Goal: Task Accomplishment & Management: Complete application form

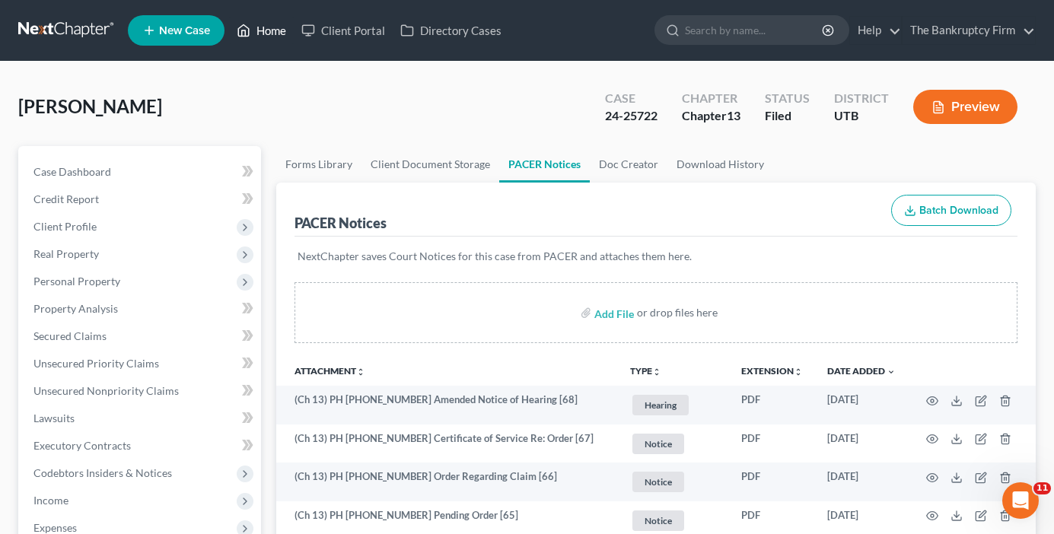
click at [272, 30] on link "Home" at bounding box center [261, 30] width 65 height 27
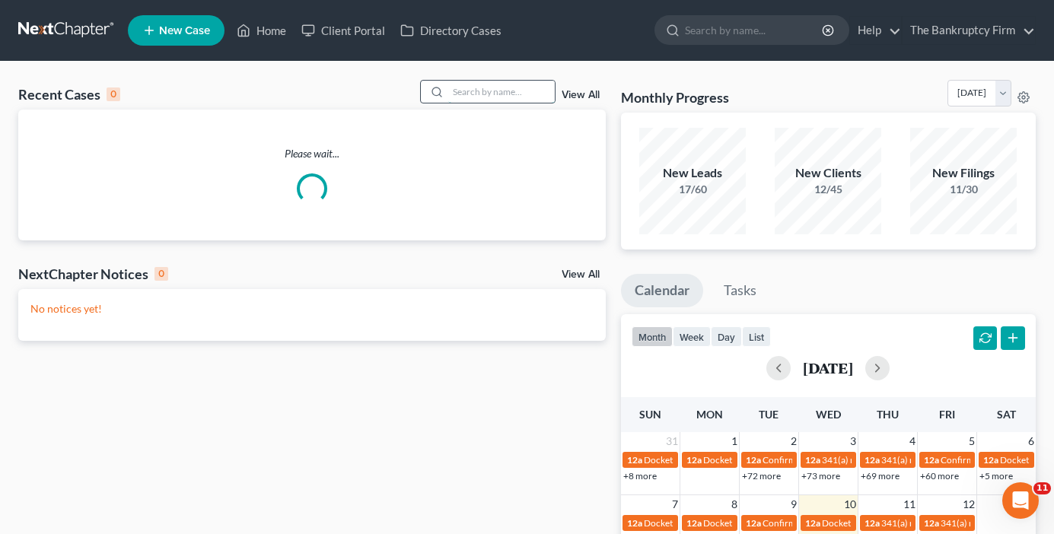
click at [495, 89] on input "search" at bounding box center [501, 92] width 107 height 22
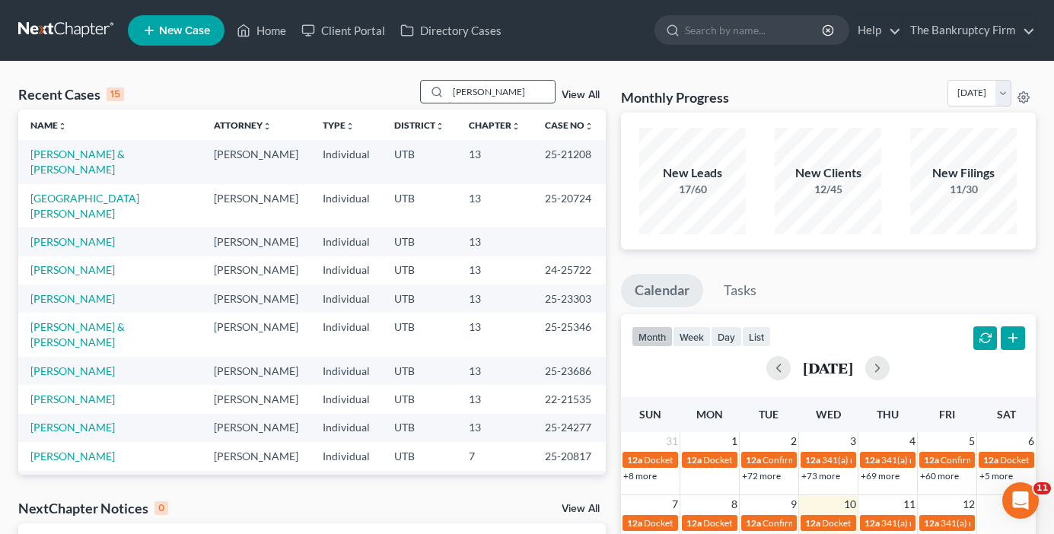
type input "[PERSON_NAME]"
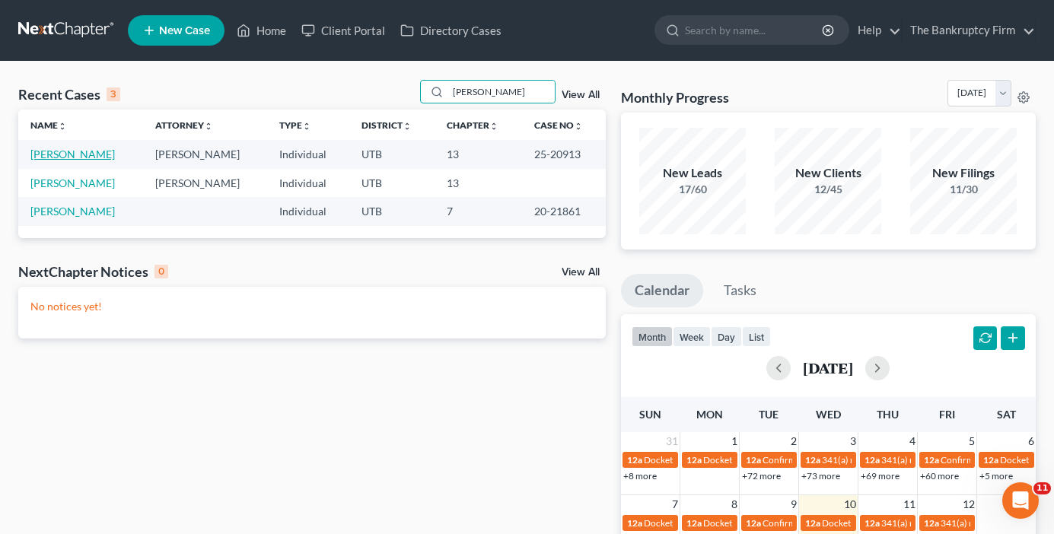
click at [78, 153] on link "[PERSON_NAME]" at bounding box center [72, 154] width 84 height 13
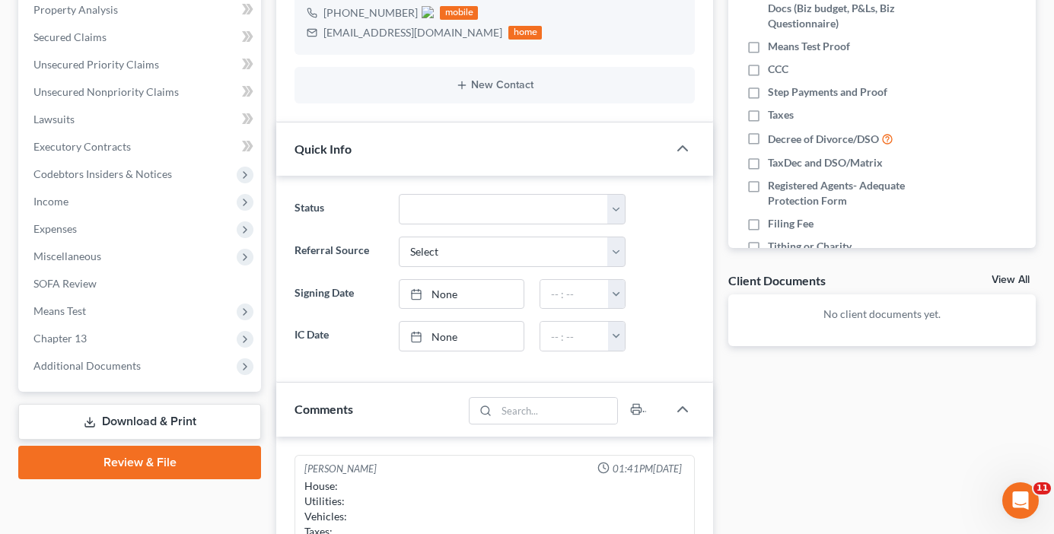
scroll to position [380, 0]
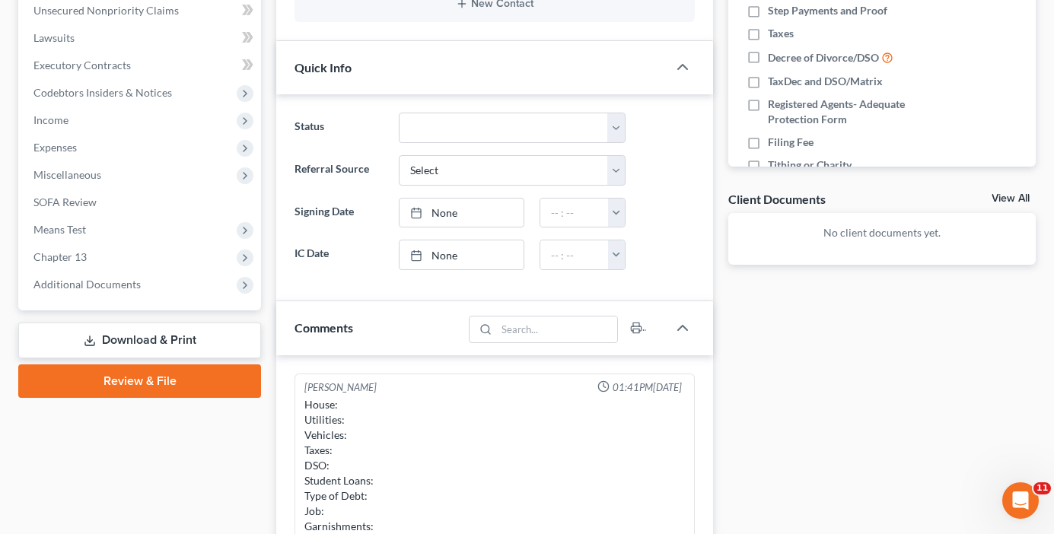
click at [1000, 202] on link "View All" at bounding box center [1010, 198] width 38 height 11
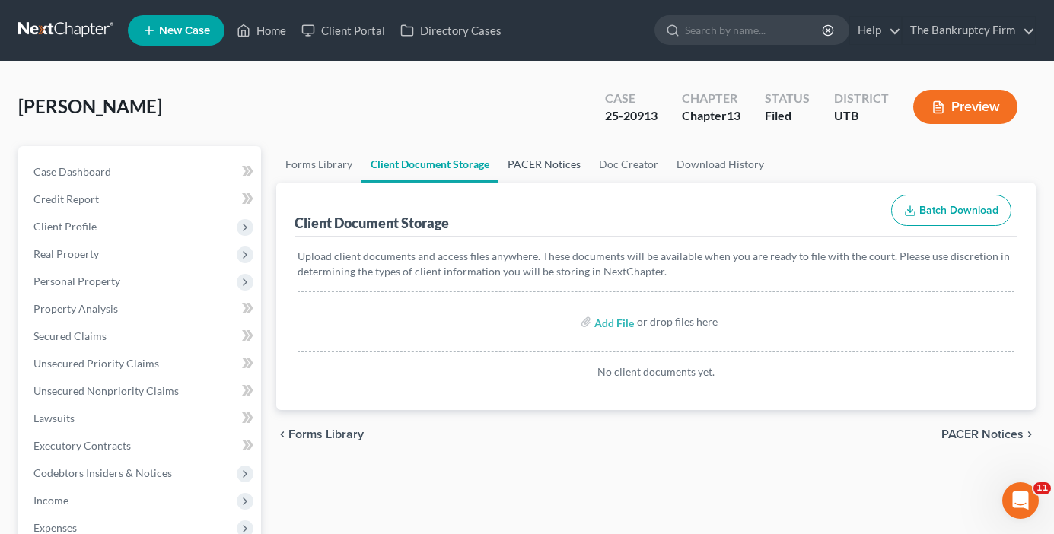
click at [553, 172] on link "PACER Notices" at bounding box center [543, 164] width 91 height 37
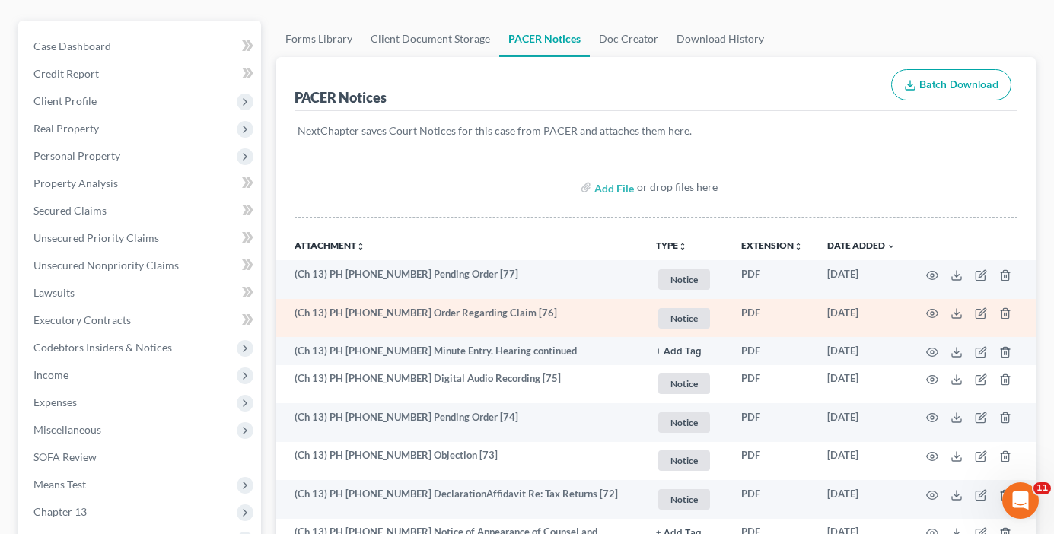
scroll to position [152, 0]
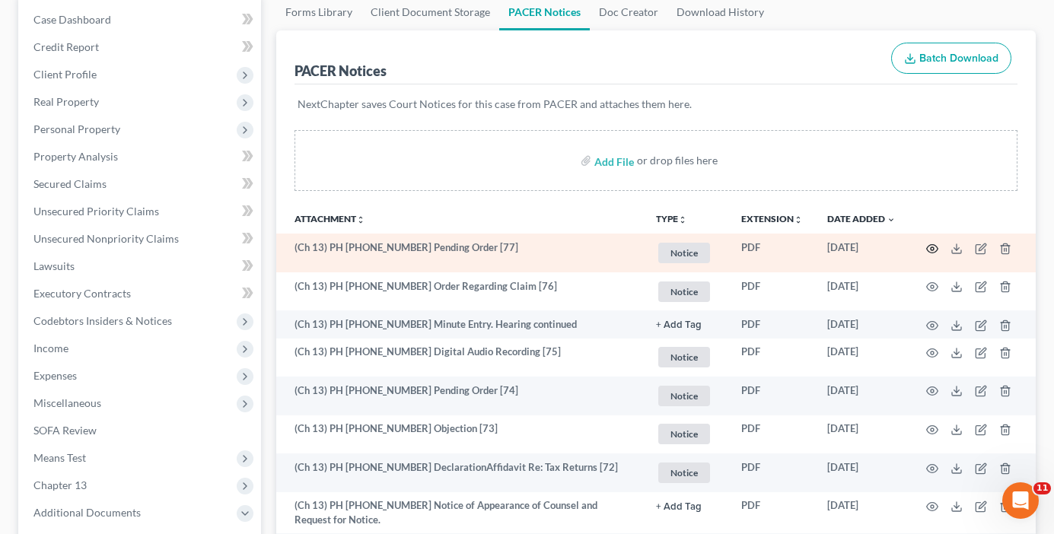
click at [933, 247] on circle "button" at bounding box center [932, 248] width 3 height 3
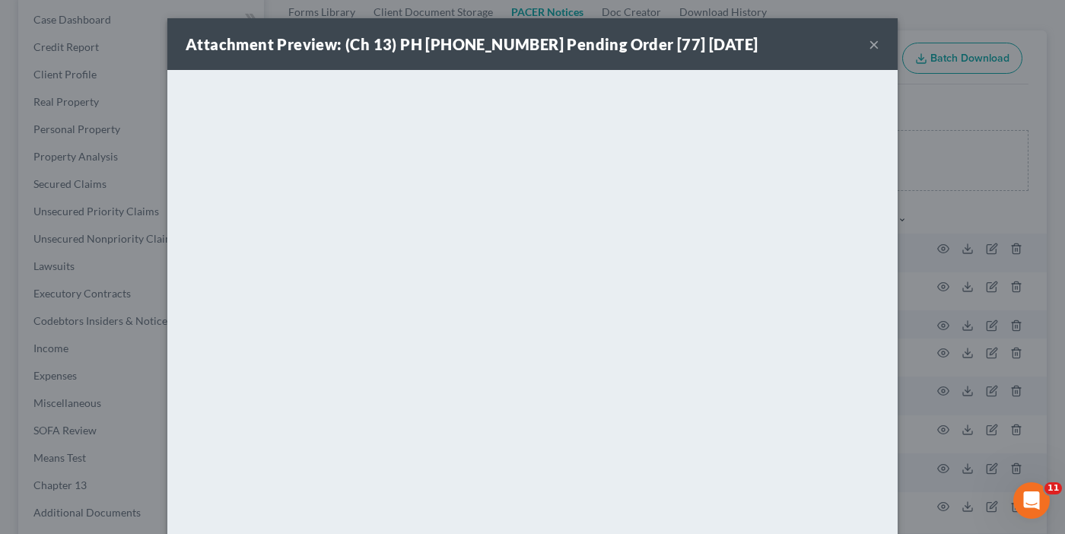
drag, startPoint x: 870, startPoint y: 40, endPoint x: 615, endPoint y: 8, distance: 257.0
click at [869, 45] on button "×" at bounding box center [874, 44] width 11 height 18
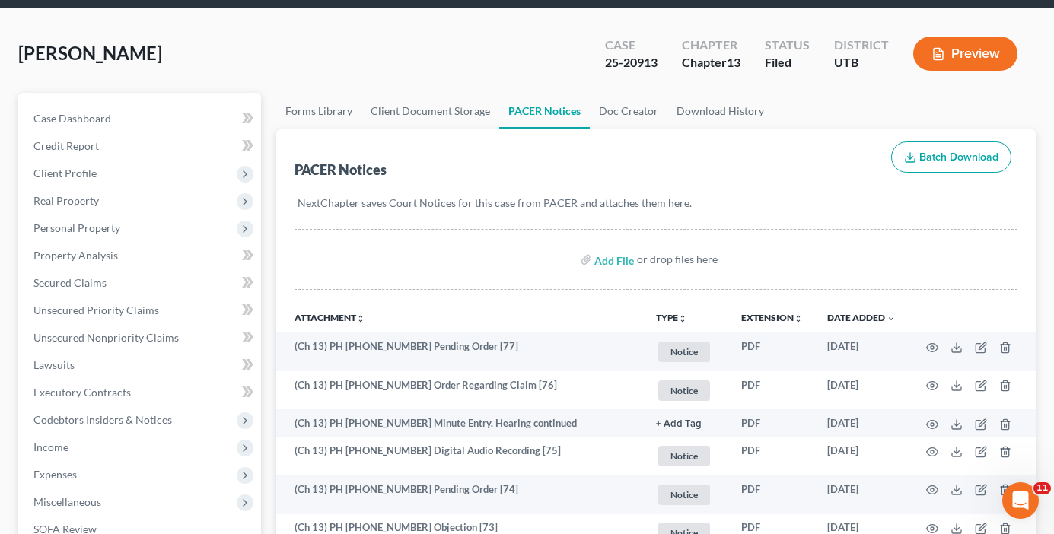
scroll to position [0, 0]
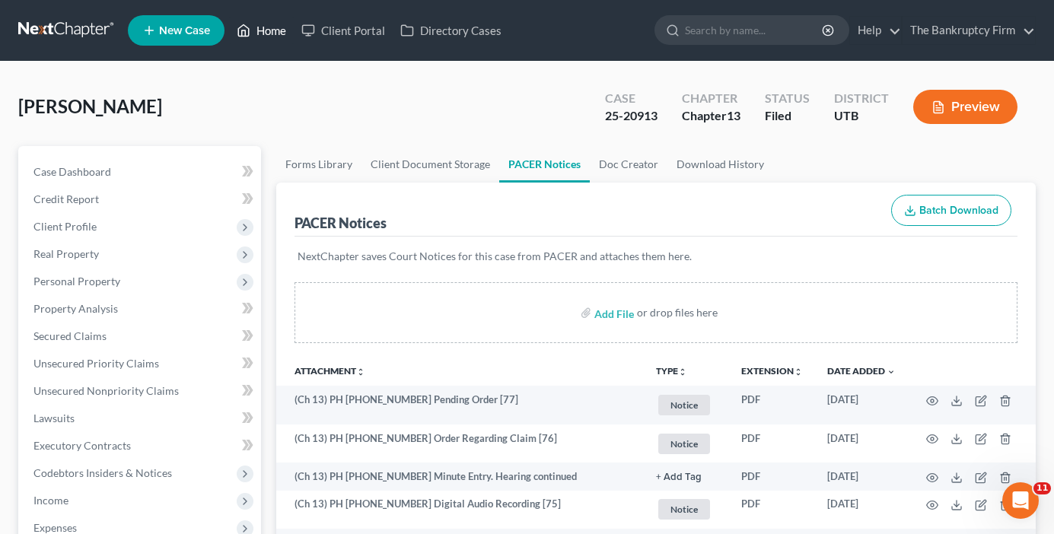
click at [259, 32] on link "Home" at bounding box center [261, 30] width 65 height 27
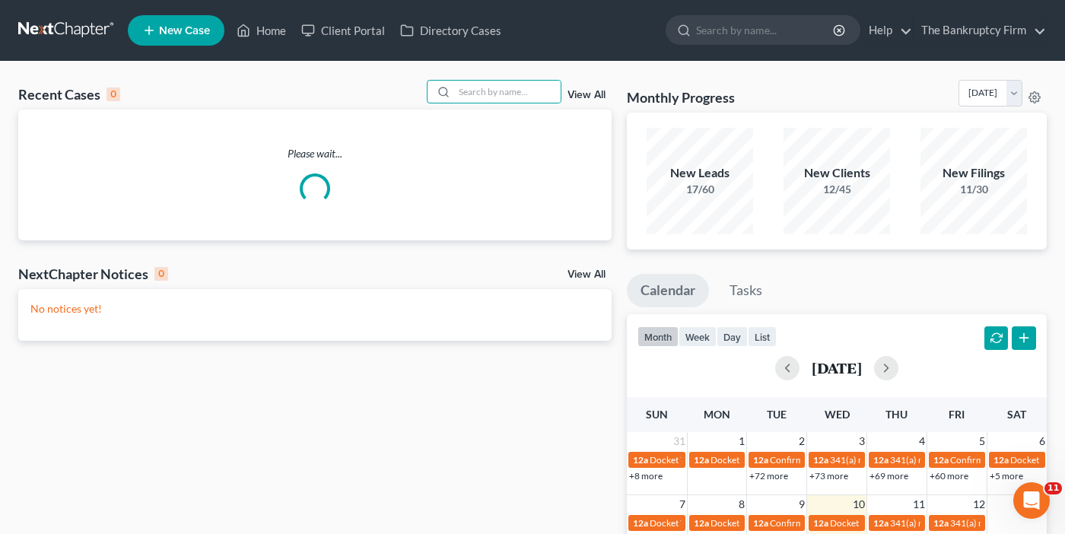
click at [491, 91] on input "search" at bounding box center [507, 92] width 107 height 22
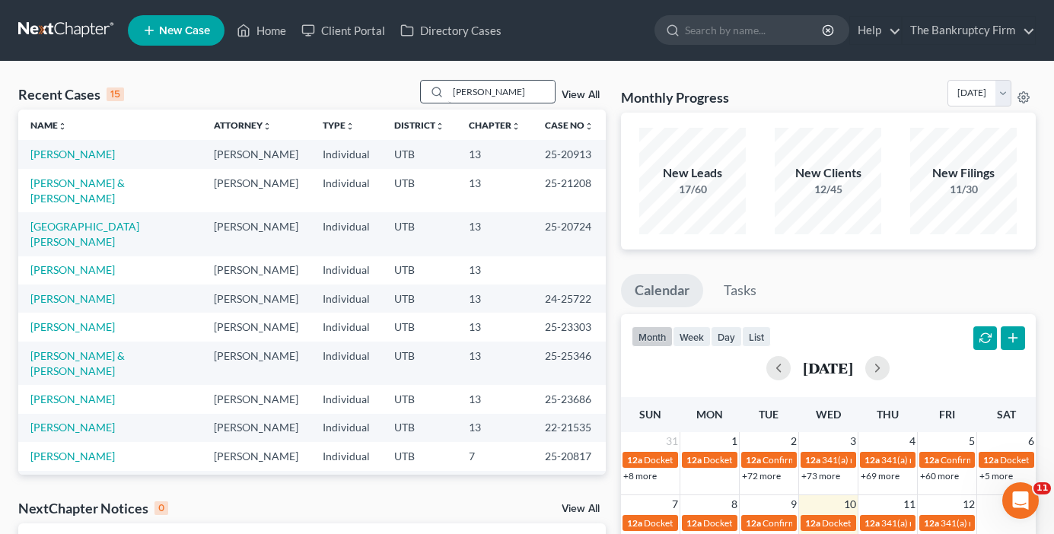
type input "[PERSON_NAME]"
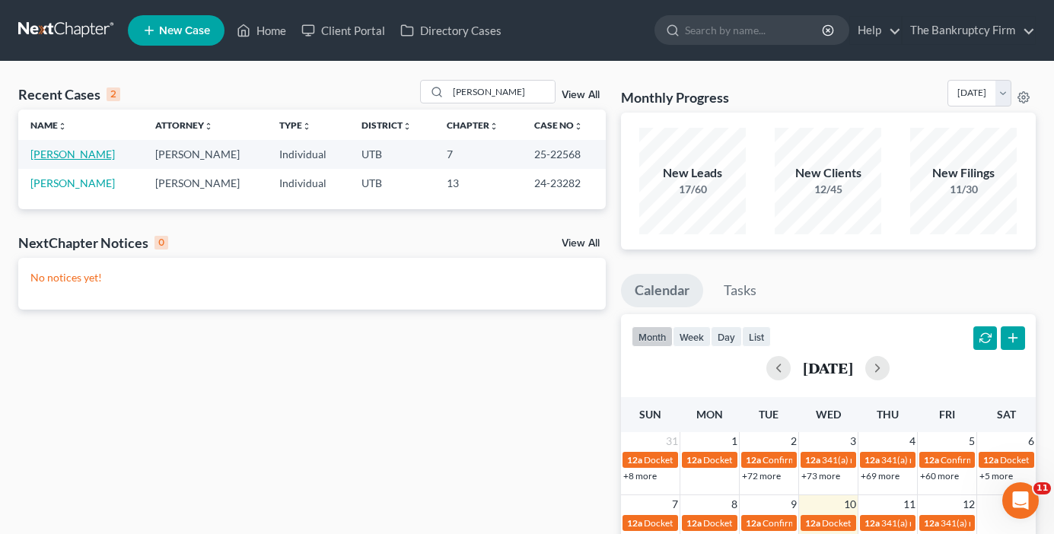
click at [66, 157] on link "[PERSON_NAME]" at bounding box center [72, 154] width 84 height 13
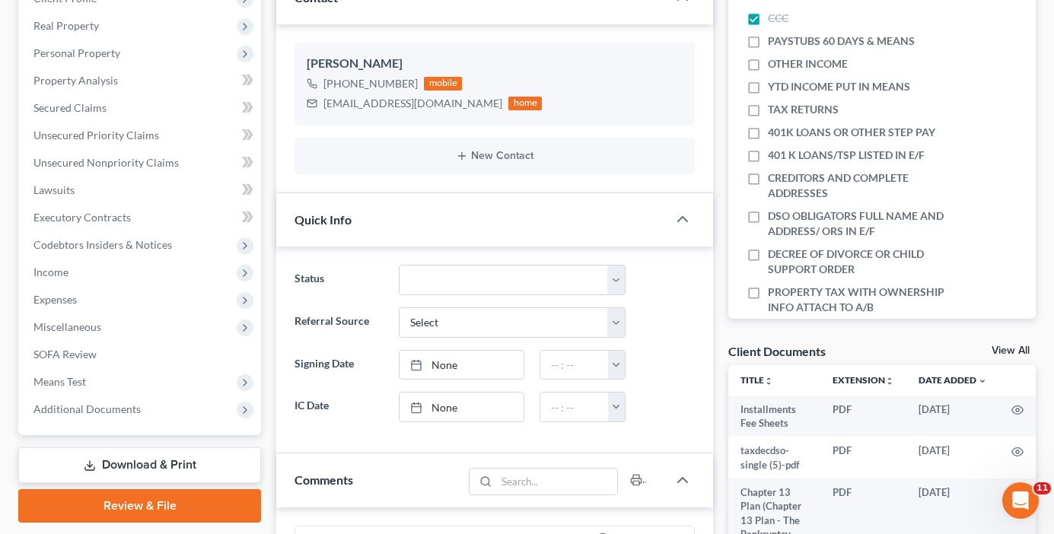
scroll to position [119, 0]
click at [1004, 358] on div "View All" at bounding box center [1013, 352] width 44 height 14
click at [1004, 350] on link "View All" at bounding box center [1010, 350] width 38 height 11
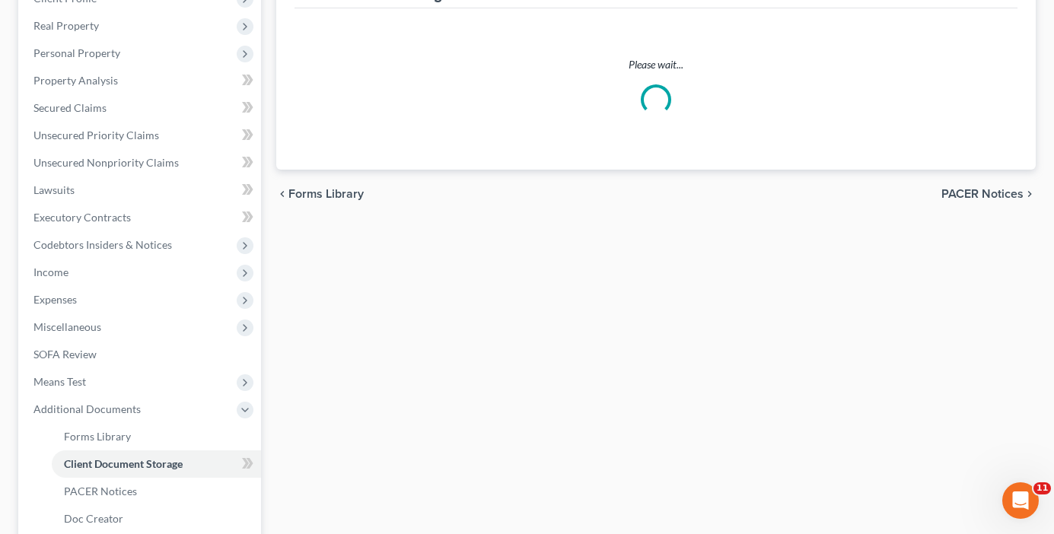
select select "30"
select select "26"
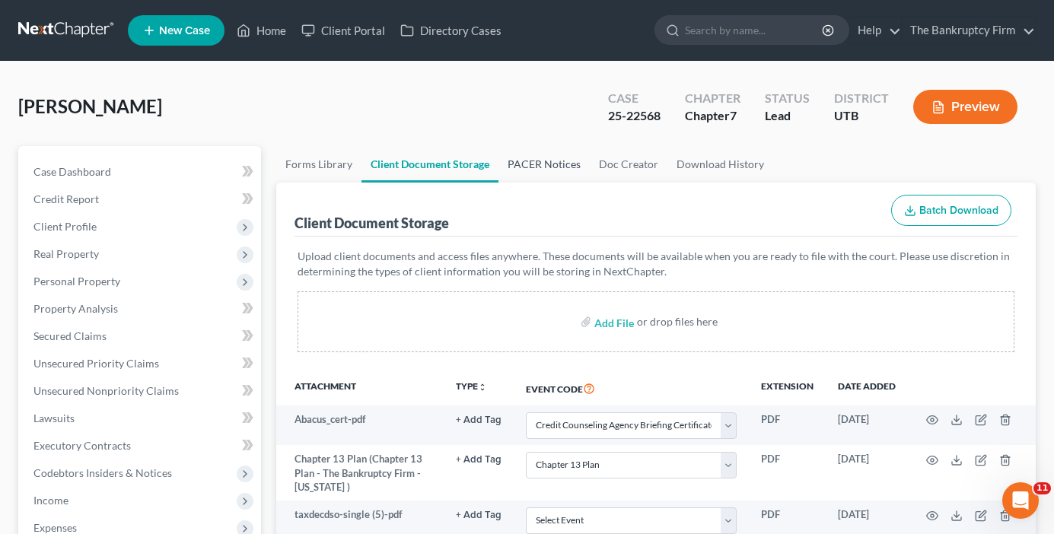
click at [542, 157] on link "PACER Notices" at bounding box center [543, 164] width 91 height 37
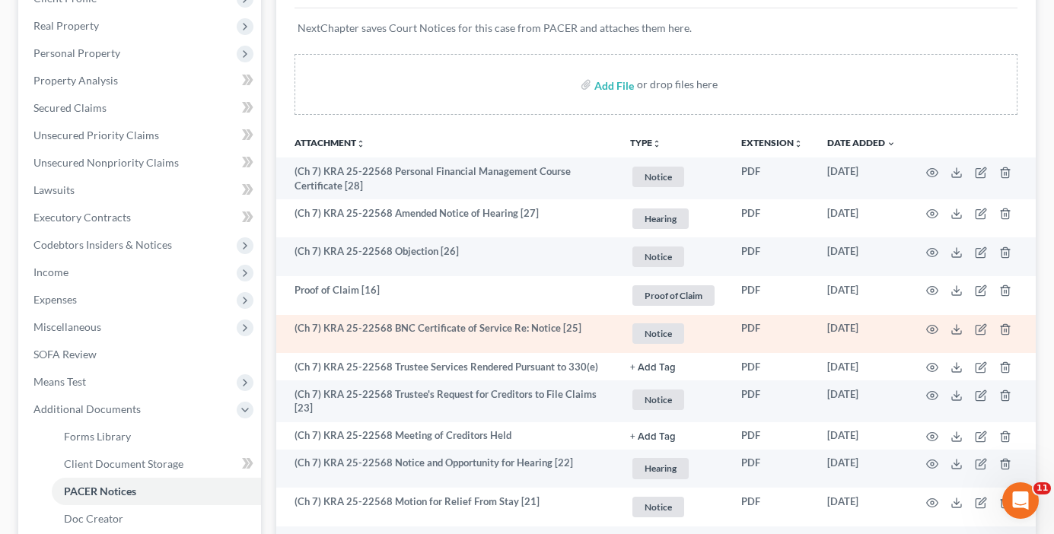
scroll to position [304, 0]
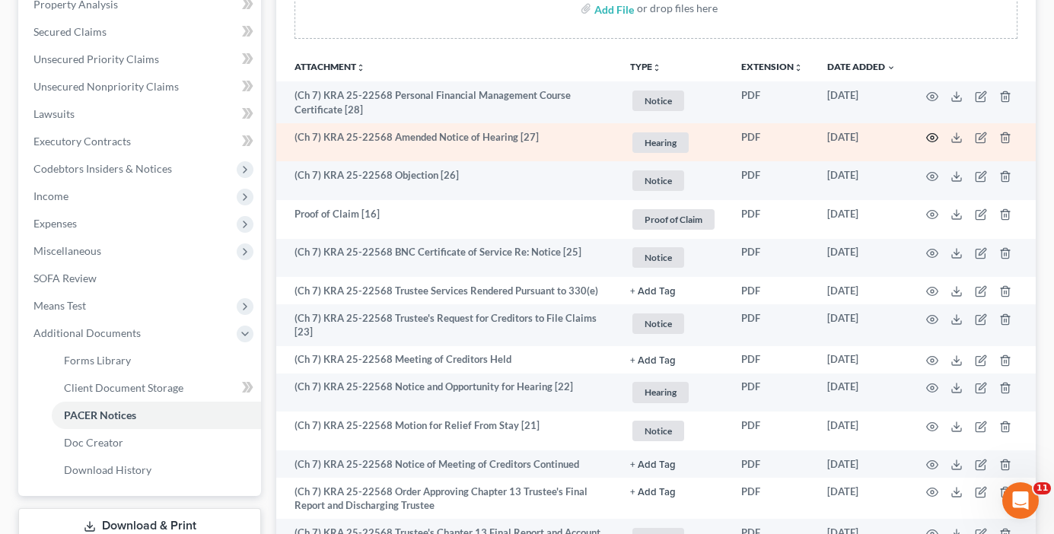
click at [939, 137] on td at bounding box center [972, 142] width 128 height 39
click at [931, 138] on circle "button" at bounding box center [932, 137] width 3 height 3
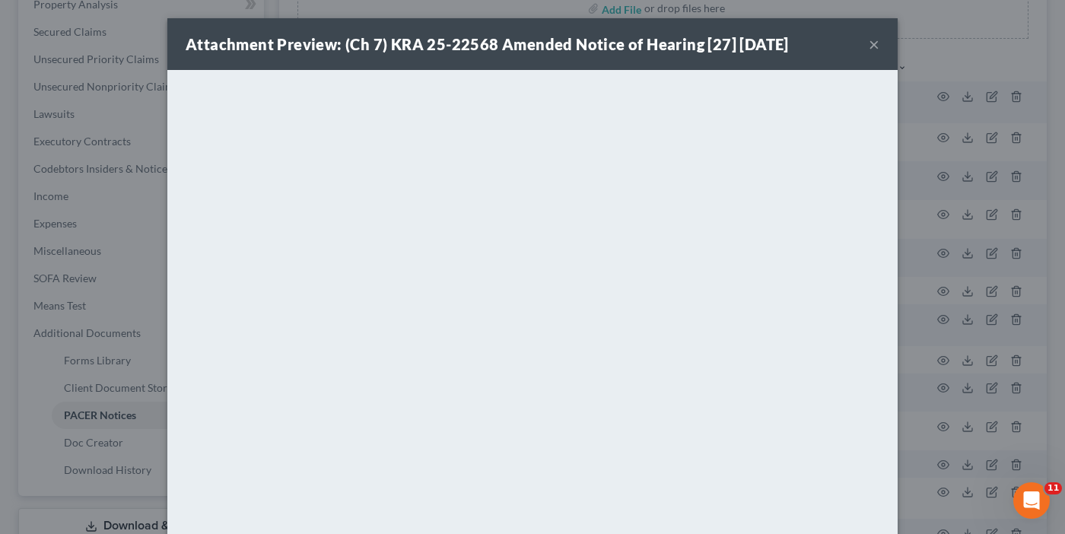
click at [280, 55] on div "Attachment Preview: (Ch 7) KRA 25-22568 Amended Notice of Hearing [27] [DATE] ×" at bounding box center [532, 44] width 730 height 52
click at [869, 43] on button "×" at bounding box center [874, 44] width 11 height 18
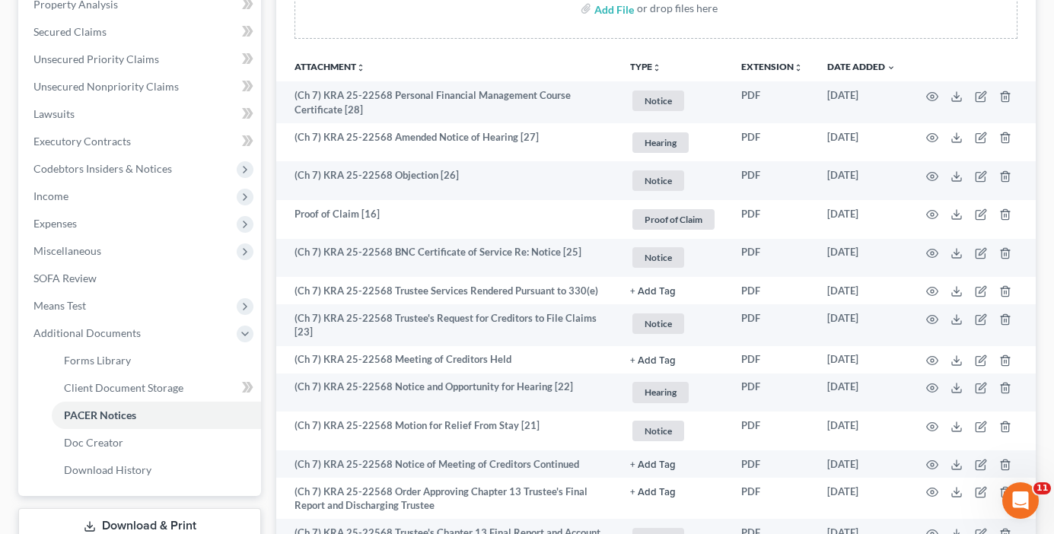
click at [282, 38] on div "Add File or drop files here" at bounding box center [655, 14] width 759 height 73
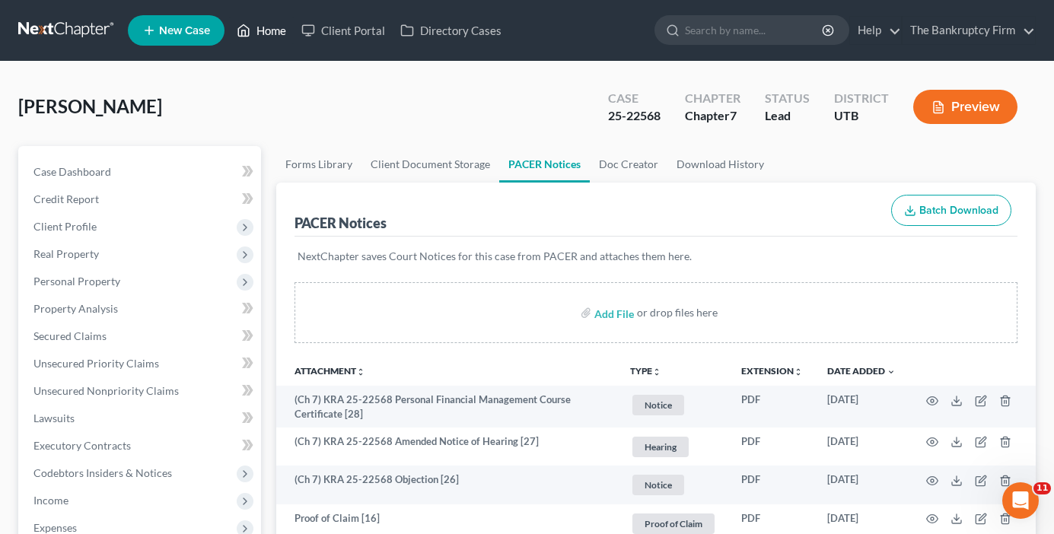
click at [263, 29] on link "Home" at bounding box center [261, 30] width 65 height 27
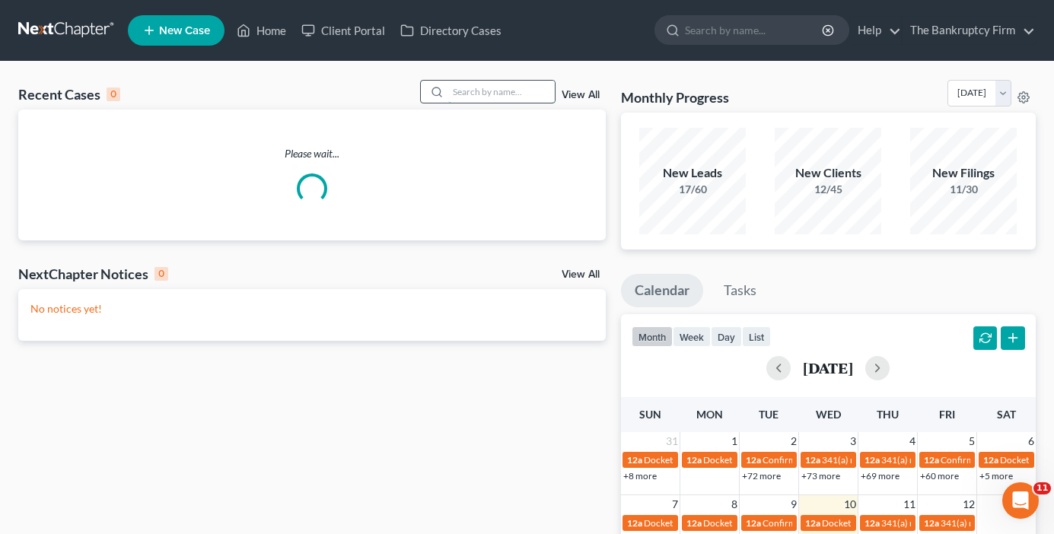
click at [493, 94] on input "search" at bounding box center [501, 92] width 107 height 22
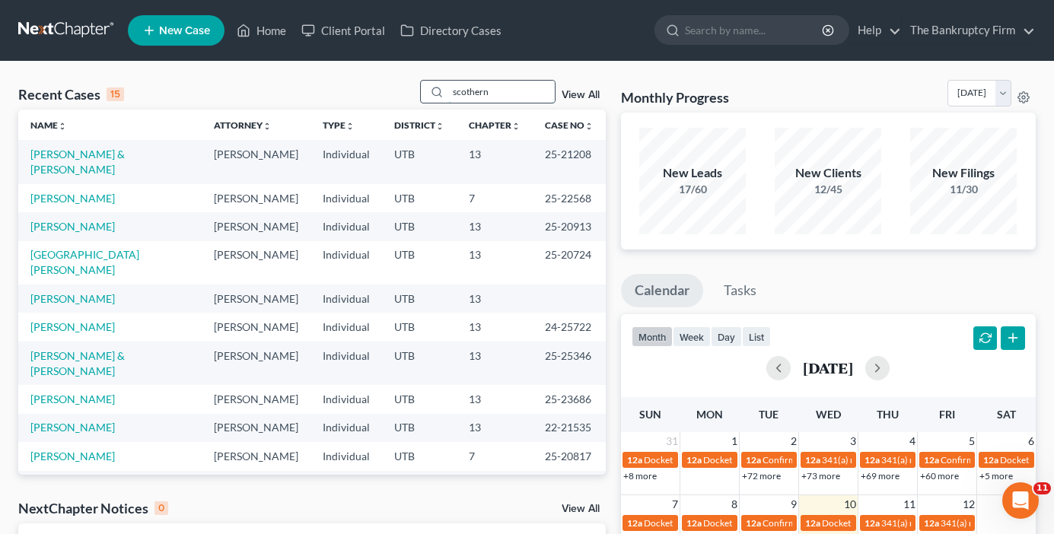
type input "scothern"
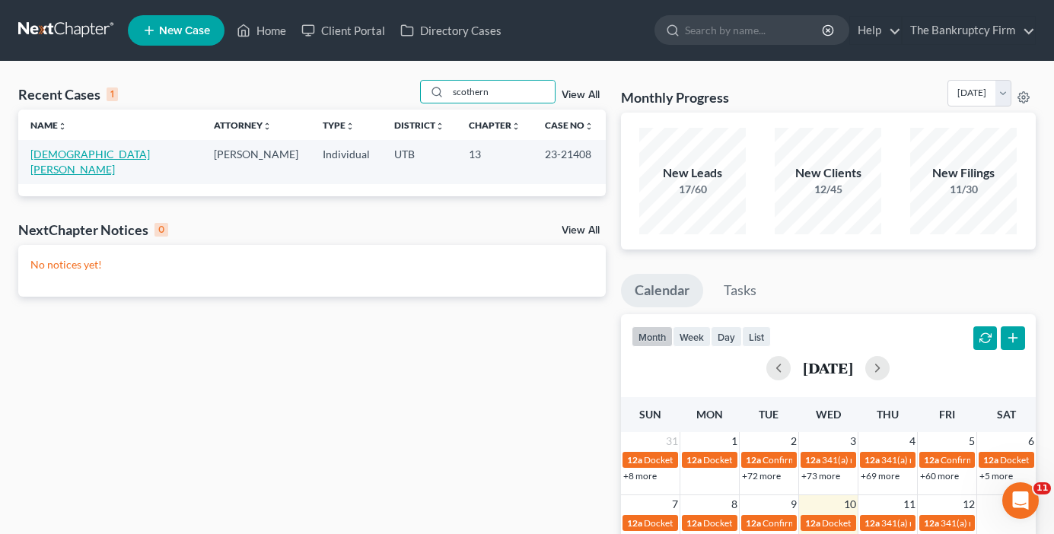
click at [66, 151] on link "[DEMOGRAPHIC_DATA][PERSON_NAME]" at bounding box center [89, 162] width 119 height 28
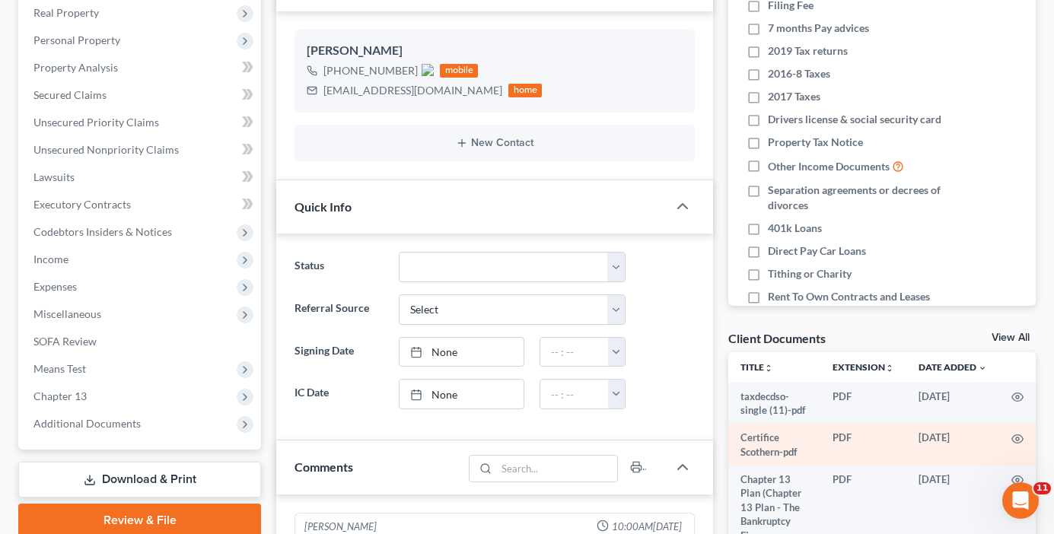
scroll to position [304, 0]
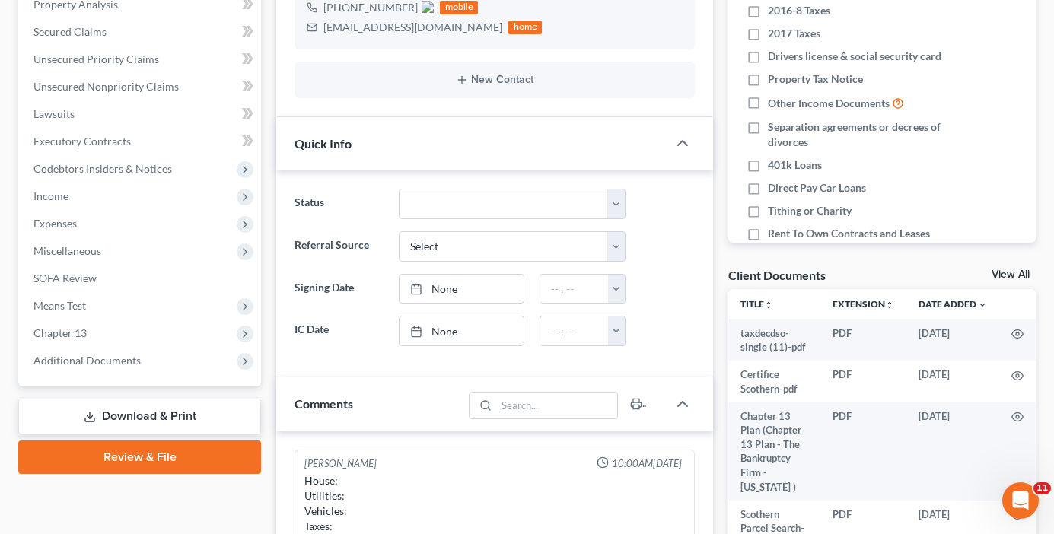
click at [1009, 277] on link "View All" at bounding box center [1010, 274] width 38 height 11
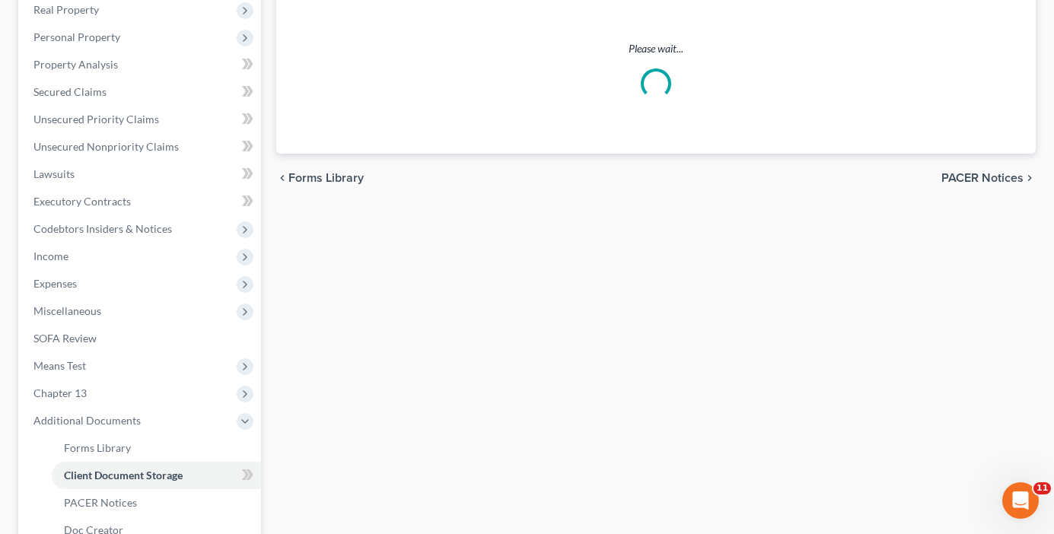
scroll to position [55, 0]
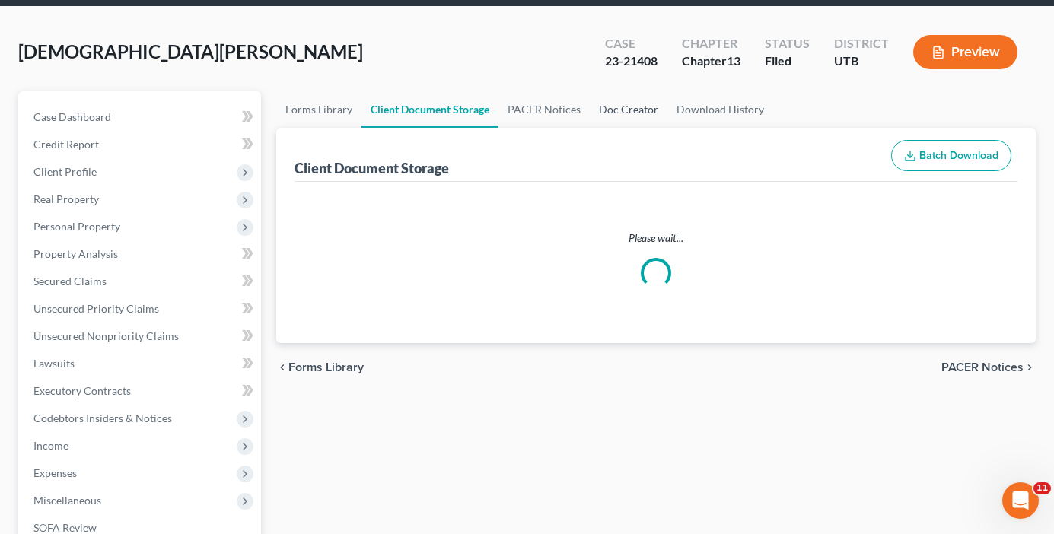
select select "26"
select select "30"
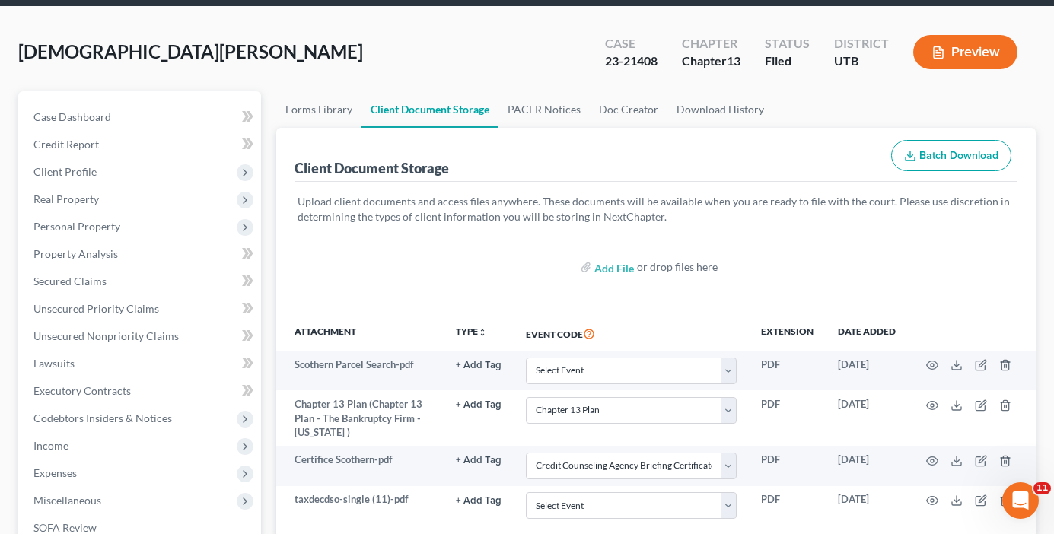
scroll to position [0, 0]
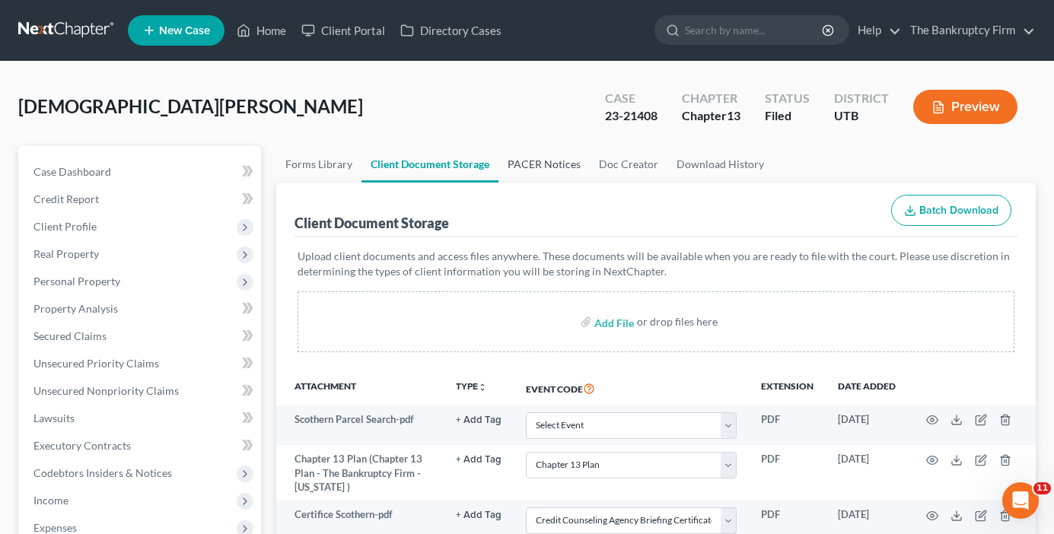
click at [555, 160] on link "PACER Notices" at bounding box center [543, 164] width 91 height 37
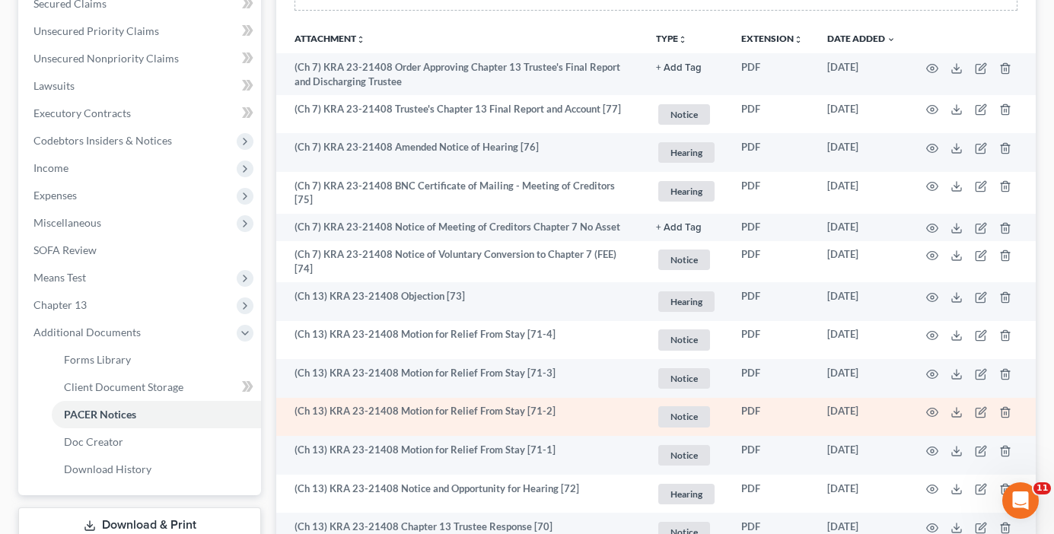
scroll to position [380, 0]
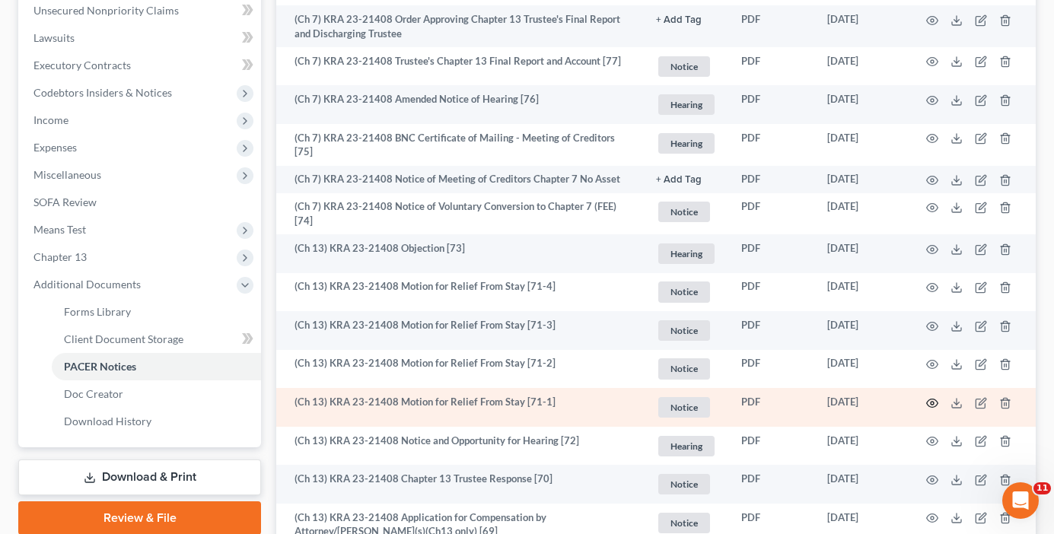
click at [930, 399] on icon "button" at bounding box center [932, 403] width 12 height 12
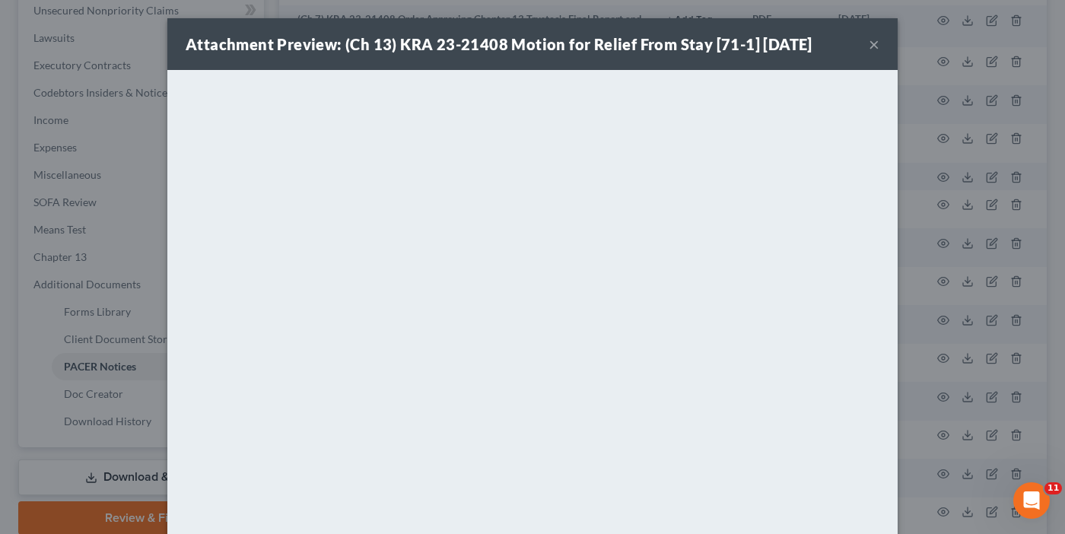
click at [869, 43] on button "×" at bounding box center [874, 44] width 11 height 18
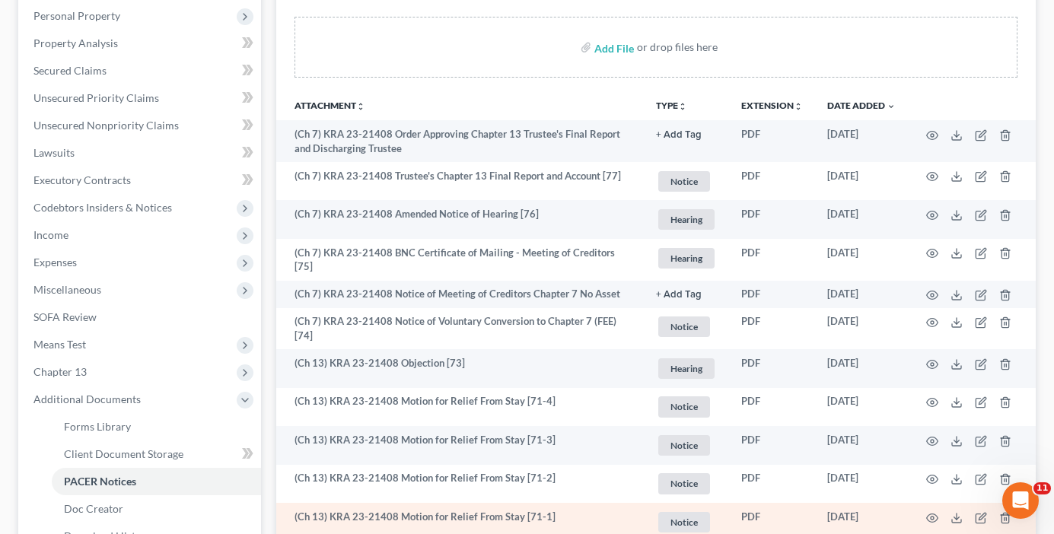
scroll to position [228, 0]
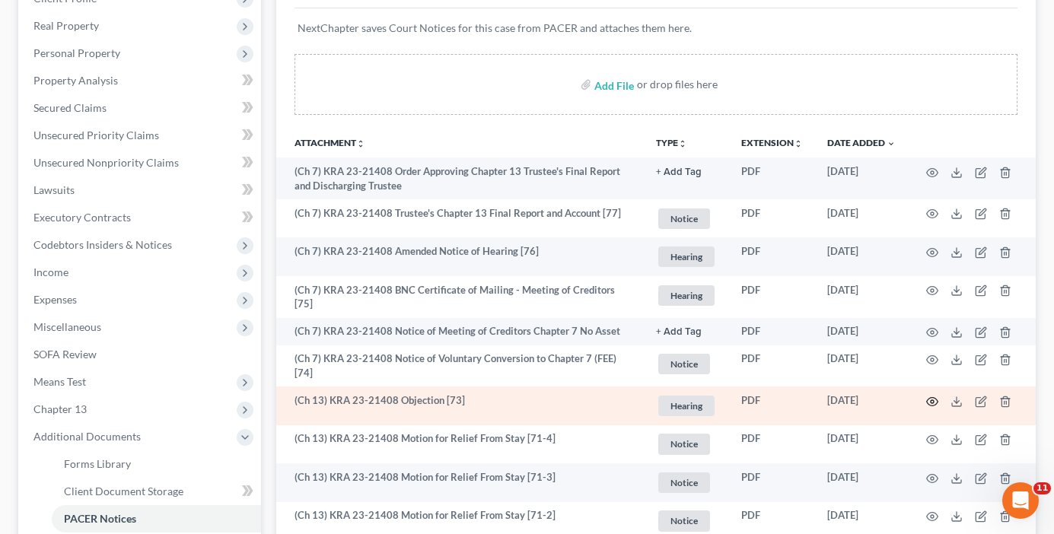
click at [931, 396] on icon "button" at bounding box center [932, 402] width 12 height 12
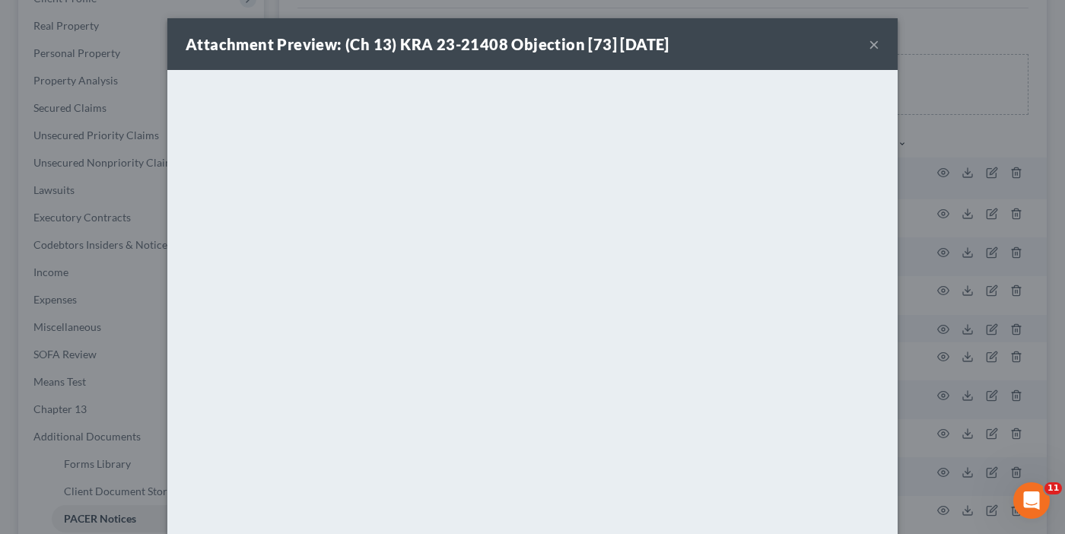
click at [869, 38] on button "×" at bounding box center [874, 44] width 11 height 18
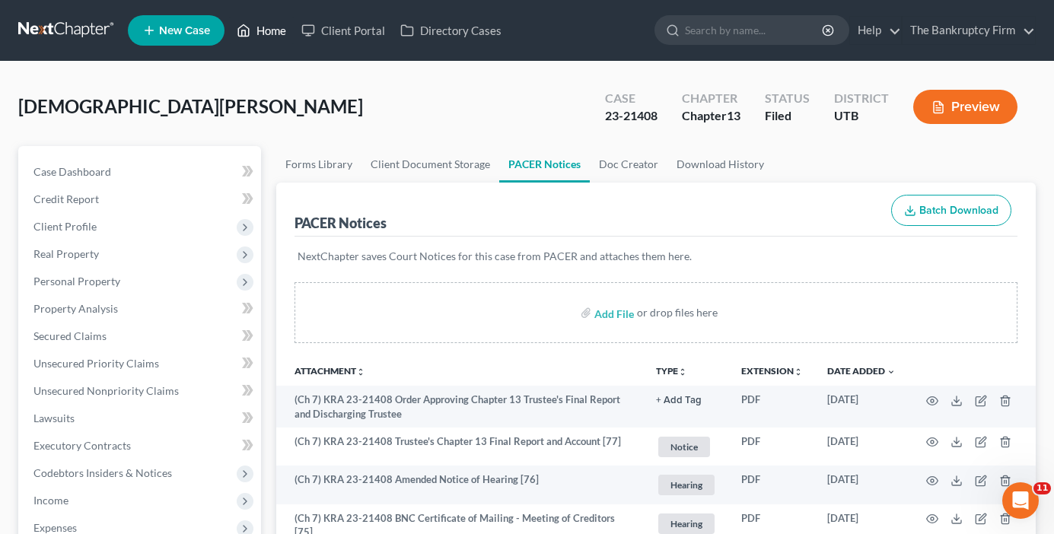
click at [275, 27] on link "Home" at bounding box center [261, 30] width 65 height 27
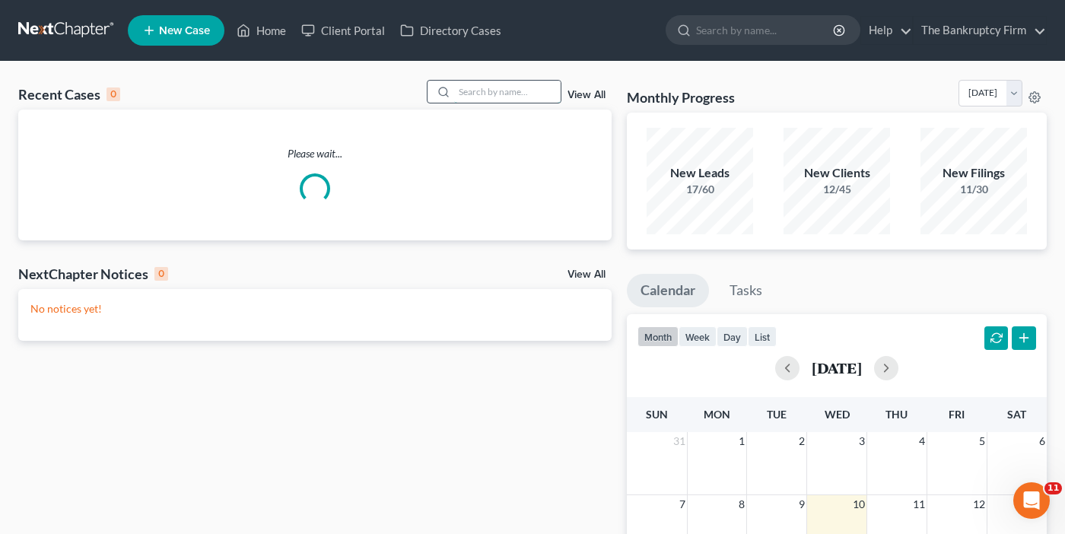
click at [471, 95] on input "search" at bounding box center [507, 92] width 107 height 22
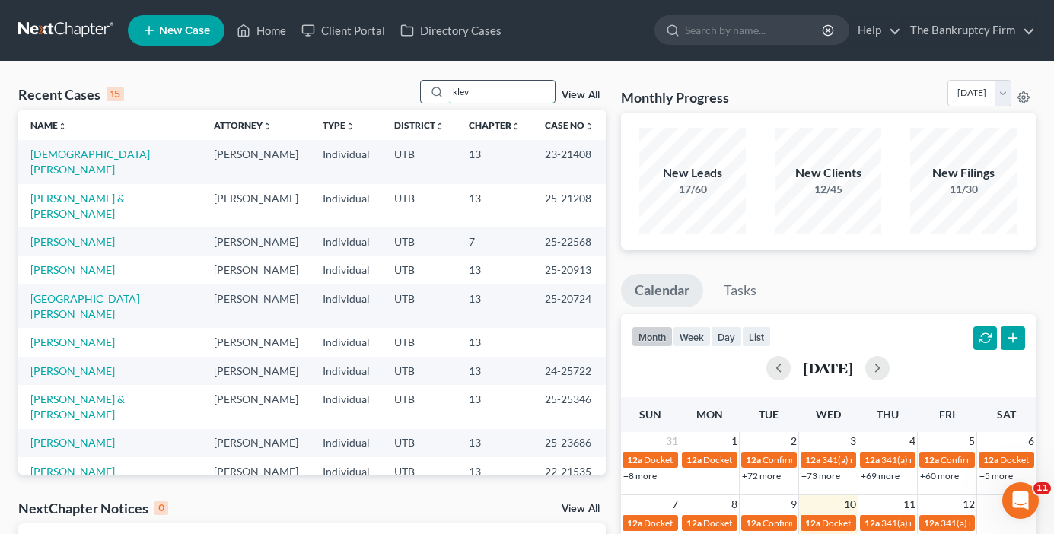
type input "klev"
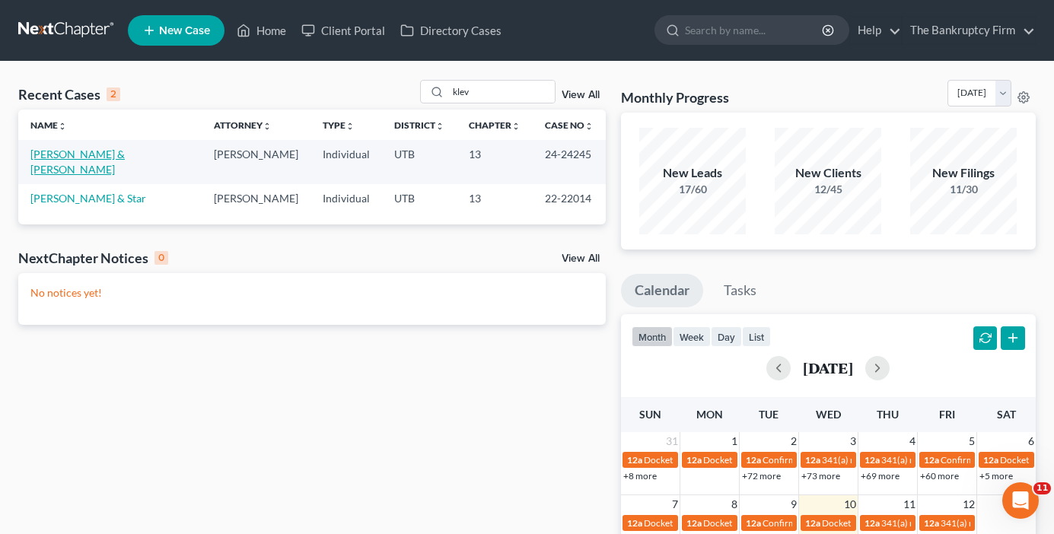
click at [75, 151] on link "[PERSON_NAME] & [PERSON_NAME]" at bounding box center [77, 162] width 94 height 28
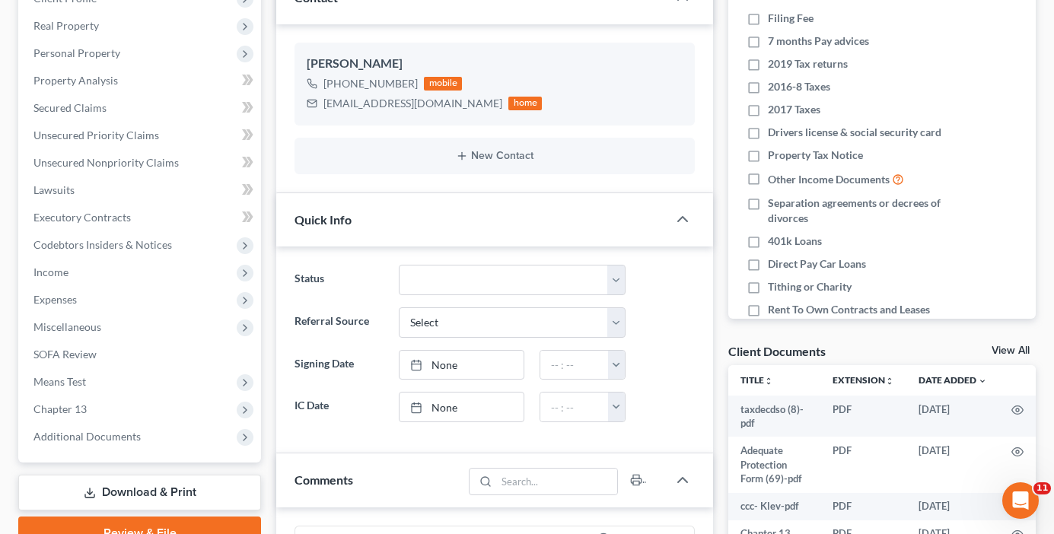
scroll to position [119, 0]
click at [1031, 350] on div "View All" at bounding box center [1013, 352] width 44 height 14
click at [1007, 351] on link "View All" at bounding box center [1010, 350] width 38 height 11
select select "26"
select select "30"
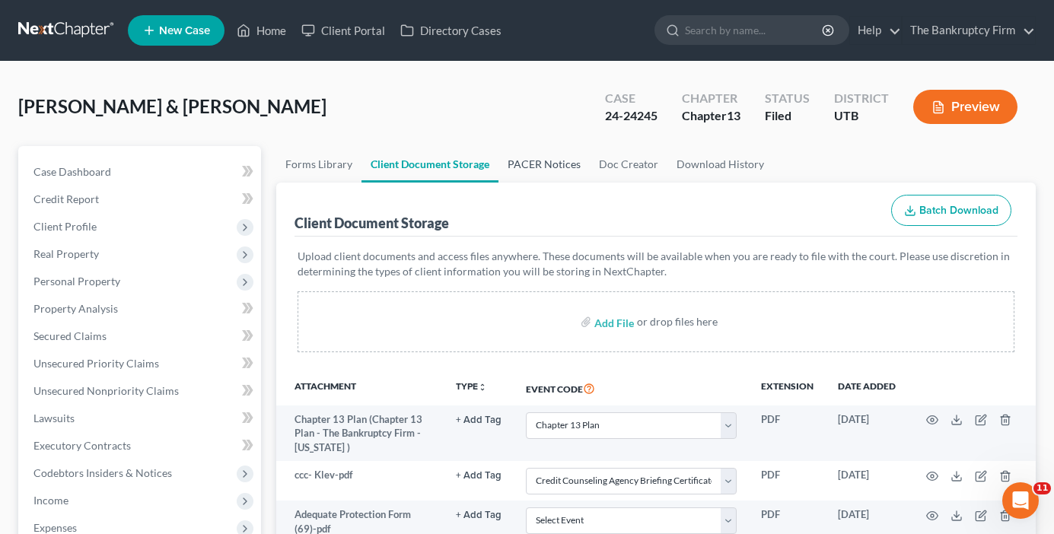
click at [536, 163] on link "PACER Notices" at bounding box center [543, 164] width 91 height 37
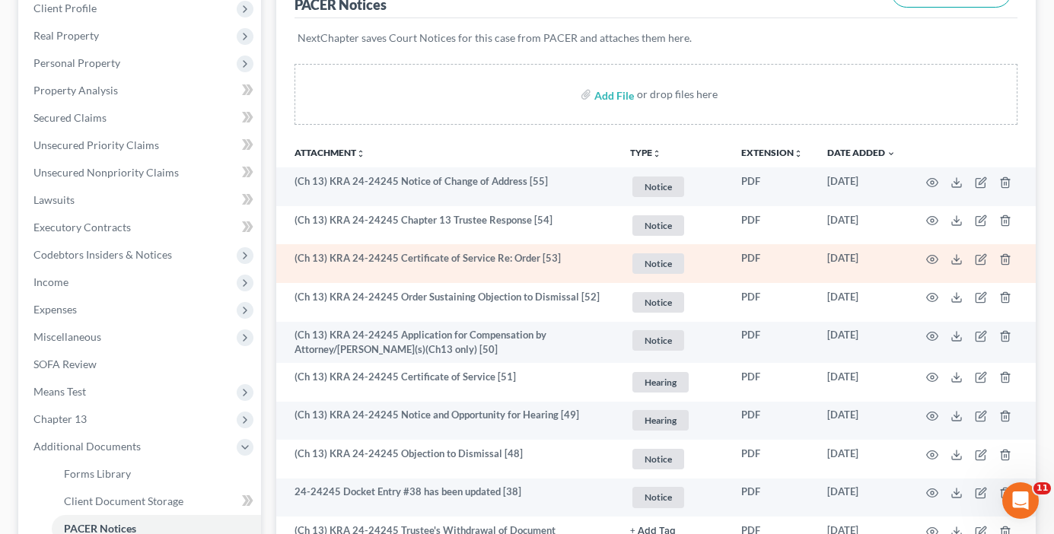
scroll to position [304, 0]
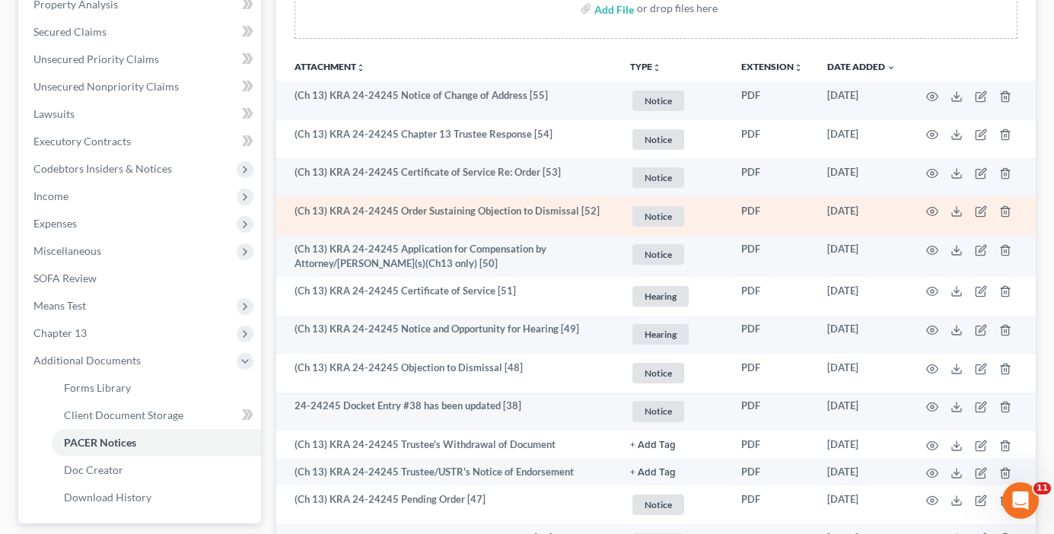
drag, startPoint x: 264, startPoint y: 206, endPoint x: 301, endPoint y: 210, distance: 36.7
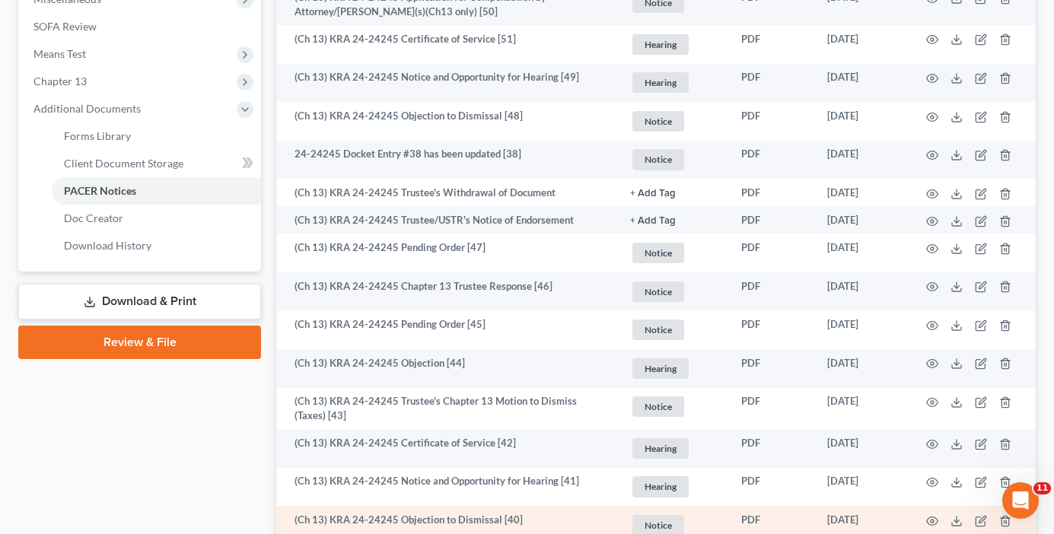
scroll to position [533, 0]
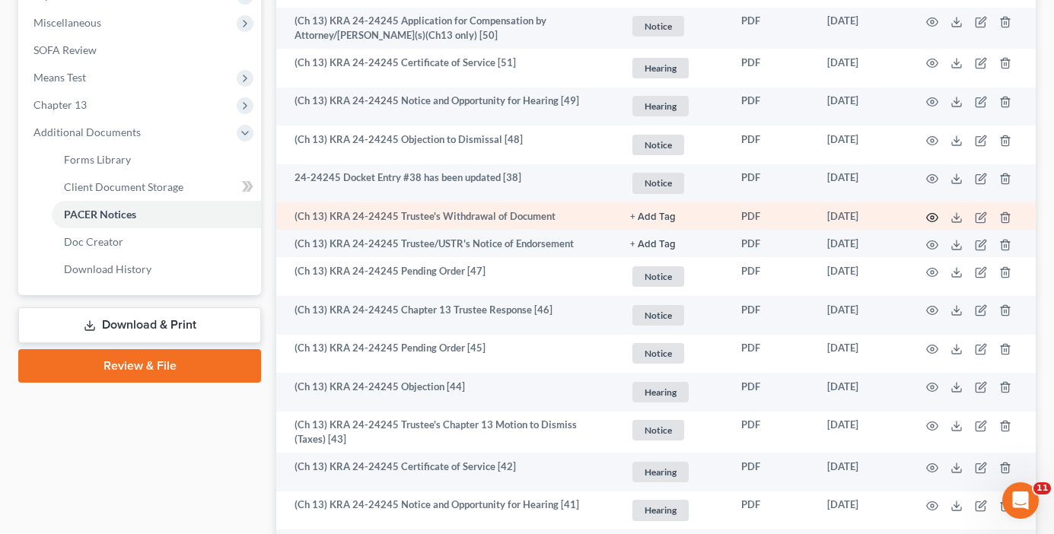
click at [928, 215] on icon "button" at bounding box center [932, 217] width 11 height 8
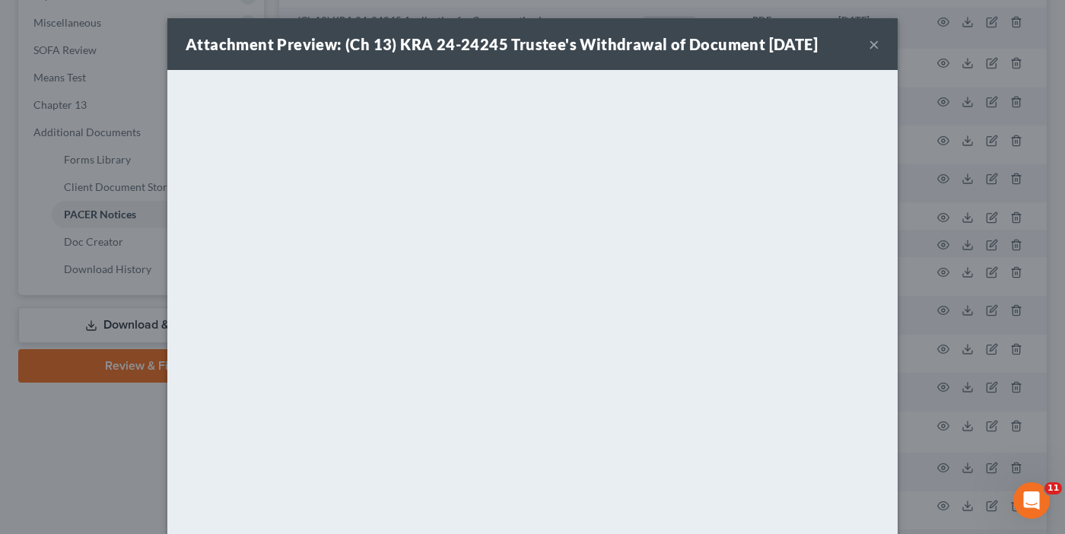
click at [869, 46] on button "×" at bounding box center [874, 44] width 11 height 18
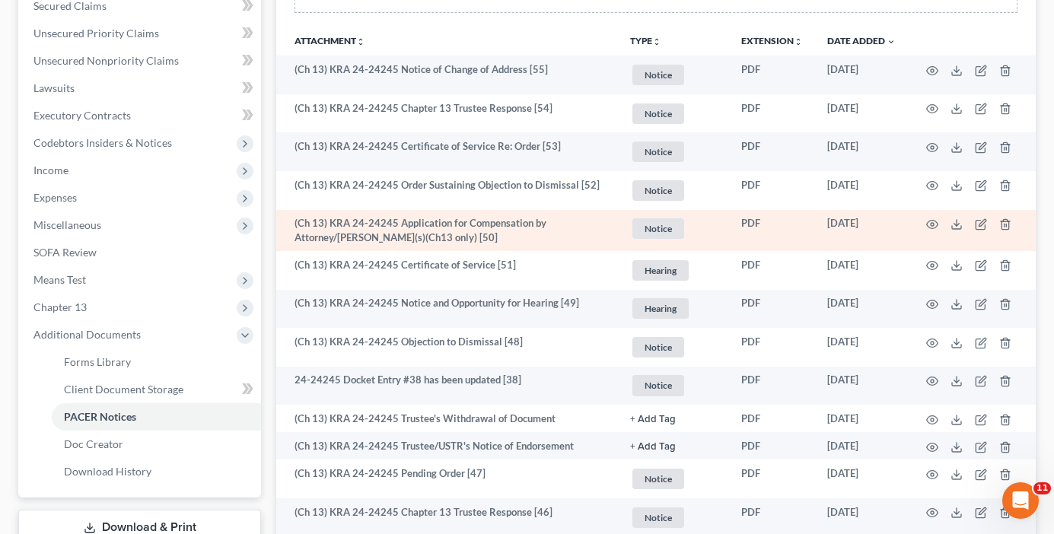
scroll to position [304, 0]
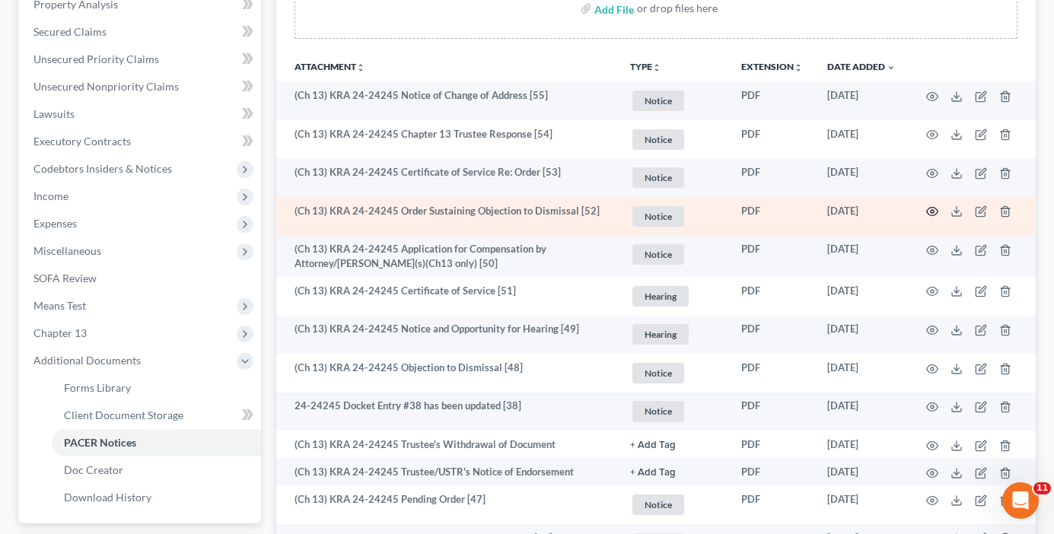
click at [929, 211] on icon "button" at bounding box center [932, 211] width 12 height 12
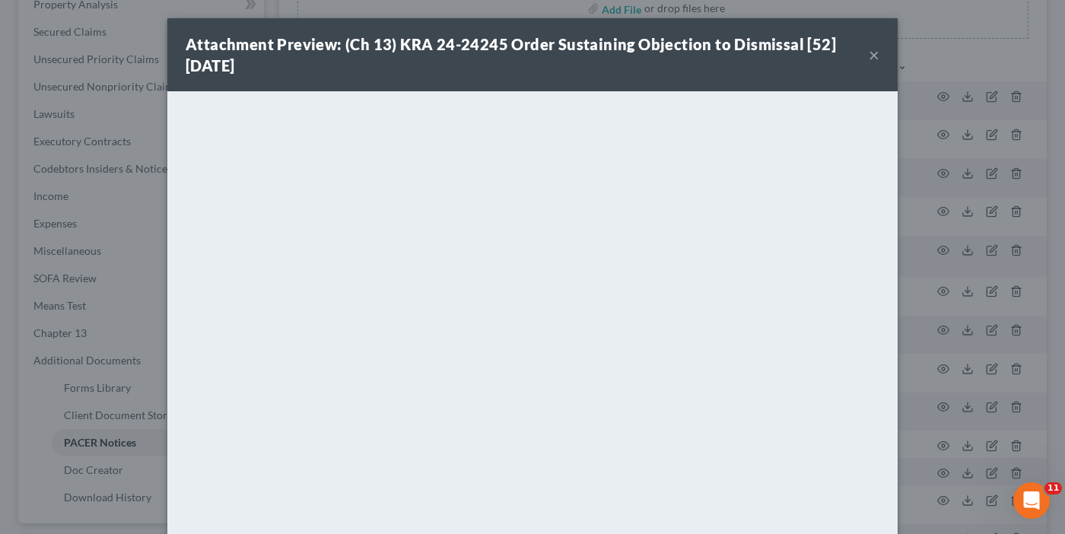
click at [869, 55] on button "×" at bounding box center [874, 55] width 11 height 18
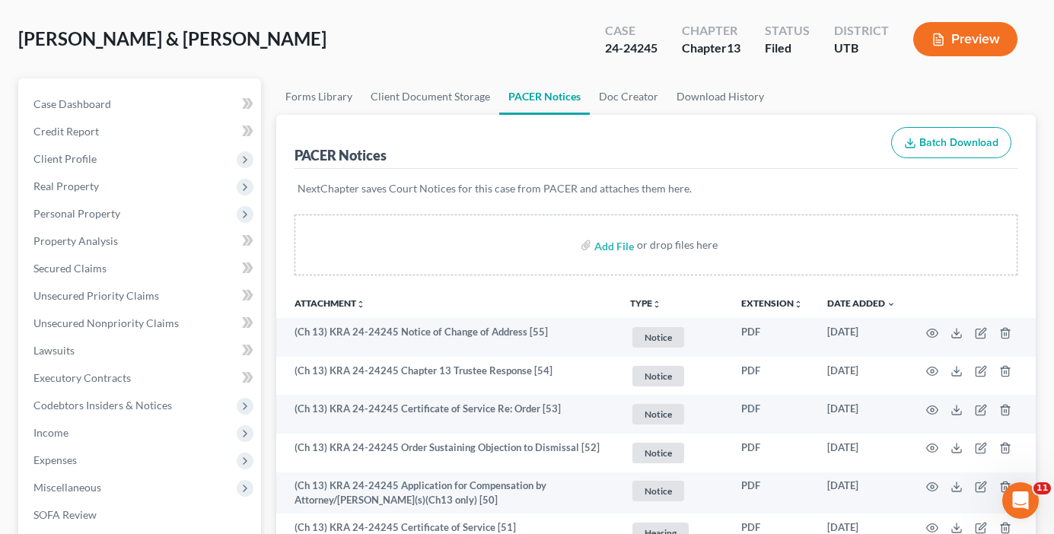
scroll to position [0, 0]
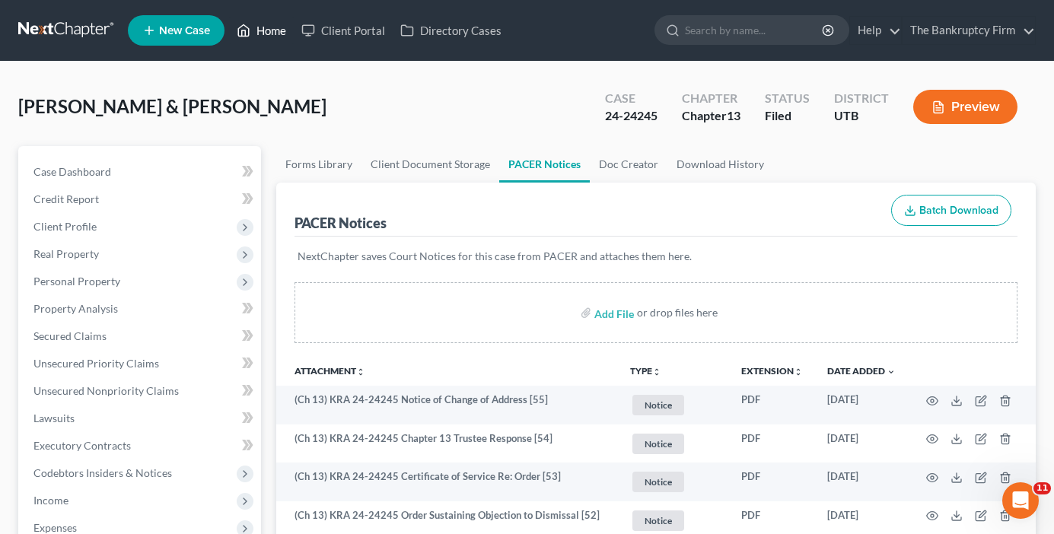
drag, startPoint x: 272, startPoint y: 31, endPoint x: 297, endPoint y: 54, distance: 33.4
click at [272, 31] on link "Home" at bounding box center [261, 30] width 65 height 27
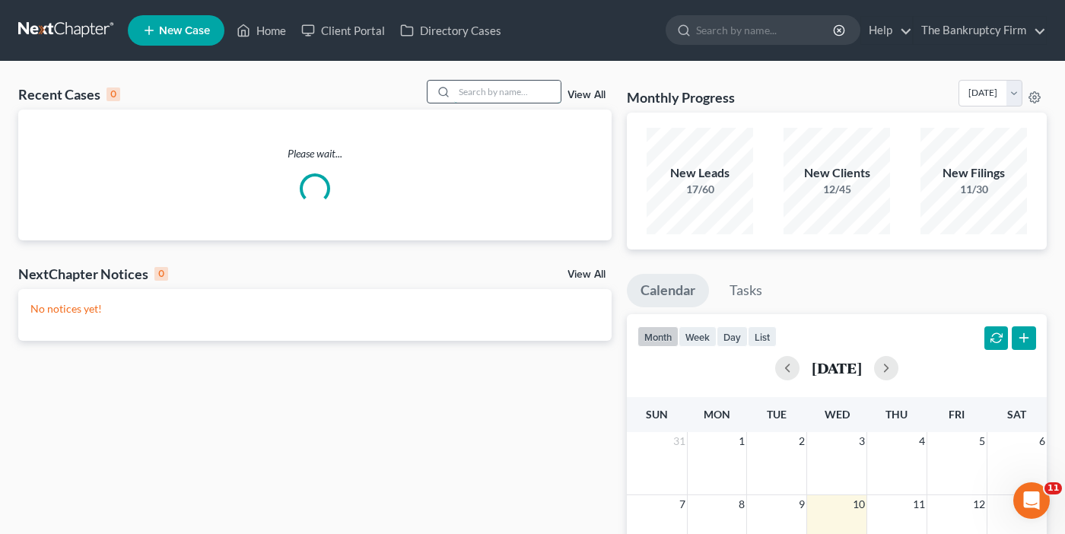
click at [484, 91] on input "search" at bounding box center [507, 92] width 107 height 22
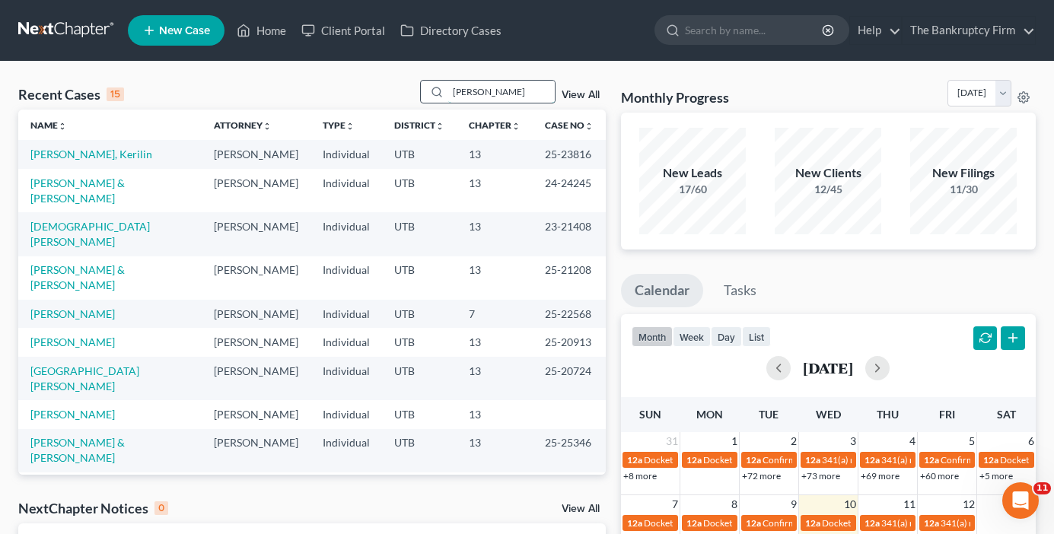
type input "[PERSON_NAME]"
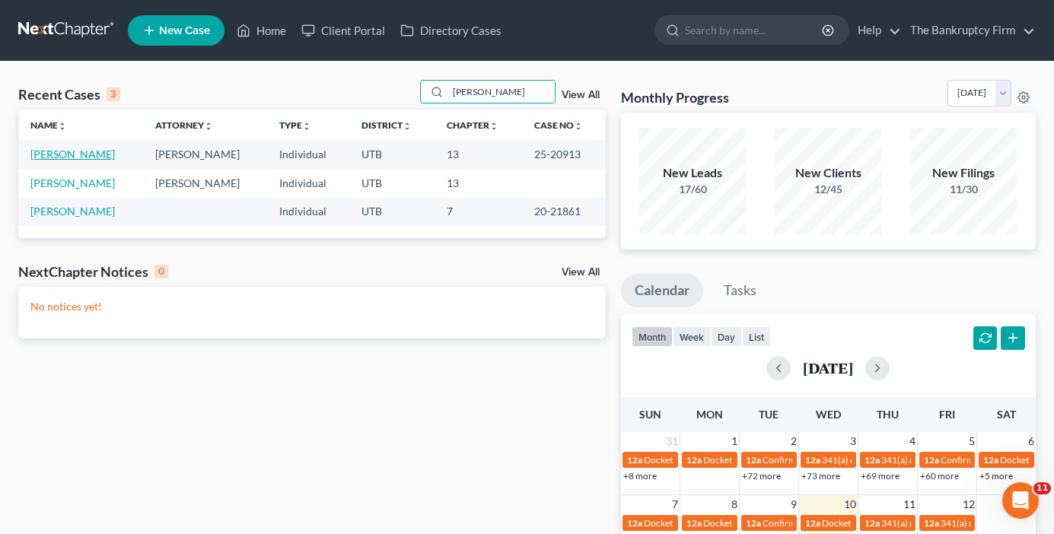
click at [65, 154] on link "[PERSON_NAME]" at bounding box center [72, 154] width 84 height 13
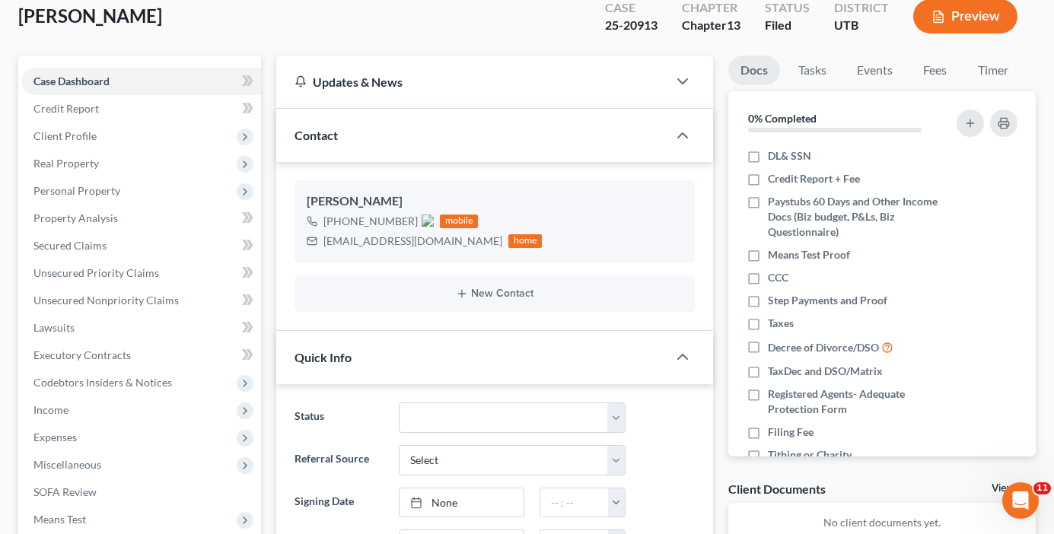
scroll to position [228, 0]
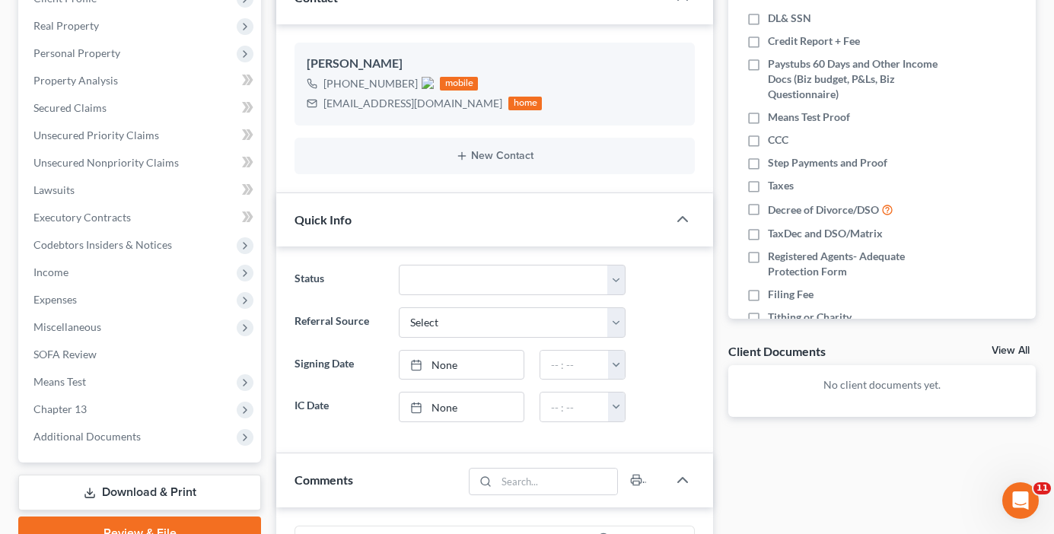
click at [999, 348] on link "View All" at bounding box center [1010, 350] width 38 height 11
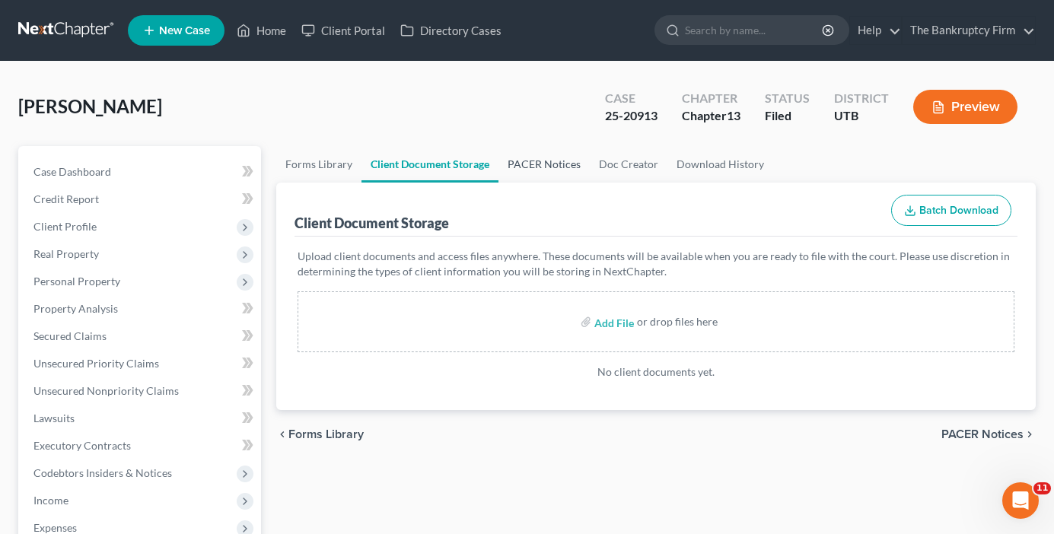
click at [536, 167] on link "PACER Notices" at bounding box center [543, 164] width 91 height 37
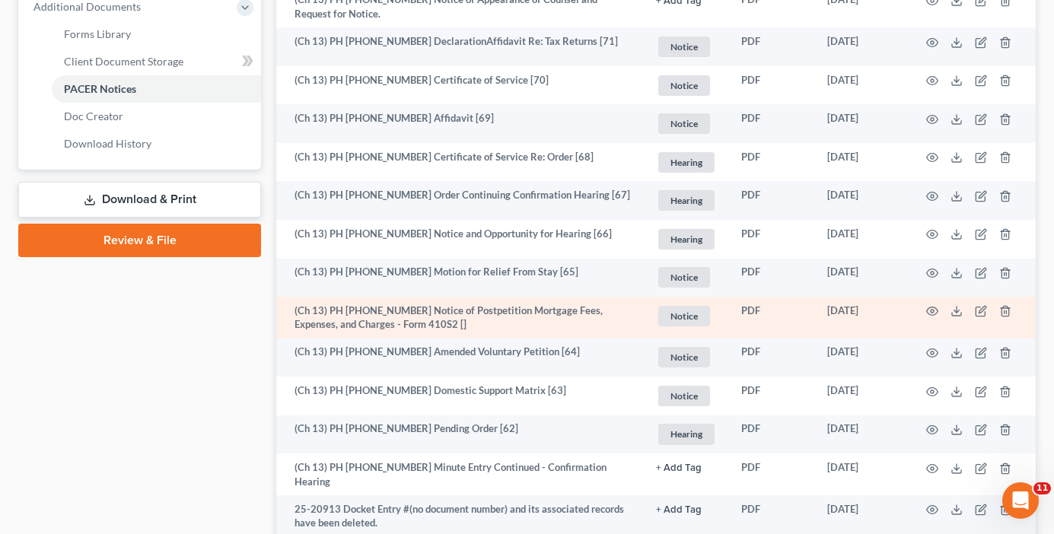
scroll to position [685, 0]
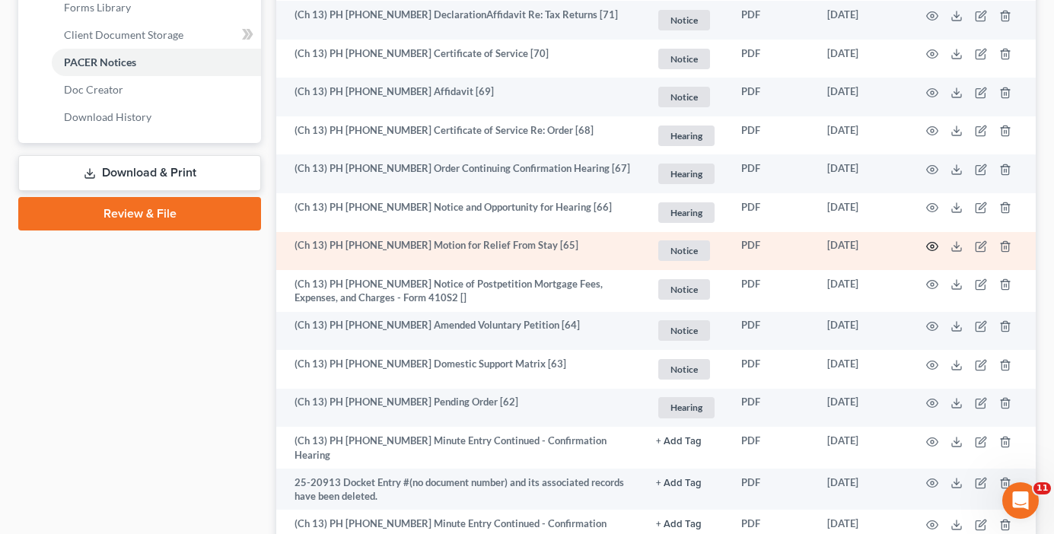
click at [927, 247] on icon "button" at bounding box center [932, 246] width 12 height 12
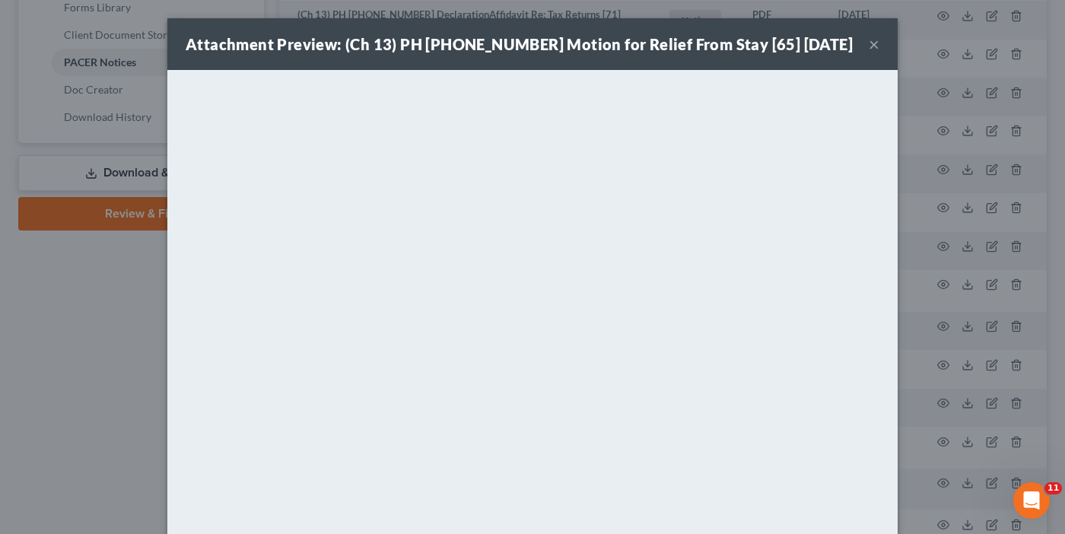
click at [966, 231] on div "Attachment Preview: (Ch 13) PH [PHONE_NUMBER] Motion for Relief From Stay [65] …" at bounding box center [532, 267] width 1065 height 534
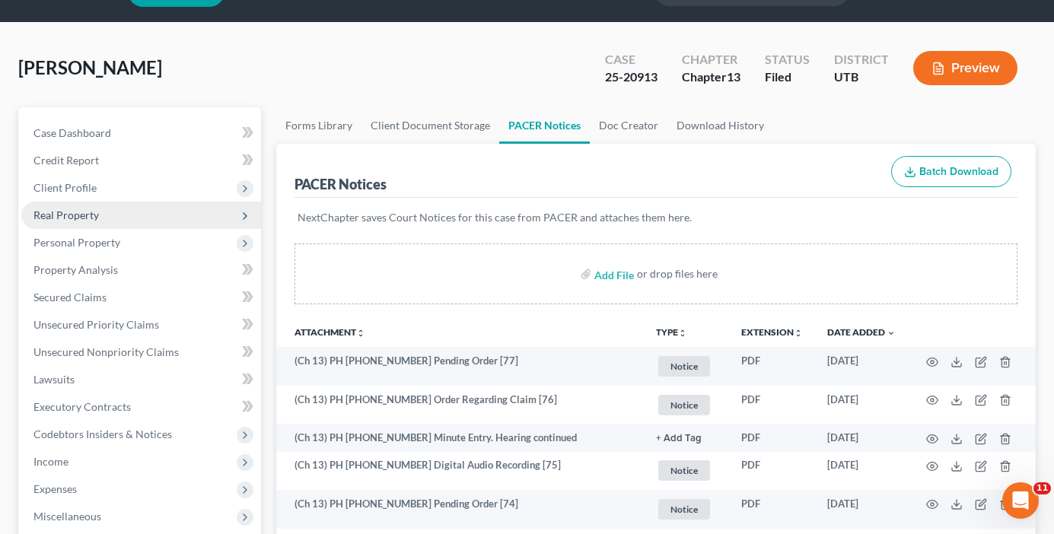
scroll to position [0, 0]
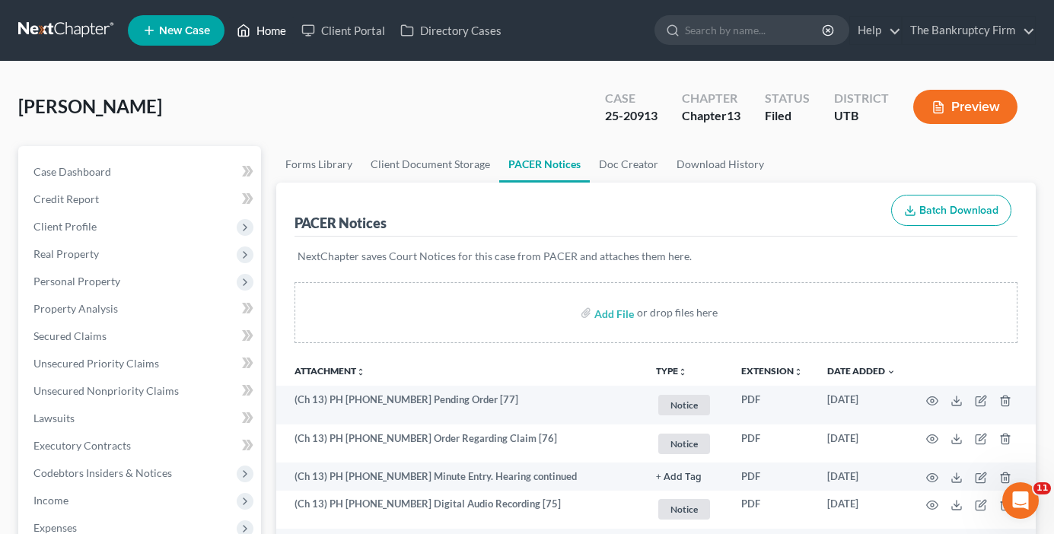
click at [269, 40] on link "Home" at bounding box center [261, 30] width 65 height 27
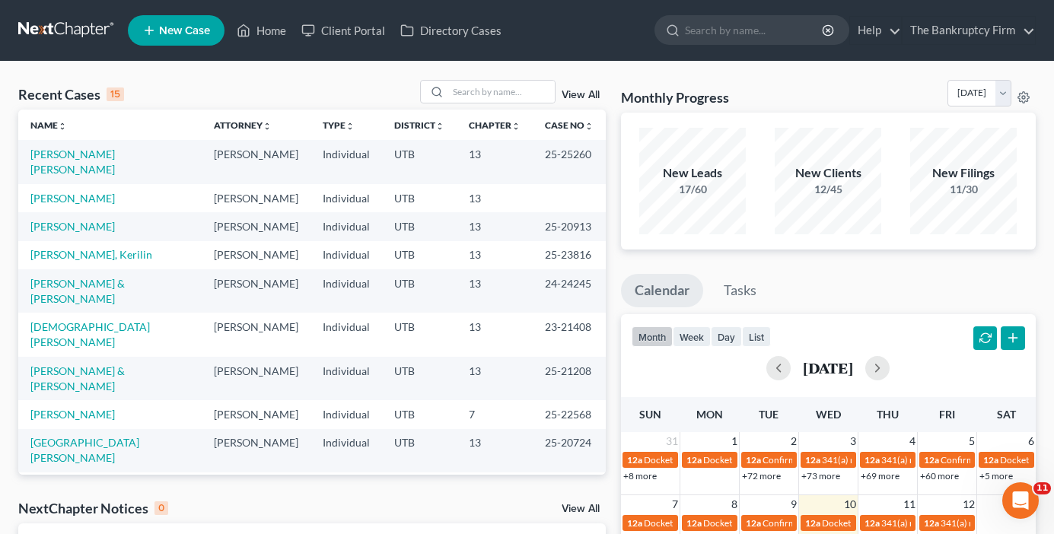
click at [267, 84] on div "Recent Cases 15 View All" at bounding box center [311, 95] width 587 height 30
click at [495, 90] on input "search" at bounding box center [501, 92] width 107 height 22
type input "dainera"
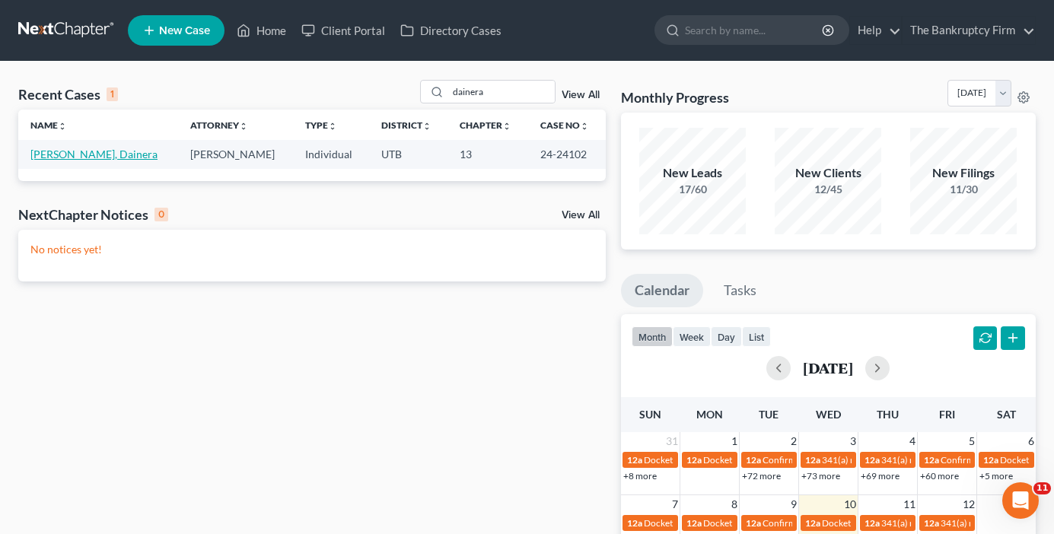
click at [88, 160] on link "[PERSON_NAME], Dainera" at bounding box center [93, 154] width 127 height 13
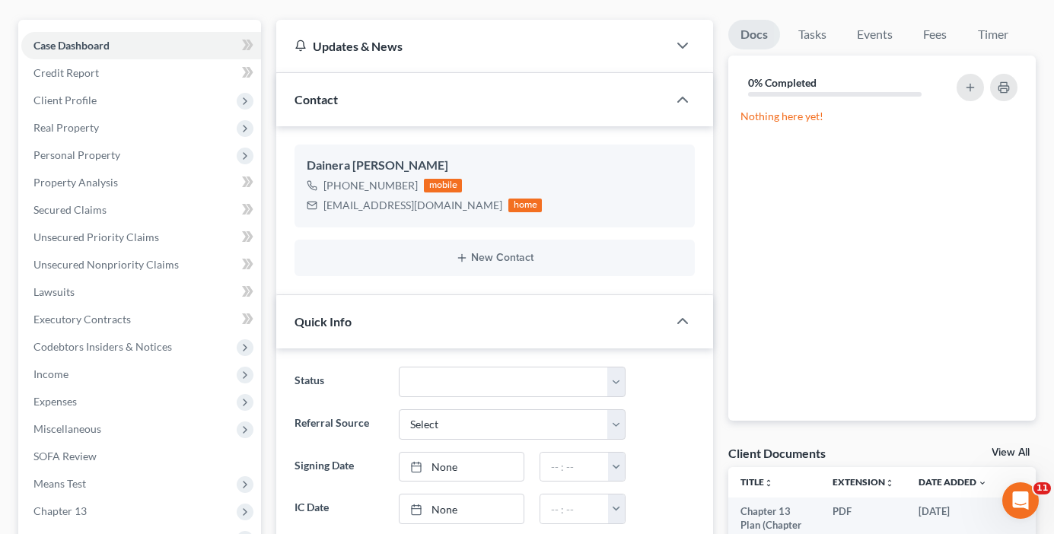
scroll to position [152, 0]
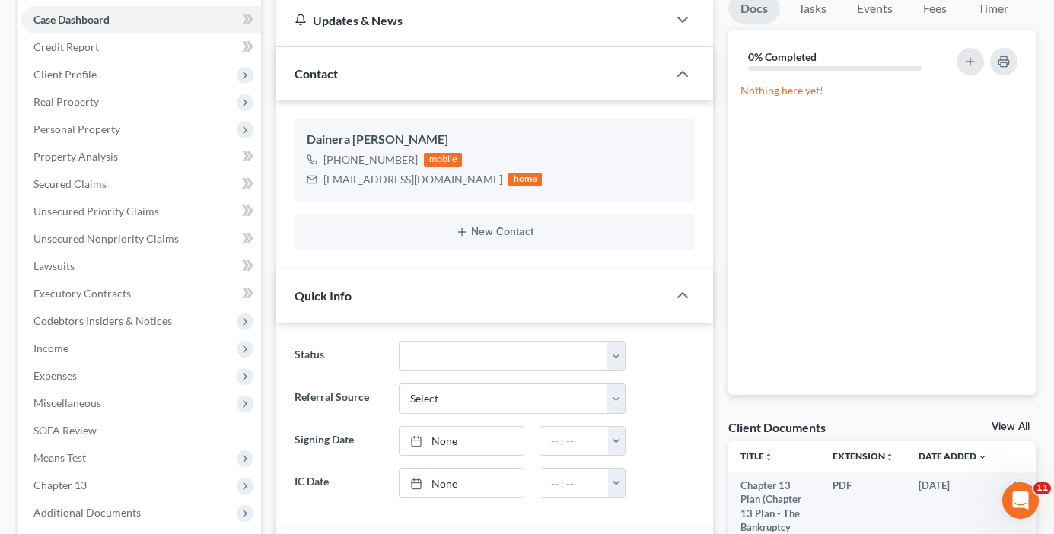
click at [1007, 430] on link "View All" at bounding box center [1010, 427] width 38 height 11
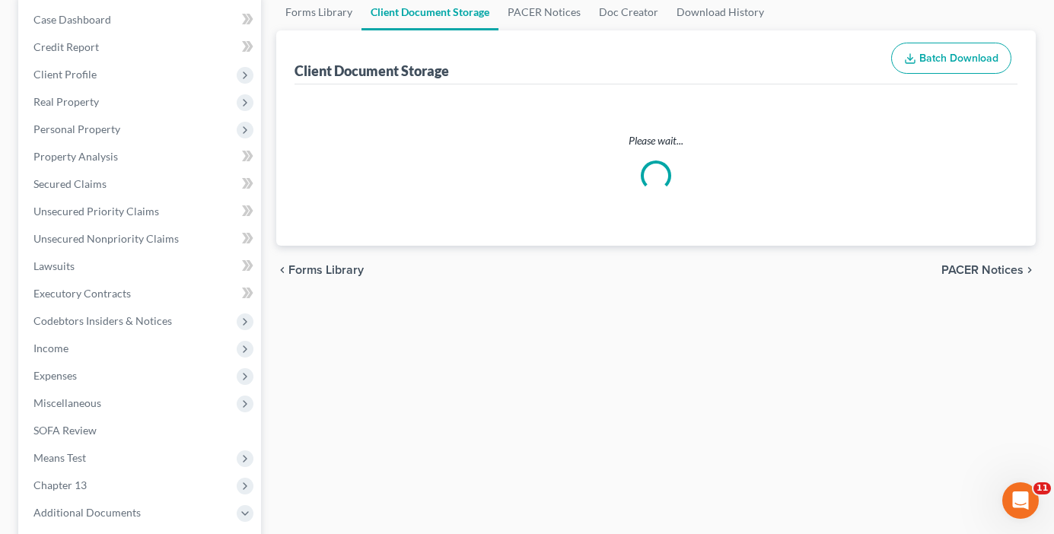
scroll to position [78, 0]
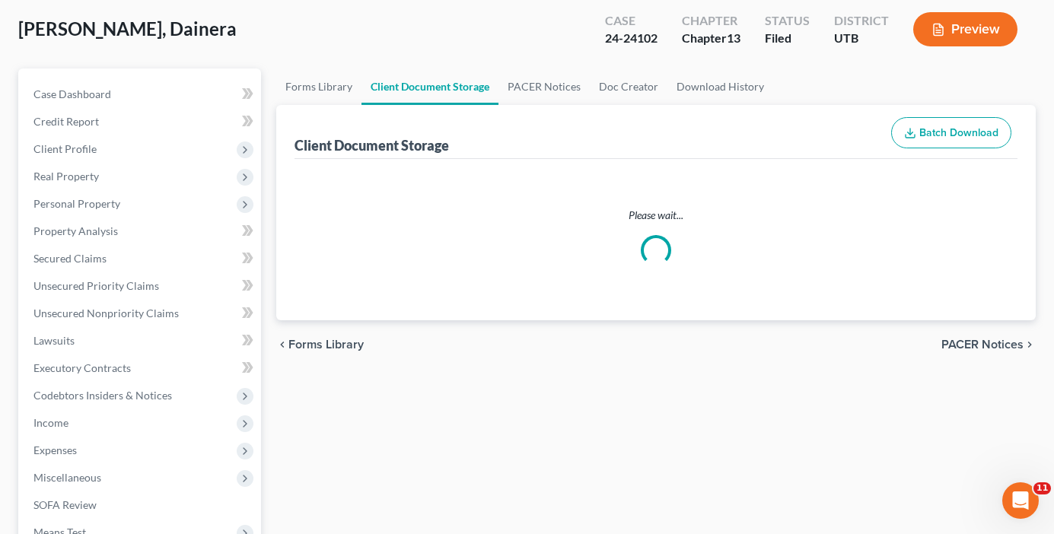
select select "53"
select select "30"
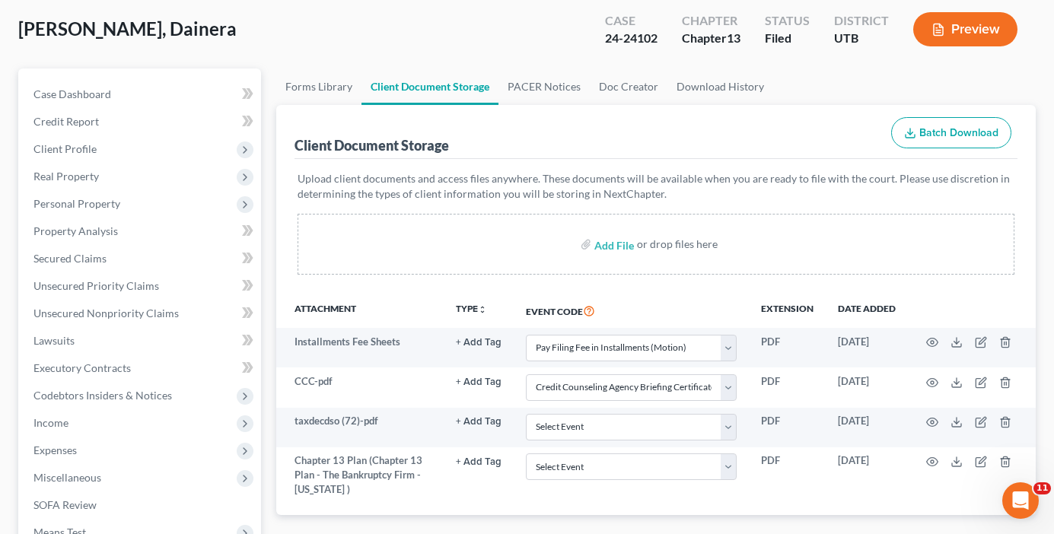
scroll to position [0, 0]
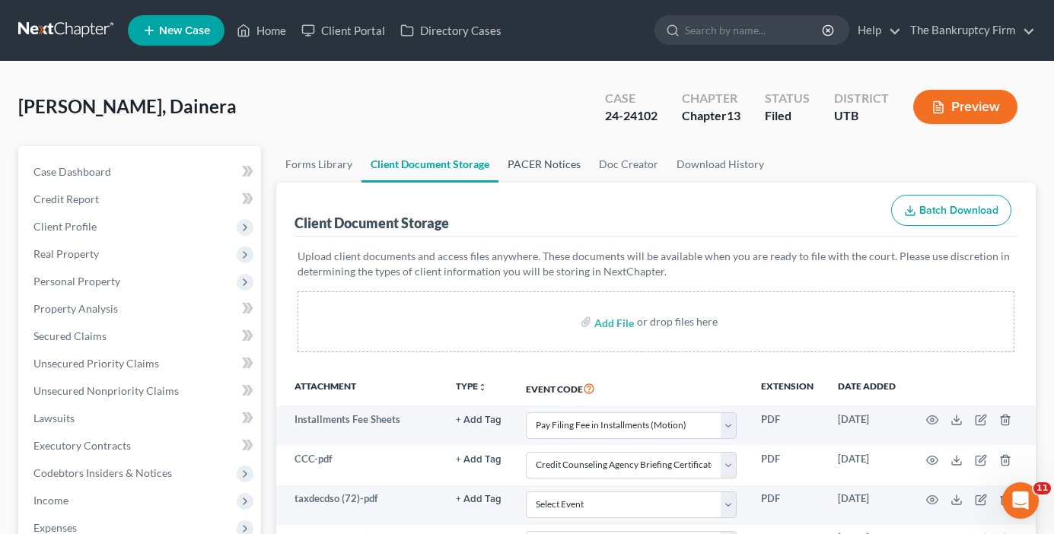
click at [558, 161] on link "PACER Notices" at bounding box center [543, 164] width 91 height 37
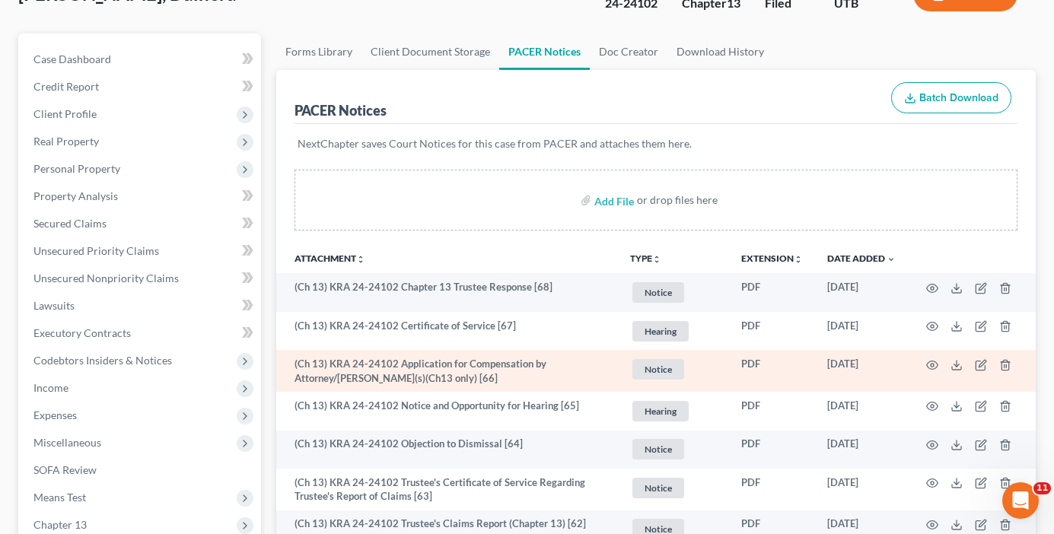
scroll to position [76, 0]
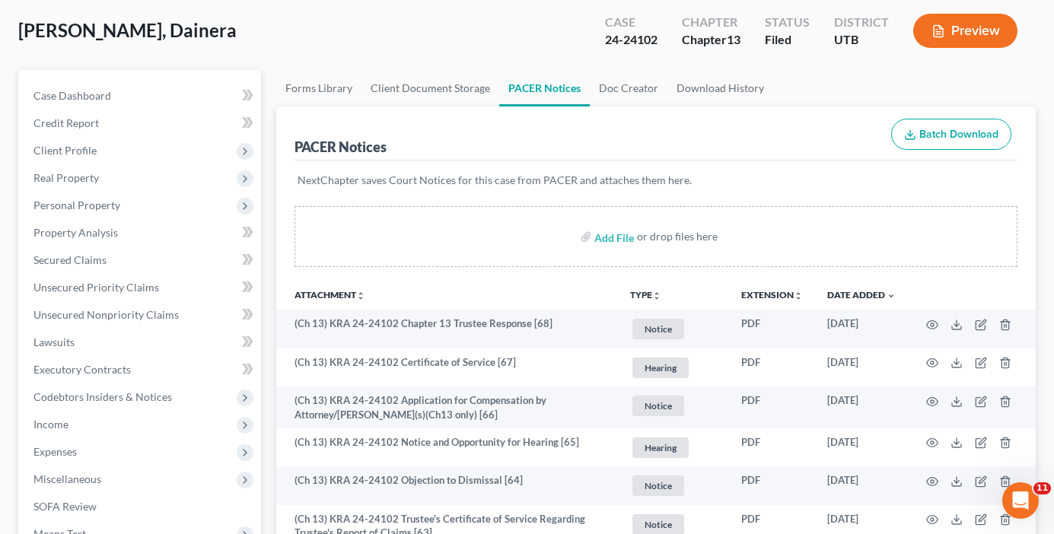
drag, startPoint x: 282, startPoint y: 43, endPoint x: 264, endPoint y: 5, distance: 42.9
click at [282, 43] on div "[PERSON_NAME], Dainera Upgraded Case 24-24102 Chapter Chapter 13 Status Filed D…" at bounding box center [526, 37] width 1017 height 66
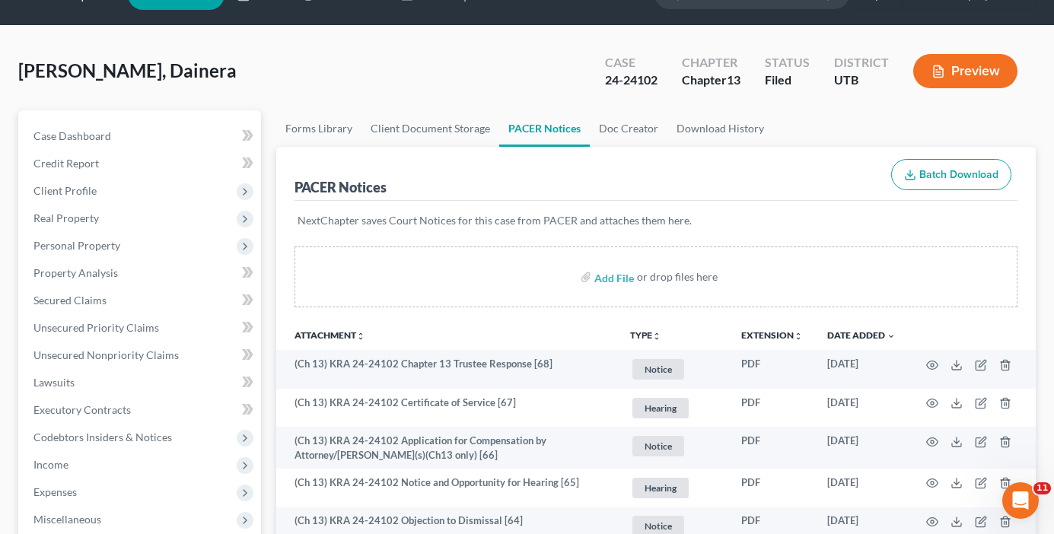
scroll to position [0, 0]
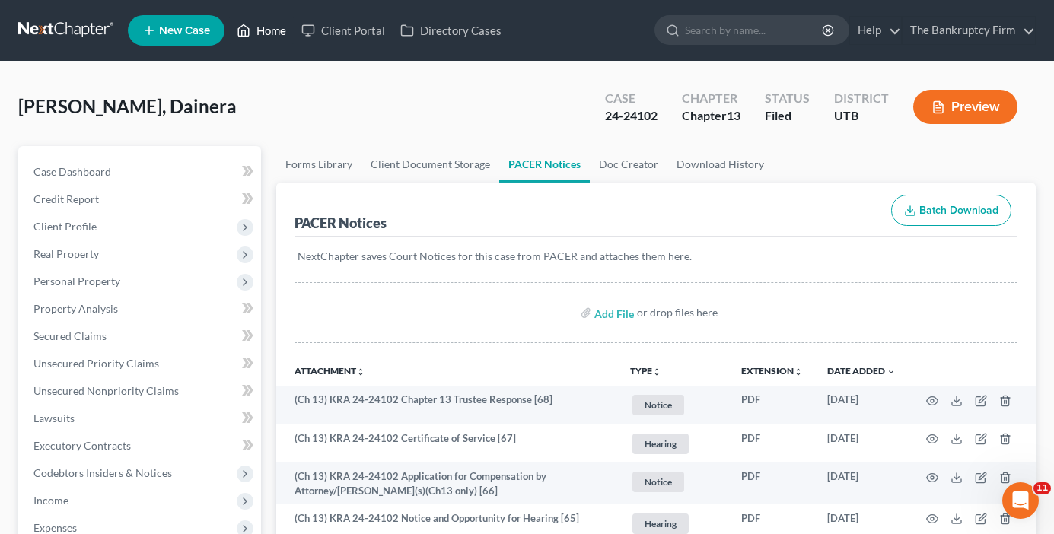
click at [268, 33] on link "Home" at bounding box center [261, 30] width 65 height 27
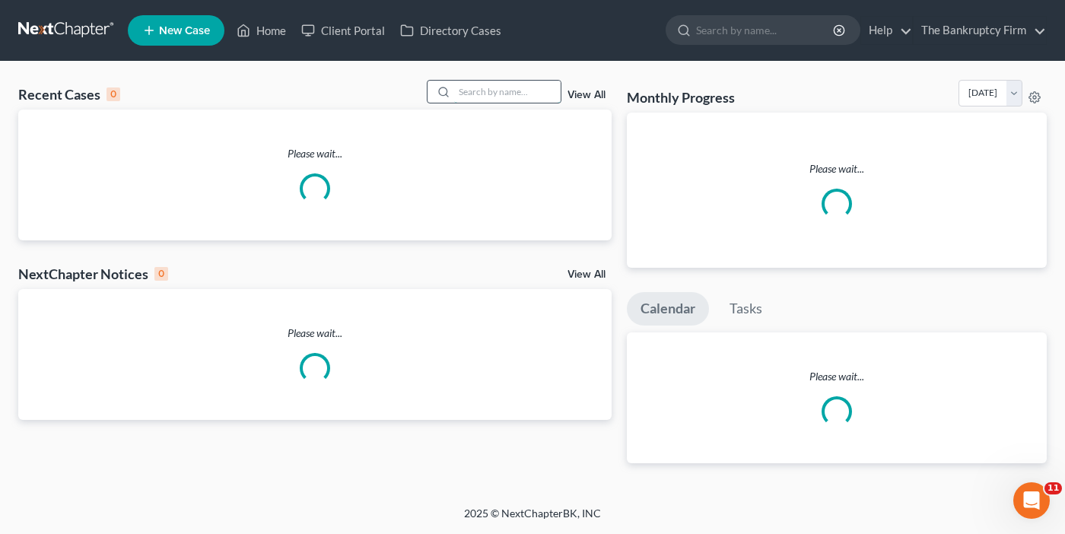
click at [514, 91] on input "search" at bounding box center [507, 92] width 107 height 22
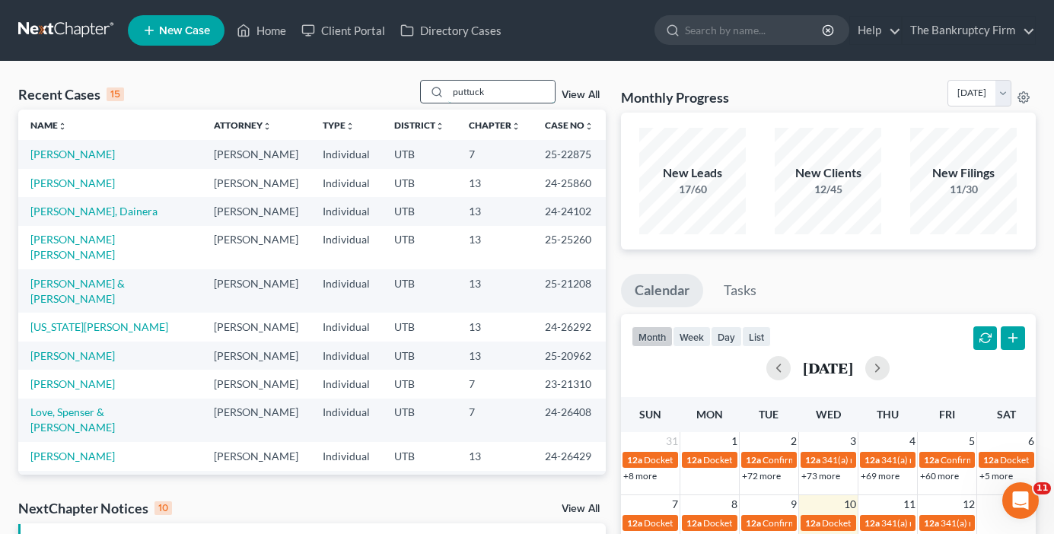
type input "puttuck"
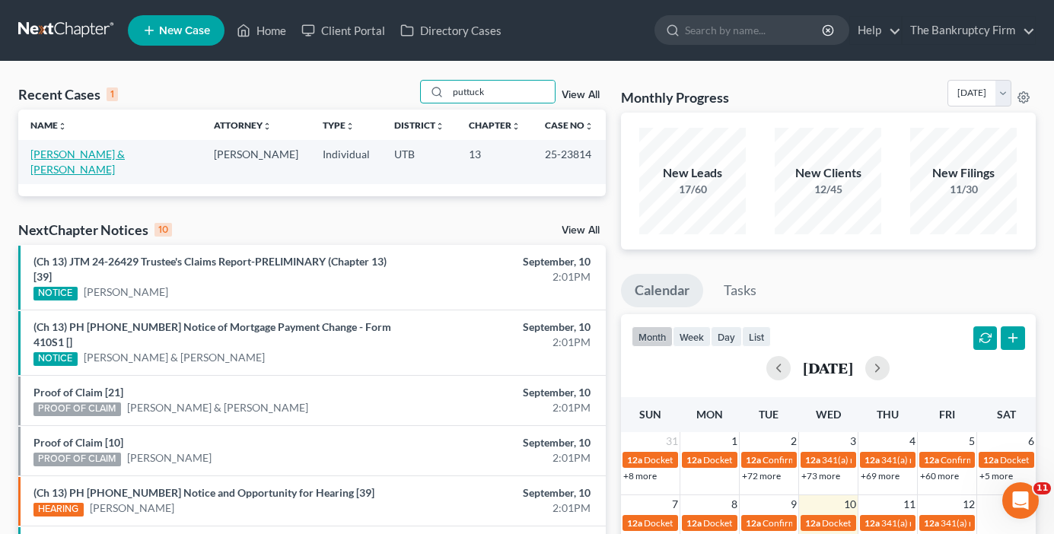
click at [78, 152] on link "[PERSON_NAME] & [PERSON_NAME]" at bounding box center [77, 162] width 94 height 28
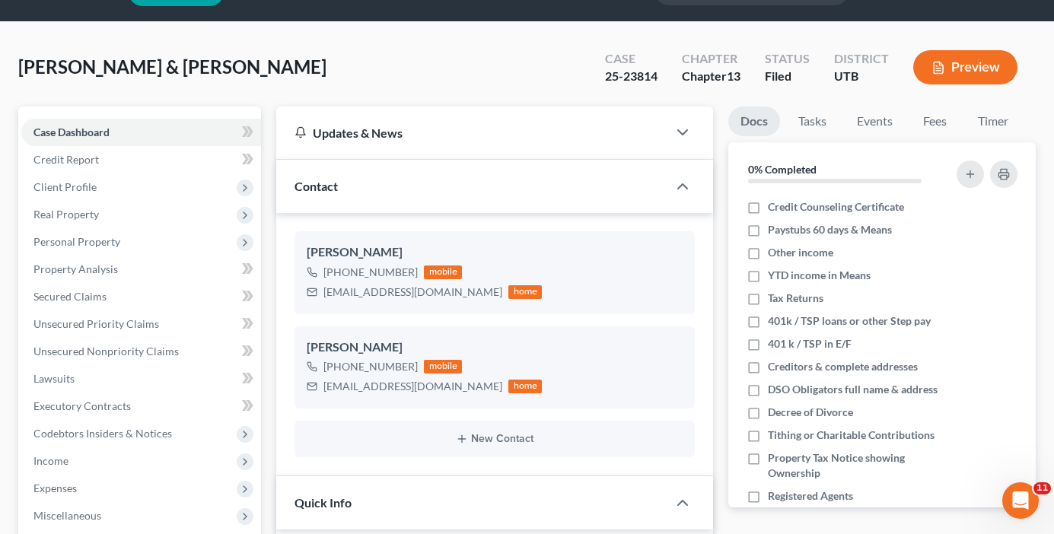
scroll to position [76, 0]
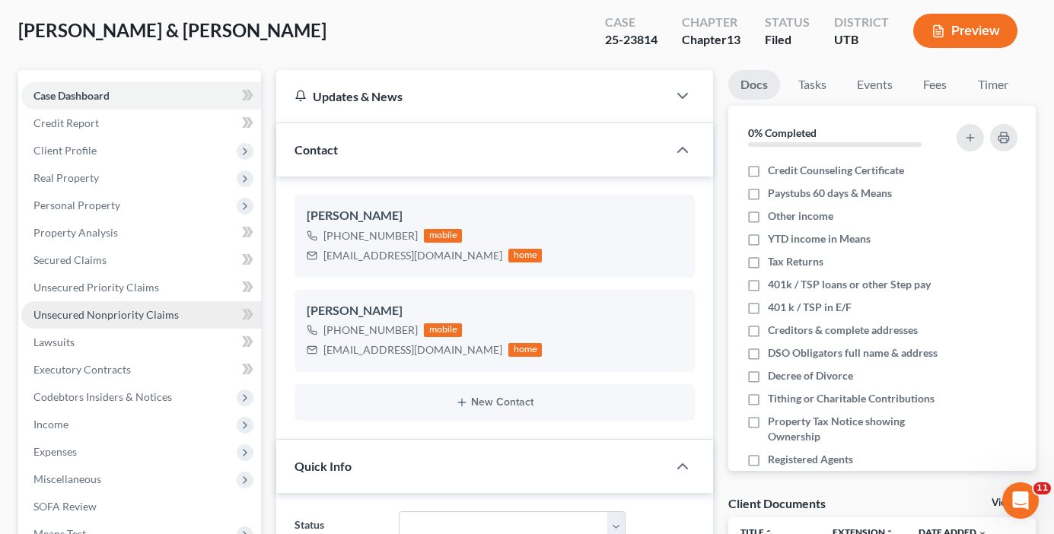
click at [98, 310] on span "Unsecured Nonpriority Claims" at bounding box center [105, 314] width 145 height 13
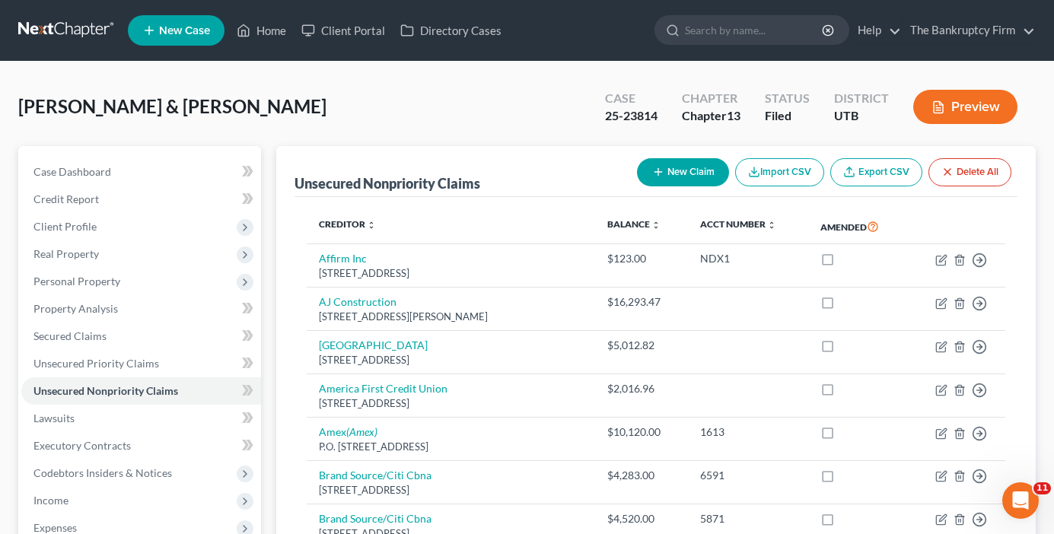
drag, startPoint x: 249, startPoint y: 89, endPoint x: 289, endPoint y: 0, distance: 97.7
click at [249, 89] on div "[PERSON_NAME] & [PERSON_NAME] Upgraded Case 25-23814 Chapter Chapter 13 Status …" at bounding box center [526, 113] width 1017 height 66
click at [294, 105] on div "[PERSON_NAME] & [PERSON_NAME] Upgraded Case 25-23814 Chapter Chapter 13 Status …" at bounding box center [526, 113] width 1017 height 66
click at [364, 121] on div "[PERSON_NAME] & [PERSON_NAME] Upgraded Case 25-23814 Chapter Chapter 13 Status …" at bounding box center [526, 113] width 1017 height 66
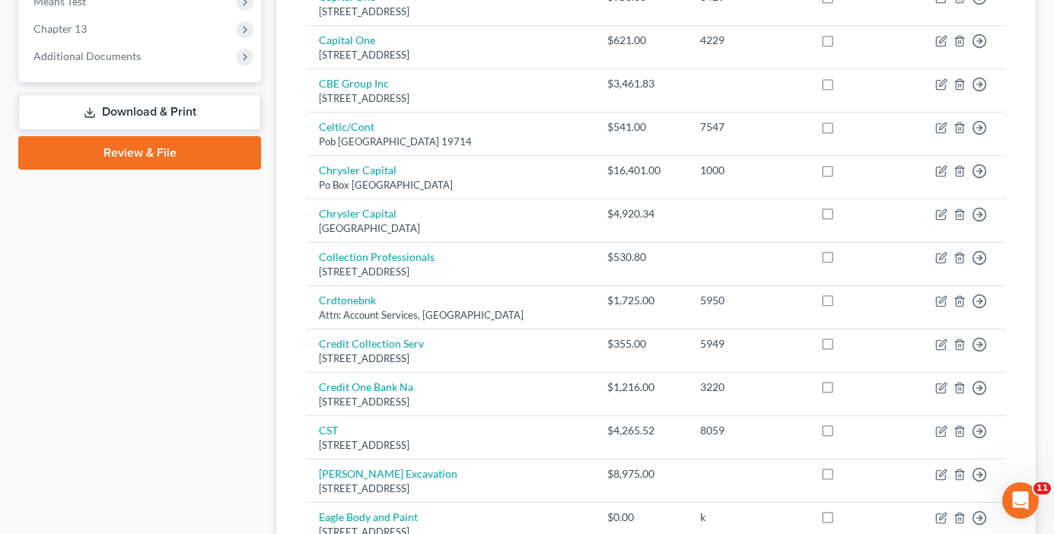
scroll to position [228, 0]
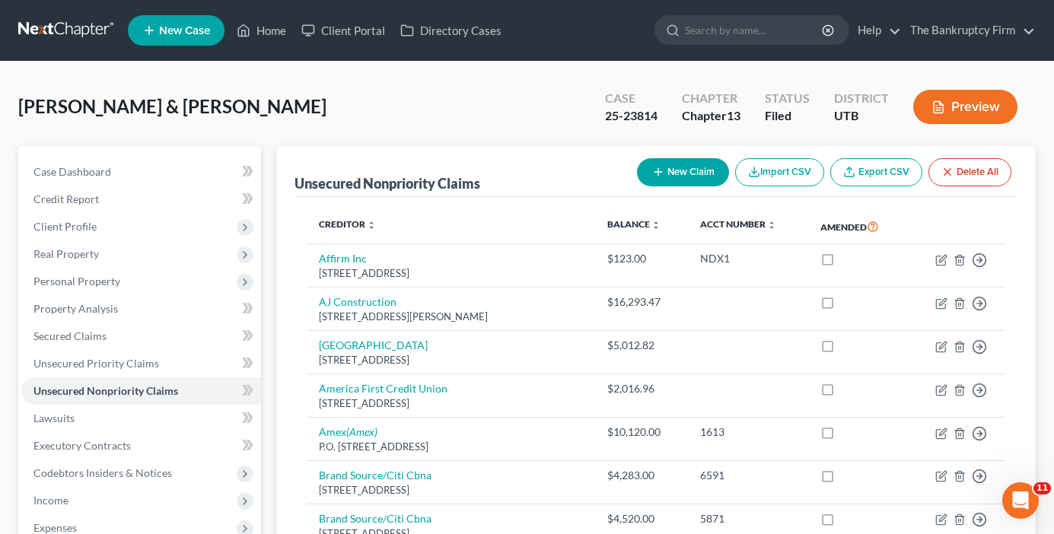
click at [676, 176] on button "New Claim" at bounding box center [683, 172] width 92 height 28
select select "2"
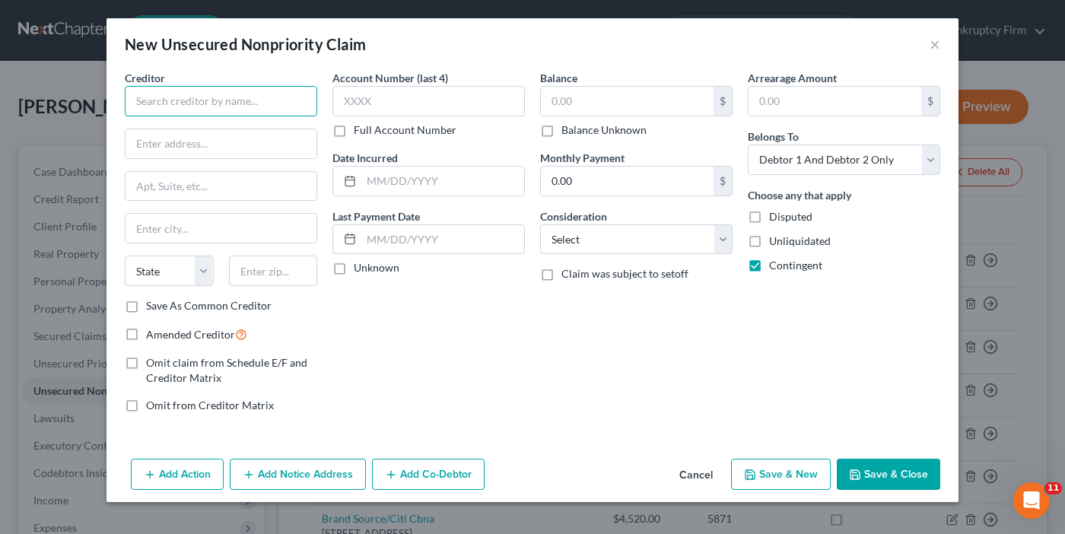
click at [247, 105] on input "text" at bounding box center [221, 101] width 192 height 30
type input "Heber City Storage"
click at [234, 146] on input "text" at bounding box center [221, 143] width 191 height 29
paste input "[STREET_ADDRESS][PERSON_NAME]"
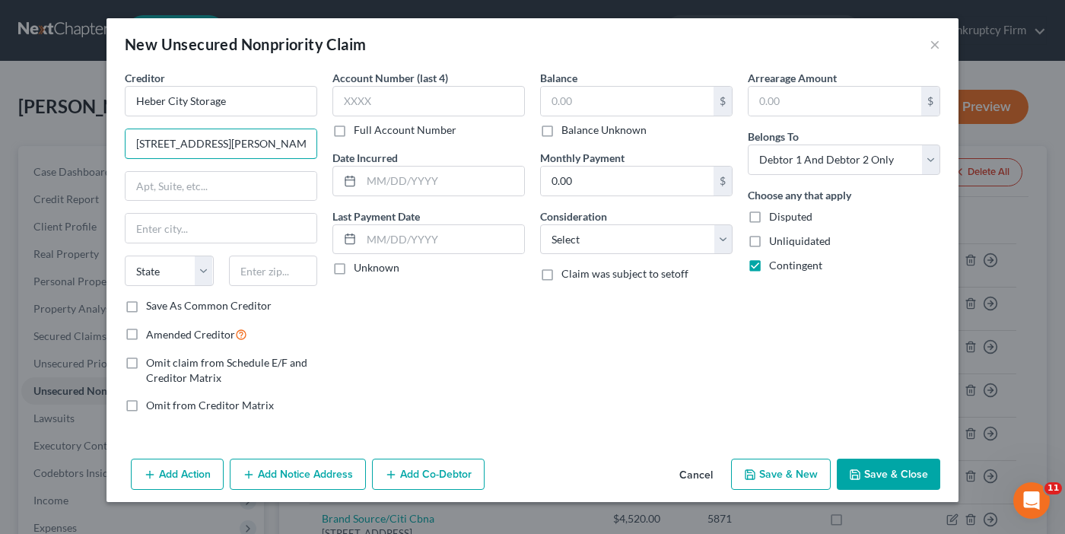
type input "[STREET_ADDRESS][PERSON_NAME]"
click at [251, 278] on input "text" at bounding box center [273, 271] width 89 height 30
type input "84032"
type input "[GEOGRAPHIC_DATA]"
select select "46"
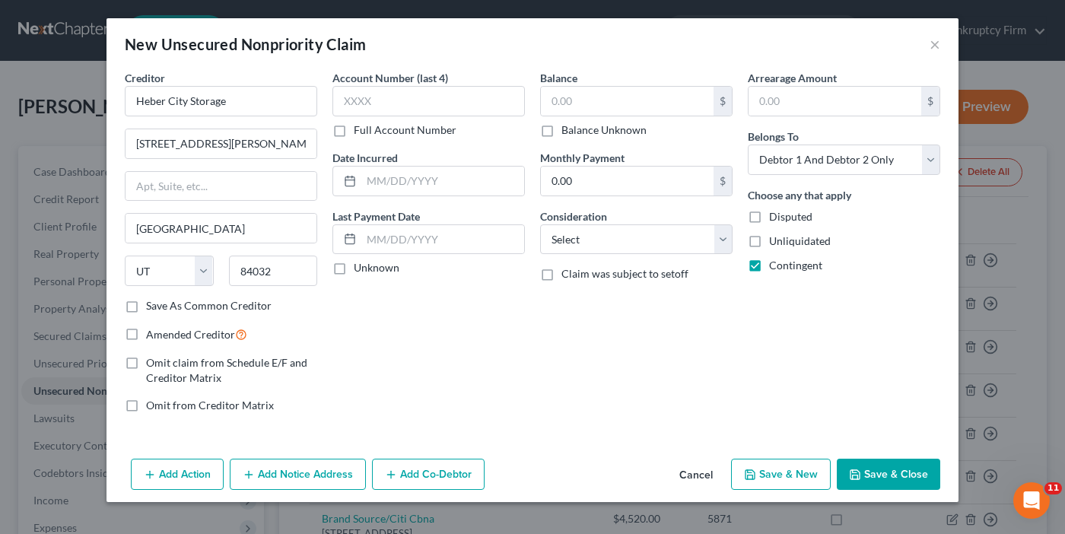
click at [400, 361] on div "Account Number (last 4) Full Account Number Date Incurred Last Payment Date Unk…" at bounding box center [429, 247] width 208 height 355
click at [589, 108] on input "text" at bounding box center [627, 101] width 173 height 29
type input "555"
click at [146, 334] on label "Amended Creditor" at bounding box center [196, 334] width 101 height 17
click at [152, 334] on input "Amended Creditor" at bounding box center [157, 331] width 10 height 10
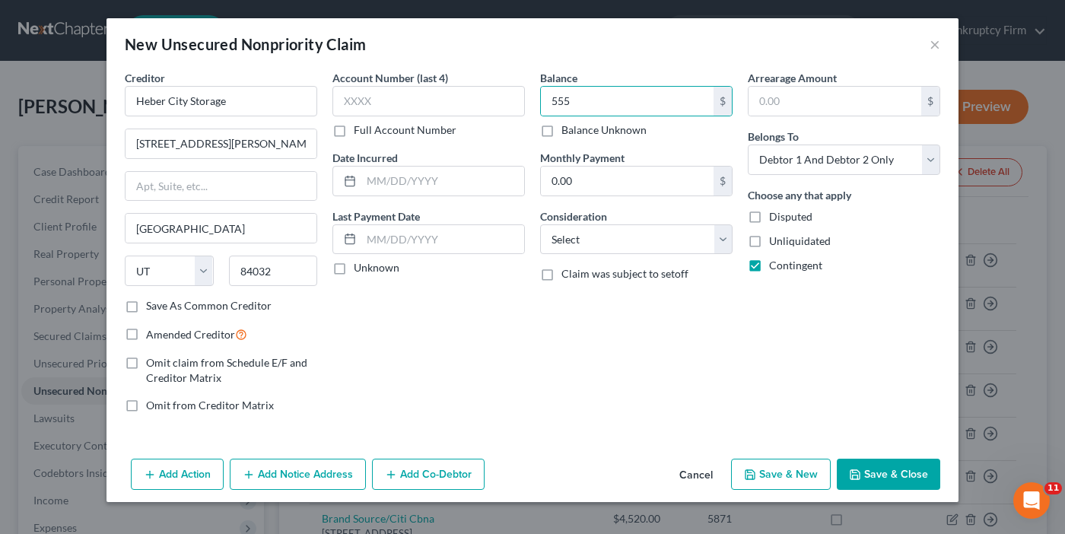
checkbox input "true"
click at [146, 304] on label "Save As Common Creditor" at bounding box center [209, 305] width 126 height 15
click at [152, 304] on input "Save As Common Creditor" at bounding box center [157, 303] width 10 height 10
checkbox input "true"
click at [881, 467] on button "Save & Close" at bounding box center [888, 475] width 103 height 32
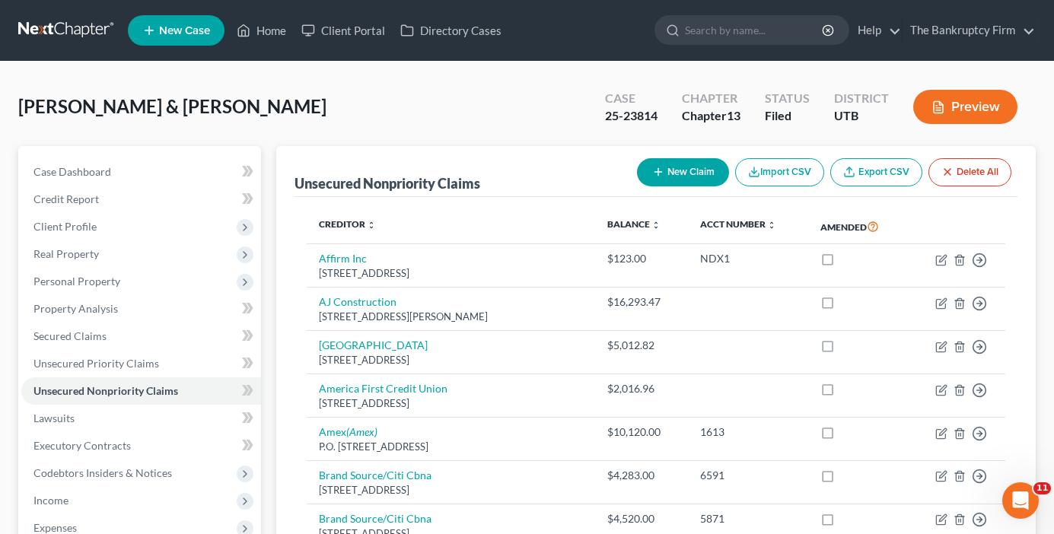
click at [342, 103] on div "[PERSON_NAME] & [PERSON_NAME] Upgraded Case 25-23814 Chapter Chapter 13 Status …" at bounding box center [526, 113] width 1017 height 66
click at [687, 169] on button "New Claim" at bounding box center [683, 172] width 92 height 28
select select "2"
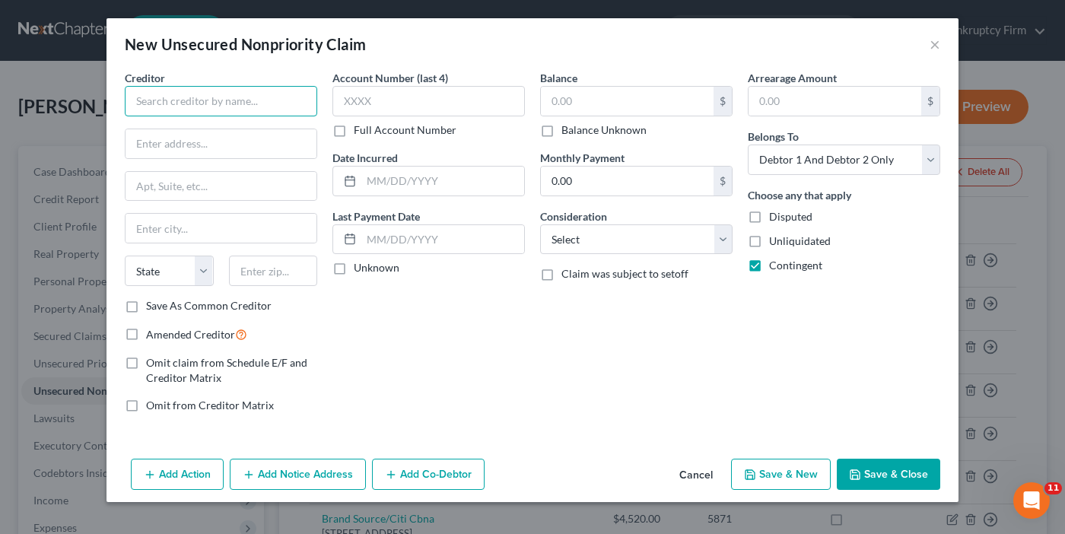
click at [221, 94] on input "text" at bounding box center [221, 101] width 192 height 30
click at [217, 101] on input "Big Ben's" at bounding box center [221, 101] width 192 height 30
type input "Big Ben's Storage"
click at [233, 143] on input "text" at bounding box center [221, 143] width 191 height 29
paste input "47 E 800 S,"
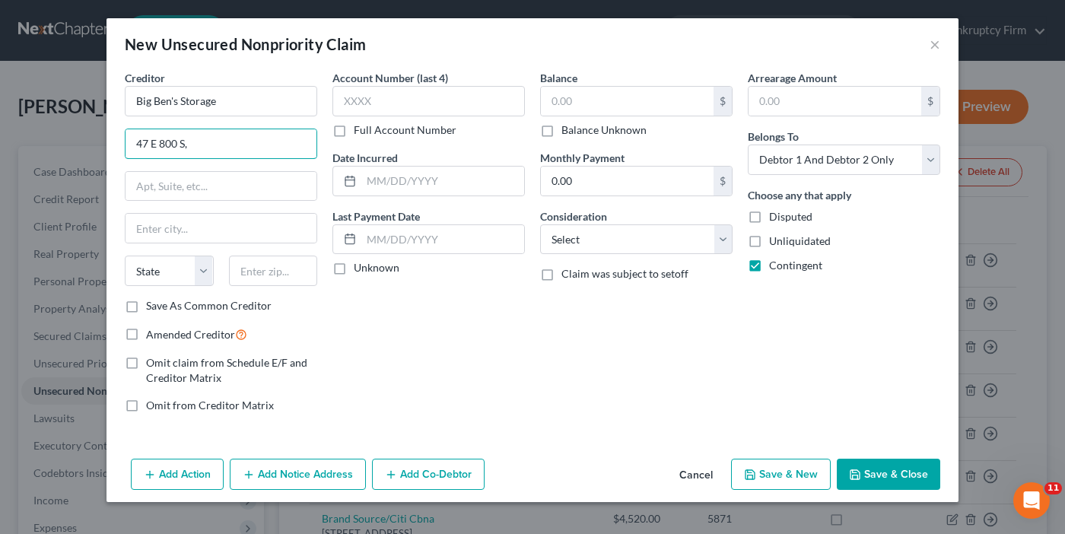
type input "47 E 800 S,"
click at [287, 269] on input "text" at bounding box center [273, 271] width 89 height 30
paste input "84738"
type input "84738"
click at [361, 339] on div "Account Number (last 4) Full Account Number Date Incurred Last Payment Date Unk…" at bounding box center [429, 247] width 208 height 355
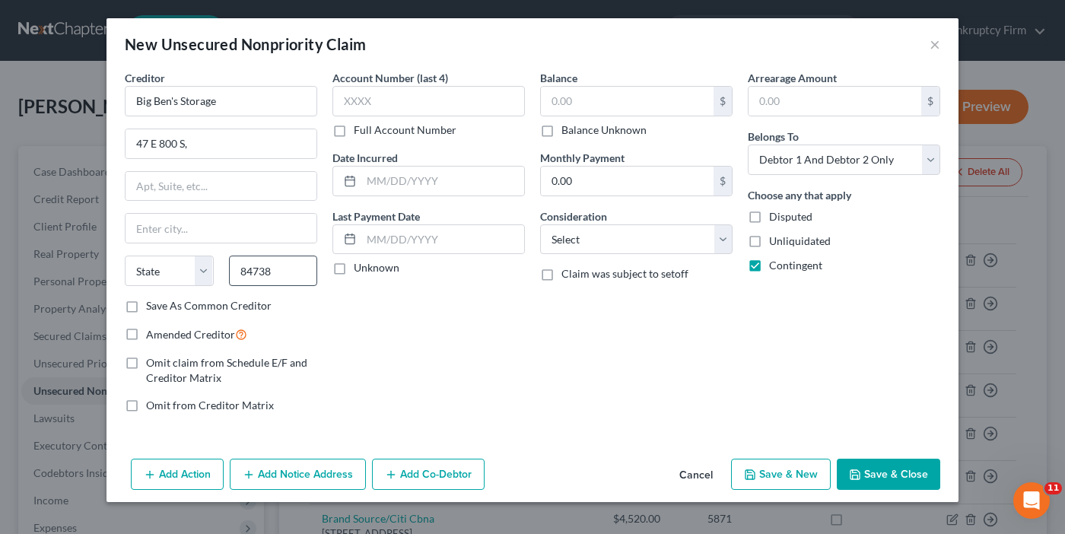
type input "[PERSON_NAME]"
select select "46"
drag, startPoint x: 129, startPoint y: 306, endPoint x: 131, endPoint y: 335, distance: 29.0
click at [146, 306] on label "Save As Common Creditor" at bounding box center [209, 305] width 126 height 15
click at [152, 306] on input "Save As Common Creditor" at bounding box center [157, 303] width 10 height 10
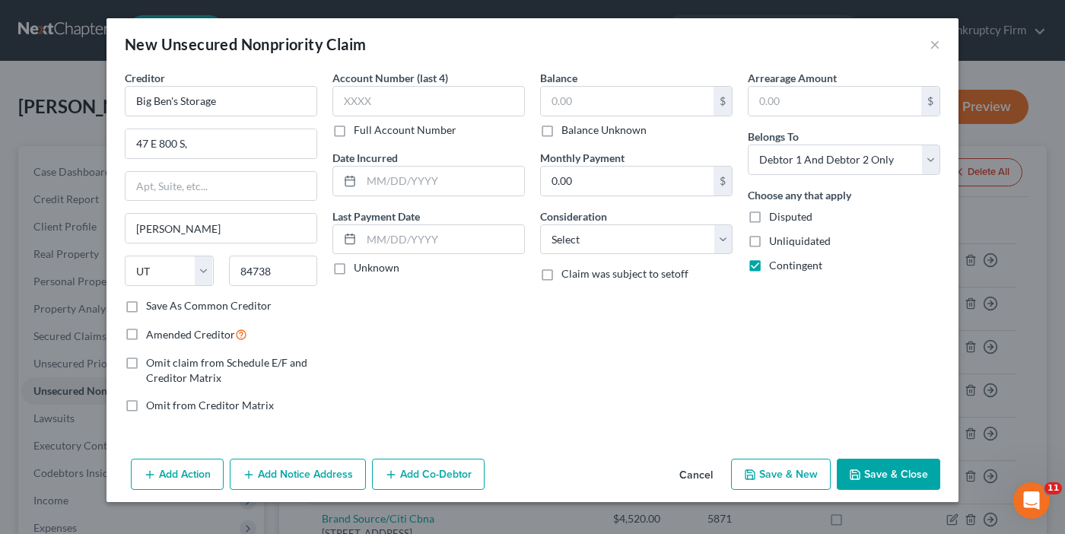
checkbox input "true"
click at [146, 335] on label "Amended Creditor" at bounding box center [196, 334] width 101 height 17
click at [152, 335] on input "Amended Creditor" at bounding box center [157, 331] width 10 height 10
checkbox input "true"
click at [343, 355] on div "Account Number (last 4) Full Account Number Date Incurred Last Payment Date Unk…" at bounding box center [429, 247] width 208 height 355
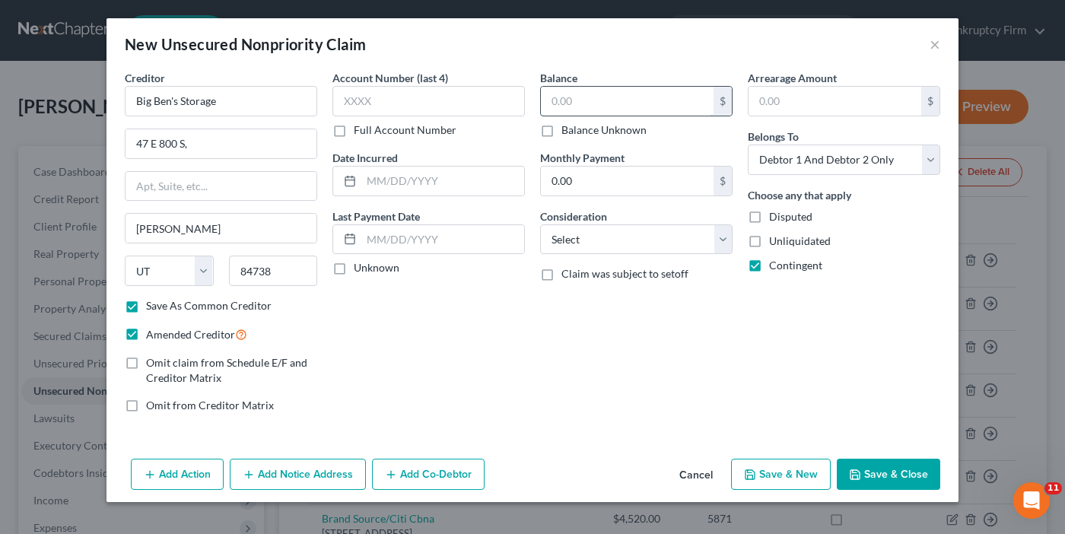
click at [589, 102] on input "text" at bounding box center [627, 101] width 173 height 29
type input "462"
click at [882, 478] on button "Save & Close" at bounding box center [888, 475] width 103 height 32
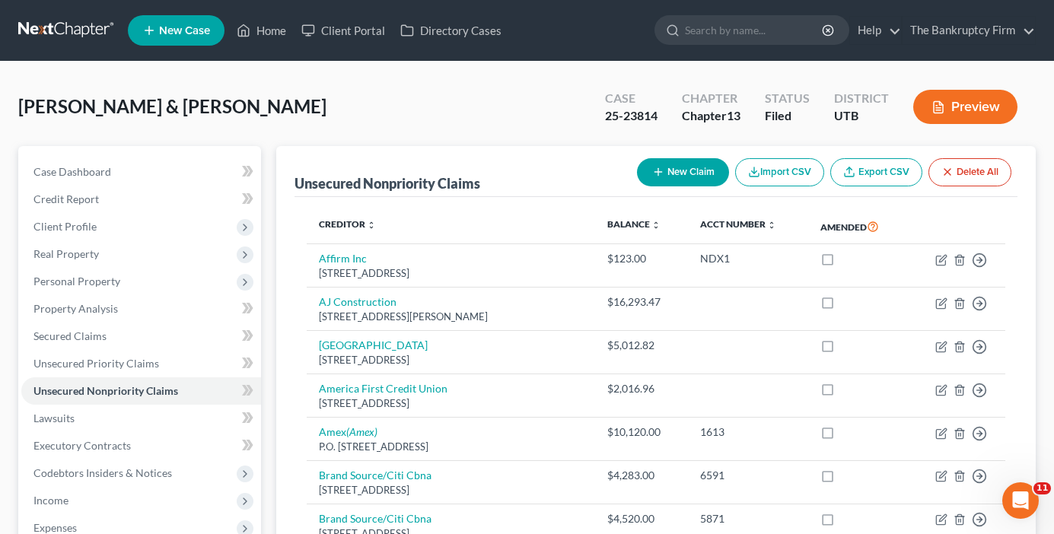
click at [396, 95] on div "[PERSON_NAME] & [PERSON_NAME] Upgraded Case 25-23814 Chapter Chapter 13 Status …" at bounding box center [526, 113] width 1017 height 66
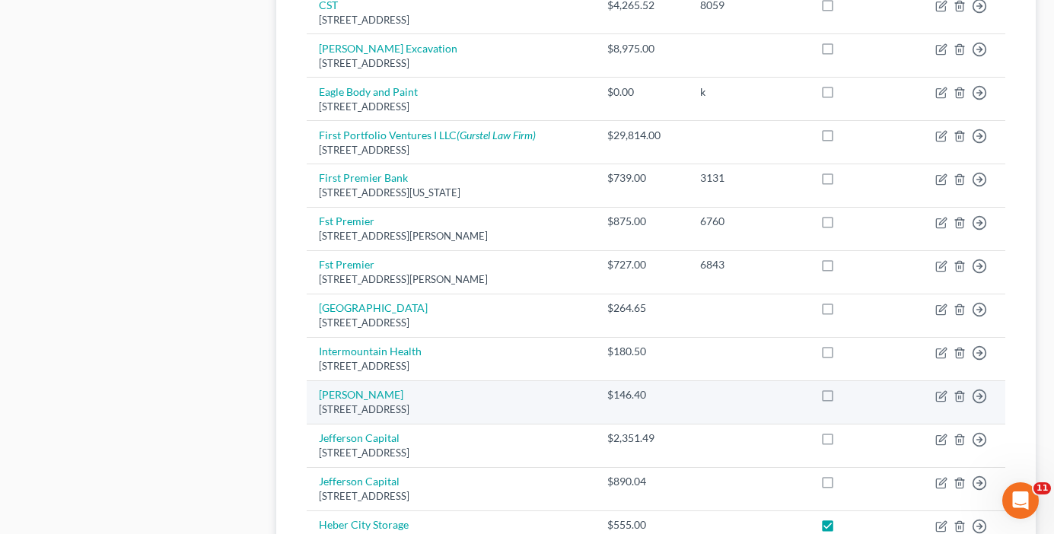
scroll to position [1313, 0]
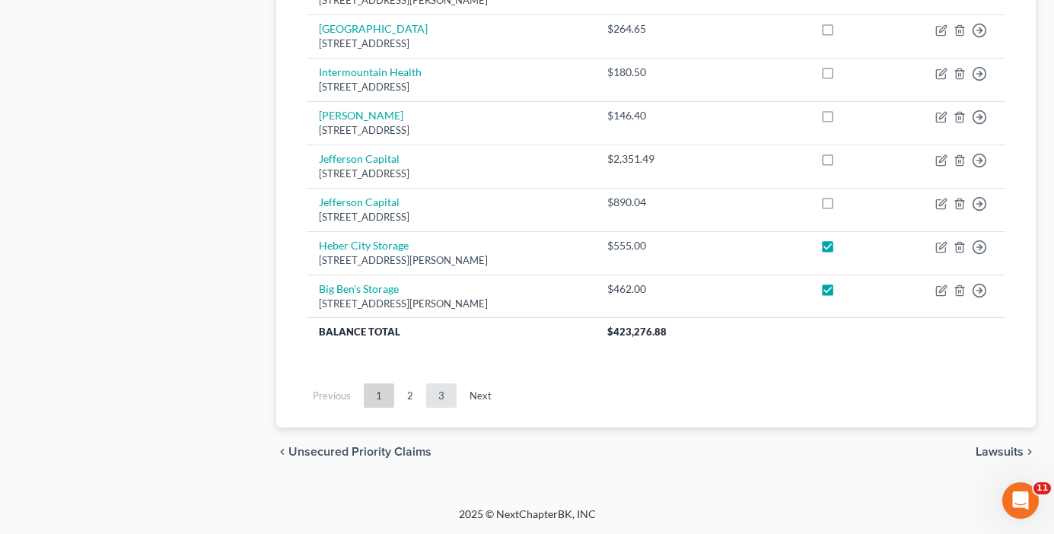
click at [441, 392] on link "3" at bounding box center [441, 395] width 30 height 24
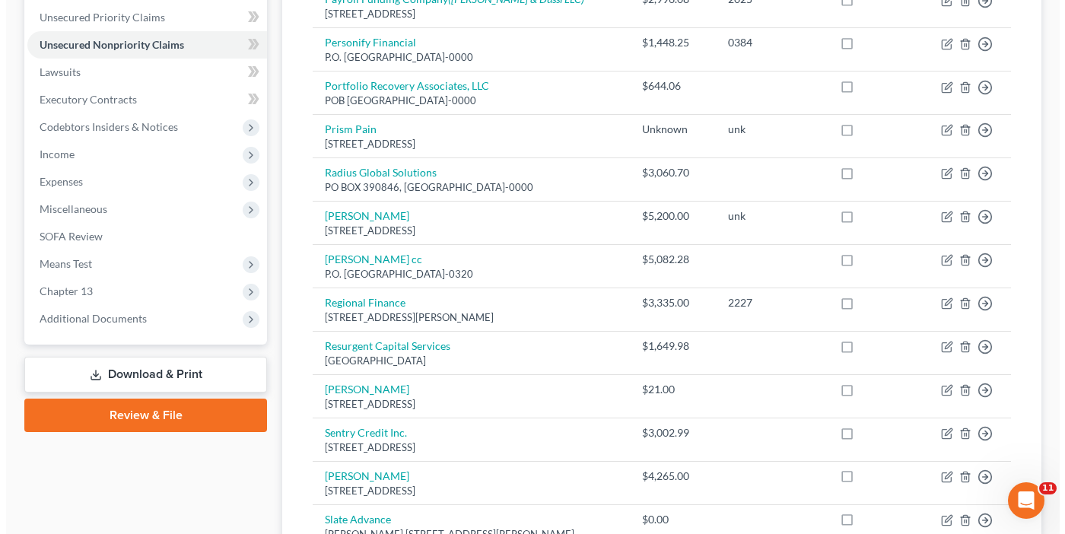
scroll to position [97, 0]
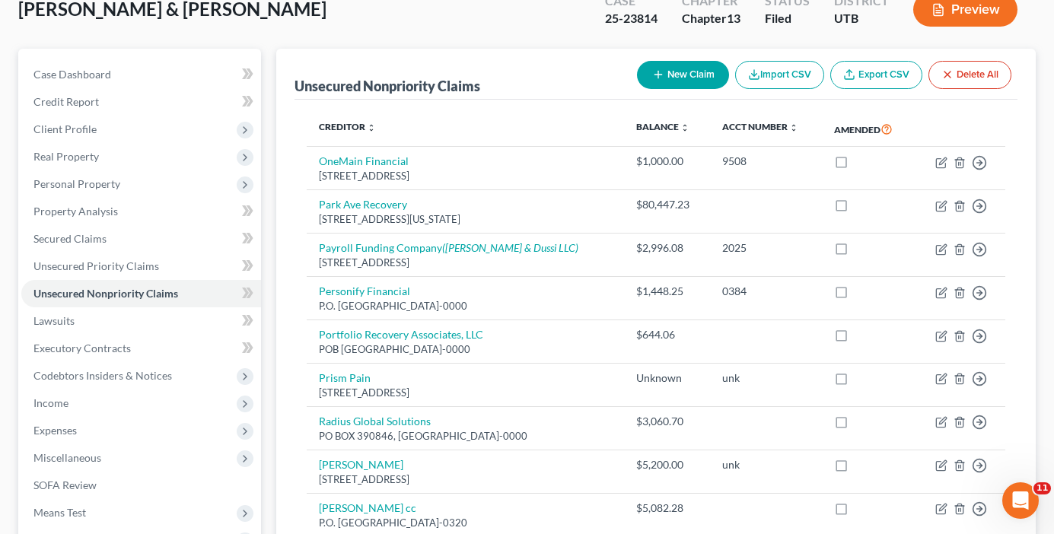
click at [688, 78] on button "New Claim" at bounding box center [683, 75] width 92 height 28
select select "2"
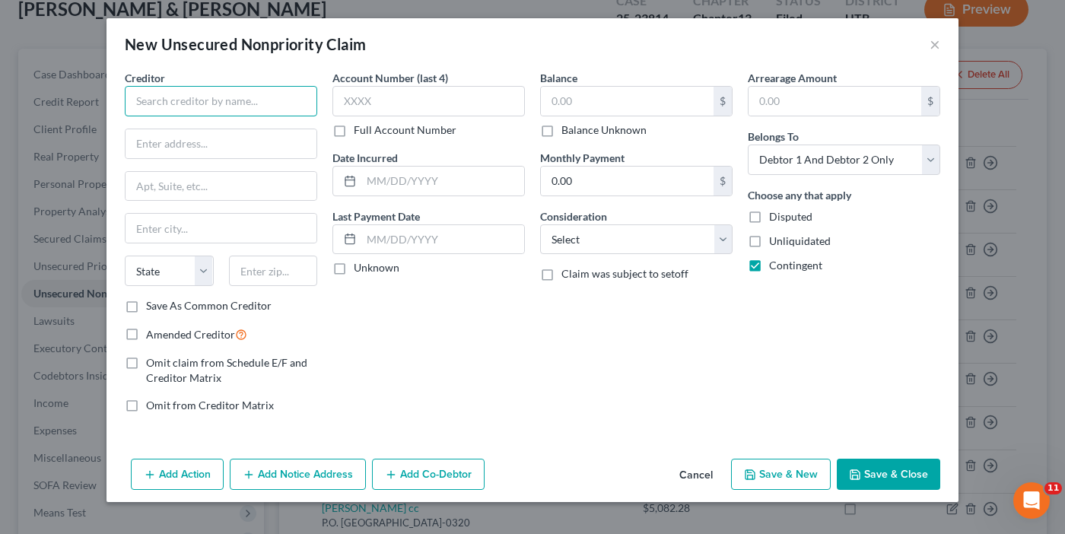
click at [181, 100] on input "text" at bounding box center [221, 101] width 192 height 30
click at [146, 100] on input "Sychron" at bounding box center [221, 101] width 192 height 30
click at [193, 97] on input "Synchron" at bounding box center [221, 101] width 192 height 30
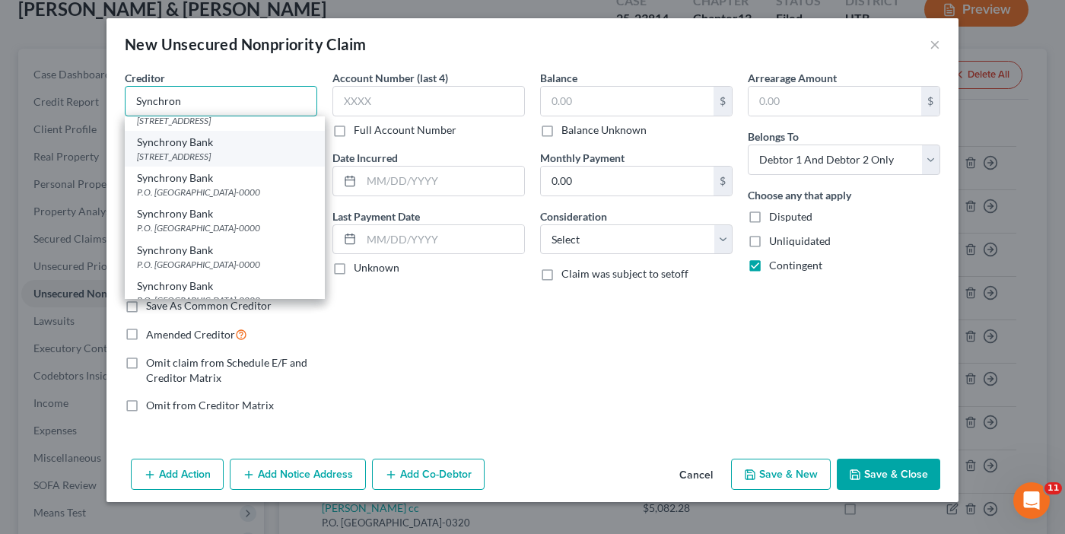
scroll to position [91, 0]
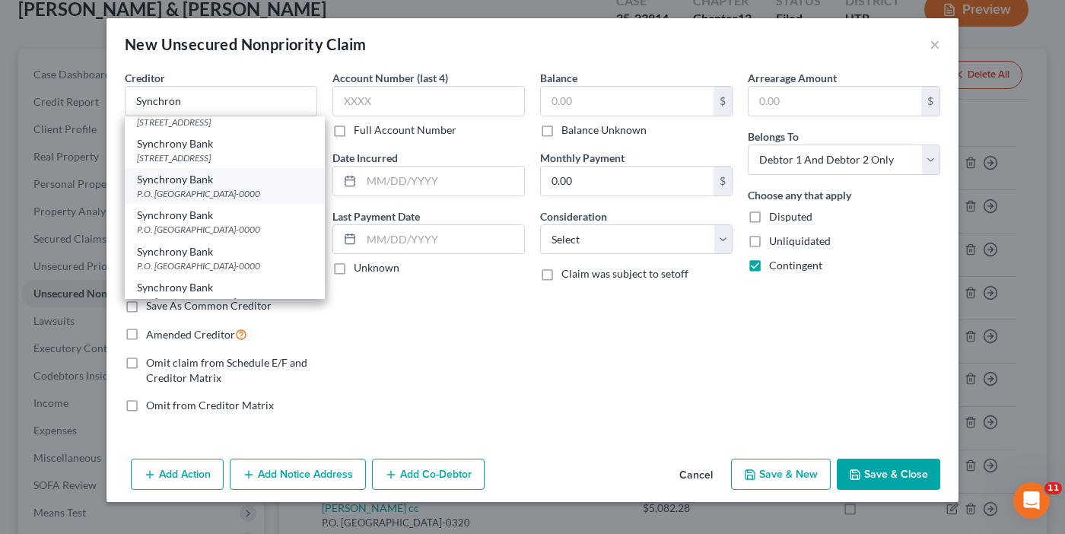
click at [167, 187] on div "Synchrony Bank" at bounding box center [225, 179] width 176 height 15
type input "Synchrony Bank"
type input "P.O. Box 965033"
type input "Orlando"
select select "9"
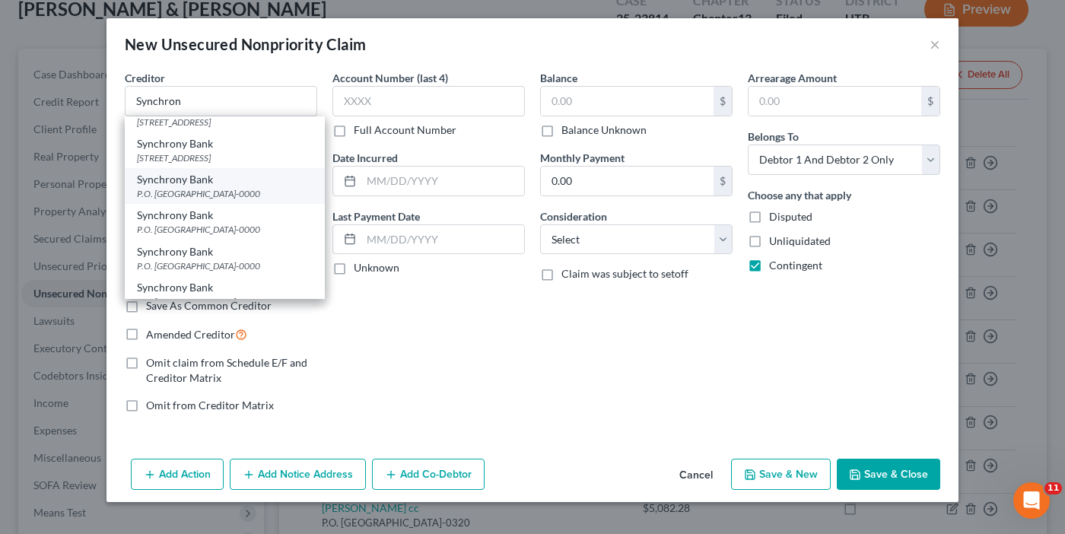
type input "32896-0000"
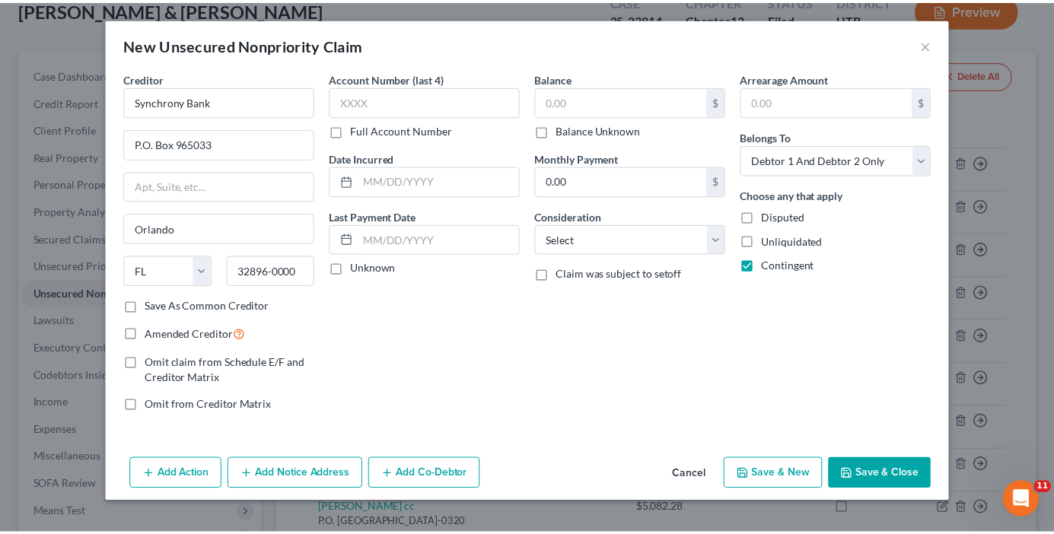
scroll to position [0, 0]
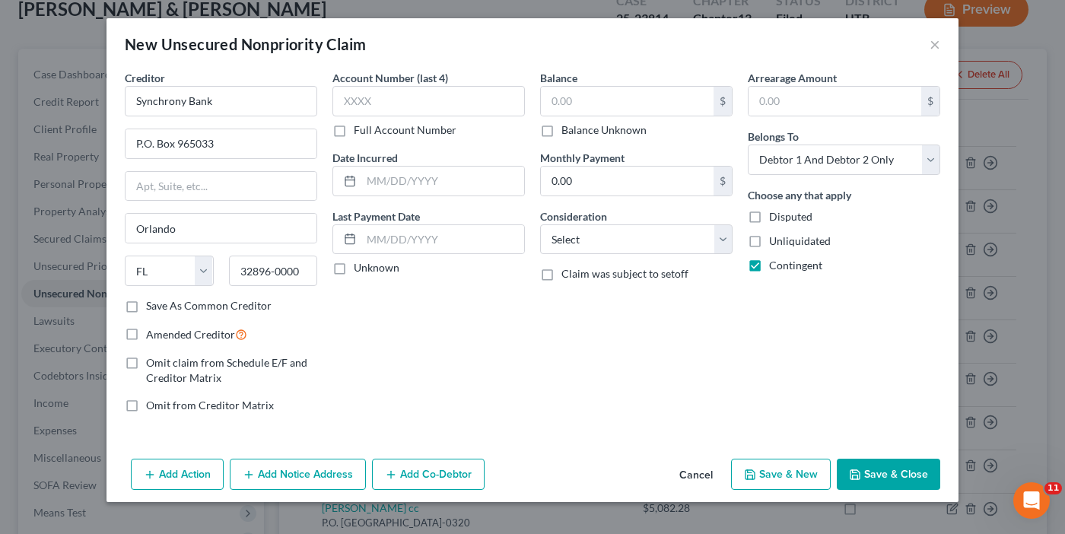
drag, startPoint x: 380, startPoint y: 345, endPoint x: 569, endPoint y: 149, distance: 272.3
click at [380, 345] on div "Account Number (last 4) Full Account Number Date Incurred Last Payment Date Unk…" at bounding box center [429, 247] width 208 height 355
click at [593, 107] on input "text" at bounding box center [627, 101] width 173 height 29
type input "5,000"
drag, startPoint x: 136, startPoint y: 338, endPoint x: 166, endPoint y: 362, distance: 38.4
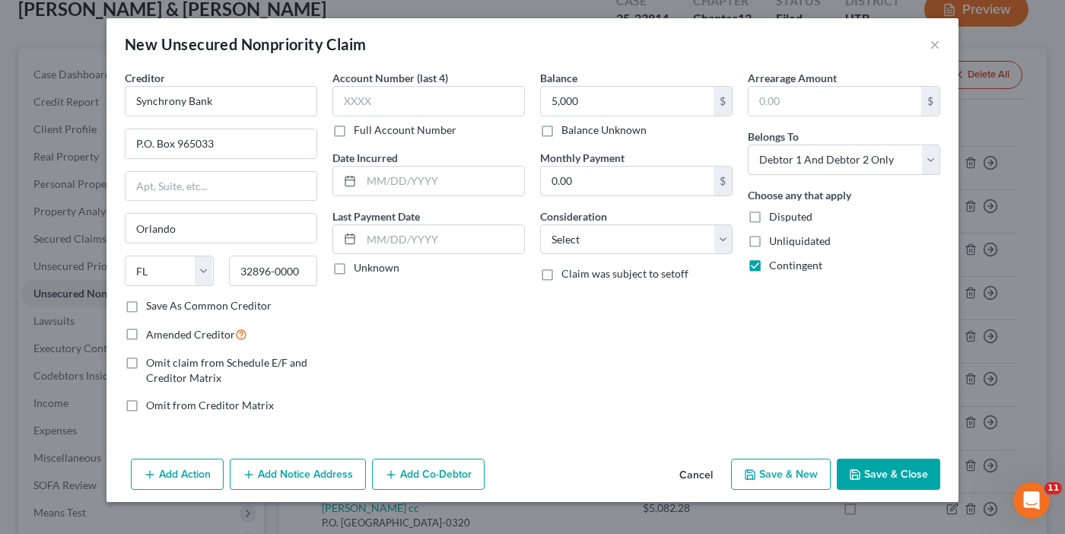
click at [146, 337] on label "Amended Creditor" at bounding box center [196, 334] width 101 height 17
click at [152, 336] on input "Amended Creditor" at bounding box center [157, 331] width 10 height 10
checkbox input "true"
click at [874, 472] on button "Save & Close" at bounding box center [888, 475] width 103 height 32
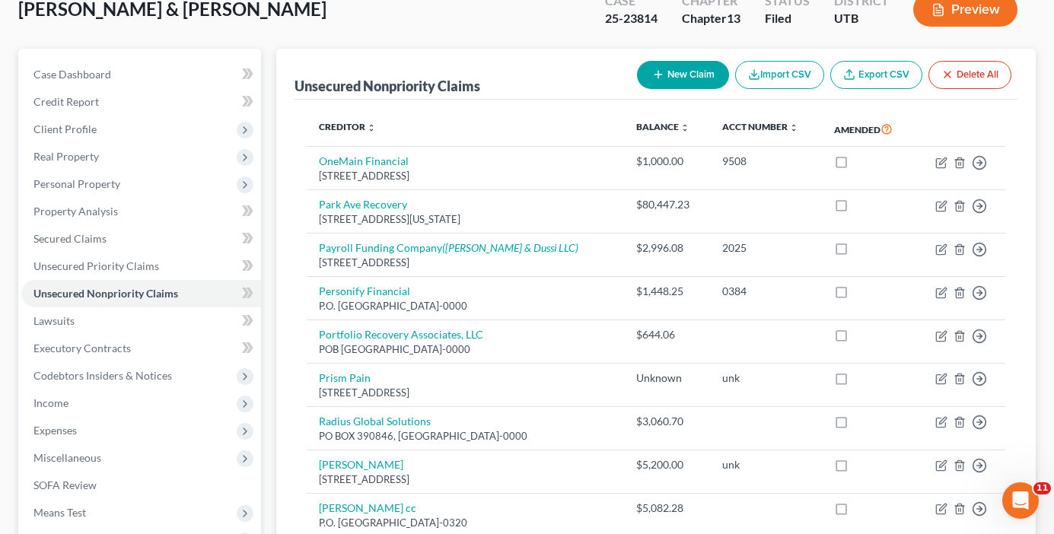
drag, startPoint x: 282, startPoint y: 287, endPoint x: 300, endPoint y: 290, distance: 17.8
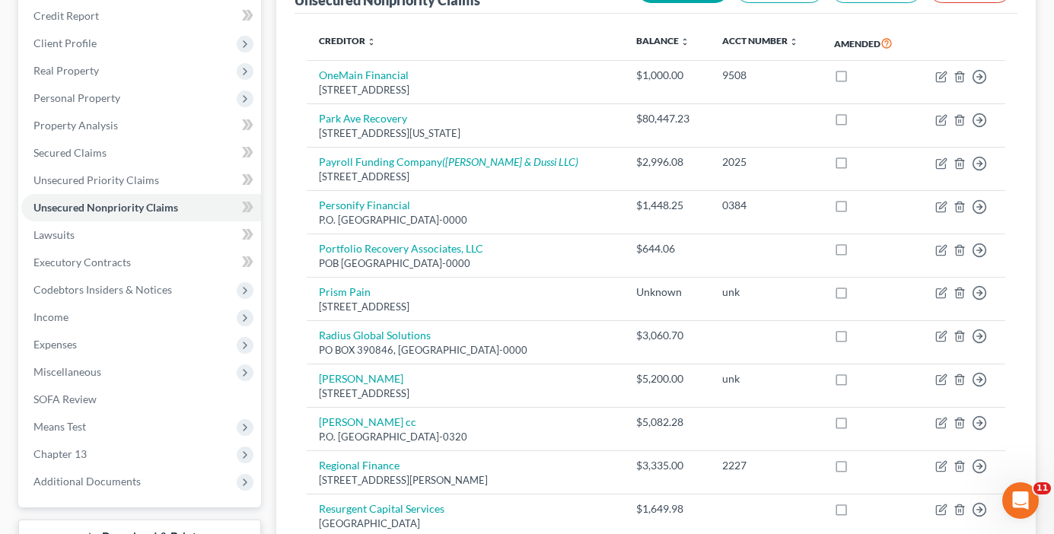
scroll to position [97, 0]
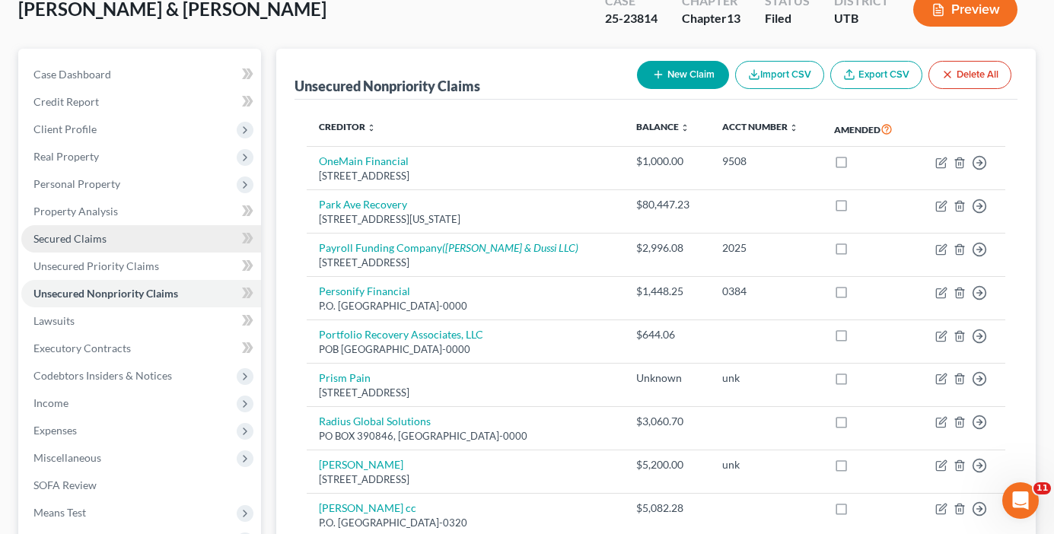
click at [66, 237] on span "Secured Claims" at bounding box center [69, 238] width 73 height 13
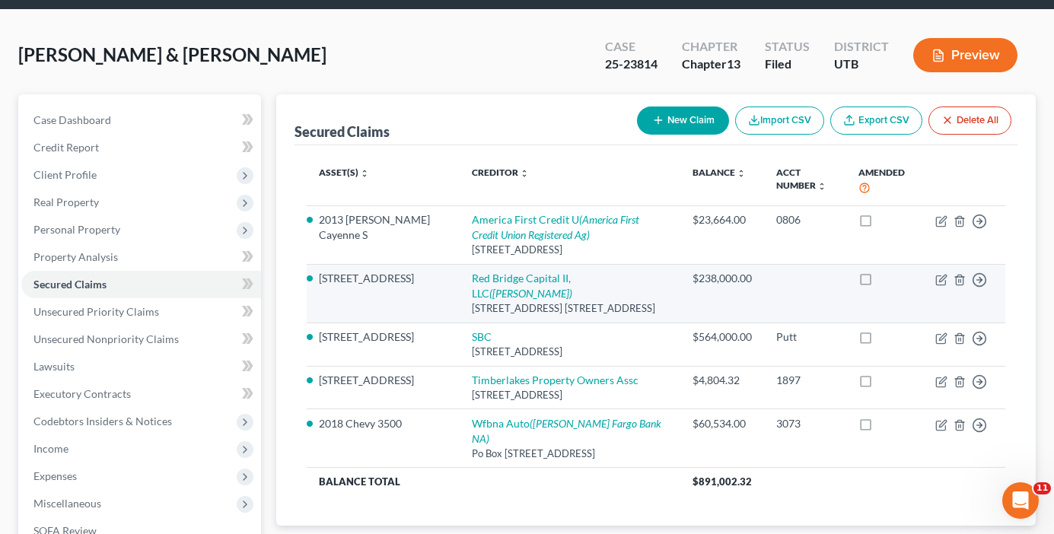
scroll to position [76, 0]
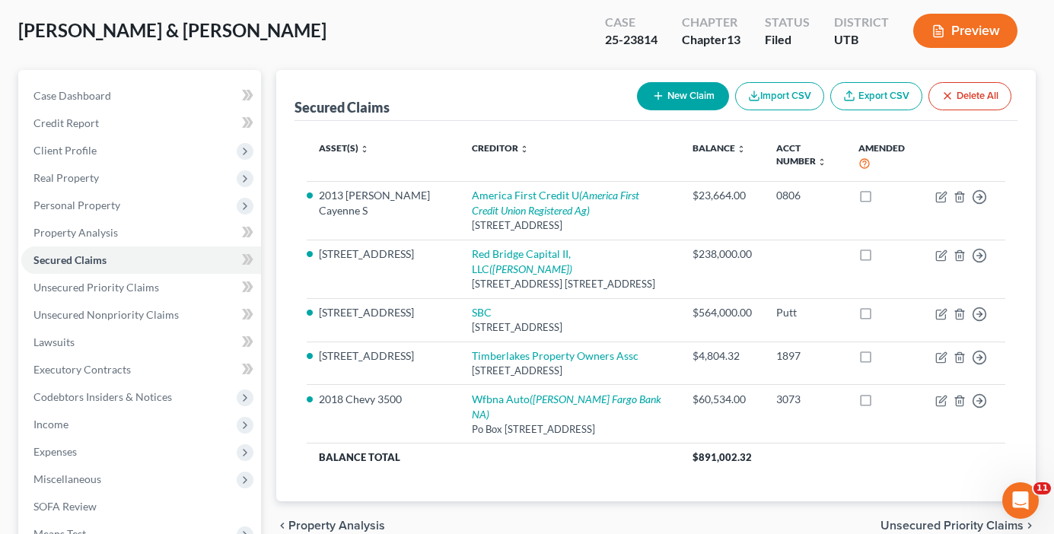
click at [268, 329] on div "Case Dashboard Payments Invoices Payments Payments Credit Report Client Profile" at bounding box center [140, 386] width 258 height 632
click at [90, 306] on link "Unsecured Nonpriority Claims" at bounding box center [141, 314] width 240 height 27
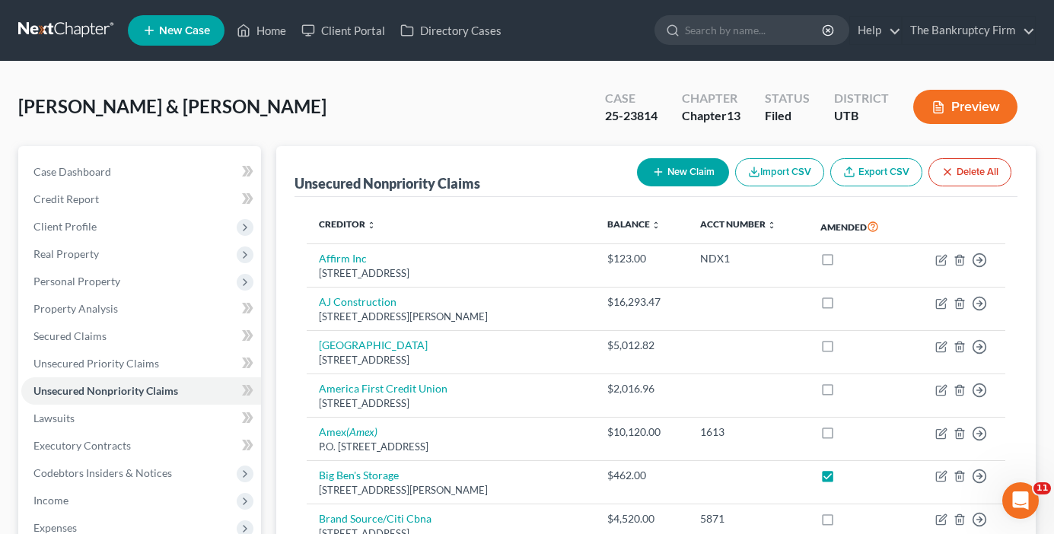
click at [678, 174] on button "New Claim" at bounding box center [683, 172] width 92 height 28
select select "2"
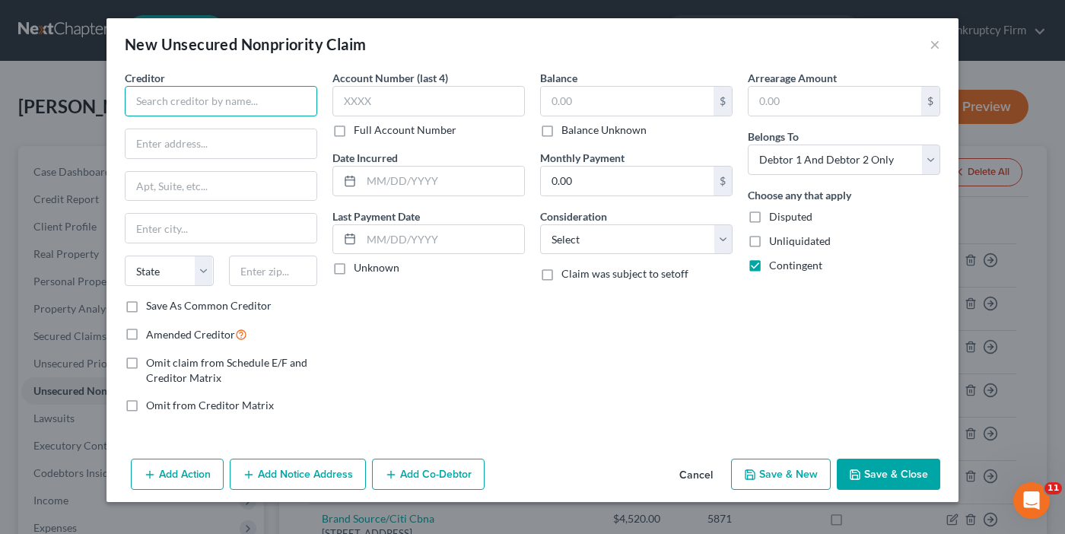
click at [221, 106] on input "text" at bounding box center [221, 101] width 192 height 30
type input "Timberlakes Water"
click at [221, 142] on input "text" at bounding box center [221, 143] width 191 height 29
paste input "[STREET_ADDRESS]"
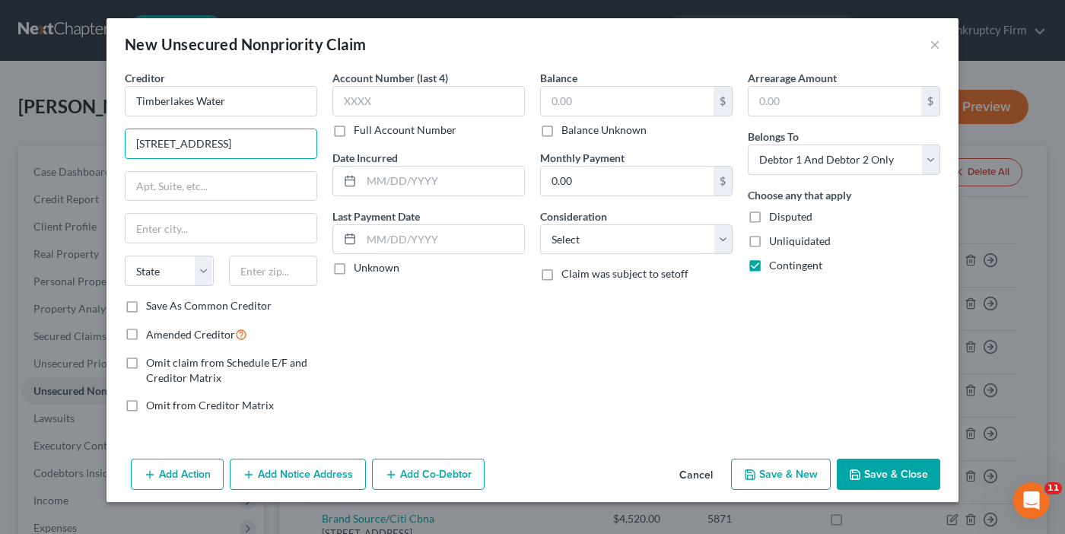
type input "[STREET_ADDRESS]"
click at [190, 180] on input "text" at bounding box center [221, 186] width 191 height 29
paste input "PO BOX 579"
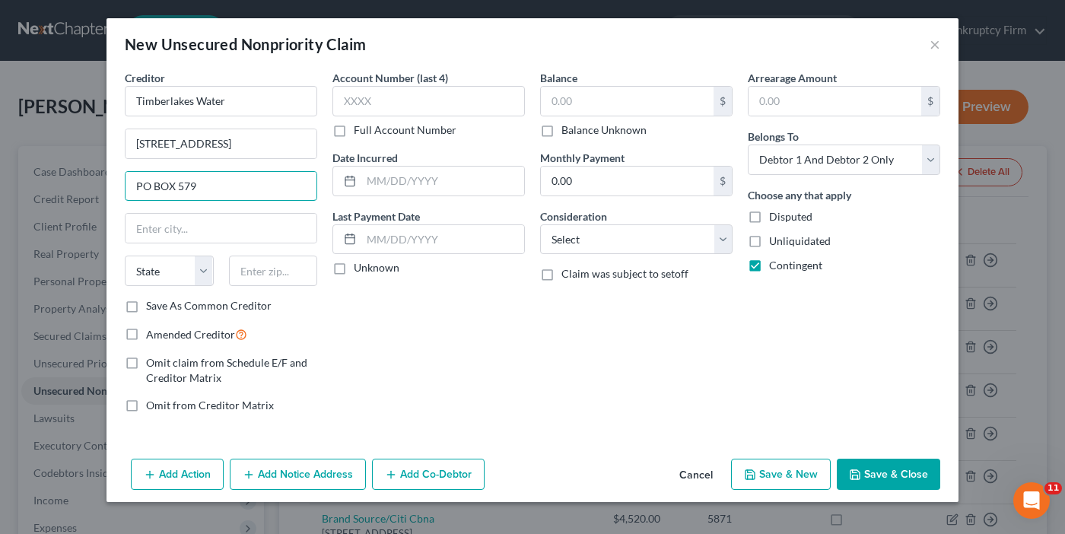
type input "PO BOX 579"
drag, startPoint x: 269, startPoint y: 270, endPoint x: 139, endPoint y: 305, distance: 134.0
click at [269, 270] on input "text" at bounding box center [273, 271] width 89 height 30
paste input "84032"
type input "84032"
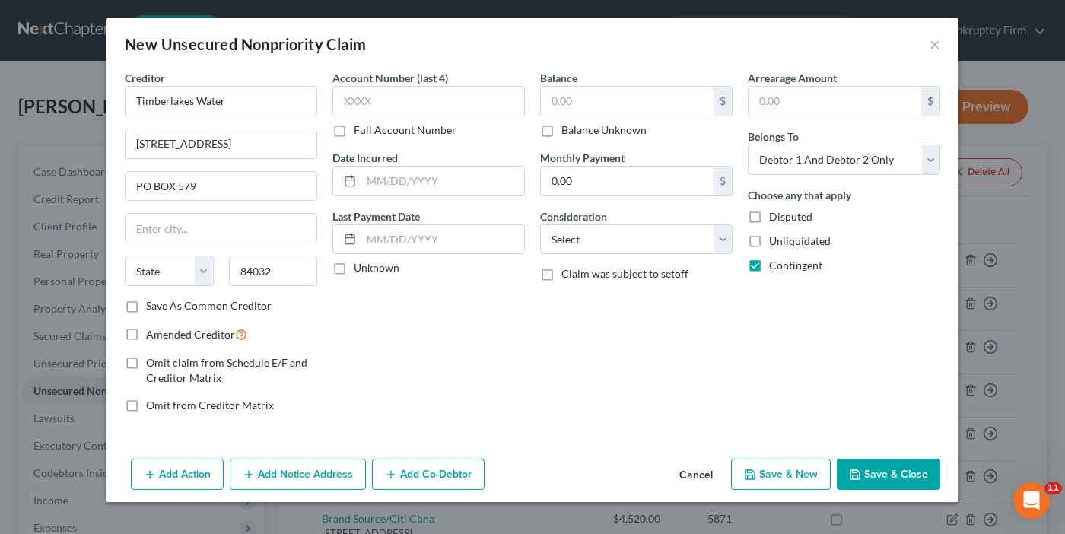
click at [146, 308] on label "Save As Common Creditor" at bounding box center [209, 305] width 126 height 15
click at [152, 308] on input "Save As Common Creditor" at bounding box center [157, 303] width 10 height 10
checkbox input "true"
click at [146, 336] on label "Amended Creditor" at bounding box center [196, 334] width 101 height 17
click at [152, 336] on input "Amended Creditor" at bounding box center [157, 331] width 10 height 10
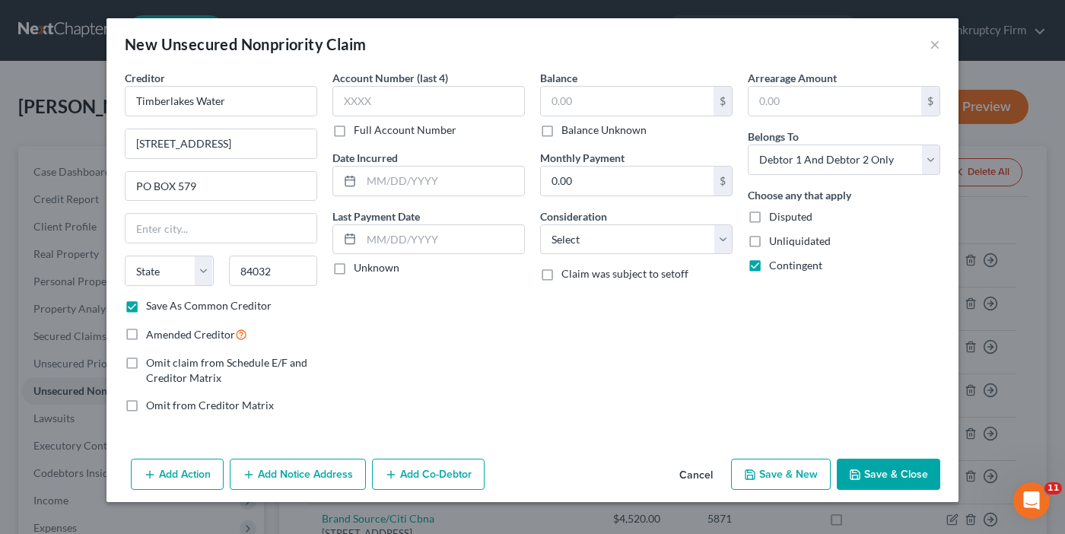
checkbox input "true"
type input "[GEOGRAPHIC_DATA]"
select select "46"
drag, startPoint x: 427, startPoint y: 372, endPoint x: 570, endPoint y: 149, distance: 264.9
click at [427, 372] on div "Account Number (last 4) Full Account Number Date Incurred Last Payment Date Unk…" at bounding box center [429, 247] width 208 height 355
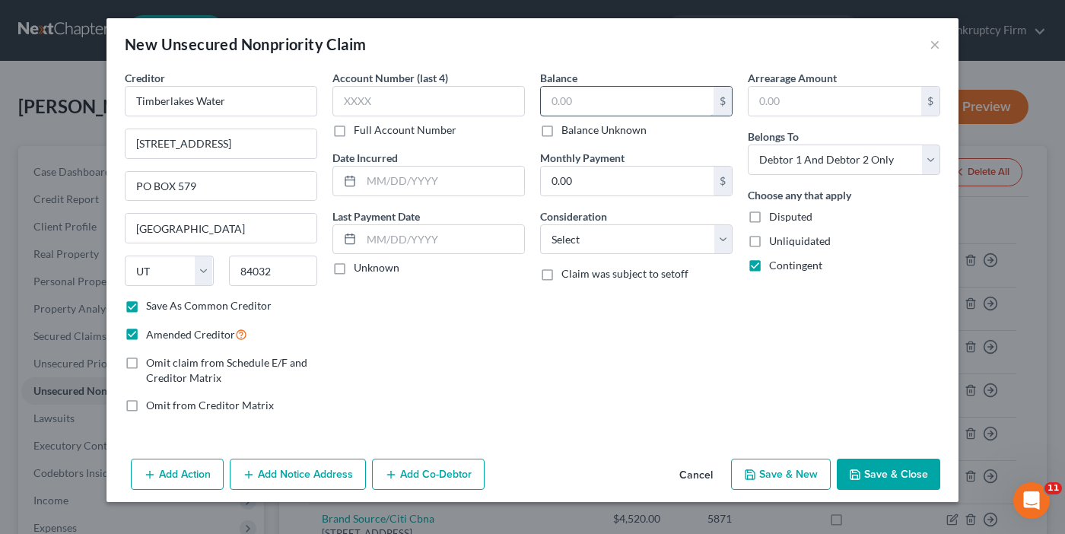
click at [578, 107] on input "text" at bounding box center [627, 101] width 173 height 29
type input "1,050"
click at [888, 471] on button "Save & Close" at bounding box center [888, 475] width 103 height 32
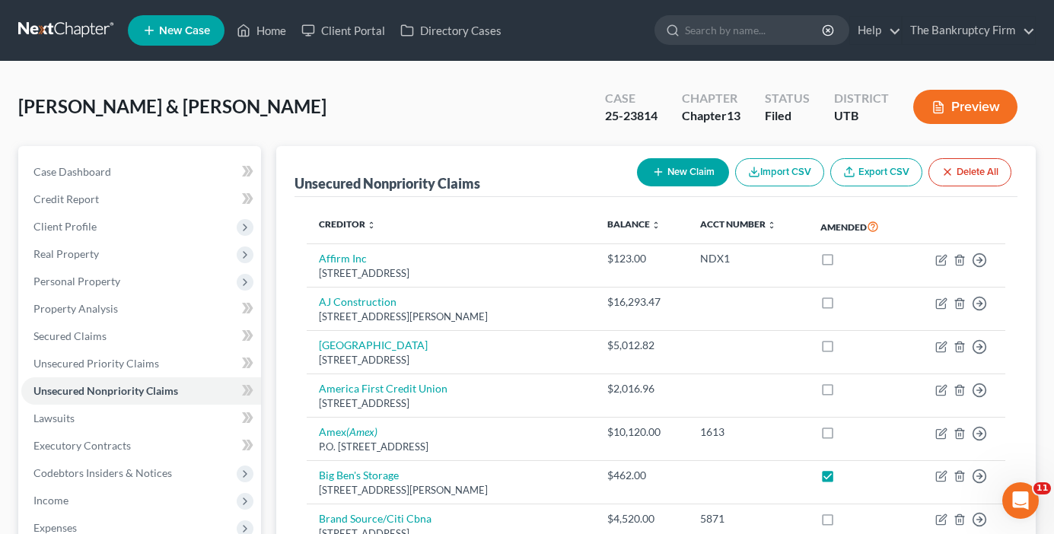
click at [681, 174] on button "New Claim" at bounding box center [683, 172] width 92 height 28
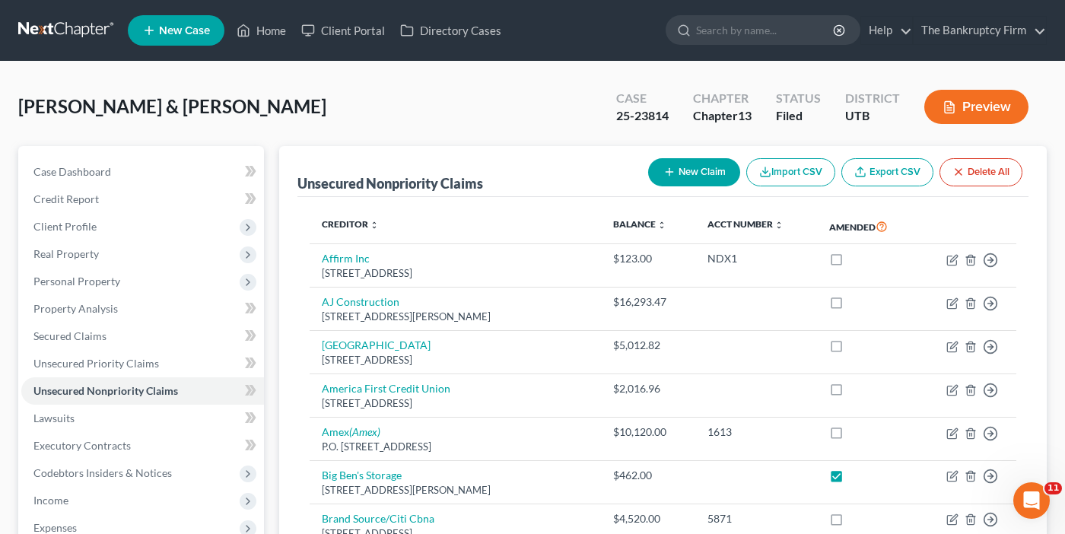
select select "2"
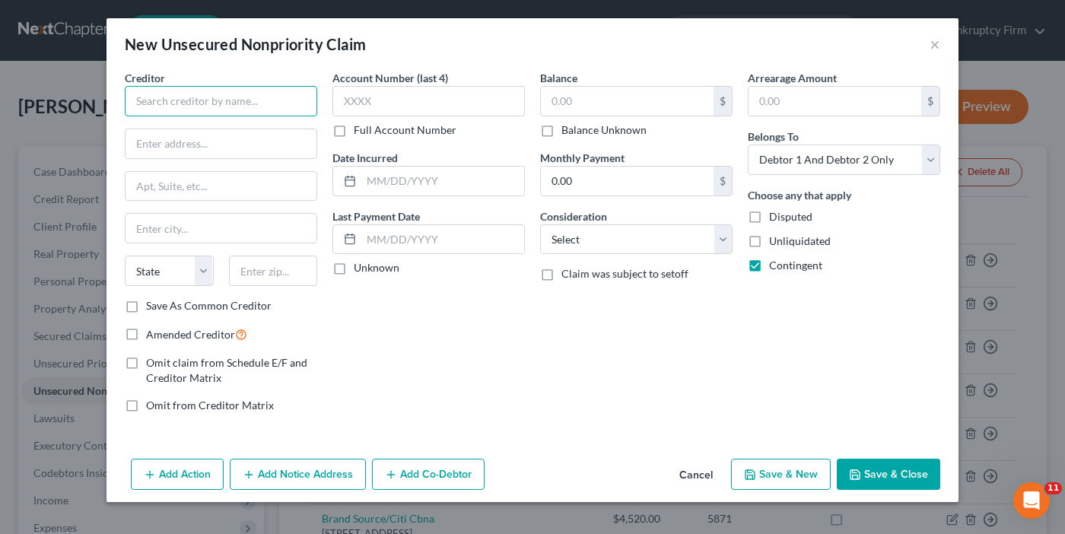
click at [188, 102] on input "text" at bounding box center [221, 101] width 192 height 30
type input "Hone Propane"
click at [208, 145] on input "text" at bounding box center [221, 143] width 191 height 29
paste input "[STREET_ADDRESS][PERSON_NAME]"
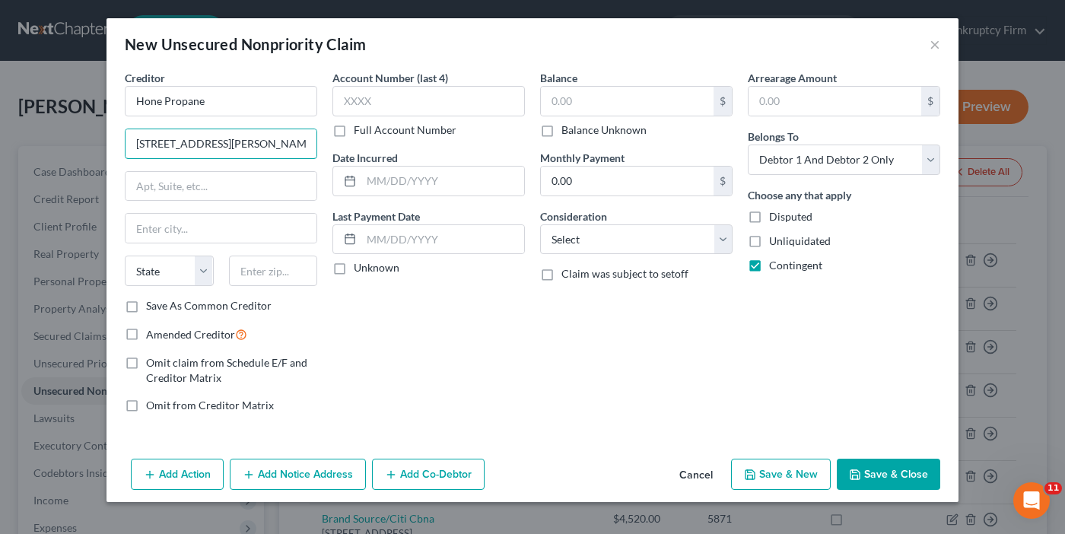
type input "[STREET_ADDRESS][PERSON_NAME]"
click at [278, 261] on input "text" at bounding box center [273, 271] width 89 height 30
type input "84404"
type input "[PERSON_NAME]"
select select "46"
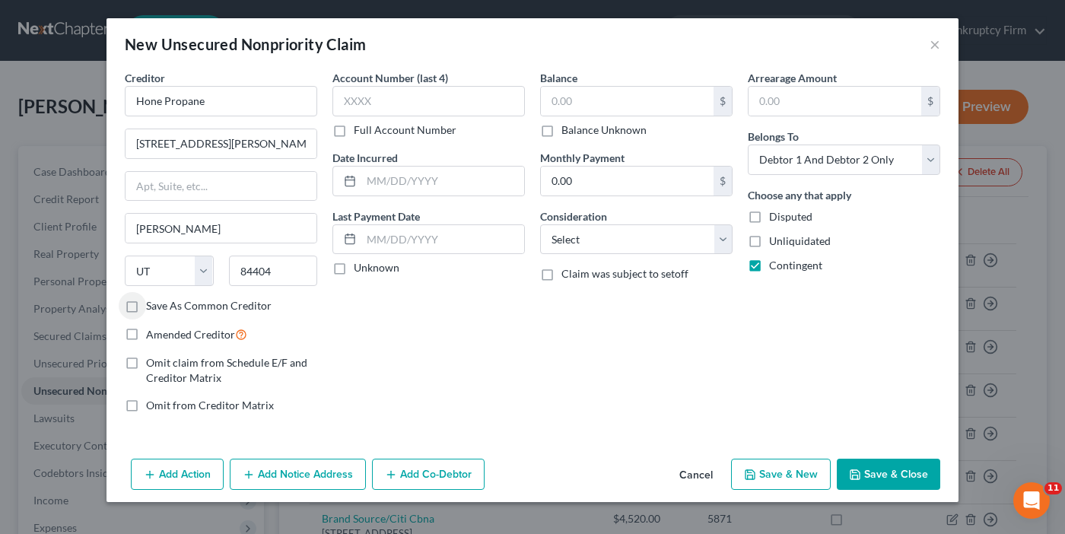
click at [146, 310] on label "Save As Common Creditor" at bounding box center [209, 305] width 126 height 15
click at [152, 308] on input "Save As Common Creditor" at bounding box center [157, 303] width 10 height 10
checkbox input "true"
click at [146, 336] on label "Amended Creditor" at bounding box center [196, 334] width 101 height 17
click at [152, 336] on input "Amended Creditor" at bounding box center [157, 331] width 10 height 10
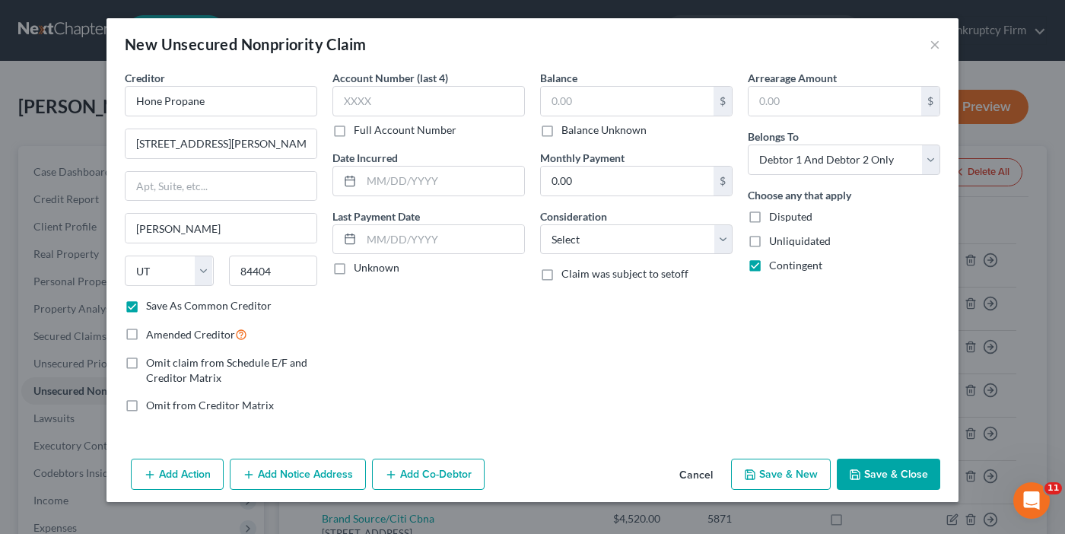
checkbox input "true"
drag, startPoint x: 396, startPoint y: 328, endPoint x: 650, endPoint y: 126, distance: 324.3
click at [396, 328] on div "Account Number (last 4) Full Account Number Date Incurred Last Payment Date Unk…" at bounding box center [429, 247] width 208 height 355
click at [631, 106] on input "text" at bounding box center [627, 101] width 173 height 29
type input "950"
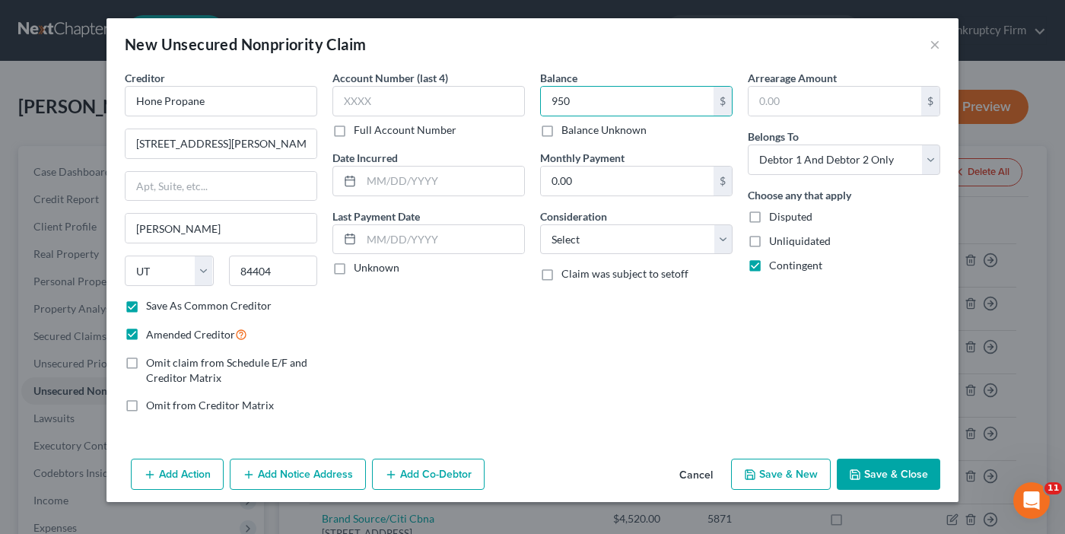
click at [870, 473] on button "Save & Close" at bounding box center [888, 475] width 103 height 32
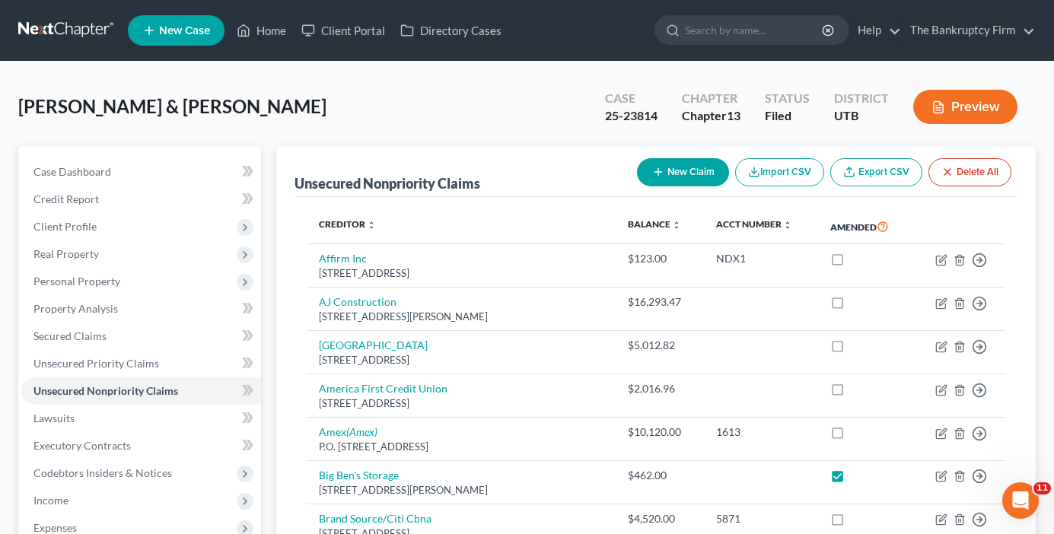
click at [346, 121] on div "[PERSON_NAME] & [PERSON_NAME] Upgraded Case 25-23814 Chapter Chapter 13 Status …" at bounding box center [526, 113] width 1017 height 66
click at [691, 172] on button "New Claim" at bounding box center [683, 172] width 92 height 28
select select "2"
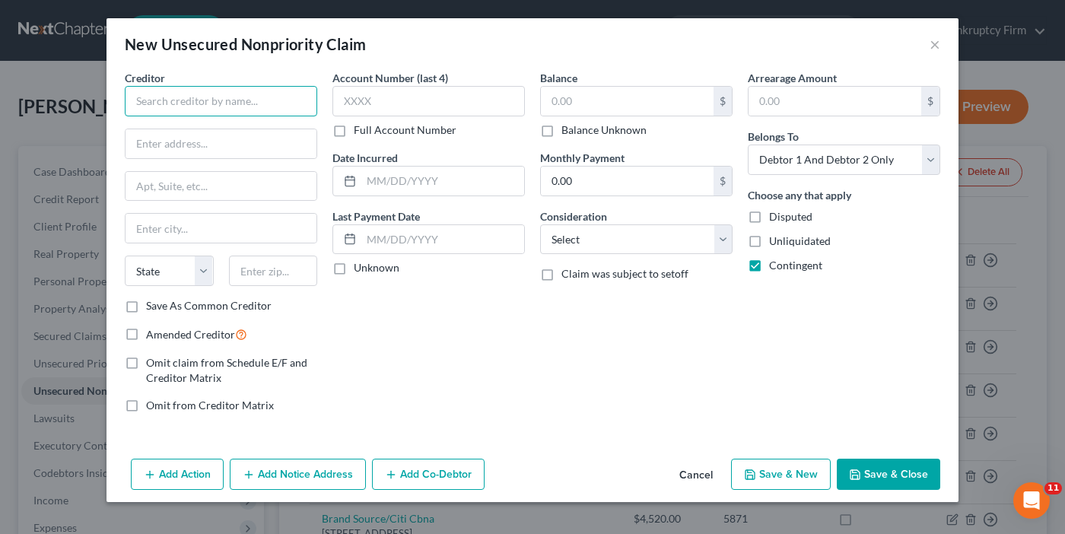
click at [262, 110] on input "text" at bounding box center [221, 101] width 192 height 30
type input "Big T Propane"
click at [237, 150] on input "text" at bounding box center [221, 143] width 191 height 29
paste input "[STREET_ADDRESS]"
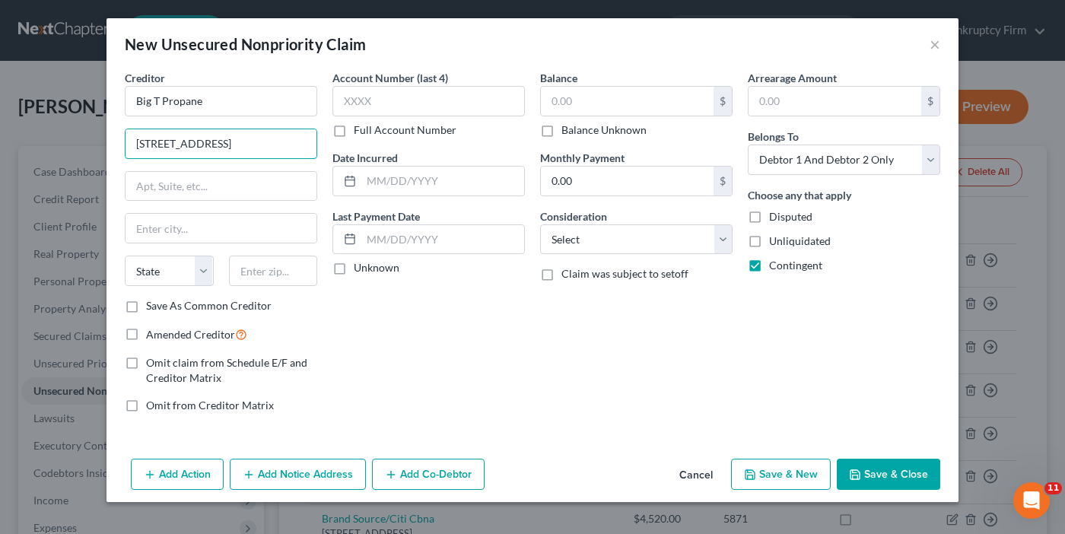
type input "[STREET_ADDRESS]"
click at [259, 272] on input "text" at bounding box center [273, 271] width 89 height 30
type input "84021"
type input "Duchesne"
select select "46"
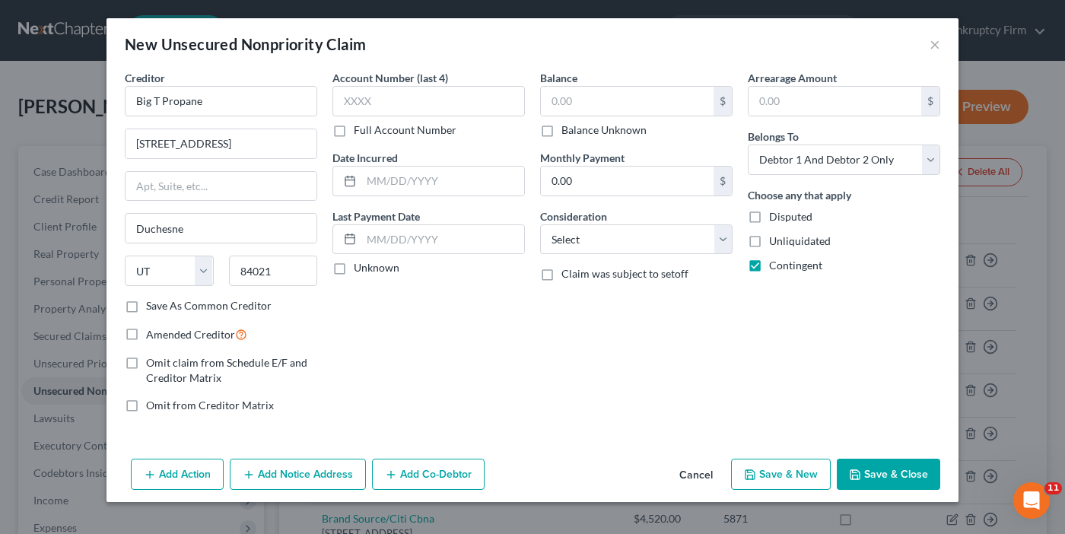
click at [146, 308] on label "Save As Common Creditor" at bounding box center [209, 305] width 126 height 15
click at [152, 308] on input "Save As Common Creditor" at bounding box center [157, 303] width 10 height 10
checkbox input "true"
click at [146, 339] on label "Amended Creditor" at bounding box center [196, 334] width 101 height 17
click at [152, 336] on input "Amended Creditor" at bounding box center [157, 331] width 10 height 10
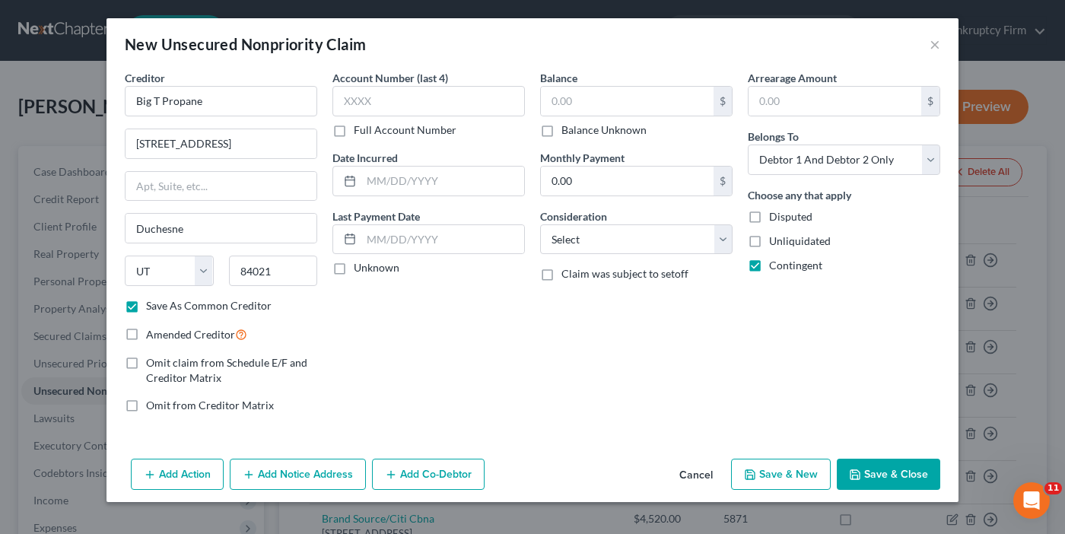
checkbox input "true"
click at [319, 406] on div "Creditor * Big T Propane [STREET_ADDRESS][GEOGRAPHIC_DATA][PERSON_NAME] [US_STA…" at bounding box center [221, 247] width 208 height 355
click at [584, 103] on input "text" at bounding box center [627, 101] width 173 height 29
type input "940"
click at [865, 472] on button "Save & Close" at bounding box center [888, 475] width 103 height 32
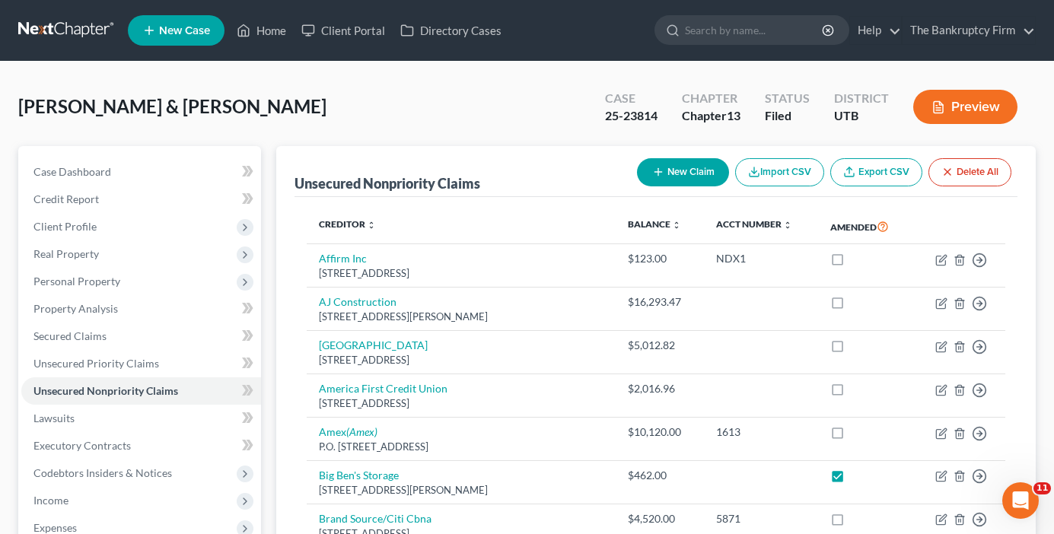
click at [369, 122] on div "[PERSON_NAME] & [PERSON_NAME] Upgraded Case 25-23814 Chapter Chapter 13 Status …" at bounding box center [526, 113] width 1017 height 66
click at [673, 177] on button "New Claim" at bounding box center [683, 172] width 92 height 28
select select "2"
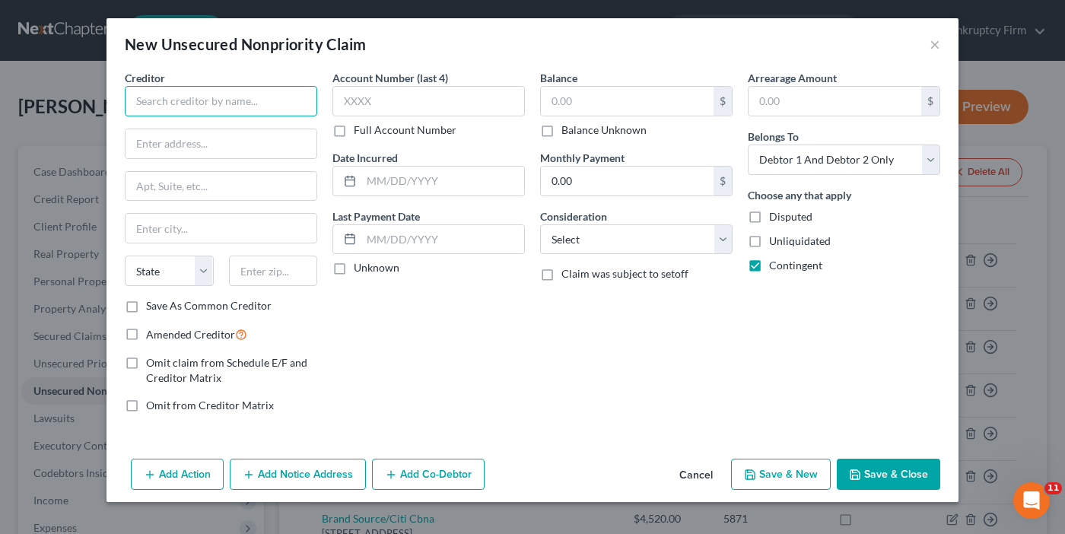
click at [217, 94] on input "text" at bounding box center [221, 101] width 192 height 30
type input "T-7 Propane"
paste input "PO Box 520"
type input "PO Box 520"
click at [255, 274] on input "text" at bounding box center [273, 271] width 89 height 30
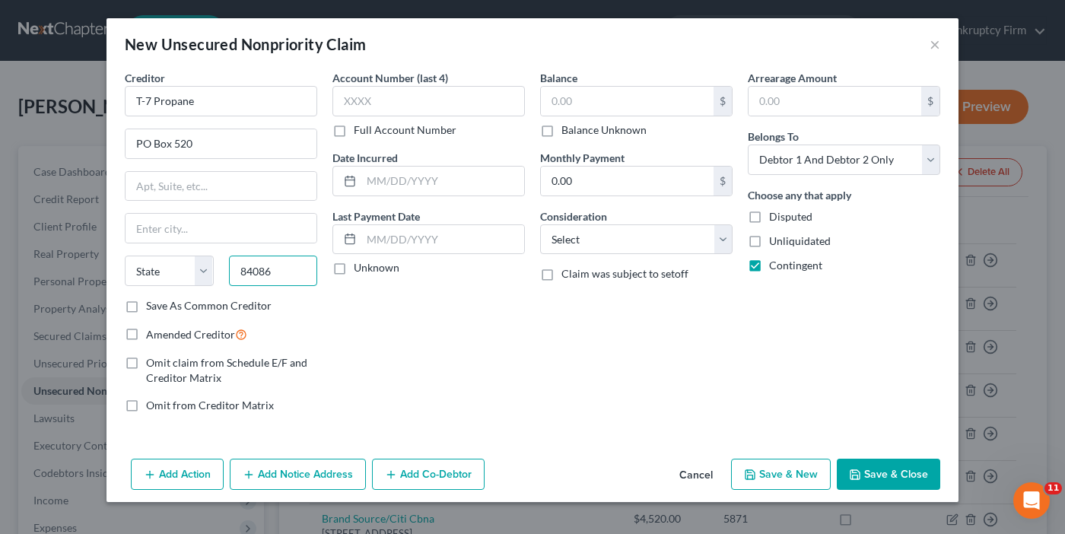
type input "84086"
type input "[PERSON_NAME]"
select select "46"
click at [146, 304] on label "Save As Common Creditor" at bounding box center [209, 305] width 126 height 15
click at [152, 304] on input "Save As Common Creditor" at bounding box center [157, 303] width 10 height 10
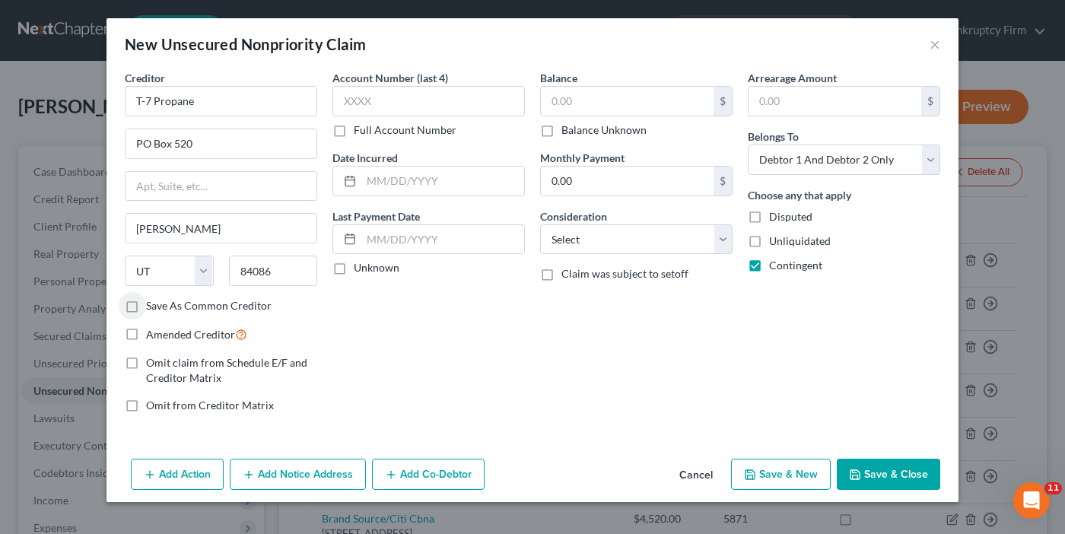
checkbox input "true"
click at [146, 333] on label "Amended Creditor" at bounding box center [196, 334] width 101 height 17
click at [152, 333] on input "Amended Creditor" at bounding box center [157, 331] width 10 height 10
checkbox input "true"
click at [358, 363] on div "Account Number (last 4) Full Account Number Date Incurred Last Payment Date Unk…" at bounding box center [429, 247] width 208 height 355
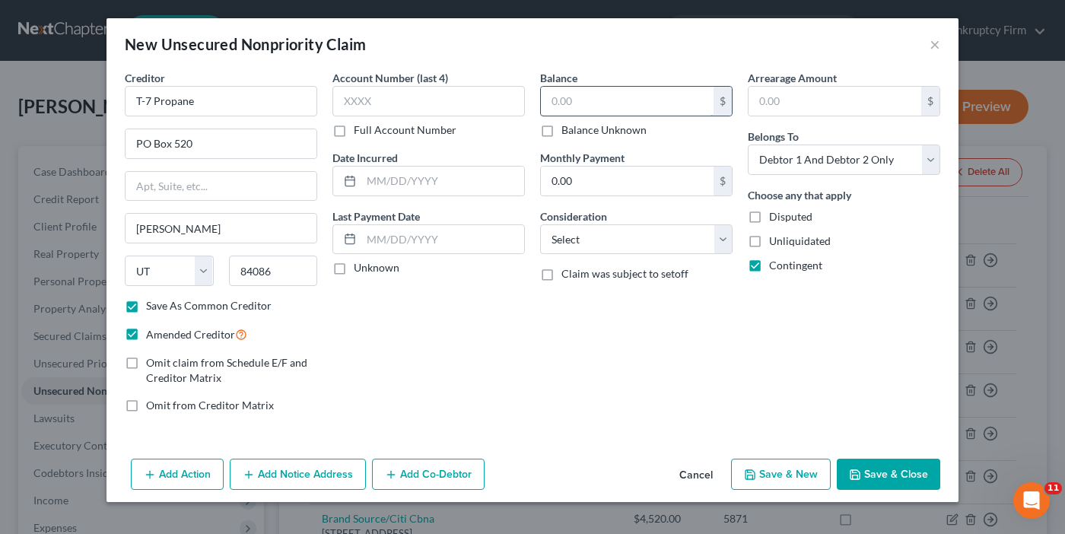
click at [597, 94] on input "text" at bounding box center [627, 101] width 173 height 29
type input "1,900"
click at [882, 472] on button "Save & Close" at bounding box center [888, 475] width 103 height 32
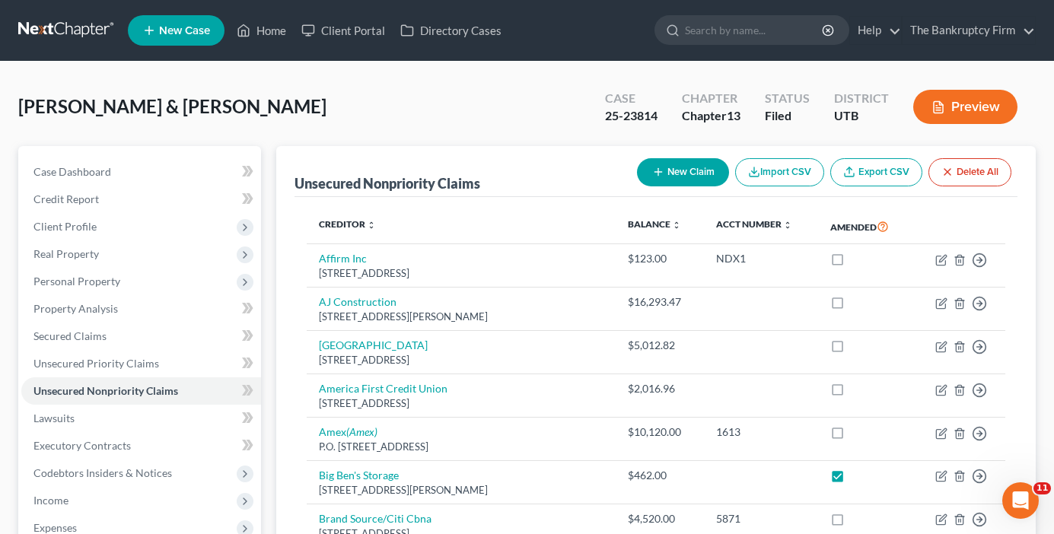
click at [670, 180] on button "New Claim" at bounding box center [683, 172] width 92 height 28
select select "2"
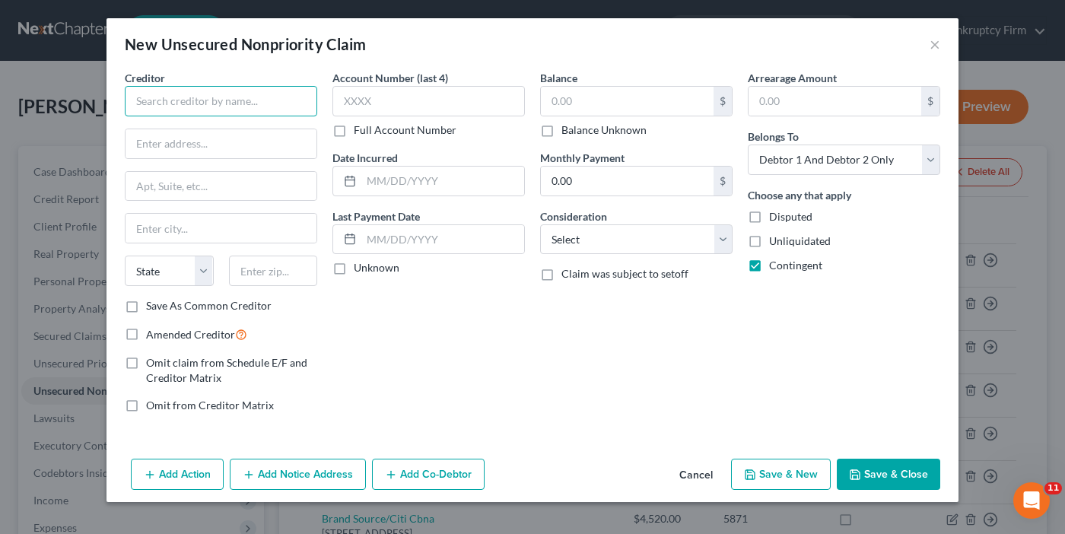
click at [192, 91] on input "text" at bounding box center [221, 101] width 192 height 30
type input "Simple Fast Loans"
paste input "[STREET_ADDRESS]"
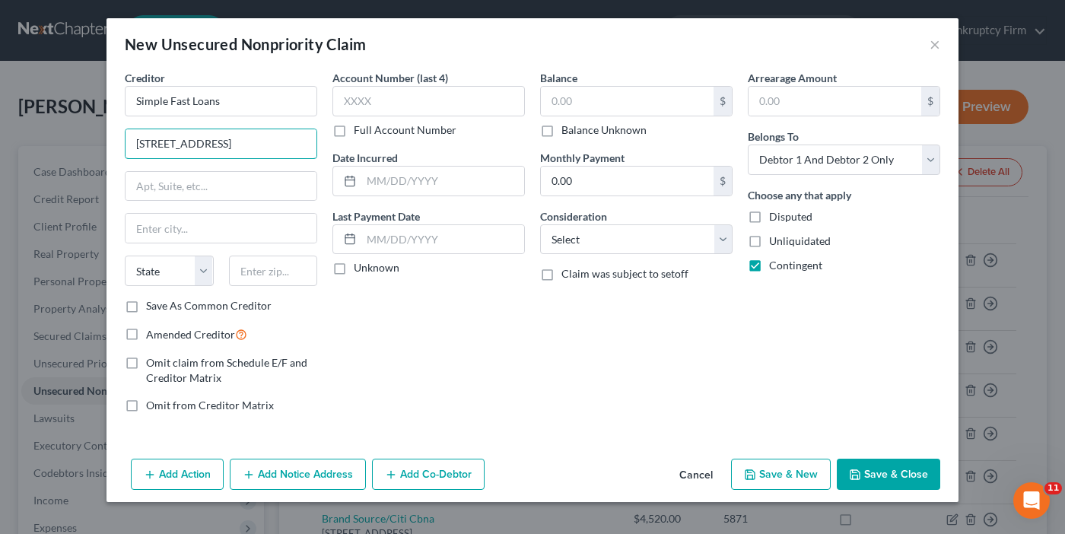
type input "[STREET_ADDRESS]"
click at [260, 99] on input "Simple Fast Loans" at bounding box center [221, 101] width 192 height 30
drag, startPoint x: 260, startPoint y: 99, endPoint x: 61, endPoint y: 110, distance: 199.7
click at [61, 110] on div "New Unsecured Nonpriority Claim × Creditor * Simple Fast Loans [STREET_ADDRESS]…" at bounding box center [532, 267] width 1065 height 534
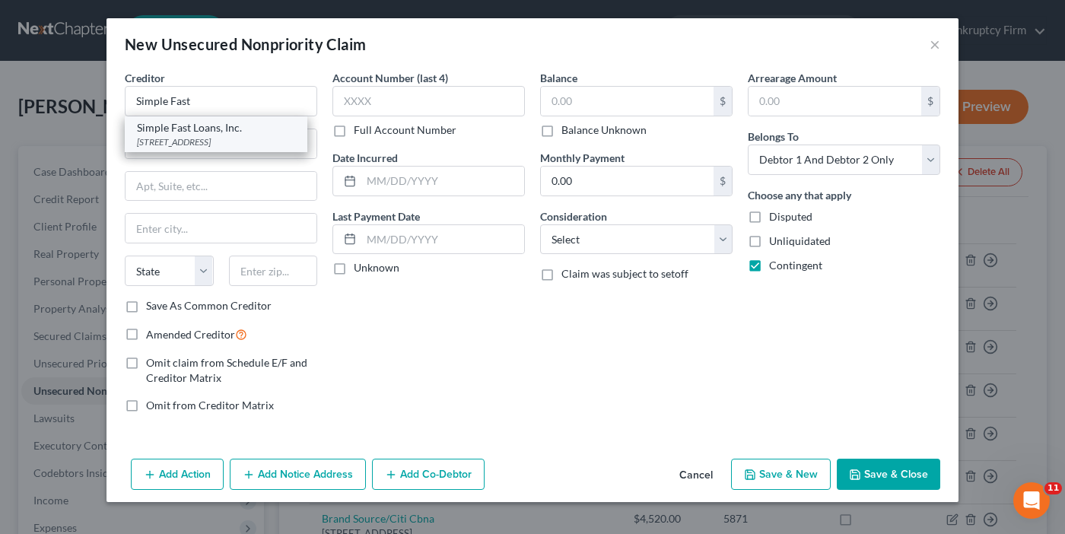
click at [160, 142] on div "[STREET_ADDRESS]" at bounding box center [216, 141] width 158 height 13
type input "Simple Fast Loans, Inc."
type input "[GEOGRAPHIC_DATA]"
select select "10"
type input "30350-0000"
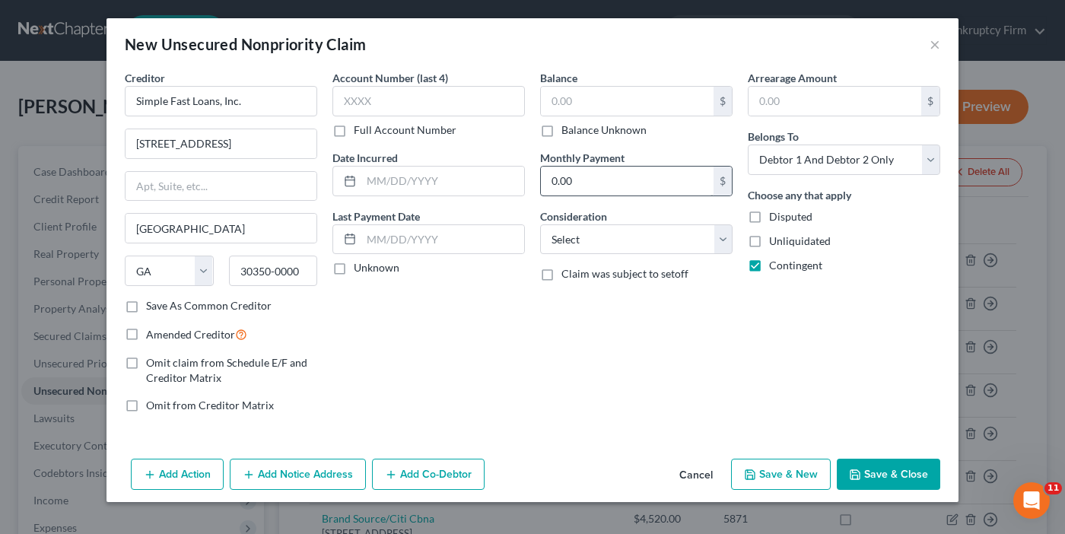
drag, startPoint x: 358, startPoint y: 393, endPoint x: 612, endPoint y: 182, distance: 329.6
click at [358, 392] on div "Account Number (last 4) Full Account Number Date Incurred Last Payment Date Unk…" at bounding box center [429, 247] width 208 height 355
click at [562, 128] on label "Balance Unknown" at bounding box center [604, 129] width 85 height 15
click at [568, 128] on input "Balance Unknown" at bounding box center [573, 127] width 10 height 10
checkbox input "true"
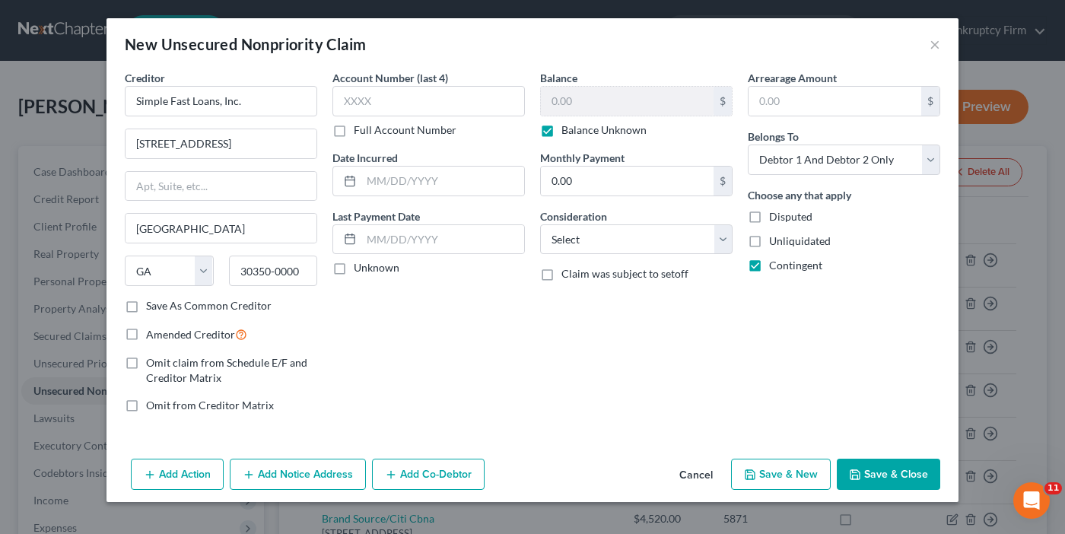
type input "0.00"
click at [146, 334] on label "Amended Creditor" at bounding box center [196, 334] width 101 height 17
click at [152, 334] on input "Amended Creditor" at bounding box center [157, 331] width 10 height 10
checkbox input "true"
click at [885, 482] on button "Save & Close" at bounding box center [888, 475] width 103 height 32
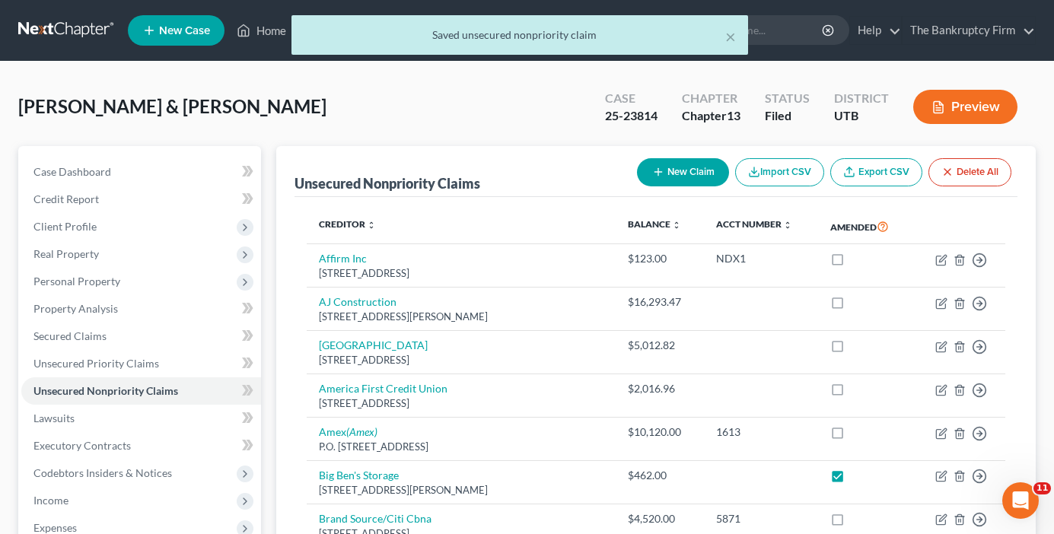
drag, startPoint x: 326, startPoint y: 100, endPoint x: 714, endPoint y: 162, distance: 392.9
click at [326, 100] on div "[PERSON_NAME] & [PERSON_NAME] Upgraded Case 25-23814 Chapter Chapter 13 Status …" at bounding box center [526, 113] width 1017 height 66
click at [673, 174] on button "New Claim" at bounding box center [683, 172] width 92 height 28
select select "2"
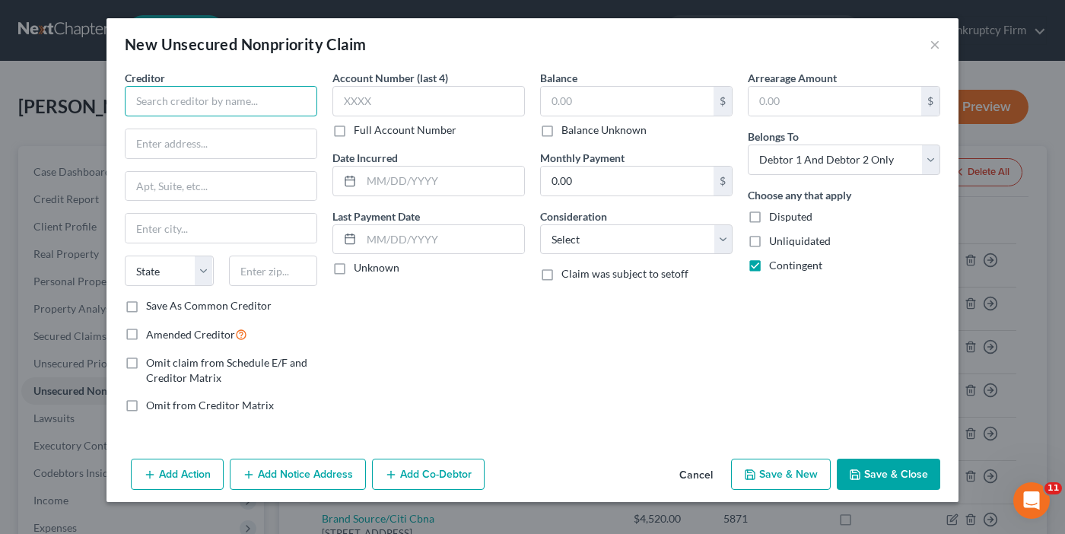
click at [160, 92] on input "text" at bounding box center [221, 101] width 192 height 30
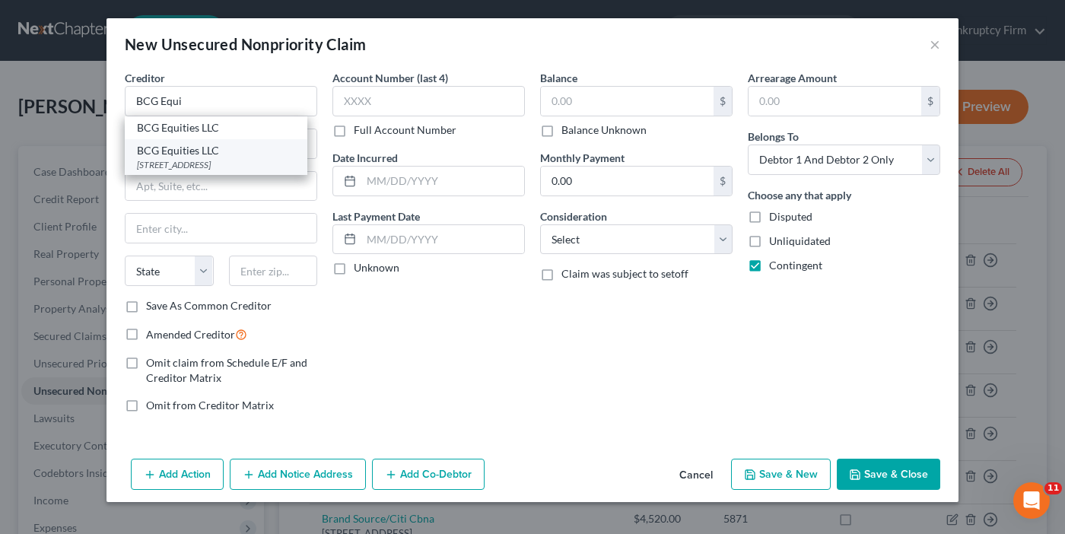
click at [193, 164] on div "[STREET_ADDRESS]" at bounding box center [216, 164] width 158 height 13
type input "BCG Equities LLC"
type input "[STREET_ADDRESS]"
type input "West Jordan"
select select "46"
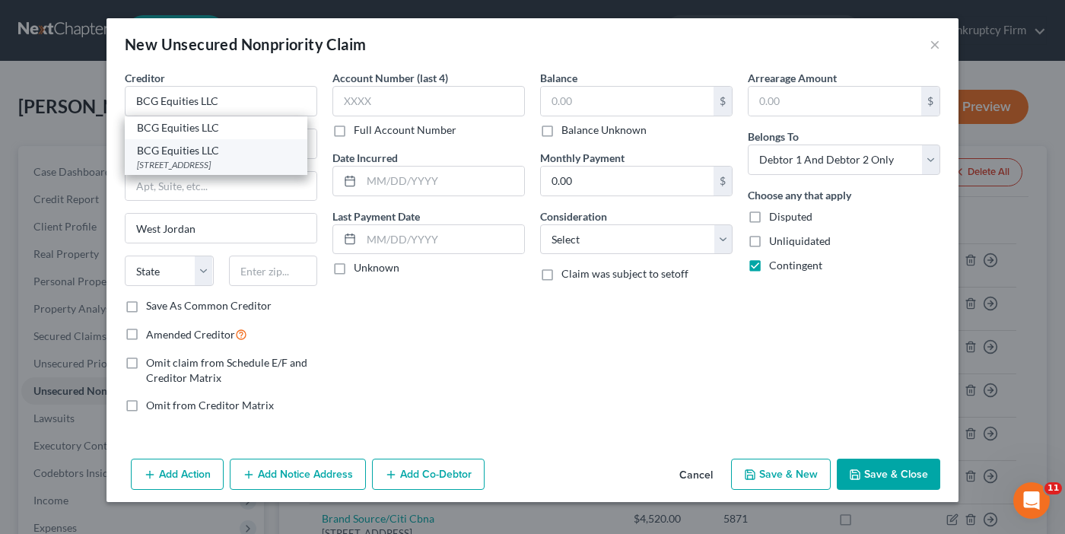
type input "84088-0000"
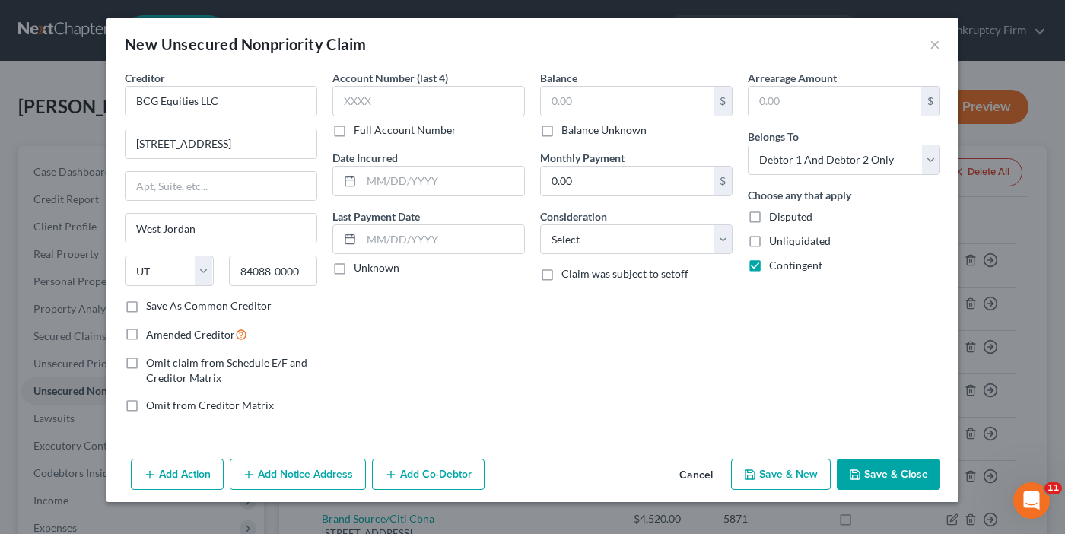
click at [146, 335] on label "Amended Creditor" at bounding box center [196, 334] width 101 height 17
click at [152, 335] on input "Amended Creditor" at bounding box center [157, 331] width 10 height 10
checkbox input "true"
click at [562, 131] on label "Balance Unknown" at bounding box center [604, 129] width 85 height 15
click at [568, 131] on input "Balance Unknown" at bounding box center [573, 127] width 10 height 10
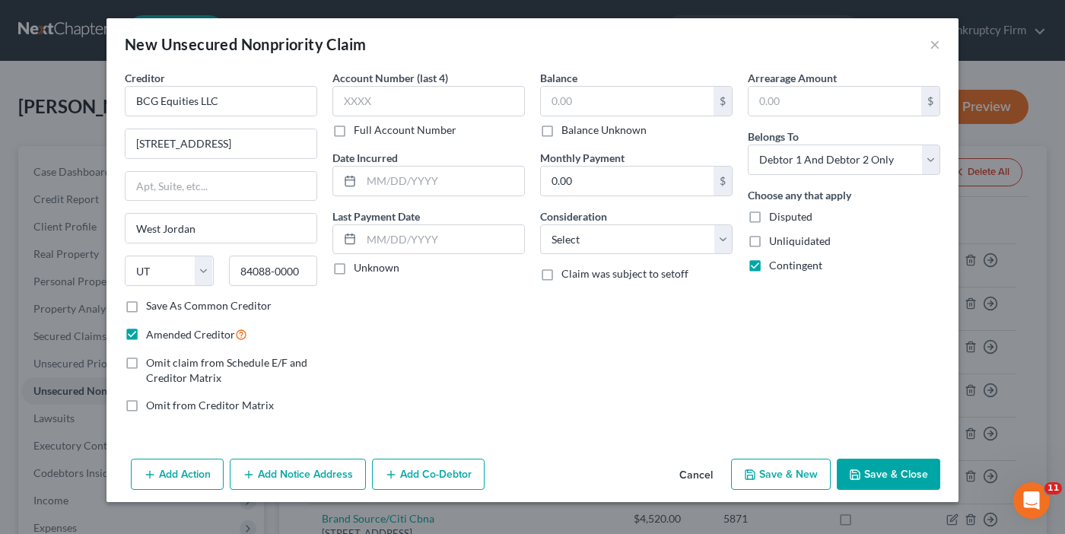
checkbox input "true"
type input "0.00"
click at [894, 473] on button "Save & Close" at bounding box center [888, 475] width 103 height 32
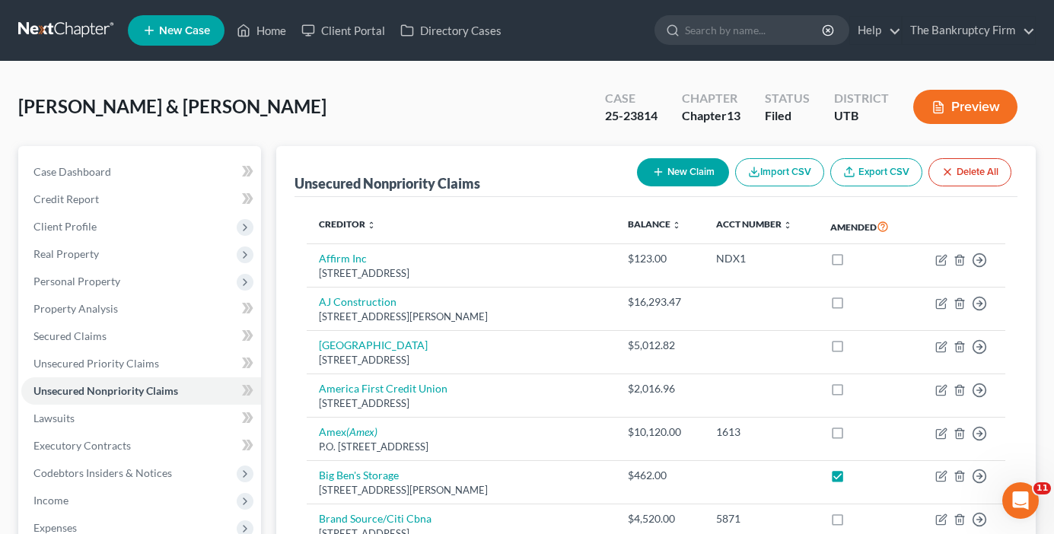
click at [371, 116] on div "[PERSON_NAME] & [PERSON_NAME] Upgraded Case 25-23814 Chapter Chapter 13 Status …" at bounding box center [526, 113] width 1017 height 66
click at [663, 172] on button "New Claim" at bounding box center [683, 172] width 92 height 28
select select "2"
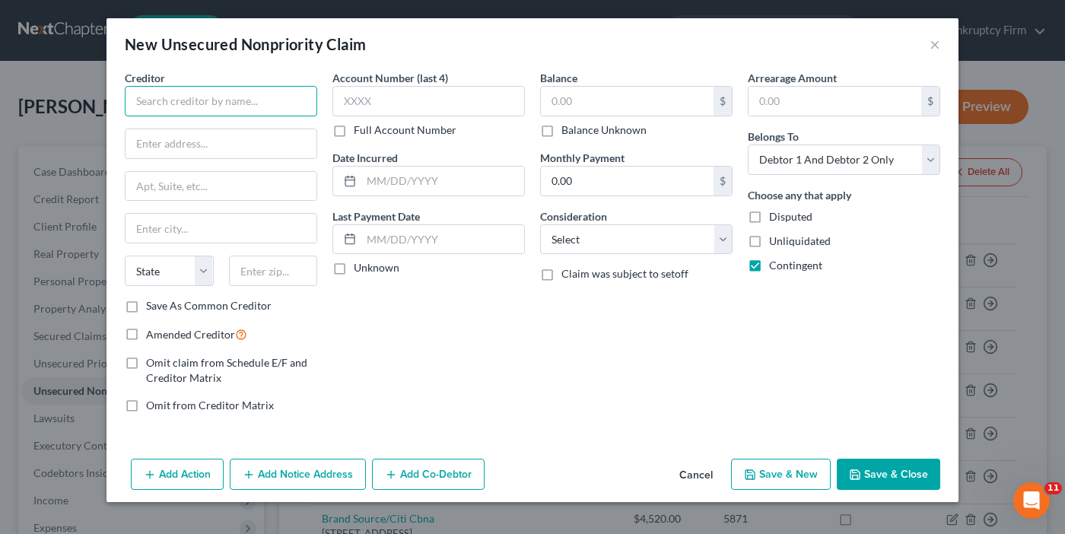
click at [219, 94] on input "text" at bounding box center [221, 101] width 192 height 30
click at [233, 103] on input "Ceteris" at bounding box center [221, 101] width 192 height 30
type input "Ceteris Portfolio"
drag, startPoint x: 238, startPoint y: 104, endPoint x: 81, endPoint y: 164, distance: 168.3
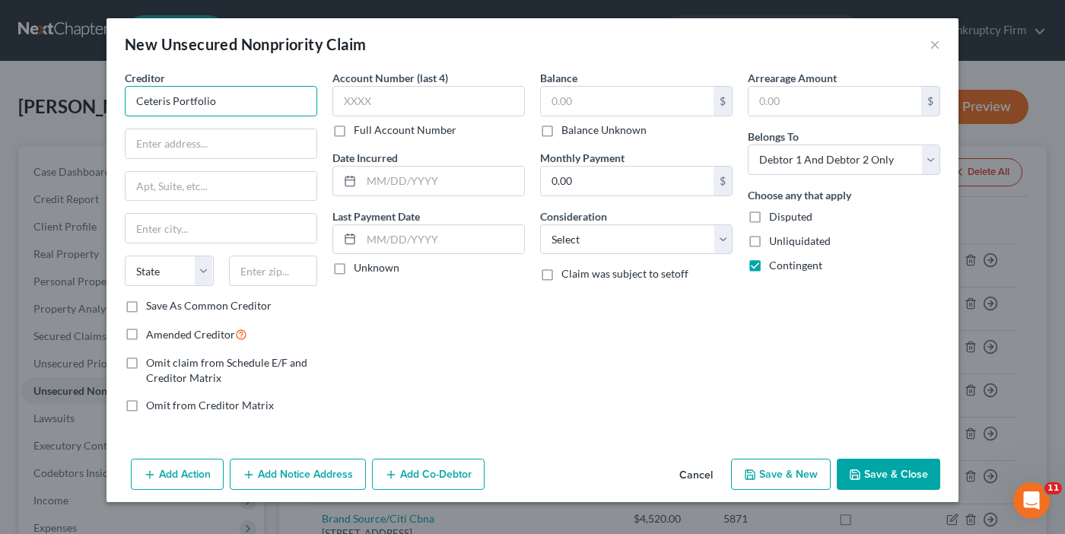
click at [58, 113] on div "New Unsecured Nonpriority Claim × Creditor * Ceteris Portfolio State [US_STATE]…" at bounding box center [532, 267] width 1065 height 534
click at [167, 145] on input "text" at bounding box center [221, 143] width 191 height 29
paste input "Ceteris Portfolio"
type input "Ceteris Portfolio"
click at [148, 93] on input "text" at bounding box center [221, 101] width 192 height 30
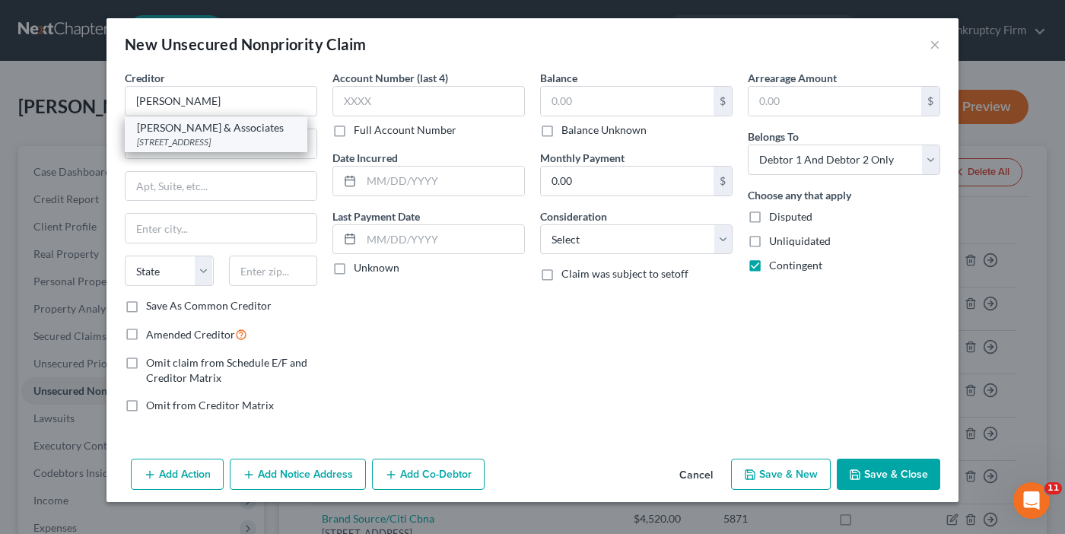
click at [201, 135] on div "[STREET_ADDRESS]" at bounding box center [216, 141] width 158 height 13
type input "[PERSON_NAME] & Associates"
type input "6060 Collections Dr"
type input "[GEOGRAPHIC_DATA]"
select select "23"
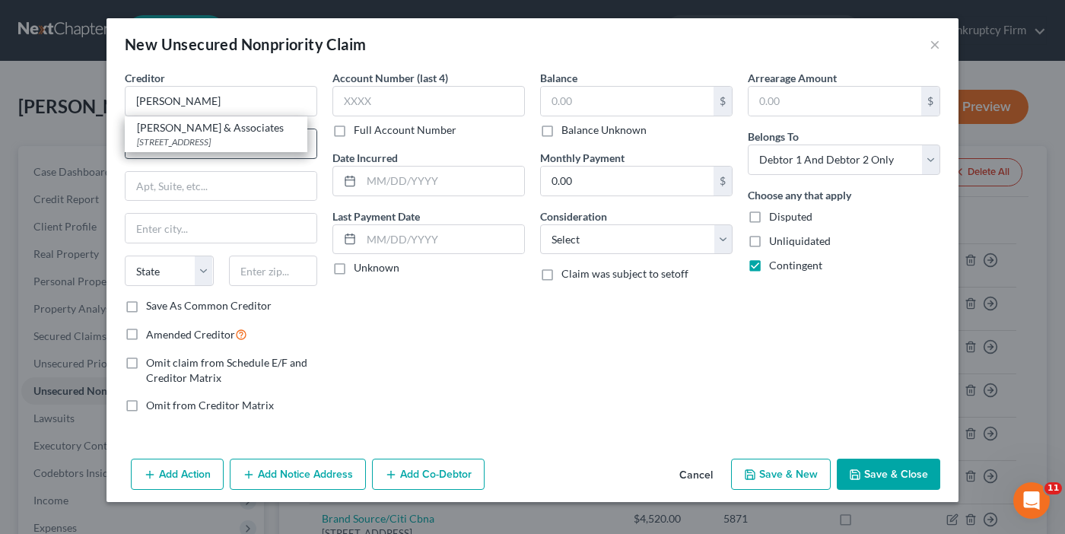
type input "48318-0000"
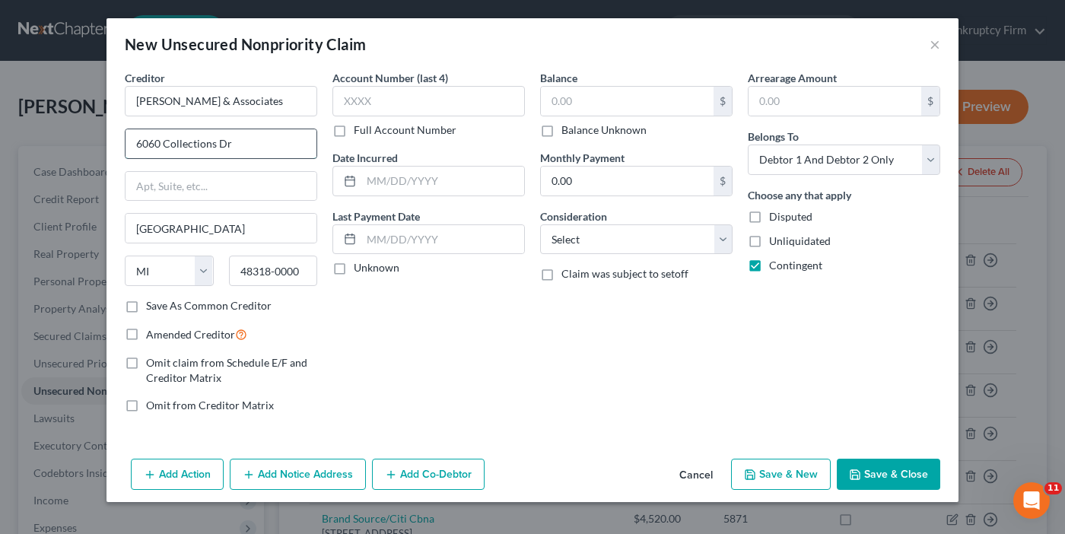
click at [137, 148] on input "6060 Collections Dr" at bounding box center [221, 143] width 191 height 29
paste input "Ceteris Portfolio"
drag, startPoint x: 214, startPoint y: 142, endPoint x: 416, endPoint y: 156, distance: 202.9
click at [416, 156] on div "Creditor * [PERSON_NAME] & Associates Ceteris Portfolio6060 Collections [PERSON…" at bounding box center [532, 247] width 831 height 355
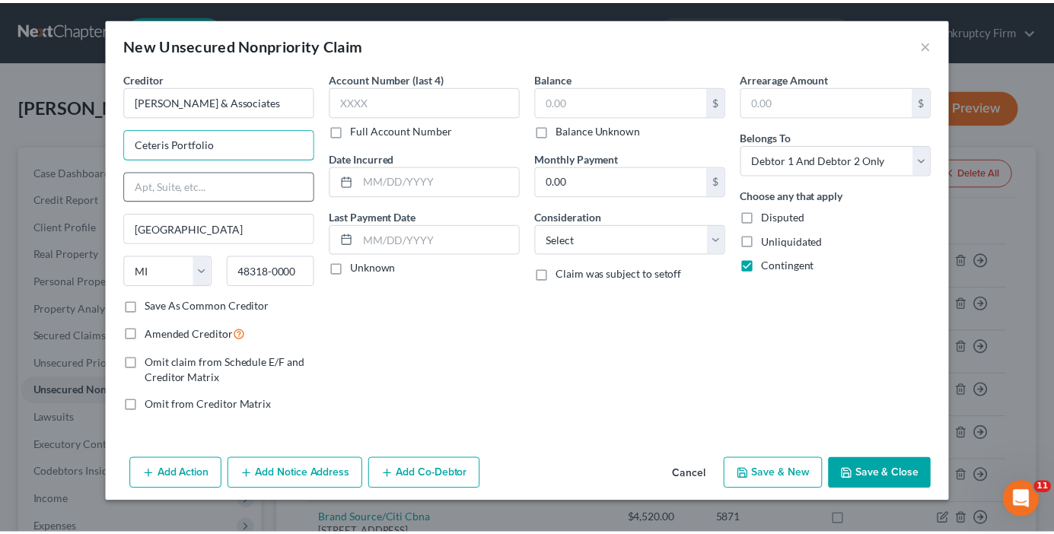
scroll to position [0, 0]
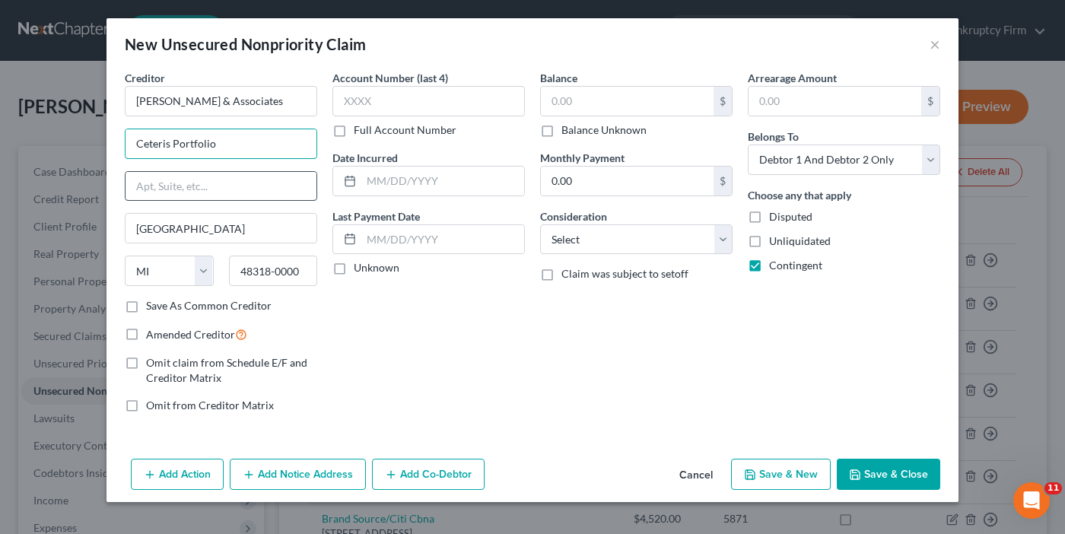
type input "Ceteris Portfolio"
click at [179, 186] on input "text" at bounding box center [221, 186] width 191 height 29
paste input "6060 Collections Dr"
type input "6060 Collections Dr"
click at [562, 129] on label "Balance Unknown" at bounding box center [604, 129] width 85 height 15
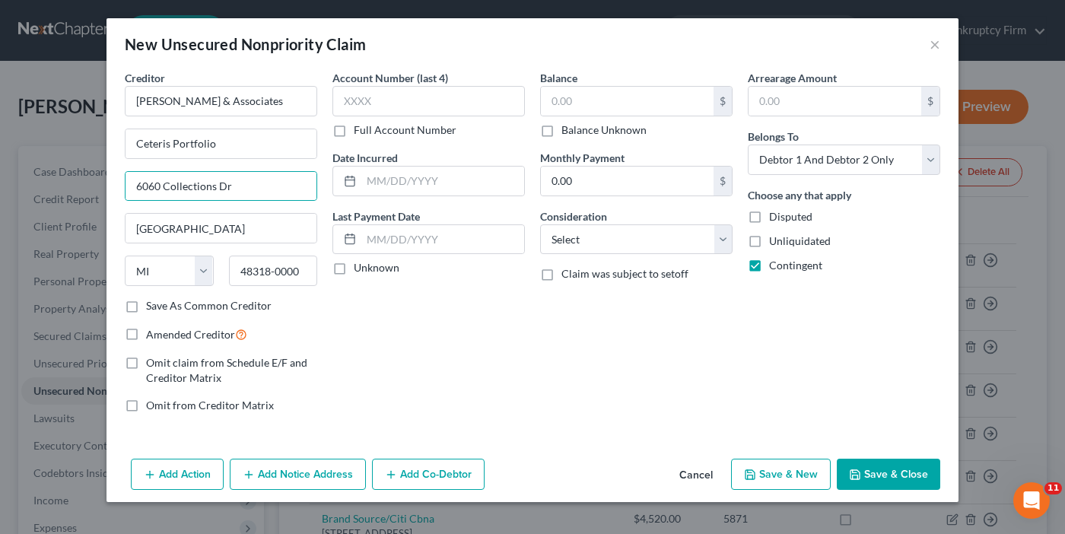
click at [568, 129] on input "Balance Unknown" at bounding box center [573, 127] width 10 height 10
checkbox input "true"
type input "0.00"
click at [146, 302] on label "Save As Common Creditor" at bounding box center [209, 305] width 126 height 15
click at [152, 302] on input "Save As Common Creditor" at bounding box center [157, 303] width 10 height 10
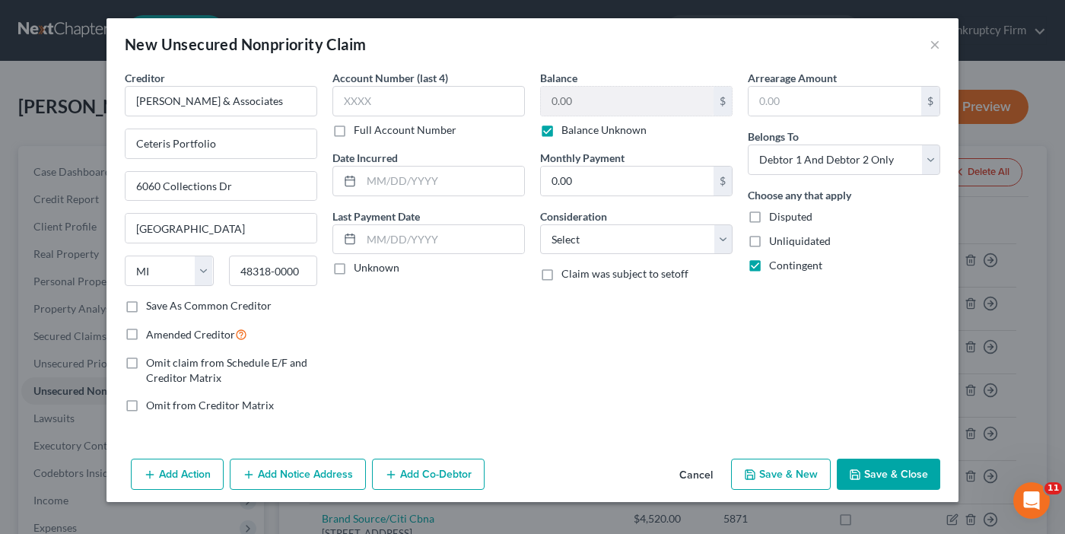
checkbox input "true"
click at [146, 334] on label "Amended Creditor" at bounding box center [196, 334] width 101 height 17
click at [152, 334] on input "Amended Creditor" at bounding box center [157, 331] width 10 height 10
checkbox input "true"
drag, startPoint x: 413, startPoint y: 367, endPoint x: 533, endPoint y: 340, distance: 122.6
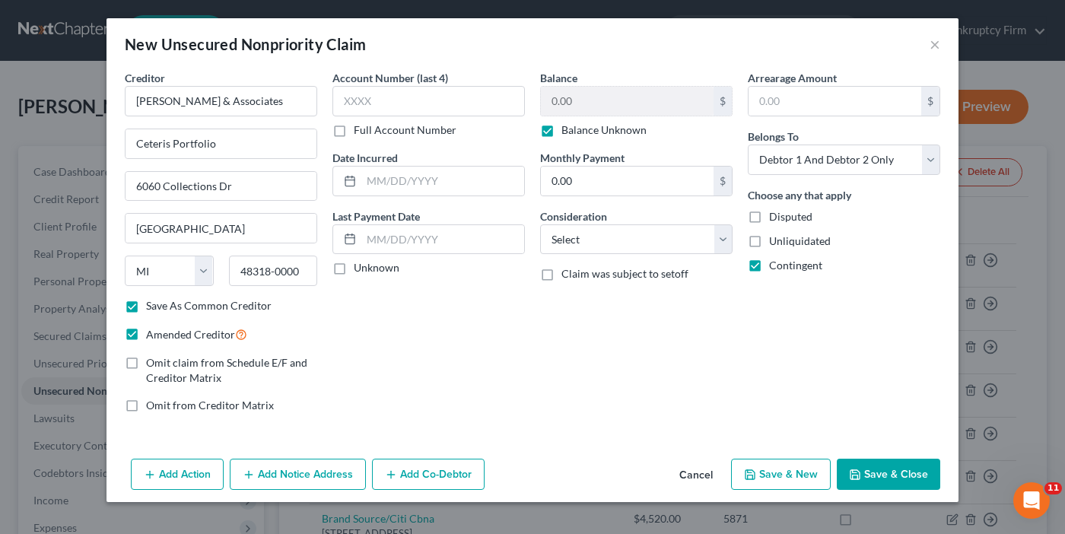
click at [413, 367] on div "Account Number (last 4) Full Account Number Date Incurred Last Payment Date Unk…" at bounding box center [429, 247] width 208 height 355
click at [896, 467] on button "Save & Close" at bounding box center [888, 475] width 103 height 32
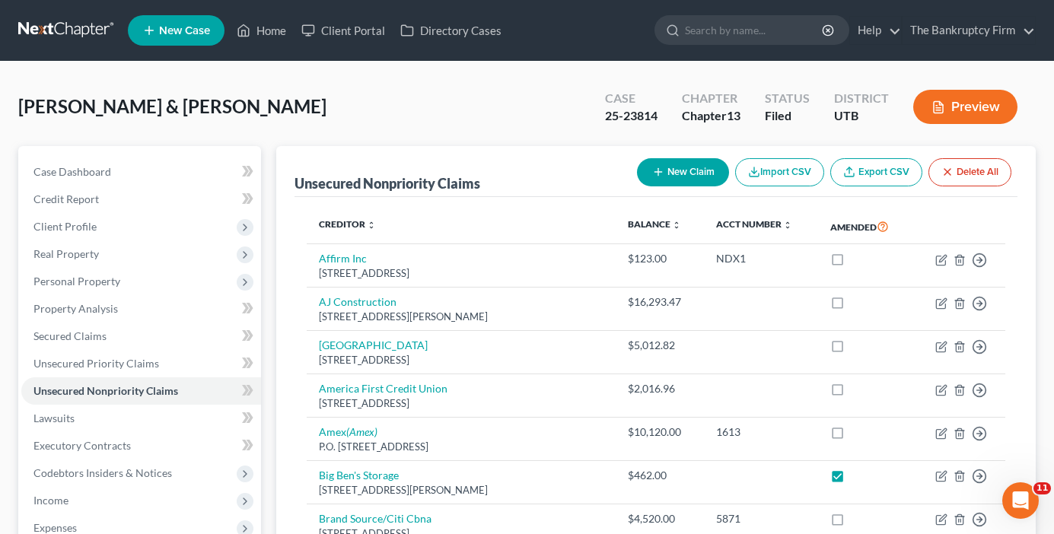
drag, startPoint x: 390, startPoint y: 111, endPoint x: 717, endPoint y: 188, distance: 336.1
click at [390, 111] on div "[PERSON_NAME] & [PERSON_NAME] Upgraded Case 25-23814 Chapter Chapter 13 Status …" at bounding box center [526, 113] width 1017 height 66
click at [697, 175] on button "New Claim" at bounding box center [683, 172] width 92 height 28
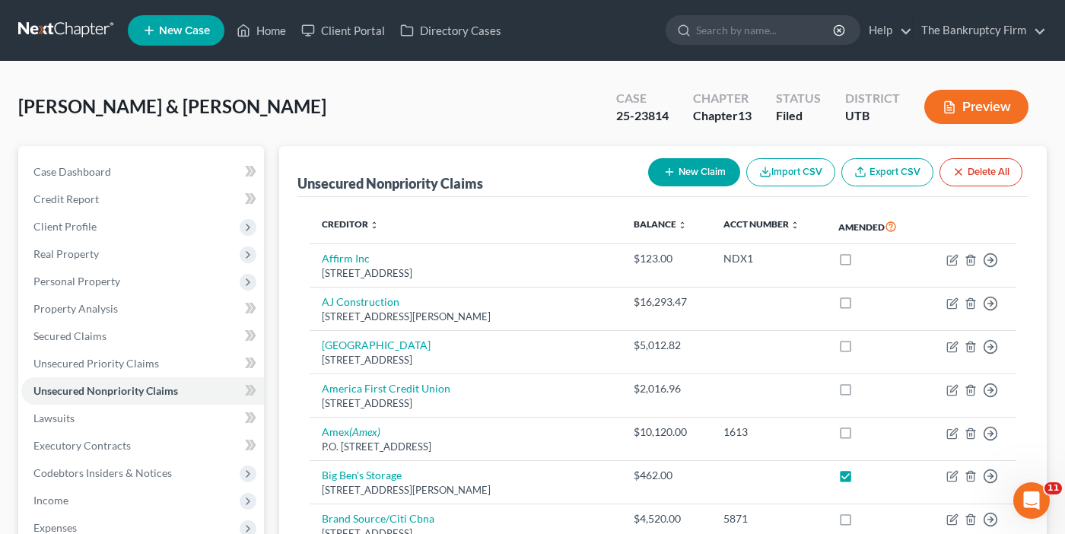
select select "2"
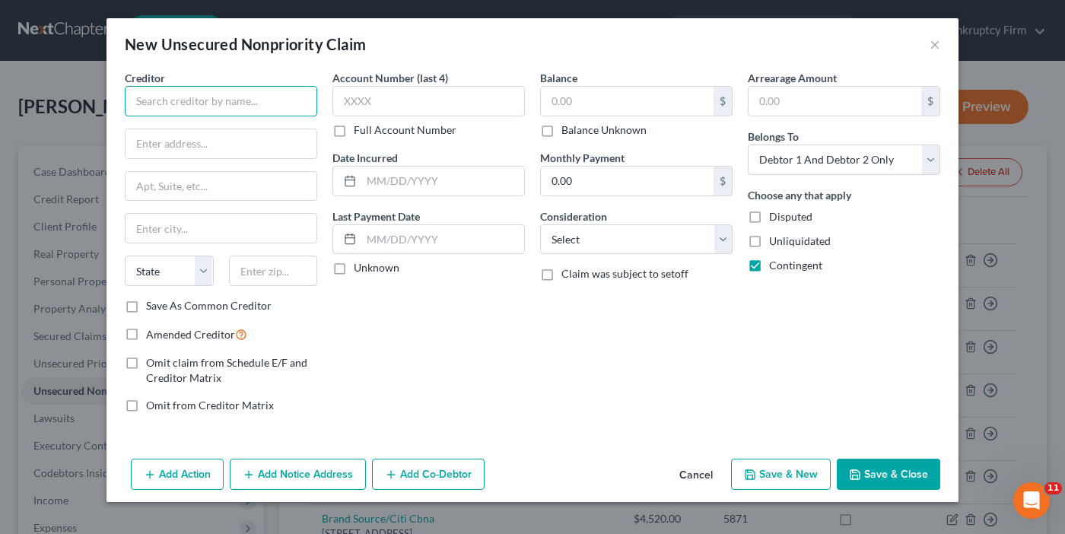
click at [237, 106] on input "text" at bounding box center [221, 101] width 192 height 30
paste input "United Check Recovery Bureau"
type input "United Check Recovery Bureau"
drag, startPoint x: 209, startPoint y: 144, endPoint x: 219, endPoint y: 158, distance: 17.5
click at [209, 144] on input "text" at bounding box center [221, 143] width 191 height 29
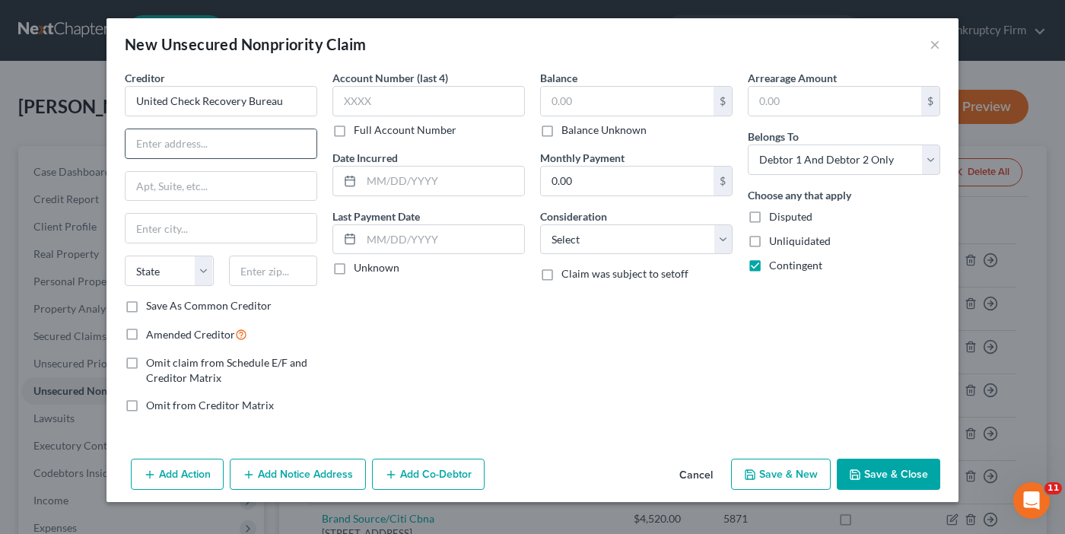
paste input "[STREET_ADDRESS]"
type input "[STREET_ADDRESS]"
drag, startPoint x: 266, startPoint y: 270, endPoint x: 288, endPoint y: 286, distance: 27.2
click at [266, 270] on input "text" at bounding box center [273, 271] width 89 height 30
paste input "14224"
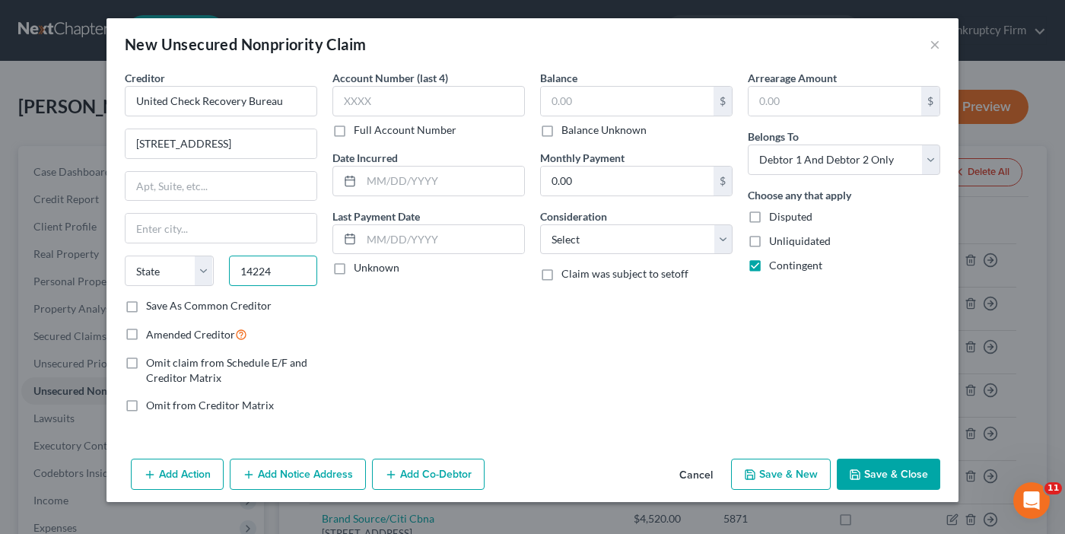
type input "14224"
type input "Buffalo"
select select "35"
click at [146, 307] on label "Save As Common Creditor" at bounding box center [209, 305] width 126 height 15
click at [152, 307] on input "Save As Common Creditor" at bounding box center [157, 303] width 10 height 10
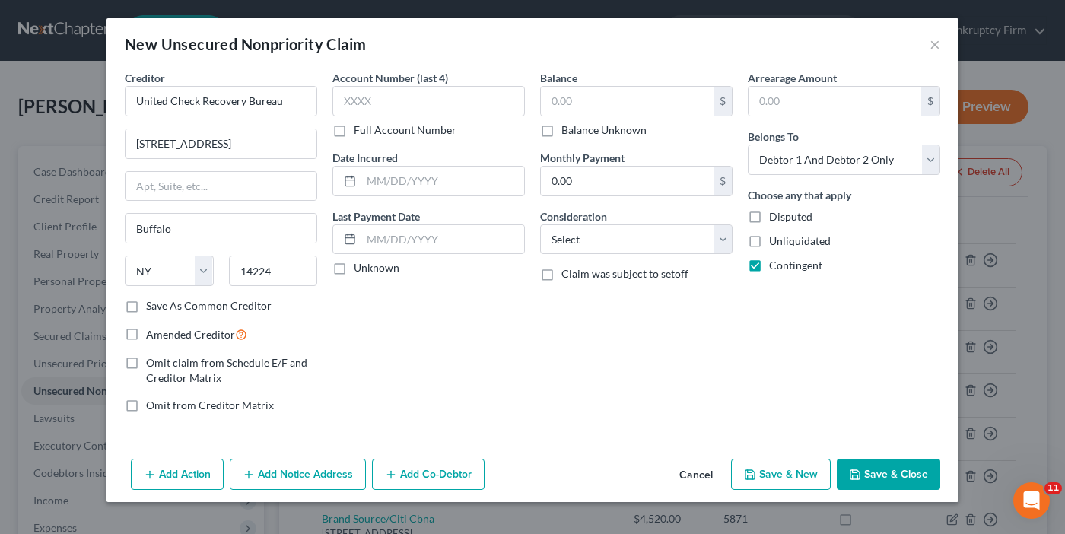
checkbox input "true"
click at [146, 333] on label "Amended Creditor" at bounding box center [196, 334] width 101 height 17
click at [152, 333] on input "Amended Creditor" at bounding box center [157, 331] width 10 height 10
checkbox input "true"
click at [576, 98] on input "text" at bounding box center [627, 101] width 173 height 29
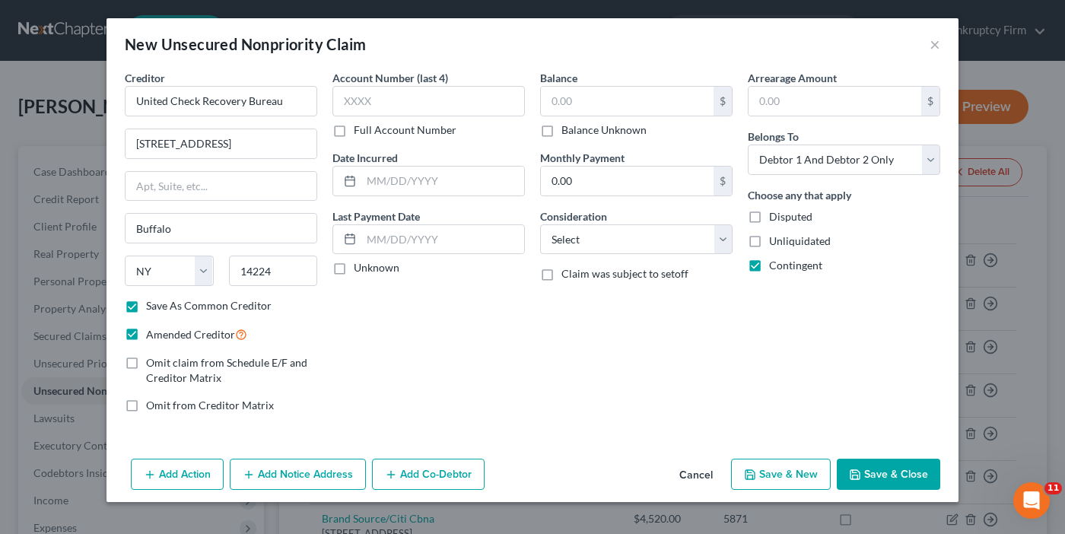
click at [562, 134] on label "Balance Unknown" at bounding box center [604, 129] width 85 height 15
click at [568, 132] on input "Balance Unknown" at bounding box center [573, 127] width 10 height 10
checkbox input "true"
type input "0.00"
drag, startPoint x: 428, startPoint y: 368, endPoint x: 506, endPoint y: 381, distance: 79.4
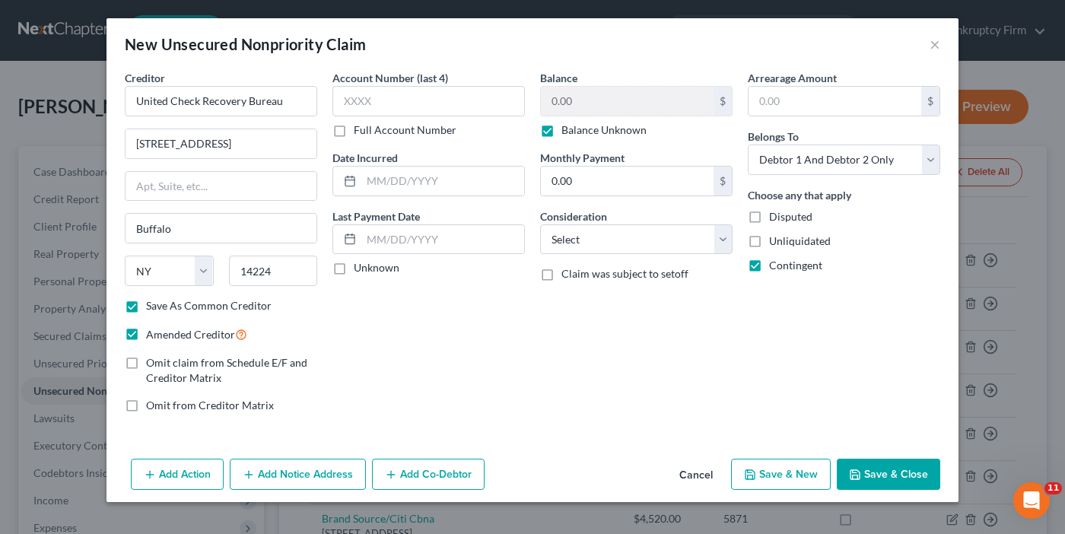
click at [428, 368] on div "Account Number (last 4) Full Account Number Date Incurred Last Payment Date Unk…" at bounding box center [429, 247] width 208 height 355
click at [895, 472] on button "Save & Close" at bounding box center [888, 475] width 103 height 32
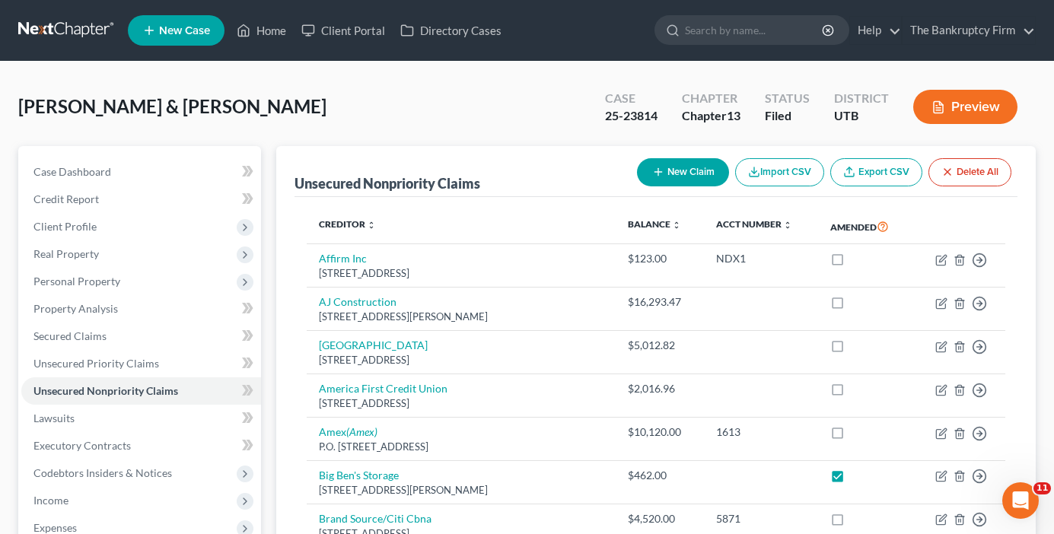
click at [384, 116] on div "[PERSON_NAME] & [PERSON_NAME] Upgraded Case 25-23814 Chapter Chapter 13 Status …" at bounding box center [526, 113] width 1017 height 66
click at [677, 164] on button "New Claim" at bounding box center [683, 172] width 92 height 28
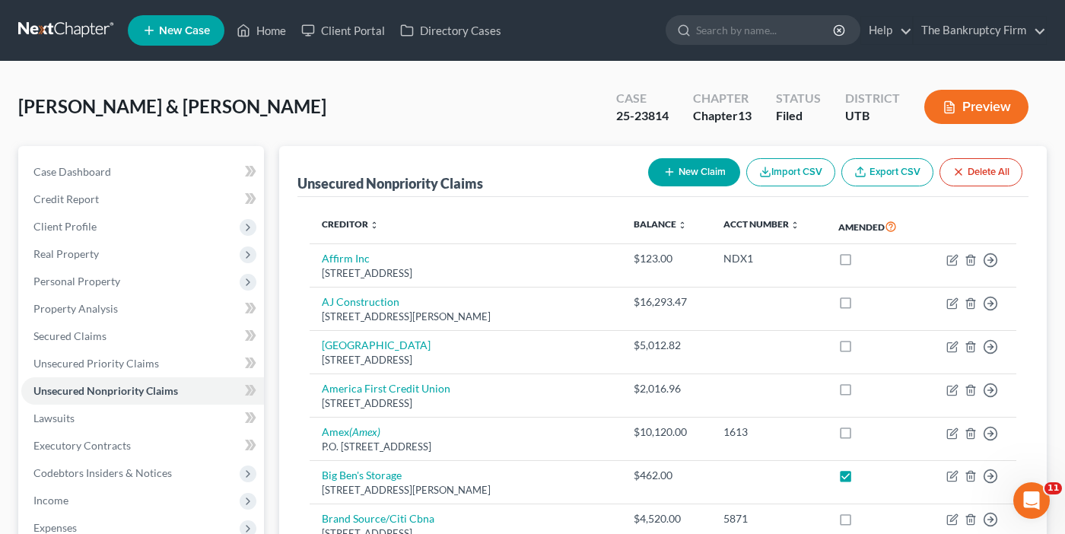
select select "2"
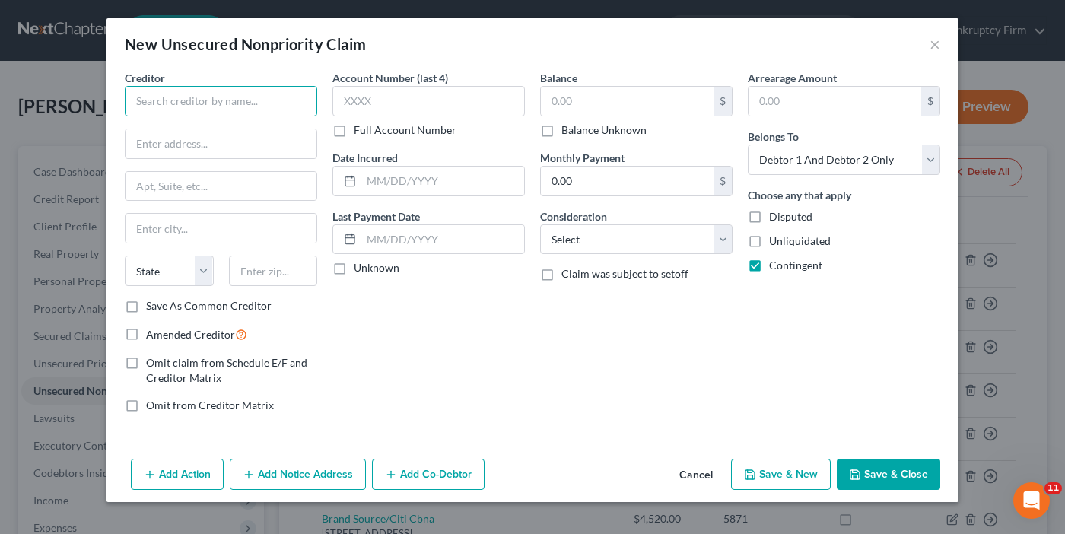
click at [182, 113] on input "text" at bounding box center [221, 101] width 192 height 30
paste input "[PERSON_NAME] [PERSON_NAME]"
type input "[PERSON_NAME] [PERSON_NAME]"
click at [205, 154] on input "text" at bounding box center [221, 143] width 191 height 29
paste input "345 W 600 S #120"
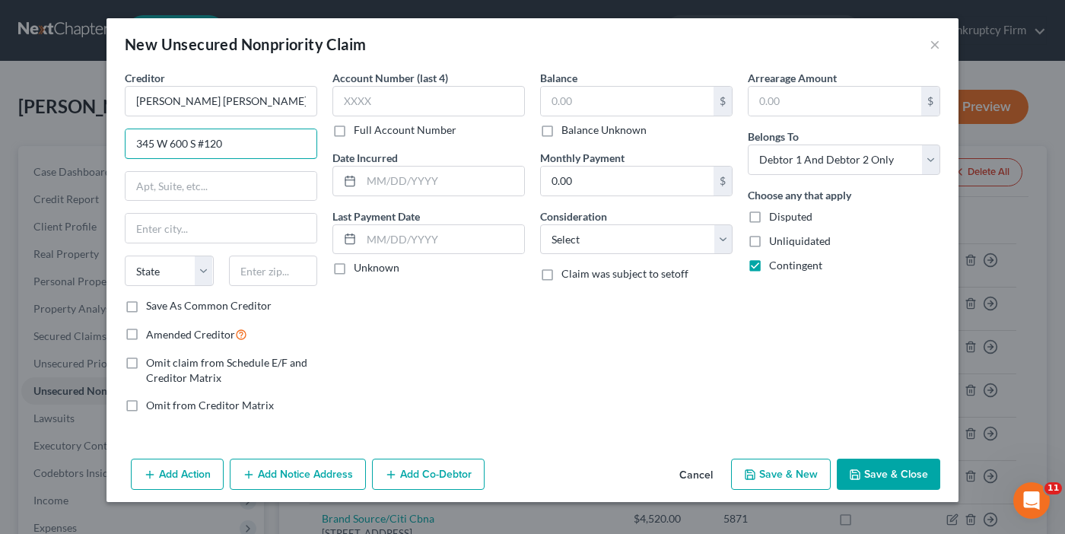
type input "345 W 600 S #120"
click at [281, 272] on input "text" at bounding box center [273, 271] width 89 height 30
paste input "84032"
type input "84032"
click at [146, 304] on label "Save As Common Creditor" at bounding box center [209, 305] width 126 height 15
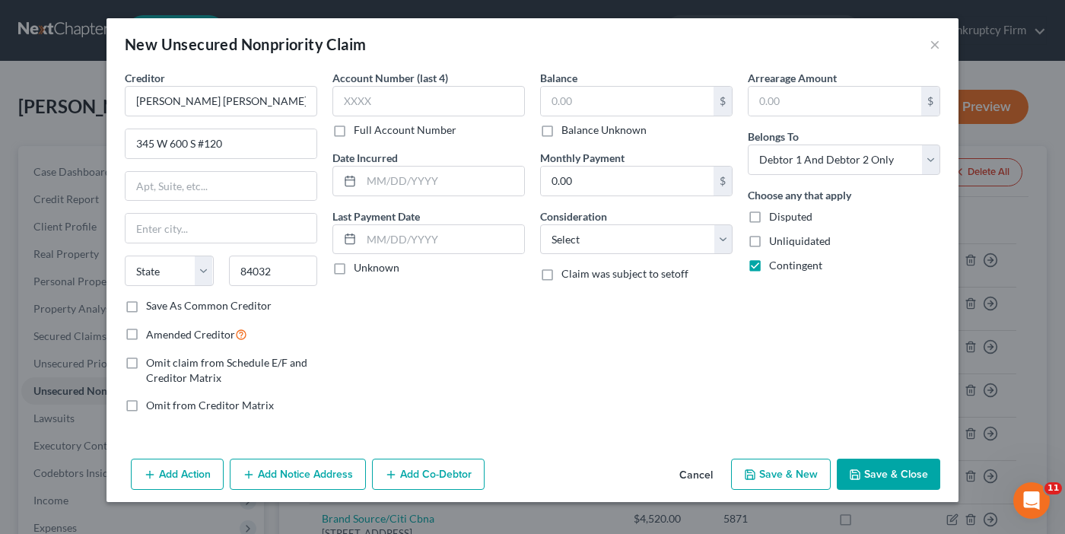
click at [152, 304] on input "Save As Common Creditor" at bounding box center [157, 303] width 10 height 10
checkbox input "true"
type input "[GEOGRAPHIC_DATA]"
select select "46"
click at [146, 332] on label "Amended Creditor" at bounding box center [196, 334] width 101 height 17
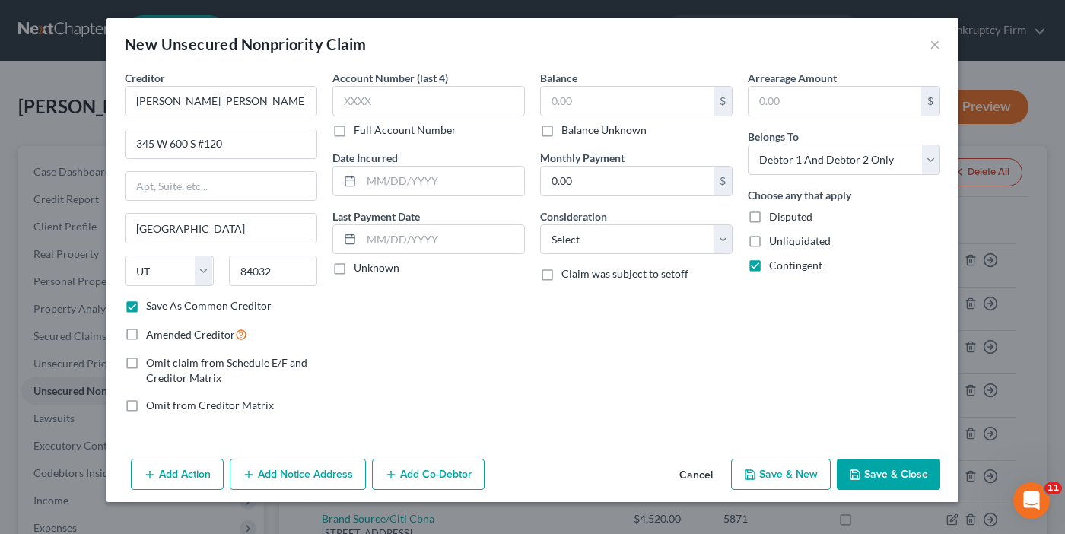
click at [152, 332] on input "Amended Creditor" at bounding box center [157, 331] width 10 height 10
checkbox input "true"
drag, startPoint x: 439, startPoint y: 342, endPoint x: 599, endPoint y: 122, distance: 272.4
click at [439, 342] on div "Account Number (last 4) Full Account Number Date Incurred Last Payment Date Unk…" at bounding box center [429, 247] width 208 height 355
click at [604, 101] on input "text" at bounding box center [627, 101] width 173 height 29
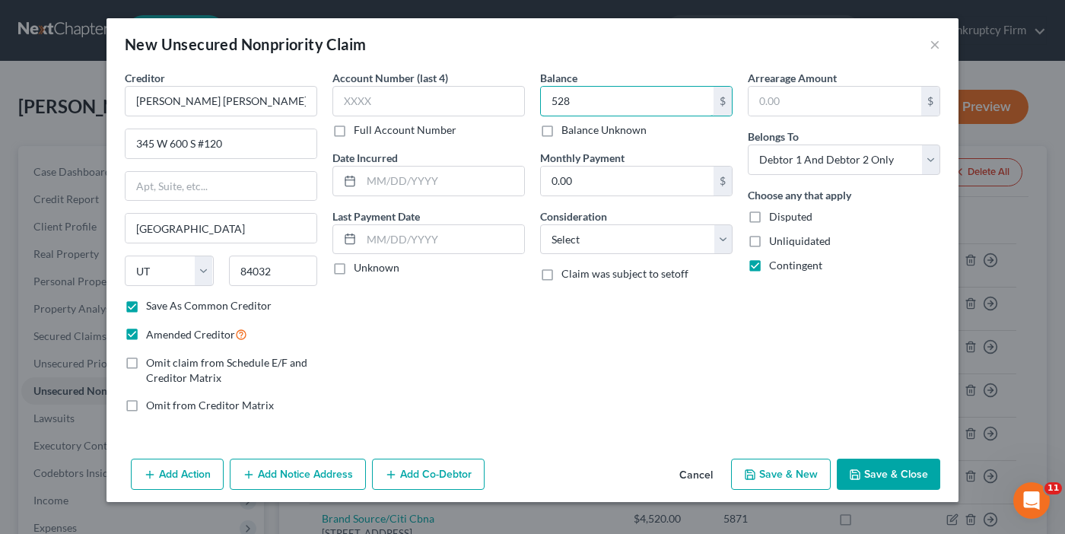
type input "528"
click at [892, 486] on button "Save & Close" at bounding box center [888, 475] width 103 height 32
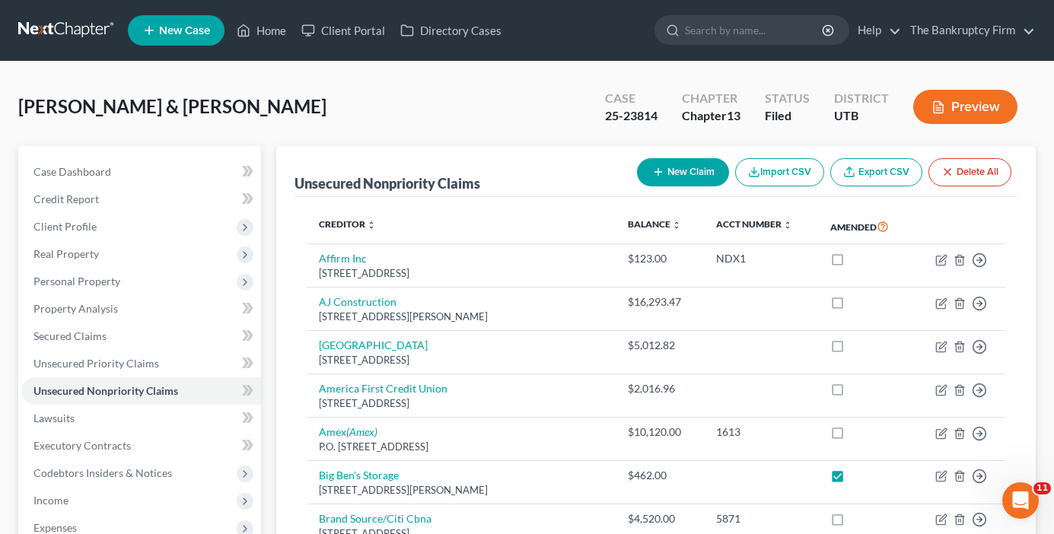
click at [377, 129] on div "[PERSON_NAME] & [PERSON_NAME] Upgraded Case 25-23814 Chapter Chapter 13 Status …" at bounding box center [526, 113] width 1017 height 66
click at [663, 173] on button "New Claim" at bounding box center [683, 172] width 92 height 28
select select "2"
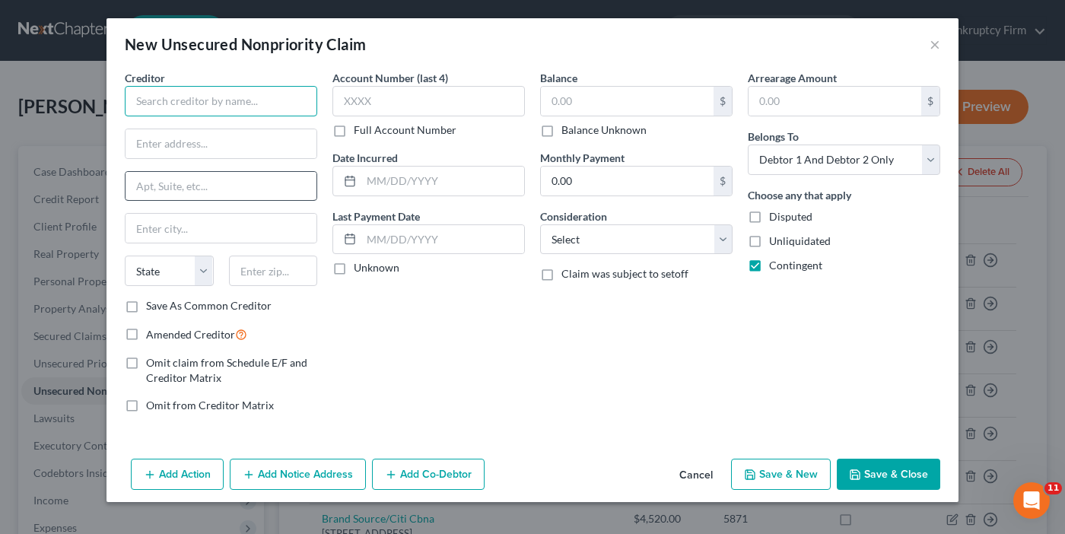
click at [220, 103] on input "text" at bounding box center [221, 101] width 192 height 30
paste input "Expert Tax Law"
type input "Expert Tax Law"
drag, startPoint x: 239, startPoint y: 138, endPoint x: 239, endPoint y: 154, distance: 16.0
click at [239, 138] on input "text" at bounding box center [221, 143] width 191 height 29
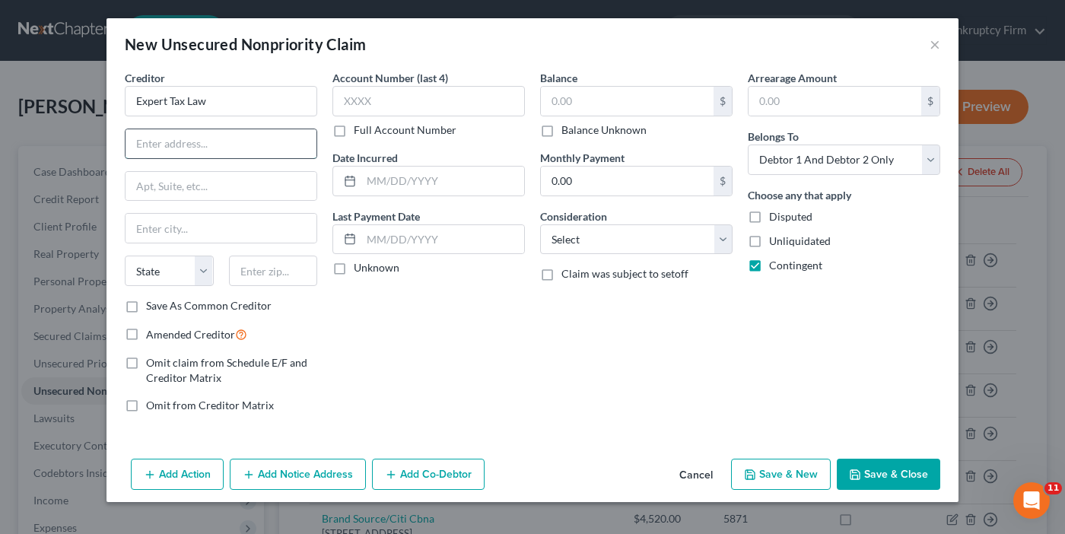
paste input "2843 S 2540 E"
type input "2843 S 2540 E"
click at [258, 277] on input "text" at bounding box center [273, 271] width 89 height 30
type input "84109"
type input "[GEOGRAPHIC_DATA]"
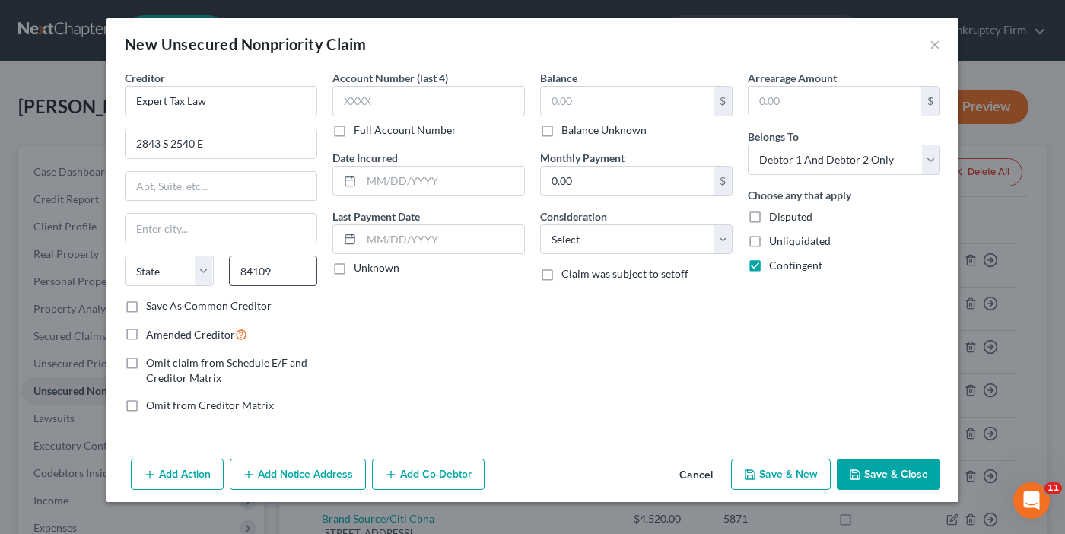
select select "46"
click at [146, 307] on label "Save As Common Creditor" at bounding box center [209, 305] width 126 height 15
click at [152, 307] on input "Save As Common Creditor" at bounding box center [157, 303] width 10 height 10
checkbox input "true"
click at [146, 336] on label "Amended Creditor" at bounding box center [196, 334] width 101 height 17
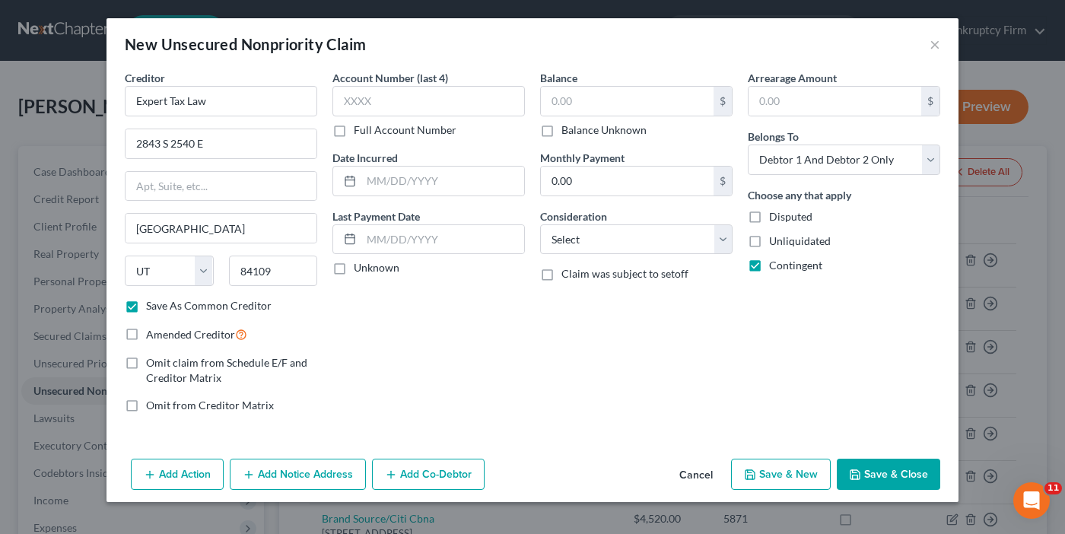
click at [152, 336] on input "Amended Creditor" at bounding box center [157, 331] width 10 height 10
checkbox input "true"
click at [418, 385] on div "Account Number (last 4) Full Account Number Date Incurred Last Payment Date Unk…" at bounding box center [429, 247] width 208 height 355
click at [608, 100] on input "text" at bounding box center [627, 101] width 173 height 29
type input "1,307"
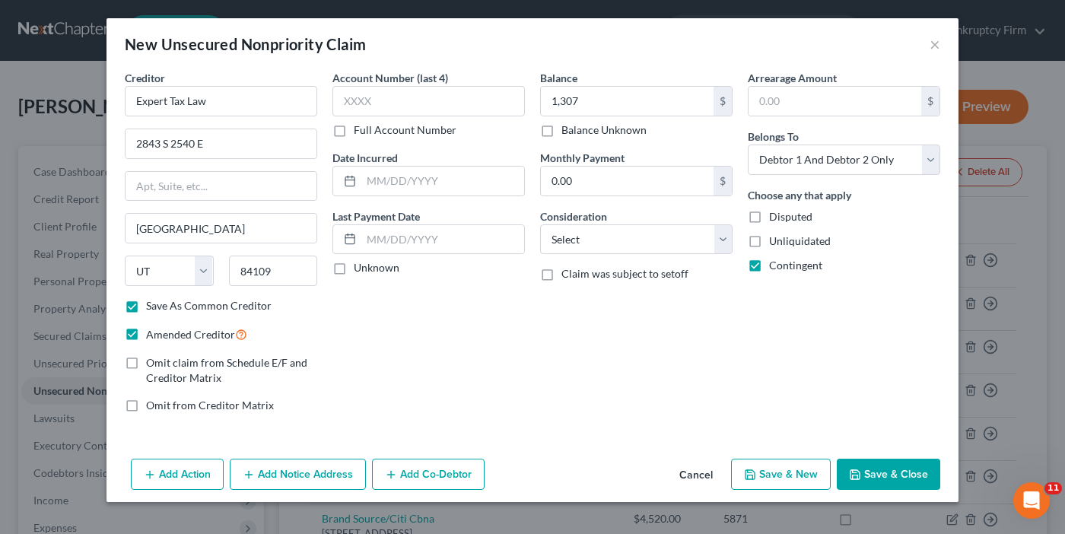
click at [892, 469] on button "Save & Close" at bounding box center [888, 475] width 103 height 32
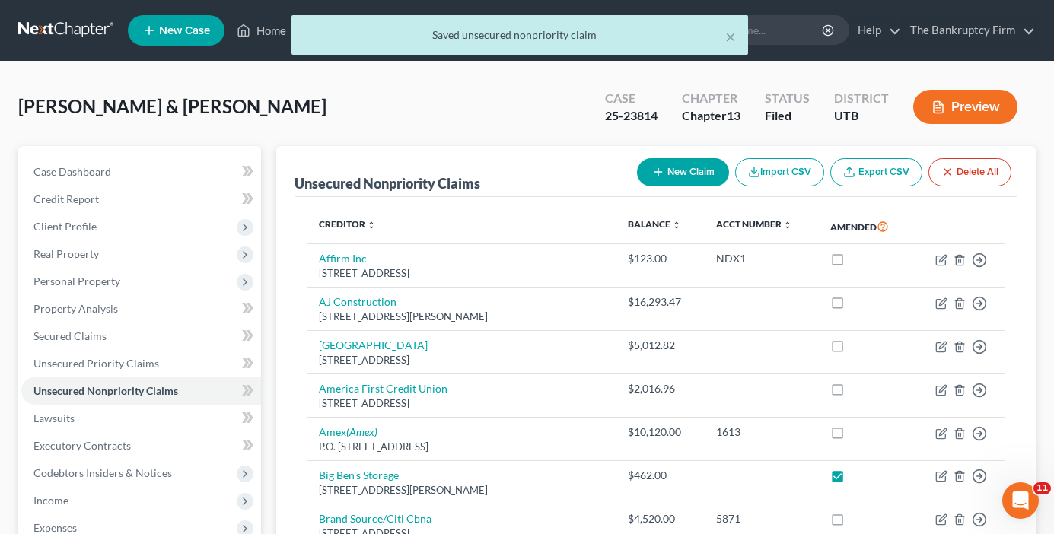
drag, startPoint x: 299, startPoint y: 436, endPoint x: 291, endPoint y: 444, distance: 11.8
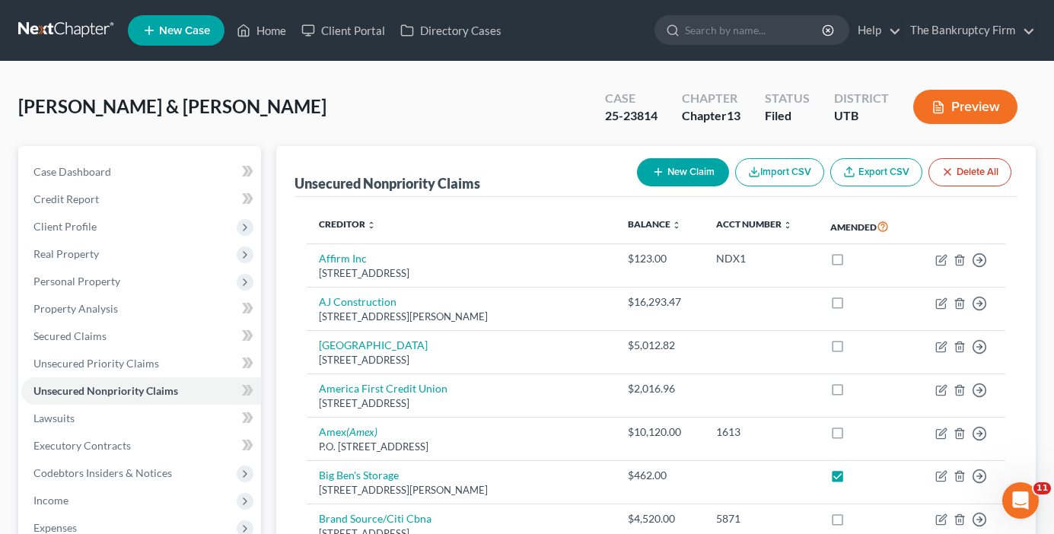
click at [674, 175] on button "New Claim" at bounding box center [683, 172] width 92 height 28
select select "2"
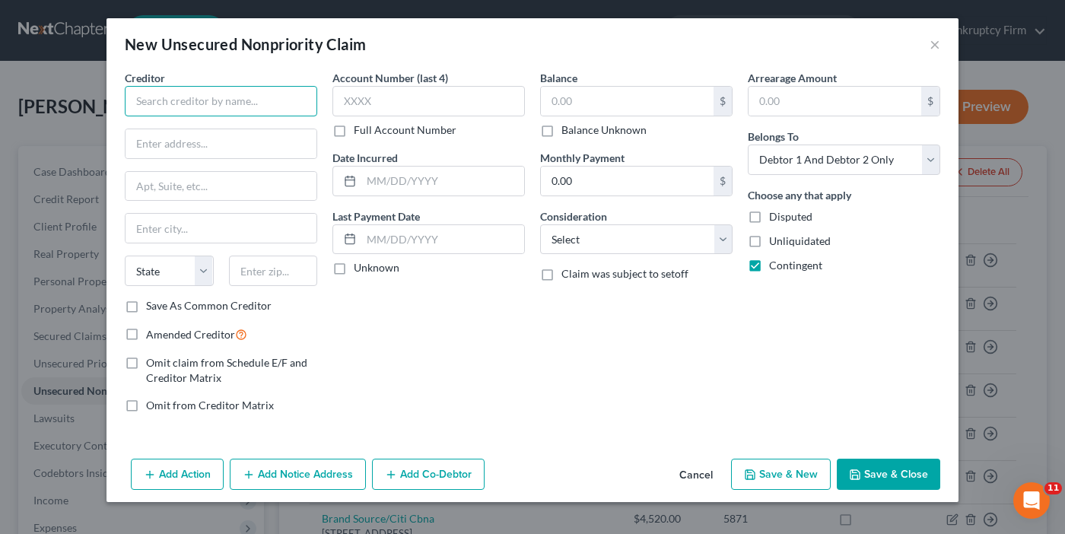
drag, startPoint x: 242, startPoint y: 97, endPoint x: 243, endPoint y: 123, distance: 25.9
click at [242, 97] on input "text" at bounding box center [221, 101] width 192 height 30
paste input "Mtn. America Credit Union"
type input "Mtn. America Credit Union"
drag, startPoint x: 227, startPoint y: 148, endPoint x: 224, endPoint y: 156, distance: 7.9
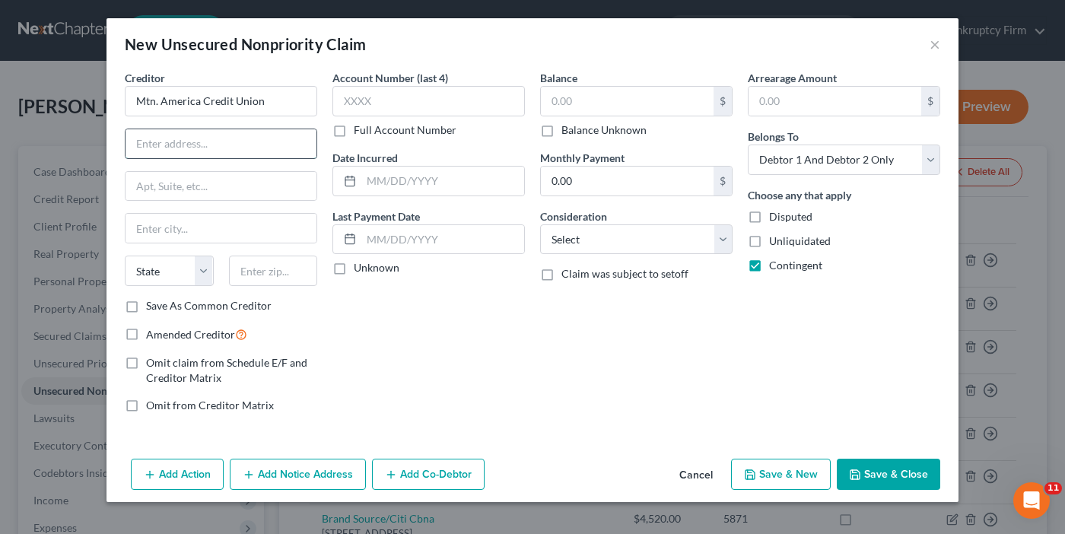
click at [227, 148] on input "text" at bounding box center [221, 143] width 191 height 29
paste input "[STREET_ADDRESS]"
type input "[STREET_ADDRESS]"
click at [274, 103] on input "Mtn. America Credit Union" at bounding box center [221, 101] width 192 height 30
type input "M"
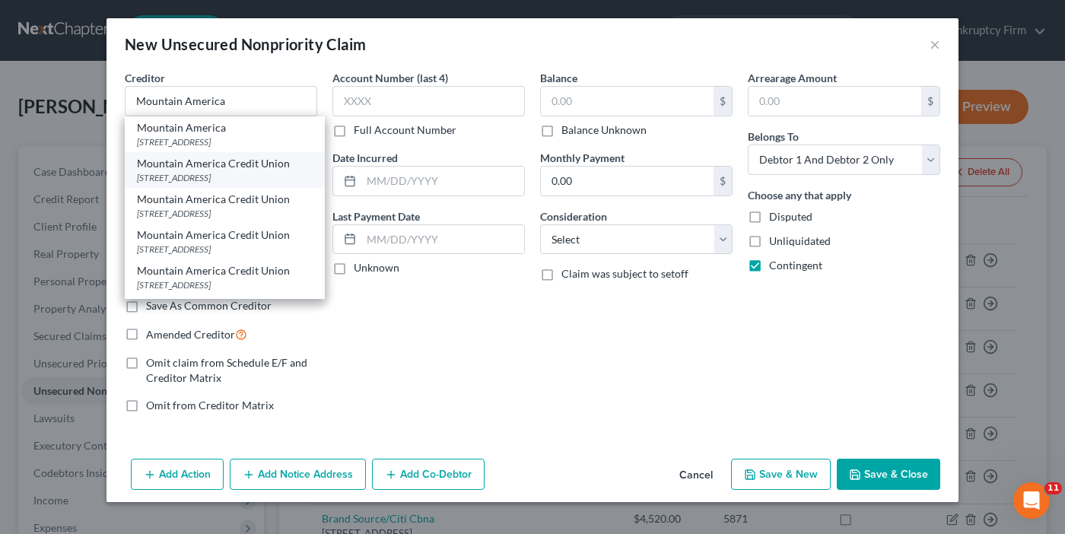
click at [189, 184] on div "[STREET_ADDRESS]" at bounding box center [225, 177] width 176 height 13
type input "Mountain America Credit Union"
type input "[STREET_ADDRESS]"
type input "[GEOGRAPHIC_DATA]"
select select "46"
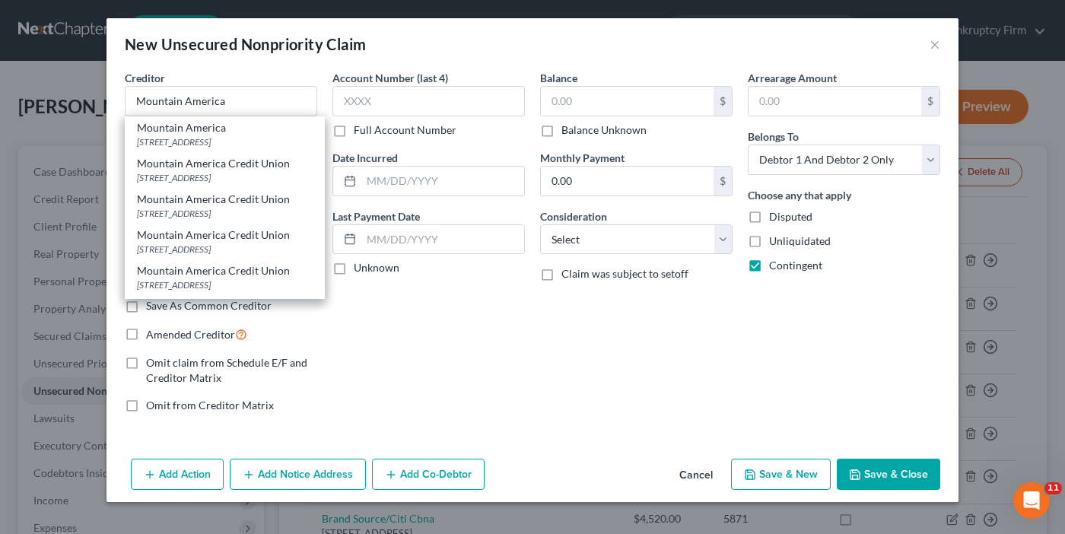
type input "84116-0000"
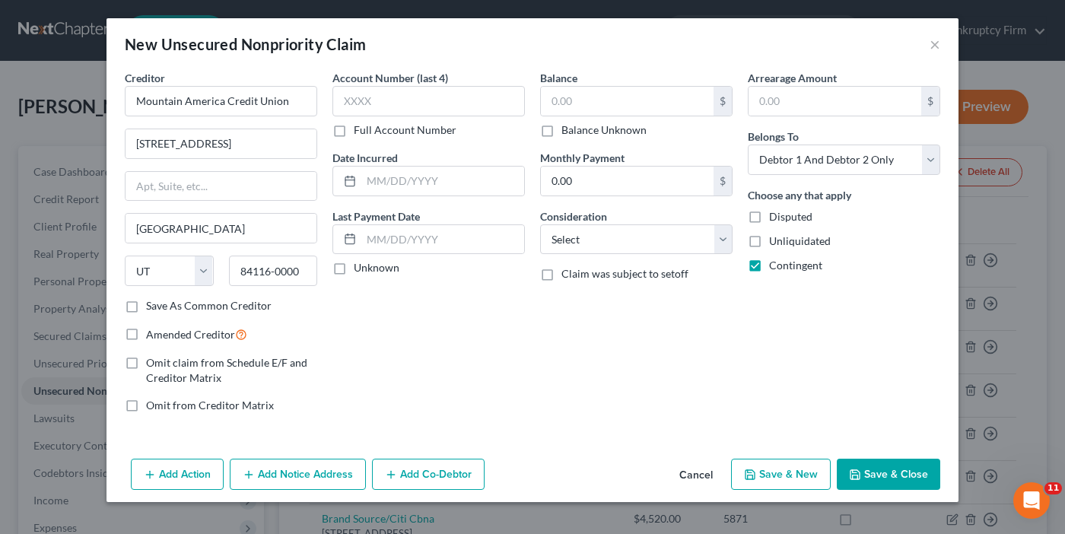
click at [146, 308] on label "Save As Common Creditor" at bounding box center [209, 305] width 126 height 15
click at [152, 308] on input "Save As Common Creditor" at bounding box center [157, 303] width 10 height 10
checkbox input "true"
click at [146, 336] on label "Amended Creditor" at bounding box center [196, 334] width 101 height 17
click at [152, 336] on input "Amended Creditor" at bounding box center [157, 331] width 10 height 10
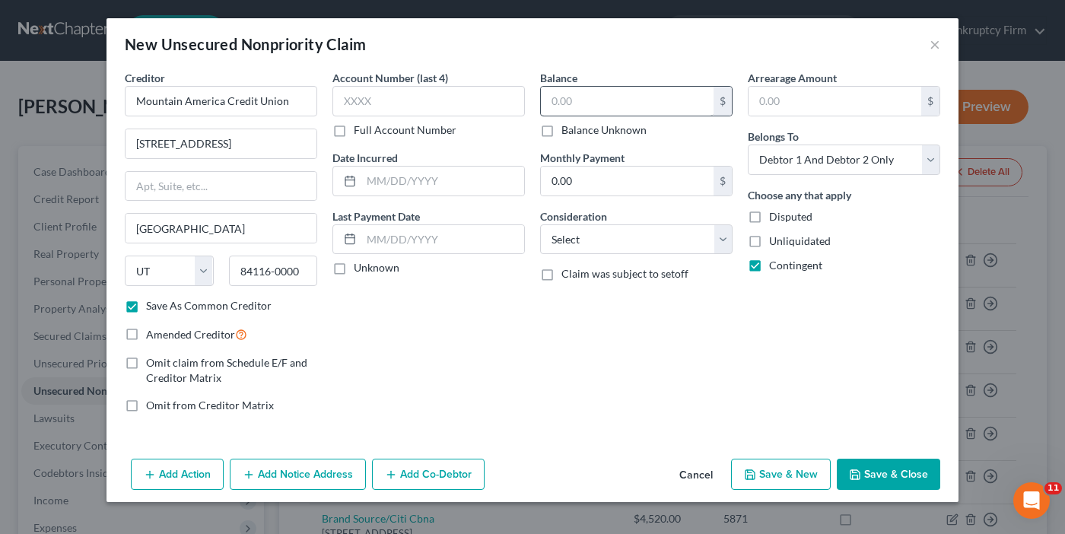
checkbox input "true"
click at [603, 98] on input "text" at bounding box center [627, 101] width 173 height 29
type input "940"
click at [867, 476] on button "Save & Close" at bounding box center [888, 475] width 103 height 32
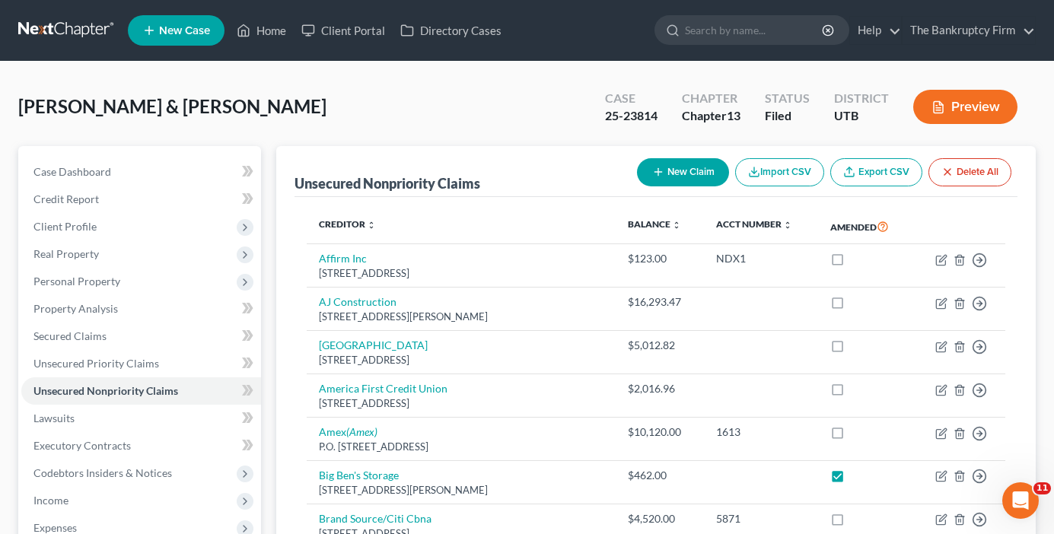
click at [663, 175] on button "New Claim" at bounding box center [683, 172] width 92 height 28
select select "2"
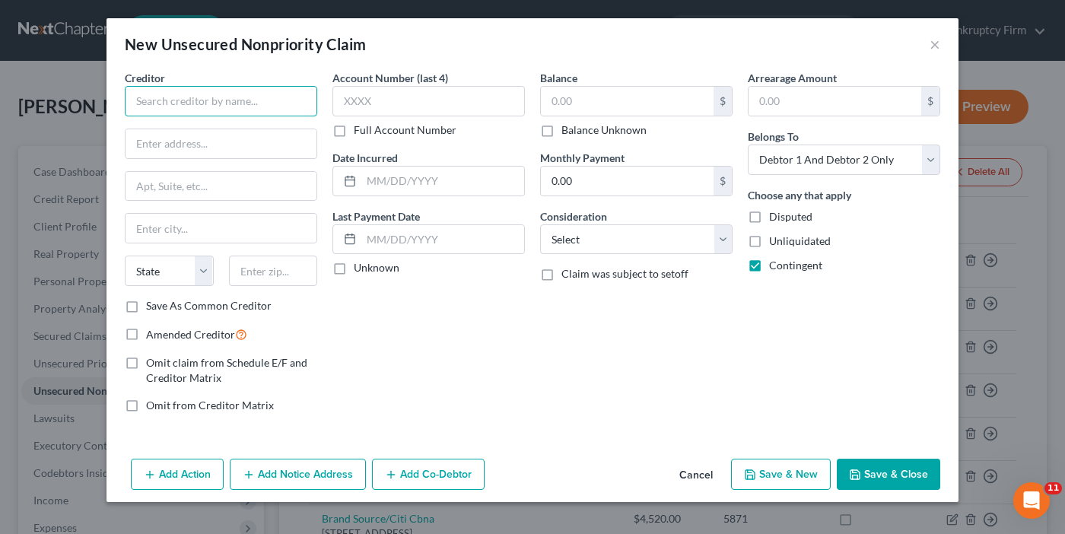
click at [228, 107] on input "text" at bounding box center [221, 101] width 192 height 30
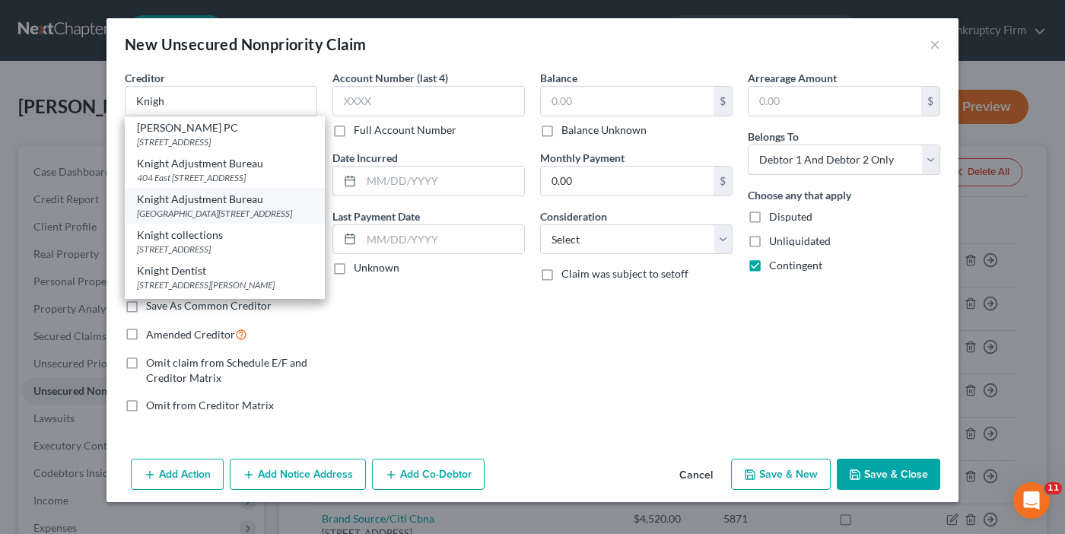
click at [202, 220] on div "[GEOGRAPHIC_DATA][STREET_ADDRESS]" at bounding box center [225, 213] width 176 height 13
type input "Knight Adjustment Bureau"
type input "[STREET_ADDRESS]"
type input "Ste.215"
type input "[GEOGRAPHIC_DATA]"
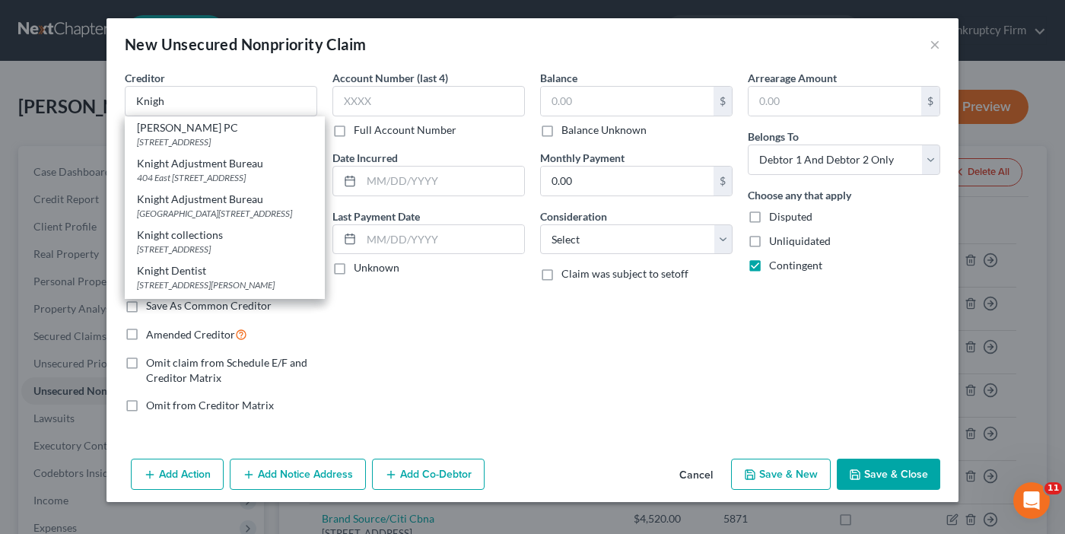
select select "46"
type input "84117-0000"
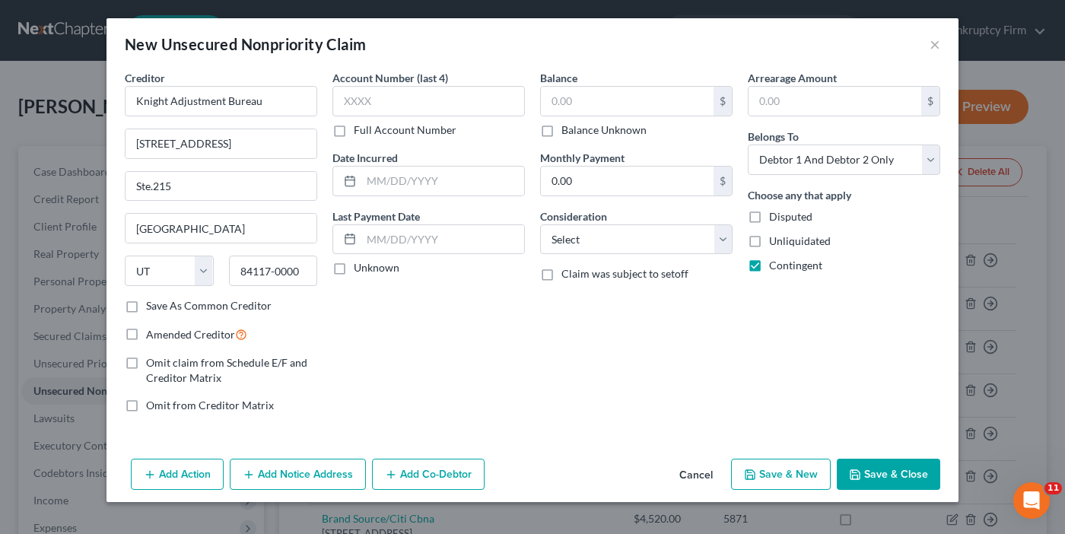
click at [383, 377] on div "Account Number (last 4) Full Account Number Date Incurred Last Payment Date Unk…" at bounding box center [429, 247] width 208 height 355
click at [146, 336] on label "Amended Creditor" at bounding box center [196, 334] width 101 height 17
click at [152, 336] on input "Amended Creditor" at bounding box center [157, 331] width 10 height 10
checkbox input "true"
click at [623, 94] on input "text" at bounding box center [627, 101] width 173 height 29
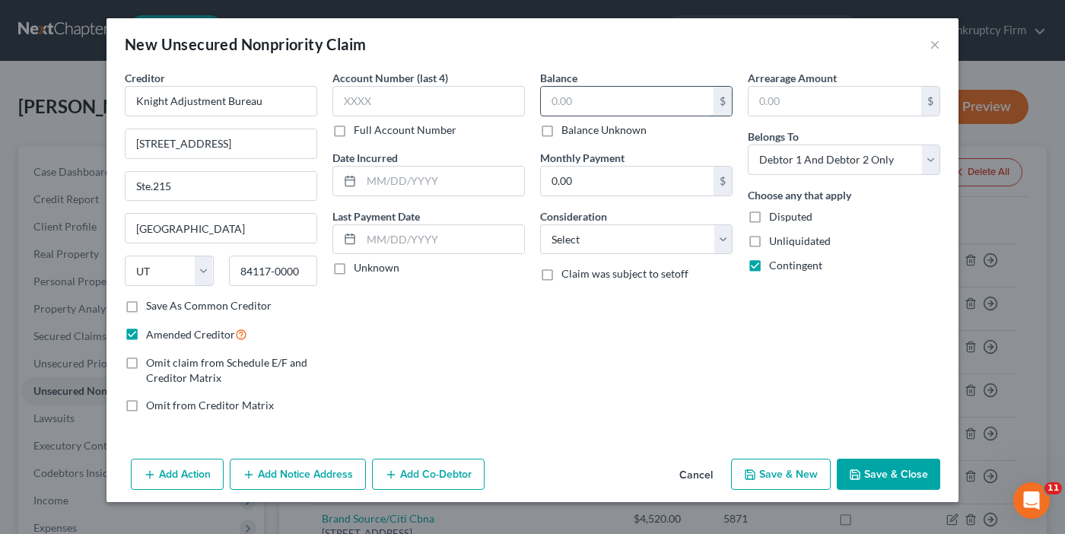
click at [603, 103] on input "text" at bounding box center [627, 101] width 173 height 29
type input "1,000"
click at [866, 468] on button "Save & Close" at bounding box center [888, 475] width 103 height 32
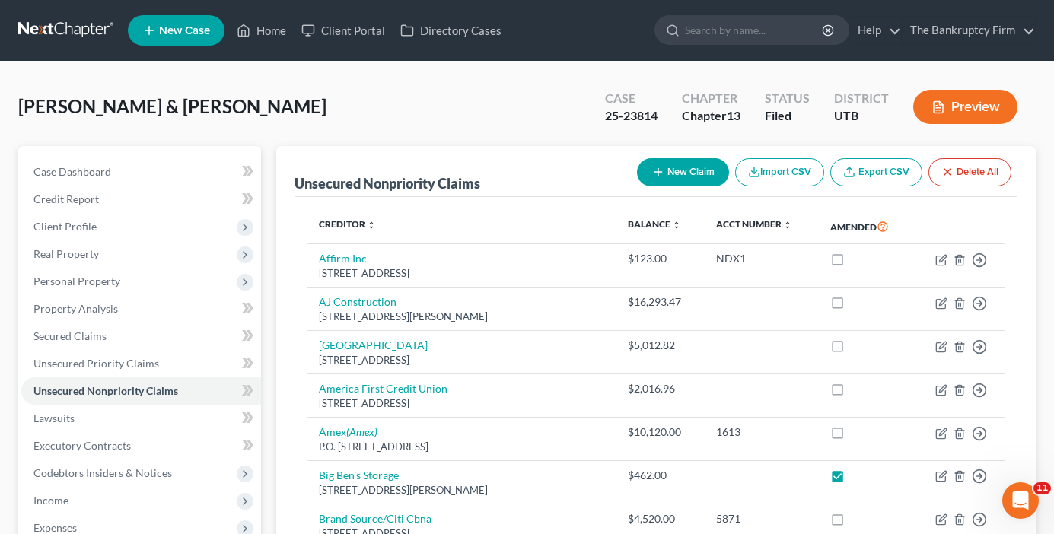
drag, startPoint x: 349, startPoint y: 124, endPoint x: 625, endPoint y: 162, distance: 278.0
click at [349, 124] on div "[PERSON_NAME] & [PERSON_NAME] Upgraded Case 25-23814 Chapter Chapter 13 Status …" at bounding box center [526, 113] width 1017 height 66
click at [661, 163] on button "New Claim" at bounding box center [683, 172] width 92 height 28
select select "2"
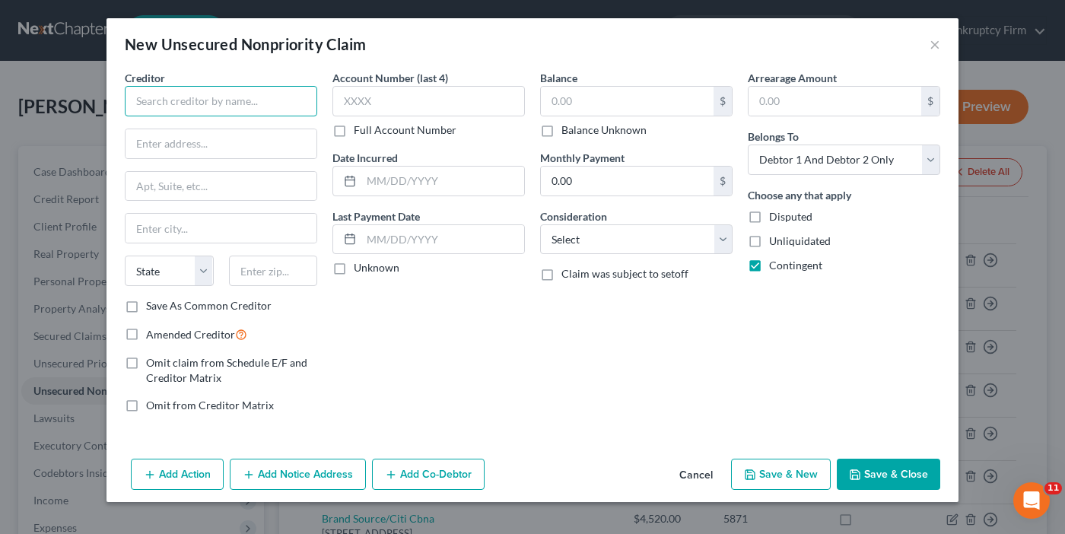
drag, startPoint x: 184, startPoint y: 113, endPoint x: 188, endPoint y: 106, distance: 7.8
click at [186, 110] on input "text" at bounding box center [221, 101] width 192 height 30
type input "Crown Jeweler Pawn"
drag, startPoint x: 185, startPoint y: 141, endPoint x: 194, endPoint y: 152, distance: 14.6
click at [185, 141] on input "text" at bounding box center [221, 143] width 191 height 29
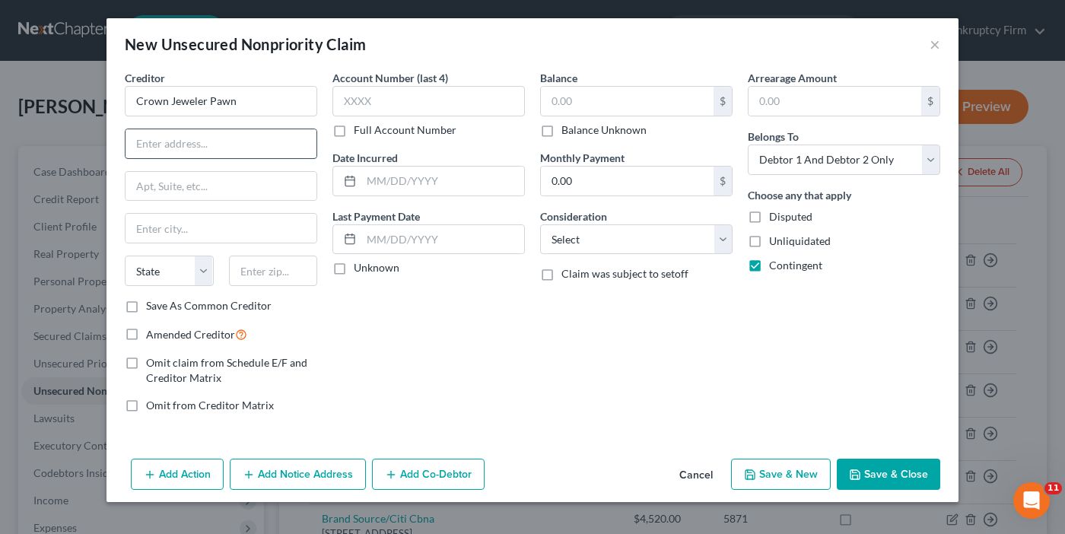
paste input "130 E 3300 S,"
type input "130 E 3300 S,"
click at [249, 275] on input "text" at bounding box center [273, 271] width 89 height 30
type input "84115"
type input "[GEOGRAPHIC_DATA]"
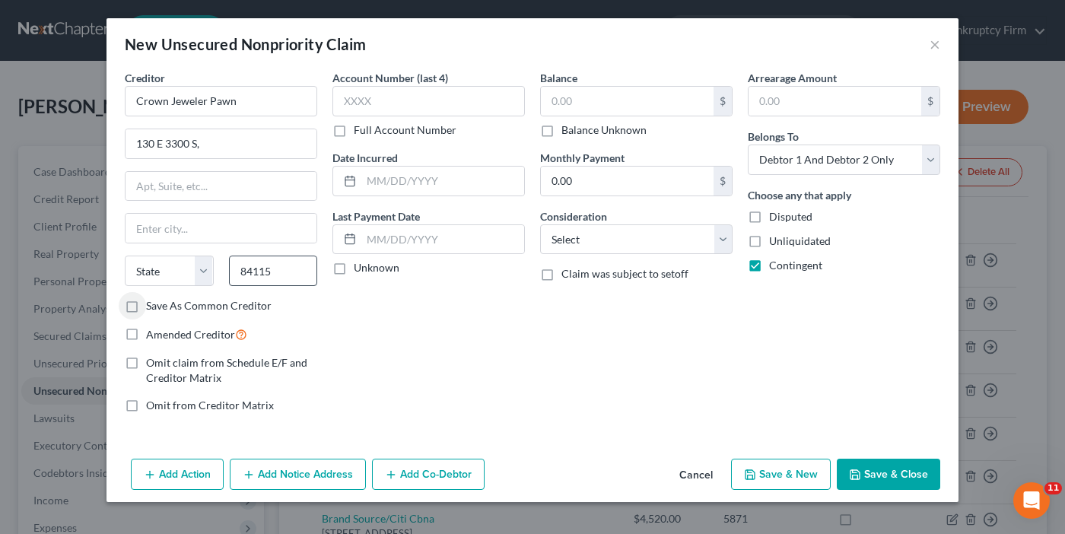
select select "46"
click at [146, 305] on label "Save As Common Creditor" at bounding box center [209, 305] width 126 height 15
click at [152, 305] on input "Save As Common Creditor" at bounding box center [157, 303] width 10 height 10
checkbox input "true"
click at [146, 336] on label "Amended Creditor" at bounding box center [196, 334] width 101 height 17
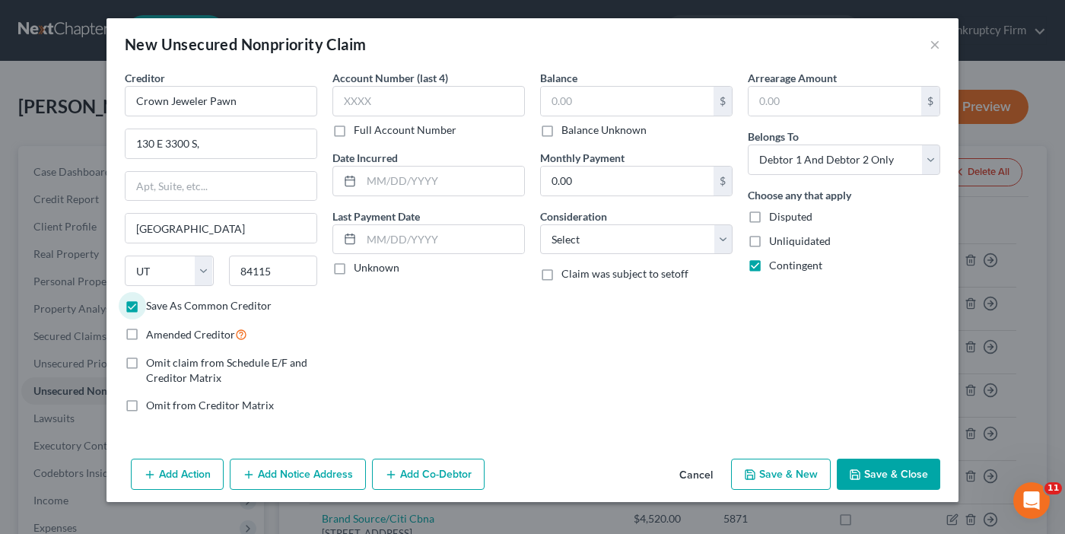
click at [152, 336] on input "Amended Creditor" at bounding box center [157, 331] width 10 height 10
checkbox input "true"
click at [407, 387] on div "Account Number (last 4) Full Account Number Date Incurred Last Payment Date Unk…" at bounding box center [429, 247] width 208 height 355
click at [584, 100] on input "text" at bounding box center [627, 101] width 173 height 29
type input "1,000"
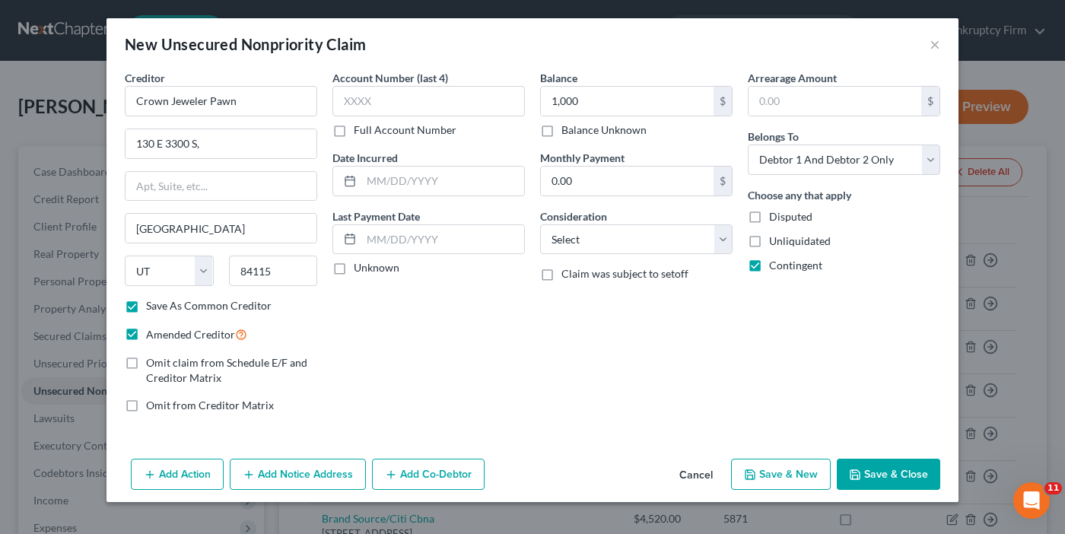
click at [893, 478] on button "Save & Close" at bounding box center [888, 475] width 103 height 32
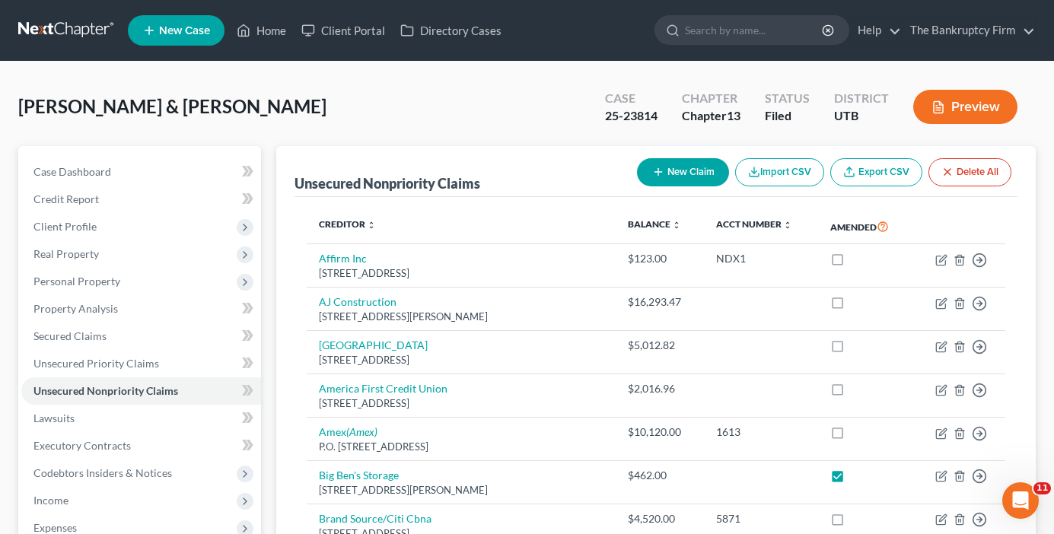
click at [352, 94] on div "[PERSON_NAME] & [PERSON_NAME] Upgraded Case 25-23814 Chapter Chapter 13 Status …" at bounding box center [526, 113] width 1017 height 66
click at [687, 171] on button "New Claim" at bounding box center [683, 172] width 92 height 28
select select "2"
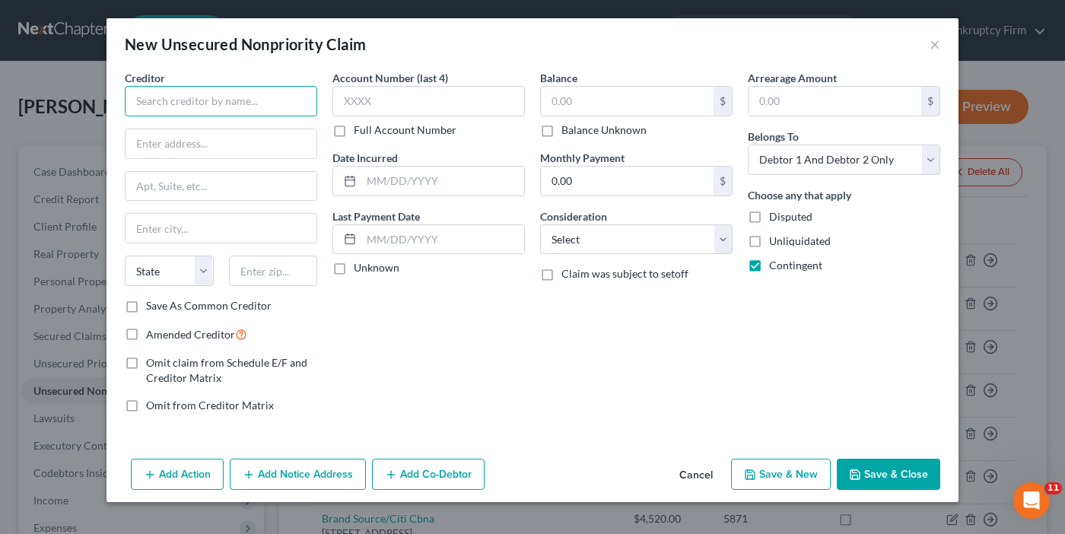
click at [196, 105] on input "text" at bounding box center [221, 101] width 192 height 30
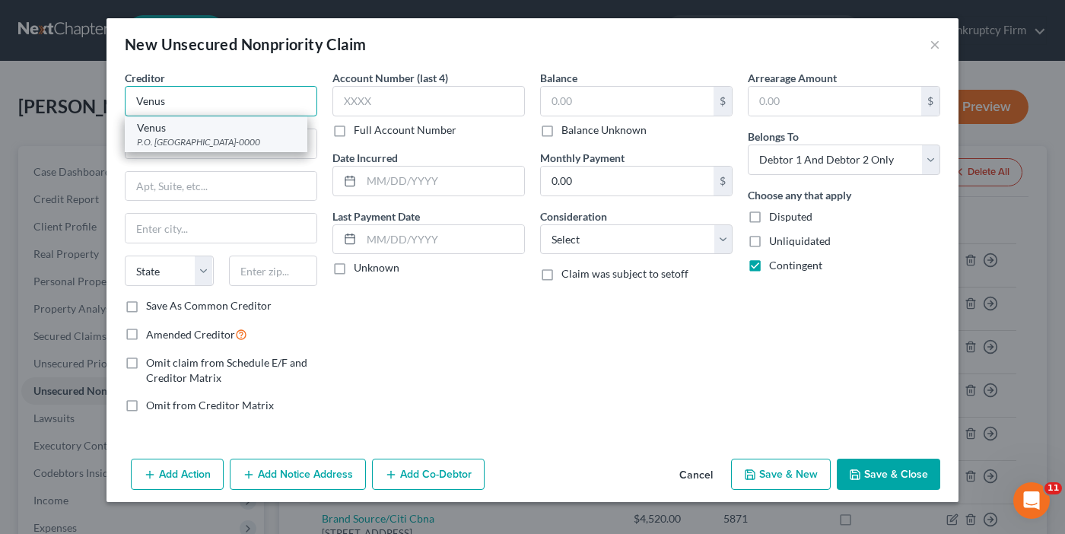
type input "Venus"
click at [189, 139] on div "P.O. [GEOGRAPHIC_DATA]-0000" at bounding box center [216, 141] width 158 height 13
type input "P.O. Box 659617"
type input "San Antonio"
select select "45"
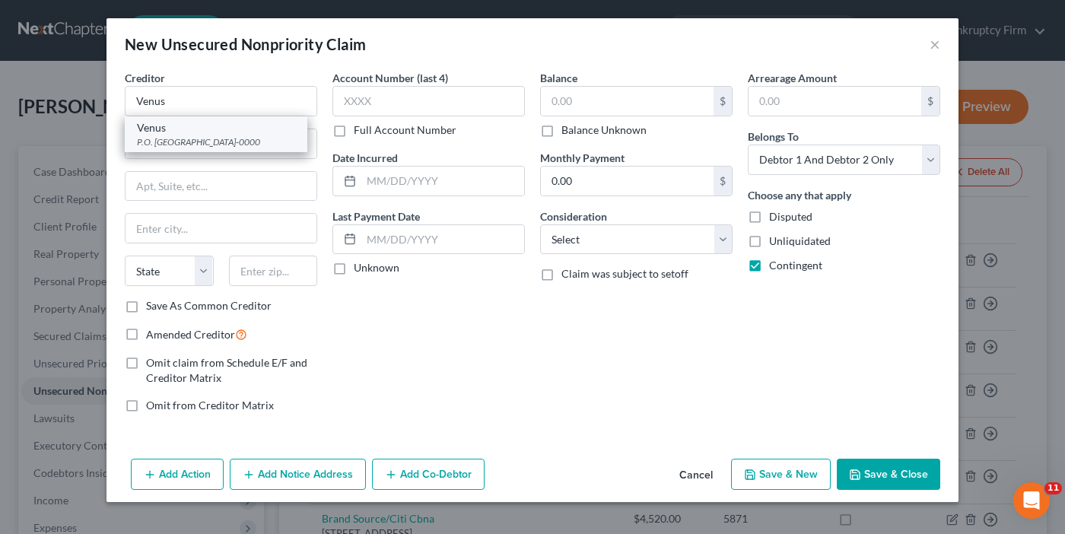
type input "78265-0000"
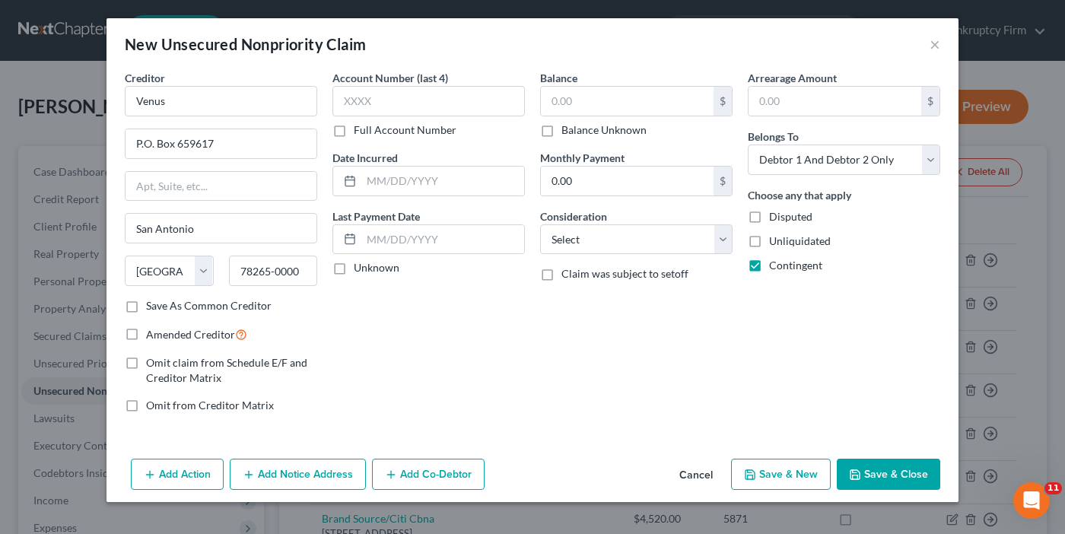
drag, startPoint x: 431, startPoint y: 336, endPoint x: 565, endPoint y: 135, distance: 241.4
click at [431, 336] on div "Account Number (last 4) Full Account Number Date Incurred Last Payment Date Unk…" at bounding box center [429, 247] width 208 height 355
click at [562, 129] on label "Balance Unknown" at bounding box center [604, 129] width 85 height 15
click at [568, 129] on input "Balance Unknown" at bounding box center [573, 127] width 10 height 10
checkbox input "true"
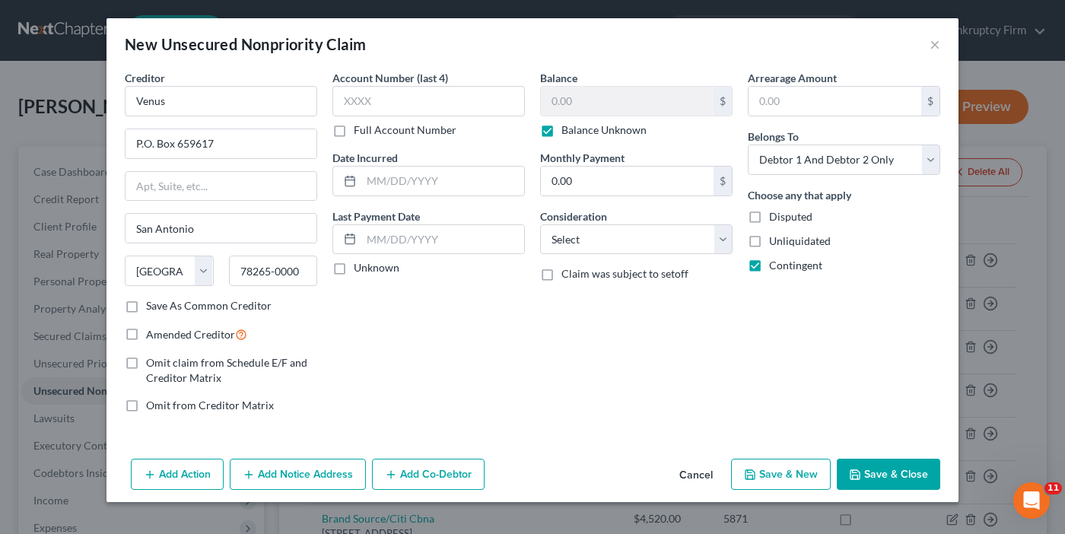
type input "0.00"
drag, startPoint x: 132, startPoint y: 304, endPoint x: 132, endPoint y: 339, distance: 35.0
click at [146, 304] on label "Save As Common Creditor" at bounding box center [209, 305] width 126 height 15
click at [152, 304] on input "Save As Common Creditor" at bounding box center [157, 303] width 10 height 10
checkbox input "true"
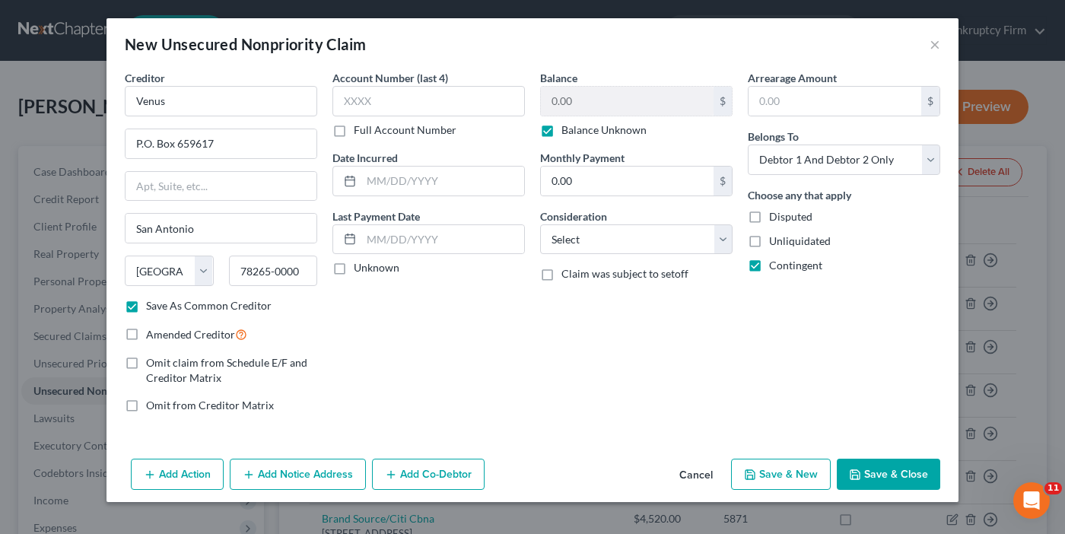
click at [146, 339] on label "Amended Creditor" at bounding box center [196, 334] width 101 height 17
click at [152, 336] on input "Amended Creditor" at bounding box center [157, 331] width 10 height 10
checkbox input "true"
click at [146, 307] on label "Save As Common Creditor" at bounding box center [209, 305] width 126 height 15
click at [152, 307] on input "Save As Common Creditor" at bounding box center [157, 303] width 10 height 10
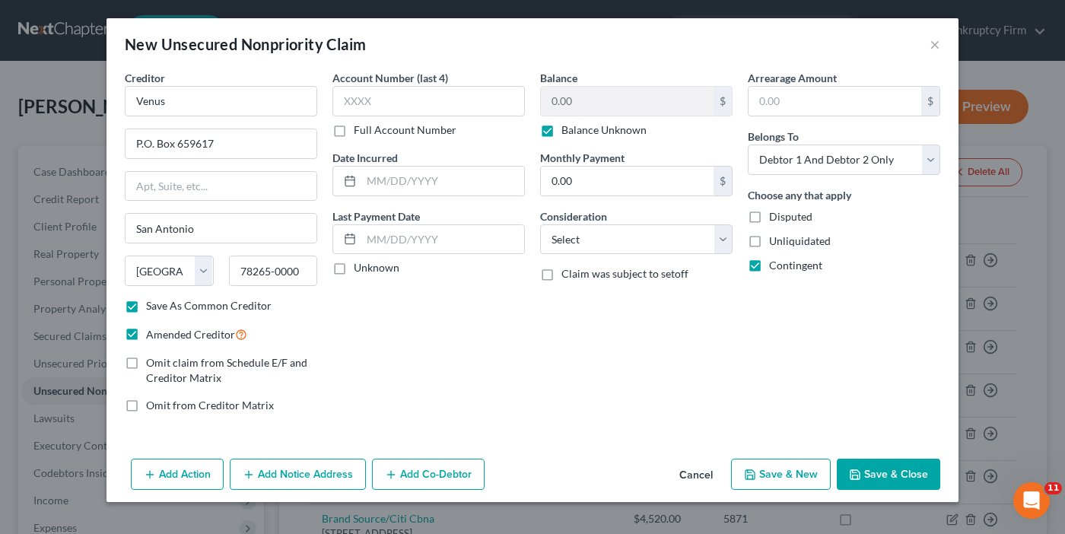
checkbox input "false"
drag, startPoint x: 387, startPoint y: 377, endPoint x: 870, endPoint y: 481, distance: 494.1
click at [387, 377] on div "Account Number (last 4) Full Account Number Date Incurred Last Payment Date Unk…" at bounding box center [429, 247] width 208 height 355
click at [880, 471] on button "Save & Close" at bounding box center [888, 475] width 103 height 32
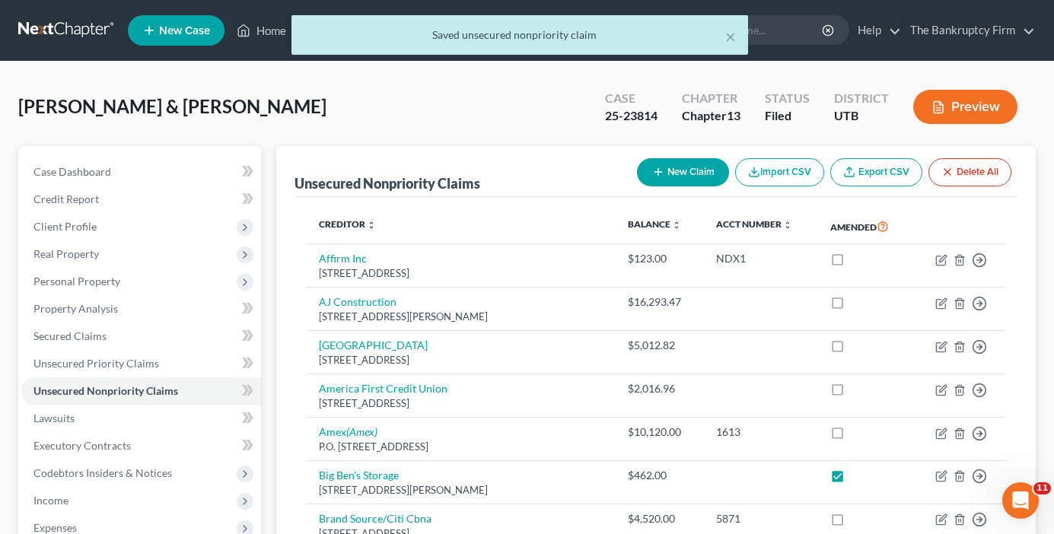
click at [654, 175] on icon "button" at bounding box center [658, 172] width 12 height 12
select select "2"
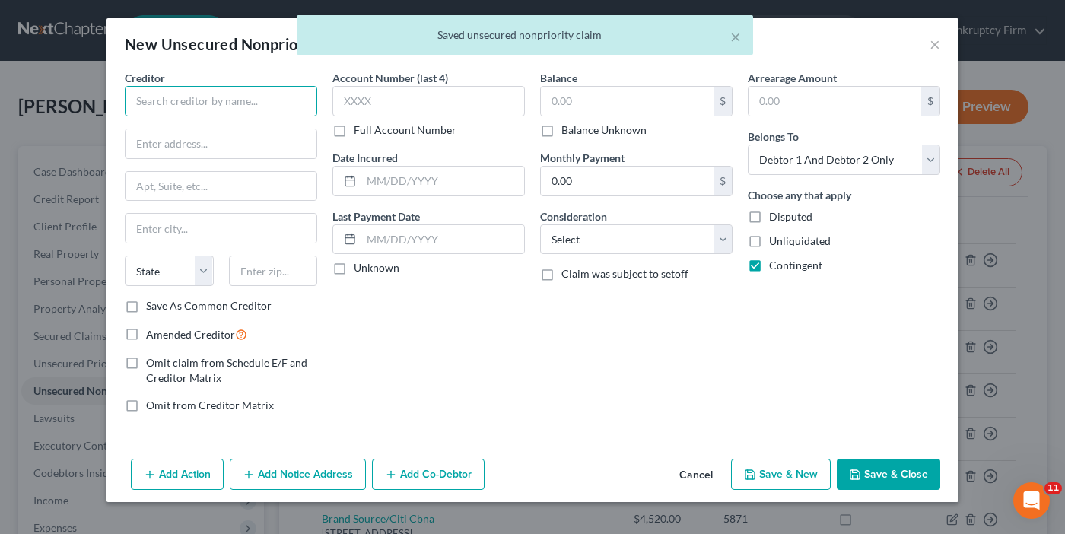
click at [152, 97] on input "text" at bounding box center [221, 101] width 192 height 30
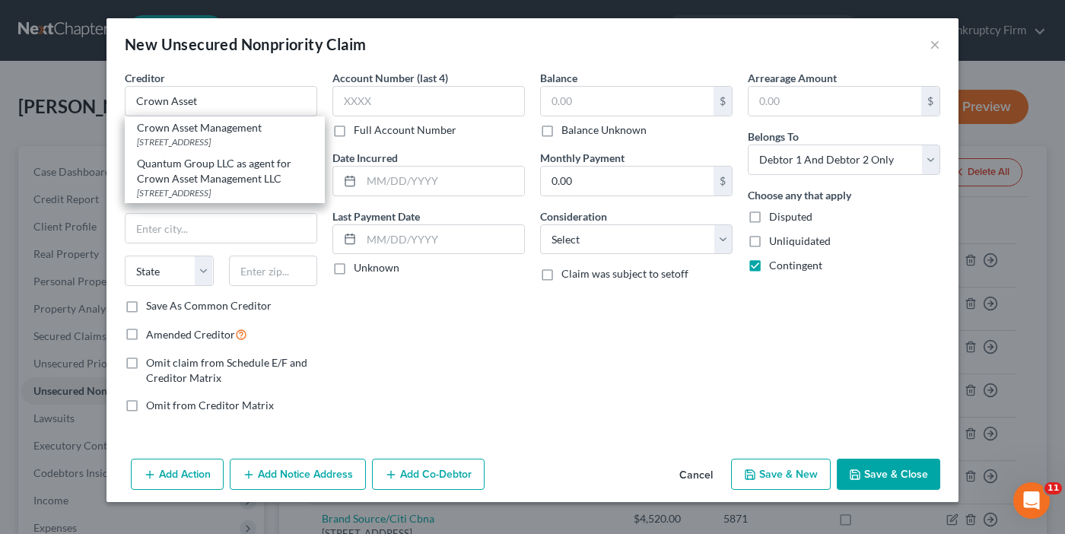
click at [199, 142] on div "[STREET_ADDRESS]" at bounding box center [225, 141] width 176 height 13
type input "Crown Asset Management"
type input "[STREET_ADDRESS]"
type input "Ste. 725"
type input "Duluth"
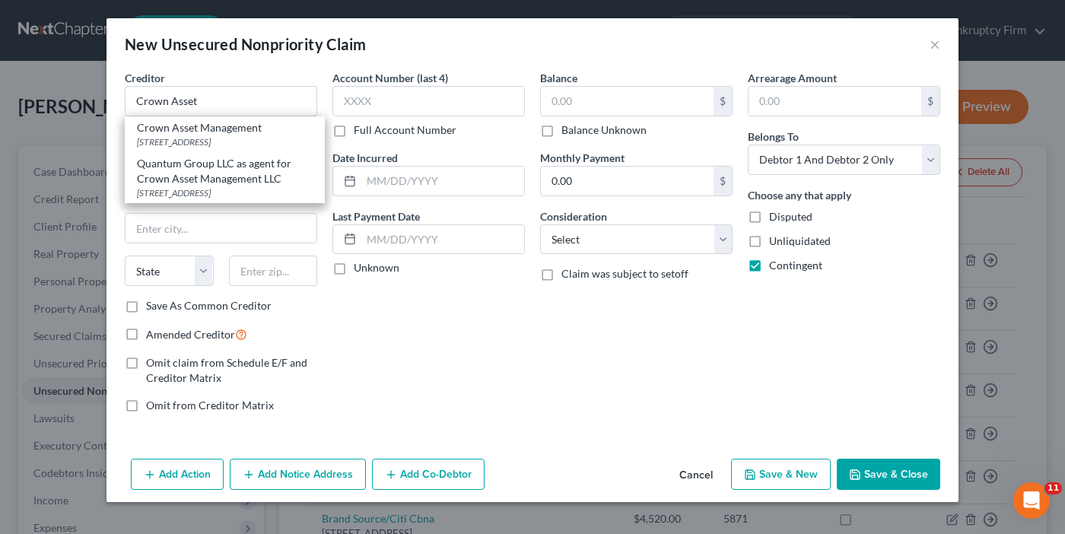
select select "10"
type input "30096-0000"
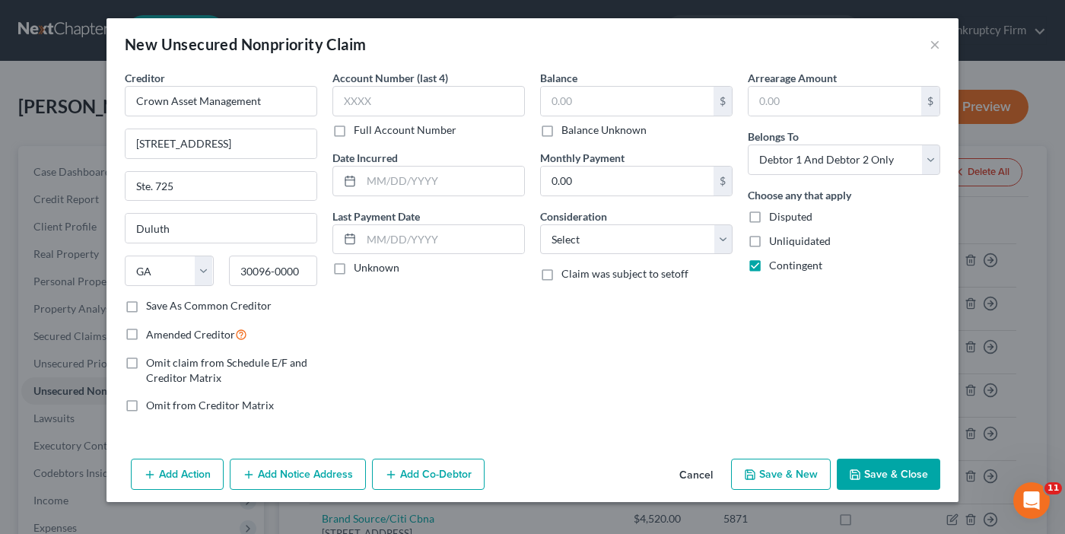
drag, startPoint x: 340, startPoint y: 362, endPoint x: 129, endPoint y: 340, distance: 212.7
click at [340, 362] on div "Account Number (last 4) Full Account Number Date Incurred Last Payment Date Unk…" at bounding box center [429, 247] width 208 height 355
click at [146, 337] on label "Amended Creditor" at bounding box center [196, 334] width 101 height 17
click at [152, 336] on input "Amended Creditor" at bounding box center [157, 331] width 10 height 10
checkbox input "true"
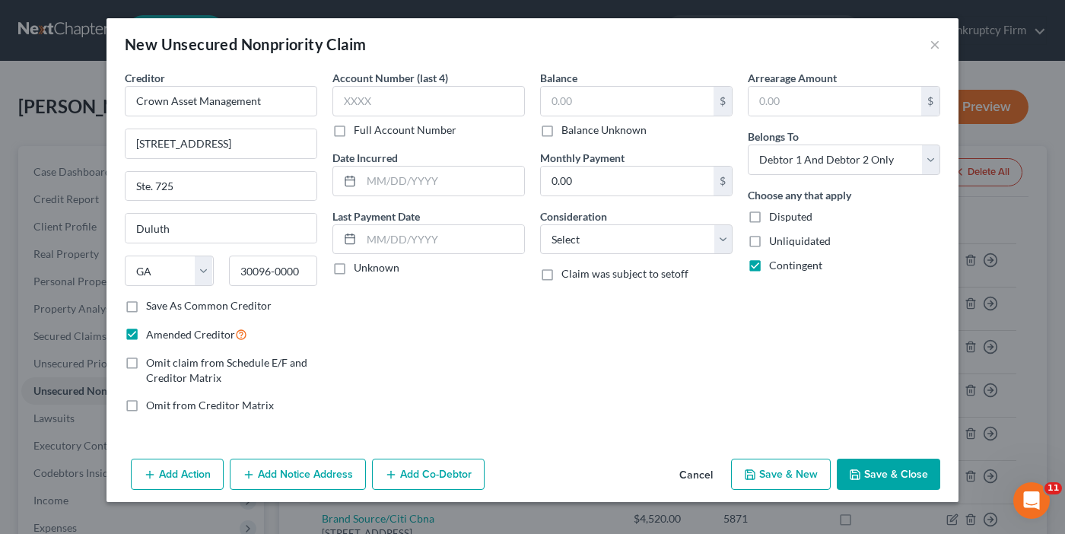
click at [562, 129] on label "Balance Unknown" at bounding box center [604, 129] width 85 height 15
click at [568, 129] on input "Balance Unknown" at bounding box center [573, 127] width 10 height 10
checkbox input "true"
type input "0.00"
click at [884, 469] on button "Save & Close" at bounding box center [888, 475] width 103 height 32
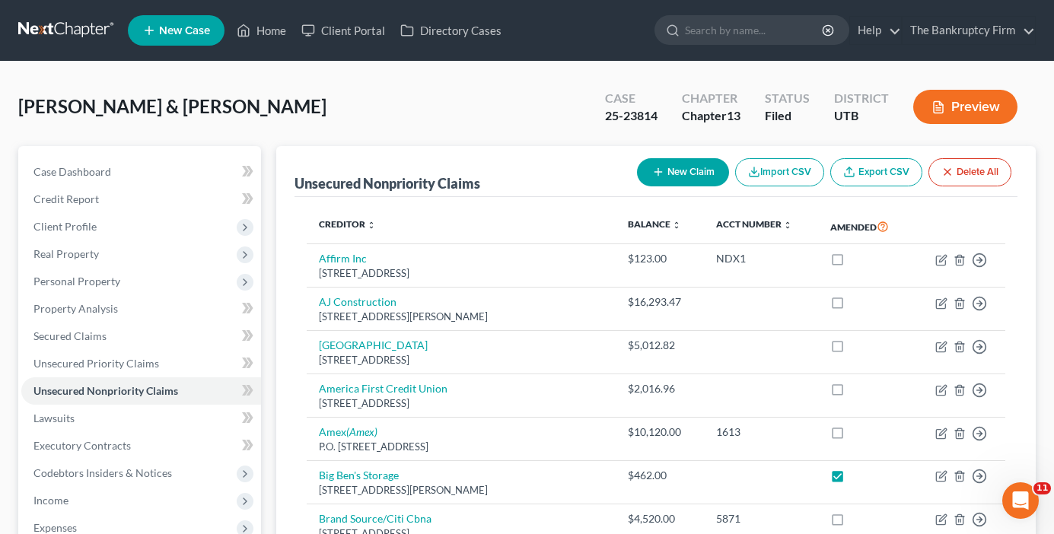
drag, startPoint x: 375, startPoint y: 91, endPoint x: 709, endPoint y: 165, distance: 342.1
click at [375, 91] on div "[PERSON_NAME] & [PERSON_NAME] Upgraded Case 25-23814 Chapter Chapter 13 Status …" at bounding box center [526, 113] width 1017 height 66
click at [683, 178] on button "New Claim" at bounding box center [683, 172] width 92 height 28
select select "2"
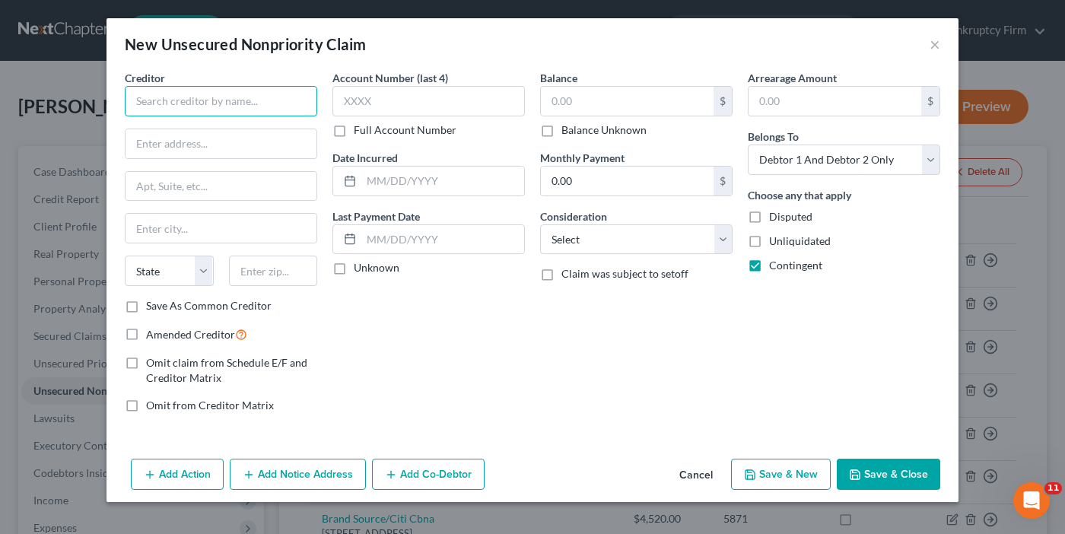
click at [175, 109] on input "text" at bounding box center [221, 101] width 192 height 30
type input "SBC Investments"
drag, startPoint x: 208, startPoint y: 142, endPoint x: 214, endPoint y: 158, distance: 17.1
click at [208, 142] on input "text" at bounding box center [221, 143] width 191 height 29
paste input "[STREET_ADDRESS]"
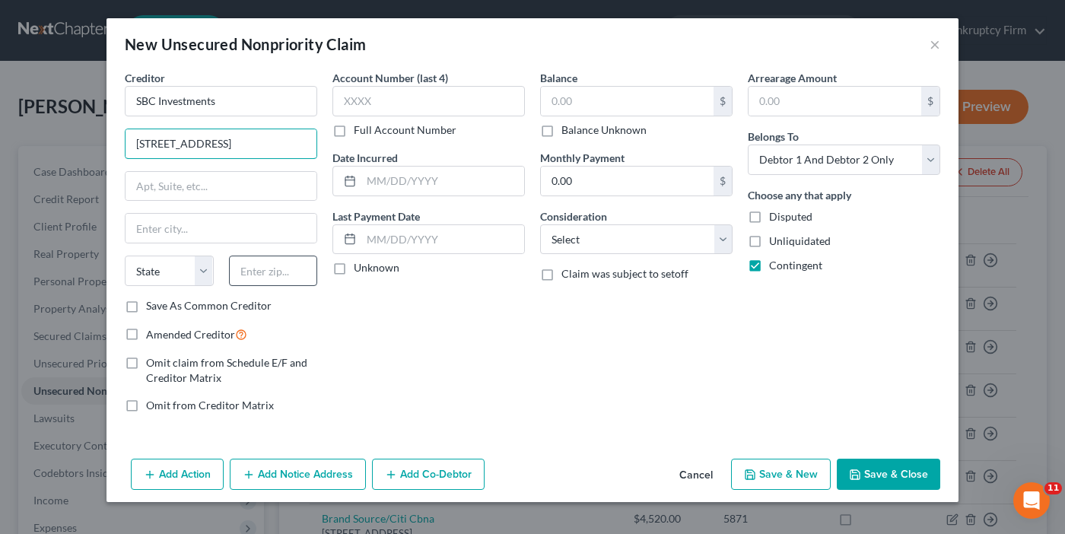
type input "[STREET_ADDRESS]"
click at [251, 269] on input "text" at bounding box center [273, 271] width 89 height 30
type input "84093"
type input "[PERSON_NAME]"
select select "46"
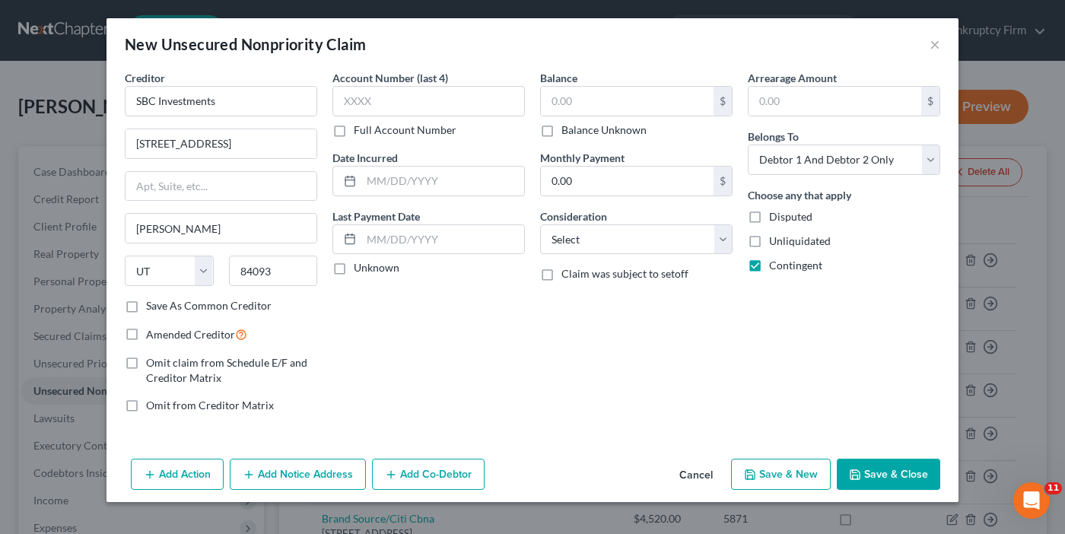
click at [146, 307] on label "Save As Common Creditor" at bounding box center [209, 305] width 126 height 15
click at [152, 307] on input "Save As Common Creditor" at bounding box center [157, 303] width 10 height 10
checkbox input "true"
click at [146, 337] on label "Amended Creditor" at bounding box center [196, 334] width 101 height 17
click at [152, 336] on input "Amended Creditor" at bounding box center [157, 331] width 10 height 10
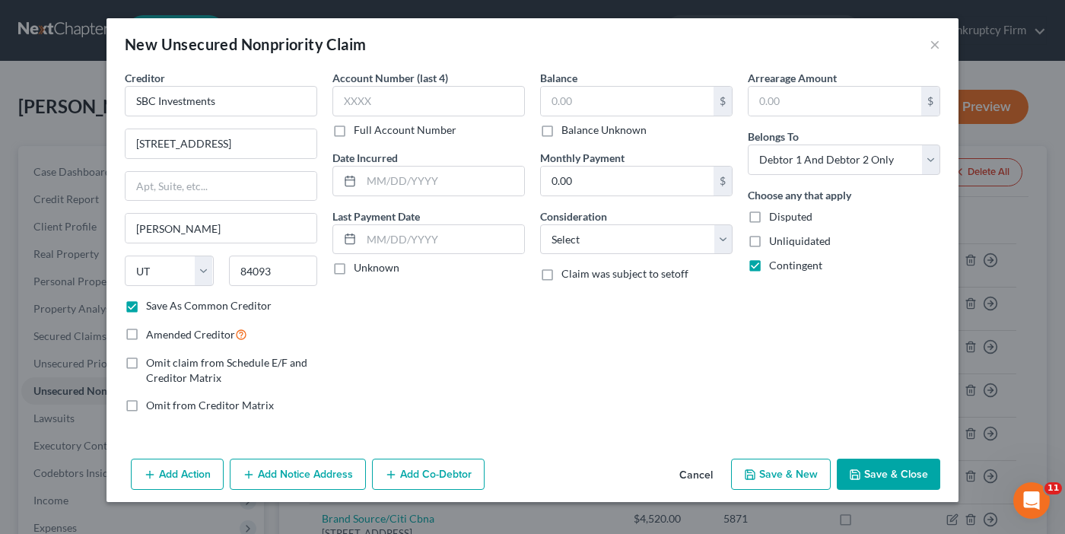
checkbox input "true"
drag, startPoint x: 404, startPoint y: 375, endPoint x: 624, endPoint y: 164, distance: 304.6
click at [404, 375] on div "Account Number (last 4) Full Account Number Date Incurred Last Payment Date Unk…" at bounding box center [429, 247] width 208 height 355
click at [609, 107] on input "text" at bounding box center [627, 101] width 173 height 29
type input "25,000"
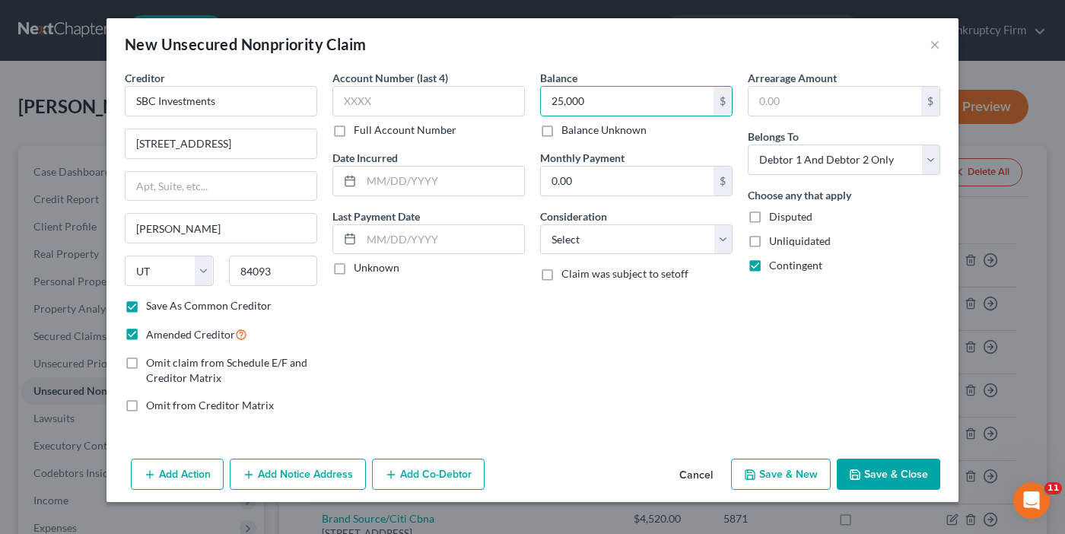
click at [880, 472] on button "Save & Close" at bounding box center [888, 475] width 103 height 32
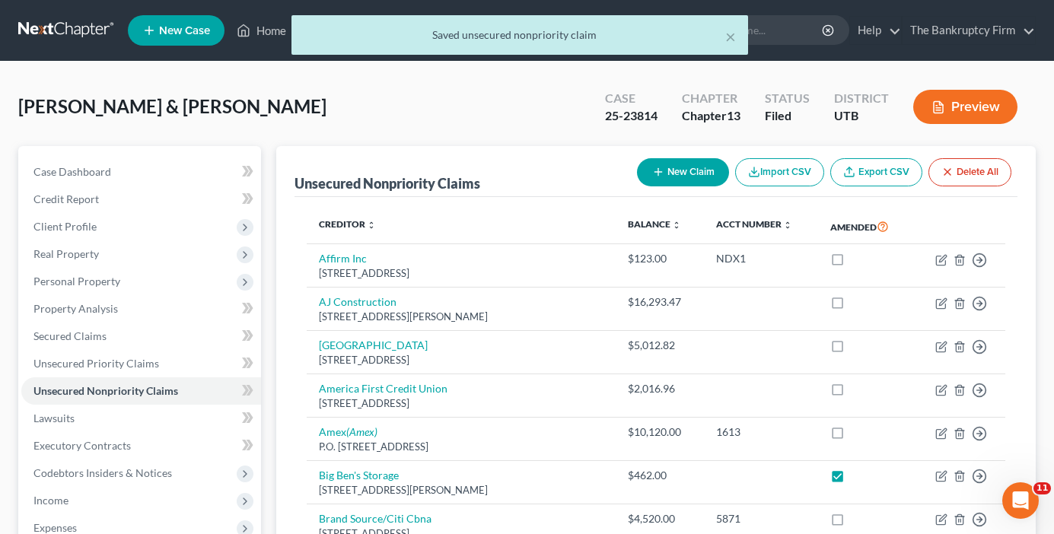
drag, startPoint x: 279, startPoint y: 328, endPoint x: 261, endPoint y: 332, distance: 18.8
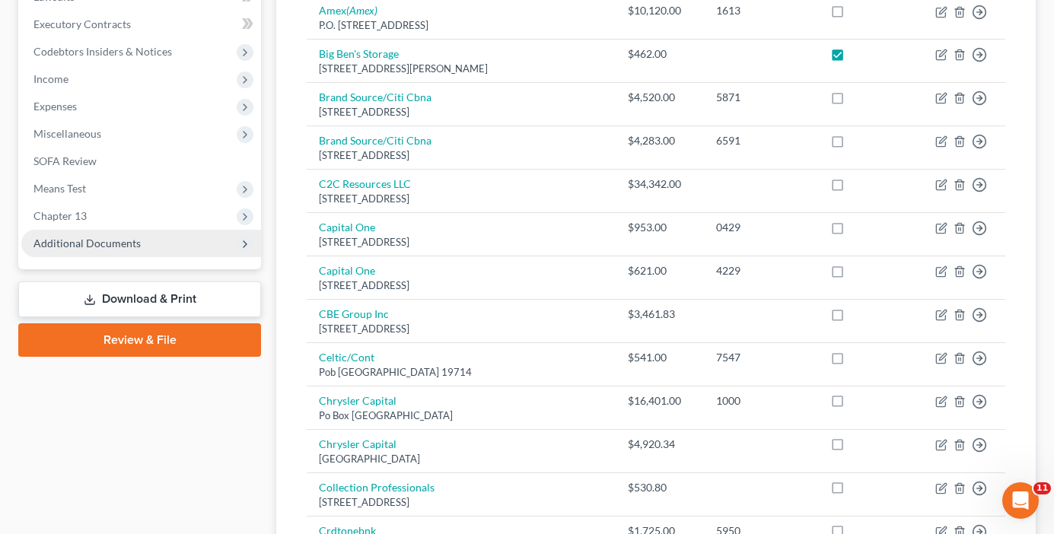
scroll to position [380, 0]
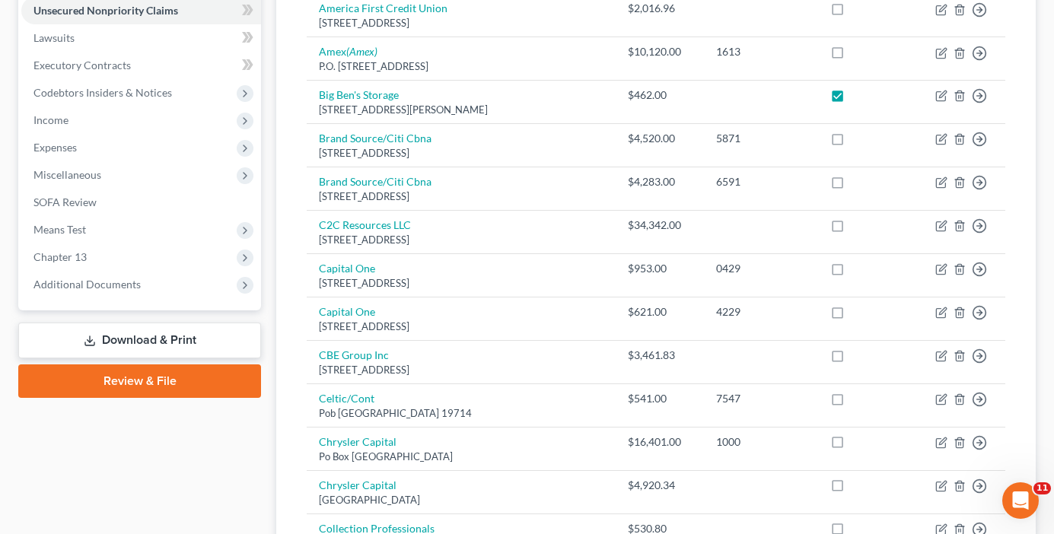
click at [136, 334] on link "Download & Print" at bounding box center [139, 341] width 243 height 36
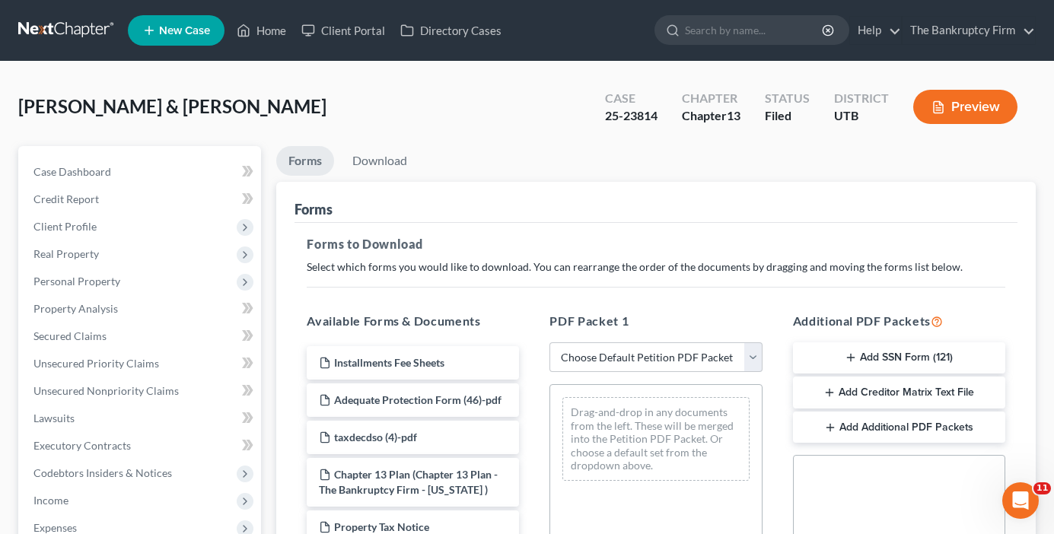
click at [900, 396] on button "Add Creditor Matrix Text File" at bounding box center [899, 393] width 212 height 32
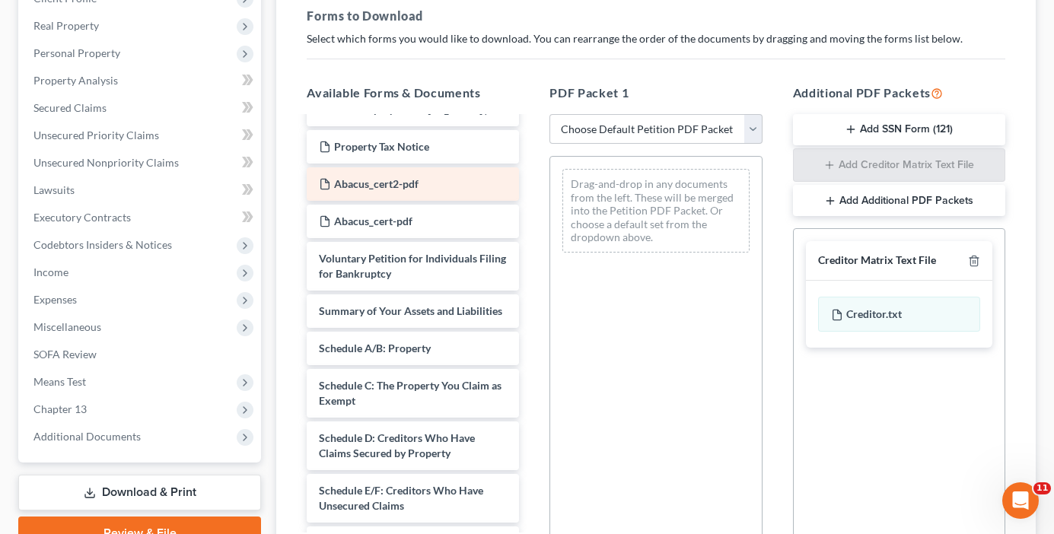
scroll to position [380, 0]
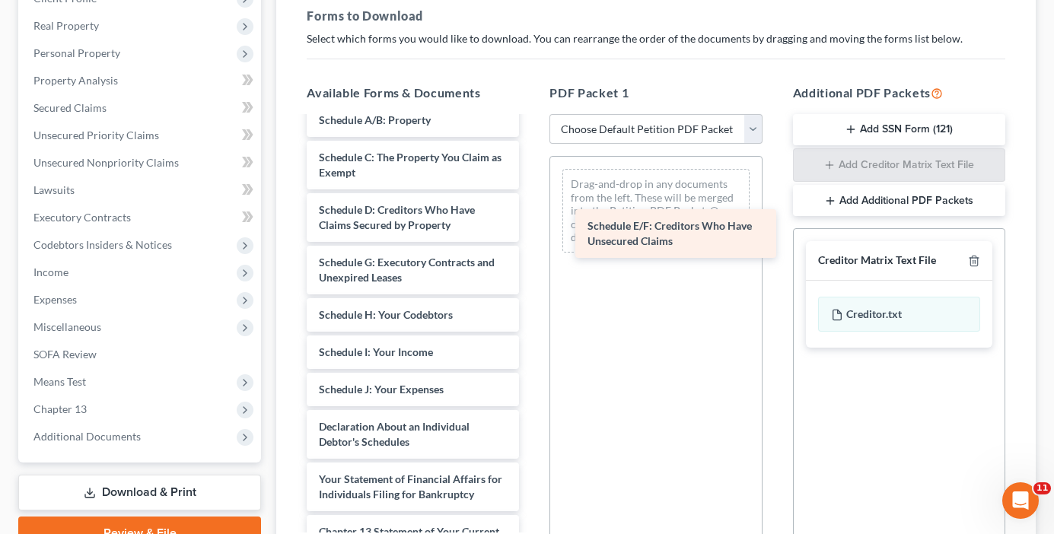
drag, startPoint x: 346, startPoint y: 305, endPoint x: 617, endPoint y: 237, distance: 279.2
click at [531, 237] on div "Schedule E/F: Creditors Who Have Unsecured Claims Installments Fee Sheets Adequ…" at bounding box center [412, 259] width 237 height 1043
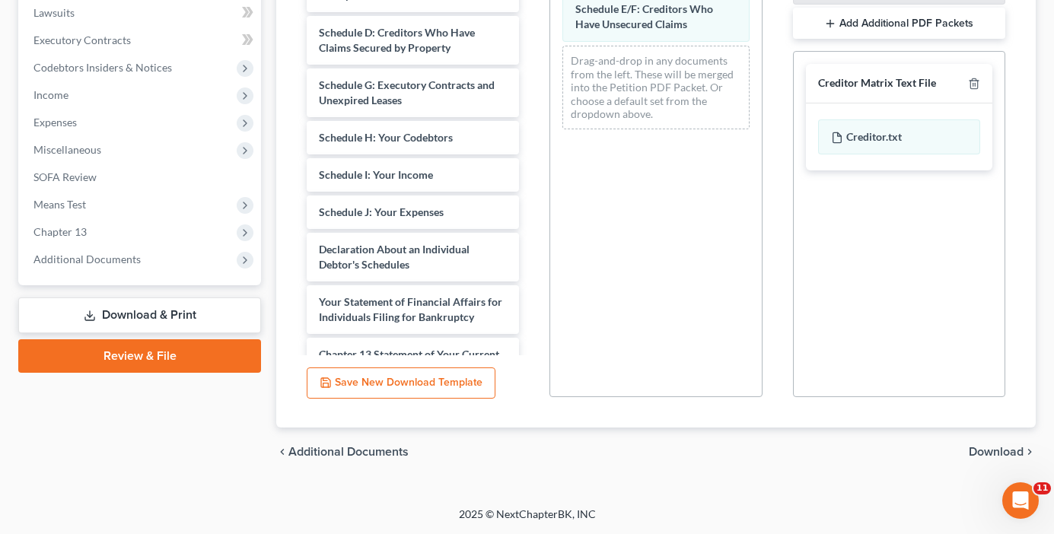
click at [1013, 453] on span "Download" at bounding box center [996, 452] width 55 height 12
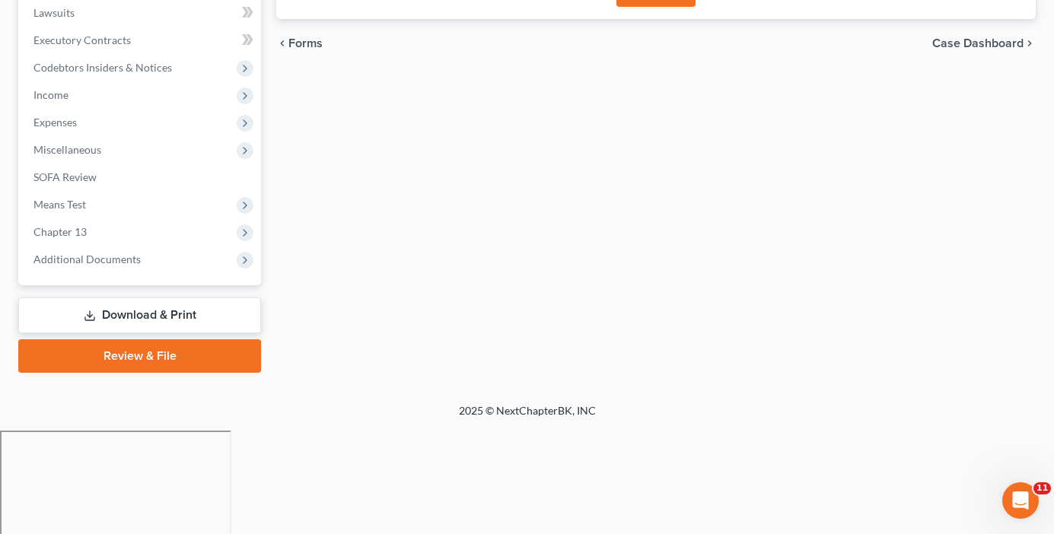
scroll to position [302, 0]
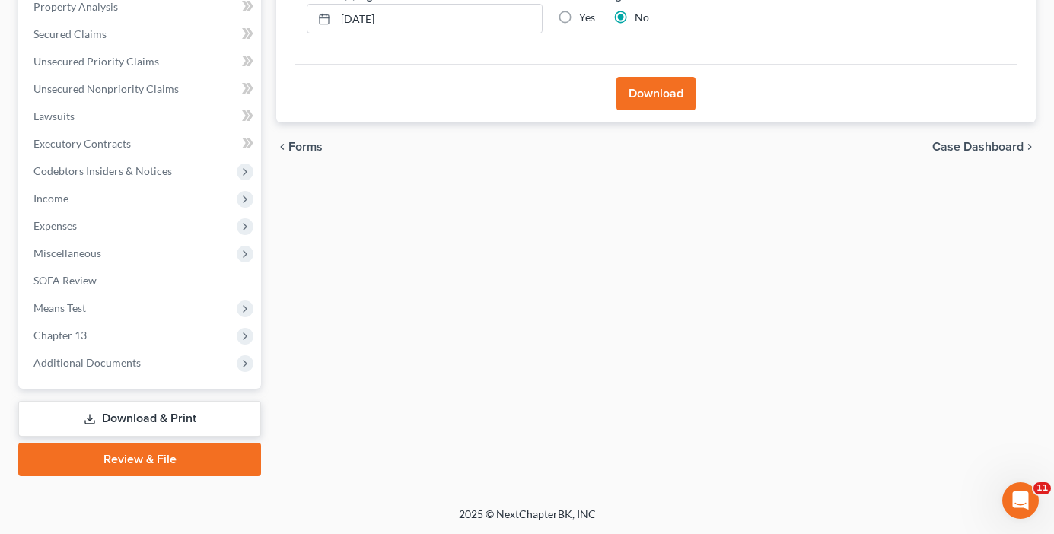
click at [657, 100] on button "Download" at bounding box center [655, 93] width 79 height 33
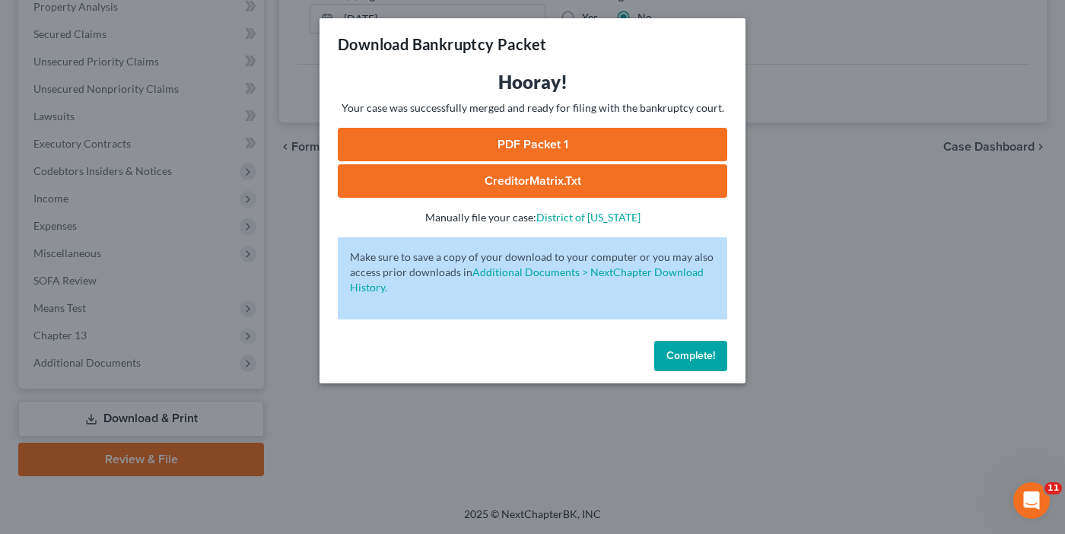
click at [530, 178] on link "CreditorMatrix.txt" at bounding box center [533, 180] width 390 height 33
drag, startPoint x: 526, startPoint y: 58, endPoint x: 511, endPoint y: 155, distance: 98.5
click at [526, 58] on div "Download Bankruptcy Packet" at bounding box center [533, 44] width 426 height 52
click at [514, 149] on link "PDF Packet 1" at bounding box center [533, 144] width 390 height 33
drag, startPoint x: 673, startPoint y: 354, endPoint x: 374, endPoint y: 263, distance: 311.7
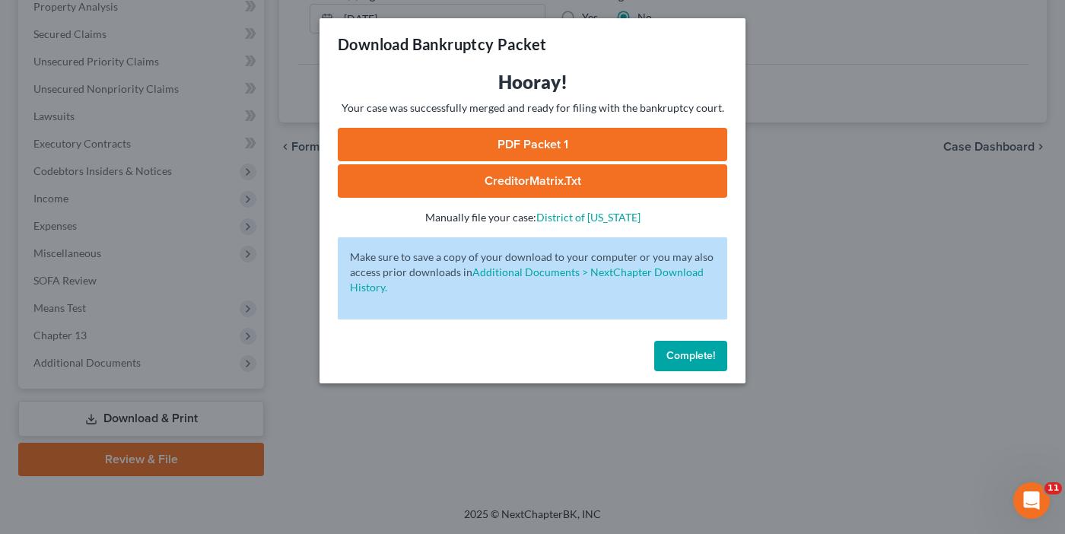
click at [673, 354] on span "Complete!" at bounding box center [691, 355] width 49 height 13
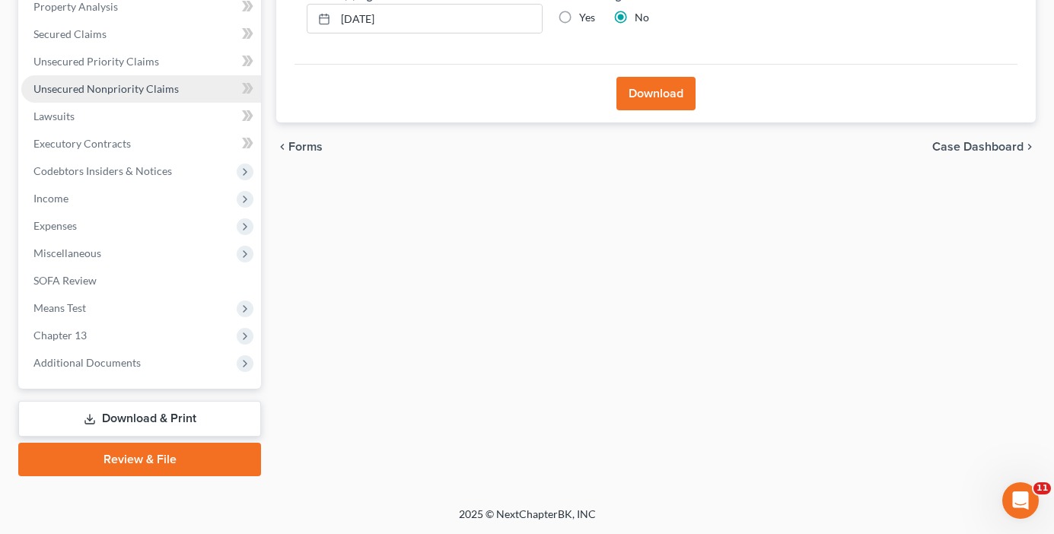
click at [121, 79] on link "Unsecured Nonpriority Claims" at bounding box center [141, 88] width 240 height 27
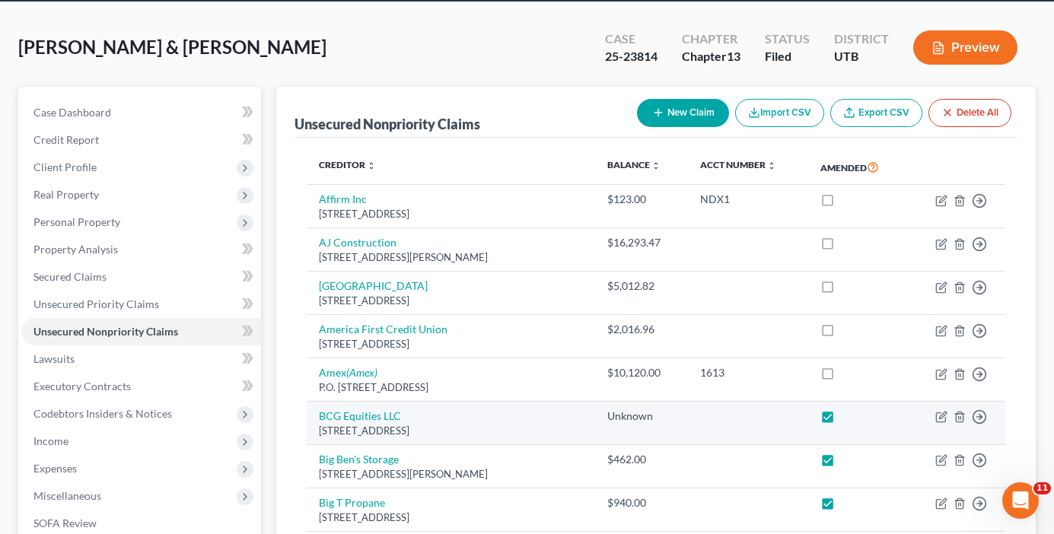
scroll to position [76, 0]
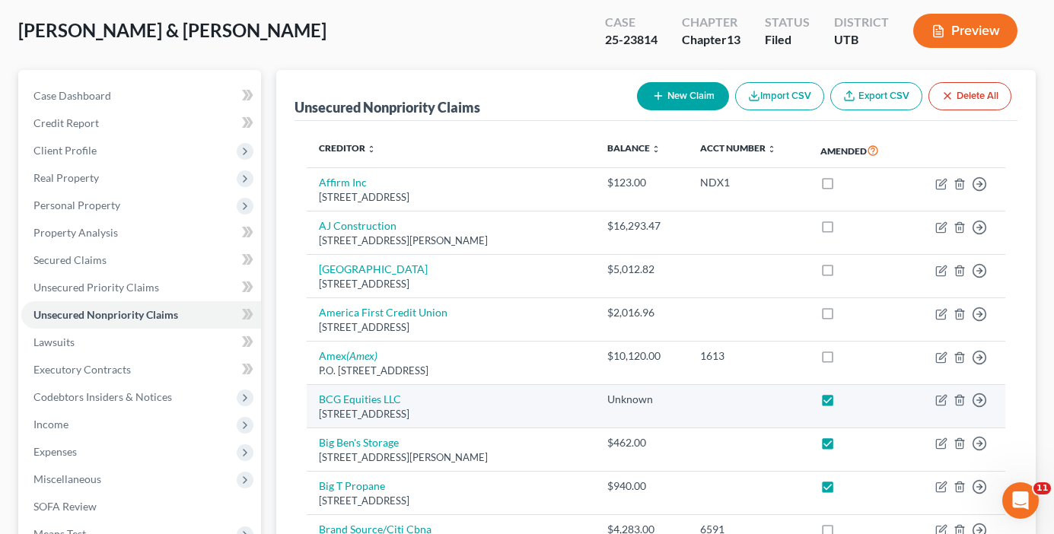
click at [842, 403] on label at bounding box center [842, 403] width 0 height 0
click at [848, 402] on input "checkbox" at bounding box center [853, 397] width 10 height 10
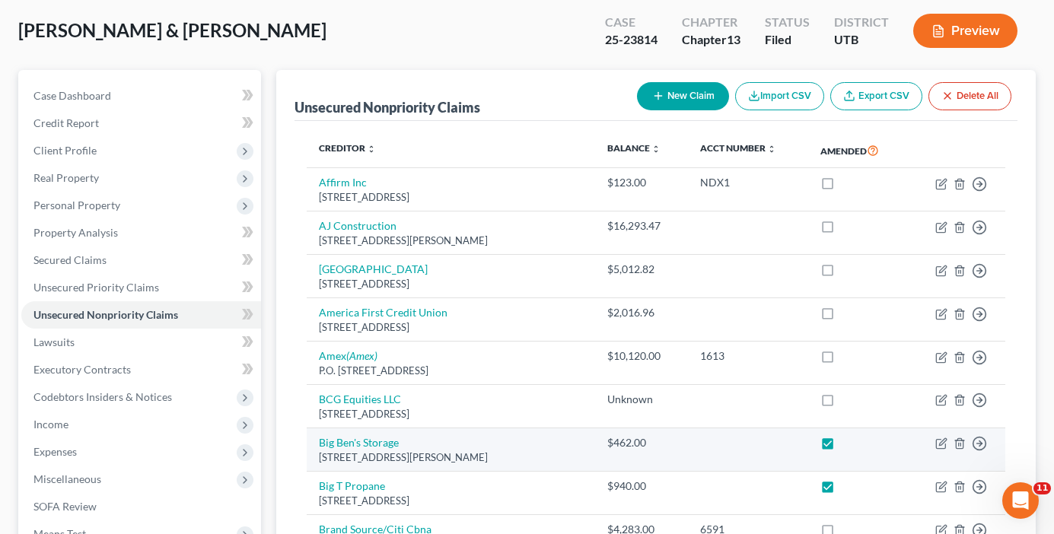
click at [842, 447] on label at bounding box center [842, 447] width 0 height 0
click at [848, 443] on input "checkbox" at bounding box center [853, 440] width 10 height 10
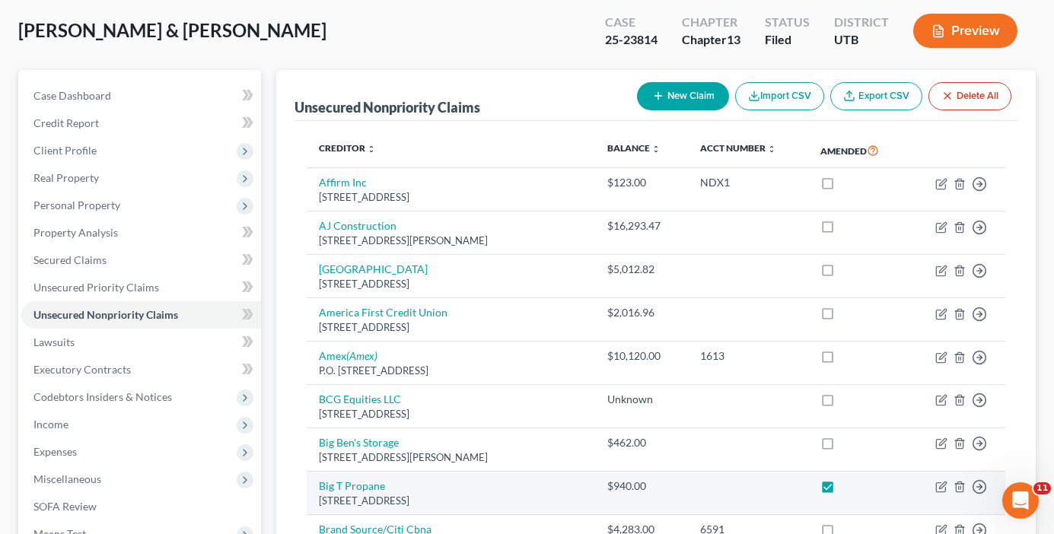
click at [842, 490] on label at bounding box center [842, 490] width 0 height 0
click at [848, 487] on input "checkbox" at bounding box center [853, 484] width 10 height 10
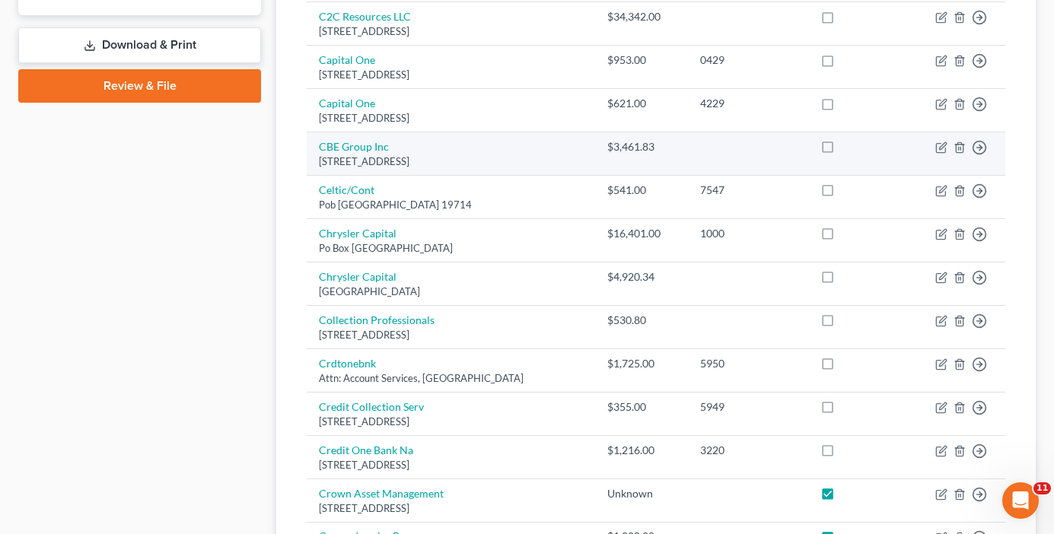
scroll to position [761, 0]
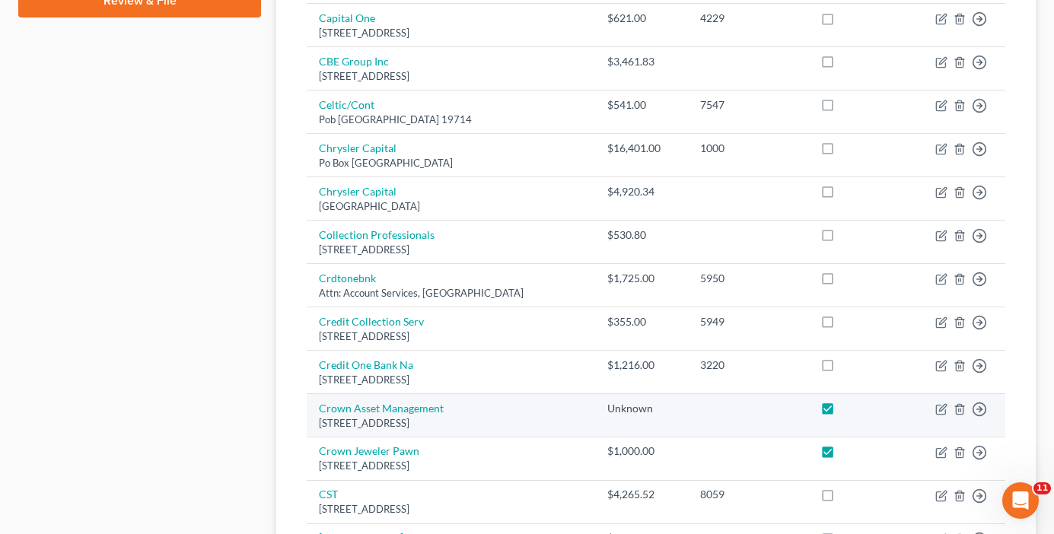
click at [842, 412] on label at bounding box center [842, 412] width 0 height 0
click at [848, 406] on input "checkbox" at bounding box center [853, 406] width 10 height 10
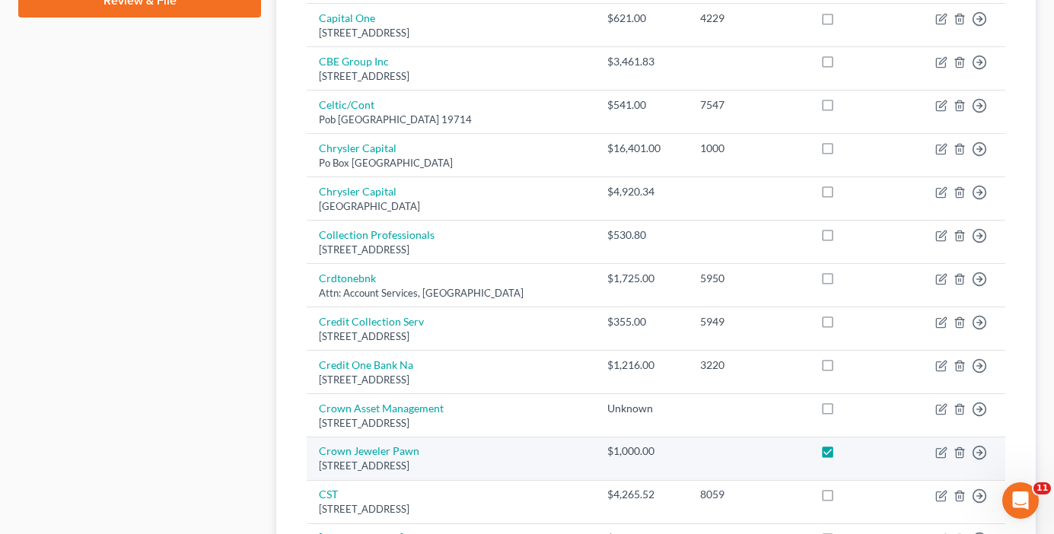
click at [842, 455] on label at bounding box center [842, 455] width 0 height 0
click at [848, 453] on input "checkbox" at bounding box center [853, 449] width 10 height 10
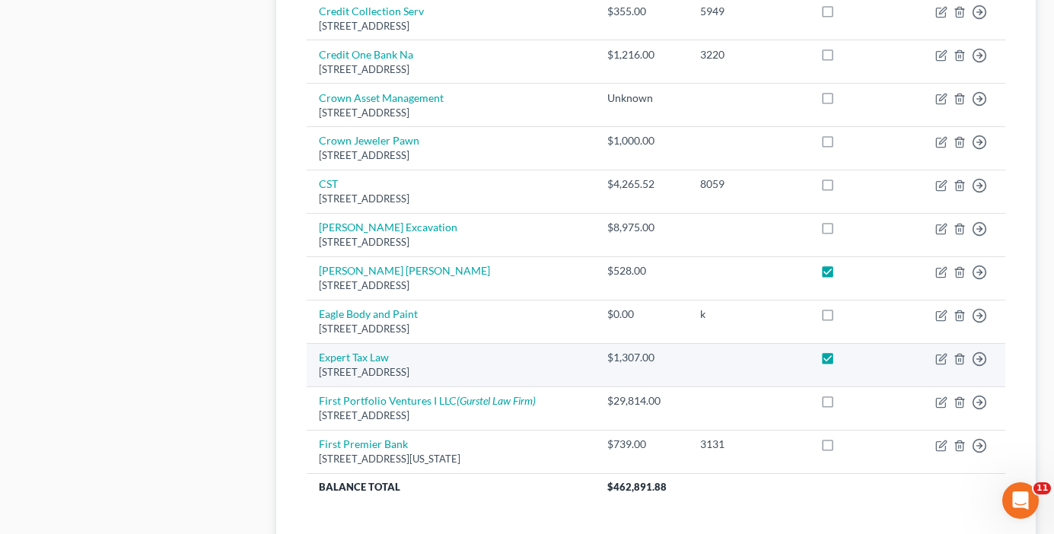
scroll to position [1075, 0]
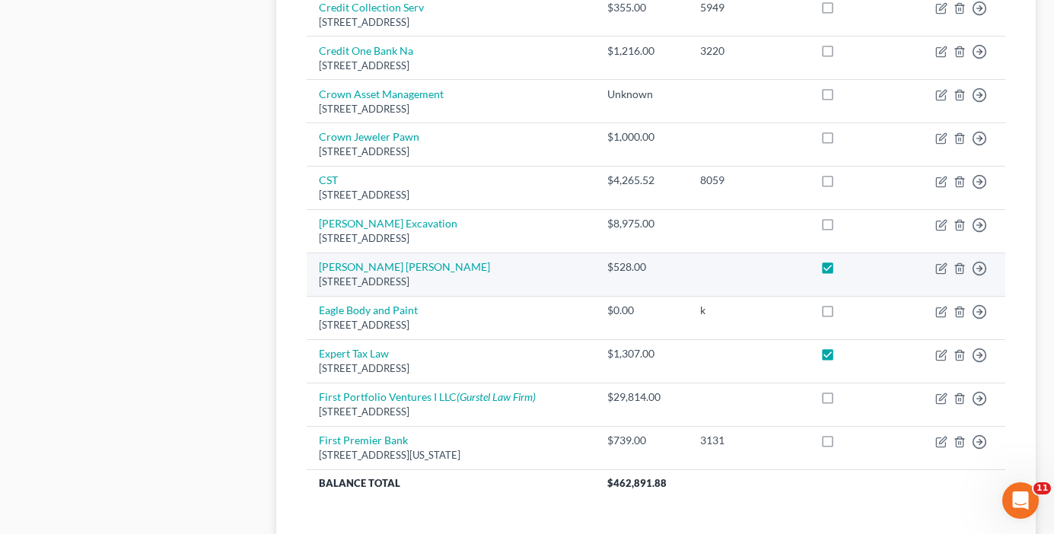
click at [842, 271] on label at bounding box center [842, 271] width 0 height 0
click at [848, 269] on input "checkbox" at bounding box center [853, 264] width 10 height 10
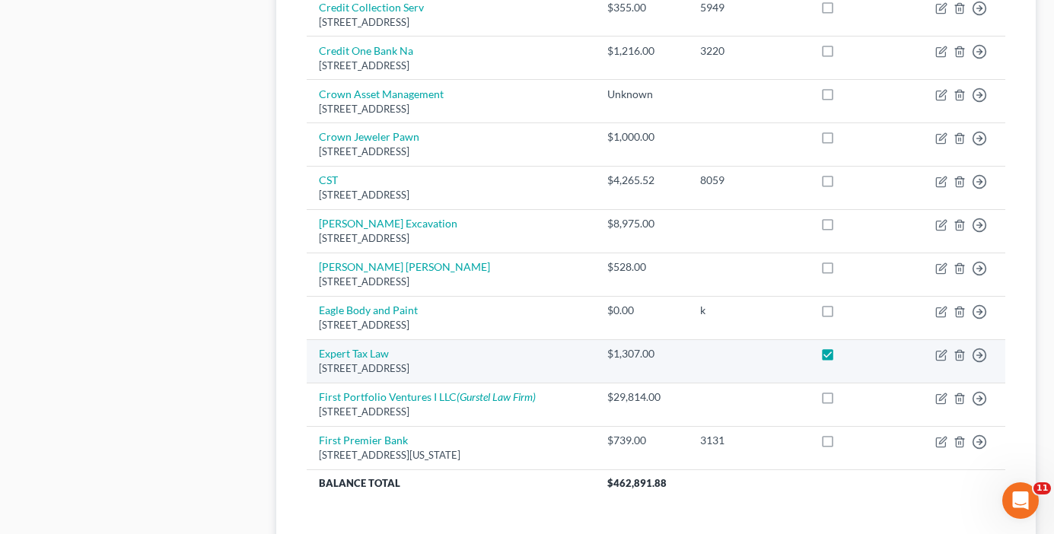
click at [842, 358] on label at bounding box center [842, 358] width 0 height 0
click at [848, 356] on input "checkbox" at bounding box center [853, 351] width 10 height 10
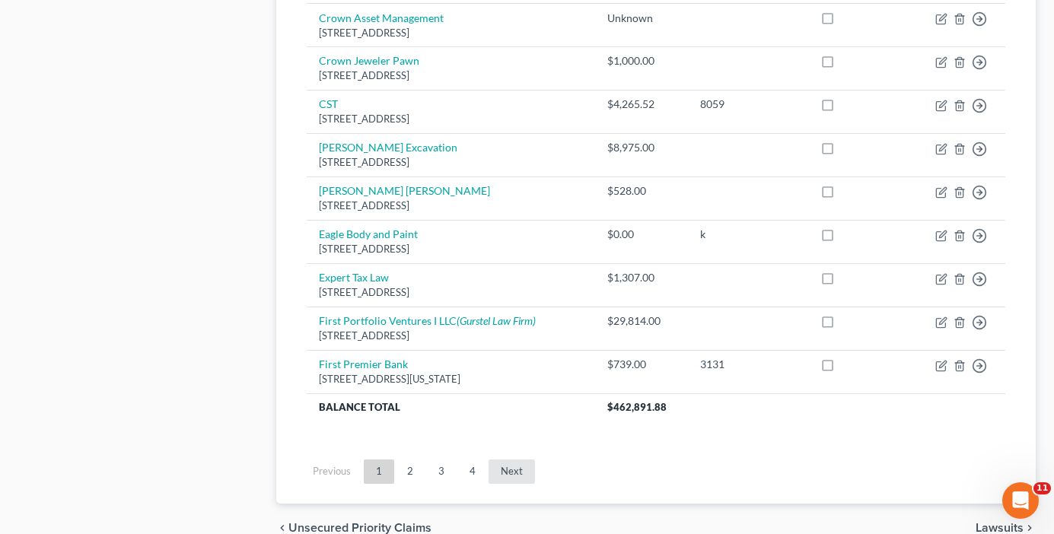
click at [501, 468] on link "Next" at bounding box center [511, 472] width 46 height 24
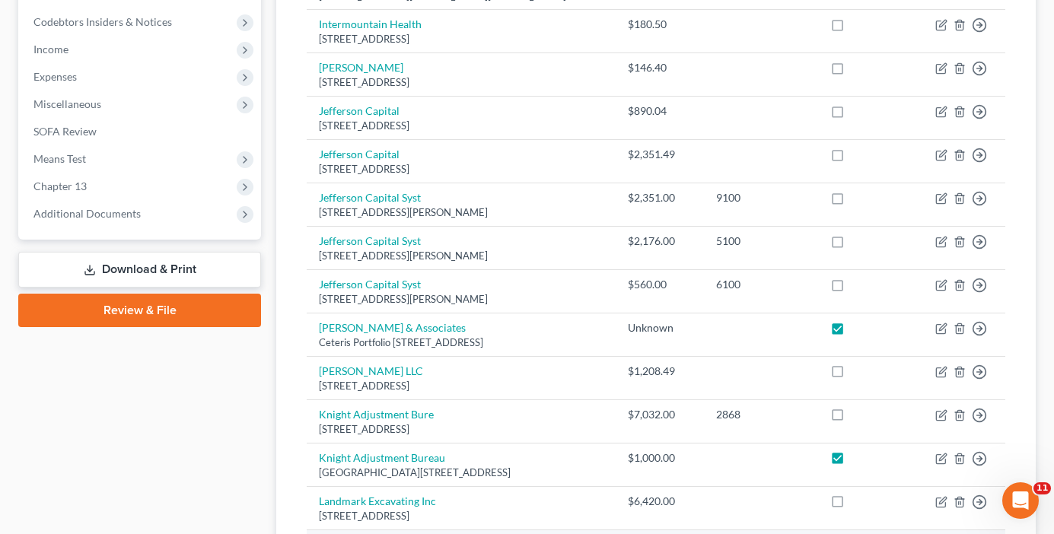
scroll to position [542, 0]
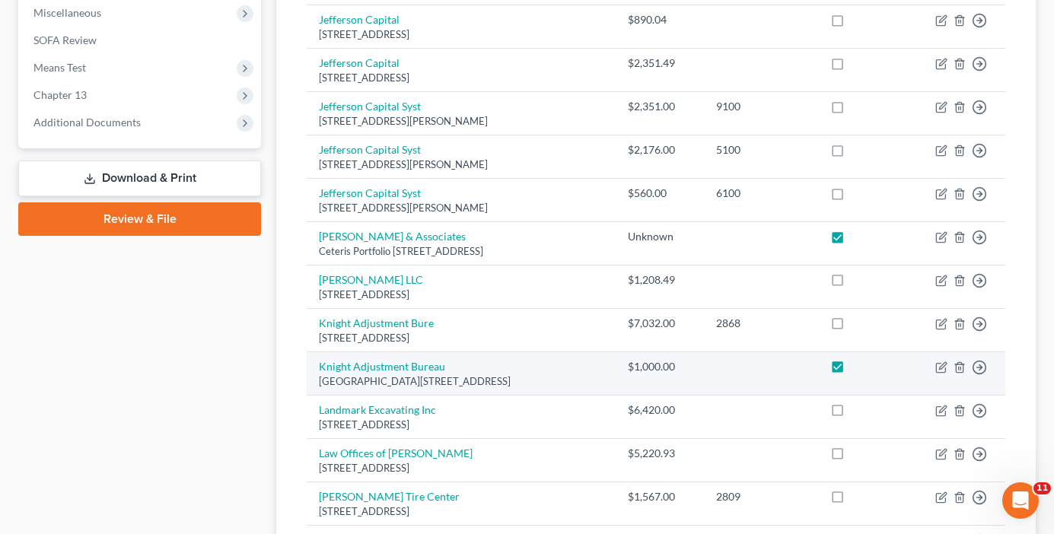
click at [851, 371] on label at bounding box center [851, 371] width 0 height 0
click at [857, 367] on input "checkbox" at bounding box center [862, 364] width 10 height 10
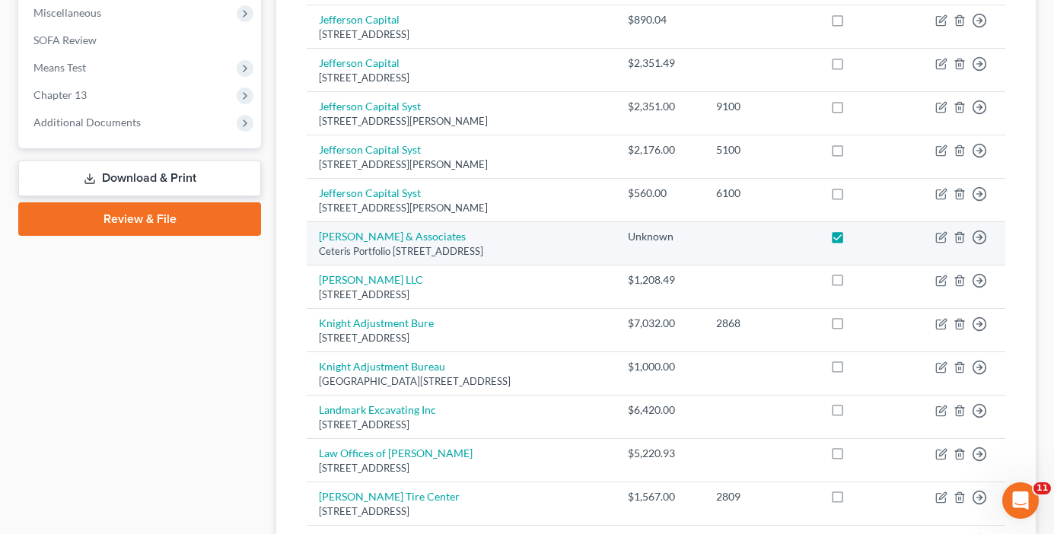
click at [851, 240] on label at bounding box center [851, 240] width 0 height 0
click at [857, 239] on input "checkbox" at bounding box center [862, 234] width 10 height 10
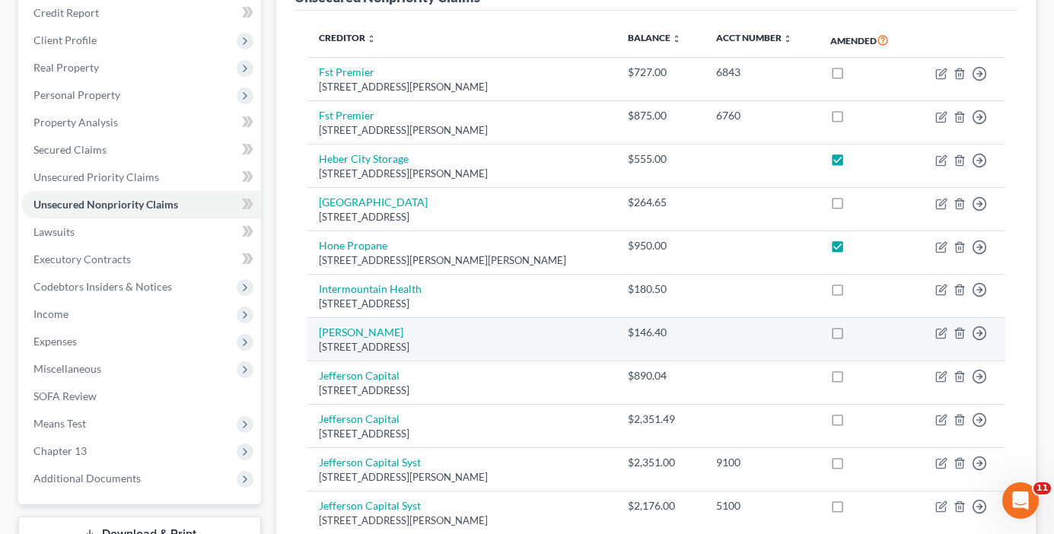
scroll to position [162, 0]
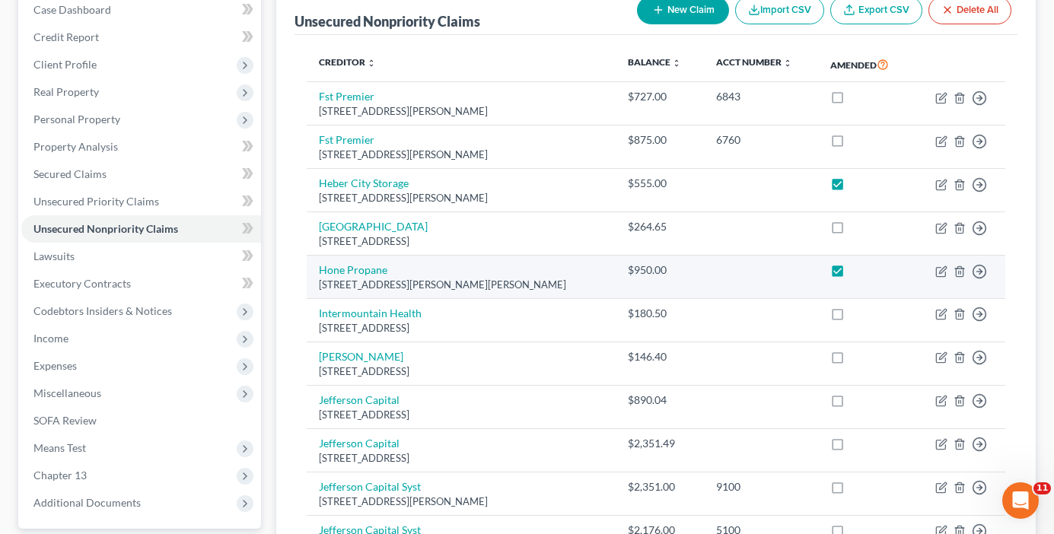
click at [851, 274] on label at bounding box center [851, 274] width 0 height 0
click at [857, 270] on input "checkbox" at bounding box center [862, 267] width 10 height 10
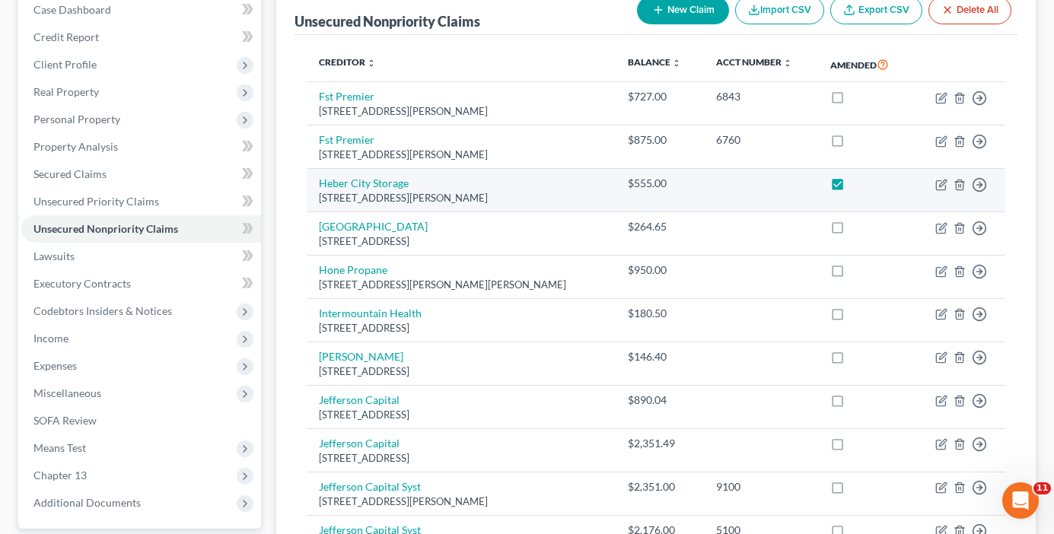
click at [851, 187] on label at bounding box center [851, 187] width 0 height 0
click at [857, 185] on input "checkbox" at bounding box center [862, 181] width 10 height 10
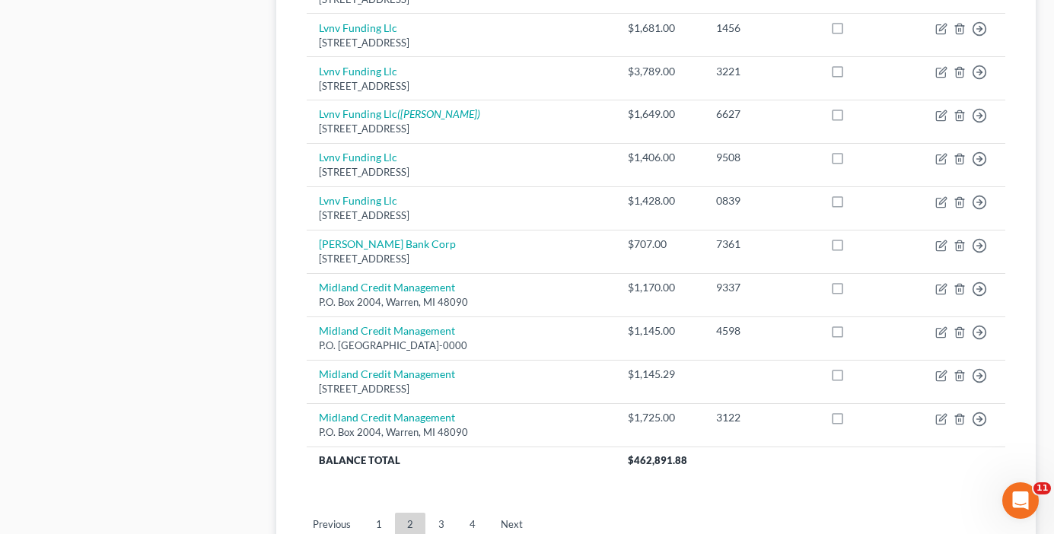
scroll to position [1227, 0]
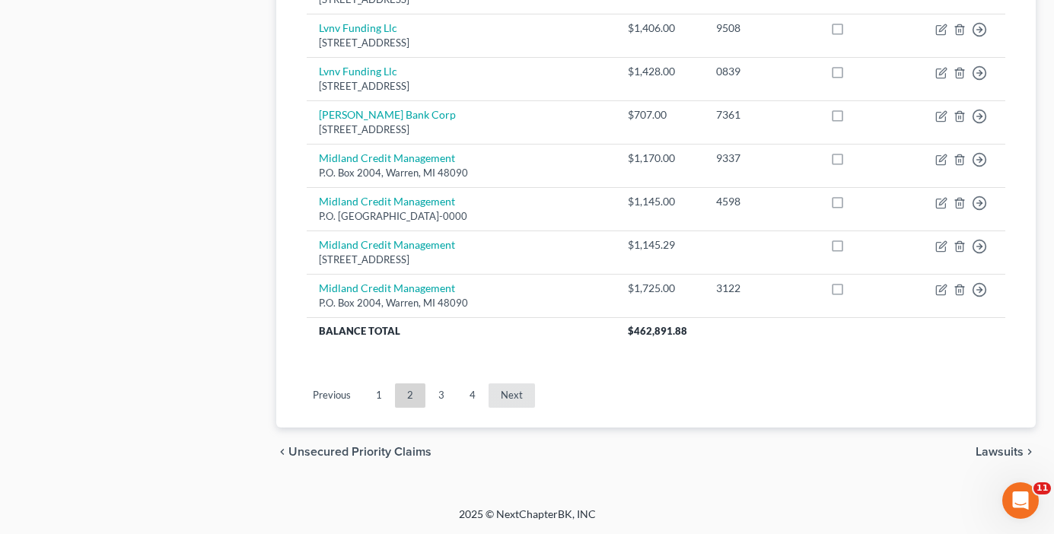
click at [514, 400] on link "Next" at bounding box center [511, 395] width 46 height 24
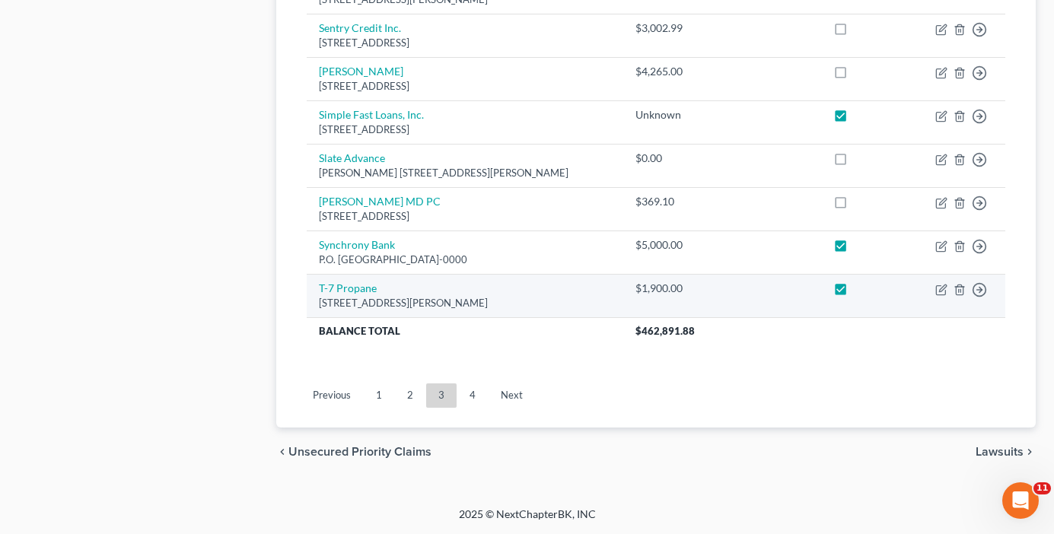
click at [854, 292] on label at bounding box center [854, 292] width 0 height 0
click at [861, 290] on input "checkbox" at bounding box center [866, 286] width 10 height 10
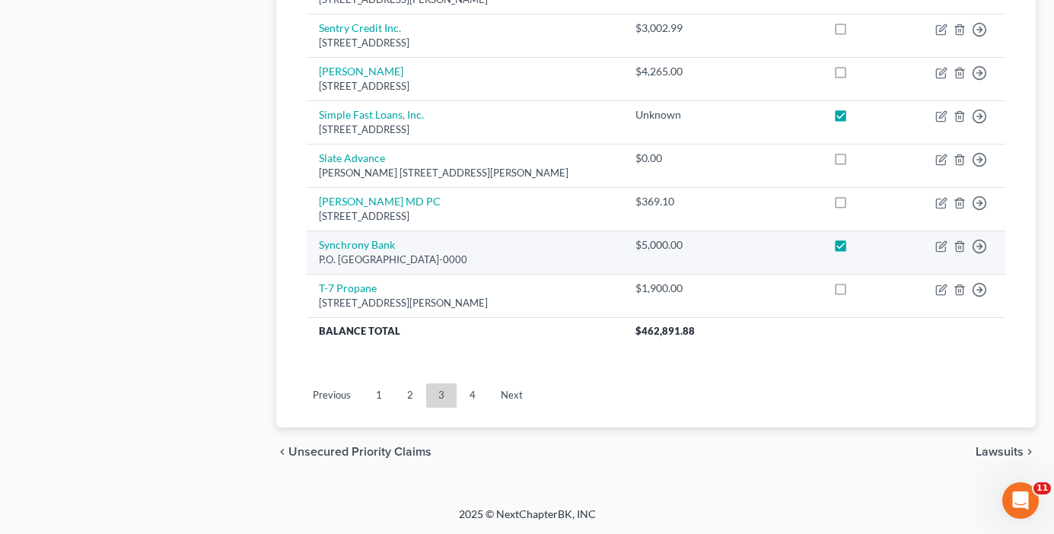
click at [854, 249] on label at bounding box center [854, 249] width 0 height 0
click at [861, 247] on input "checkbox" at bounding box center [866, 242] width 10 height 10
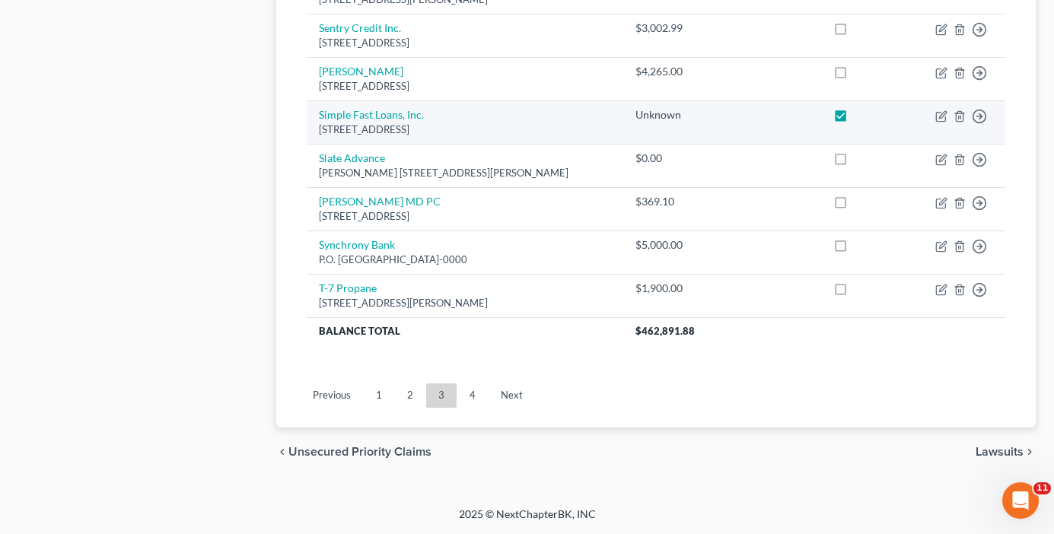
click at [854, 119] on label at bounding box center [854, 119] width 0 height 0
click at [861, 116] on input "checkbox" at bounding box center [866, 112] width 10 height 10
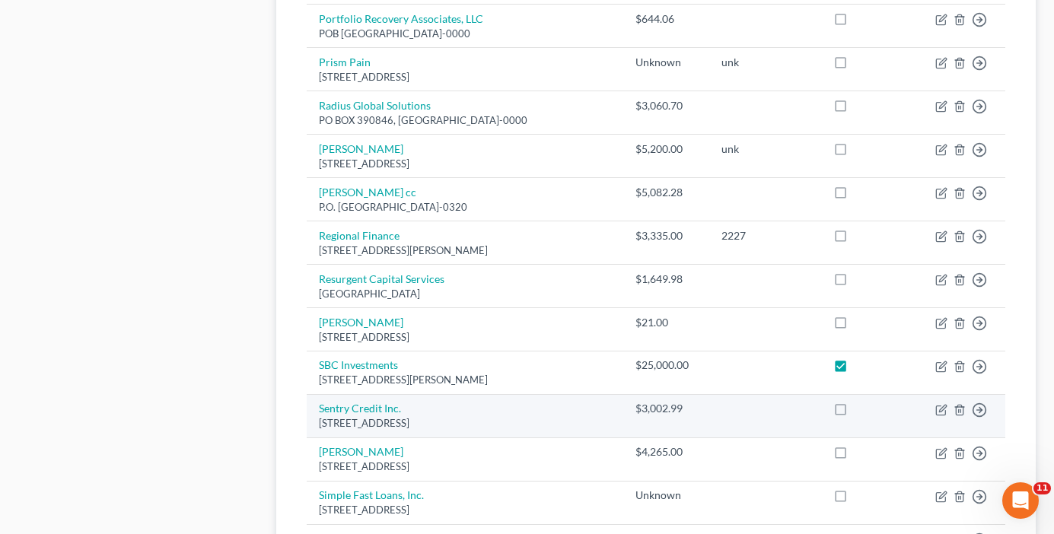
scroll to position [923, 0]
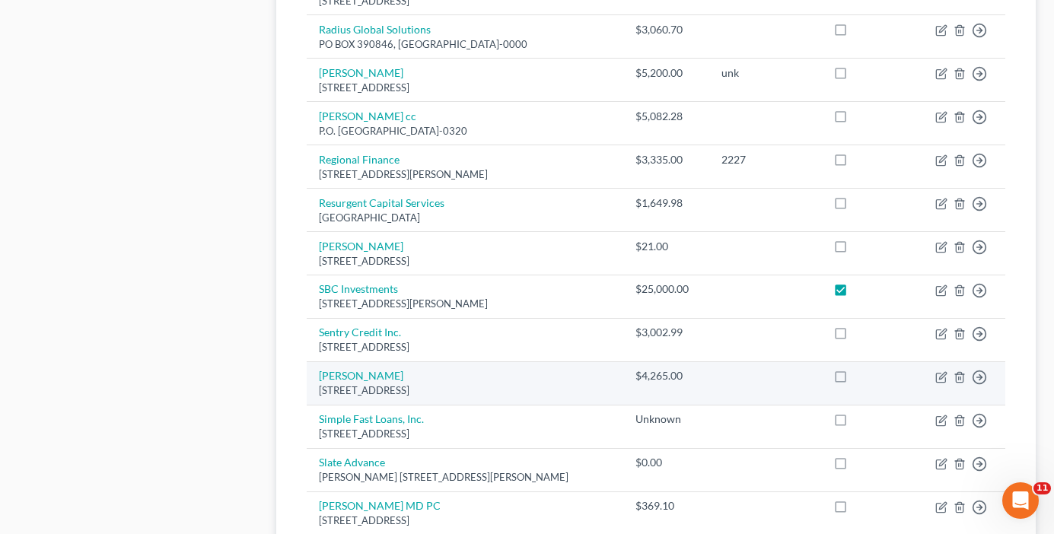
click at [854, 293] on label at bounding box center [854, 293] width 0 height 0
click at [861, 288] on input "checkbox" at bounding box center [866, 287] width 10 height 10
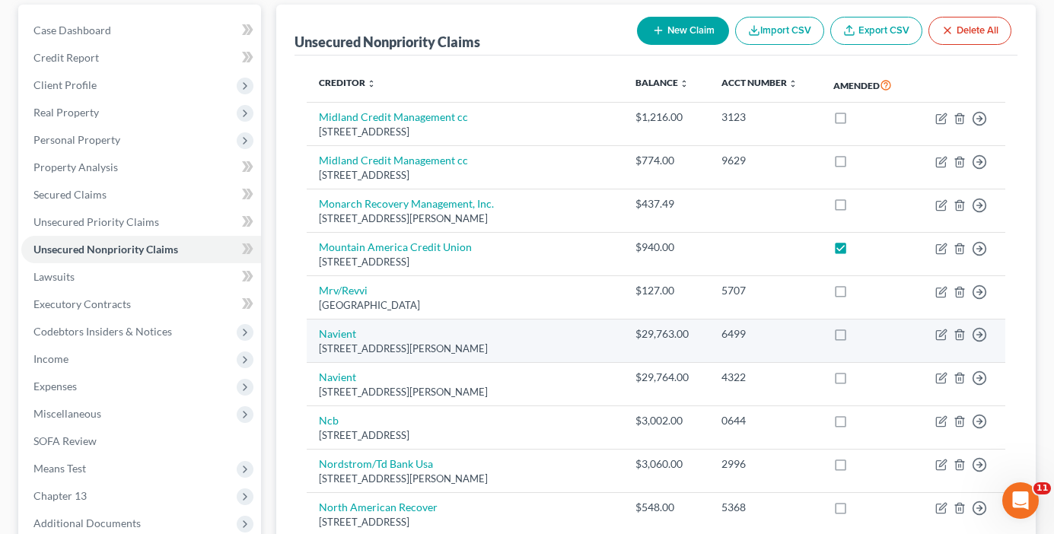
scroll to position [86, 0]
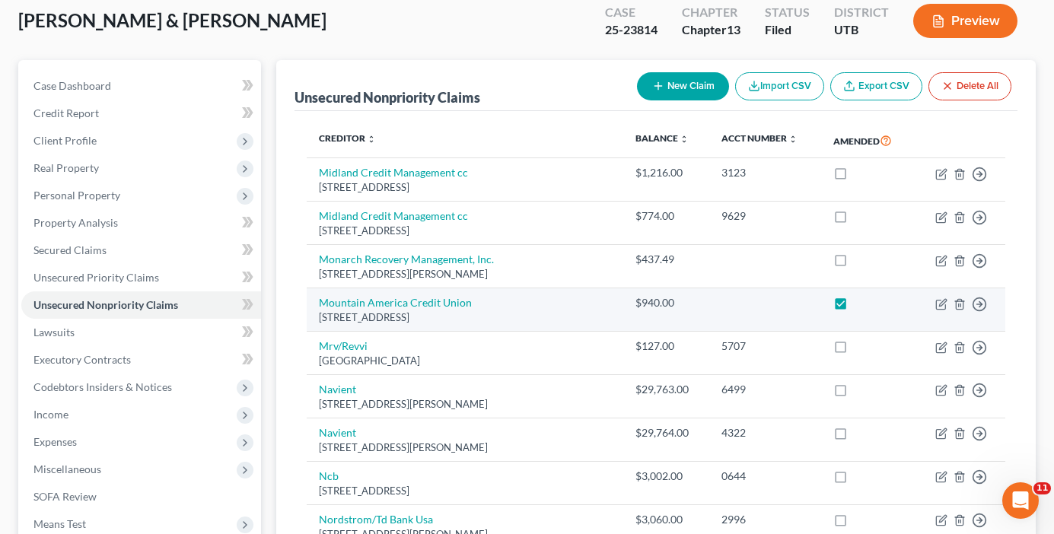
drag, startPoint x: 843, startPoint y: 303, endPoint x: 821, endPoint y: 322, distance: 29.1
click at [854, 307] on label at bounding box center [854, 307] width 0 height 0
click at [861, 303] on input "checkbox" at bounding box center [866, 300] width 10 height 10
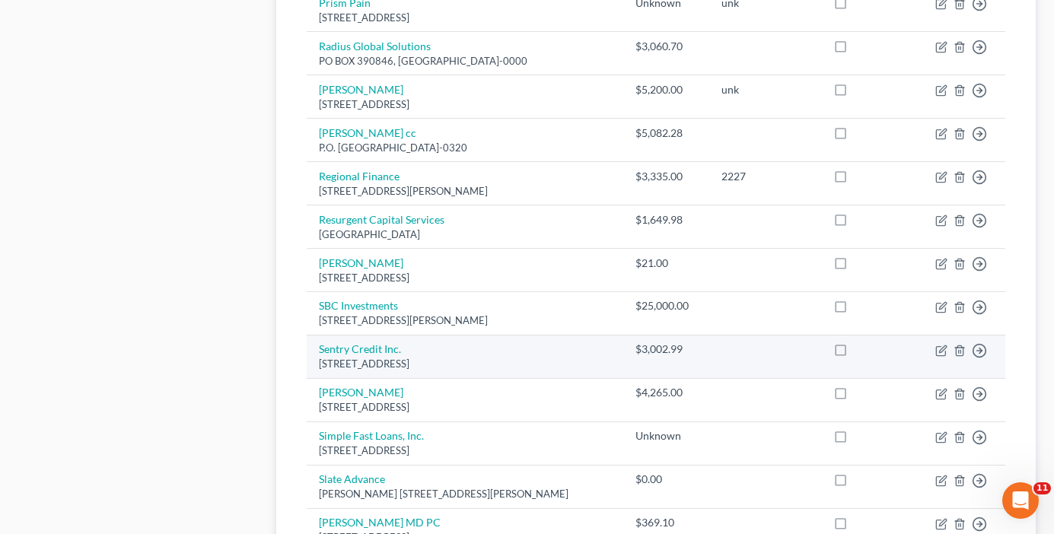
scroll to position [1227, 0]
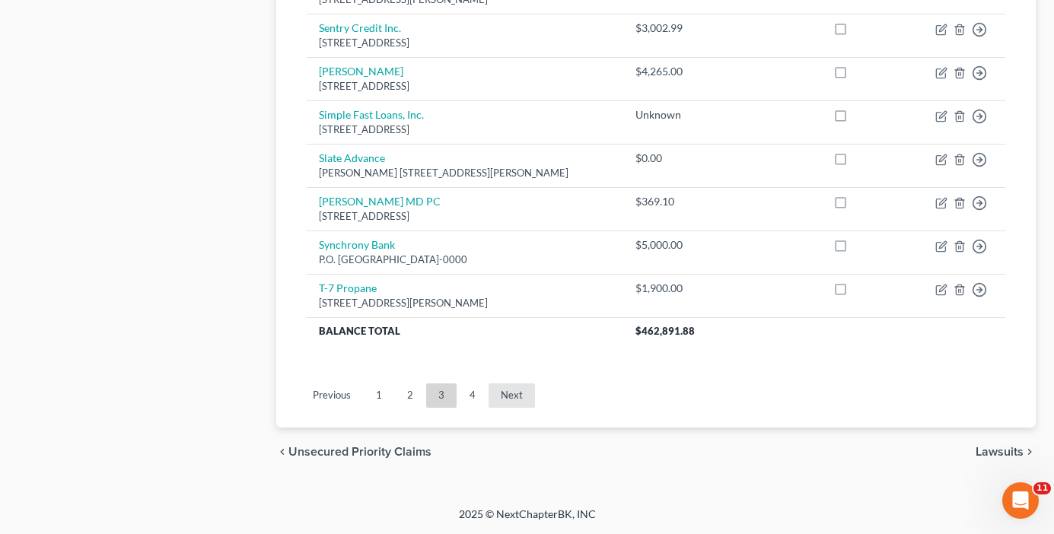
click at [514, 399] on link "Next" at bounding box center [511, 395] width 46 height 24
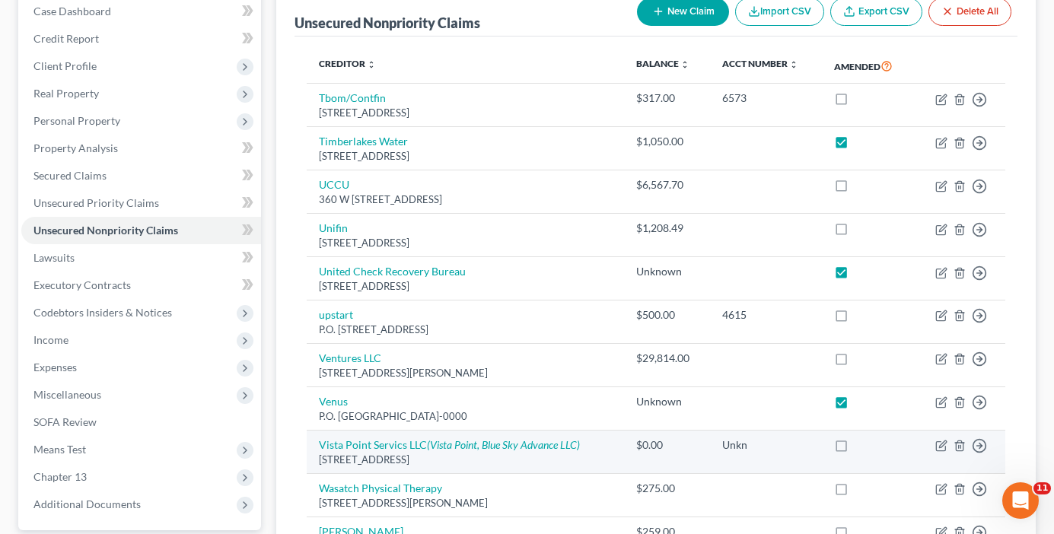
scroll to position [142, 0]
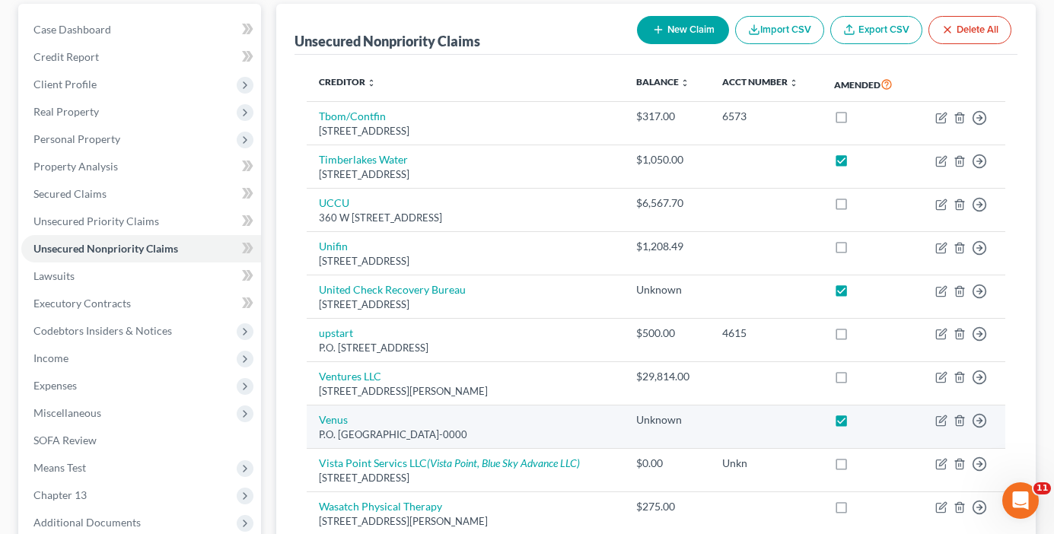
click at [855, 424] on label at bounding box center [855, 424] width 0 height 0
click at [861, 422] on input "checkbox" at bounding box center [866, 417] width 10 height 10
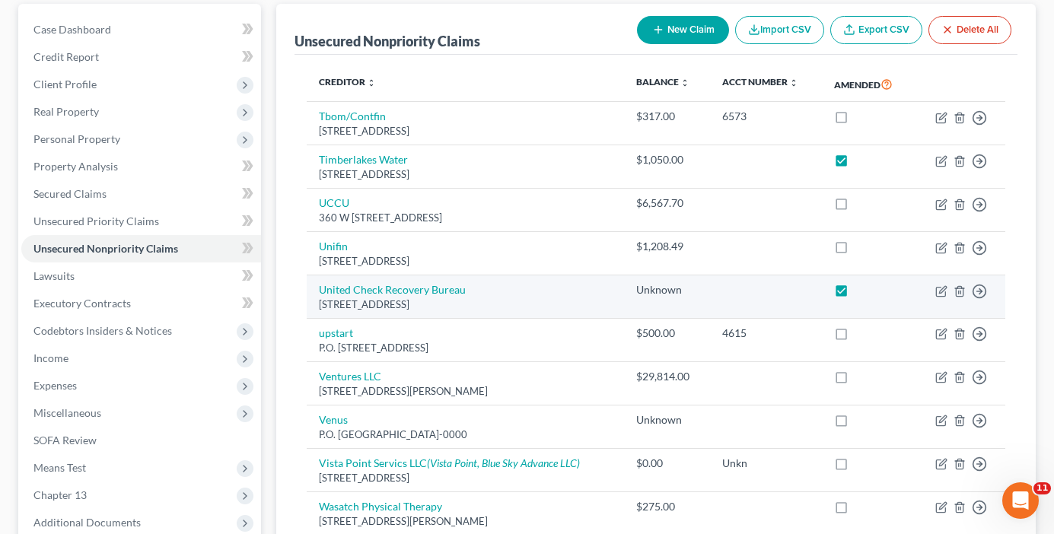
click at [855, 294] on label at bounding box center [855, 294] width 0 height 0
click at [861, 290] on input "checkbox" at bounding box center [866, 287] width 10 height 10
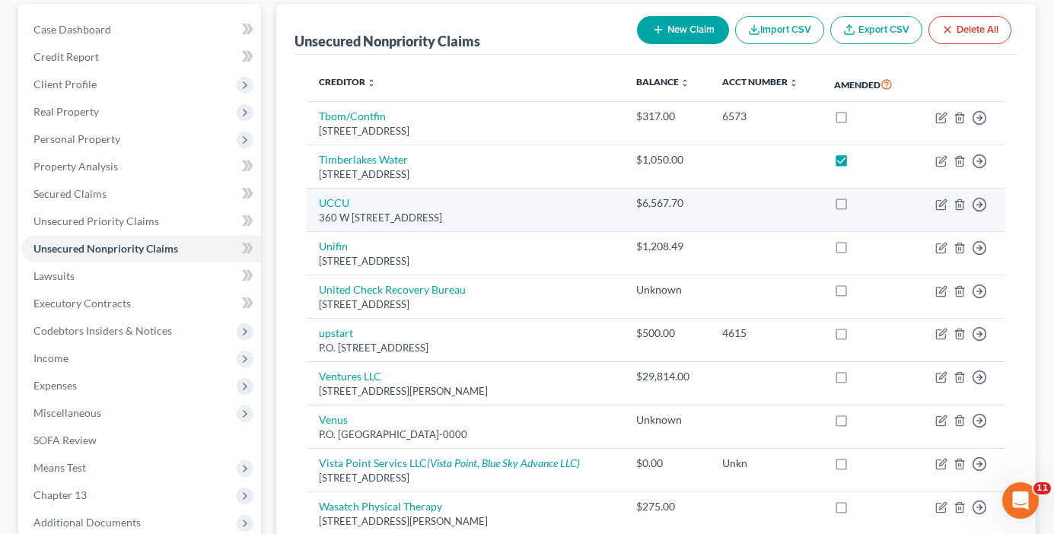
click at [855, 164] on label at bounding box center [855, 164] width 0 height 0
click at [861, 161] on input "checkbox" at bounding box center [866, 157] width 10 height 10
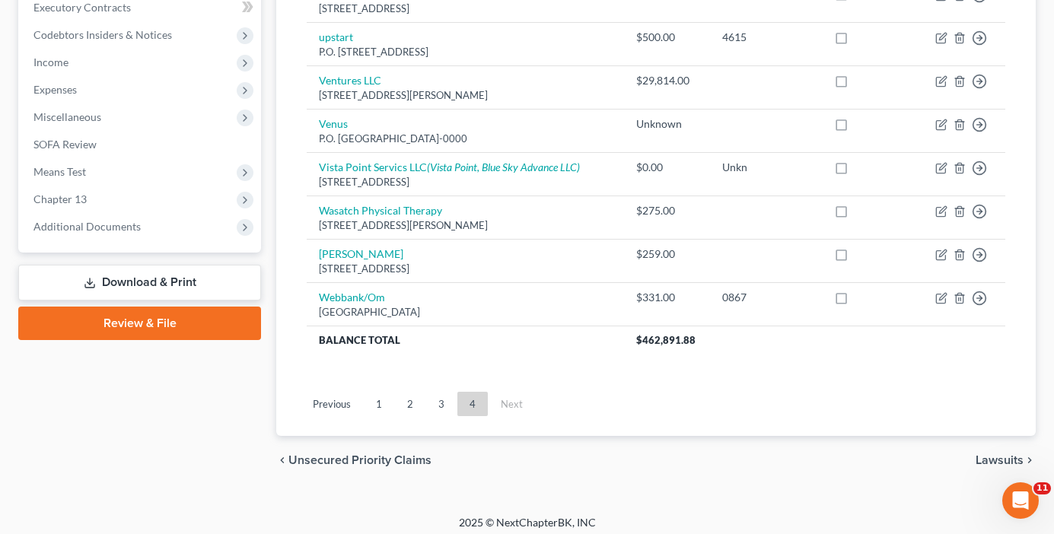
scroll to position [447, 0]
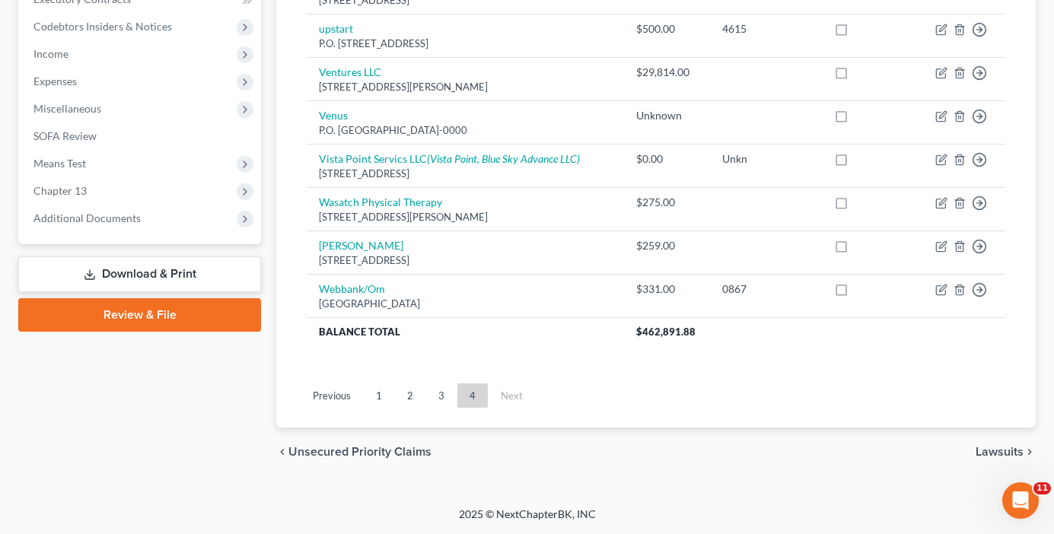
click at [159, 283] on link "Download & Print" at bounding box center [139, 274] width 243 height 36
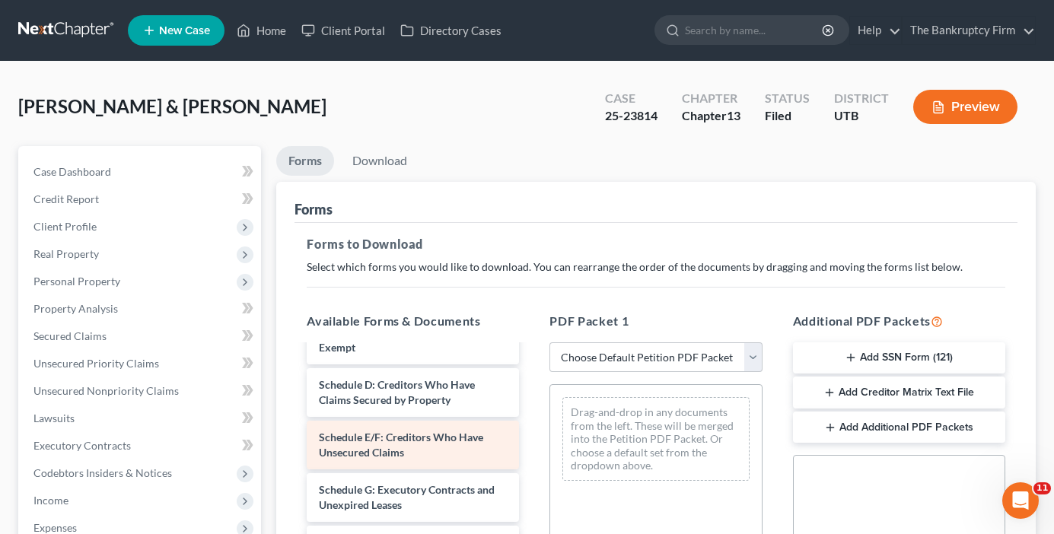
scroll to position [457, 0]
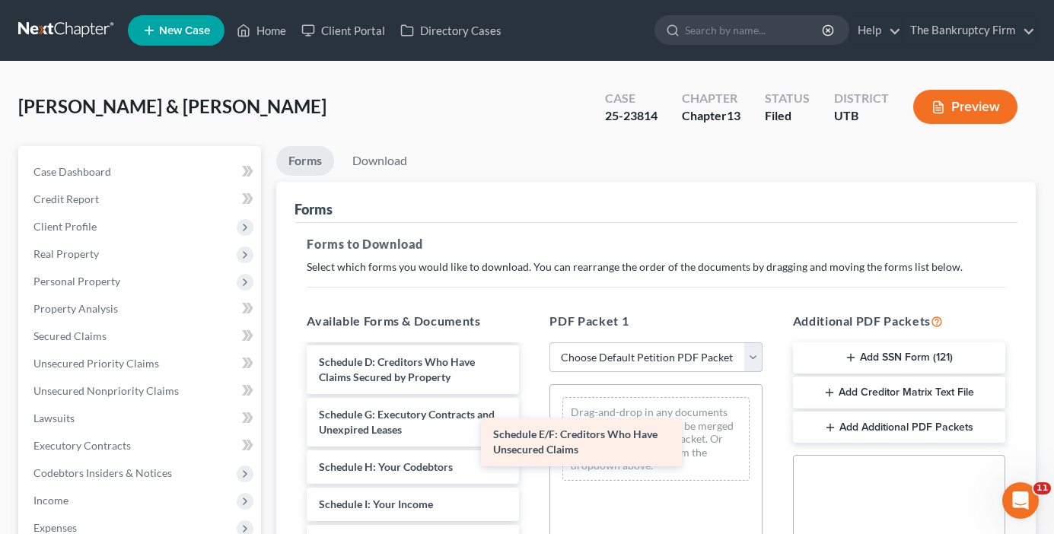
drag, startPoint x: 393, startPoint y: 457, endPoint x: 566, endPoint y: 446, distance: 173.8
click at [531, 446] on div "Schedule E/F: Creditors Who Have Unsecured Claims Installments Fee Sheets Adequ…" at bounding box center [412, 411] width 237 height 1043
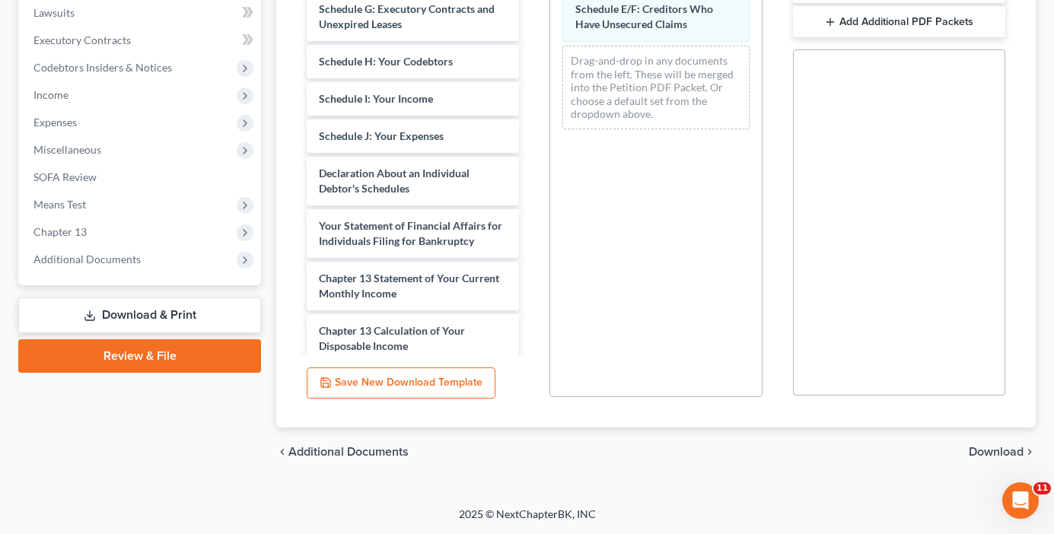
click at [1007, 449] on span "Download" at bounding box center [996, 452] width 55 height 12
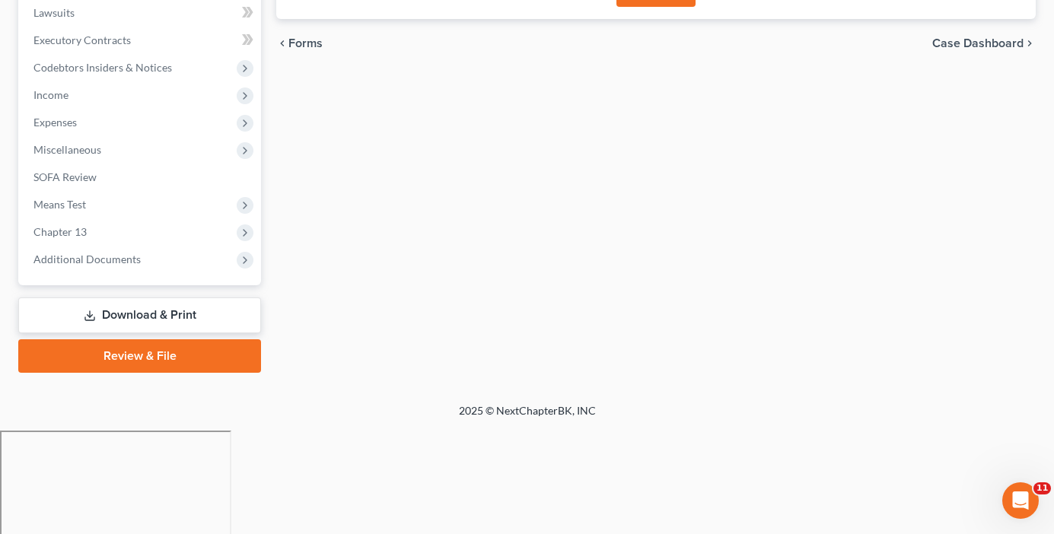
scroll to position [302, 0]
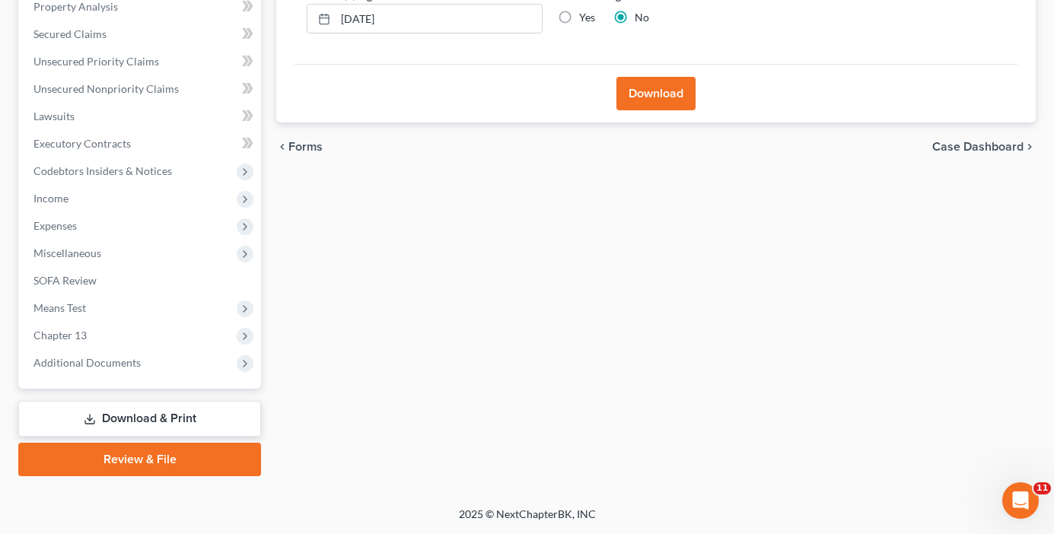
click at [644, 100] on button "Download" at bounding box center [655, 93] width 79 height 33
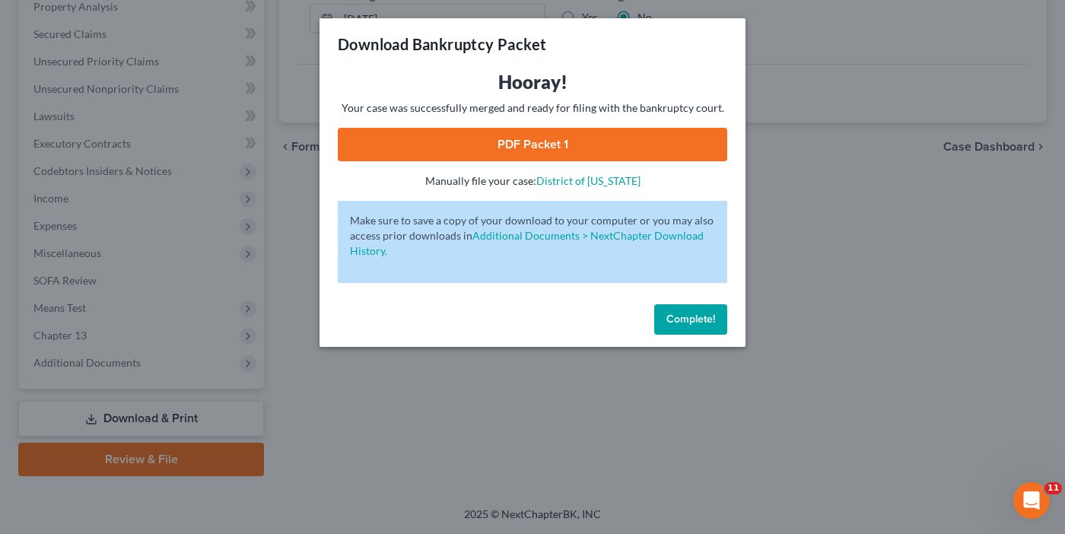
click at [639, 48] on div "Download Bankruptcy Packet" at bounding box center [533, 44] width 426 height 52
click at [522, 139] on link "PDF Packet 1" at bounding box center [533, 144] width 390 height 33
click at [673, 310] on button "Complete!" at bounding box center [690, 319] width 73 height 30
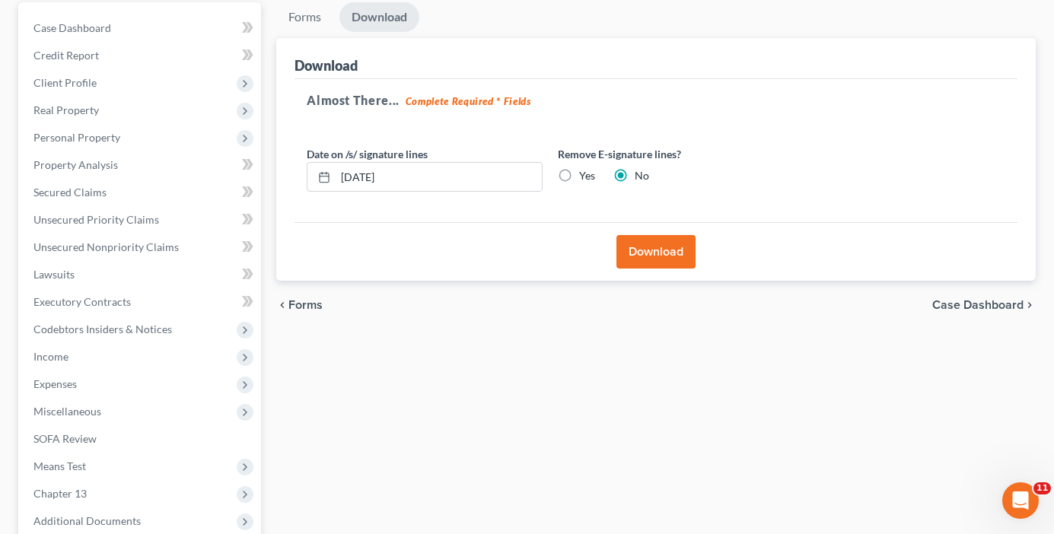
scroll to position [0, 0]
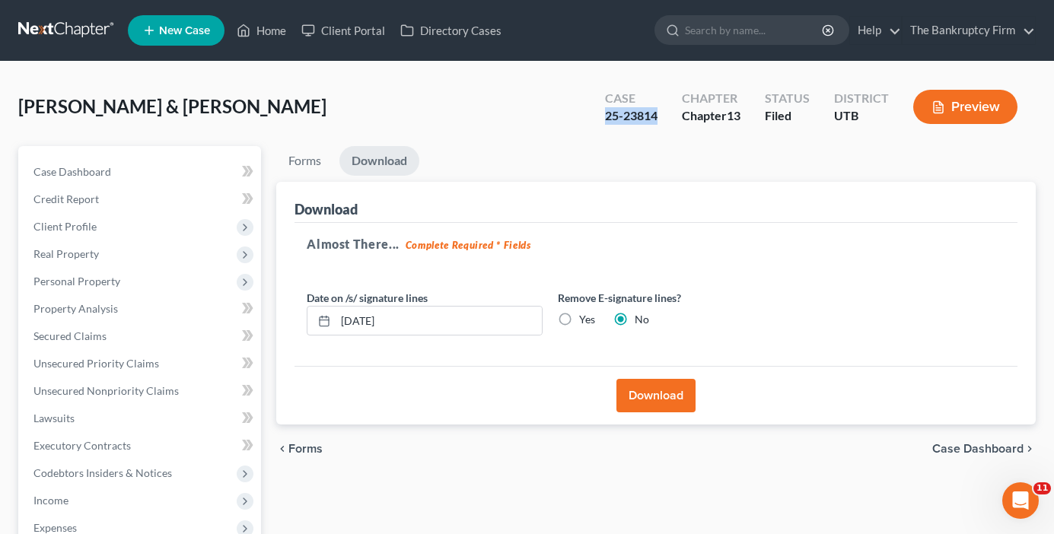
drag, startPoint x: 660, startPoint y: 117, endPoint x: 607, endPoint y: 119, distance: 52.5
click at [607, 119] on div "Case 25-23814" at bounding box center [631, 108] width 77 height 45
copy div "25-23814"
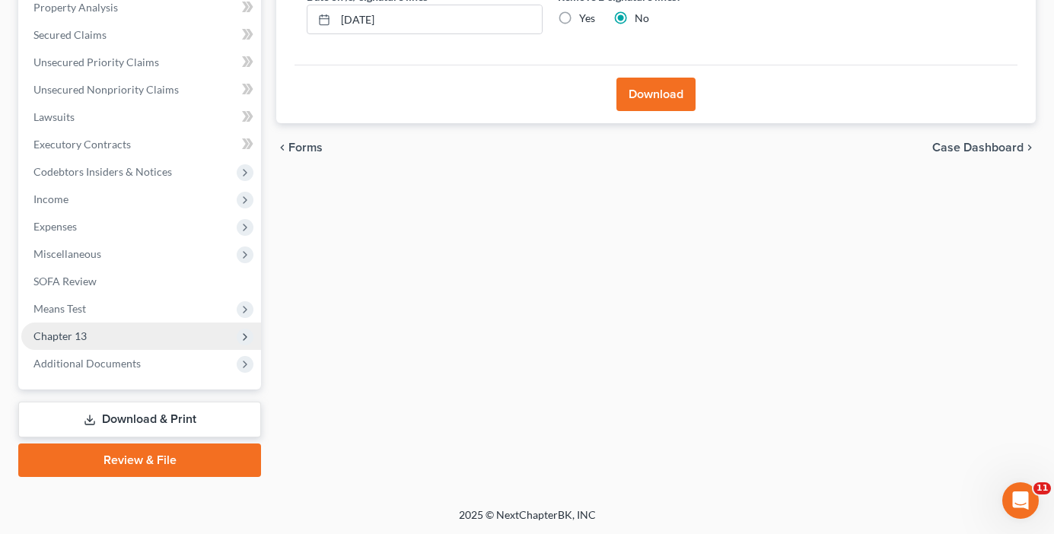
scroll to position [302, 0]
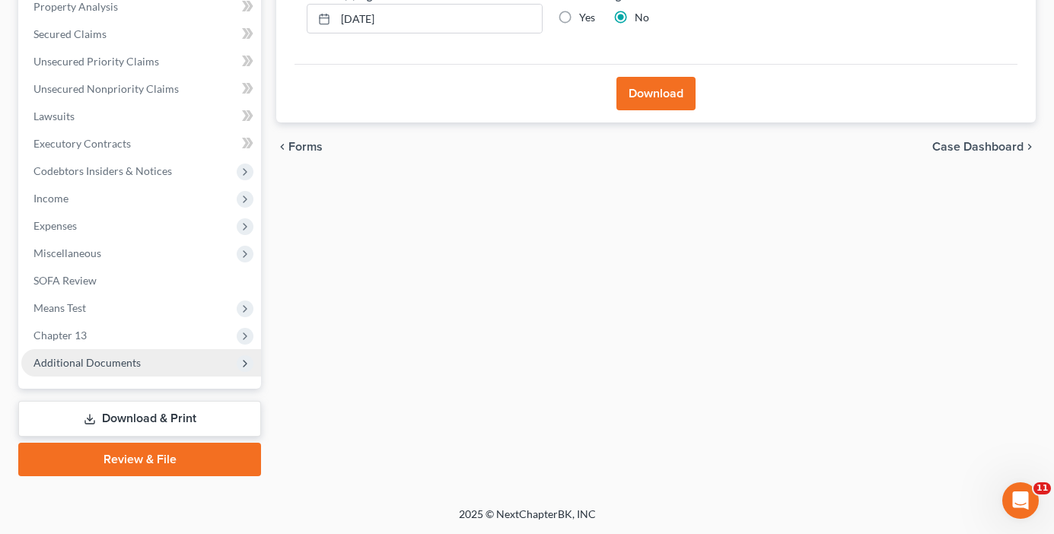
click at [81, 361] on span "Additional Documents" at bounding box center [86, 362] width 107 height 13
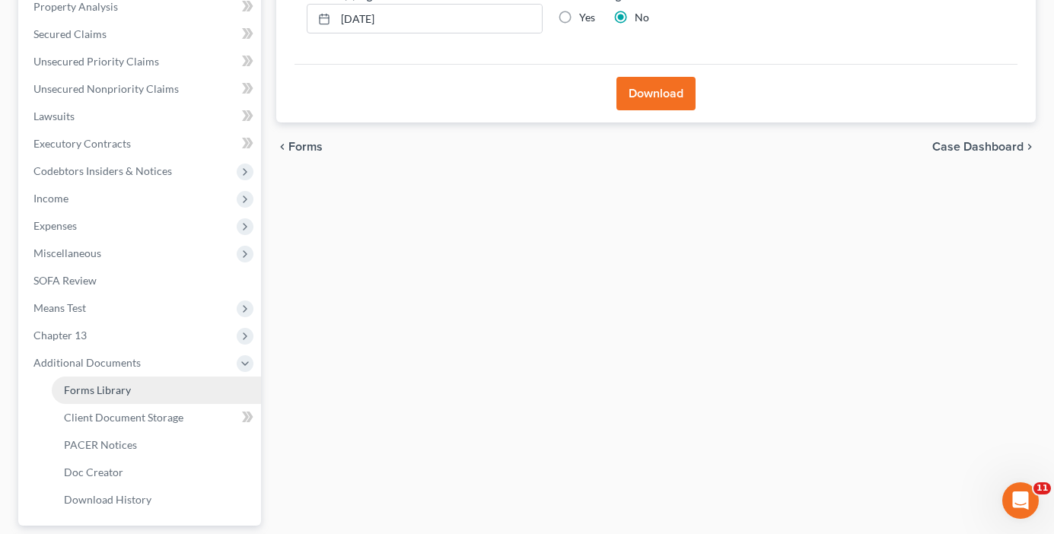
click at [97, 388] on span "Forms Library" at bounding box center [97, 389] width 67 height 13
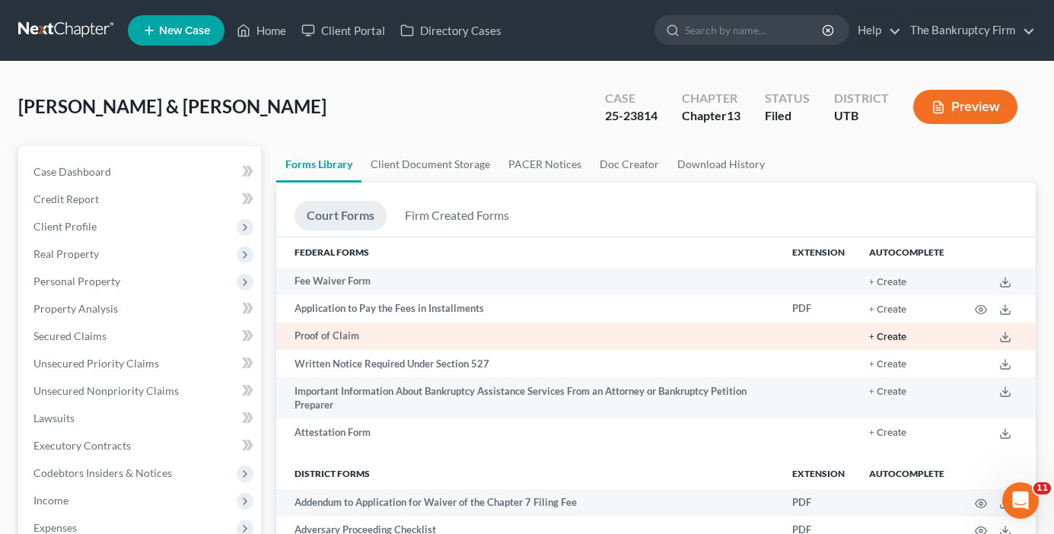
click at [887, 336] on button "+ Create" at bounding box center [887, 337] width 37 height 10
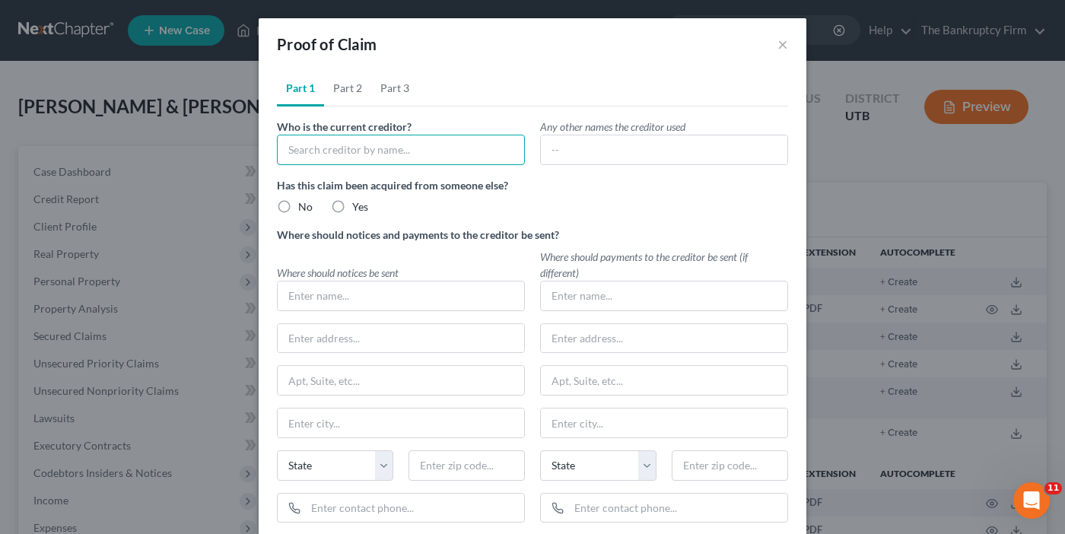
click at [302, 154] on input "text" at bounding box center [401, 150] width 248 height 30
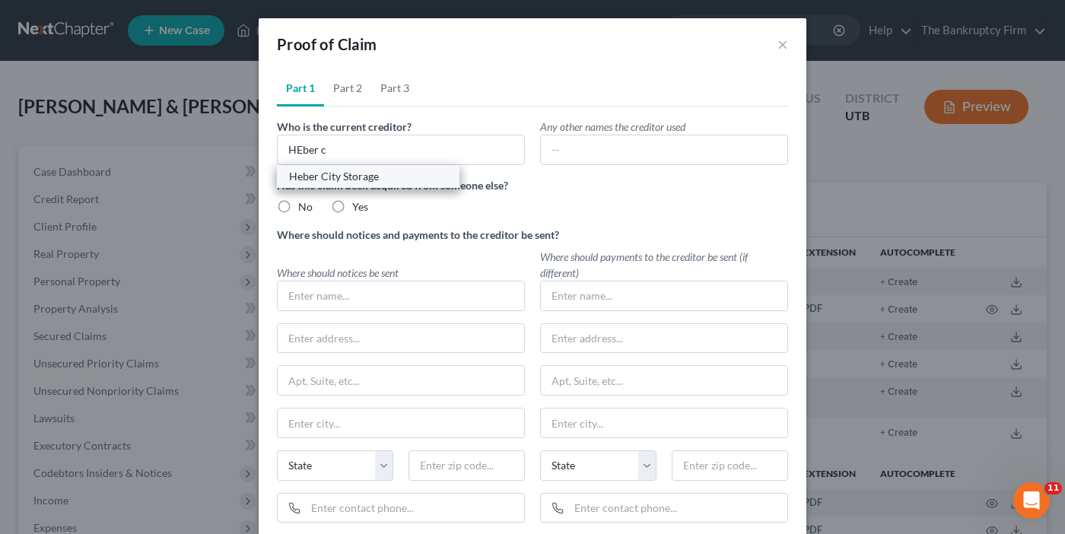
click at [327, 178] on div "Heber City Storage" at bounding box center [368, 176] width 158 height 15
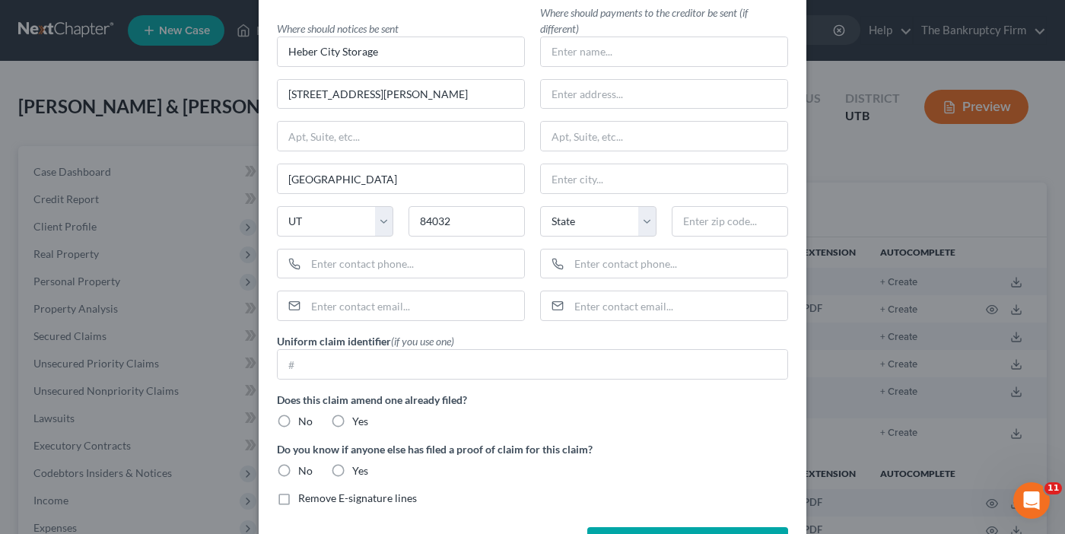
scroll to position [300, 0]
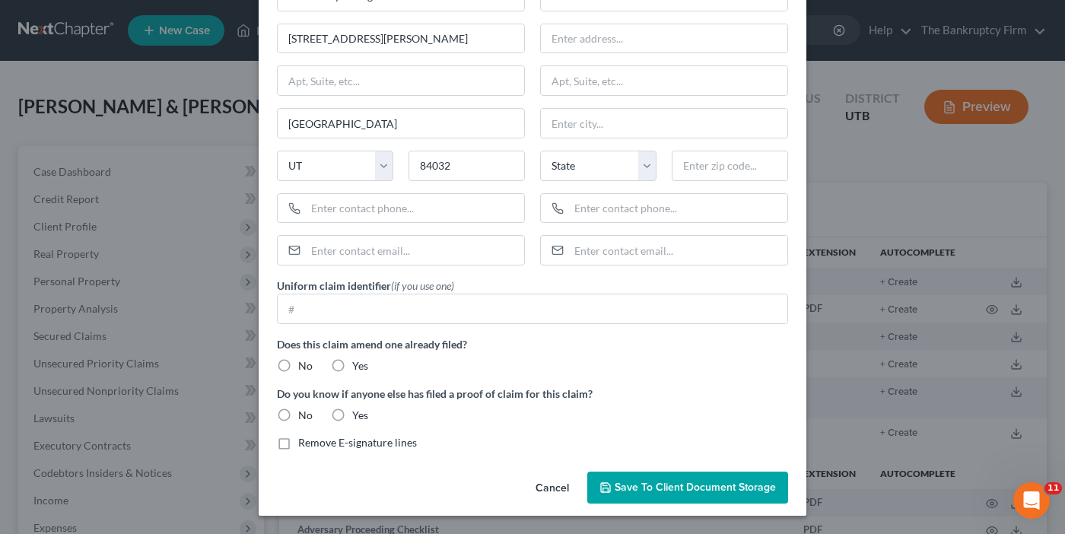
click at [298, 365] on label "No" at bounding box center [305, 365] width 14 height 15
click at [304, 365] on input "No" at bounding box center [309, 363] width 10 height 10
click at [298, 416] on label "No" at bounding box center [305, 415] width 14 height 15
click at [304, 416] on input "No" at bounding box center [309, 413] width 10 height 10
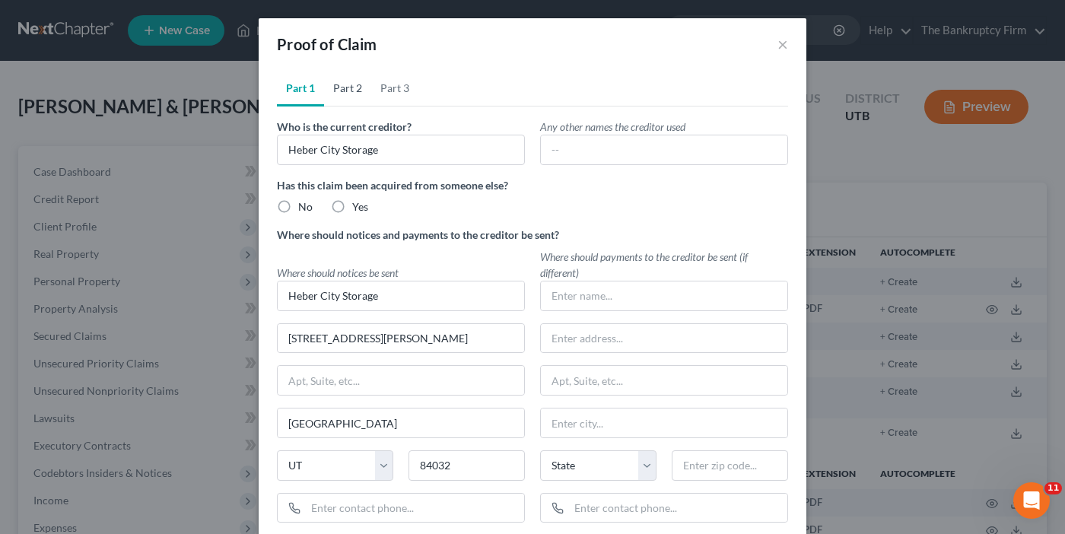
click at [338, 91] on link "Part 2" at bounding box center [347, 88] width 47 height 37
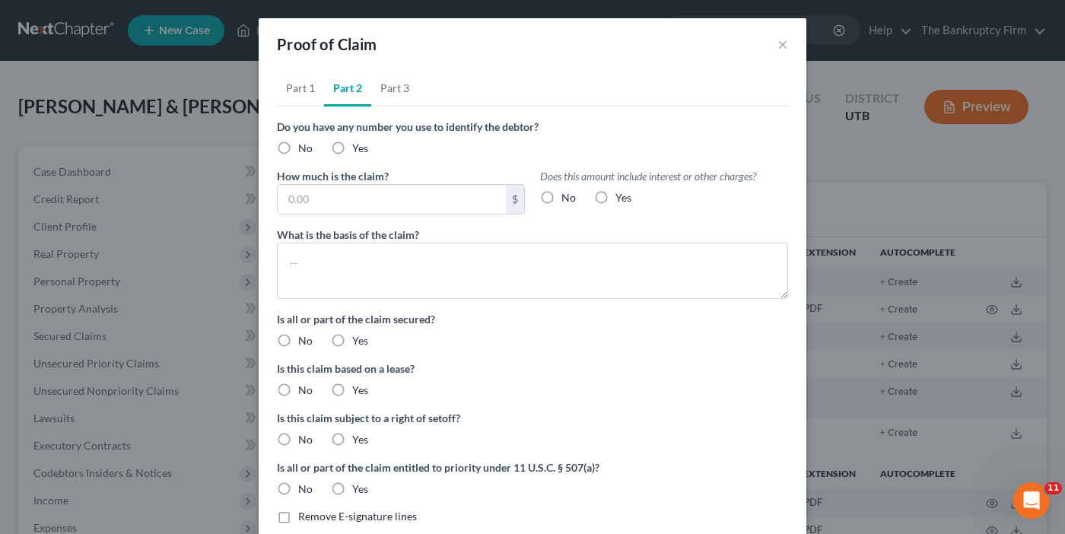
click at [298, 145] on label "No" at bounding box center [305, 148] width 14 height 15
click at [304, 145] on input "No" at bounding box center [309, 146] width 10 height 10
click at [318, 202] on input "text" at bounding box center [392, 199] width 228 height 29
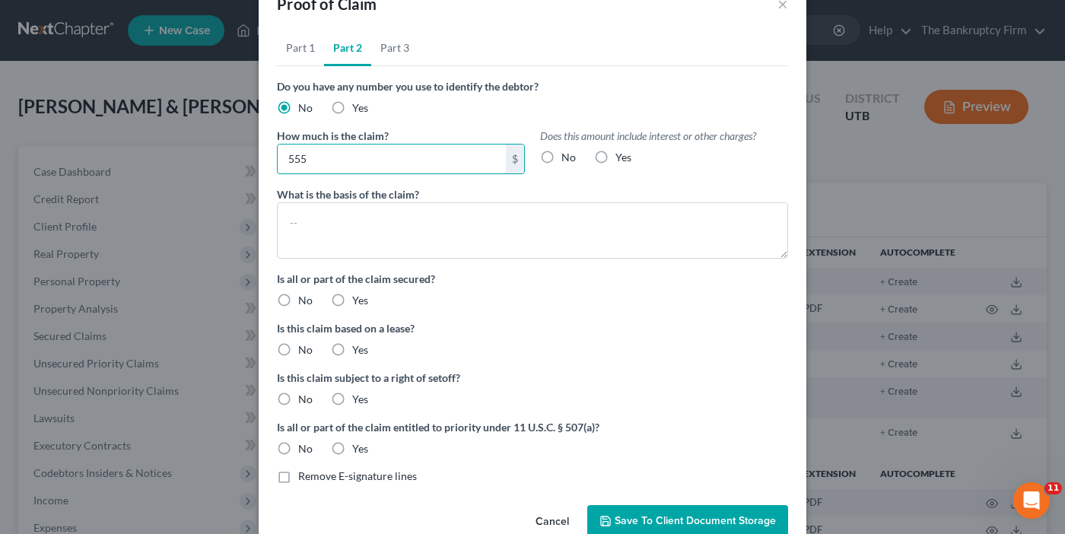
scroll to position [73, 0]
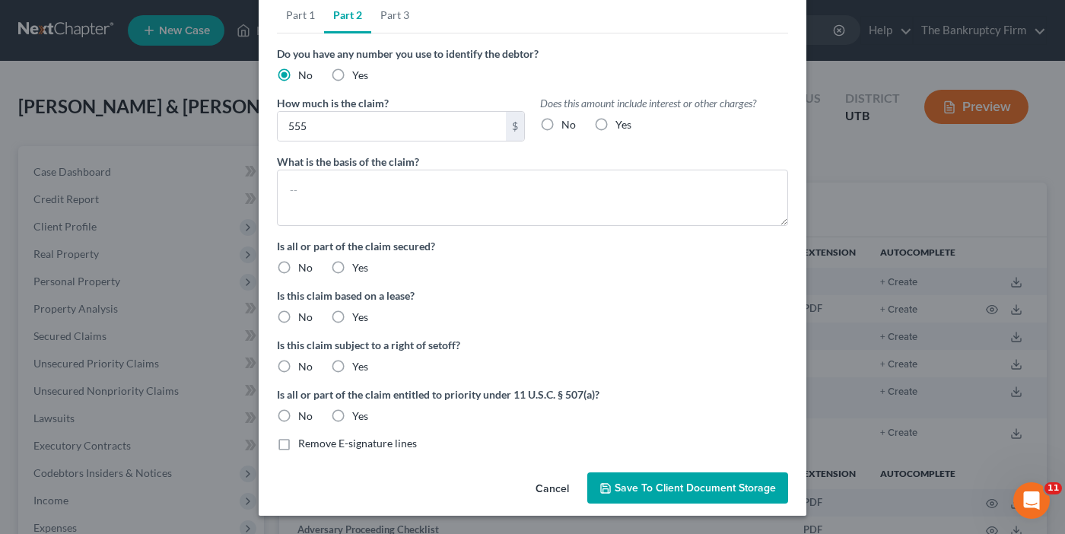
click at [298, 269] on label "No" at bounding box center [305, 267] width 14 height 15
click at [304, 269] on input "No" at bounding box center [309, 265] width 10 height 10
click at [562, 124] on label "No" at bounding box center [569, 124] width 14 height 15
click at [568, 124] on input "No" at bounding box center [573, 122] width 10 height 10
click at [298, 317] on label "No" at bounding box center [305, 317] width 14 height 15
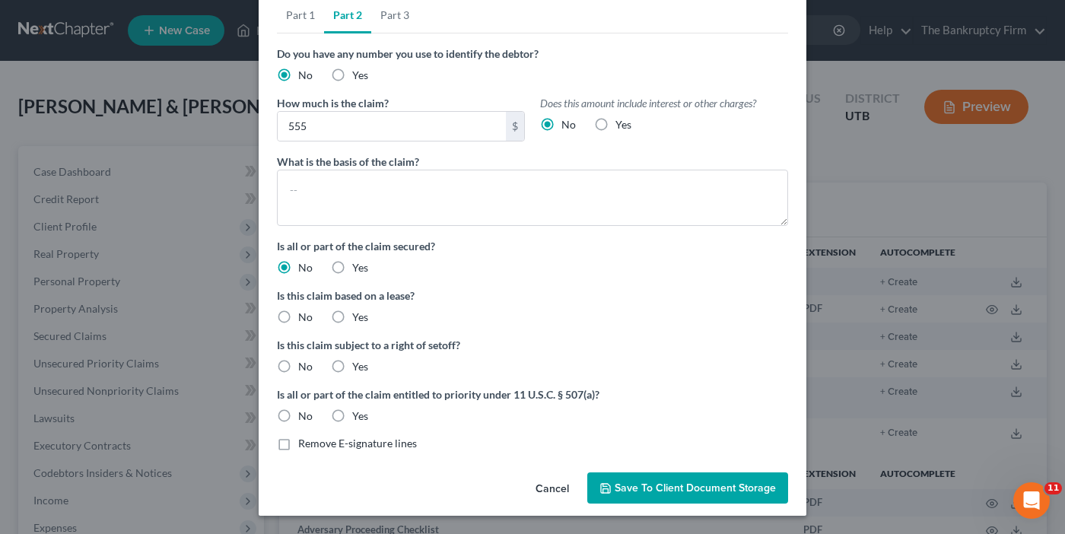
click at [304, 317] on input "No" at bounding box center [309, 315] width 10 height 10
click at [298, 372] on label "No" at bounding box center [305, 366] width 14 height 15
click at [304, 369] on input "No" at bounding box center [309, 364] width 10 height 10
click at [298, 414] on label "No" at bounding box center [305, 416] width 14 height 15
click at [304, 414] on input "No" at bounding box center [309, 414] width 10 height 10
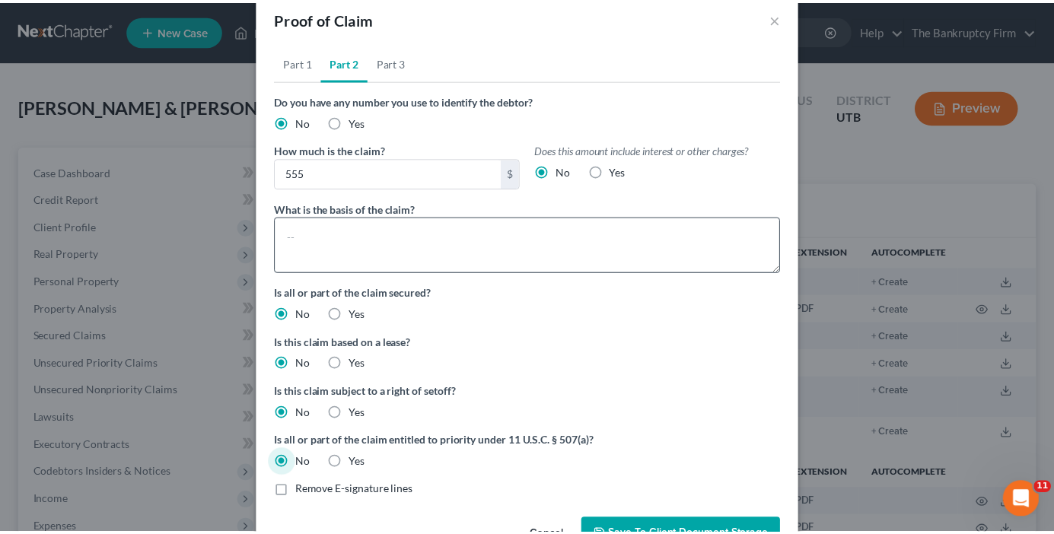
scroll to position [0, 0]
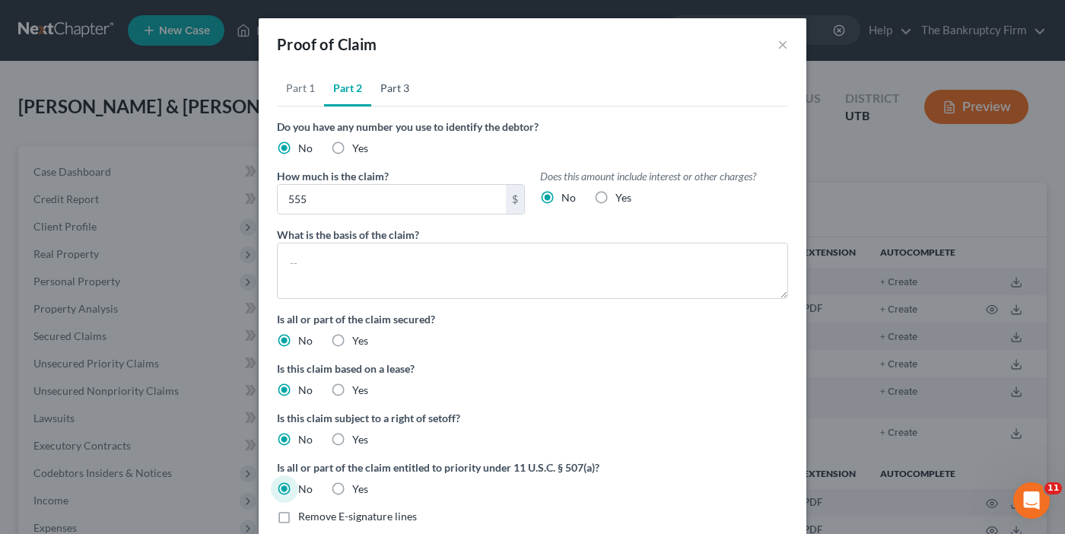
click at [398, 91] on link "Part 3" at bounding box center [394, 88] width 47 height 37
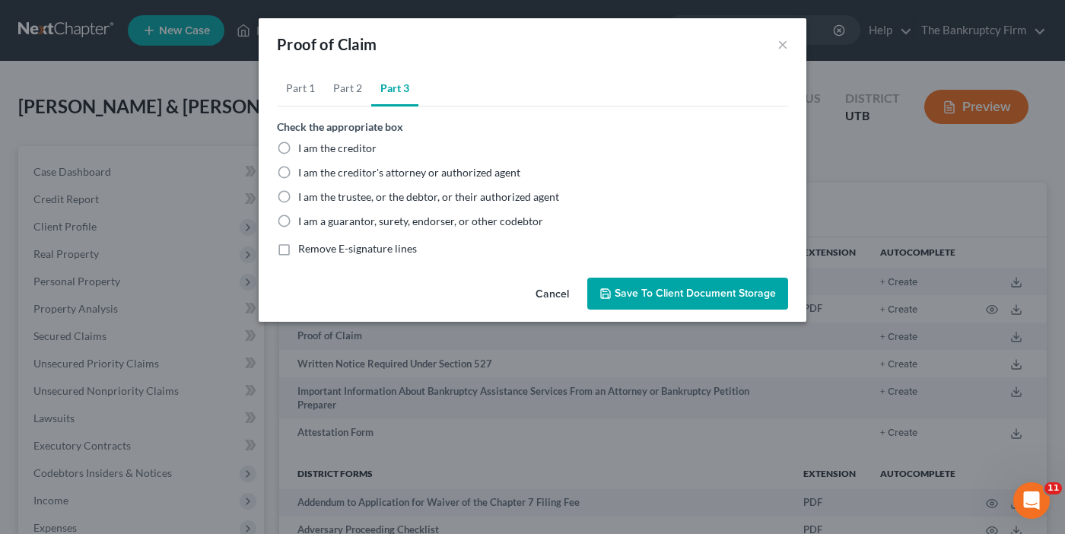
click at [298, 197] on label "I am the trustee, or the debtor, or their authorized agent" at bounding box center [428, 196] width 261 height 15
click at [304, 197] on input "I am the trustee, or the debtor, or their authorized agent" at bounding box center [309, 194] width 10 height 10
click at [665, 288] on span "Save to Client Document Storage" at bounding box center [695, 293] width 161 height 13
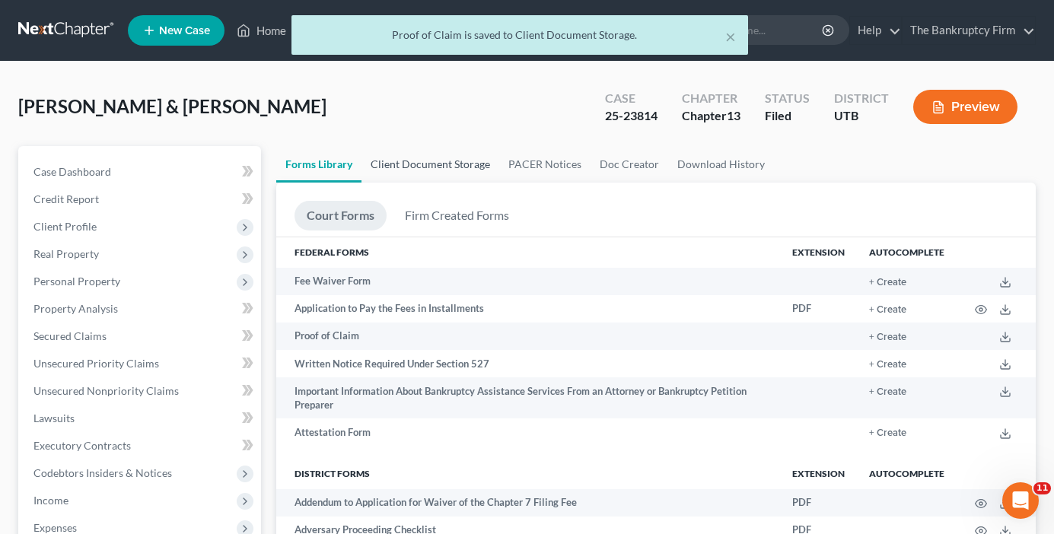
click at [429, 161] on link "Client Document Storage" at bounding box center [430, 164] width 138 height 37
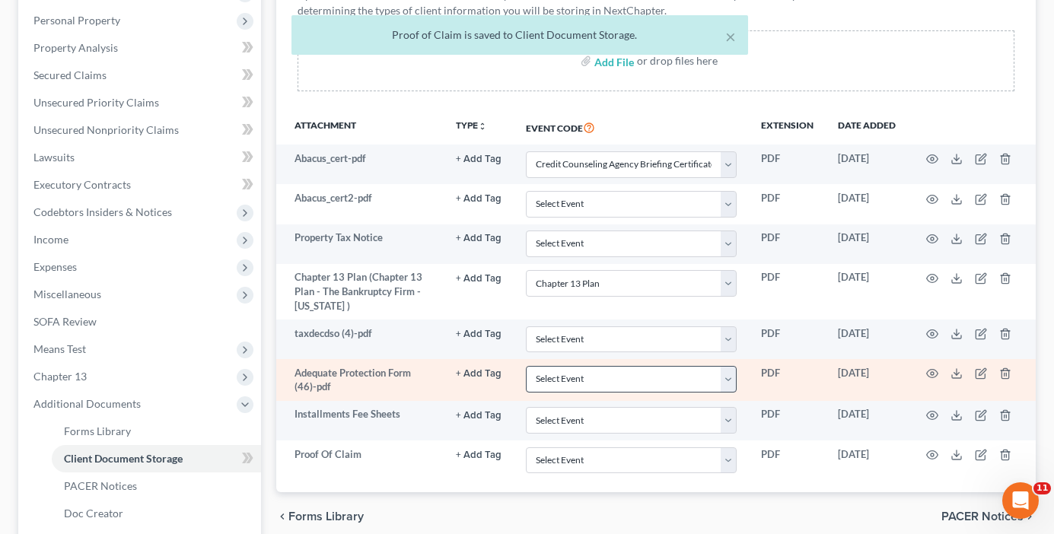
scroll to position [304, 0]
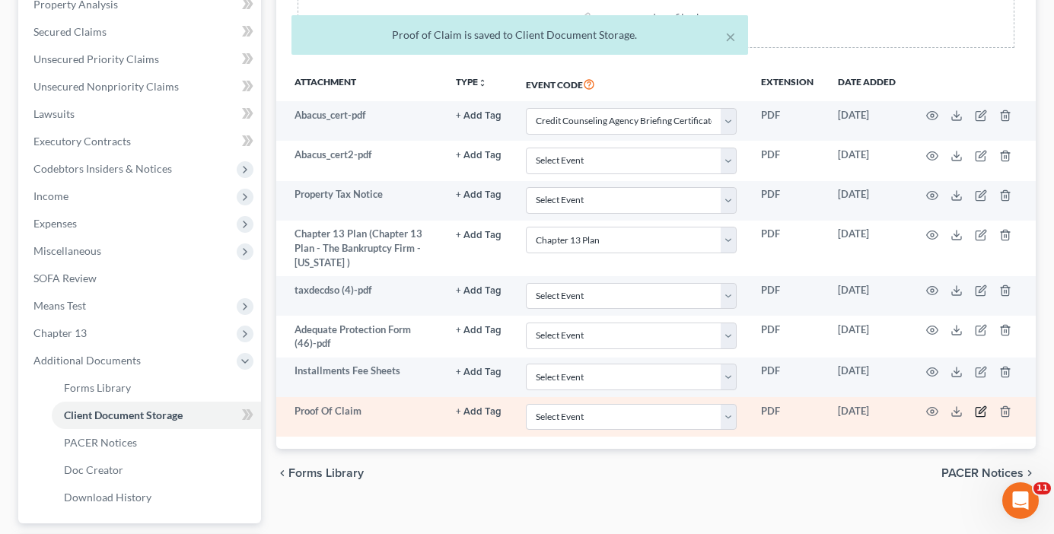
click at [979, 409] on icon "button" at bounding box center [981, 412] width 12 height 12
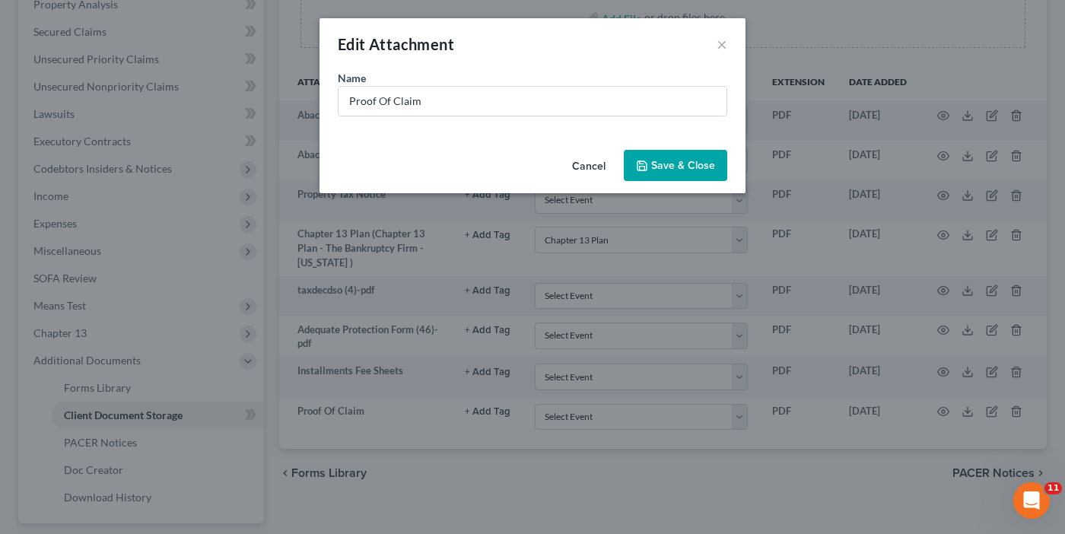
click at [352, 143] on div "Name * Proof Of Claim" at bounding box center [533, 107] width 426 height 74
click at [441, 97] on input "Proof Of Claim" at bounding box center [533, 101] width 388 height 29
click at [433, 102] on input "Proof Of Claim HEber City Storag e" at bounding box center [533, 101] width 388 height 29
click at [681, 165] on span "Save & Close" at bounding box center [683, 165] width 64 height 13
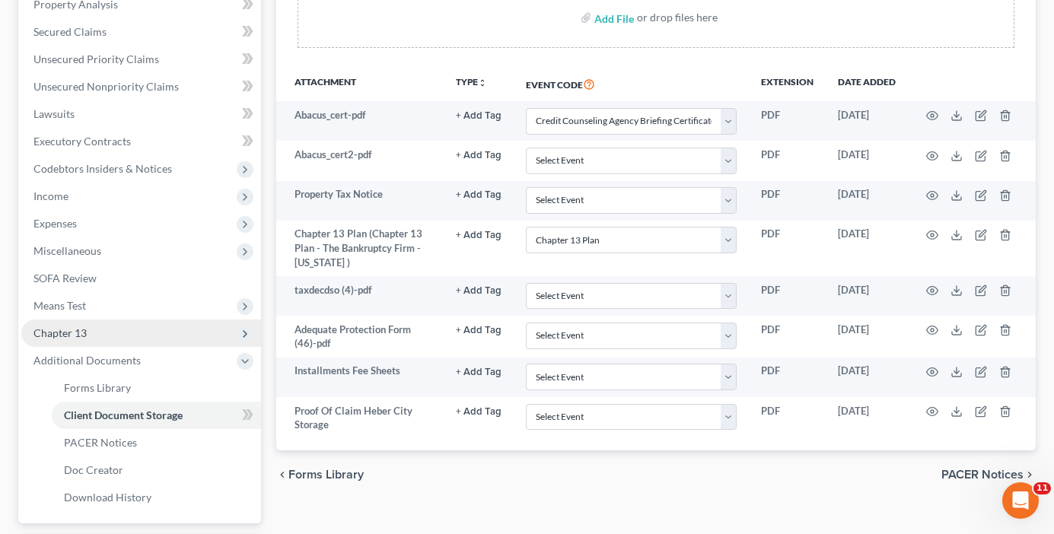
click at [86, 331] on span "Chapter 13" at bounding box center [59, 332] width 53 height 13
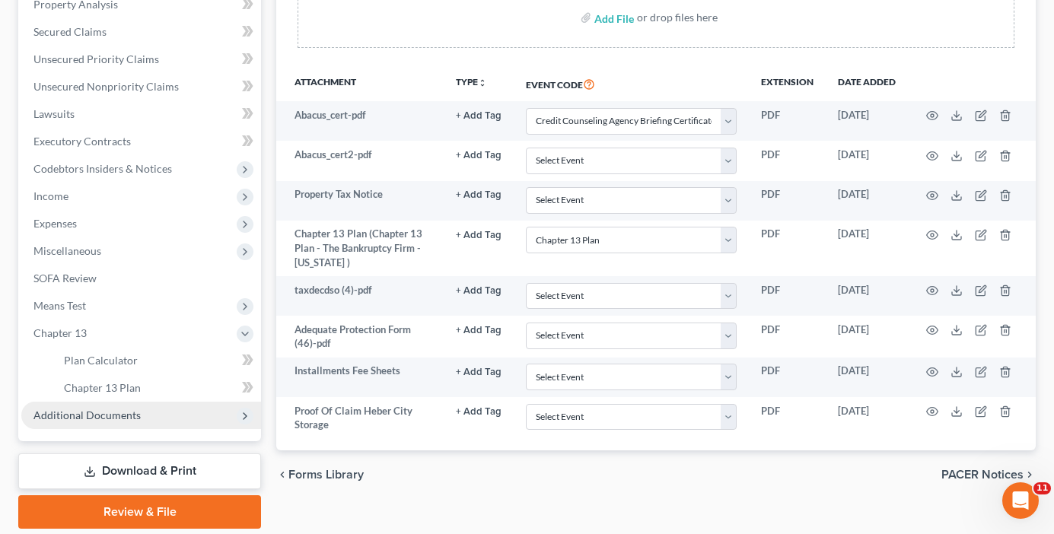
click at [111, 409] on span "Additional Documents" at bounding box center [86, 415] width 107 height 13
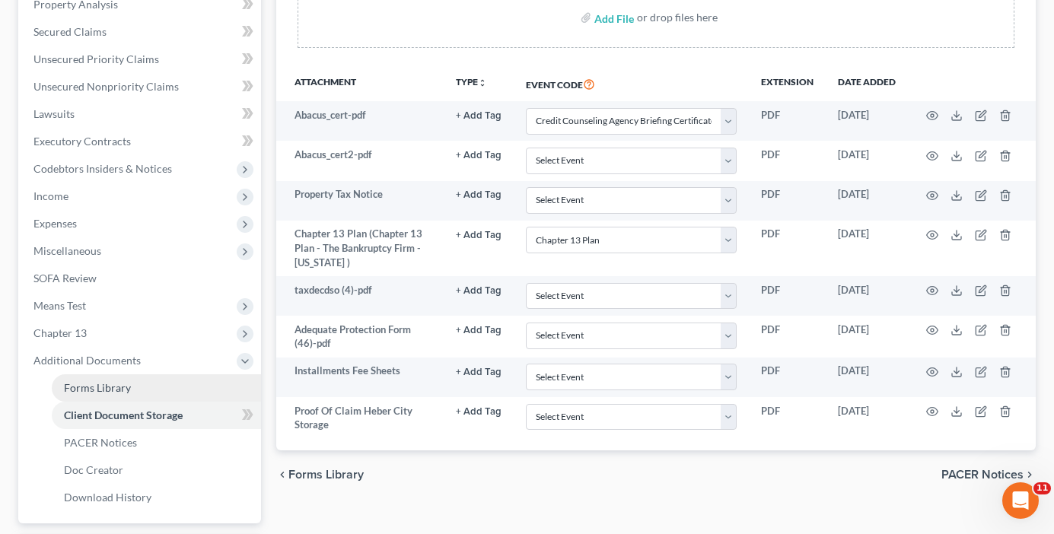
click at [117, 390] on span "Forms Library" at bounding box center [97, 387] width 67 height 13
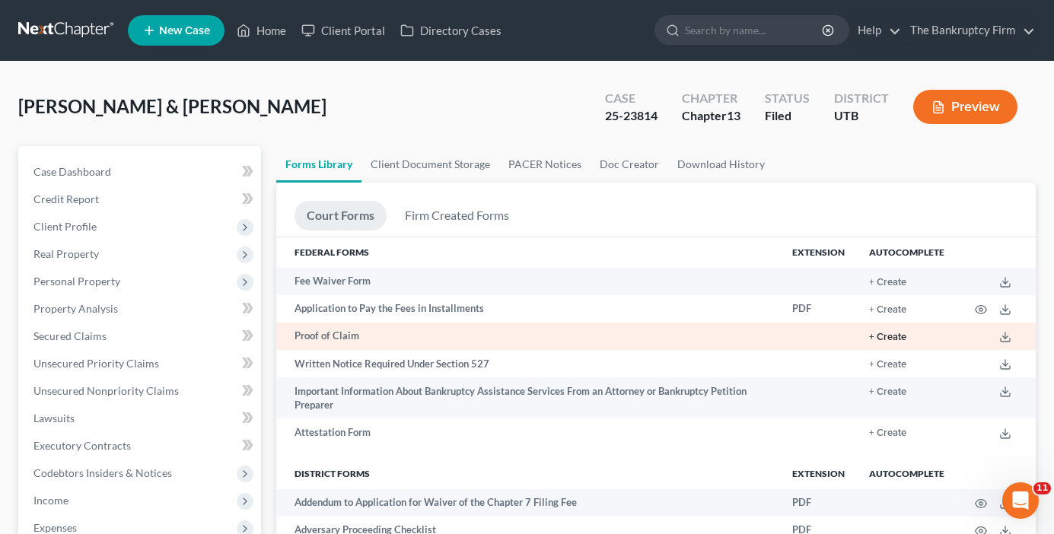
click at [895, 334] on button "+ Create" at bounding box center [887, 337] width 37 height 10
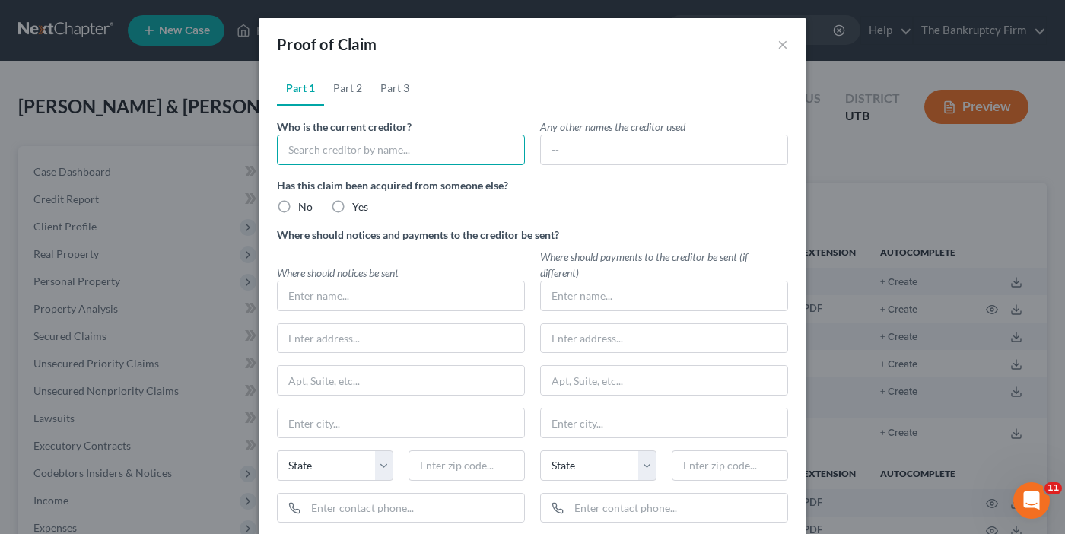
click at [359, 156] on input "text" at bounding box center [401, 150] width 248 height 30
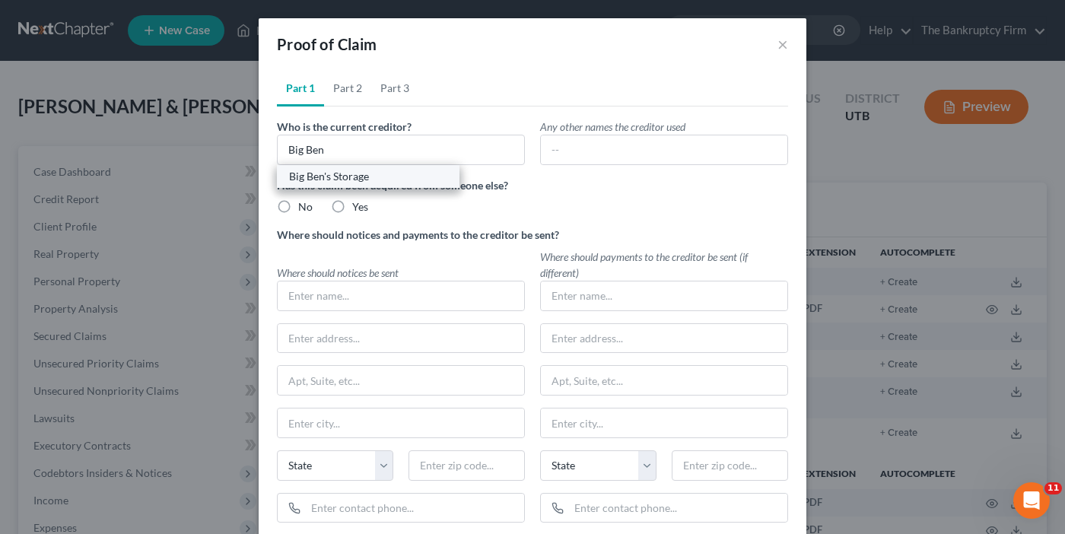
click at [350, 179] on div "Big Ben's Storage" at bounding box center [368, 176] width 158 height 15
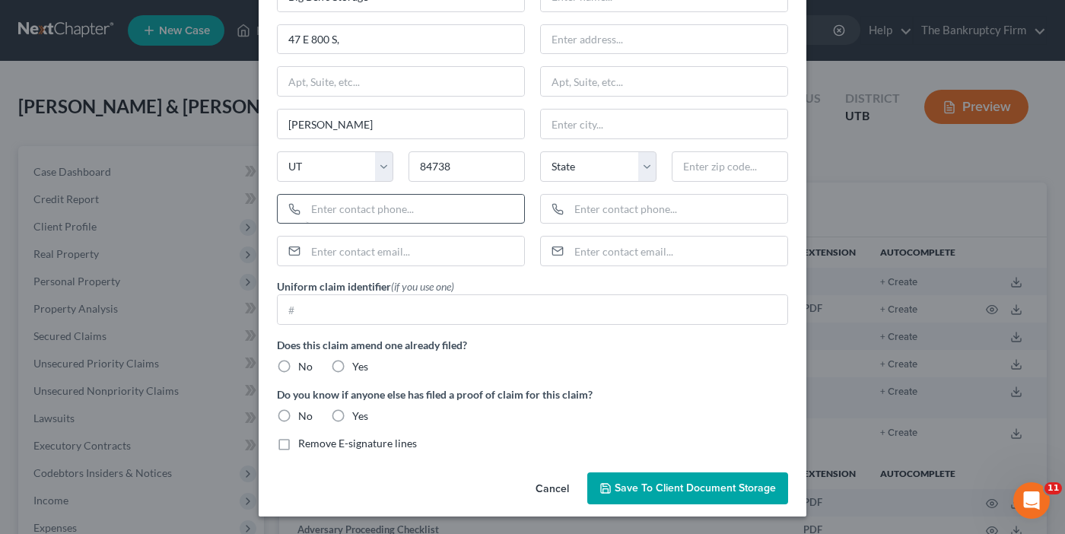
scroll to position [300, 0]
click at [298, 364] on label "No" at bounding box center [305, 365] width 14 height 15
click at [304, 364] on input "No" at bounding box center [309, 363] width 10 height 10
click at [298, 416] on label "No" at bounding box center [305, 415] width 14 height 15
click at [304, 416] on input "No" at bounding box center [309, 413] width 10 height 10
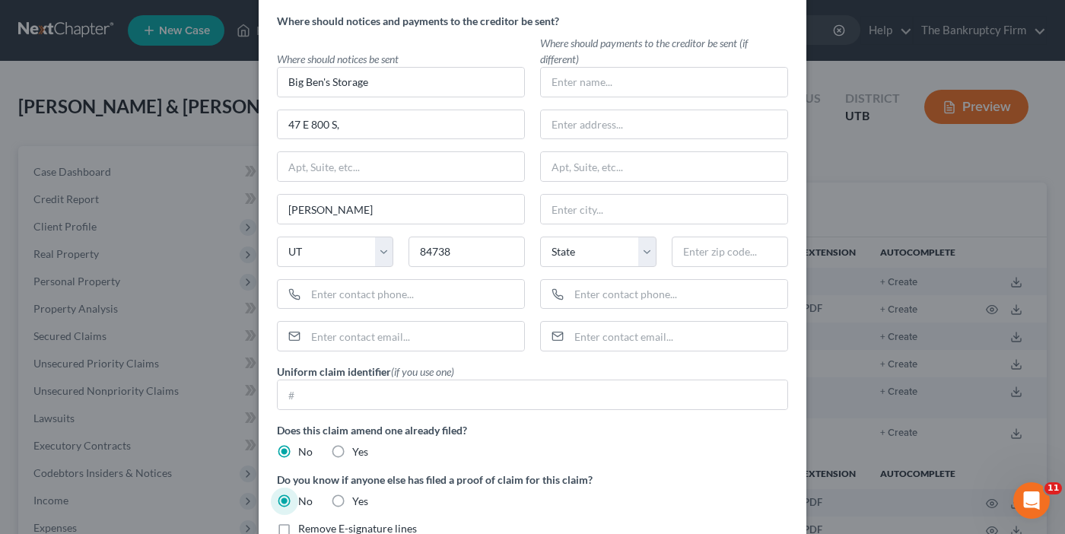
scroll to position [0, 0]
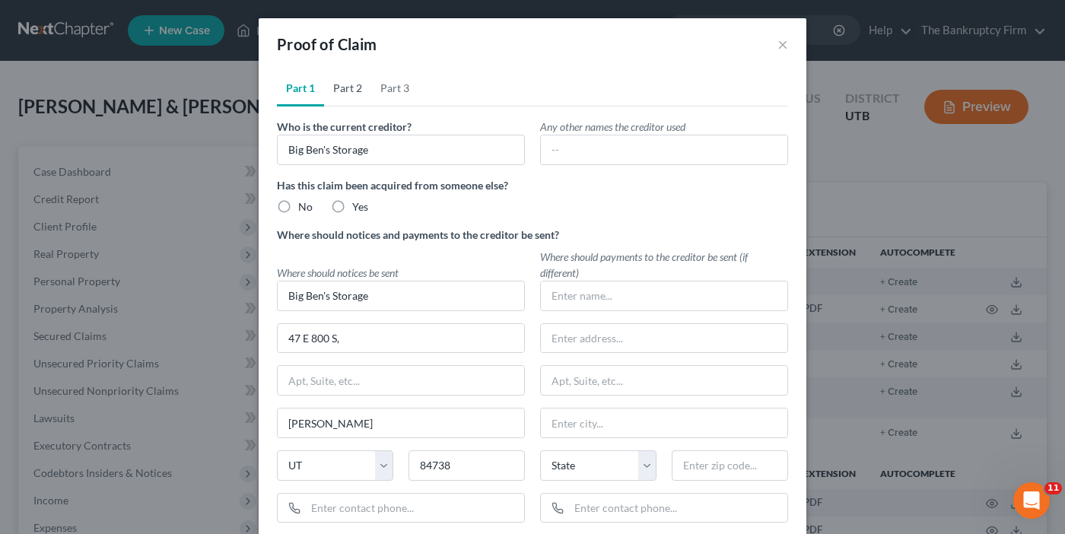
click at [340, 88] on link "Part 2" at bounding box center [347, 88] width 47 height 37
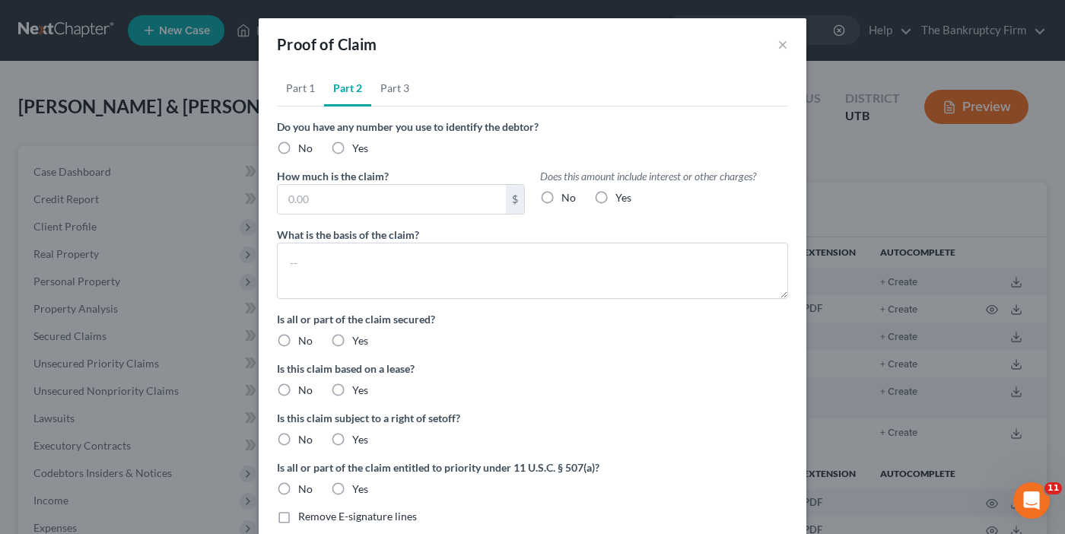
click at [298, 148] on label "No" at bounding box center [305, 148] width 14 height 15
click at [304, 148] on input "No" at bounding box center [309, 146] width 10 height 10
click at [310, 205] on input "text" at bounding box center [392, 199] width 228 height 29
click at [562, 199] on label "No" at bounding box center [569, 197] width 14 height 15
click at [568, 199] on input "No" at bounding box center [573, 195] width 10 height 10
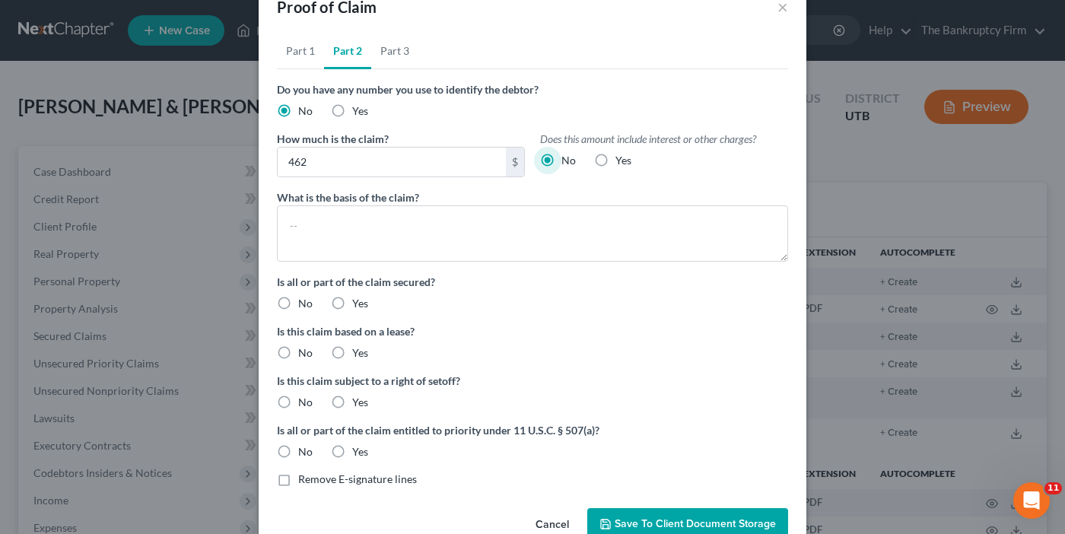
scroll to position [73, 0]
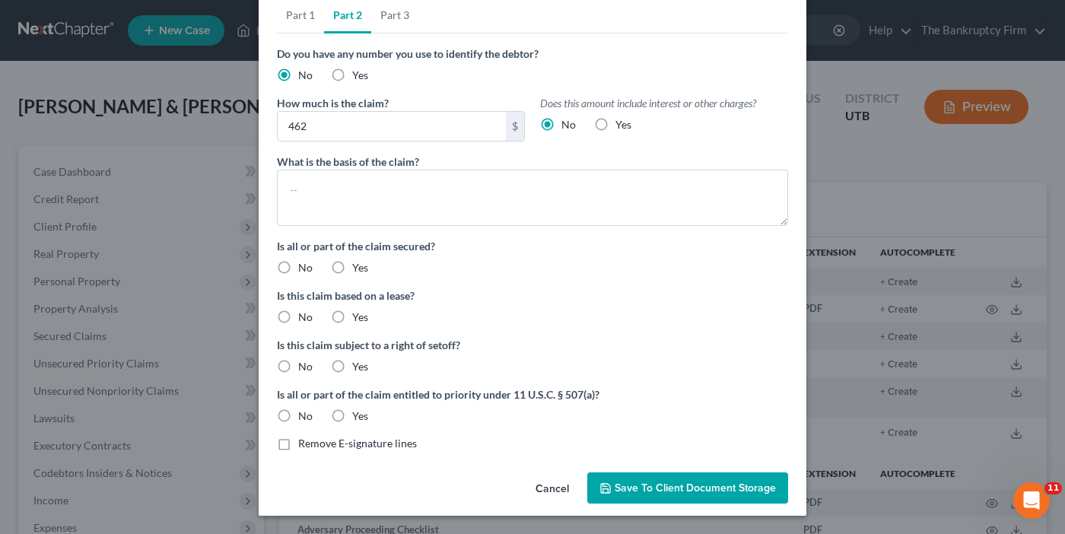
click at [298, 265] on label "No" at bounding box center [305, 267] width 14 height 15
click at [304, 265] on input "No" at bounding box center [309, 265] width 10 height 10
click at [298, 319] on label "No" at bounding box center [305, 317] width 14 height 15
click at [304, 319] on input "No" at bounding box center [309, 315] width 10 height 10
click at [298, 367] on label "No" at bounding box center [305, 366] width 14 height 15
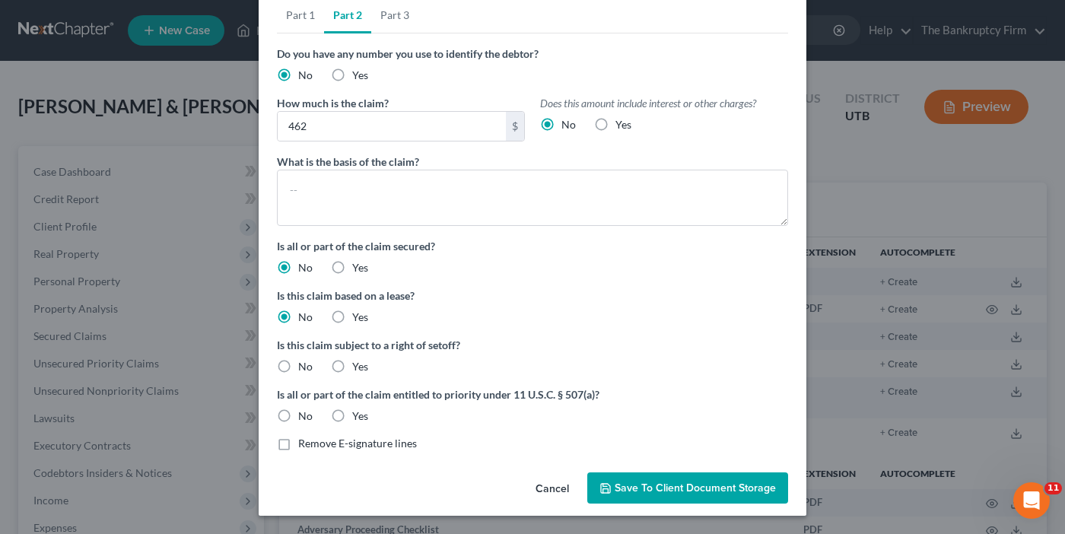
click at [304, 367] on input "No" at bounding box center [309, 364] width 10 height 10
click at [298, 409] on label "No" at bounding box center [305, 416] width 14 height 15
click at [304, 409] on input "No" at bounding box center [309, 414] width 10 height 10
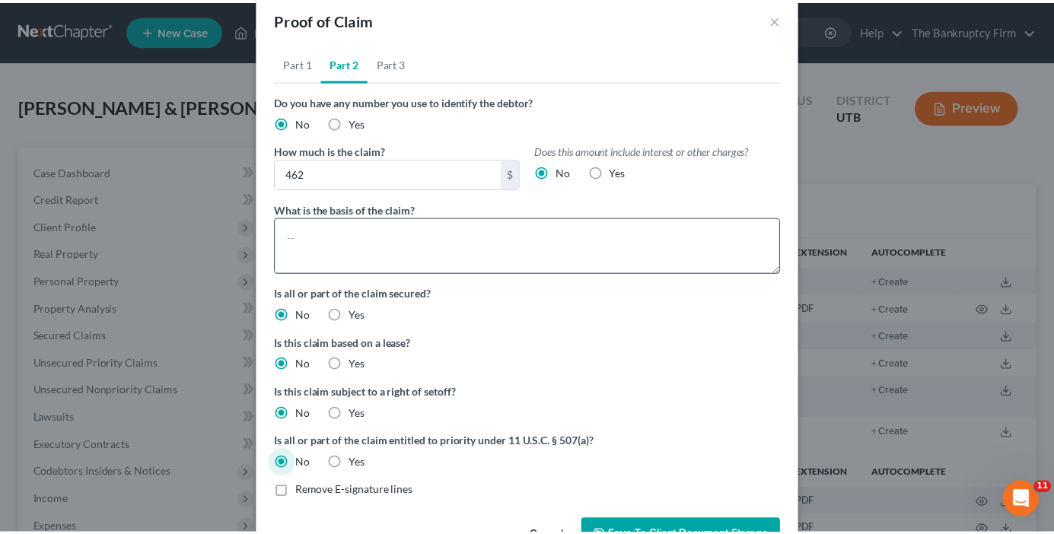
scroll to position [0, 0]
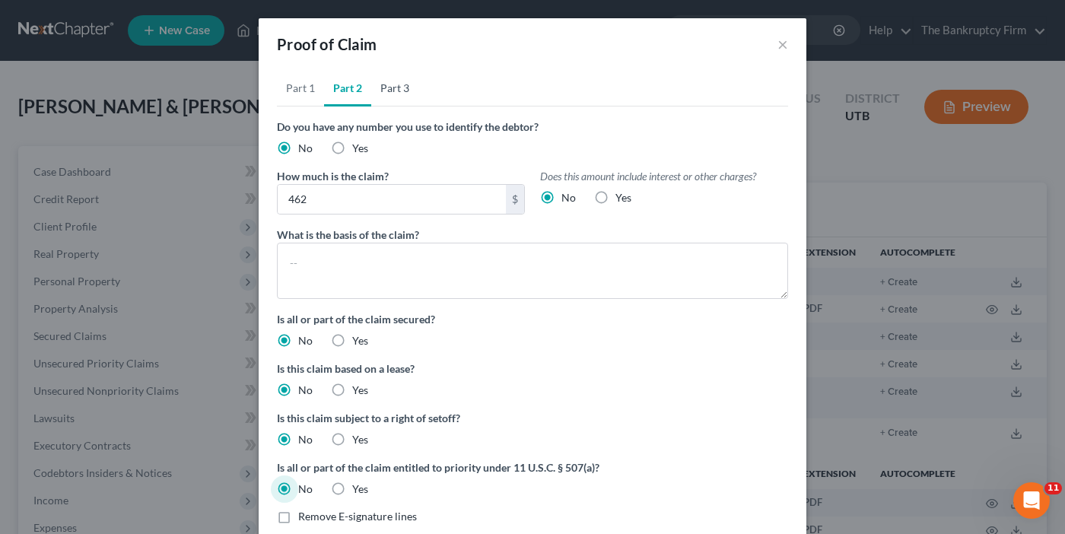
click at [399, 84] on link "Part 3" at bounding box center [394, 88] width 47 height 37
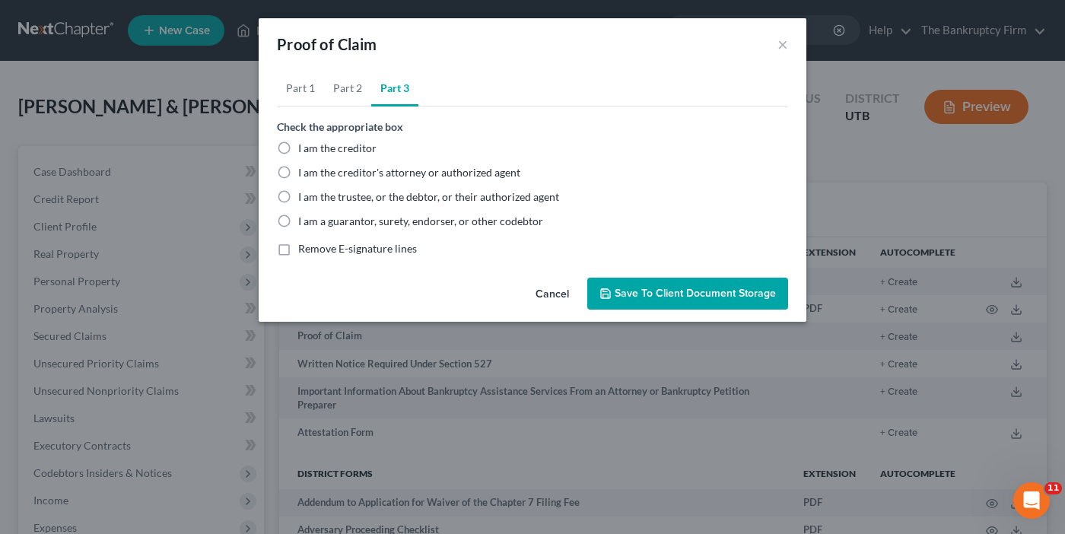
click at [298, 193] on label "I am the trustee, or the debtor, or their authorized agent" at bounding box center [428, 196] width 261 height 15
click at [304, 193] on input "I am the trustee, or the debtor, or their authorized agent" at bounding box center [309, 194] width 10 height 10
click at [695, 294] on span "Save to Client Document Storage" at bounding box center [695, 293] width 161 height 13
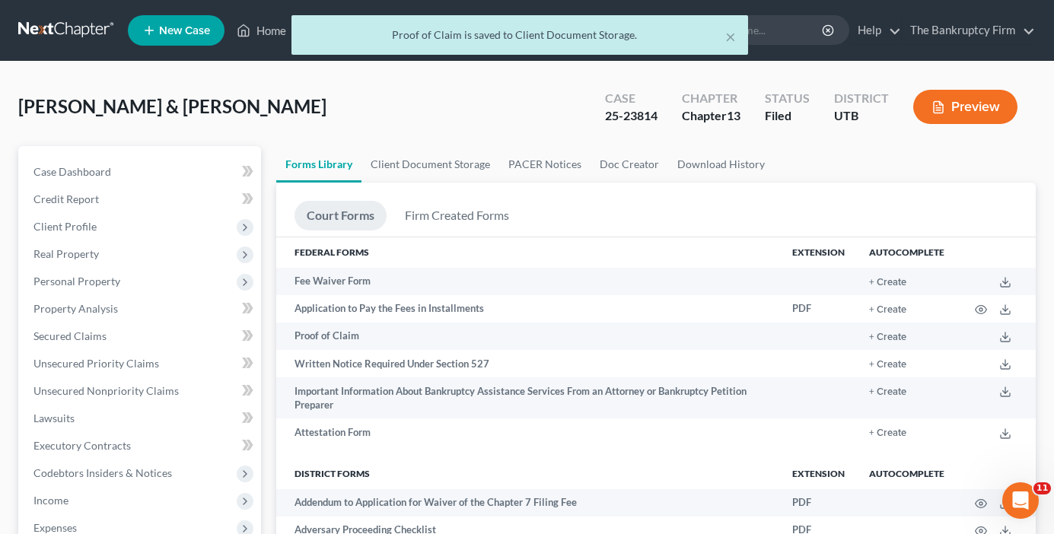
click at [272, 122] on div "[PERSON_NAME] & [PERSON_NAME] Upgraded Case 25-23814 Chapter Chapter 13 Status …" at bounding box center [526, 113] width 1017 height 66
click at [403, 166] on link "Client Document Storage" at bounding box center [430, 164] width 138 height 37
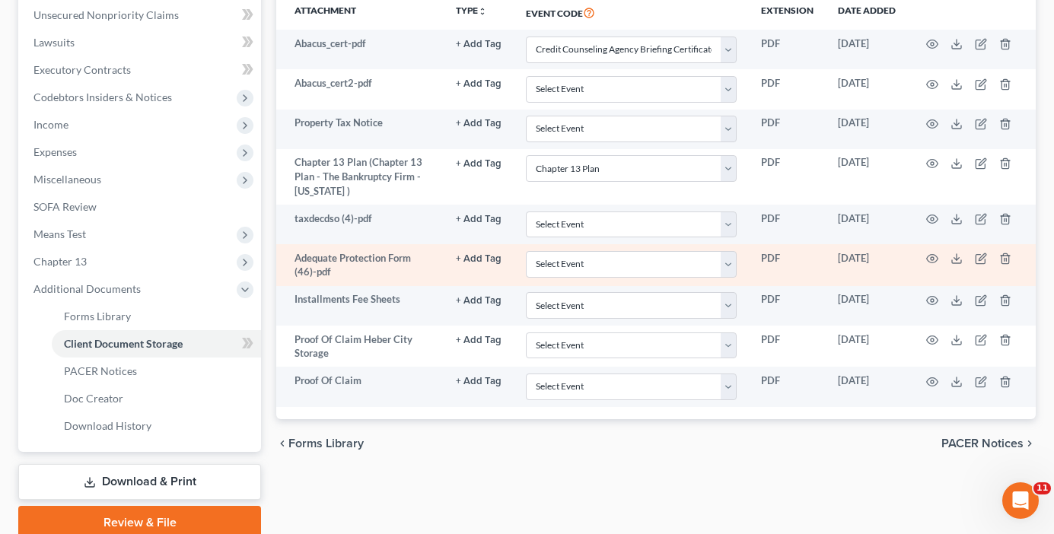
scroll to position [380, 0]
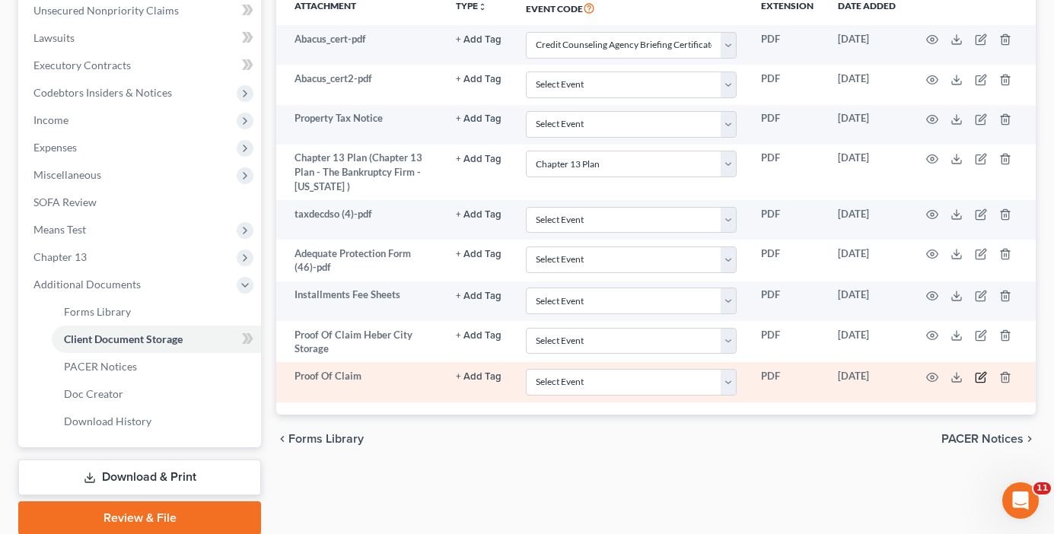
click at [978, 378] on icon "button" at bounding box center [981, 377] width 12 height 12
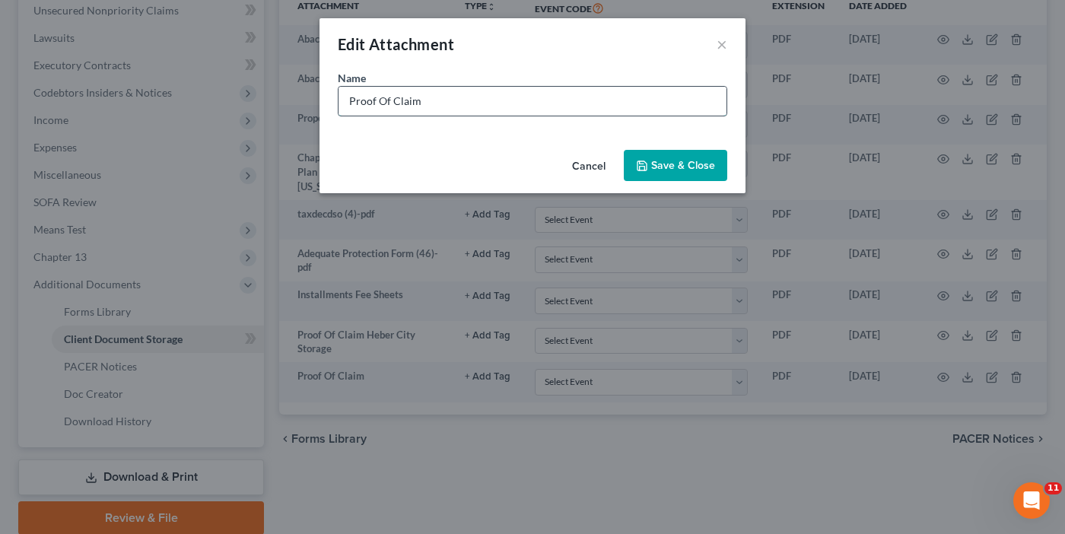
click at [455, 100] on input "Proof Of Claim" at bounding box center [533, 101] width 388 height 29
click at [666, 162] on span "Save & Close" at bounding box center [683, 165] width 64 height 13
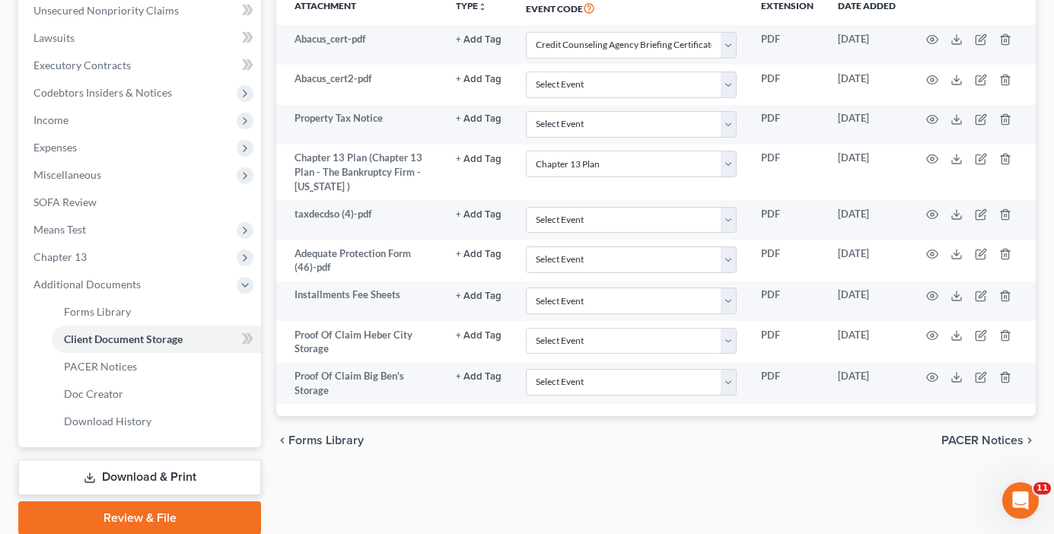
drag, startPoint x: 300, startPoint y: 486, endPoint x: 250, endPoint y: 458, distance: 56.9
click at [300, 486] on div "Forms Library Client Document Storage PACER Notices Doc Creator Download Histor…" at bounding box center [656, 150] width 775 height 769
click at [116, 307] on span "Forms Library" at bounding box center [97, 311] width 67 height 13
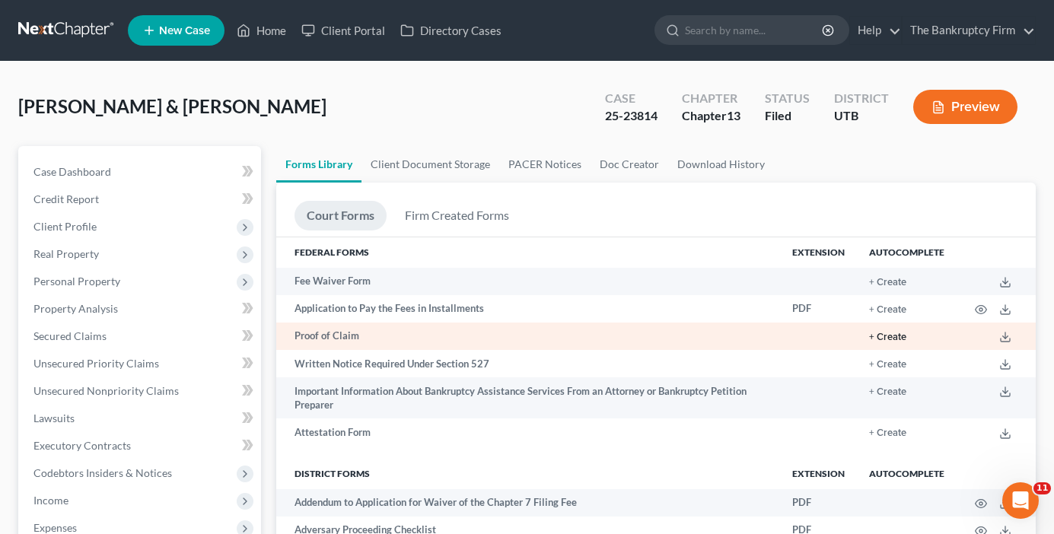
click at [898, 332] on button "+ Create" at bounding box center [887, 337] width 37 height 10
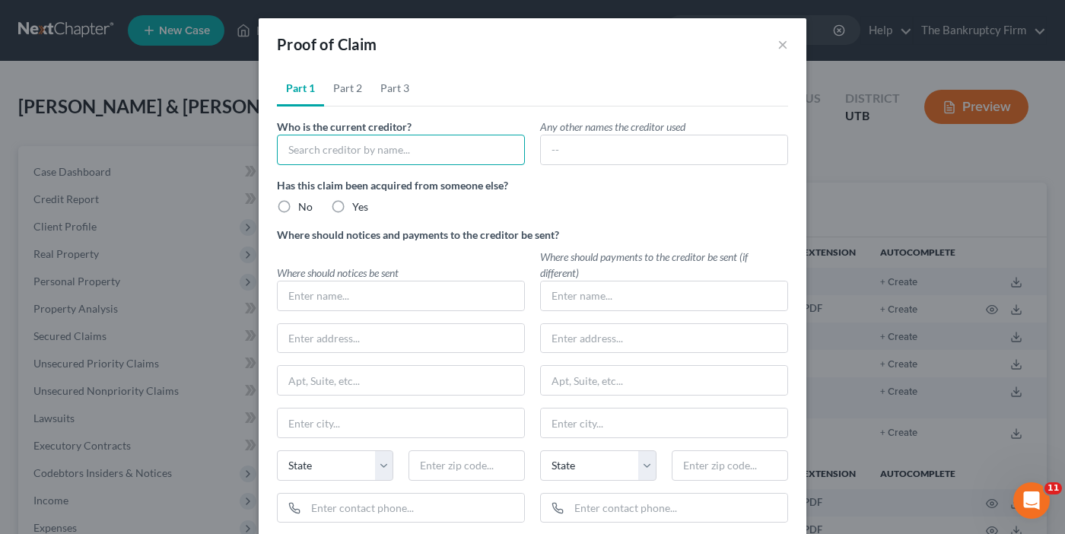
click at [310, 151] on input "text" at bounding box center [401, 150] width 248 height 30
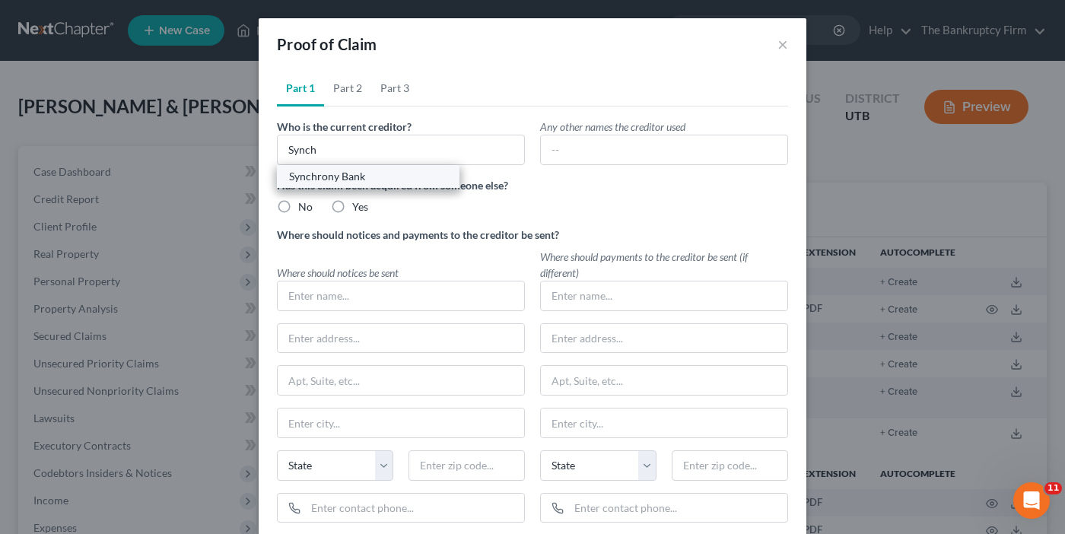
click at [349, 173] on div "Synchrony Bank" at bounding box center [368, 176] width 158 height 15
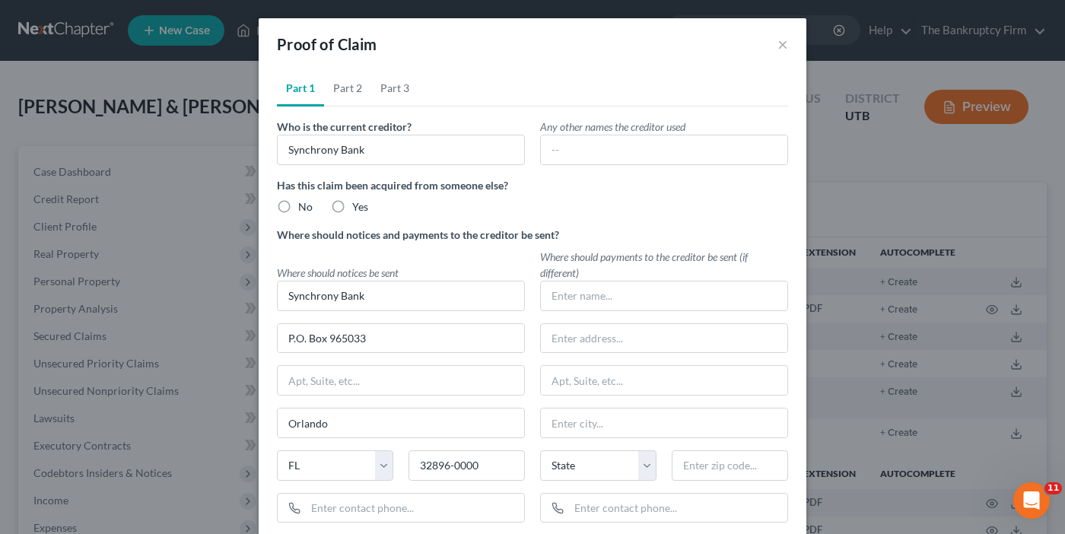
click at [298, 204] on label "No" at bounding box center [305, 206] width 14 height 15
click at [304, 204] on input "No" at bounding box center [309, 204] width 10 height 10
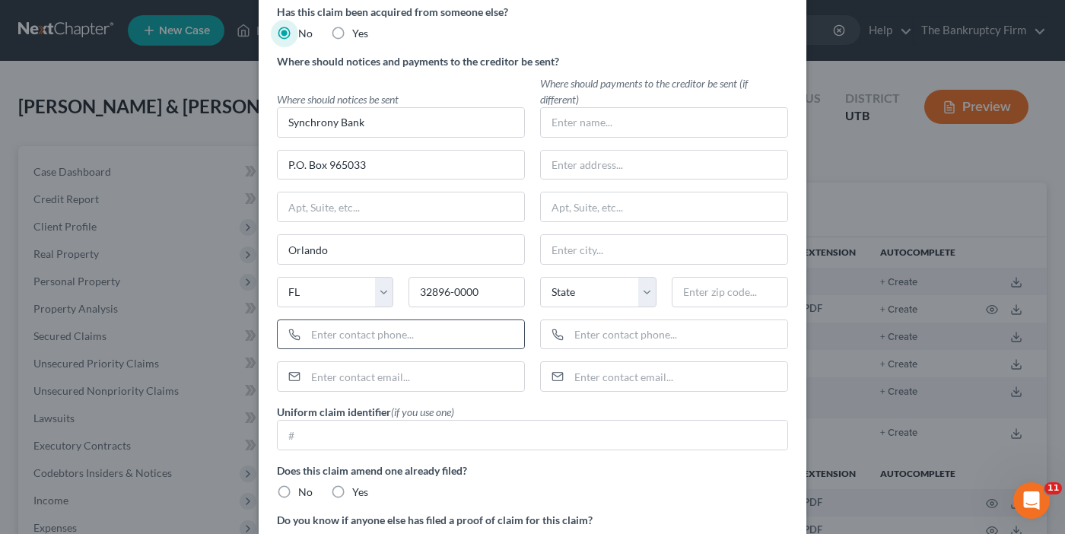
scroll to position [300, 0]
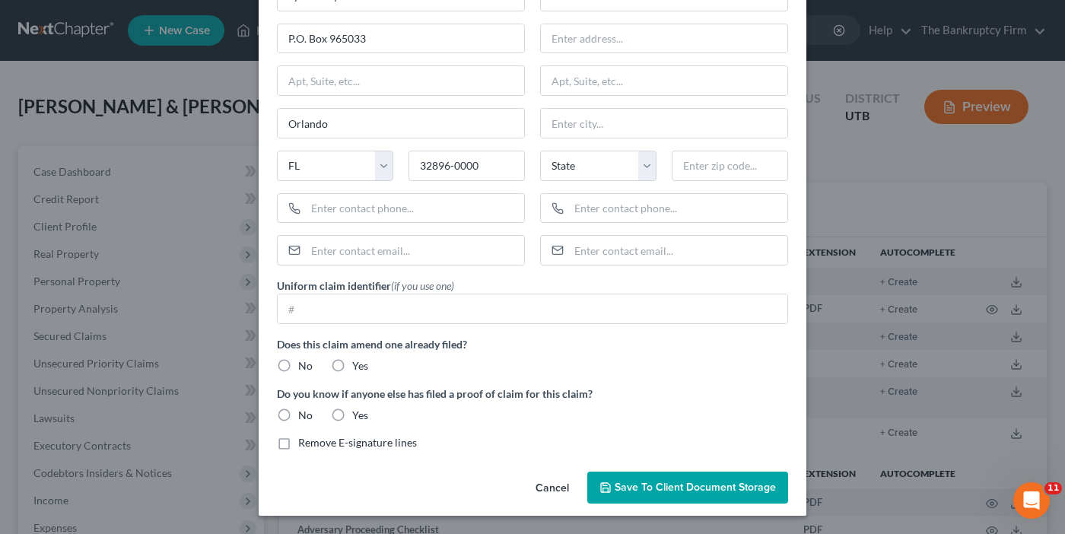
click at [298, 364] on label "No" at bounding box center [305, 365] width 14 height 15
click at [304, 364] on input "No" at bounding box center [309, 363] width 10 height 10
click at [298, 414] on label "No" at bounding box center [305, 415] width 14 height 15
click at [304, 414] on input "No" at bounding box center [309, 413] width 10 height 10
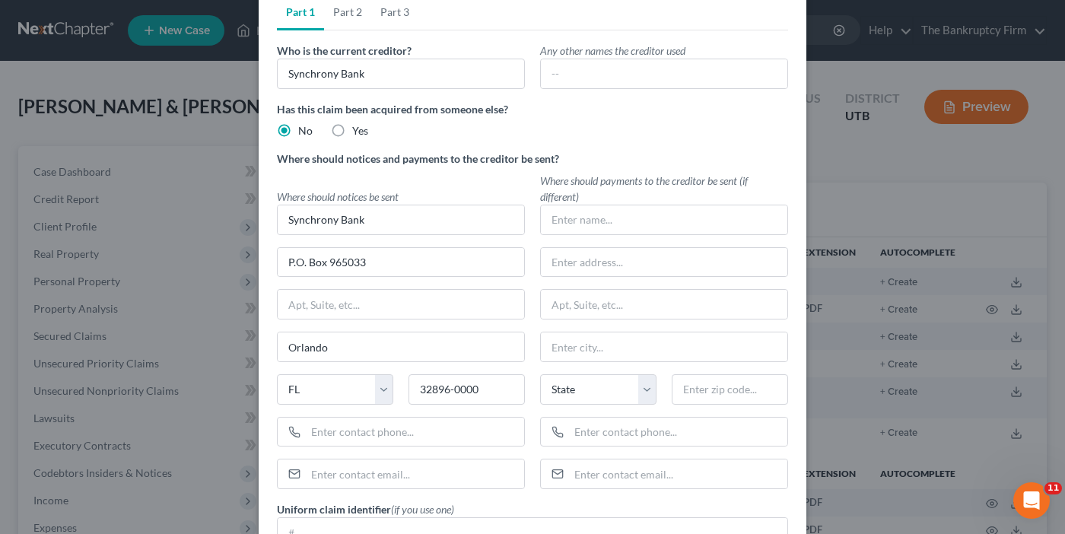
scroll to position [0, 0]
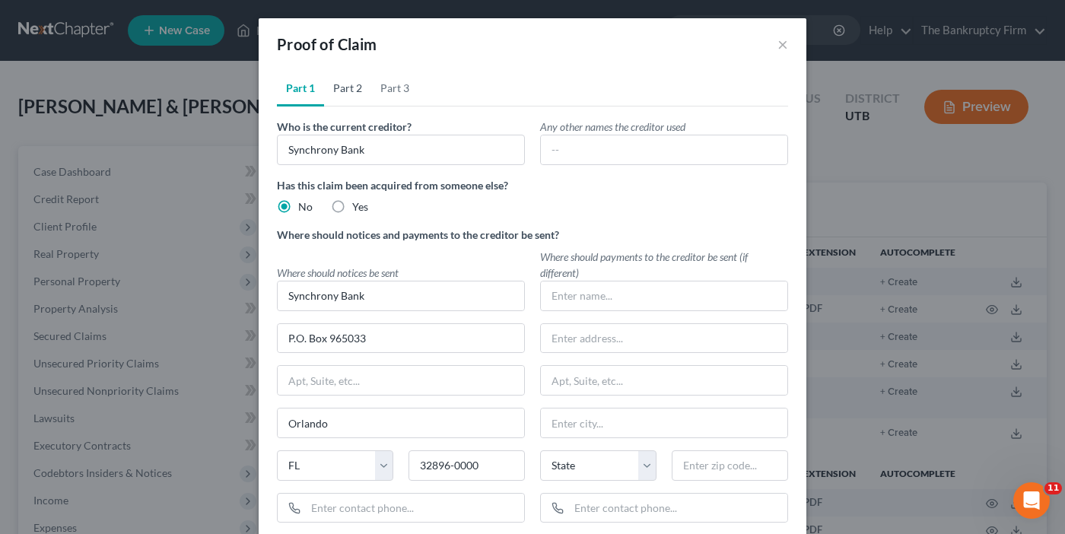
click at [347, 91] on link "Part 2" at bounding box center [347, 88] width 47 height 37
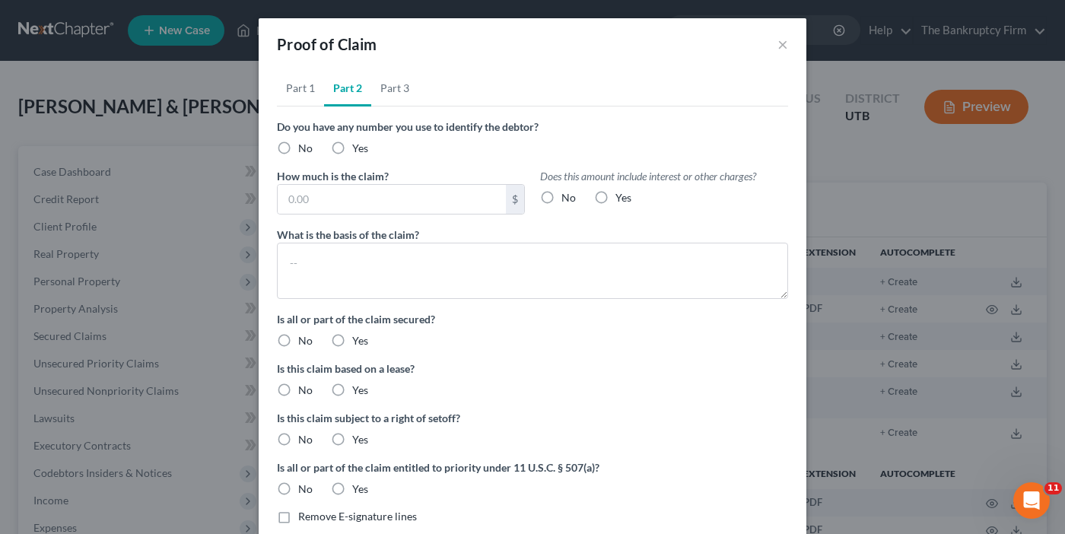
click at [298, 148] on label "No" at bounding box center [305, 148] width 14 height 15
click at [304, 148] on input "No" at bounding box center [309, 146] width 10 height 10
click at [347, 192] on input "text" at bounding box center [392, 199] width 228 height 29
click at [562, 195] on label "No" at bounding box center [569, 197] width 14 height 15
click at [568, 195] on input "No" at bounding box center [573, 195] width 10 height 10
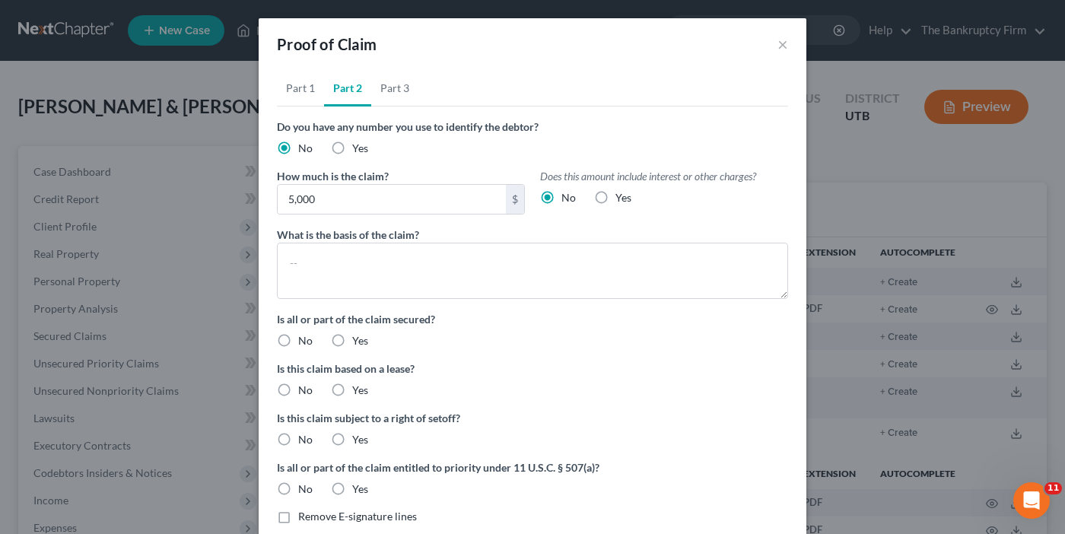
click at [298, 339] on label "No" at bounding box center [305, 340] width 14 height 15
click at [304, 339] on input "No" at bounding box center [309, 338] width 10 height 10
click at [298, 390] on label "No" at bounding box center [305, 390] width 14 height 15
click at [304, 390] on input "No" at bounding box center [309, 388] width 10 height 10
click at [298, 442] on label "No" at bounding box center [305, 439] width 14 height 15
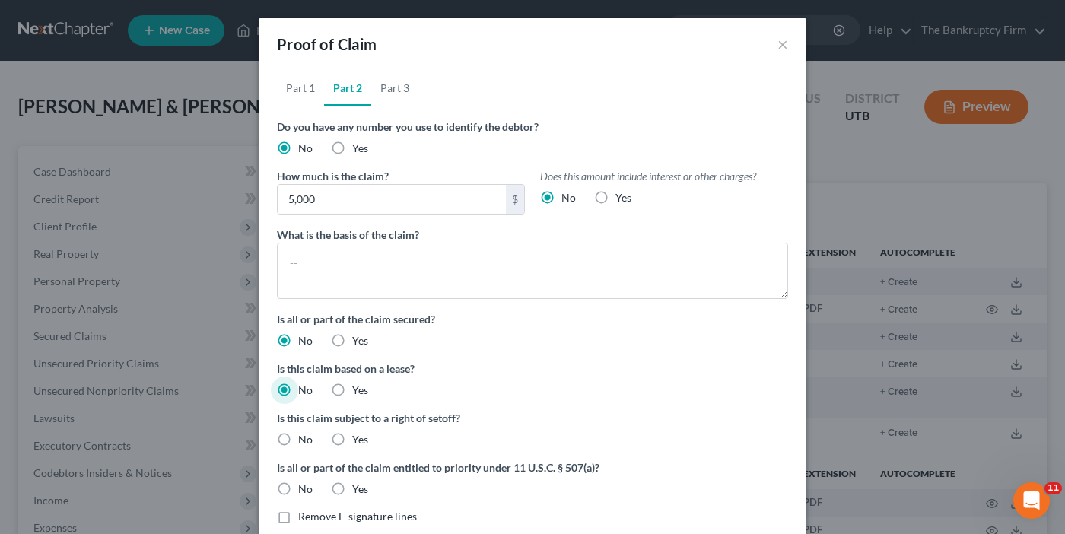
click at [304, 442] on input "No" at bounding box center [309, 437] width 10 height 10
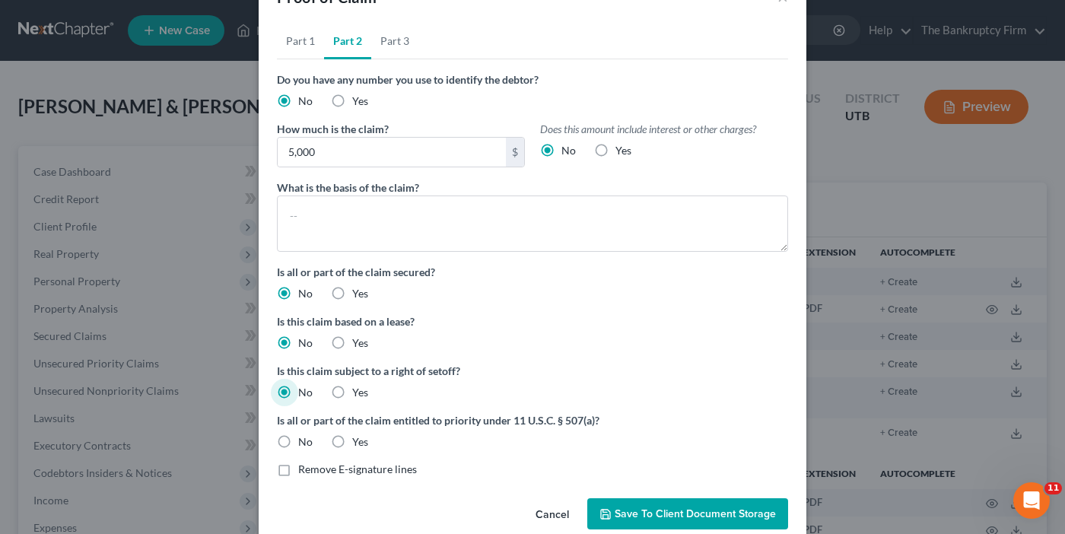
scroll to position [73, 0]
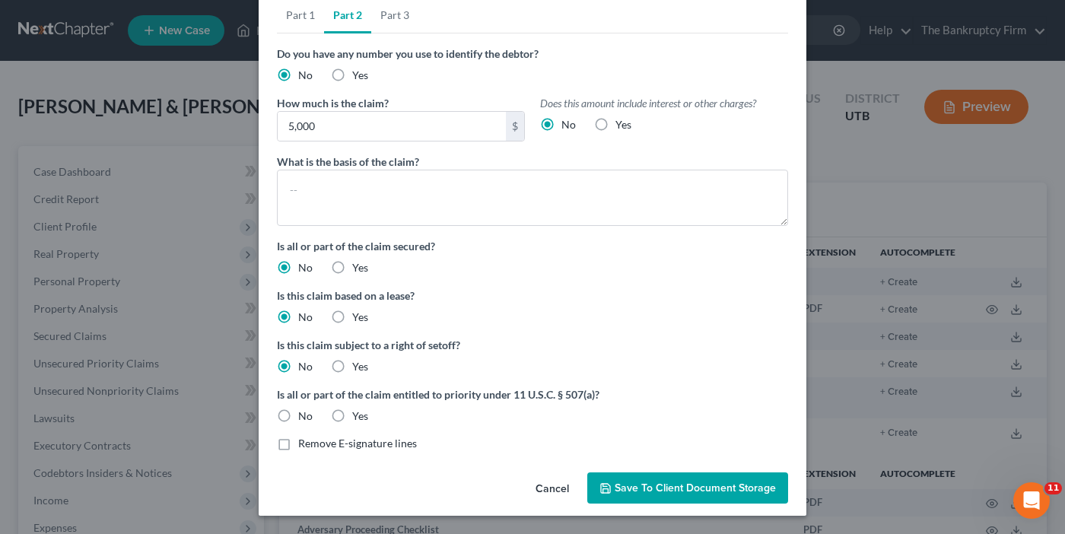
click at [298, 415] on label "No" at bounding box center [305, 416] width 14 height 15
click at [304, 415] on input "No" at bounding box center [309, 414] width 10 height 10
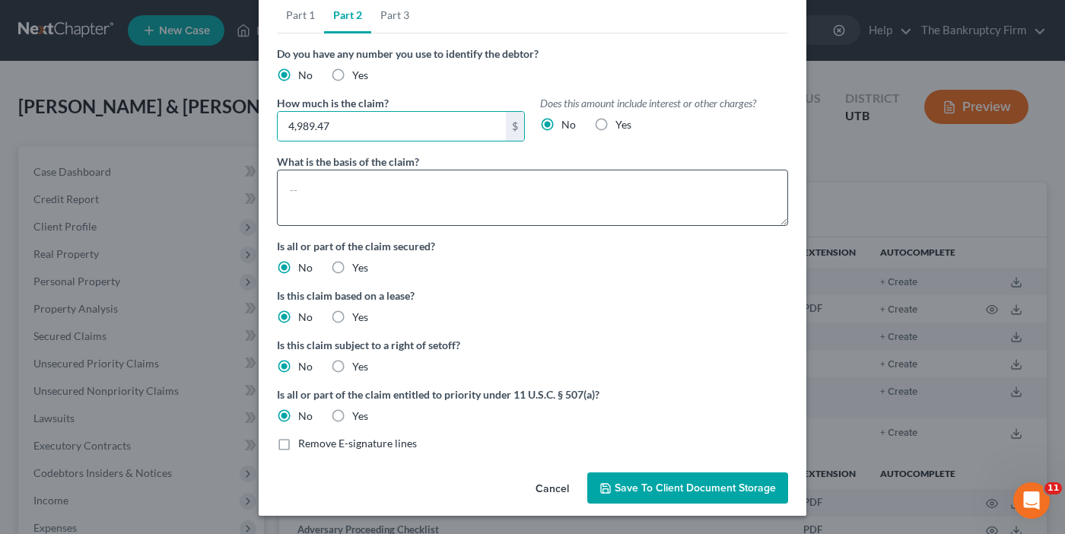
drag, startPoint x: 472, startPoint y: 226, endPoint x: 473, endPoint y: 183, distance: 43.4
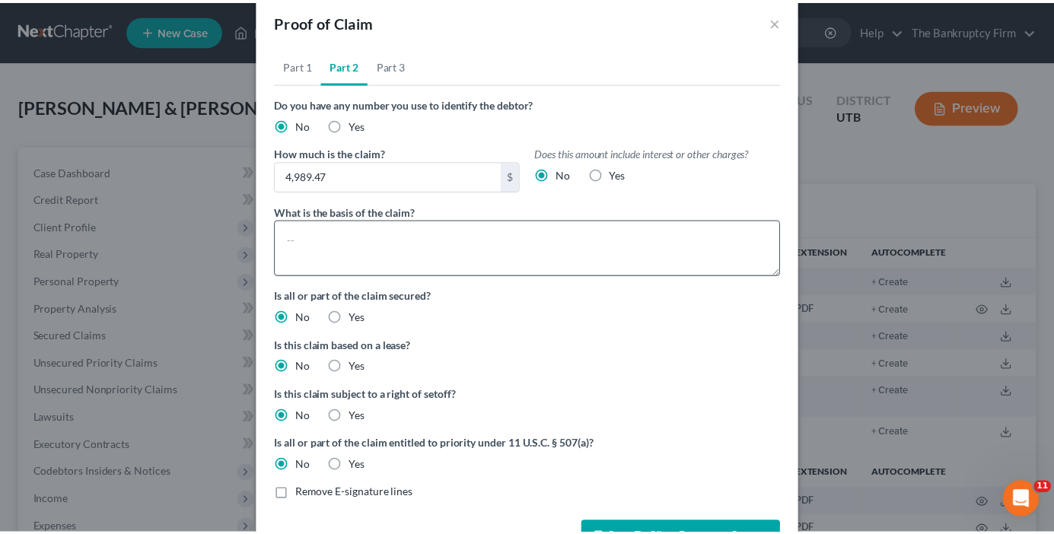
scroll to position [0, 0]
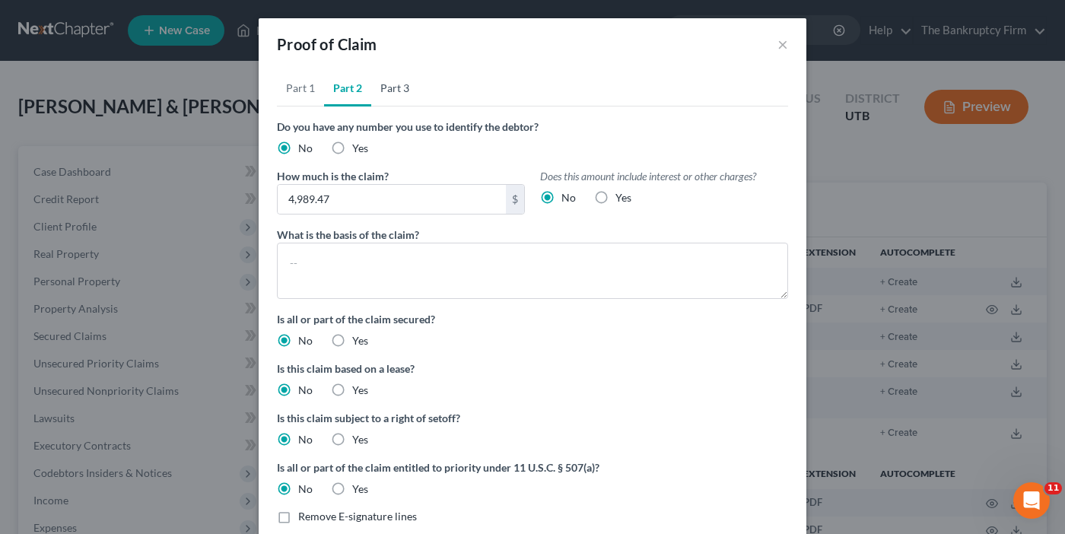
drag, startPoint x: 473, startPoint y: 183, endPoint x: 393, endPoint y: 93, distance: 120.2
click at [393, 93] on link "Part 3" at bounding box center [394, 88] width 47 height 37
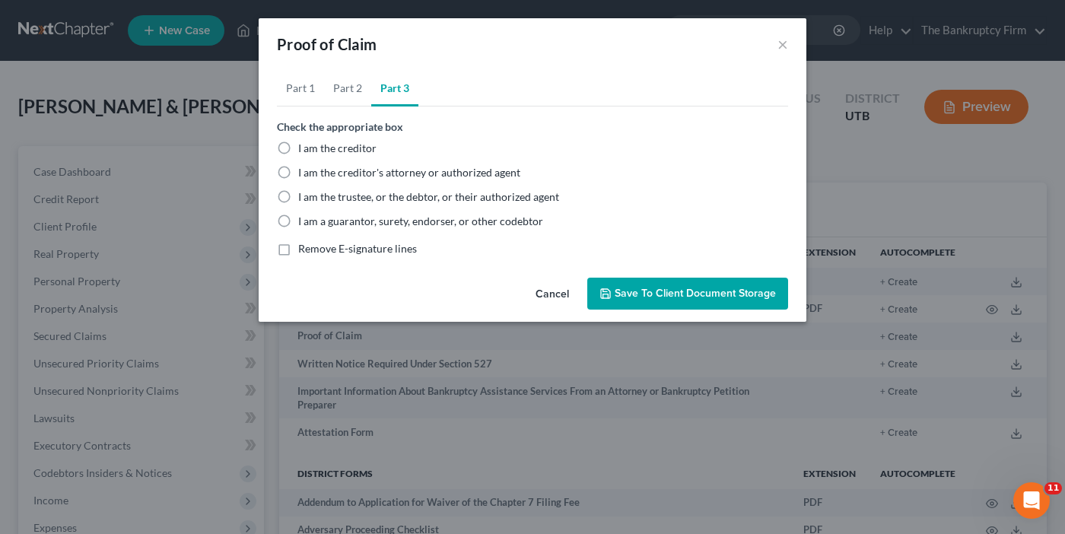
click at [298, 196] on label "I am the trustee, or the debtor, or their authorized agent" at bounding box center [428, 196] width 261 height 15
click at [304, 196] on input "I am the trustee, or the debtor, or their authorized agent" at bounding box center [309, 194] width 10 height 10
click at [671, 297] on span "Save to Client Document Storage" at bounding box center [695, 293] width 161 height 13
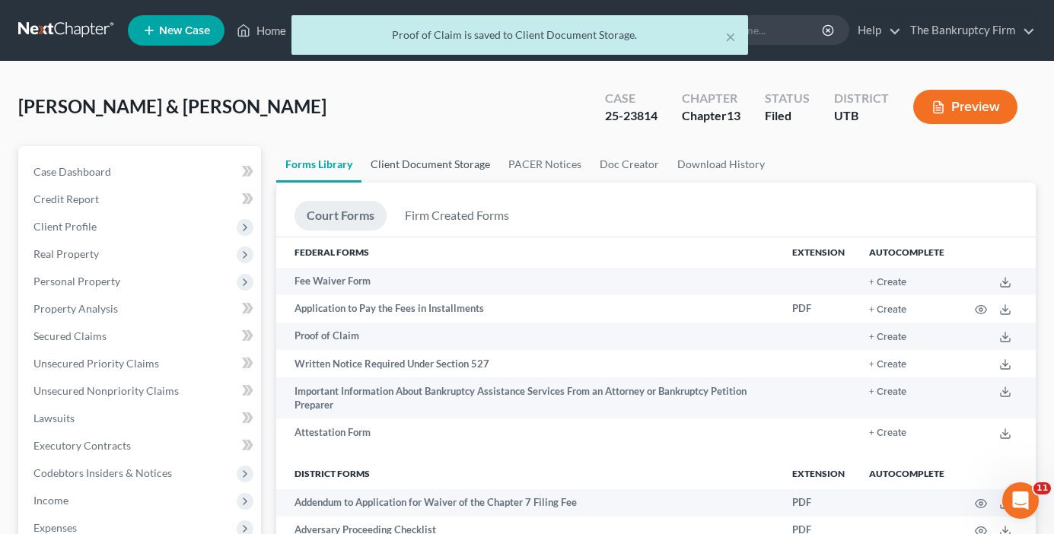
click at [439, 168] on link "Client Document Storage" at bounding box center [430, 164] width 138 height 37
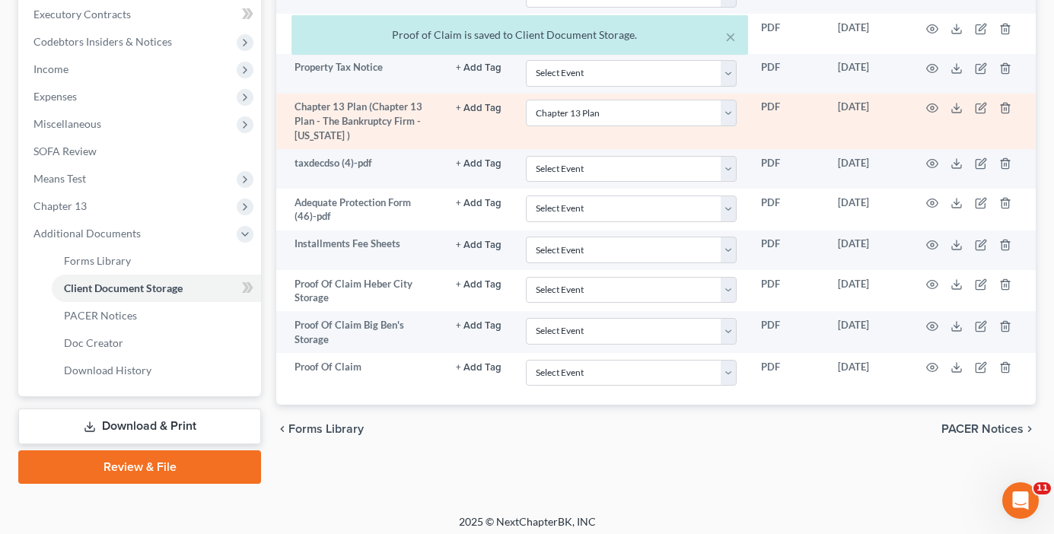
scroll to position [439, 0]
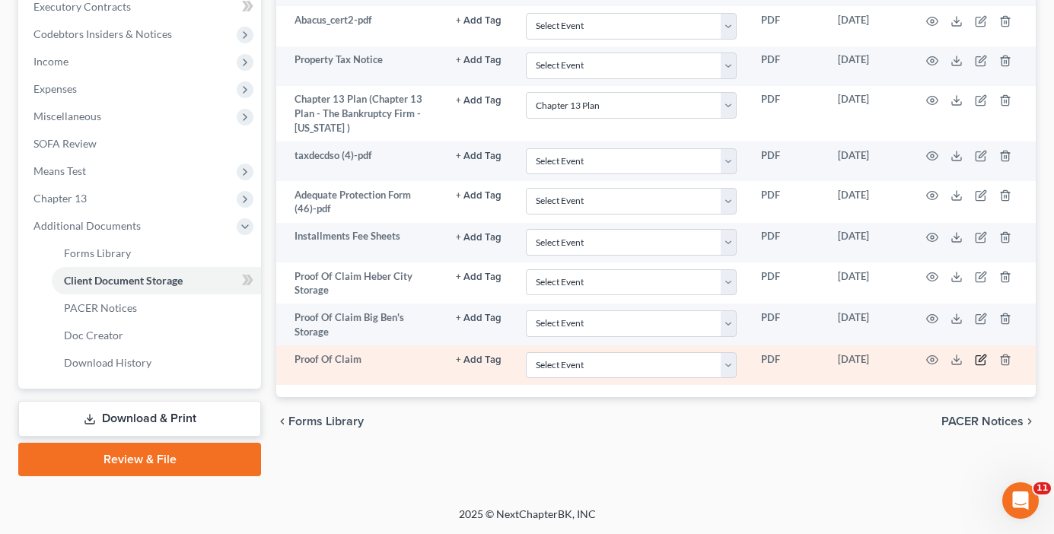
click at [978, 358] on icon "button" at bounding box center [981, 360] width 12 height 12
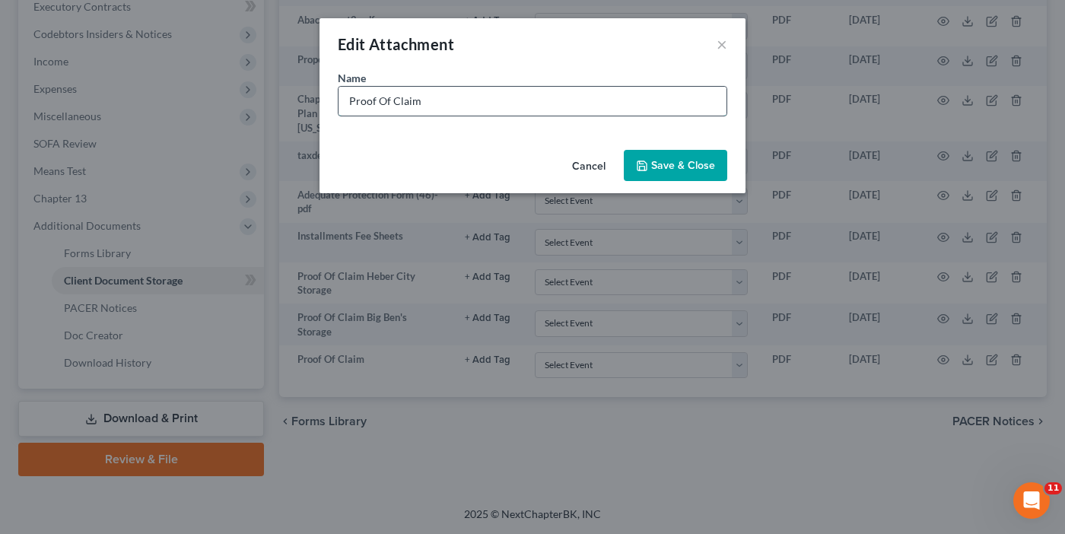
click at [496, 100] on input "Proof Of Claim" at bounding box center [533, 101] width 388 height 29
click at [660, 161] on span "Save & Close" at bounding box center [683, 165] width 64 height 13
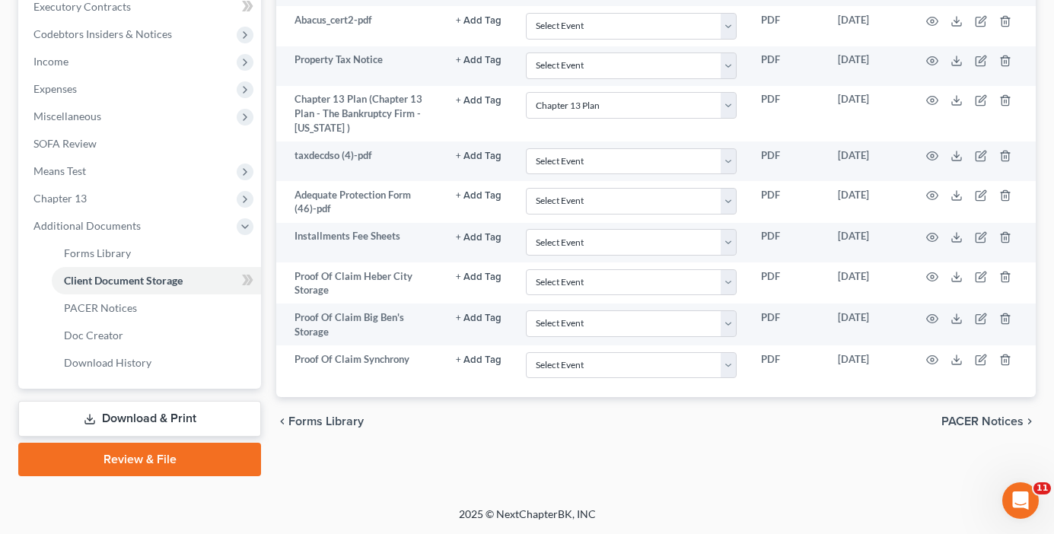
click at [314, 469] on div "Forms Library Client Document Storage PACER Notices Doc Creator Download Histor…" at bounding box center [656, 91] width 775 height 769
click at [138, 250] on link "Forms Library" at bounding box center [156, 253] width 209 height 27
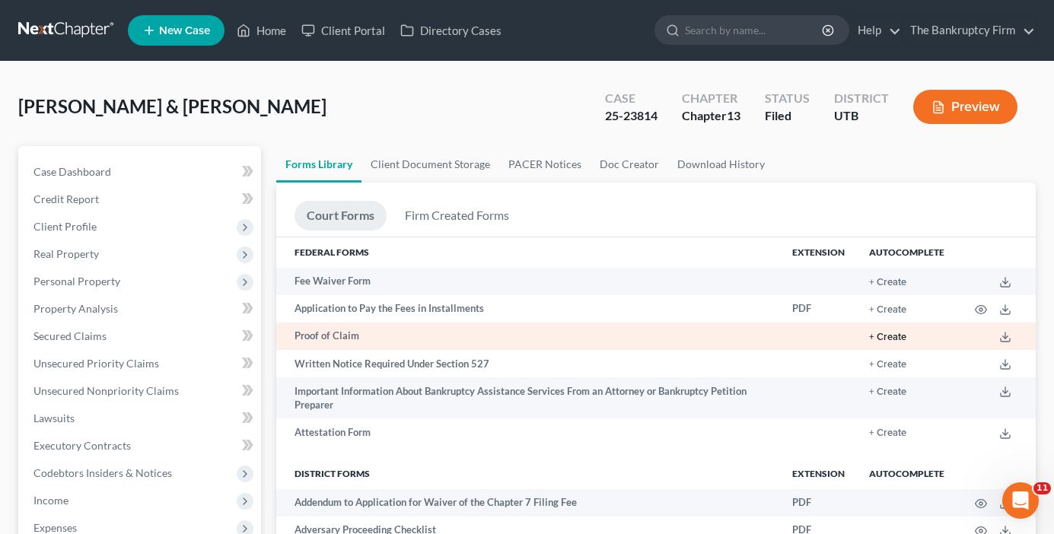
click at [891, 334] on button "+ Create" at bounding box center [887, 337] width 37 height 10
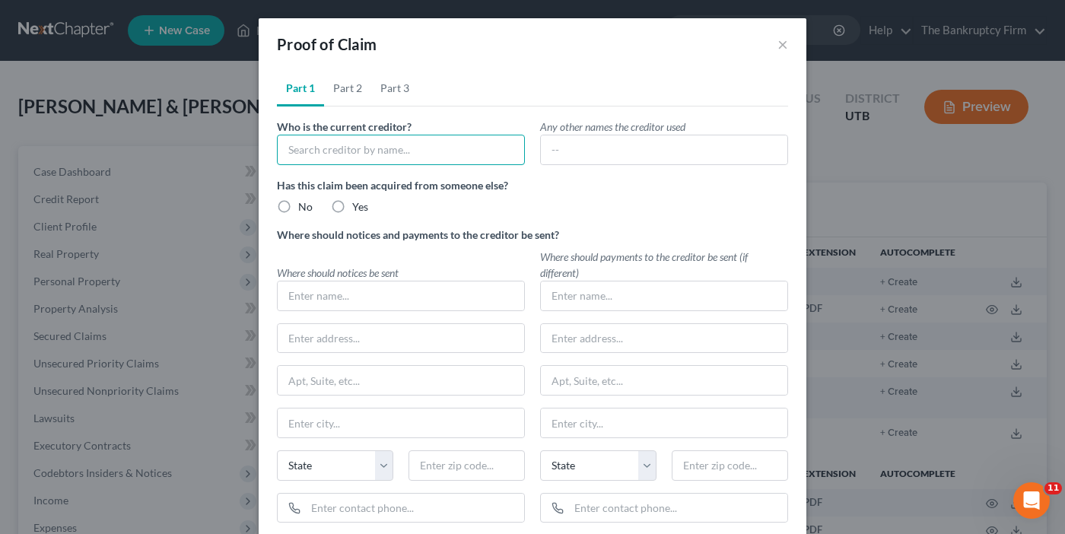
click at [345, 148] on input "text" at bounding box center [401, 150] width 248 height 30
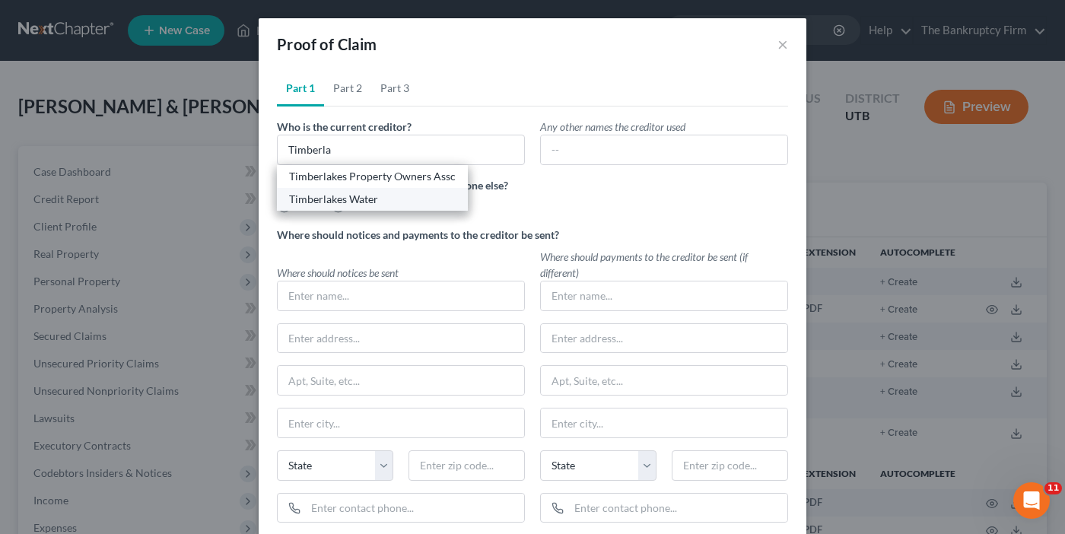
click at [345, 201] on div "Timberlakes Water" at bounding box center [372, 199] width 167 height 15
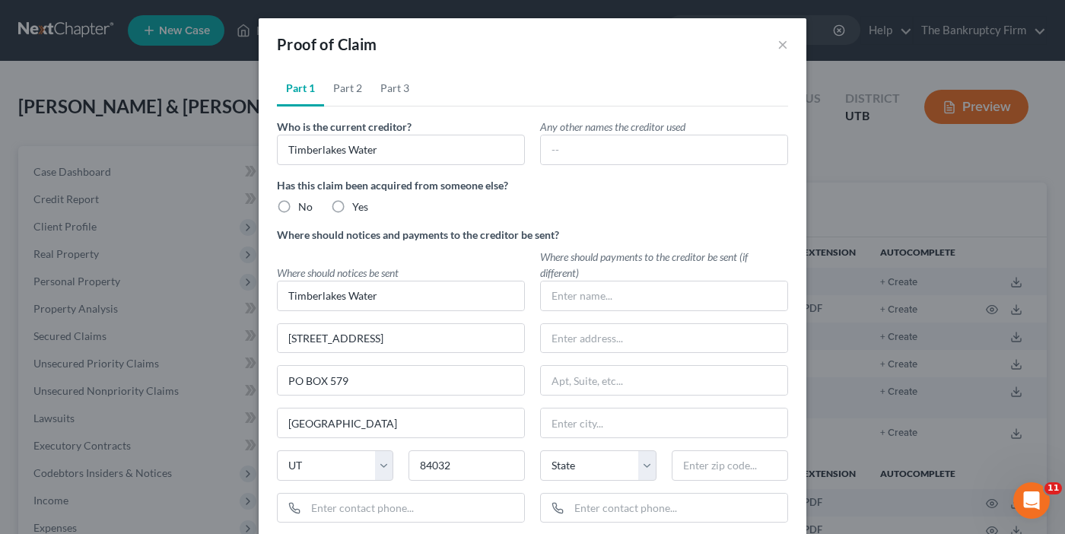
click at [298, 205] on label "No" at bounding box center [305, 206] width 14 height 15
click at [304, 205] on input "No" at bounding box center [309, 204] width 10 height 10
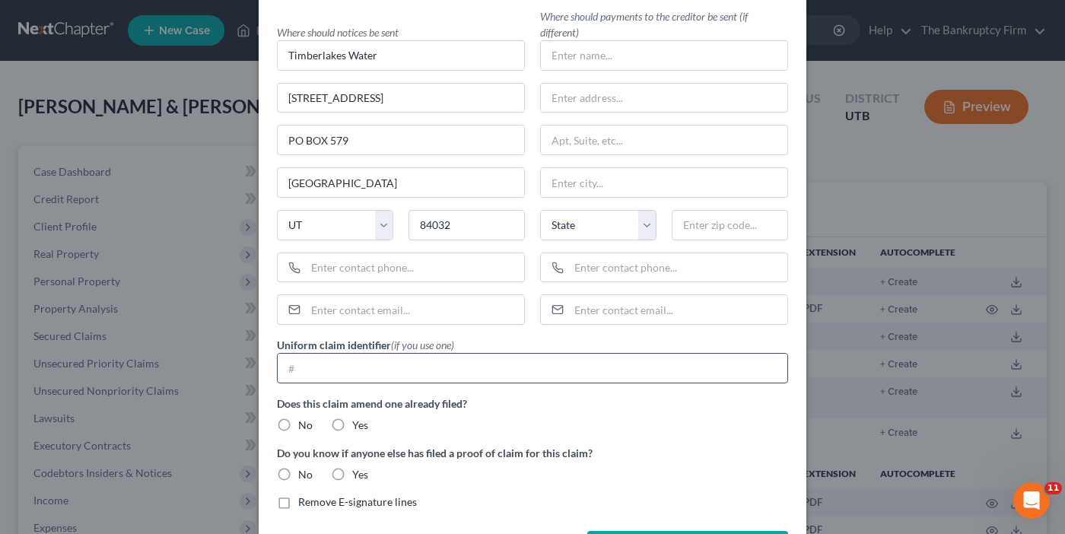
scroll to position [300, 0]
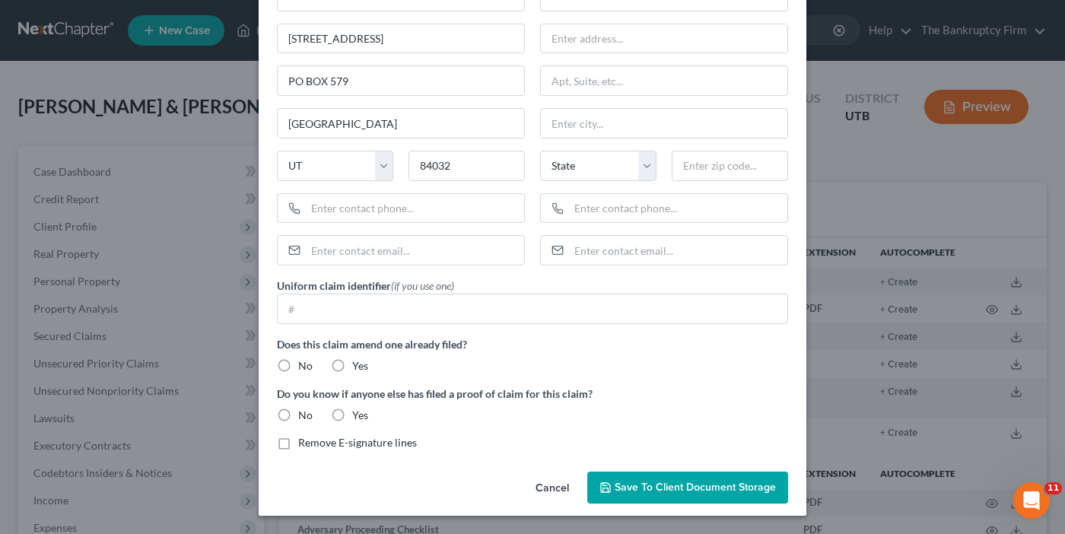
click at [298, 368] on label "No" at bounding box center [305, 365] width 14 height 15
click at [304, 368] on input "No" at bounding box center [309, 363] width 10 height 10
click at [298, 419] on label "No" at bounding box center [305, 415] width 14 height 15
click at [304, 418] on input "No" at bounding box center [309, 413] width 10 height 10
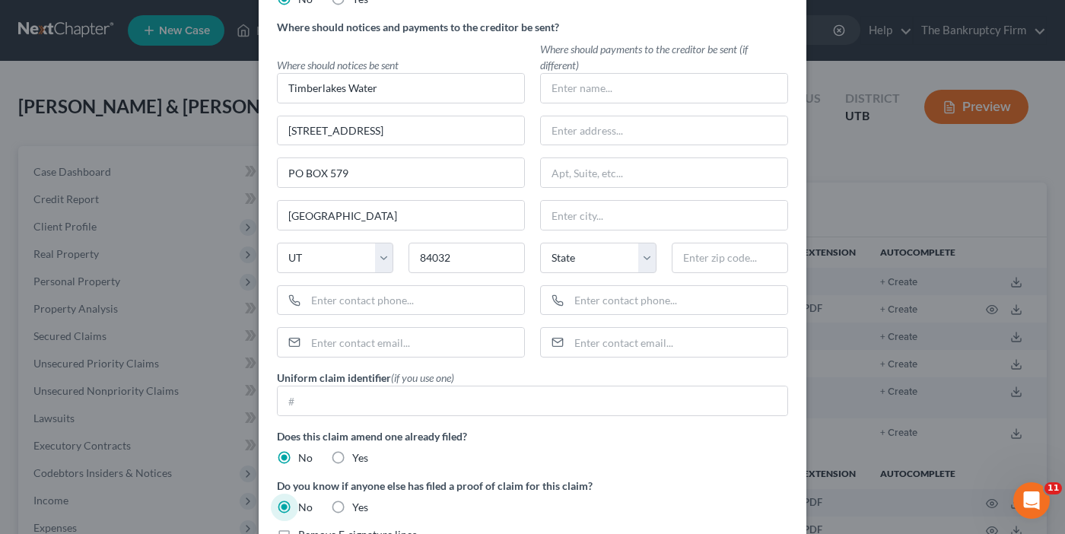
scroll to position [0, 0]
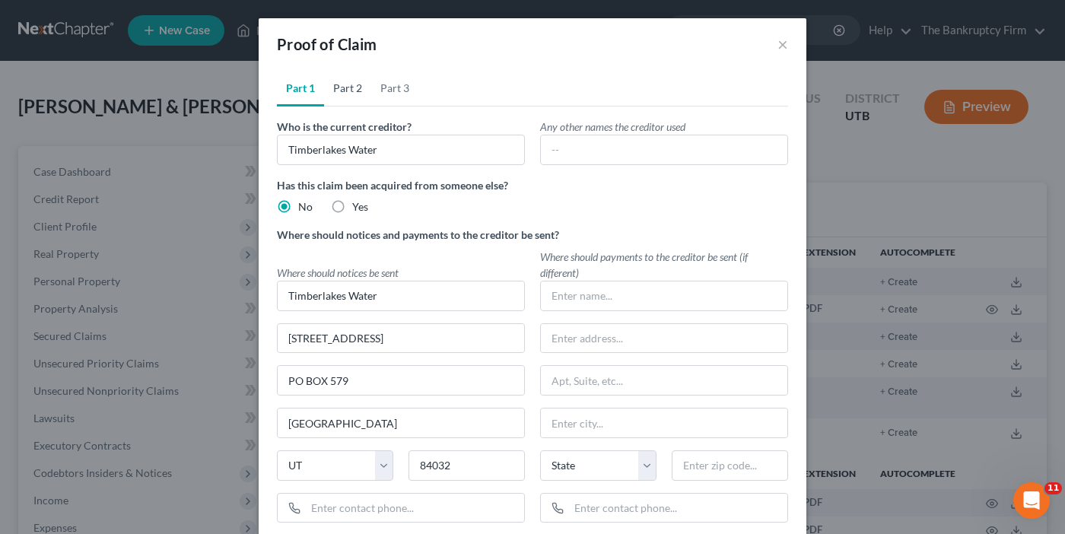
click at [336, 88] on link "Part 2" at bounding box center [347, 88] width 47 height 37
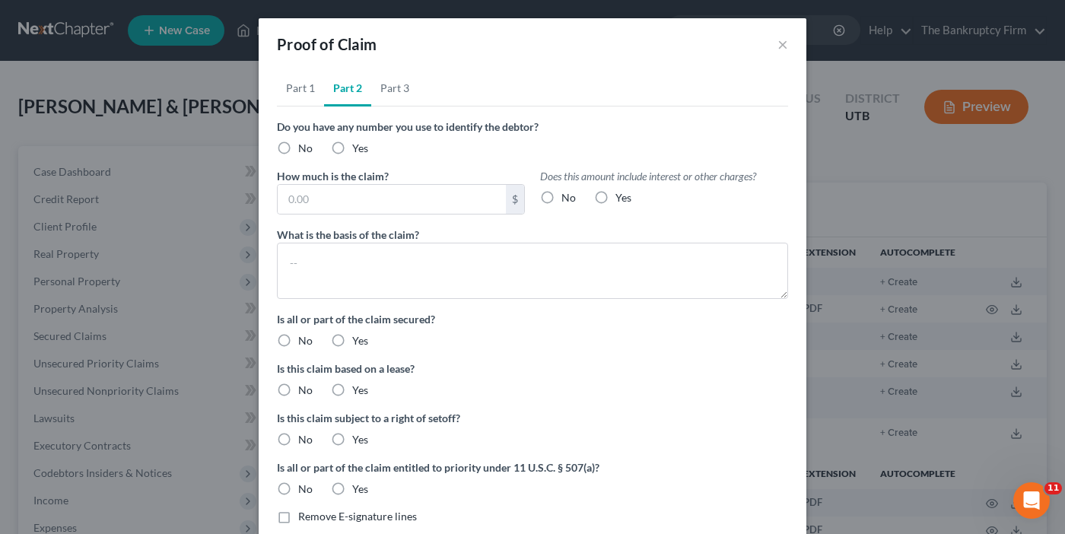
click at [298, 146] on label "No" at bounding box center [305, 148] width 14 height 15
click at [304, 146] on input "No" at bounding box center [309, 146] width 10 height 10
click at [562, 200] on label "No" at bounding box center [569, 197] width 14 height 15
click at [568, 200] on input "No" at bounding box center [573, 195] width 10 height 10
click at [310, 200] on input "text" at bounding box center [392, 199] width 228 height 29
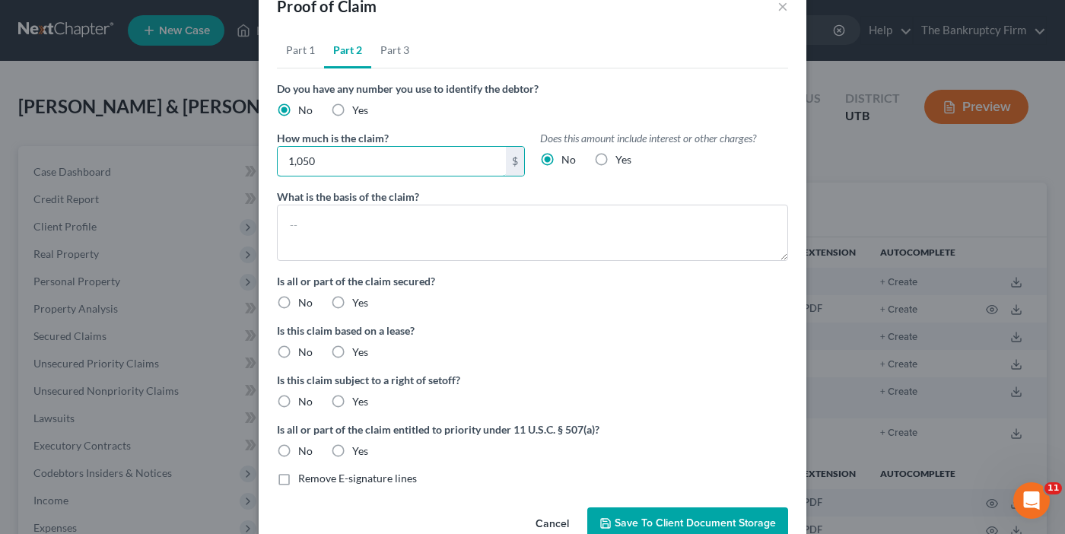
scroll to position [73, 0]
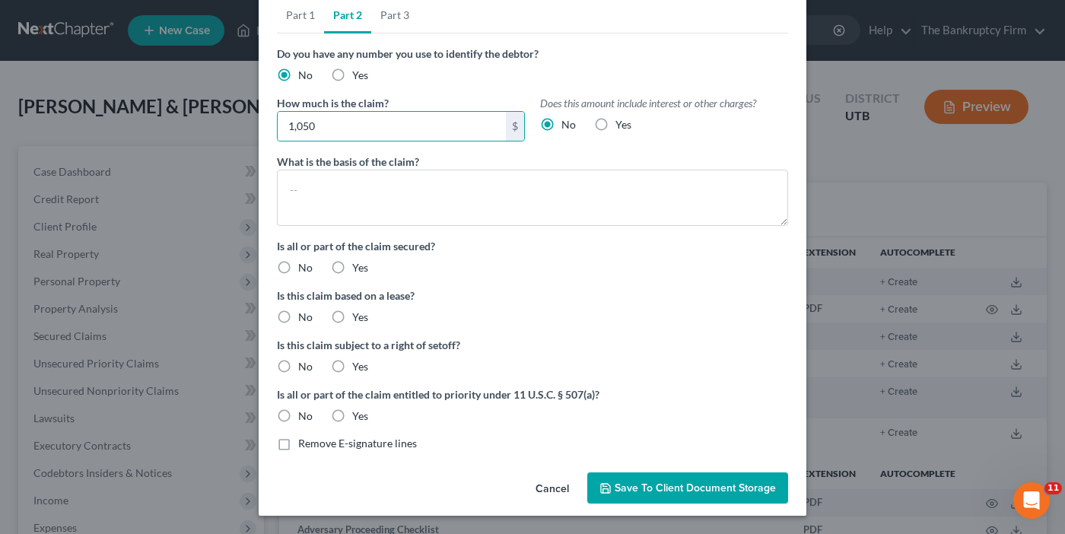
click at [298, 267] on label "No" at bounding box center [305, 267] width 14 height 15
click at [304, 267] on input "No" at bounding box center [309, 265] width 10 height 10
click at [298, 322] on label "No" at bounding box center [305, 317] width 14 height 15
click at [304, 320] on input "No" at bounding box center [309, 315] width 10 height 10
click at [298, 369] on label "No" at bounding box center [305, 366] width 14 height 15
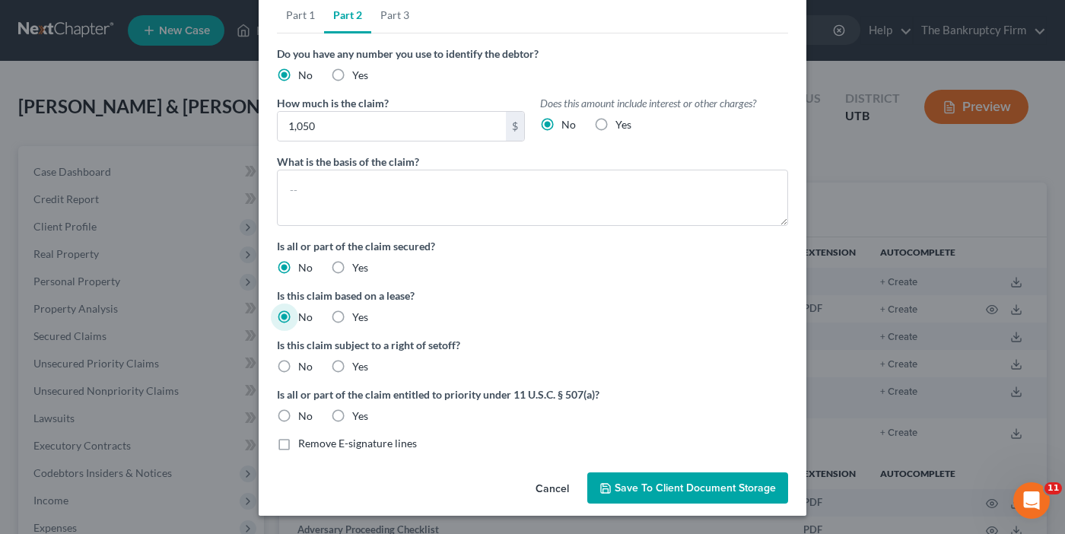
click at [304, 369] on input "No" at bounding box center [309, 364] width 10 height 10
click at [298, 418] on label "No" at bounding box center [305, 416] width 14 height 15
click at [304, 418] on input "No" at bounding box center [309, 414] width 10 height 10
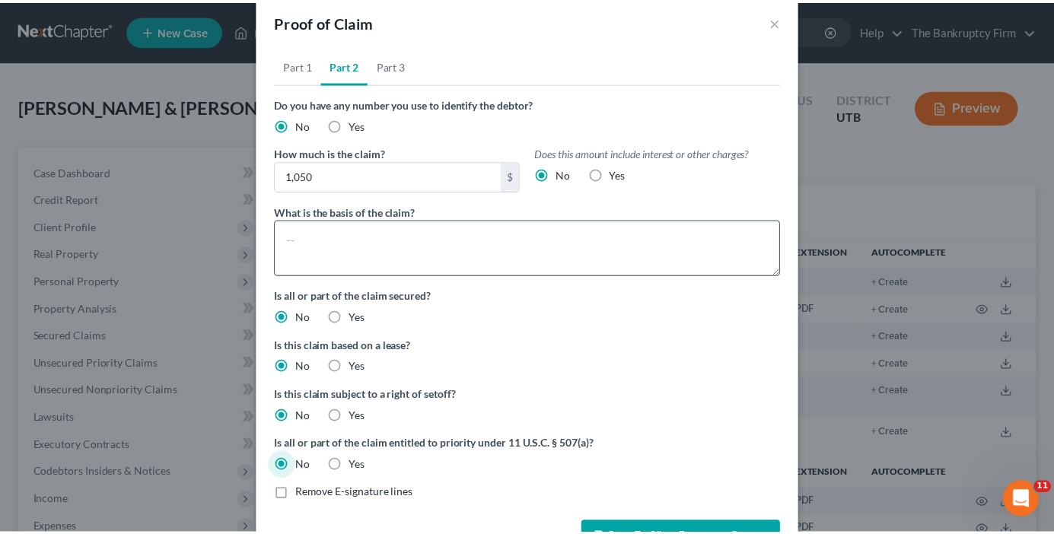
scroll to position [0, 0]
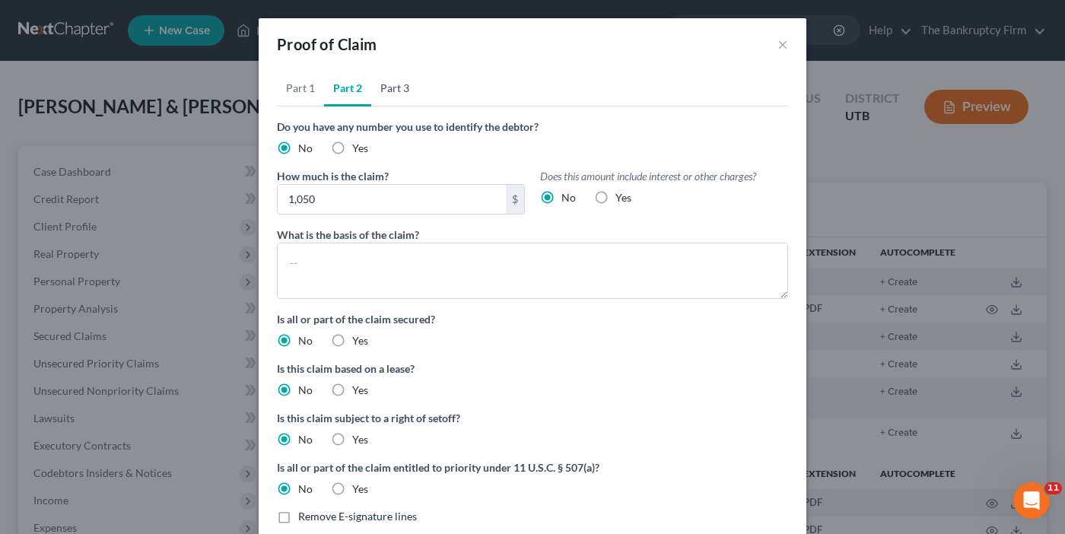
click at [381, 91] on link "Part 3" at bounding box center [394, 88] width 47 height 37
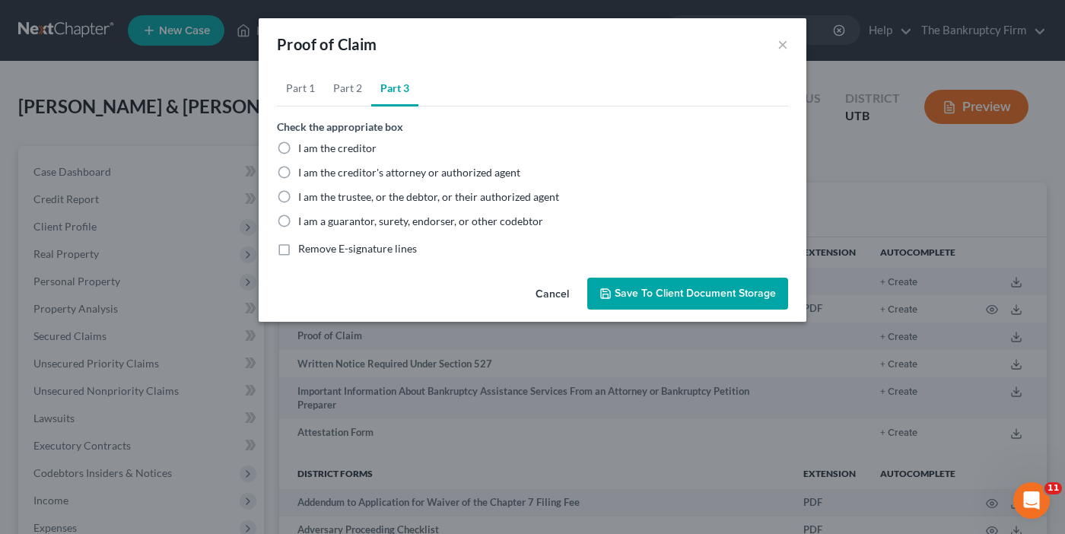
click at [298, 197] on label "I am the trustee, or the debtor, or their authorized agent" at bounding box center [428, 196] width 261 height 15
click at [304, 197] on input "I am the trustee, or the debtor, or their authorized agent" at bounding box center [309, 194] width 10 height 10
click at [654, 290] on span "Save to Client Document Storage" at bounding box center [695, 293] width 161 height 13
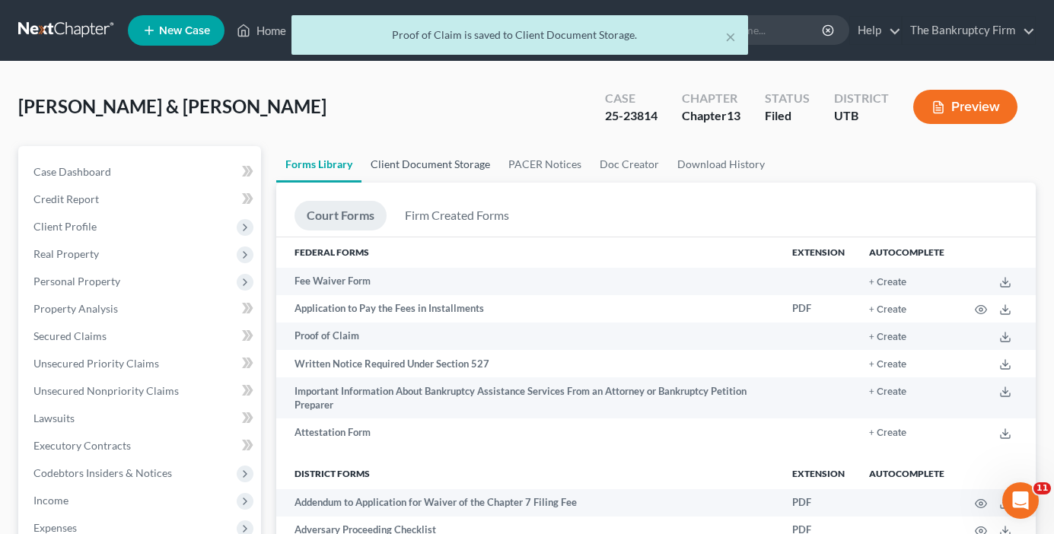
click at [453, 166] on link "Client Document Storage" at bounding box center [430, 164] width 138 height 37
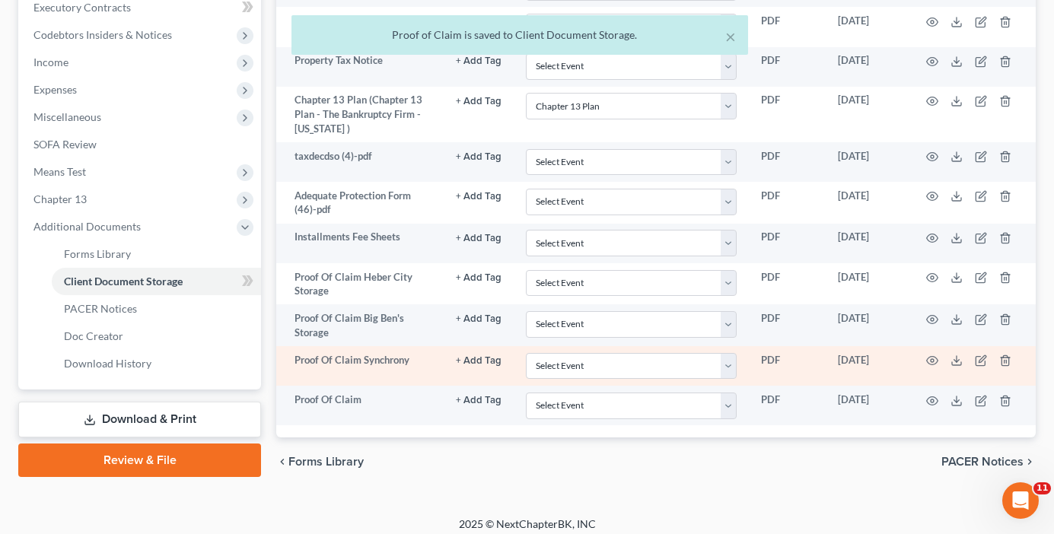
scroll to position [448, 0]
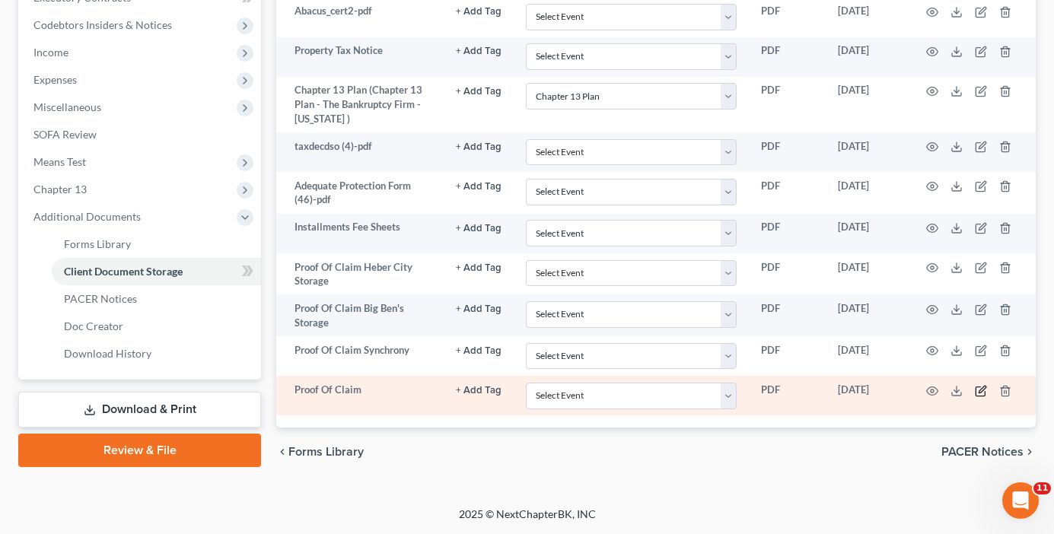
click at [978, 390] on icon "button" at bounding box center [981, 391] width 12 height 12
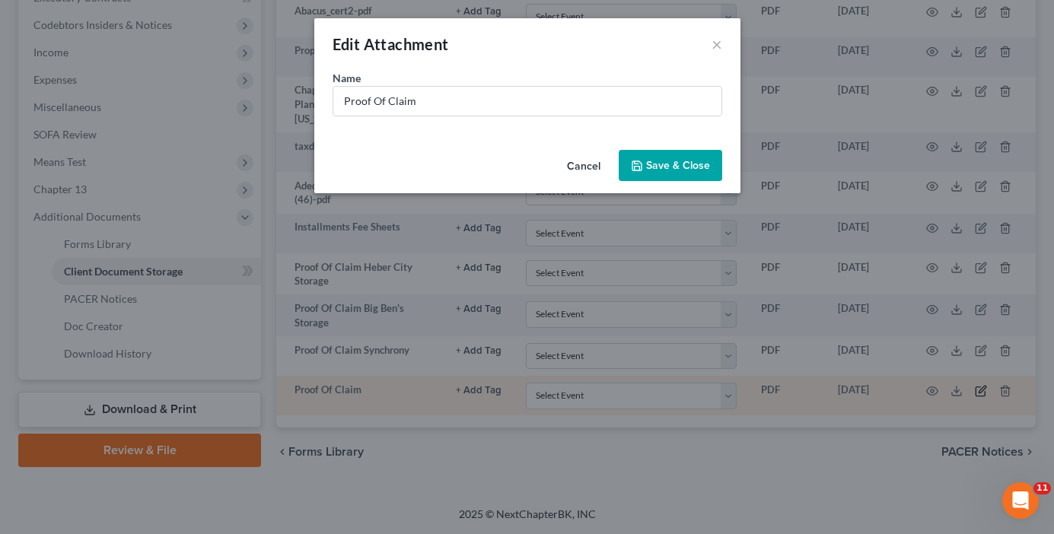
scroll to position [447, 0]
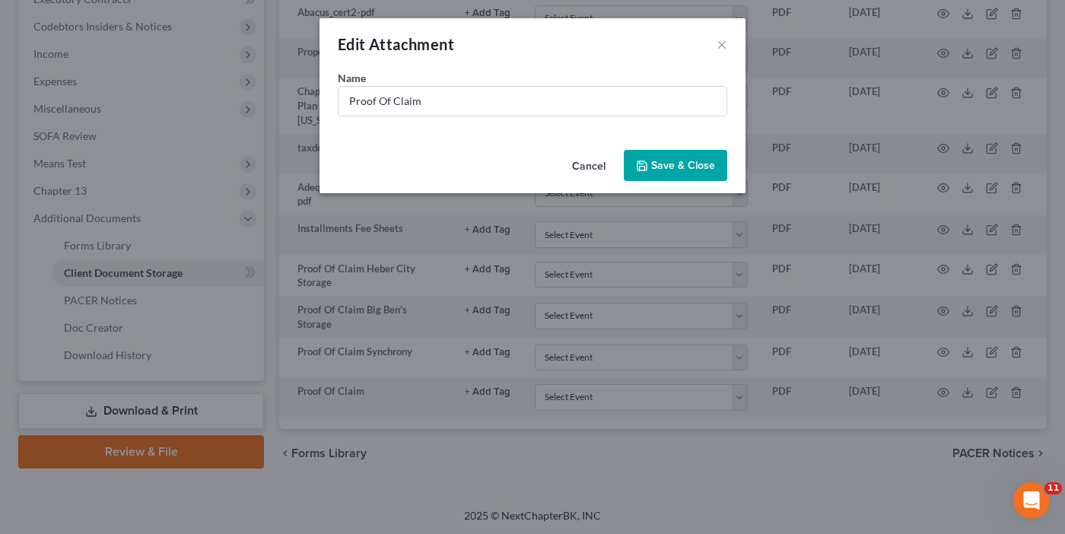
drag, startPoint x: 364, startPoint y: 162, endPoint x: 425, endPoint y: 121, distance: 72.8
click at [364, 162] on div "Cancel Save & Close" at bounding box center [533, 169] width 426 height 50
click at [450, 96] on input "Proof Of Claim" at bounding box center [533, 101] width 388 height 29
click at [677, 159] on span "Save & Close" at bounding box center [683, 165] width 64 height 13
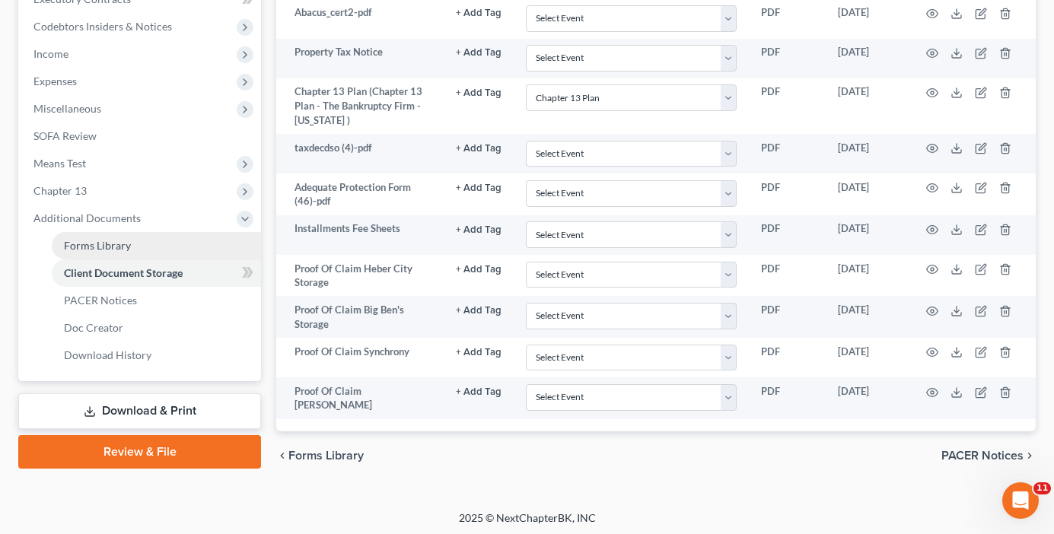
click at [115, 239] on span "Forms Library" at bounding box center [97, 245] width 67 height 13
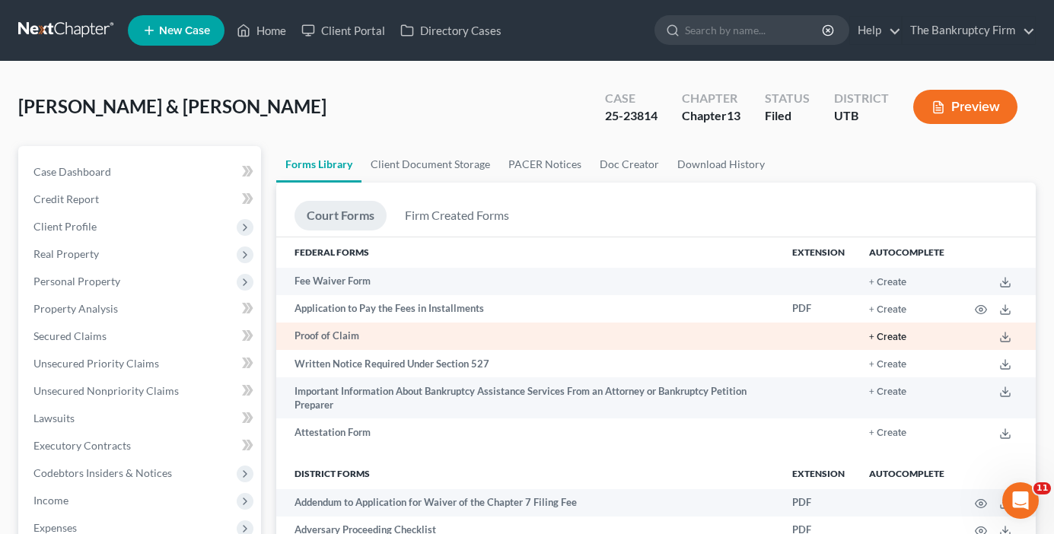
click at [886, 339] on button "+ Create" at bounding box center [887, 337] width 37 height 10
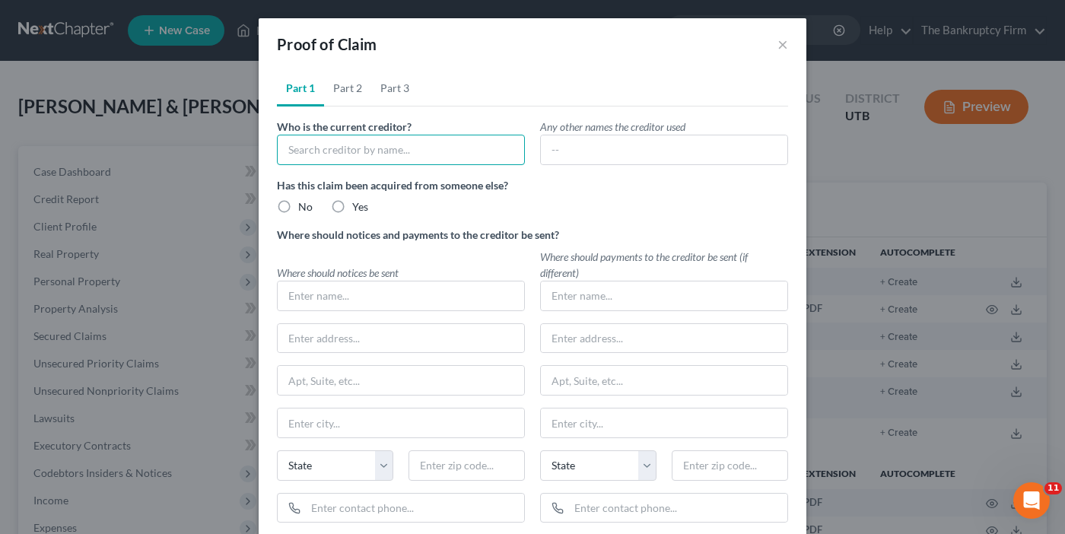
click at [317, 153] on input "text" at bounding box center [401, 150] width 248 height 30
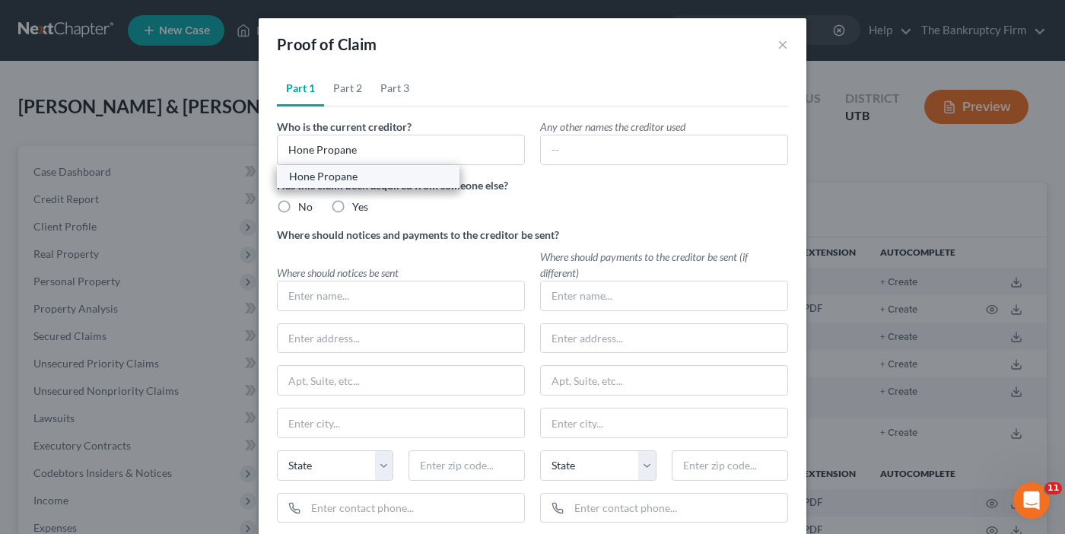
click at [375, 183] on div "Hone Propane" at bounding box center [368, 176] width 158 height 15
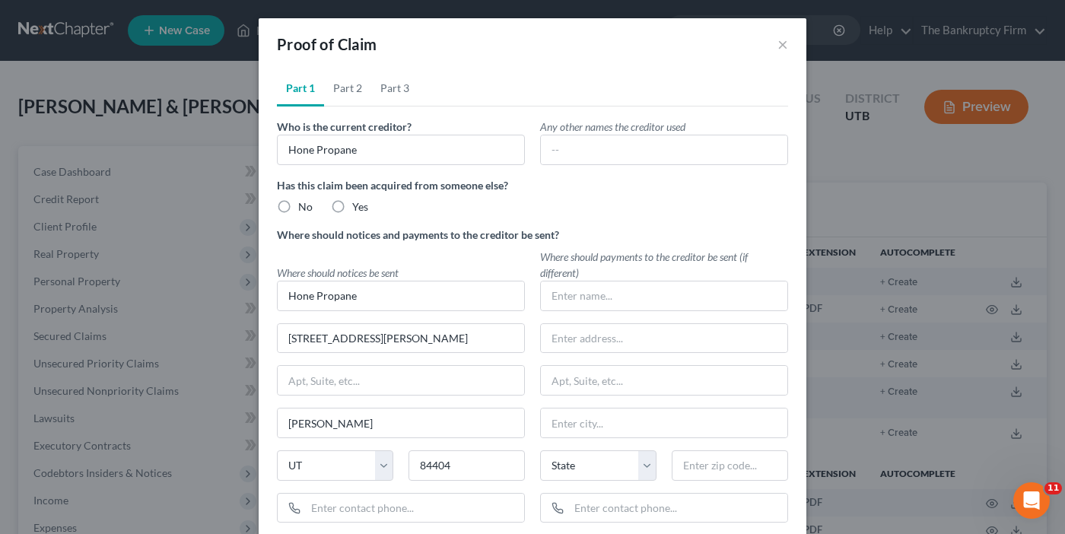
click at [298, 209] on label "No" at bounding box center [305, 206] width 14 height 15
click at [304, 209] on input "No" at bounding box center [309, 204] width 10 height 10
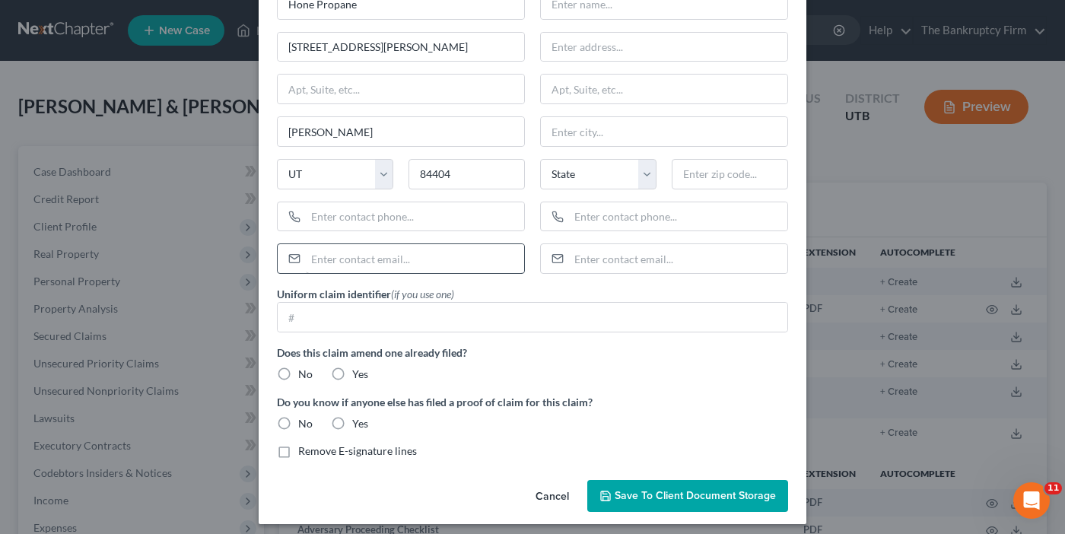
scroll to position [300, 0]
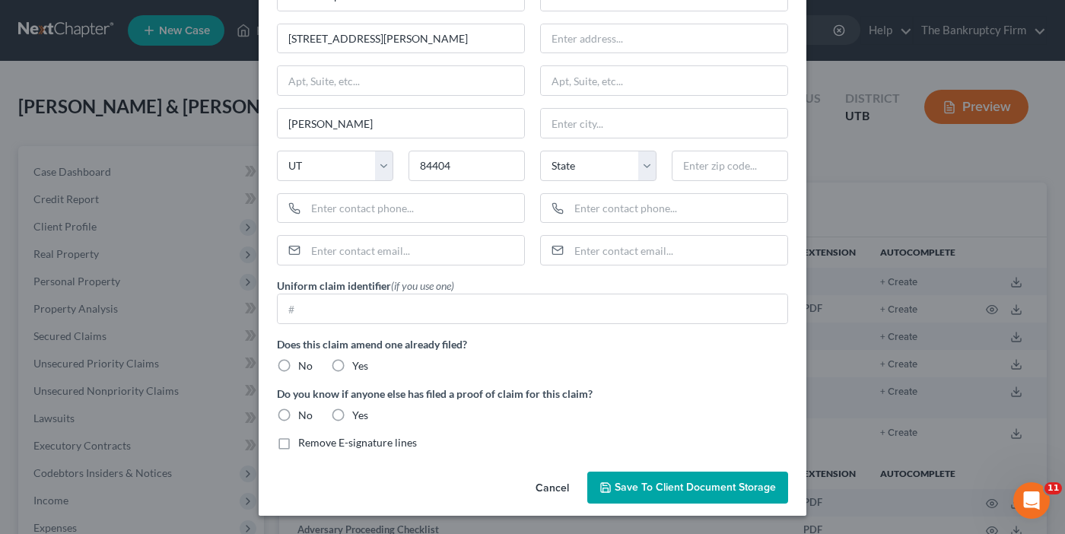
drag, startPoint x: 272, startPoint y: 365, endPoint x: 281, endPoint y: 418, distance: 54.0
click at [298, 365] on label "No" at bounding box center [305, 365] width 14 height 15
click at [304, 365] on input "No" at bounding box center [309, 363] width 10 height 10
click at [298, 418] on label "No" at bounding box center [305, 415] width 14 height 15
click at [304, 418] on input "No" at bounding box center [309, 413] width 10 height 10
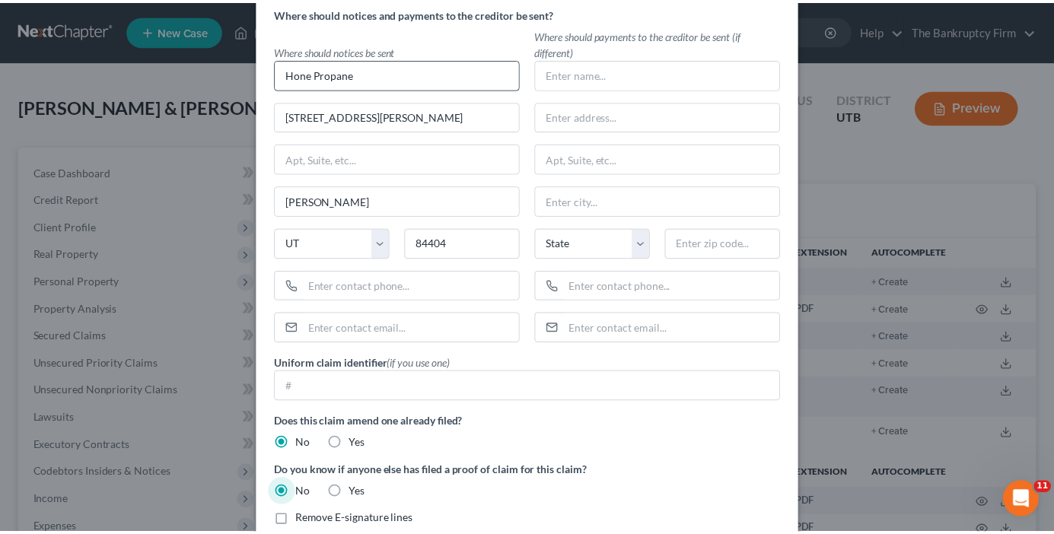
scroll to position [0, 0]
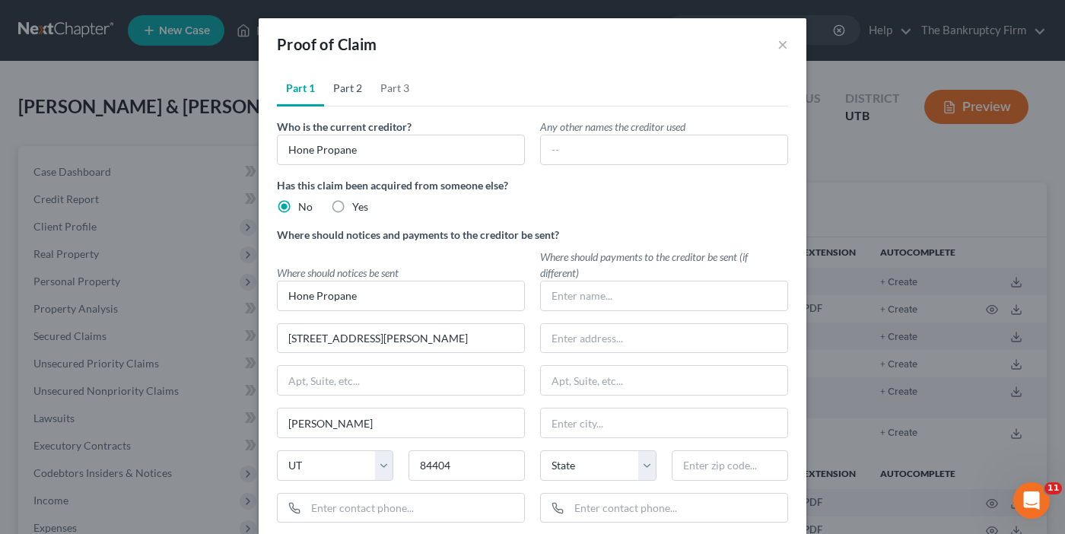
click at [345, 91] on link "Part 2" at bounding box center [347, 88] width 47 height 37
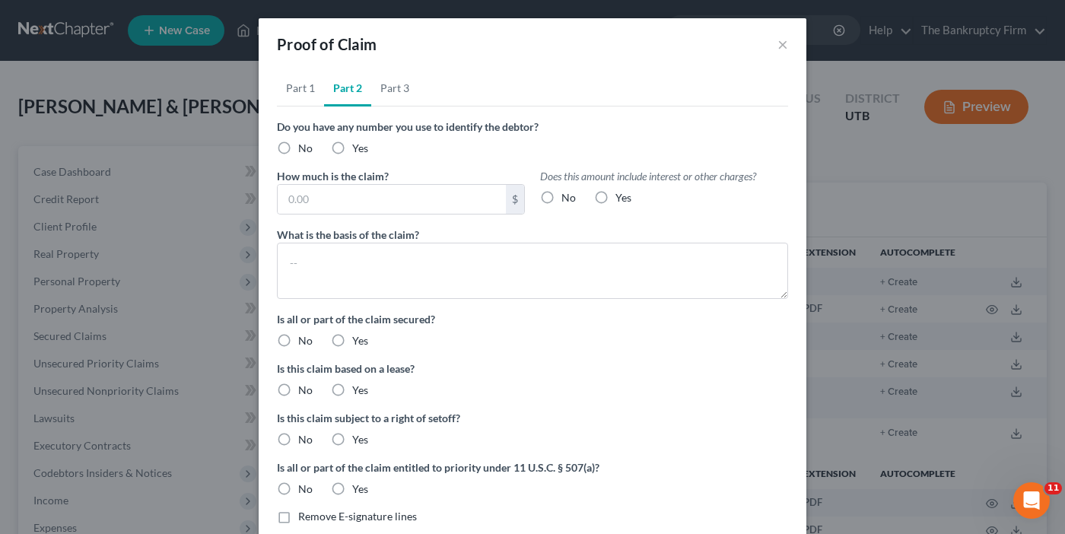
click at [298, 145] on label "No" at bounding box center [305, 148] width 14 height 15
click at [304, 145] on input "No" at bounding box center [309, 146] width 10 height 10
click at [328, 202] on input "text" at bounding box center [392, 199] width 228 height 29
click at [562, 199] on label "No" at bounding box center [569, 197] width 14 height 15
click at [568, 199] on input "No" at bounding box center [573, 195] width 10 height 10
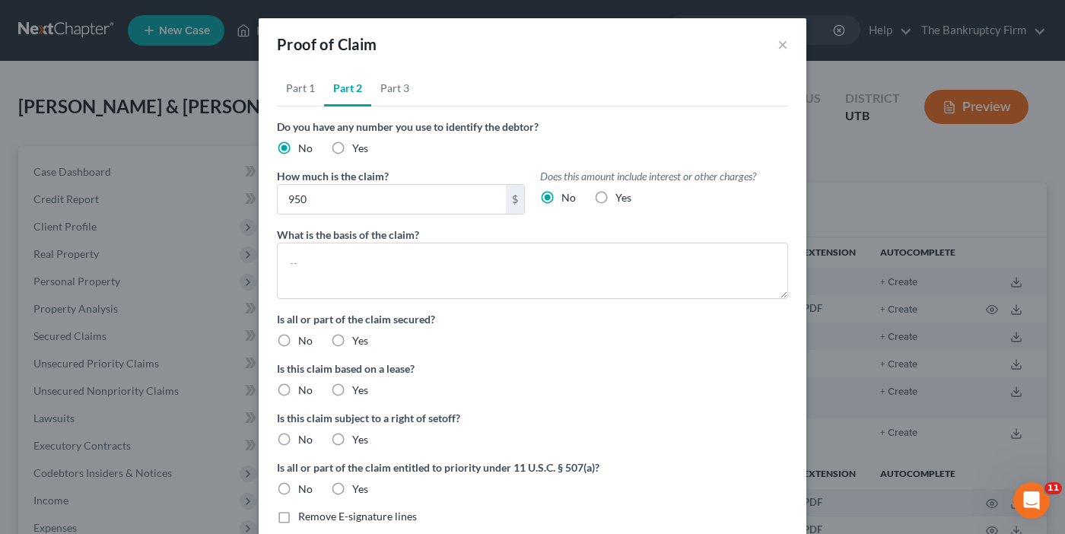
click at [298, 338] on label "No" at bounding box center [305, 340] width 14 height 15
click at [304, 338] on input "No" at bounding box center [309, 338] width 10 height 10
click at [298, 387] on label "No" at bounding box center [305, 390] width 14 height 15
click at [304, 387] on input "No" at bounding box center [309, 388] width 10 height 10
click at [298, 439] on label "No" at bounding box center [305, 439] width 14 height 15
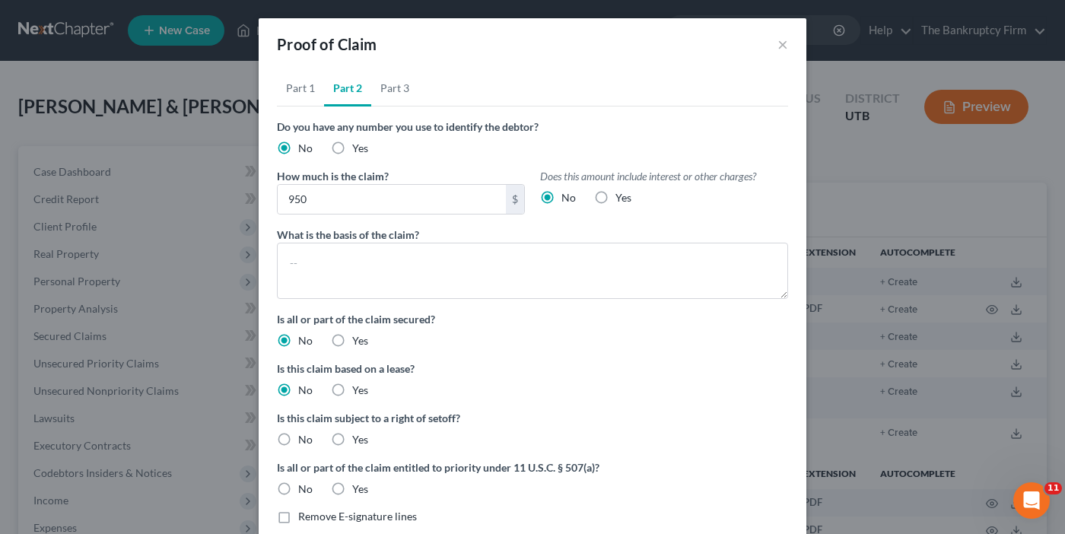
click at [304, 439] on input "No" at bounding box center [309, 437] width 10 height 10
click at [298, 488] on label "No" at bounding box center [305, 489] width 14 height 15
click at [304, 488] on input "No" at bounding box center [309, 487] width 10 height 10
click at [383, 90] on link "Part 3" at bounding box center [394, 88] width 47 height 37
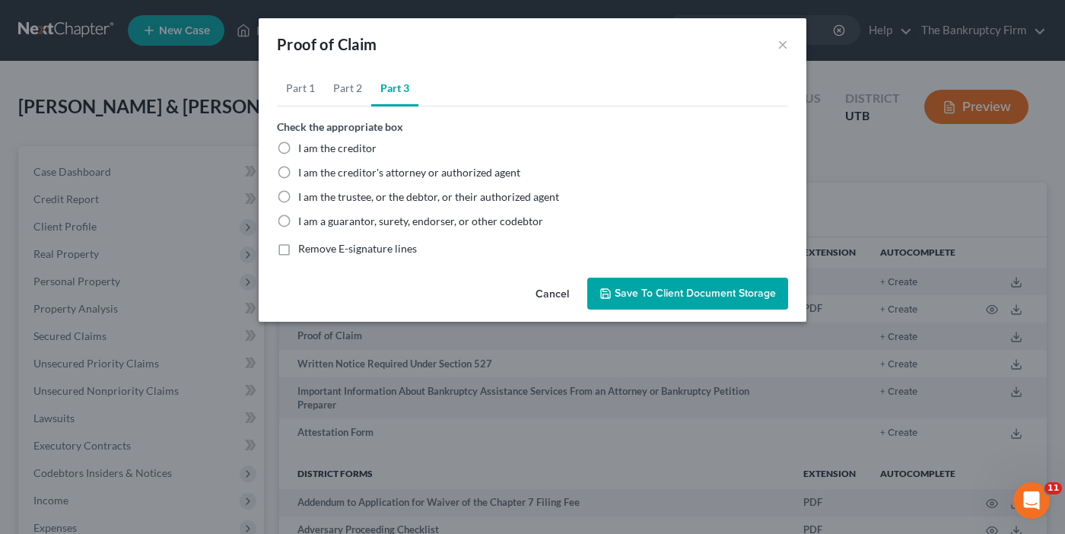
click at [298, 198] on label "I am the trustee, or the debtor, or their authorized agent" at bounding box center [428, 196] width 261 height 15
click at [304, 198] on input "I am the trustee, or the debtor, or their authorized agent" at bounding box center [309, 194] width 10 height 10
click at [695, 302] on button "Save to Client Document Storage" at bounding box center [687, 294] width 201 height 32
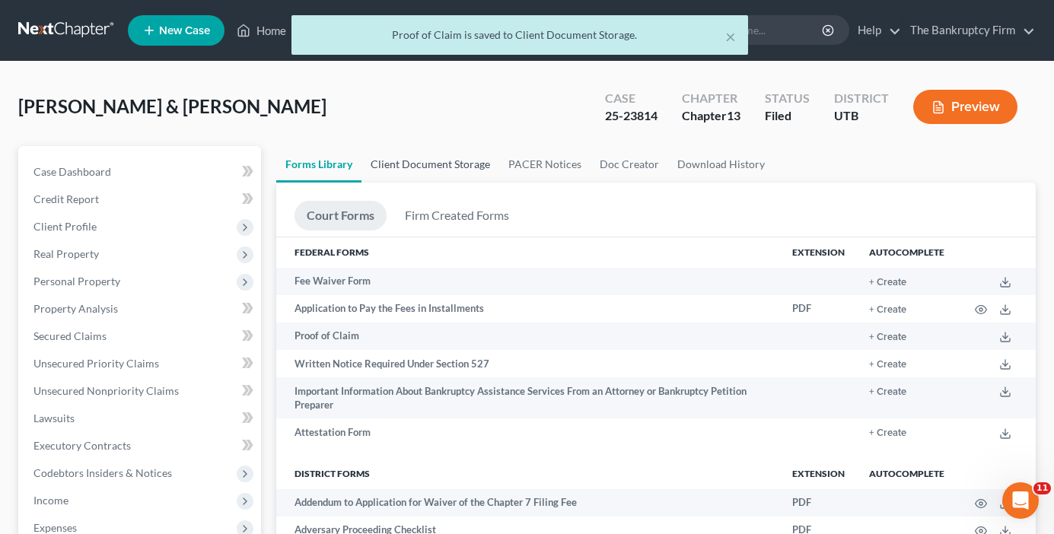
click at [434, 166] on link "Client Document Storage" at bounding box center [430, 164] width 138 height 37
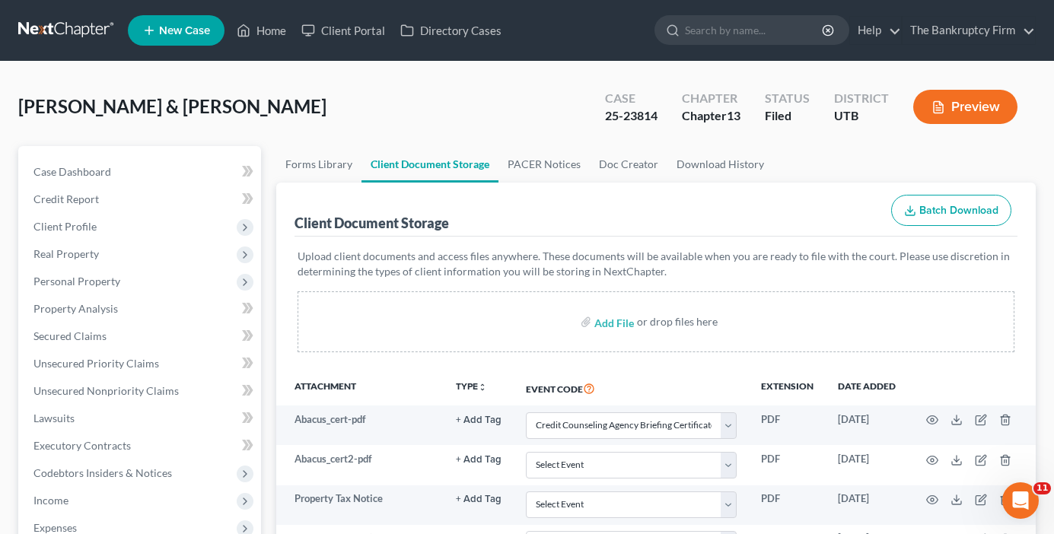
drag, startPoint x: 304, startPoint y: 310, endPoint x: 374, endPoint y: 289, distance: 72.4
click at [304, 310] on div "Add File or drop files here" at bounding box center [655, 321] width 717 height 61
click at [313, 360] on div "Upload client documents and access files anywhere. These documents will be avai…" at bounding box center [655, 304] width 723 height 134
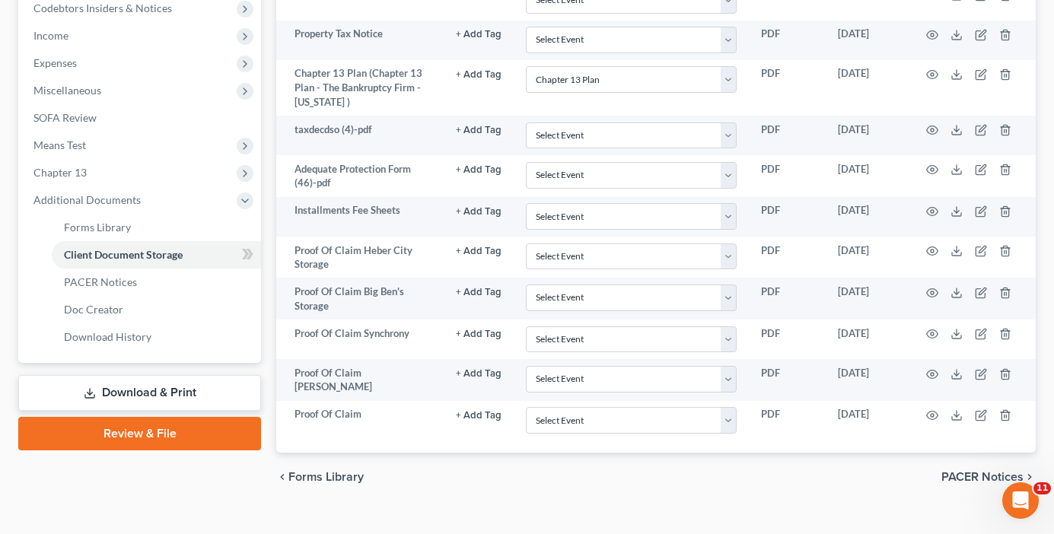
scroll to position [488, 0]
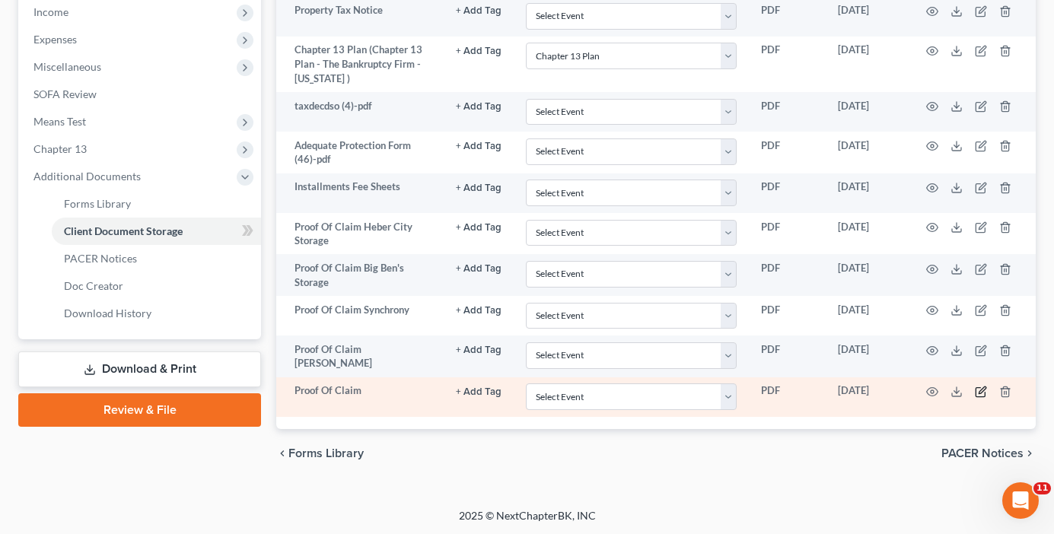
click at [978, 388] on icon "button" at bounding box center [979, 392] width 9 height 9
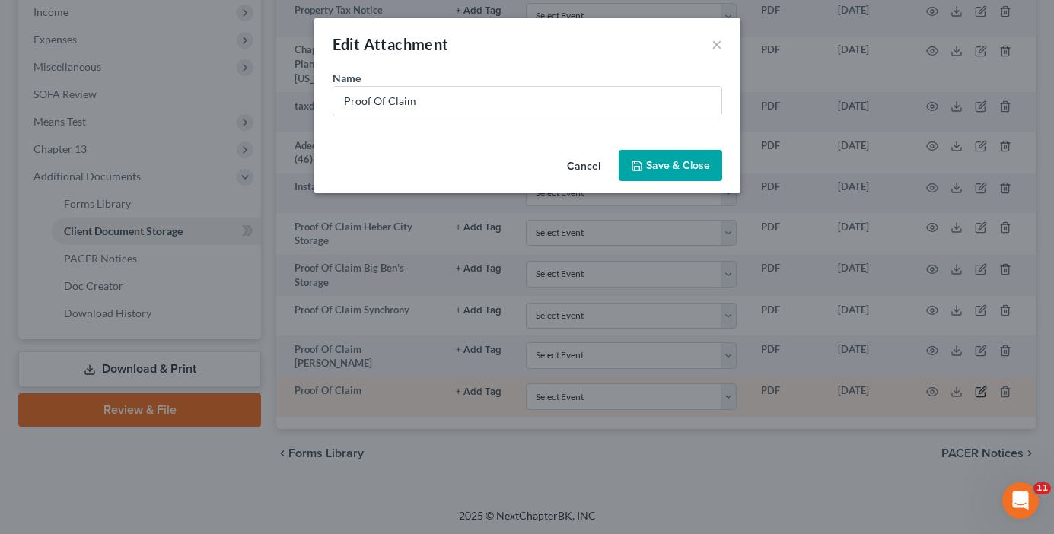
scroll to position [486, 0]
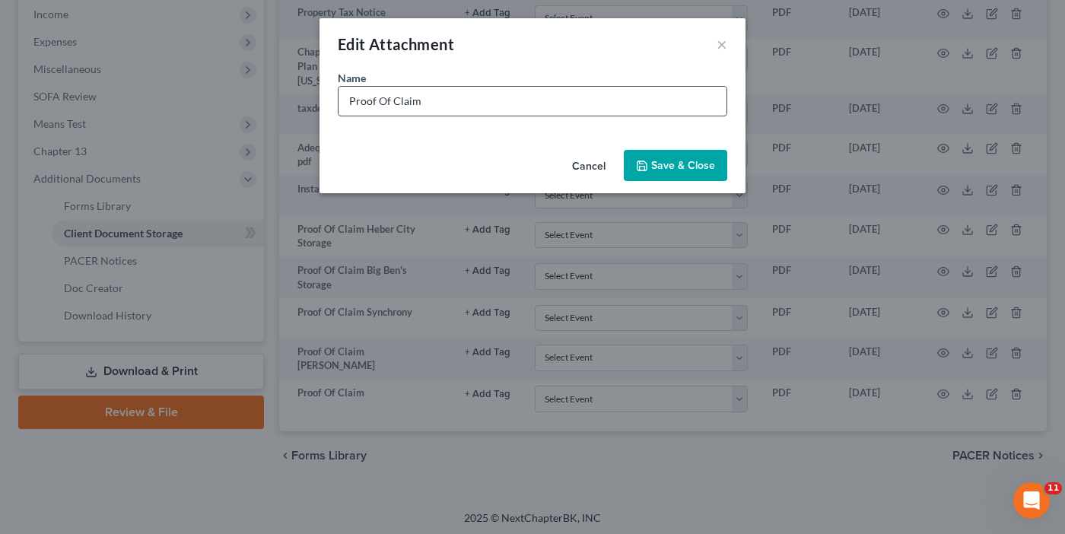
click at [470, 97] on input "Proof Of Claim" at bounding box center [533, 101] width 388 height 29
click at [692, 170] on span "Save & Close" at bounding box center [683, 165] width 64 height 13
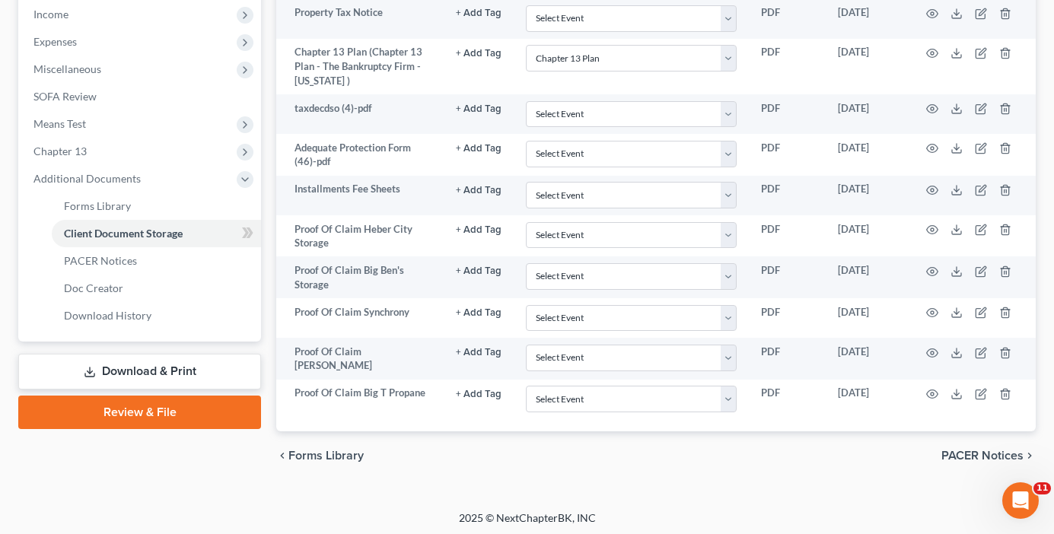
click at [268, 338] on div "Case Dashboard Payments Invoices Payments Payments Credit Report Client Profile" at bounding box center [140, 70] width 258 height 820
click at [116, 202] on span "Forms Library" at bounding box center [97, 205] width 67 height 13
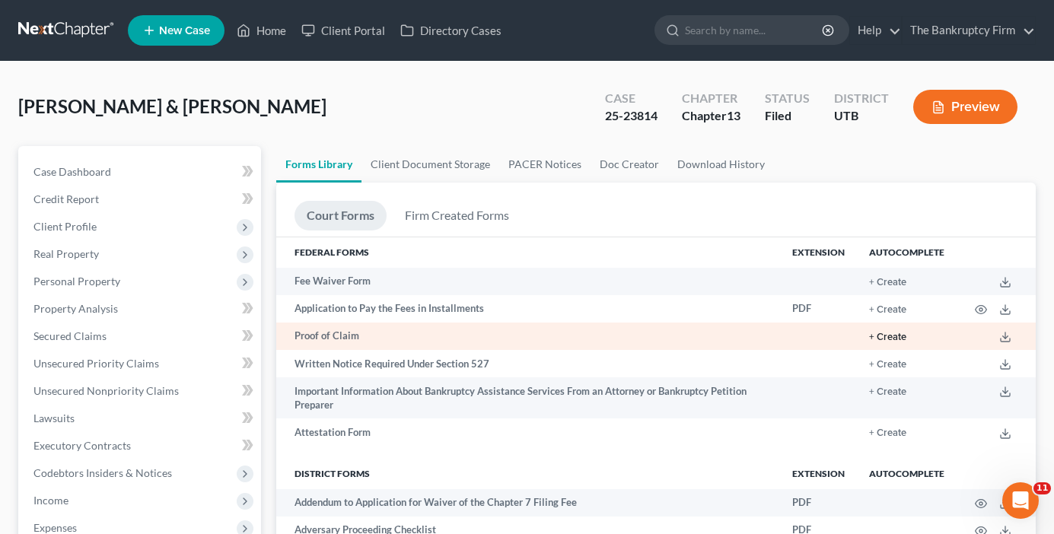
click at [897, 333] on button "+ Create" at bounding box center [887, 337] width 37 height 10
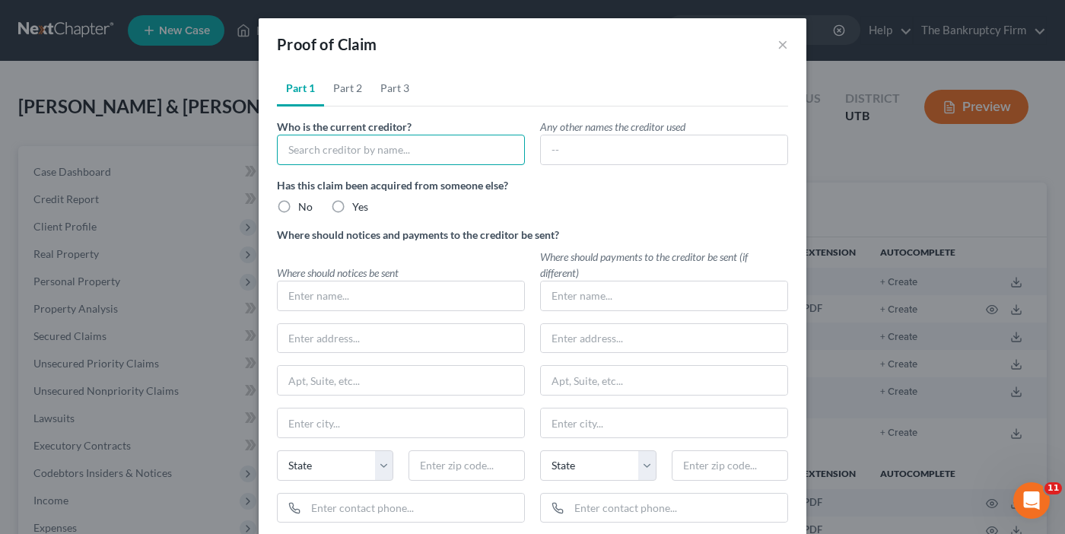
click at [384, 151] on input "text" at bounding box center [401, 150] width 248 height 30
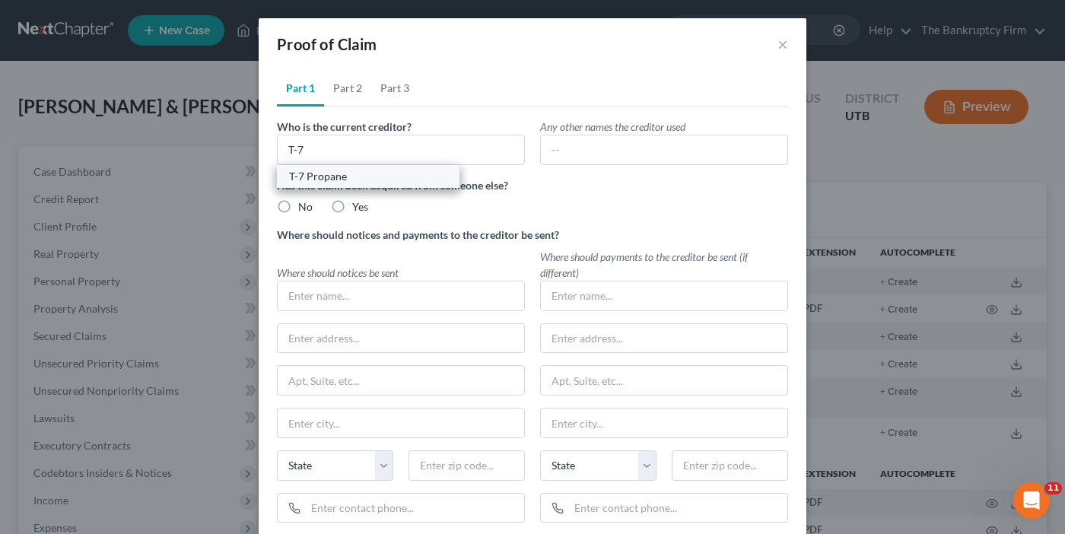
click at [367, 186] on div "T-7 Propane" at bounding box center [368, 176] width 183 height 23
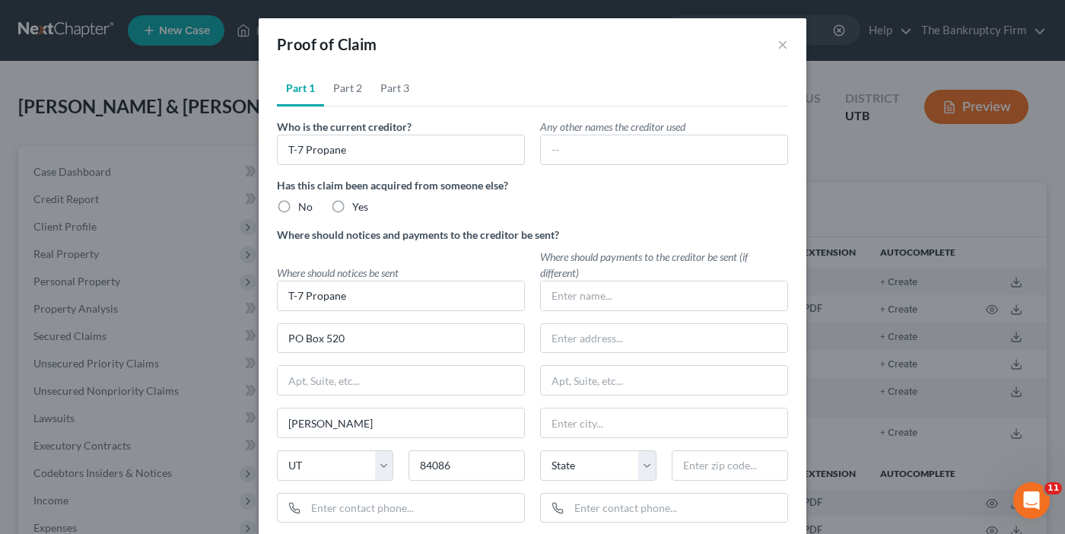
click at [298, 206] on label "No" at bounding box center [305, 206] width 14 height 15
click at [304, 206] on input "No" at bounding box center [309, 204] width 10 height 10
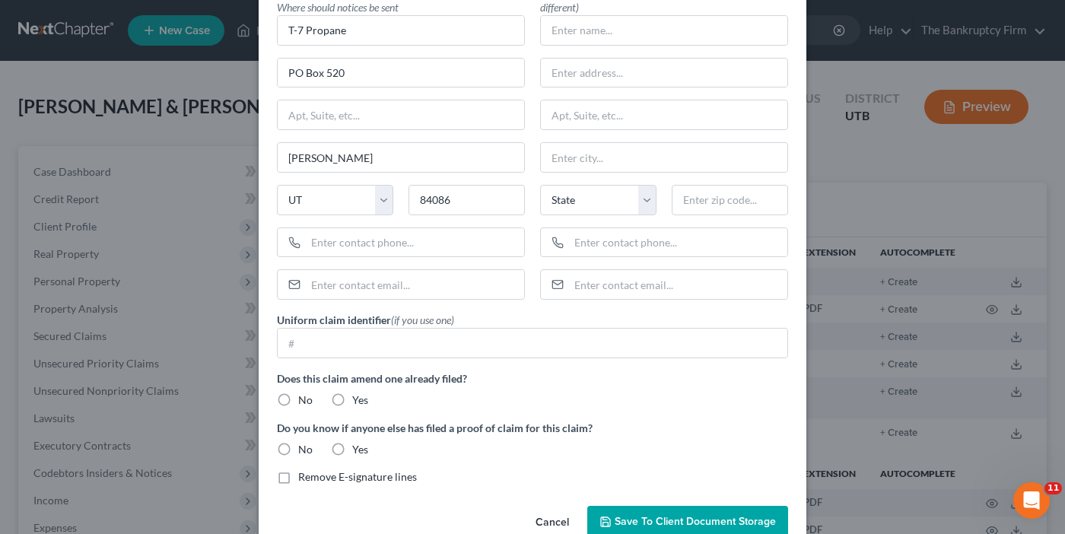
scroll to position [300, 0]
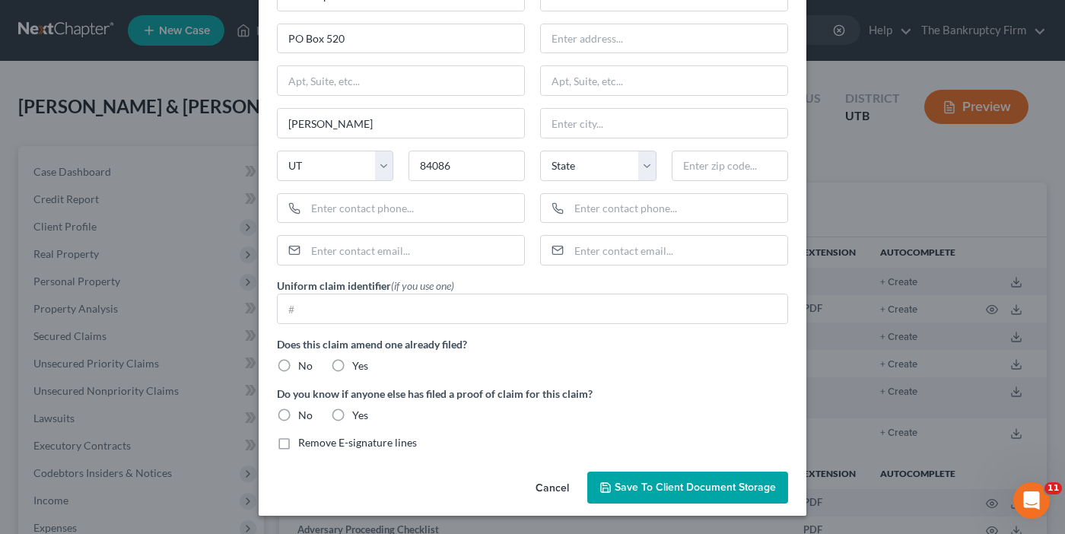
drag, startPoint x: 274, startPoint y: 368, endPoint x: 422, endPoint y: 272, distance: 176.6
click at [298, 368] on label "No" at bounding box center [305, 365] width 14 height 15
click at [304, 368] on input "No" at bounding box center [309, 363] width 10 height 10
click at [298, 409] on label "No" at bounding box center [305, 415] width 14 height 15
click at [304, 409] on input "No" at bounding box center [309, 413] width 10 height 10
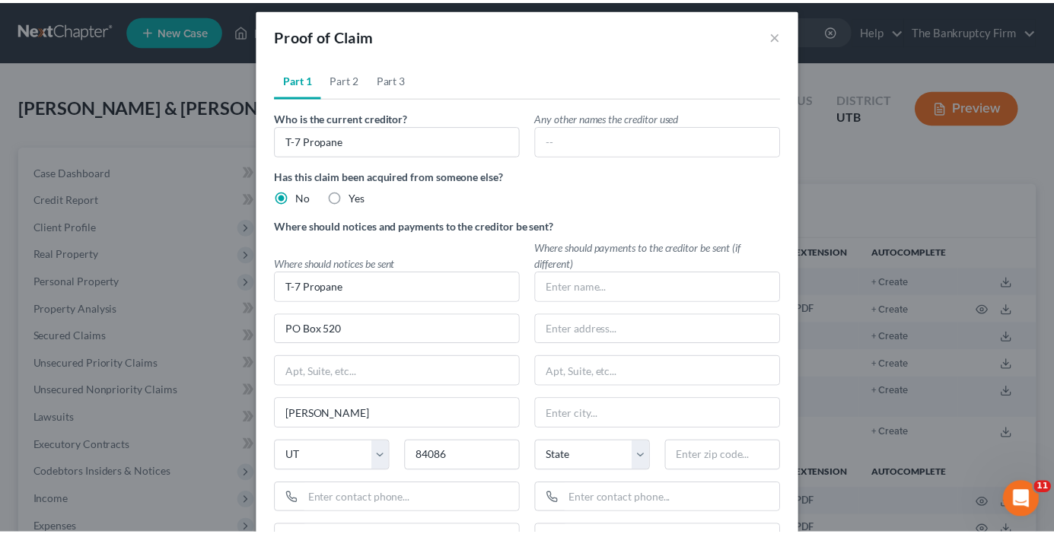
scroll to position [0, 0]
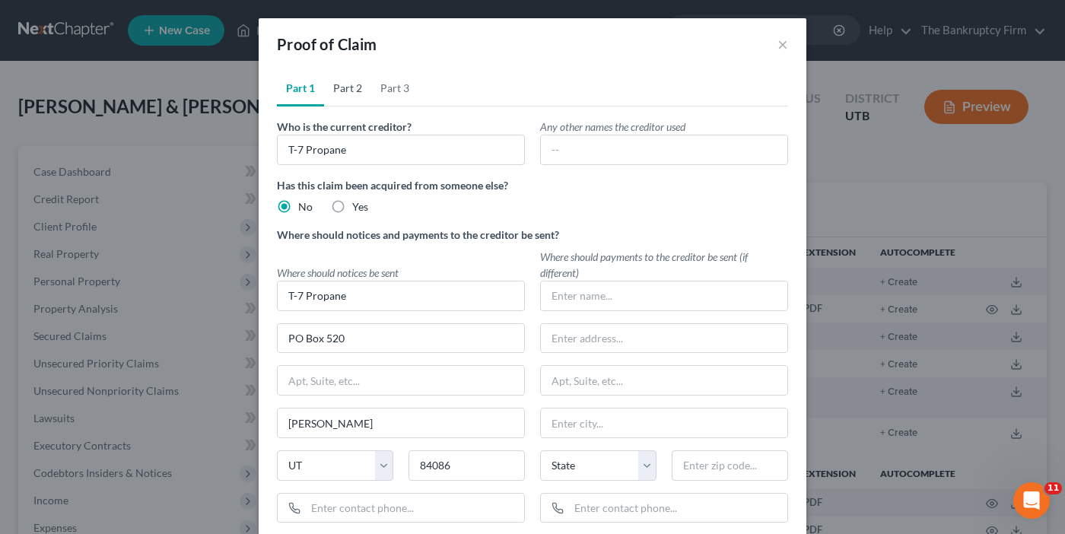
click at [332, 89] on link "Part 2" at bounding box center [347, 88] width 47 height 37
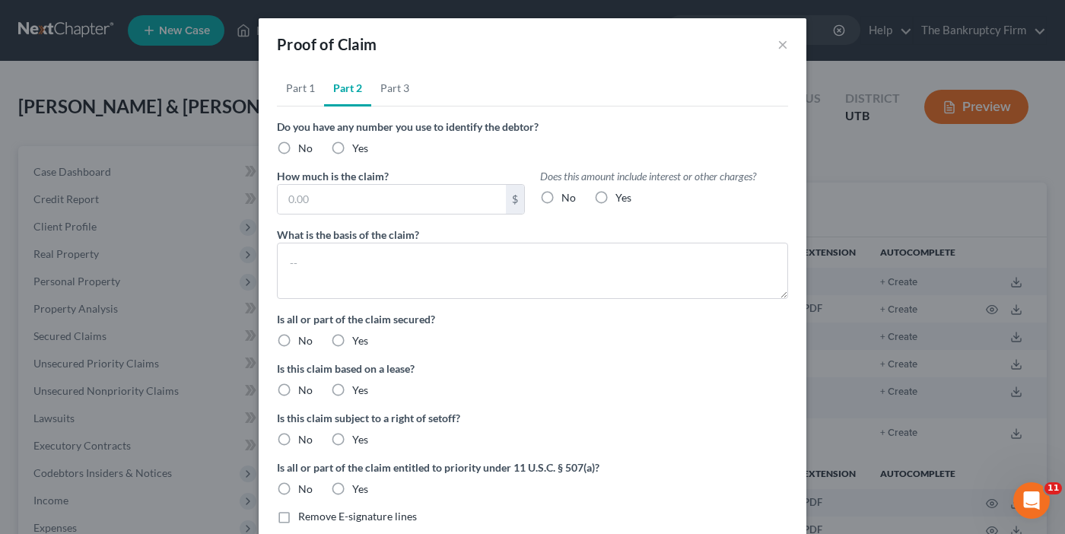
click at [298, 150] on label "No" at bounding box center [305, 148] width 14 height 15
click at [304, 150] on input "No" at bounding box center [309, 146] width 10 height 10
click at [562, 199] on label "No" at bounding box center [569, 197] width 14 height 15
click at [568, 199] on input "No" at bounding box center [573, 195] width 10 height 10
click at [333, 205] on input "text" at bounding box center [392, 199] width 228 height 29
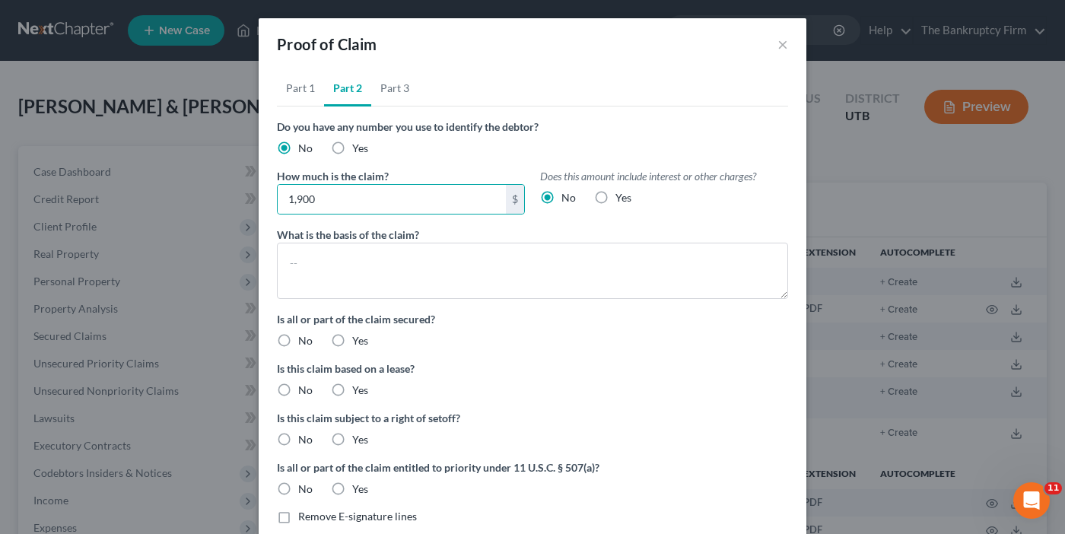
click at [298, 339] on label "No" at bounding box center [305, 340] width 14 height 15
click at [304, 339] on input "No" at bounding box center [309, 338] width 10 height 10
click at [298, 392] on label "No" at bounding box center [305, 390] width 14 height 15
click at [304, 392] on input "No" at bounding box center [309, 388] width 10 height 10
click at [298, 444] on label "No" at bounding box center [305, 439] width 14 height 15
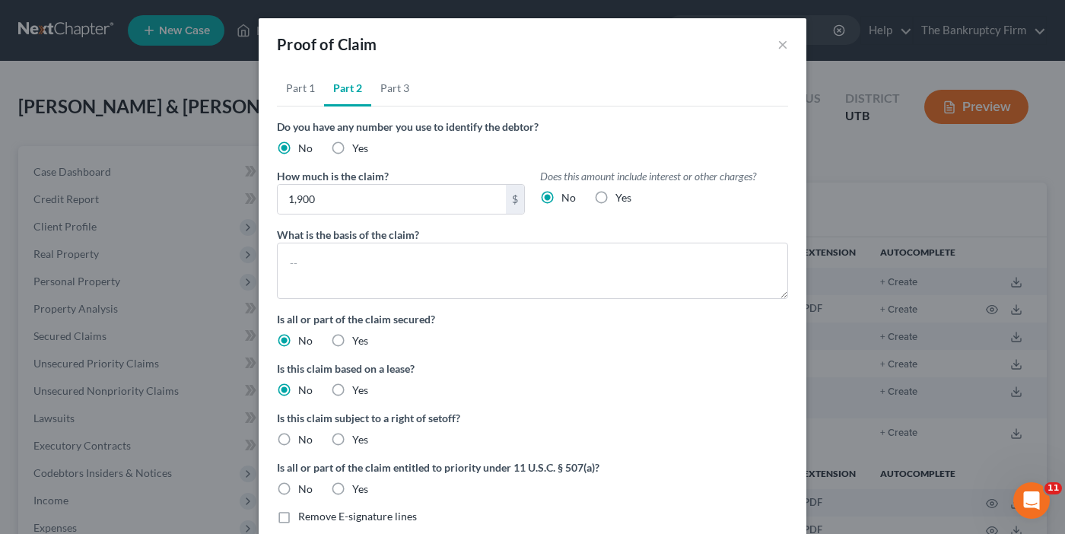
click at [304, 442] on input "No" at bounding box center [309, 437] width 10 height 10
click at [298, 489] on label "No" at bounding box center [305, 489] width 14 height 15
click at [304, 489] on input "No" at bounding box center [309, 487] width 10 height 10
click at [381, 87] on link "Part 3" at bounding box center [394, 88] width 47 height 37
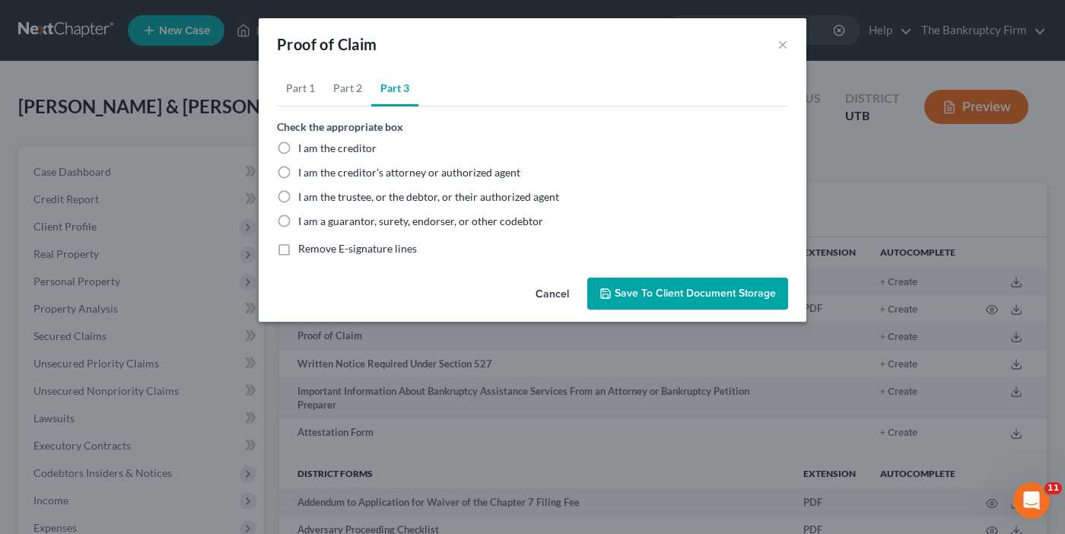
click at [298, 195] on label "I am the trustee, or the debtor, or their authorized agent" at bounding box center [428, 196] width 261 height 15
click at [304, 195] on input "I am the trustee, or the debtor, or their authorized agent" at bounding box center [309, 194] width 10 height 10
click at [655, 300] on button "Save to Client Document Storage" at bounding box center [687, 294] width 201 height 32
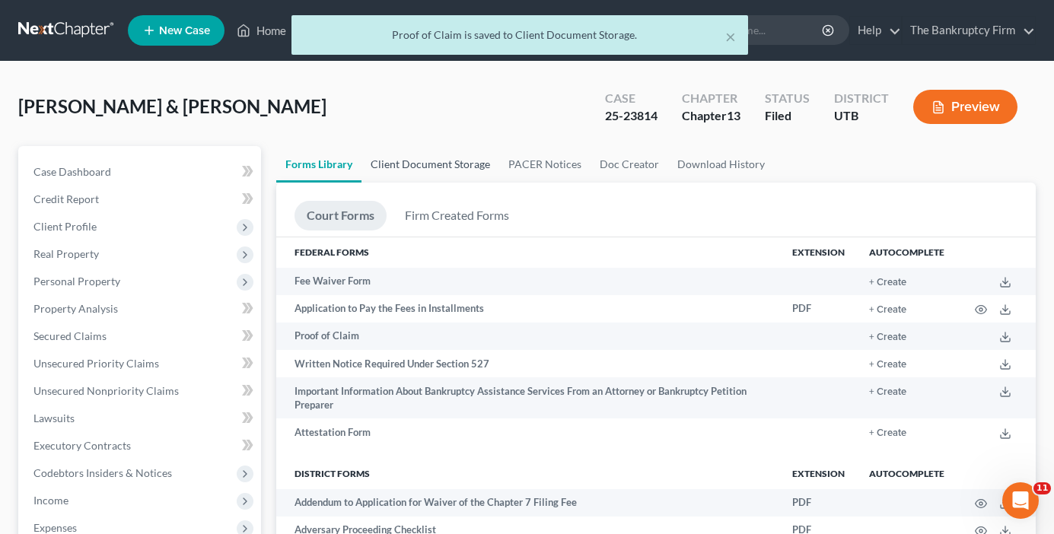
click at [446, 161] on link "Client Document Storage" at bounding box center [430, 164] width 138 height 37
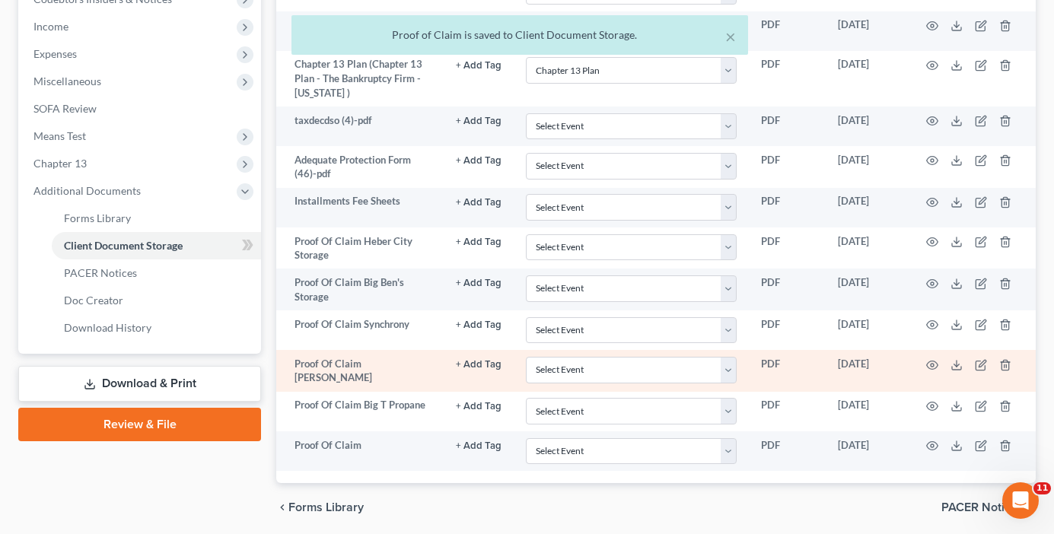
scroll to position [528, 0]
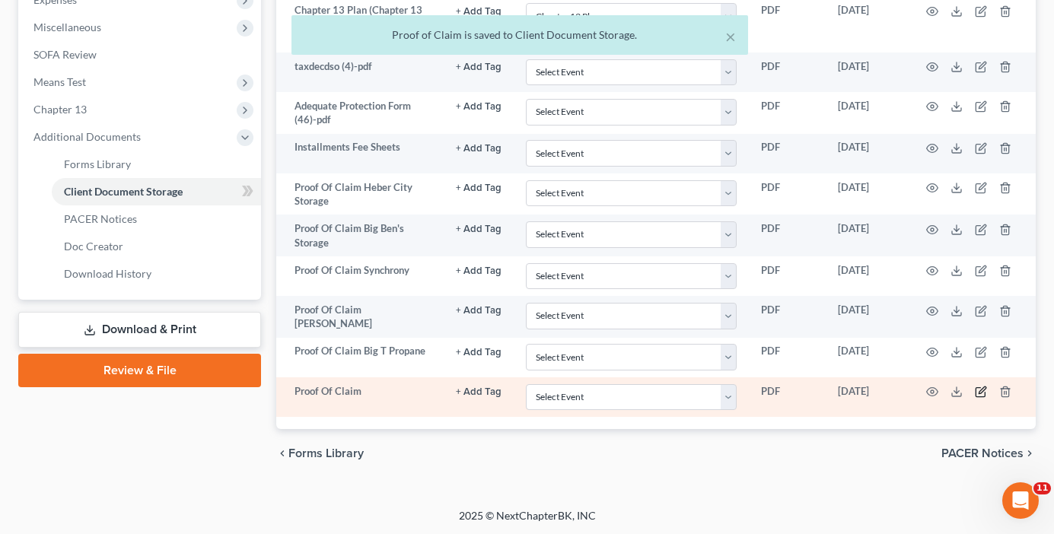
click at [985, 389] on icon "button" at bounding box center [981, 392] width 12 height 12
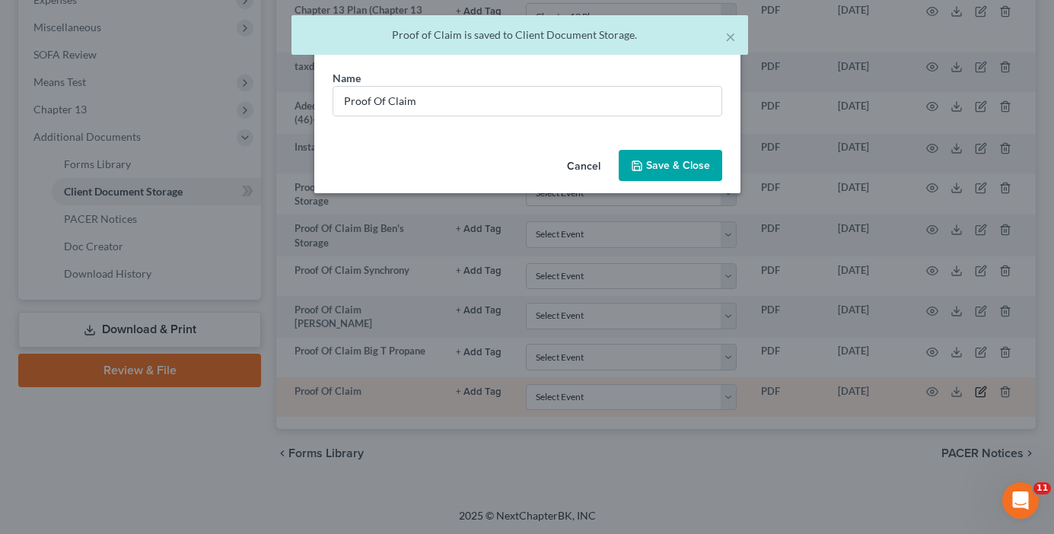
scroll to position [527, 0]
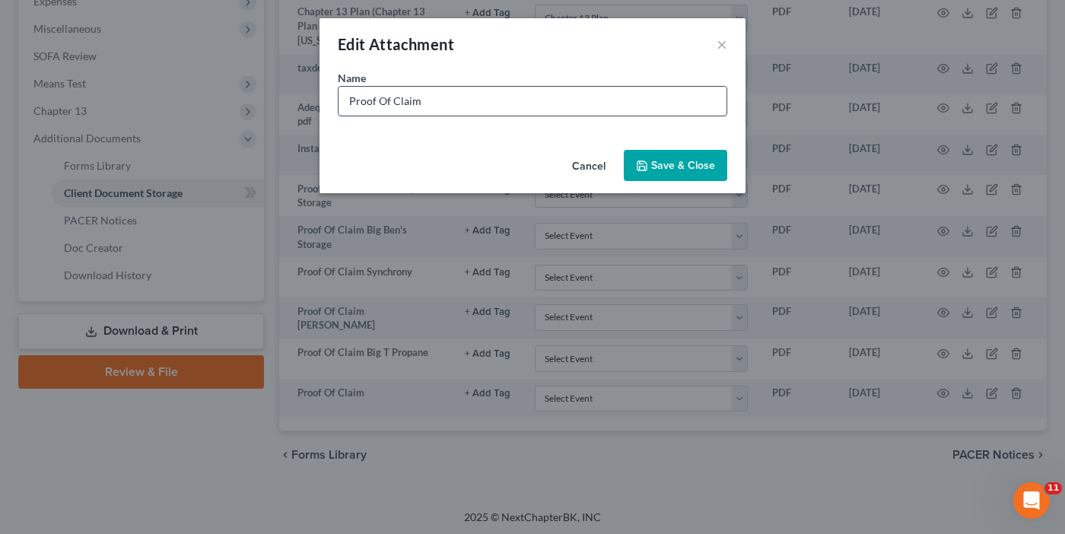
click at [525, 110] on input "Proof Of Claim" at bounding box center [533, 101] width 388 height 29
drag, startPoint x: 355, startPoint y: 155, endPoint x: 441, endPoint y: 112, distance: 97.0
click at [355, 155] on div "Cancel Save & Close" at bounding box center [533, 169] width 426 height 50
drag, startPoint x: 463, startPoint y: 80, endPoint x: 465, endPoint y: 97, distance: 17.6
click at [466, 82] on div "Name * Proof Of Claim" at bounding box center [533, 93] width 390 height 46
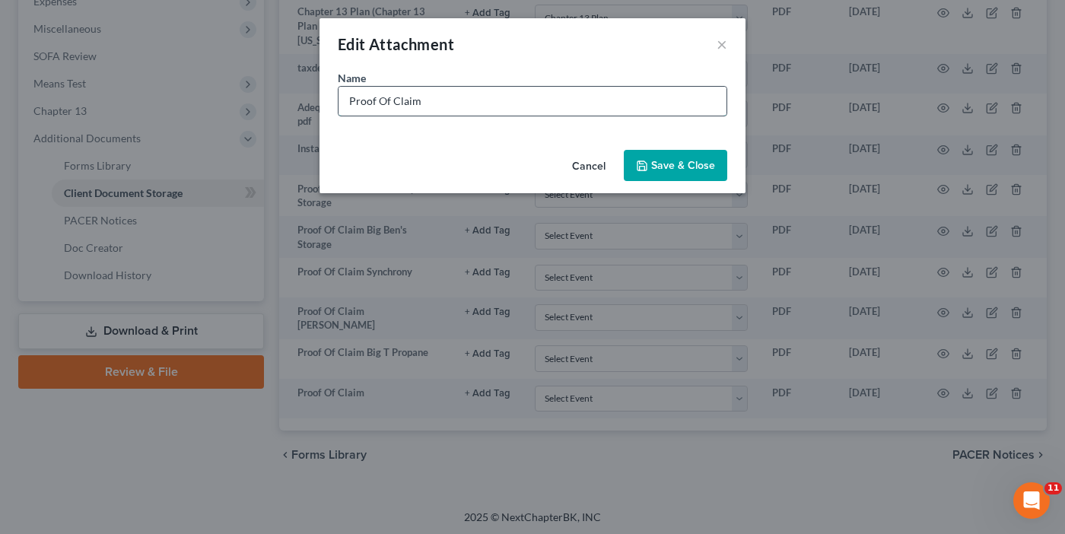
click at [465, 97] on input "Proof Of Claim" at bounding box center [533, 101] width 388 height 29
click at [667, 156] on button "Save & Close" at bounding box center [675, 166] width 103 height 32
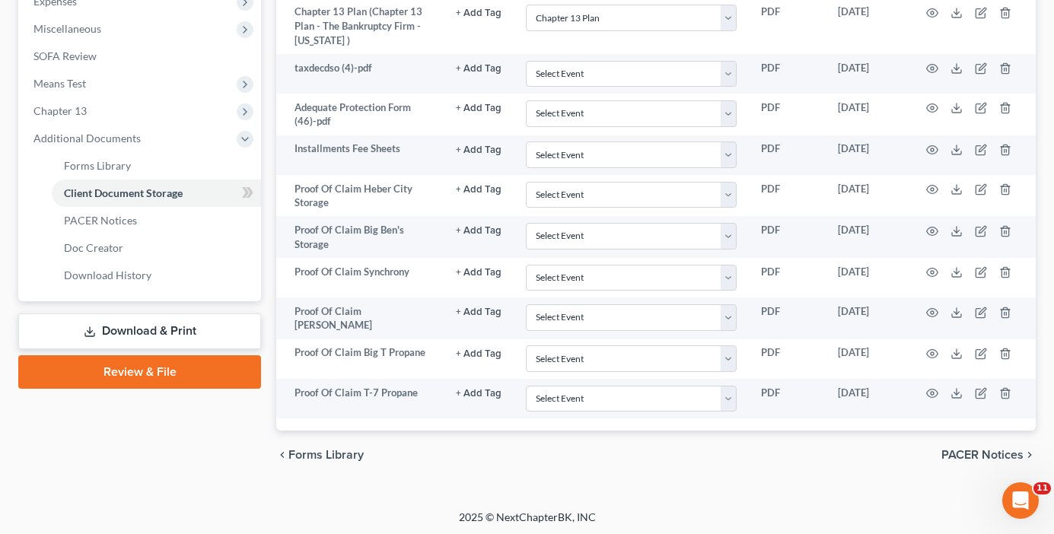
click at [135, 477] on div "Case Dashboard Payments Invoices Payments Payments Credit Report Client Profile" at bounding box center [140, 50] width 258 height 860
drag, startPoint x: 195, startPoint y: 466, endPoint x: 256, endPoint y: 478, distance: 62.7
click at [195, 466] on div "Case Dashboard Payments Invoices Payments Payments Credit Report Client Profile" at bounding box center [140, 50] width 258 height 860
click at [127, 169] on span "Forms Library" at bounding box center [97, 165] width 67 height 13
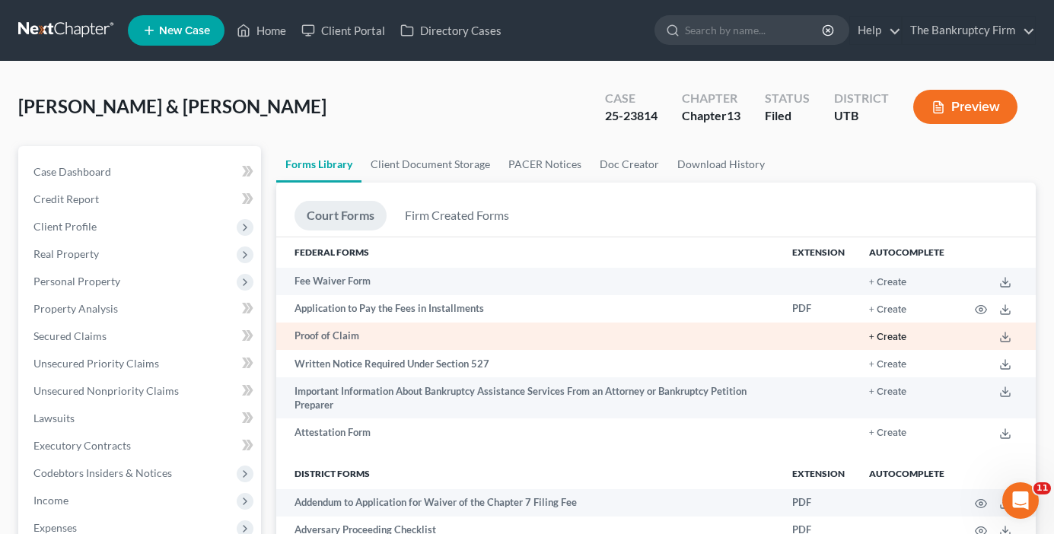
click at [887, 340] on button "+ Create" at bounding box center [887, 337] width 37 height 10
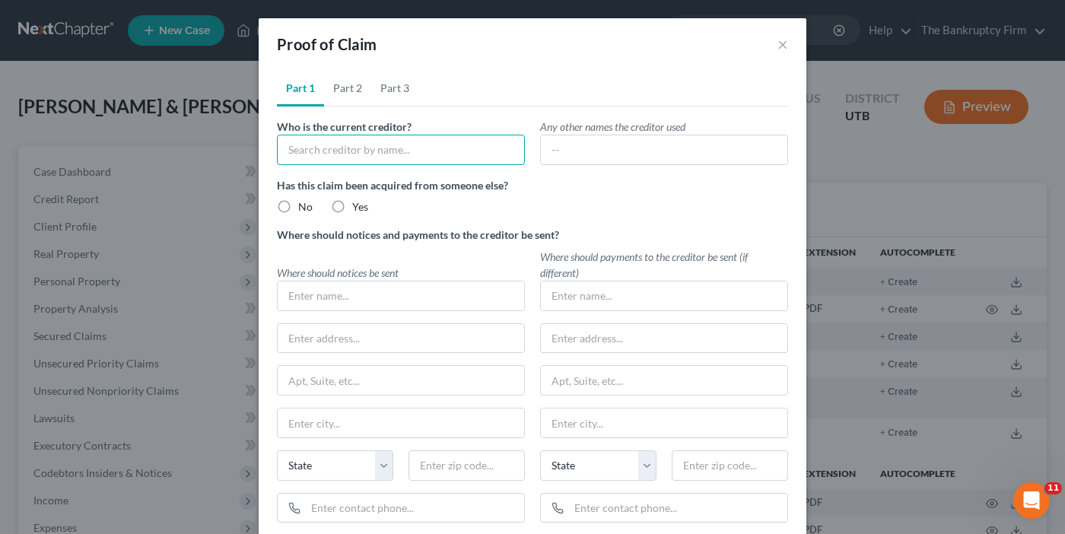
click at [383, 150] on input "text" at bounding box center [401, 150] width 248 height 30
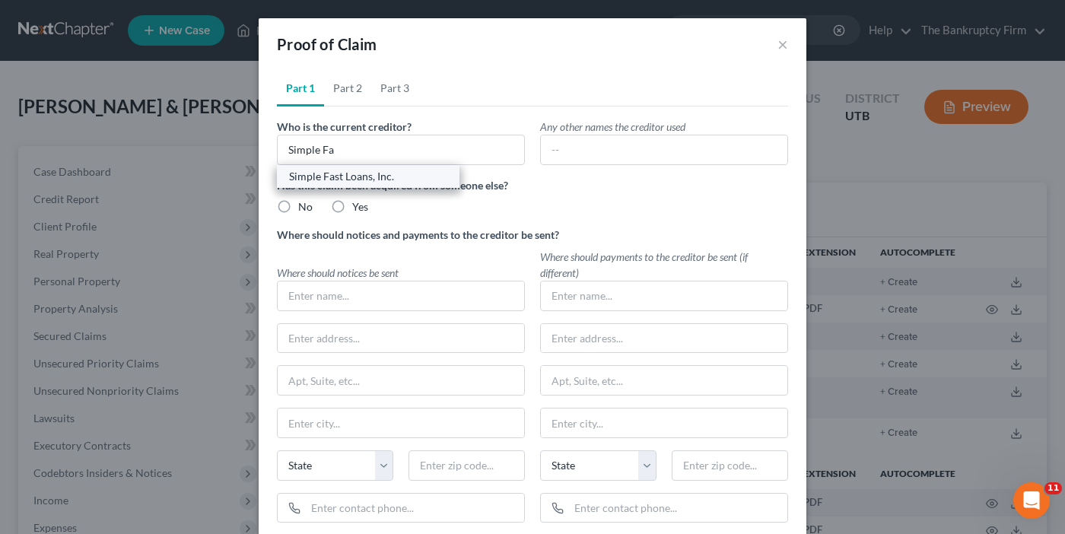
click at [363, 178] on div "Simple Fast Loans, Inc." at bounding box center [368, 176] width 158 height 15
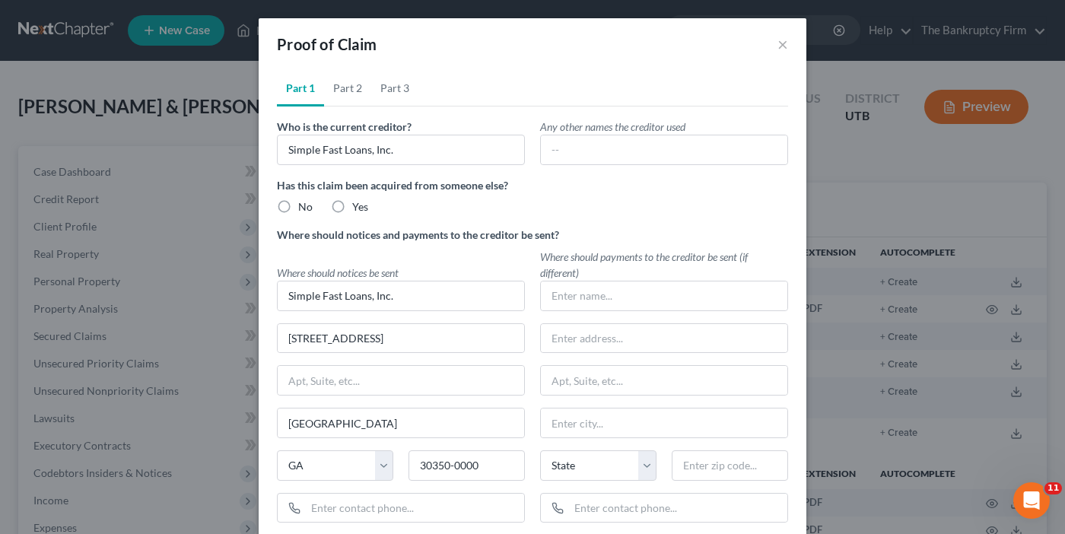
click at [298, 209] on label "No" at bounding box center [305, 206] width 14 height 15
click at [304, 209] on input "No" at bounding box center [309, 204] width 10 height 10
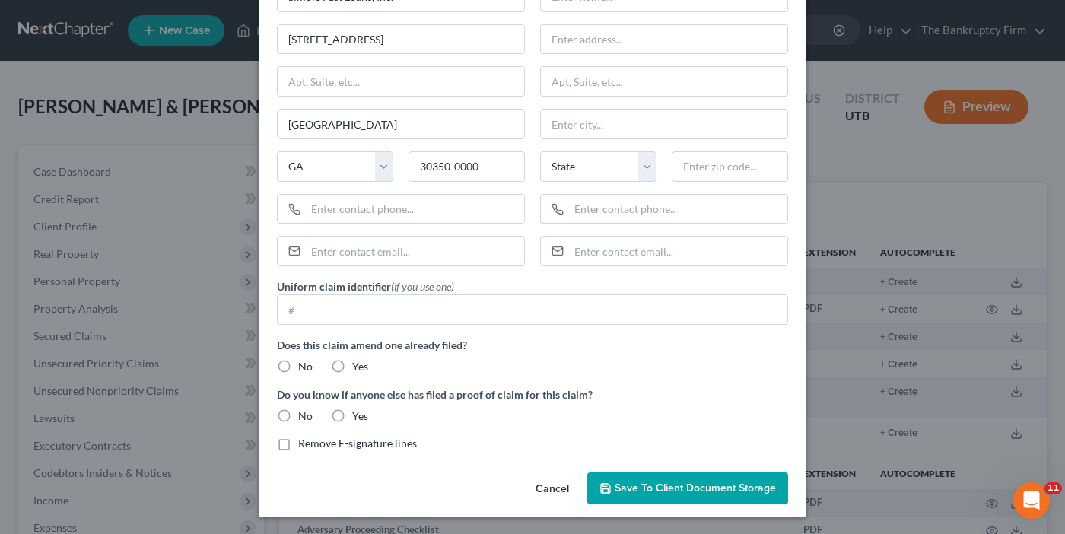
scroll to position [300, 0]
click at [298, 367] on label "No" at bounding box center [305, 365] width 14 height 15
click at [304, 367] on input "No" at bounding box center [309, 363] width 10 height 10
click at [298, 416] on label "No" at bounding box center [305, 415] width 14 height 15
click at [304, 416] on input "No" at bounding box center [309, 413] width 10 height 10
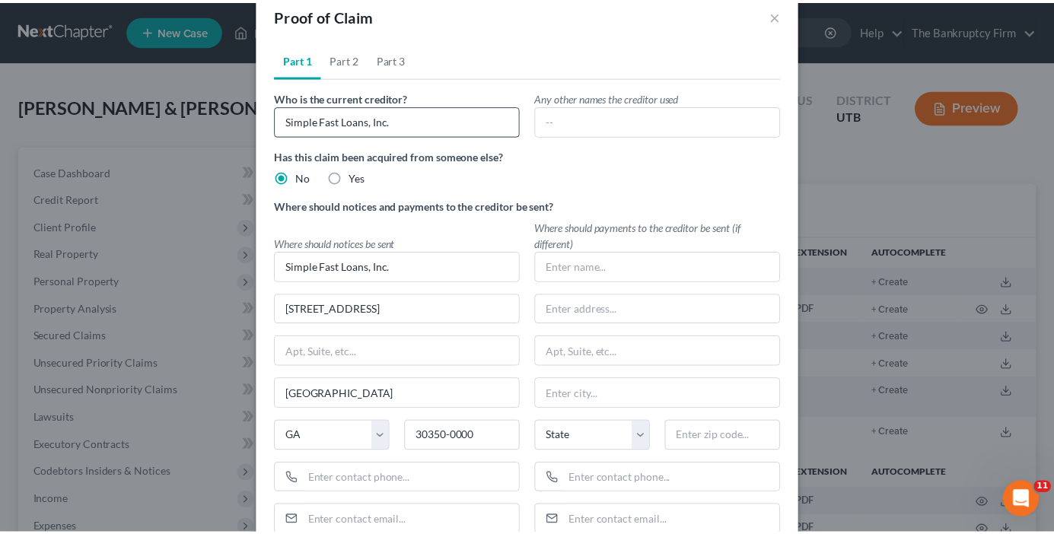
scroll to position [0, 0]
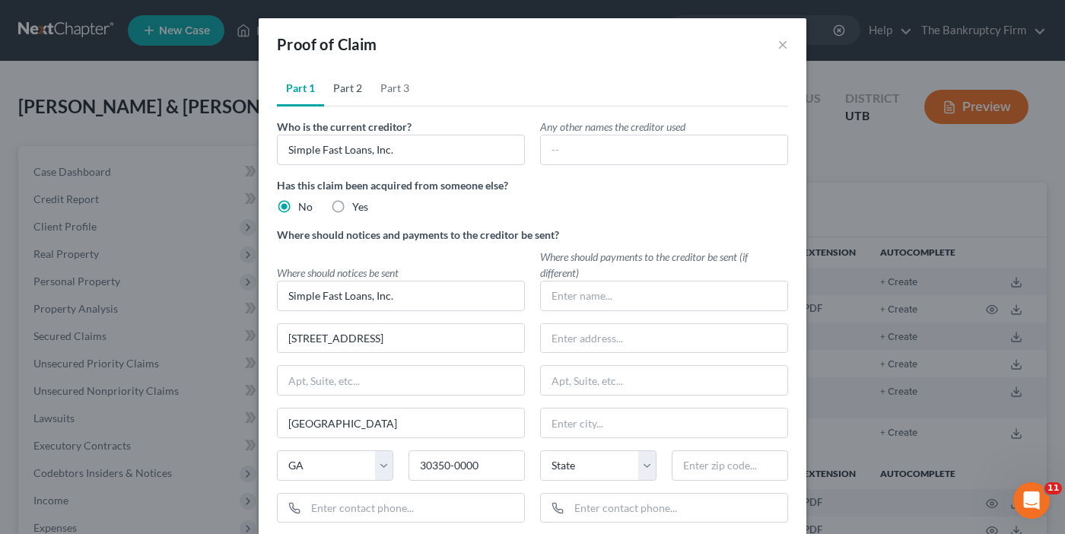
click at [346, 90] on link "Part 2" at bounding box center [347, 88] width 47 height 37
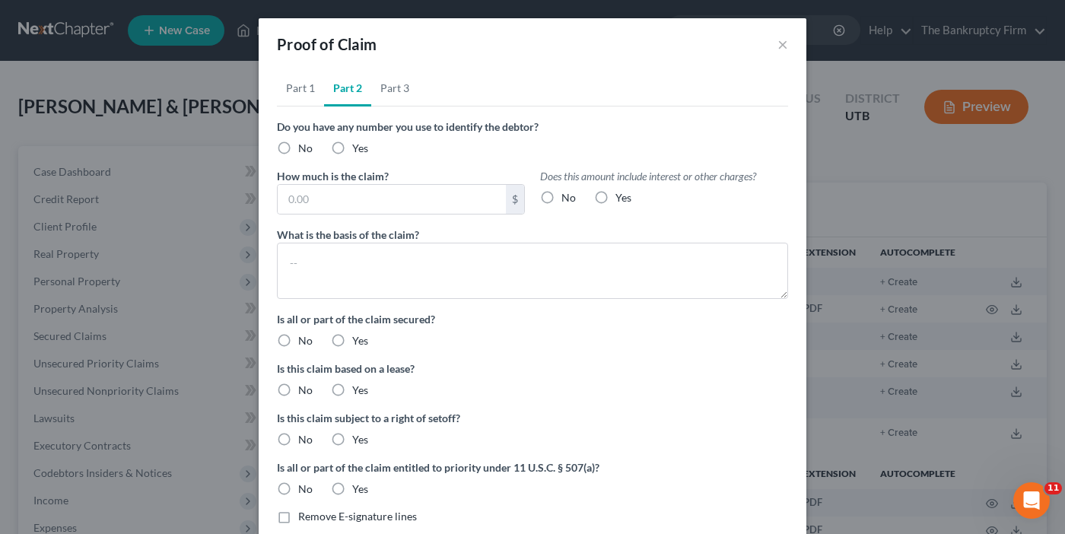
drag, startPoint x: 278, startPoint y: 148, endPoint x: 540, endPoint y: 203, distance: 267.4
click at [298, 148] on label "No" at bounding box center [305, 148] width 14 height 15
click at [304, 148] on input "No" at bounding box center [309, 146] width 10 height 10
click at [562, 200] on label "No" at bounding box center [569, 197] width 14 height 15
click at [568, 200] on input "No" at bounding box center [573, 195] width 10 height 10
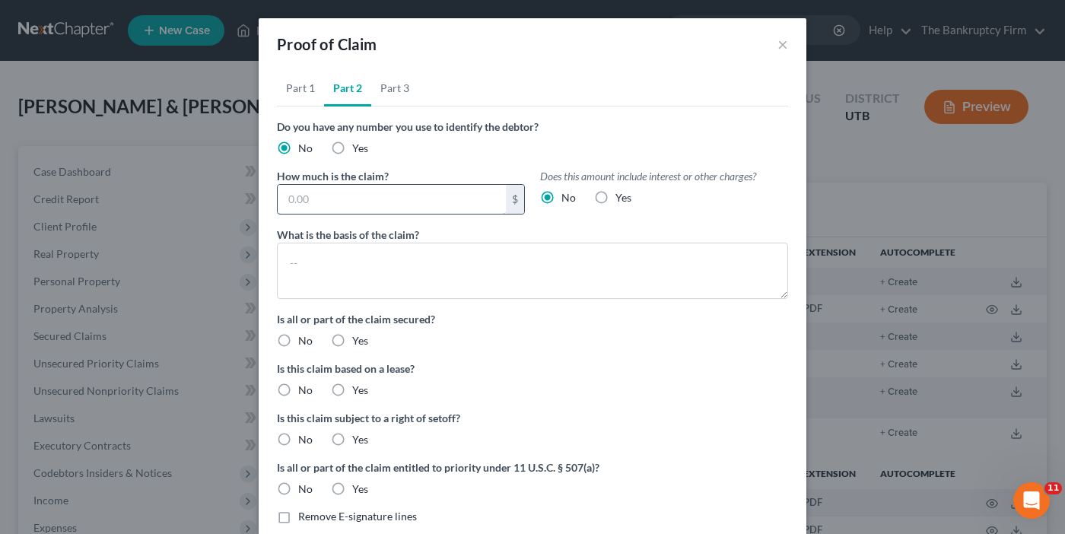
drag, startPoint x: 284, startPoint y: 204, endPoint x: 290, endPoint y: 209, distance: 8.1
click at [284, 204] on input "text" at bounding box center [392, 199] width 228 height 29
click at [298, 339] on label "No" at bounding box center [305, 340] width 14 height 15
click at [304, 339] on input "No" at bounding box center [309, 338] width 10 height 10
click at [298, 390] on label "No" at bounding box center [305, 390] width 14 height 15
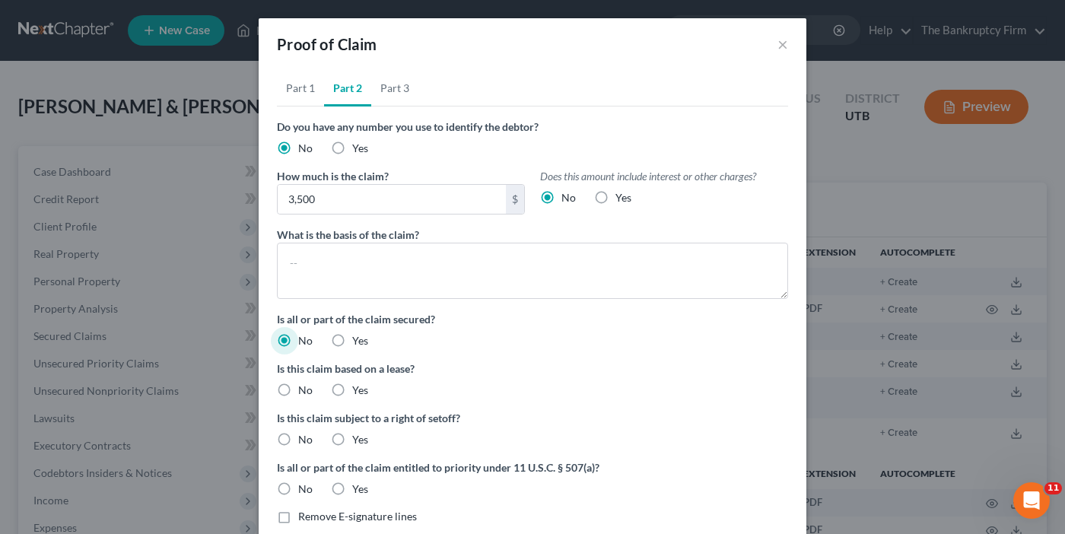
click at [304, 390] on input "No" at bounding box center [309, 388] width 10 height 10
click at [298, 442] on label "No" at bounding box center [305, 439] width 14 height 15
click at [304, 442] on input "No" at bounding box center [309, 437] width 10 height 10
click at [298, 489] on label "No" at bounding box center [305, 489] width 14 height 15
click at [304, 489] on input "No" at bounding box center [309, 487] width 10 height 10
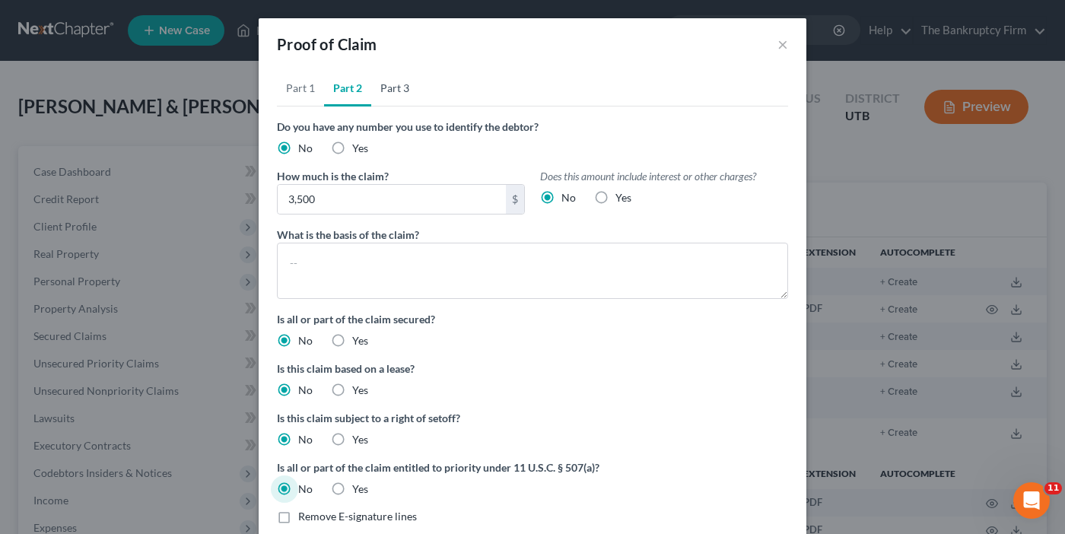
click at [386, 87] on link "Part 3" at bounding box center [394, 88] width 47 height 37
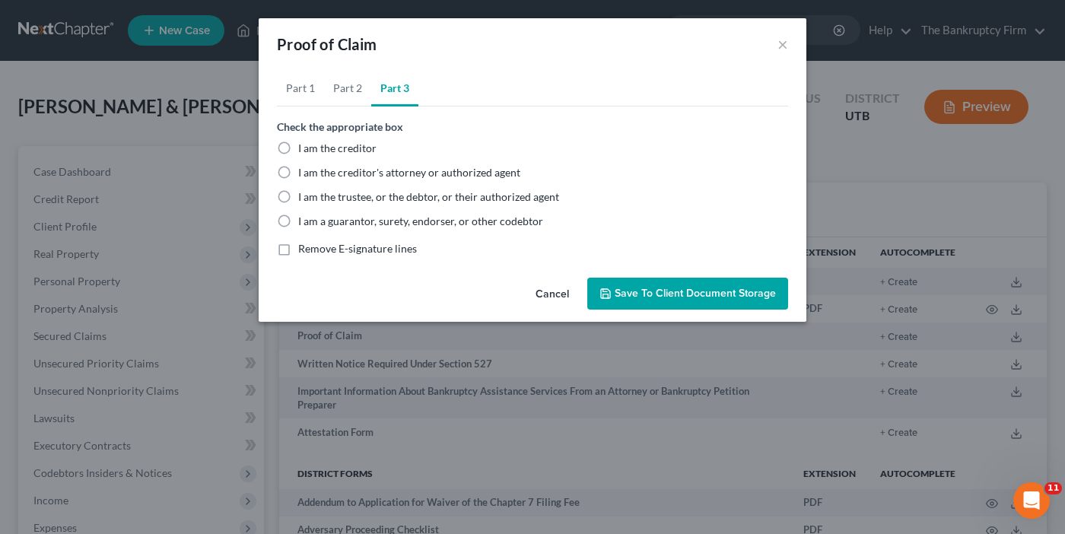
click at [298, 196] on label "I am the trustee, or the debtor, or their authorized agent" at bounding box center [428, 196] width 261 height 15
click at [304, 196] on input "I am the trustee, or the debtor, or their authorized agent" at bounding box center [309, 194] width 10 height 10
click at [667, 294] on span "Save to Client Document Storage" at bounding box center [695, 293] width 161 height 13
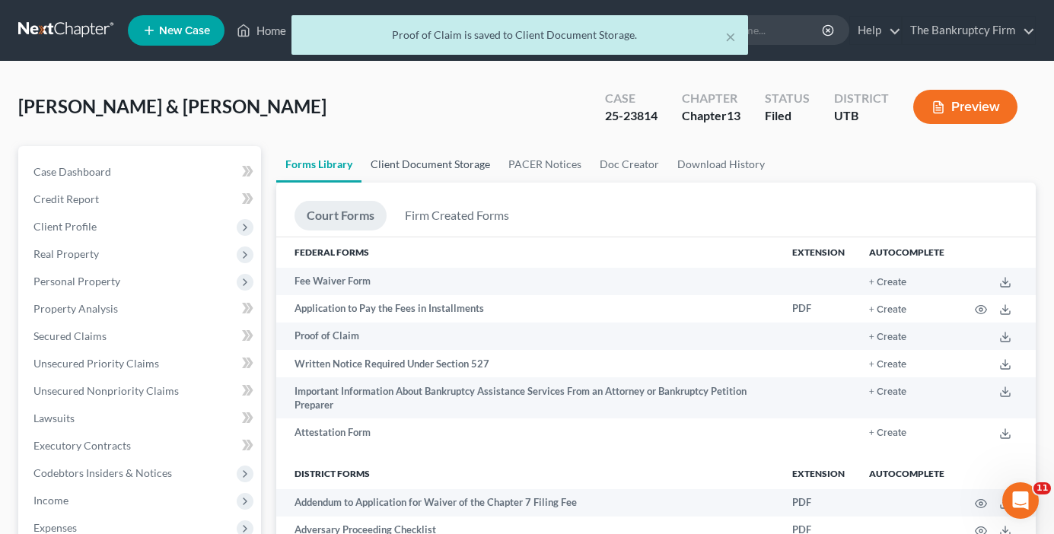
click at [452, 167] on link "Client Document Storage" at bounding box center [430, 164] width 138 height 37
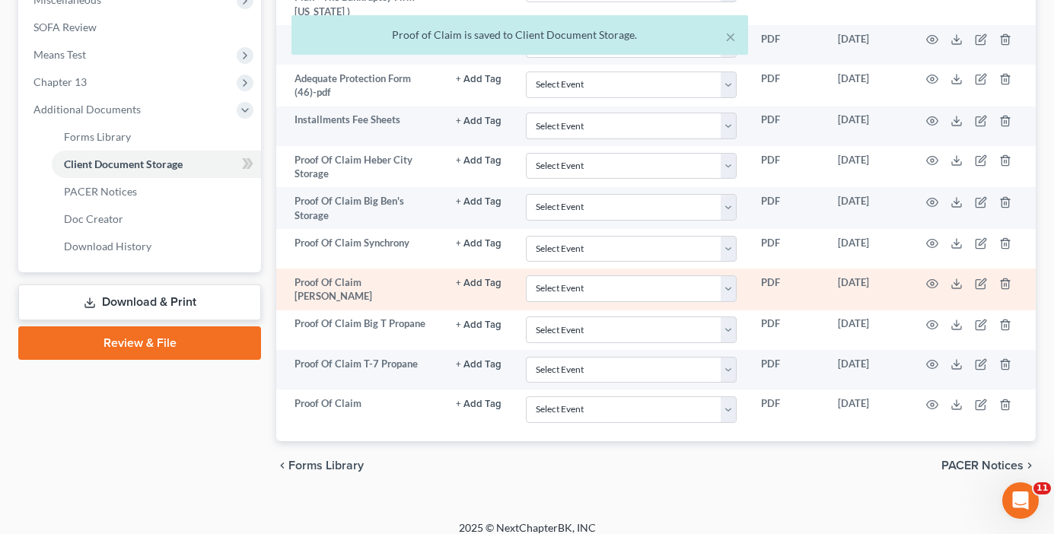
scroll to position [568, 0]
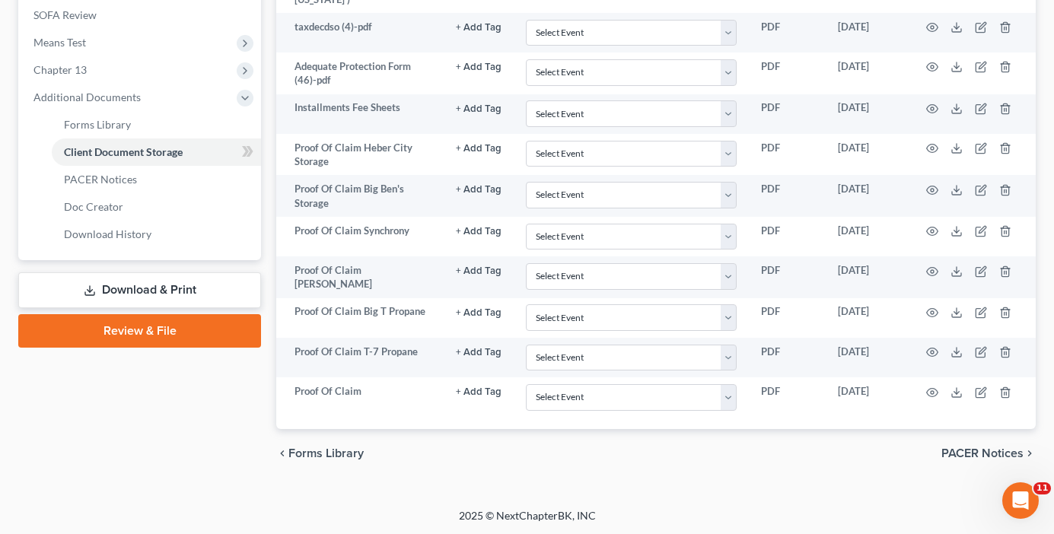
drag, startPoint x: 342, startPoint y: 418, endPoint x: 596, endPoint y: 418, distance: 254.1
click at [342, 417] on div "Attachment TYPE unfold_more NONE CCC CDE Hearing ID Motion Notice Objection Ord…" at bounding box center [655, 116] width 759 height 626
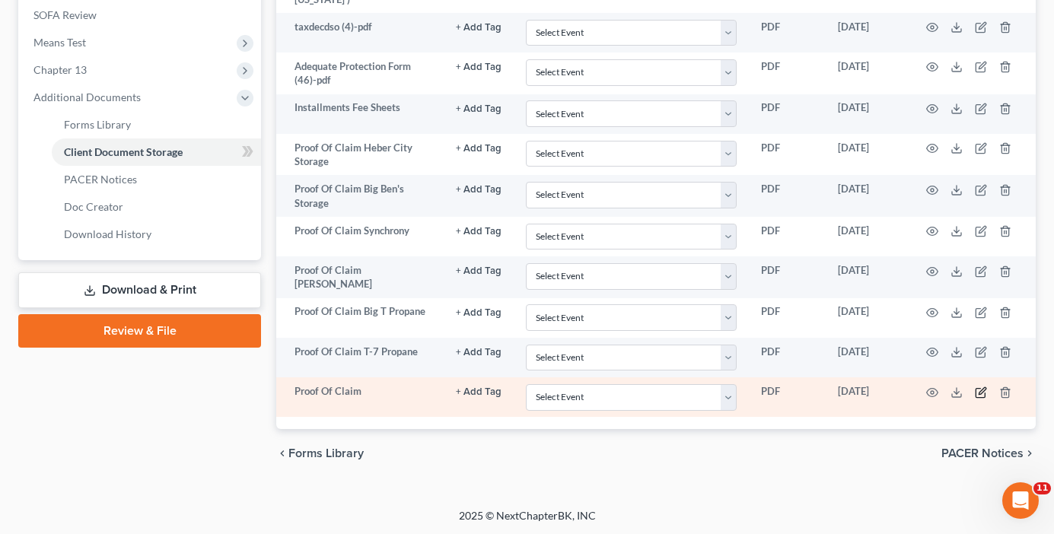
click at [982, 387] on icon "button" at bounding box center [981, 390] width 7 height 7
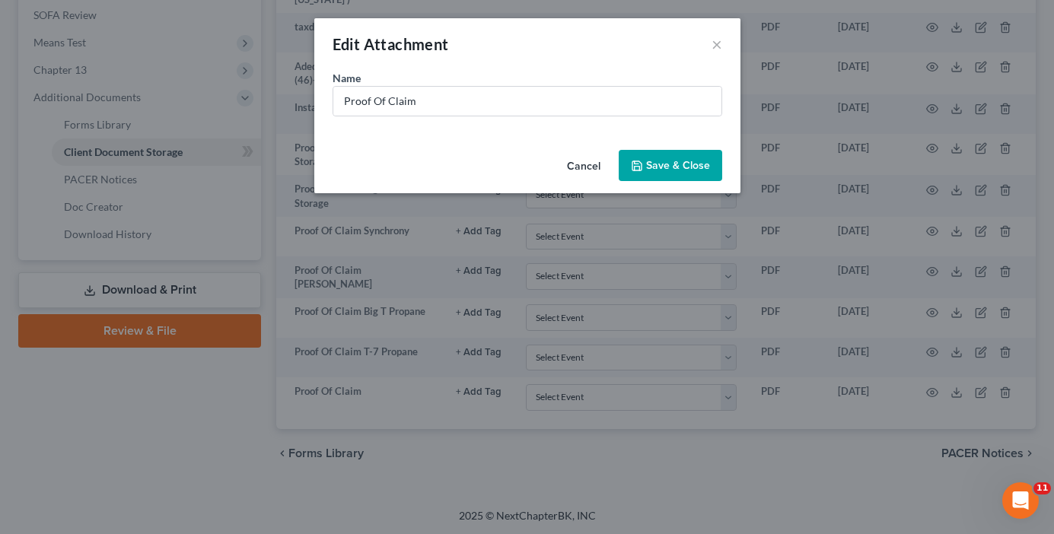
scroll to position [566, 0]
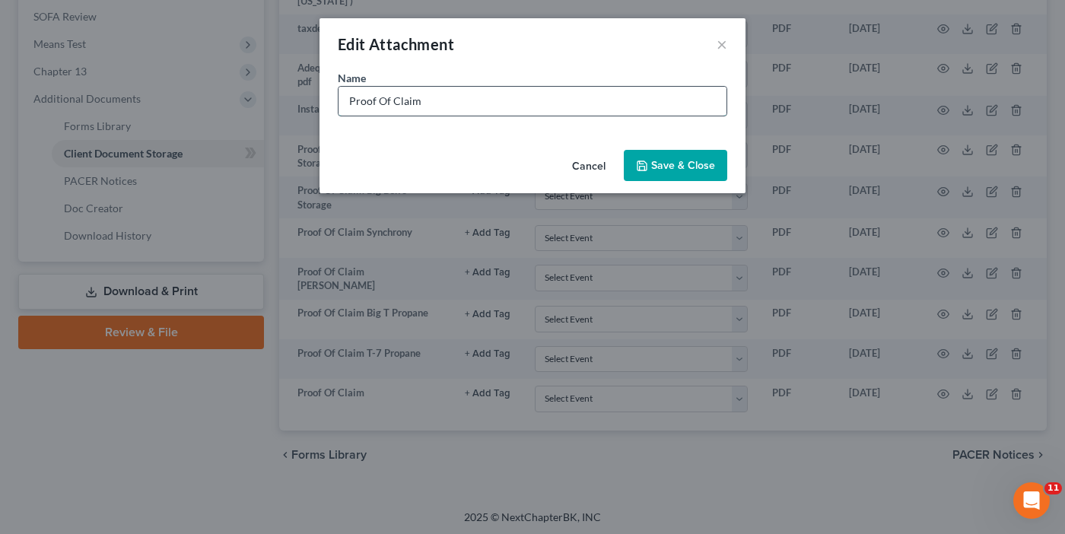
click at [457, 99] on input "Proof Of Claim" at bounding box center [533, 101] width 388 height 29
click at [689, 155] on button "Save & Close" at bounding box center [675, 166] width 103 height 32
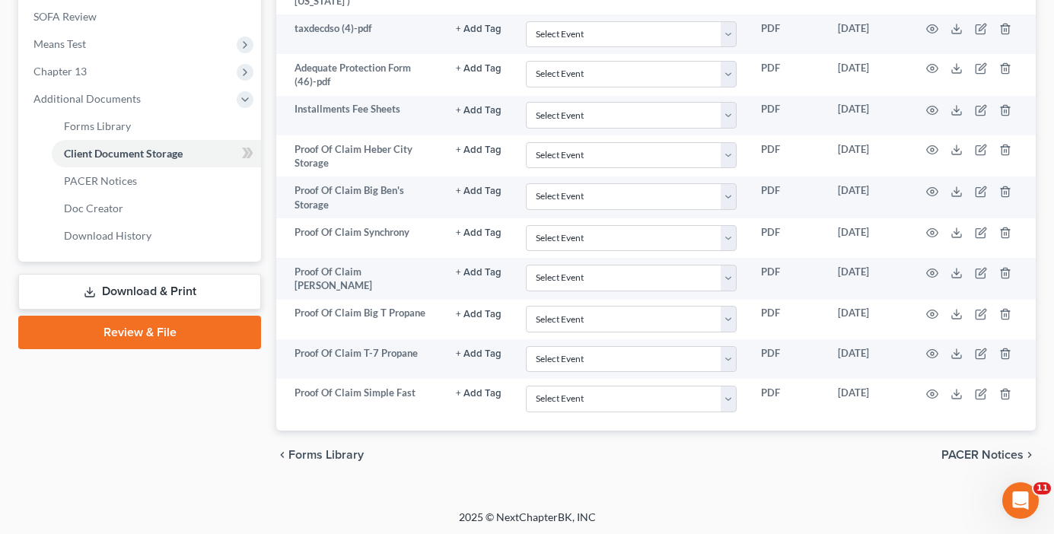
click at [258, 398] on div "Case Dashboard Payments Invoices Payments Payments Credit Report Client Profile" at bounding box center [140, 30] width 258 height 900
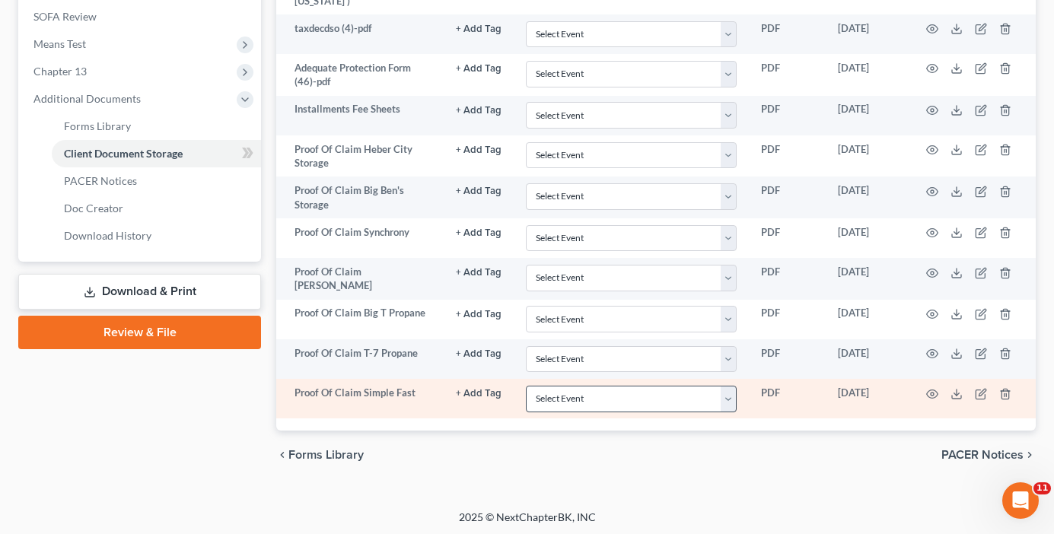
drag, startPoint x: 275, startPoint y: 417, endPoint x: 629, endPoint y: 401, distance: 354.9
click at [275, 417] on div "Forms Library Client Document Storage PACER Notices Doc Creator Download Histor…" at bounding box center [656, 30] width 775 height 900
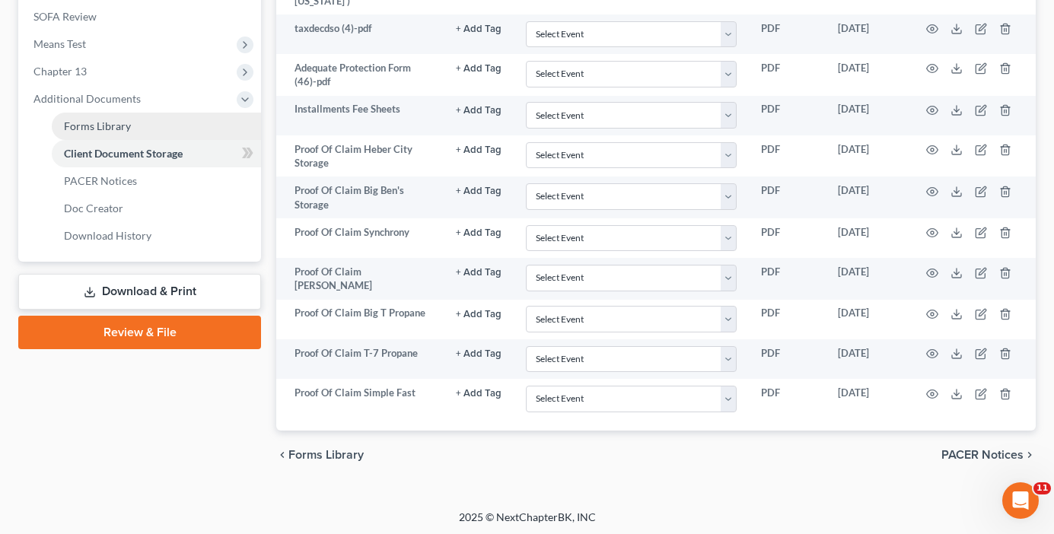
click at [111, 123] on span "Forms Library" at bounding box center [97, 125] width 67 height 13
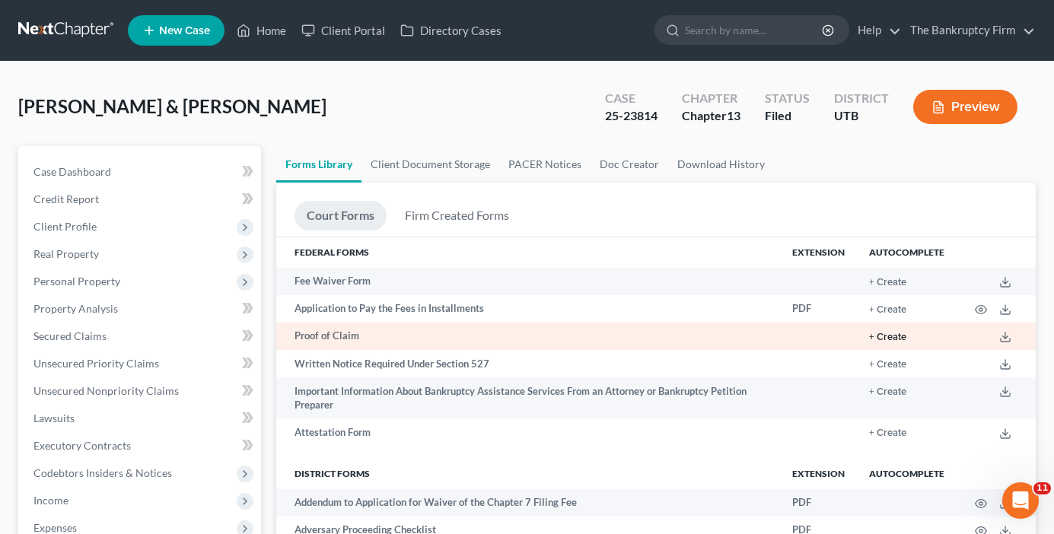
click at [891, 340] on button "+ Create" at bounding box center [887, 337] width 37 height 10
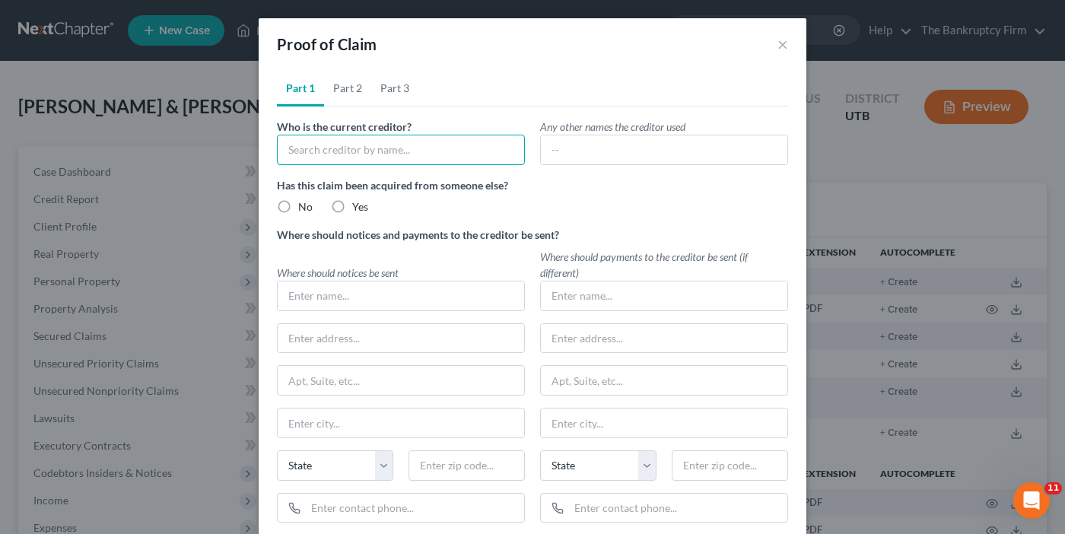
click at [387, 151] on input "text" at bounding box center [401, 150] width 248 height 30
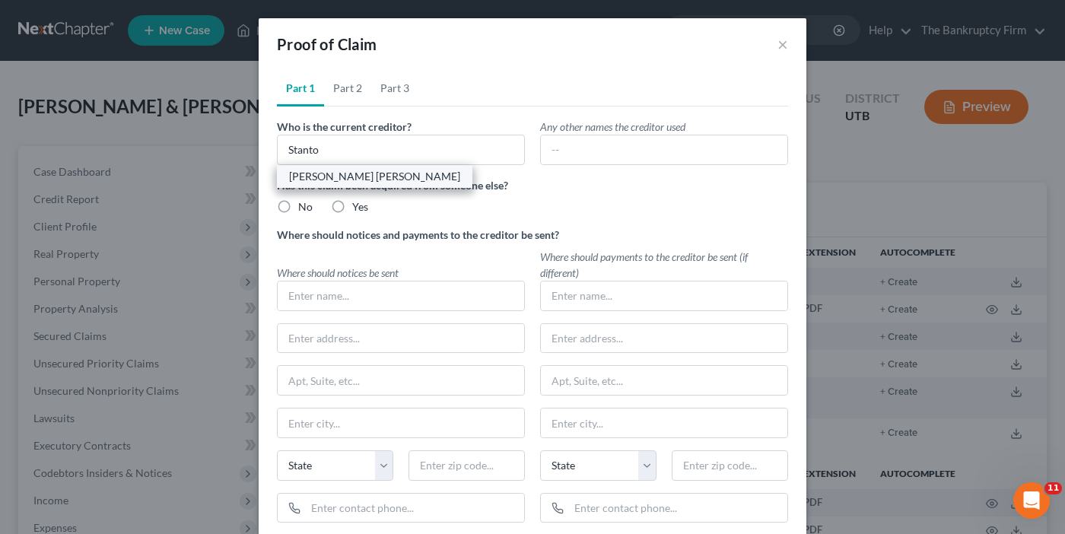
click at [351, 179] on div "[PERSON_NAME] [PERSON_NAME]" at bounding box center [374, 176] width 171 height 15
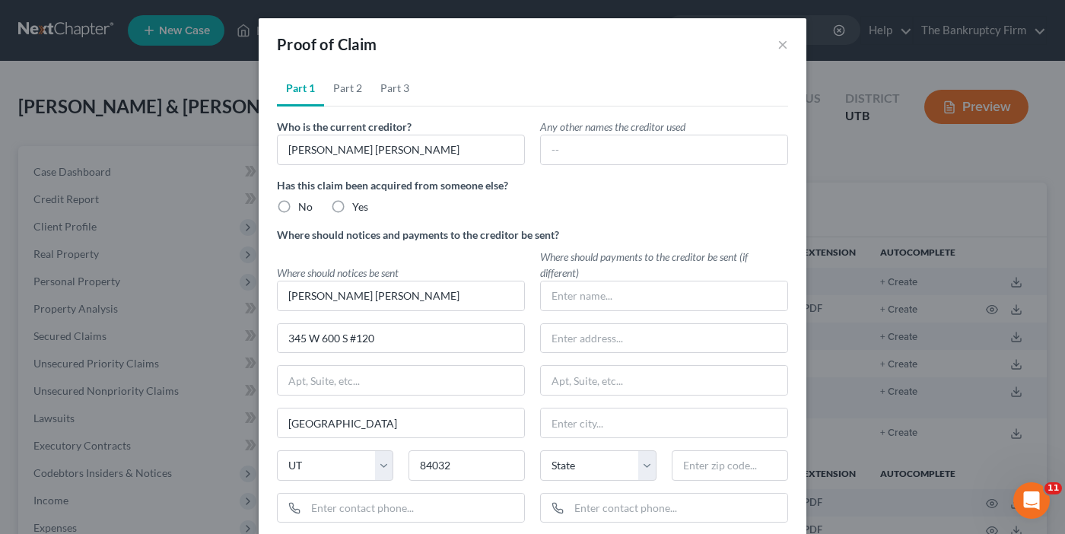
click at [298, 207] on label "No" at bounding box center [305, 206] width 14 height 15
click at [304, 207] on input "No" at bounding box center [309, 204] width 10 height 10
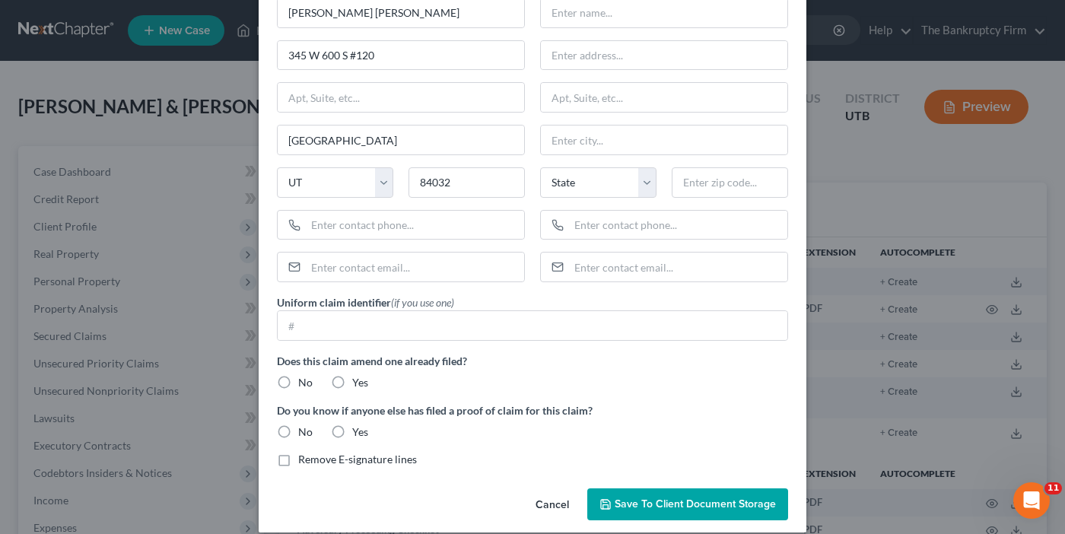
scroll to position [300, 0]
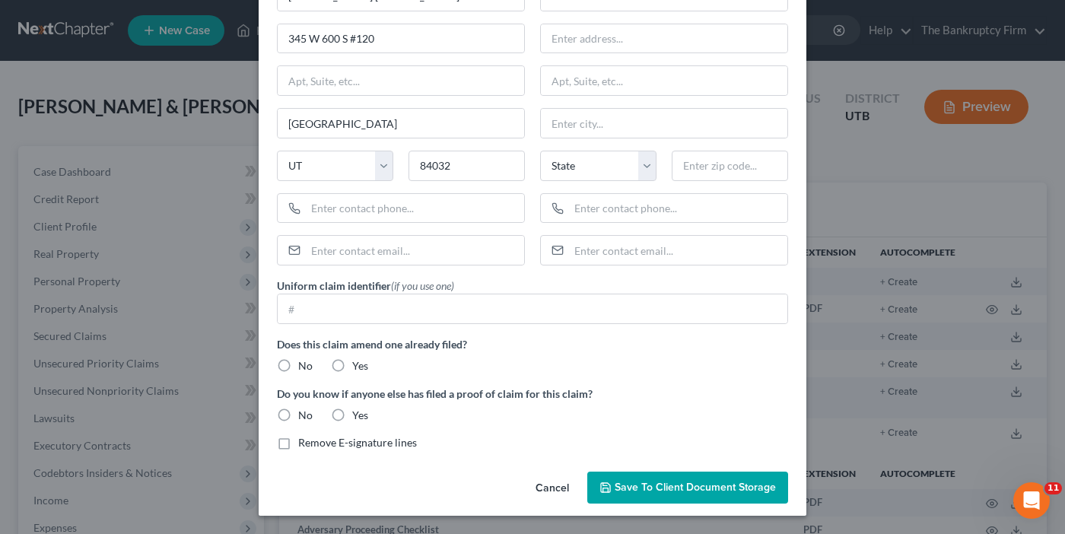
click at [298, 369] on label "No" at bounding box center [305, 365] width 14 height 15
click at [304, 368] on input "No" at bounding box center [309, 363] width 10 height 10
click at [298, 415] on label "No" at bounding box center [305, 415] width 14 height 15
click at [304, 415] on input "No" at bounding box center [309, 413] width 10 height 10
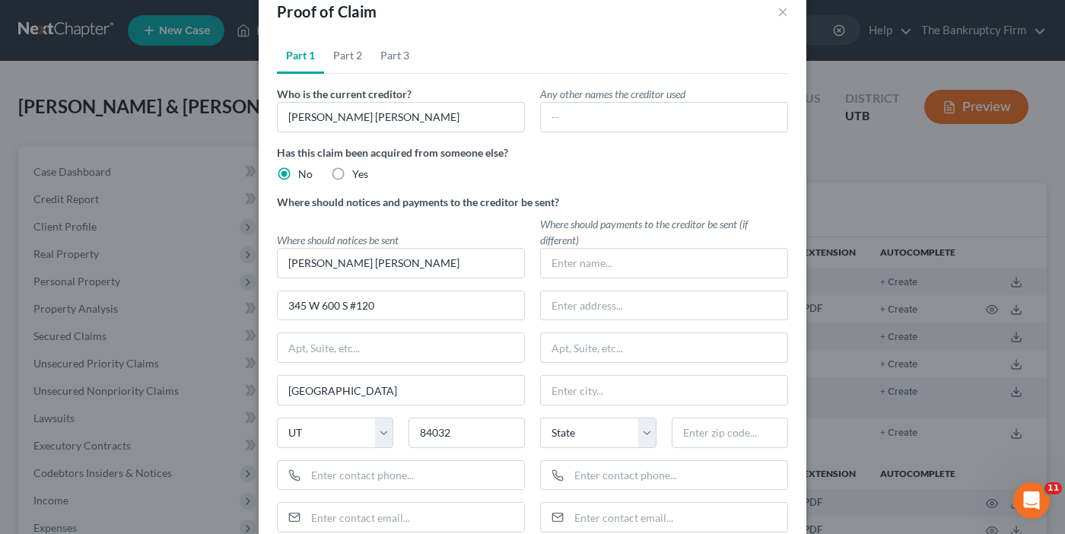
scroll to position [0, 0]
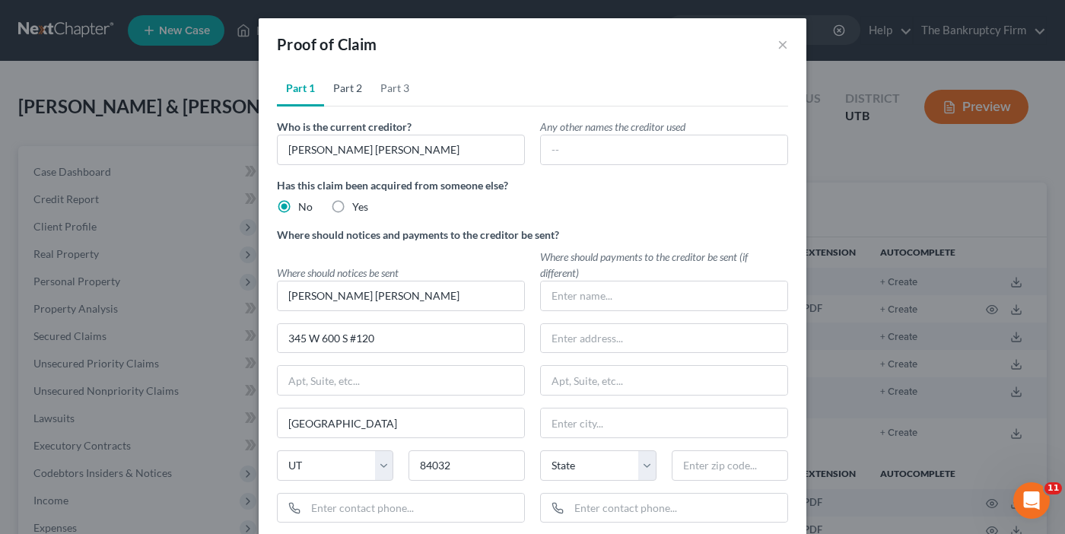
click at [344, 90] on link "Part 2" at bounding box center [347, 88] width 47 height 37
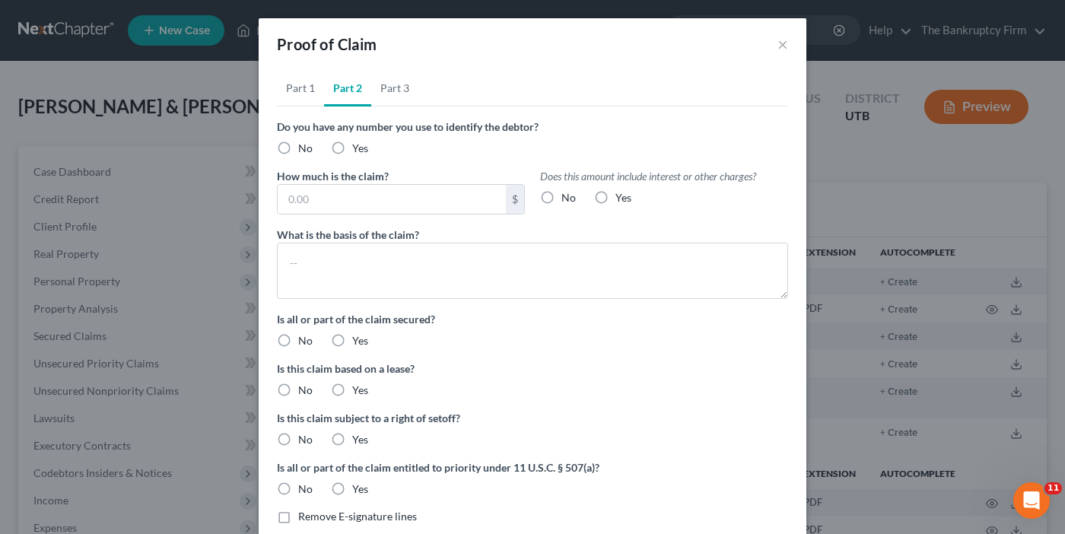
click at [298, 148] on label "No" at bounding box center [305, 148] width 14 height 15
click at [304, 148] on input "No" at bounding box center [309, 146] width 10 height 10
click at [562, 197] on label "No" at bounding box center [569, 197] width 14 height 15
click at [568, 197] on input "No" at bounding box center [573, 195] width 10 height 10
click at [304, 202] on input "text" at bounding box center [392, 199] width 228 height 29
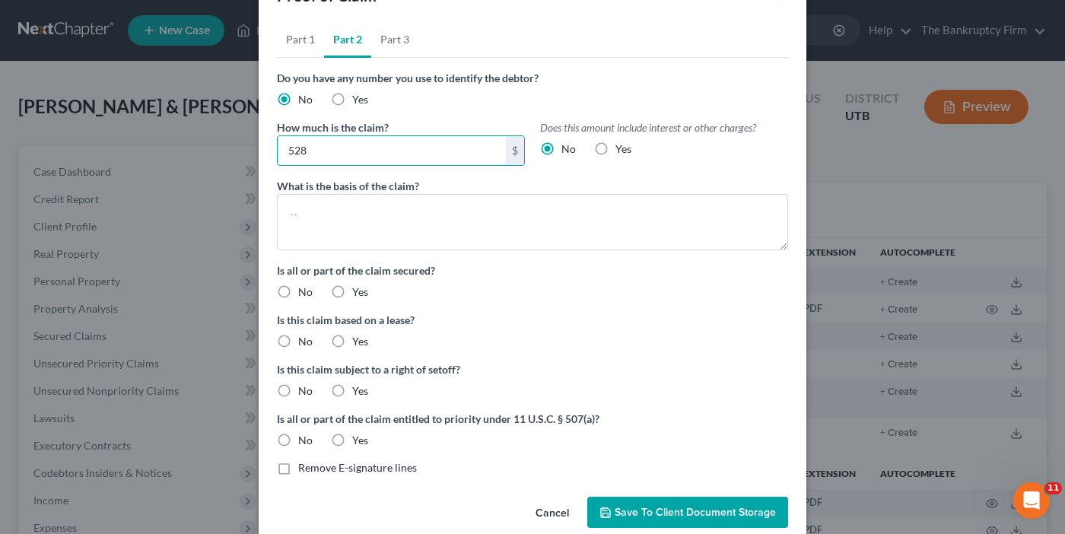
scroll to position [73, 0]
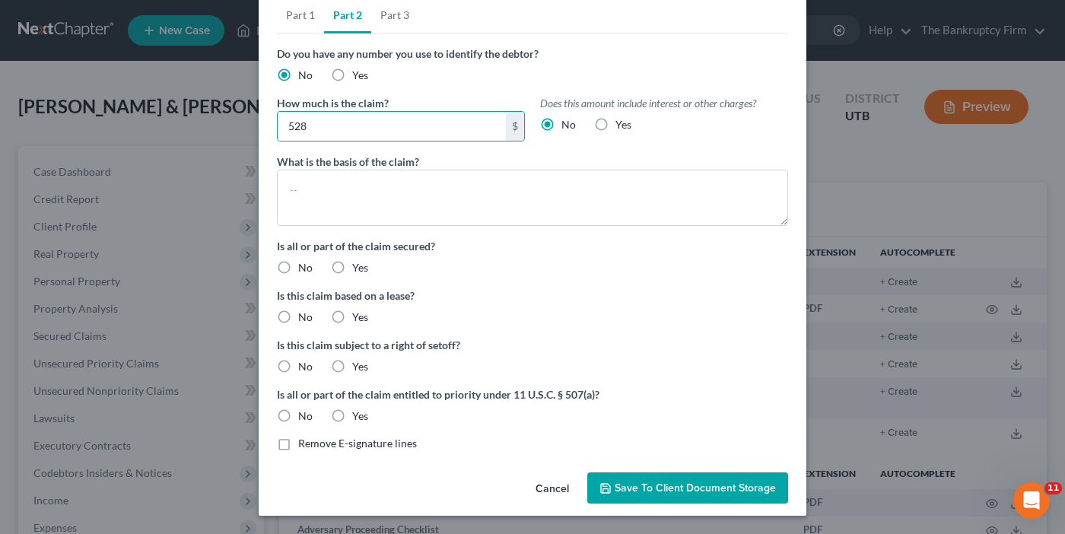
click at [298, 265] on label "No" at bounding box center [305, 267] width 14 height 15
click at [304, 265] on input "No" at bounding box center [309, 265] width 10 height 10
click at [298, 316] on label "No" at bounding box center [305, 317] width 14 height 15
click at [304, 316] on input "No" at bounding box center [309, 315] width 10 height 10
click at [298, 370] on label "No" at bounding box center [305, 366] width 14 height 15
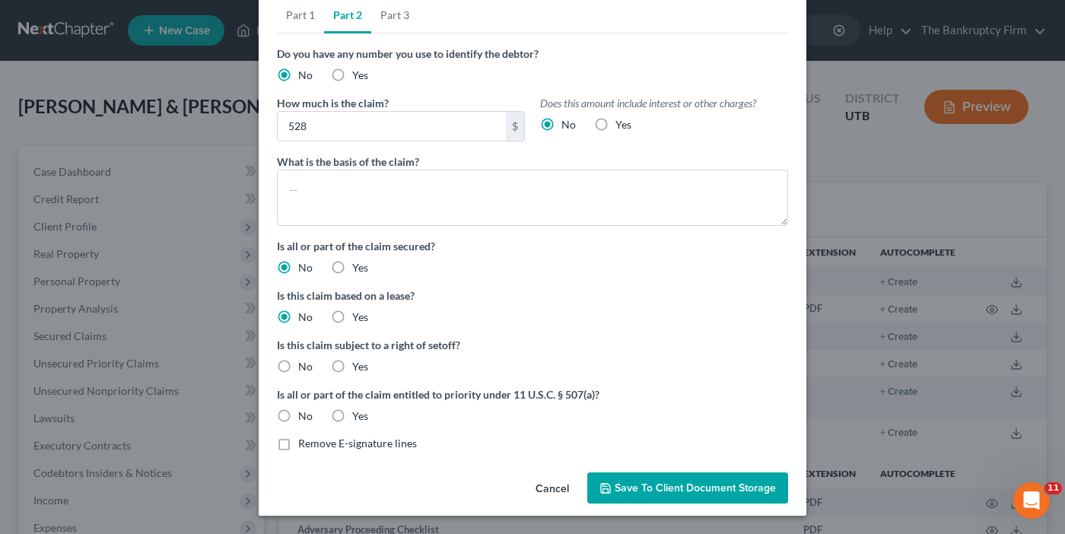
click at [304, 369] on input "No" at bounding box center [309, 364] width 10 height 10
click at [298, 414] on label "No" at bounding box center [305, 416] width 14 height 15
click at [304, 414] on input "No" at bounding box center [309, 414] width 10 height 10
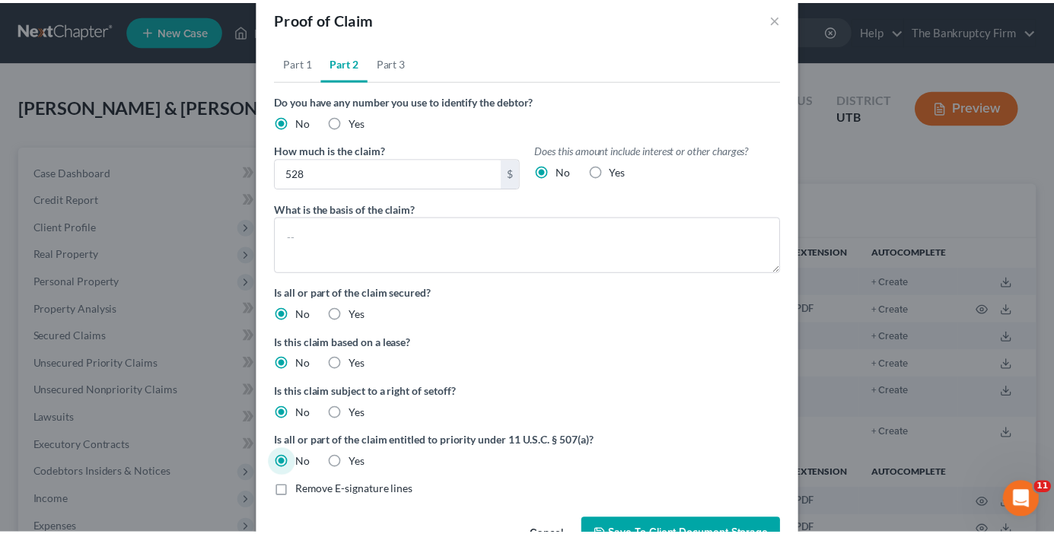
scroll to position [0, 0]
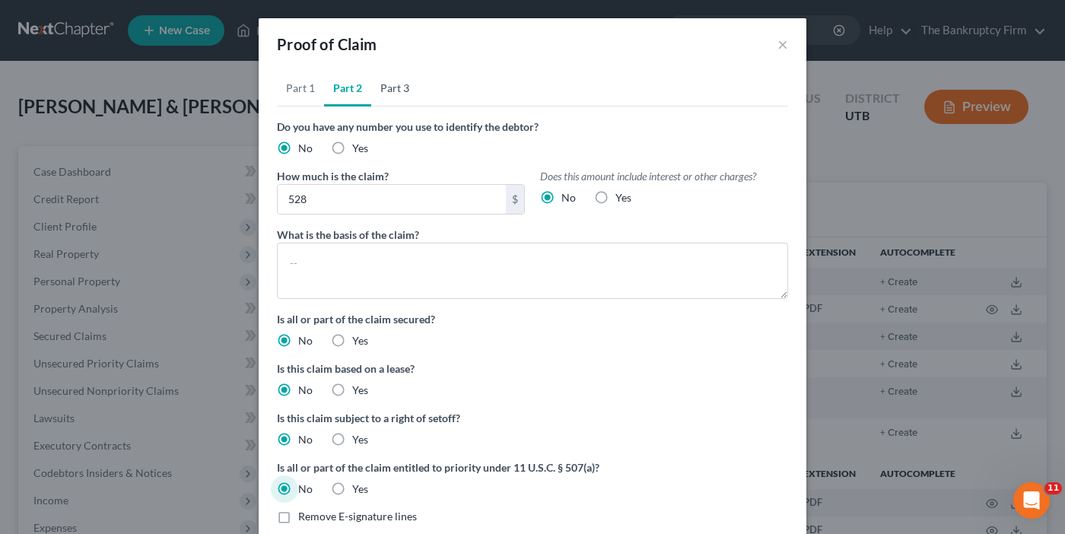
click at [398, 86] on link "Part 3" at bounding box center [394, 88] width 47 height 37
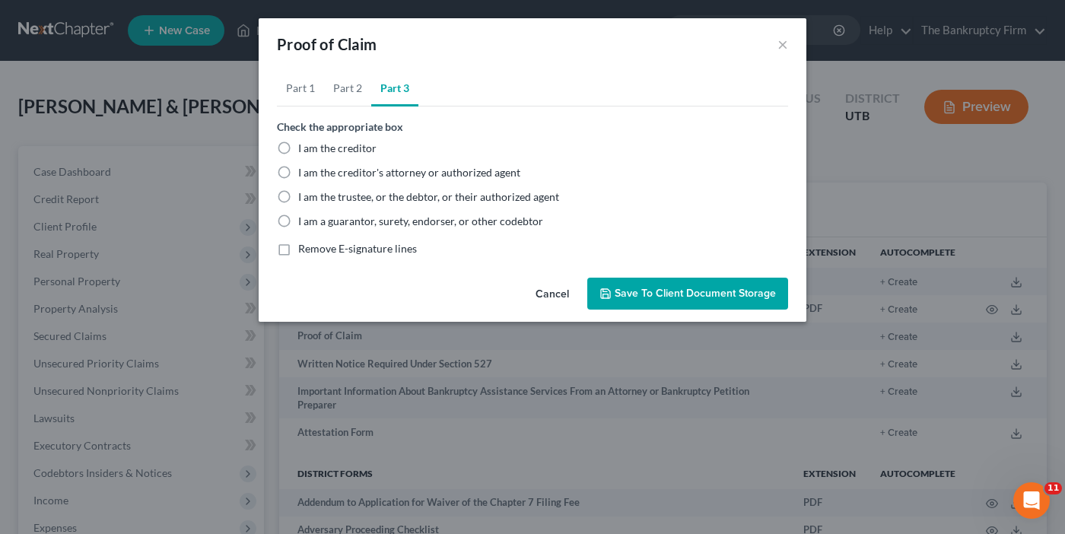
click at [298, 197] on label "I am the trustee, or the debtor, or their authorized agent" at bounding box center [428, 196] width 261 height 15
click at [304, 197] on input "I am the trustee, or the debtor, or their authorized agent" at bounding box center [309, 194] width 10 height 10
click at [692, 298] on span "Save to Client Document Storage" at bounding box center [695, 293] width 161 height 13
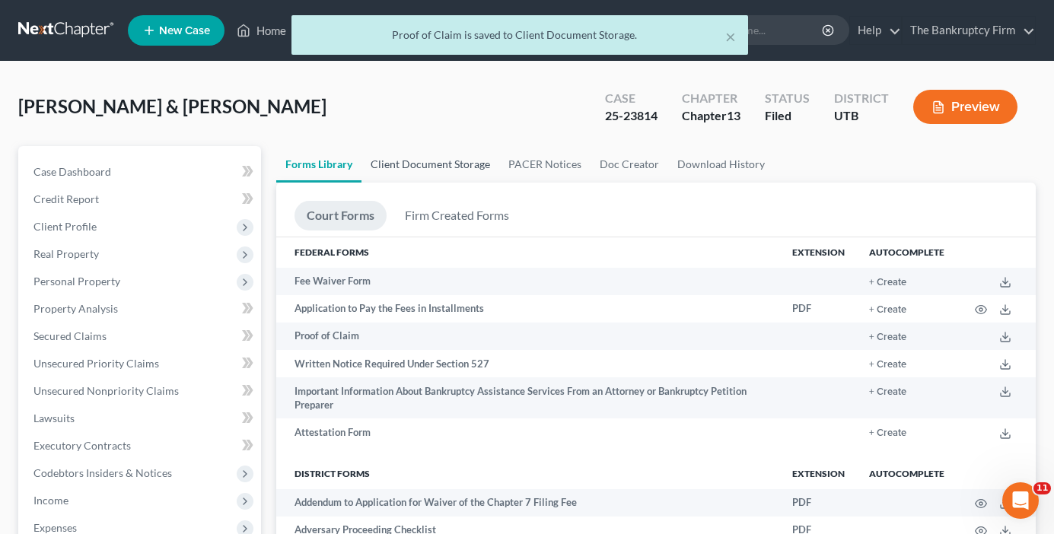
click at [469, 161] on link "Client Document Storage" at bounding box center [430, 164] width 138 height 37
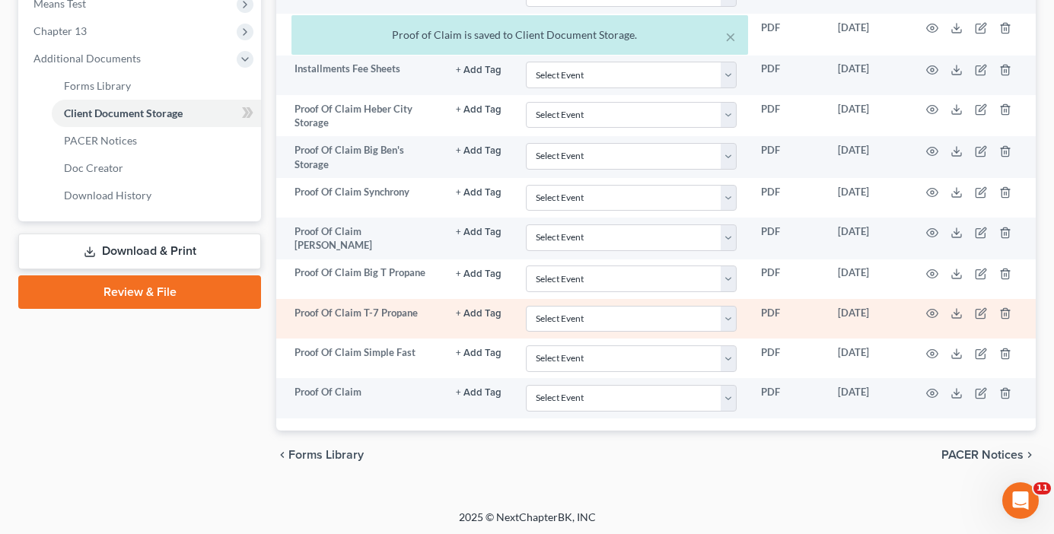
scroll to position [607, 0]
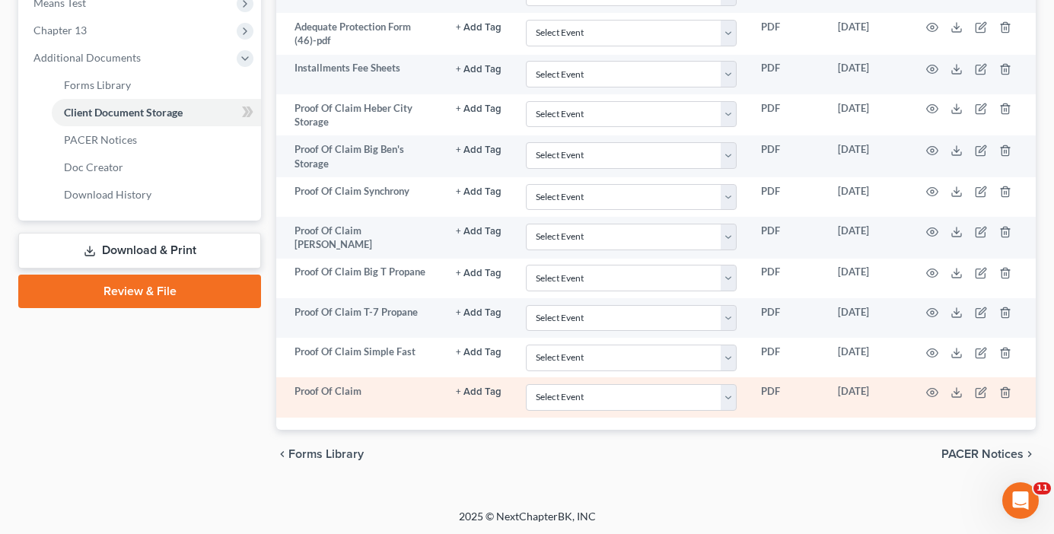
drag, startPoint x: 262, startPoint y: 430, endPoint x: 781, endPoint y: 412, distance: 518.5
click at [262, 430] on div "Case Dashboard Payments Invoices Payments Payments Credit Report Client Profile" at bounding box center [140, 9] width 258 height 940
click at [984, 393] on icon "button" at bounding box center [981, 393] width 12 height 12
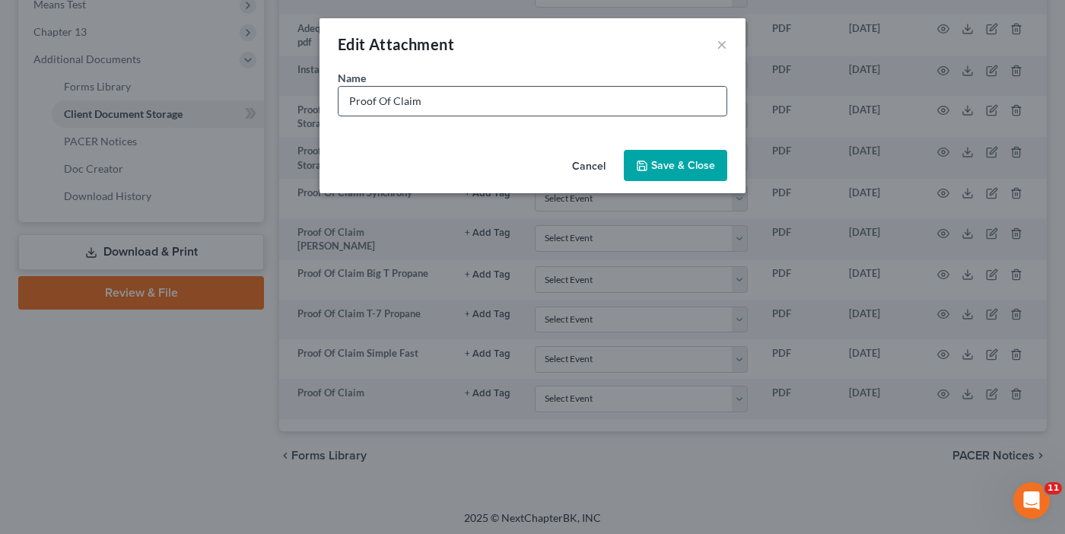
click at [493, 96] on input "Proof Of Claim" at bounding box center [533, 101] width 388 height 29
click at [657, 164] on span "Save & Close" at bounding box center [683, 165] width 64 height 13
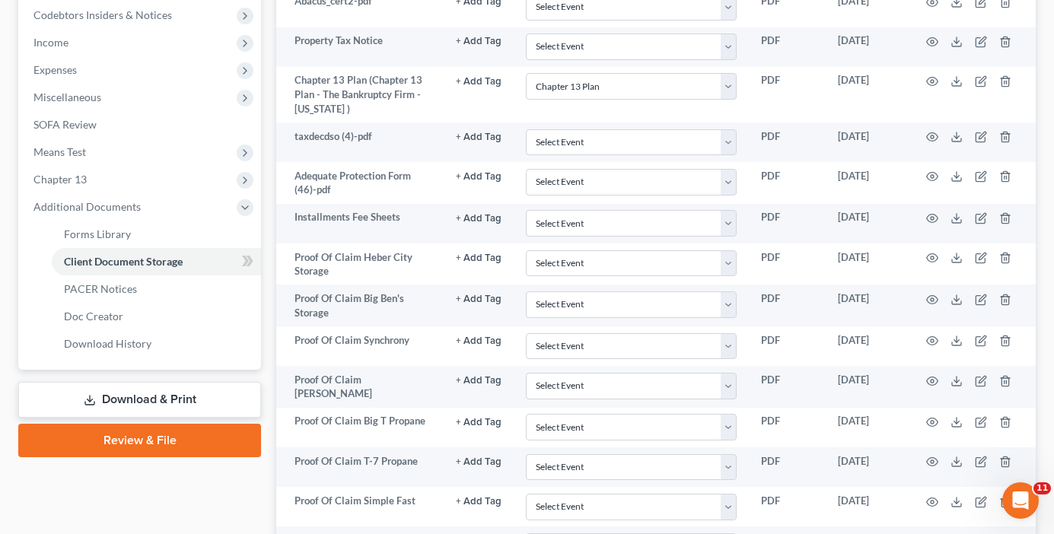
scroll to position [453, 0]
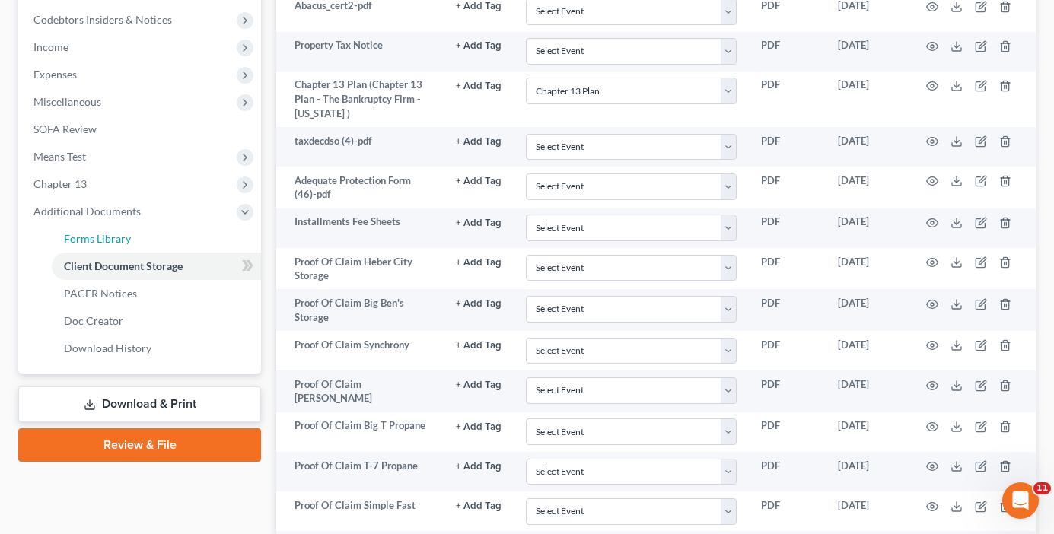
click at [124, 237] on span "Forms Library" at bounding box center [97, 238] width 67 height 13
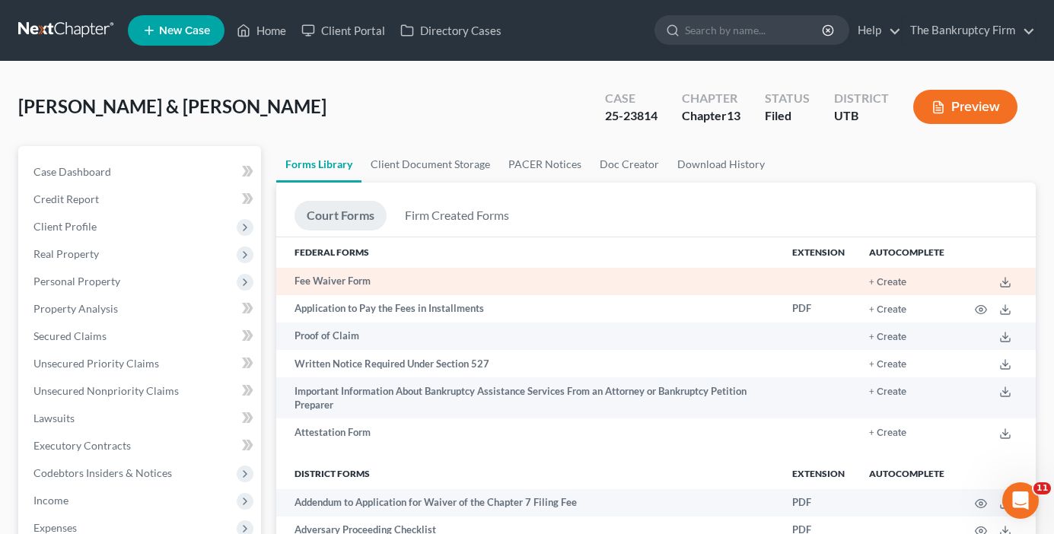
drag, startPoint x: 268, startPoint y: 255, endPoint x: 311, endPoint y: 293, distance: 57.7
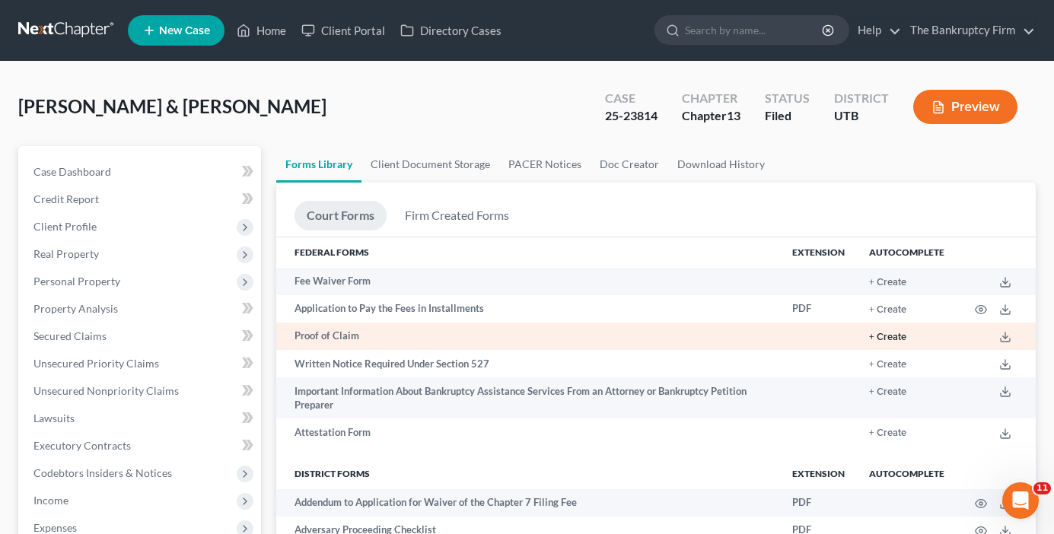
click at [889, 335] on button "+ Create" at bounding box center [887, 337] width 37 height 10
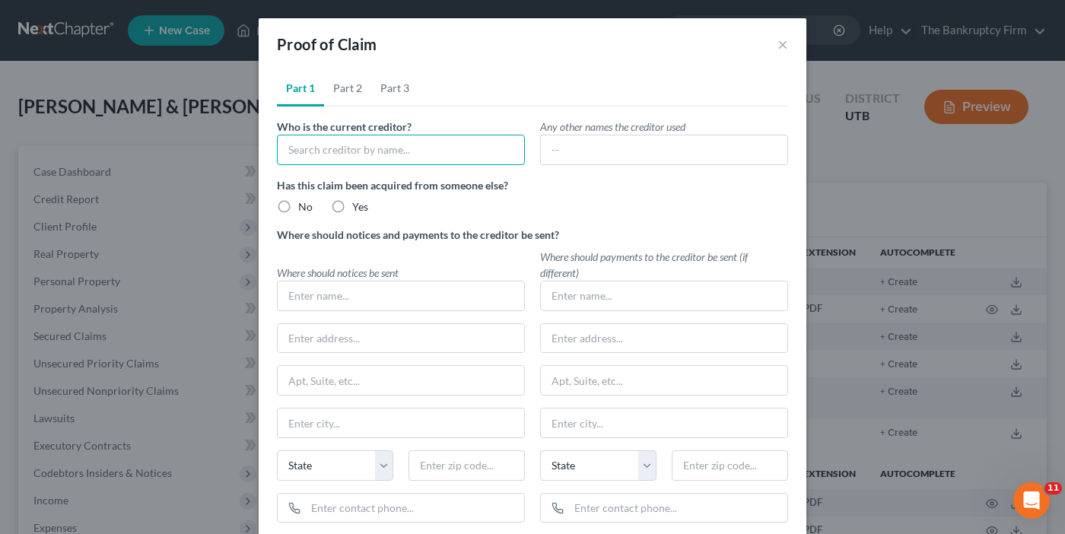
click at [409, 155] on input "text" at bounding box center [401, 150] width 248 height 30
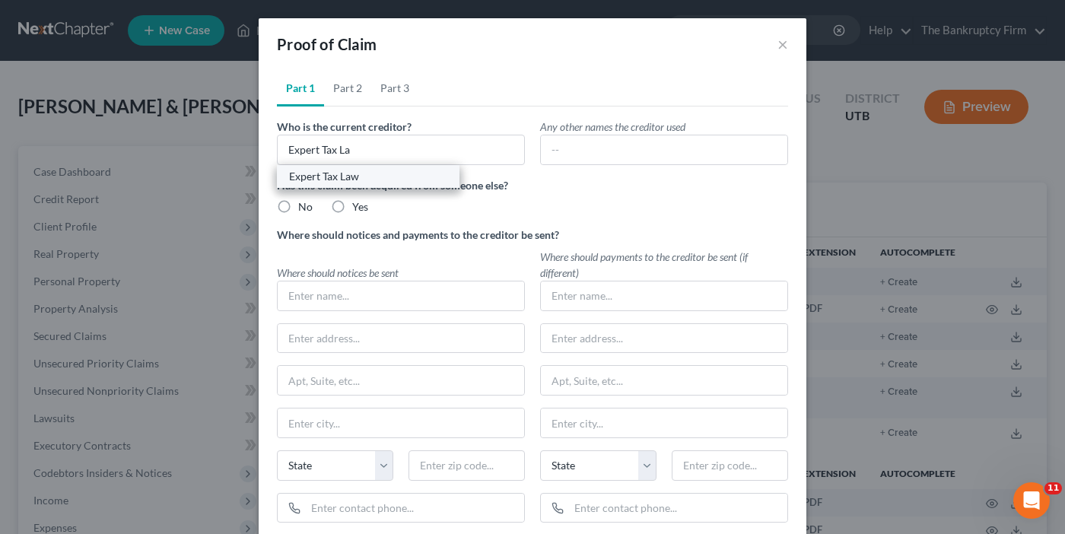
click at [326, 176] on div "Expert Tax Law" at bounding box center [368, 176] width 158 height 15
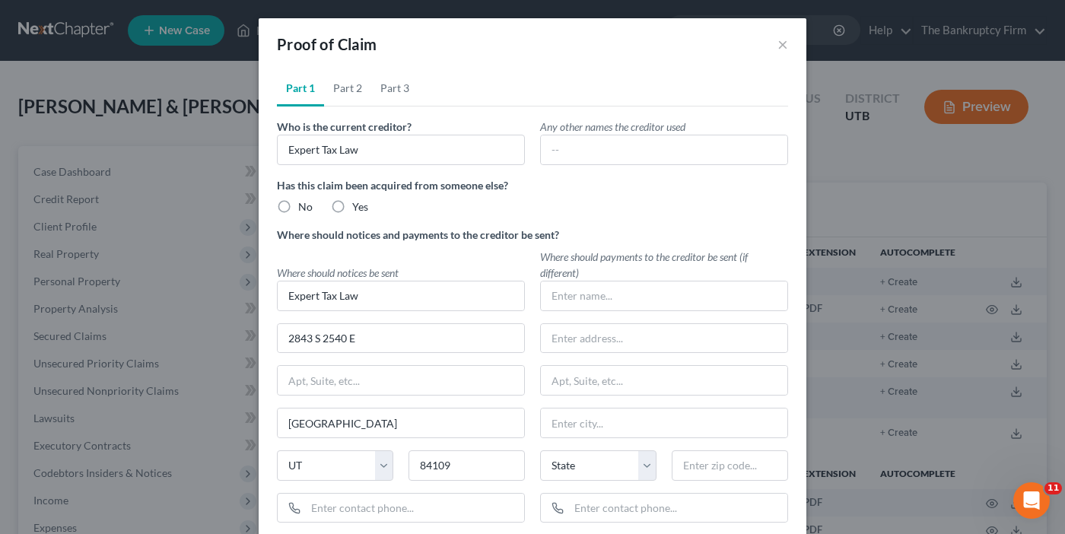
click at [298, 206] on label "No" at bounding box center [305, 206] width 14 height 15
click at [304, 206] on input "No" at bounding box center [309, 204] width 10 height 10
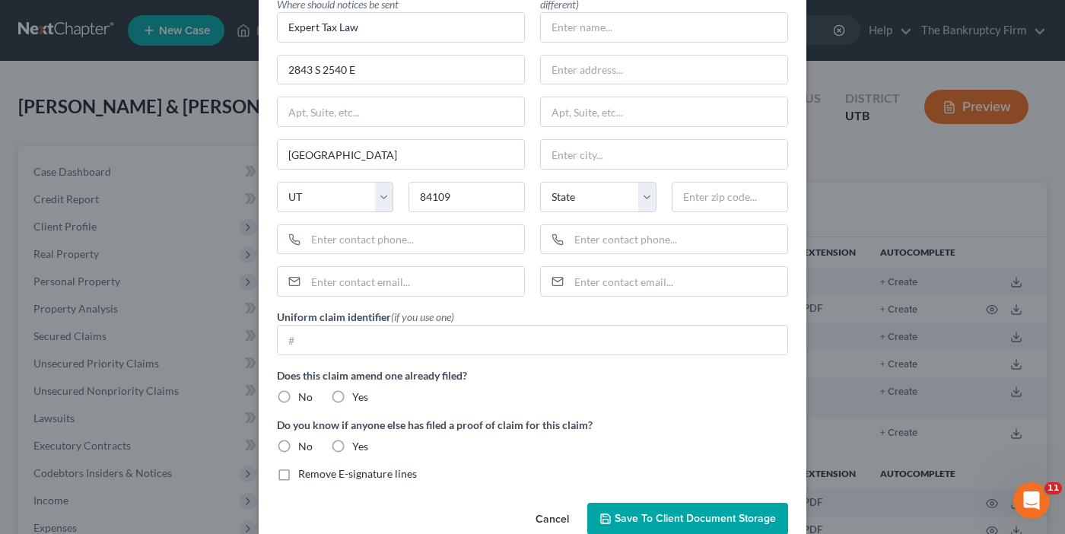
scroll to position [300, 0]
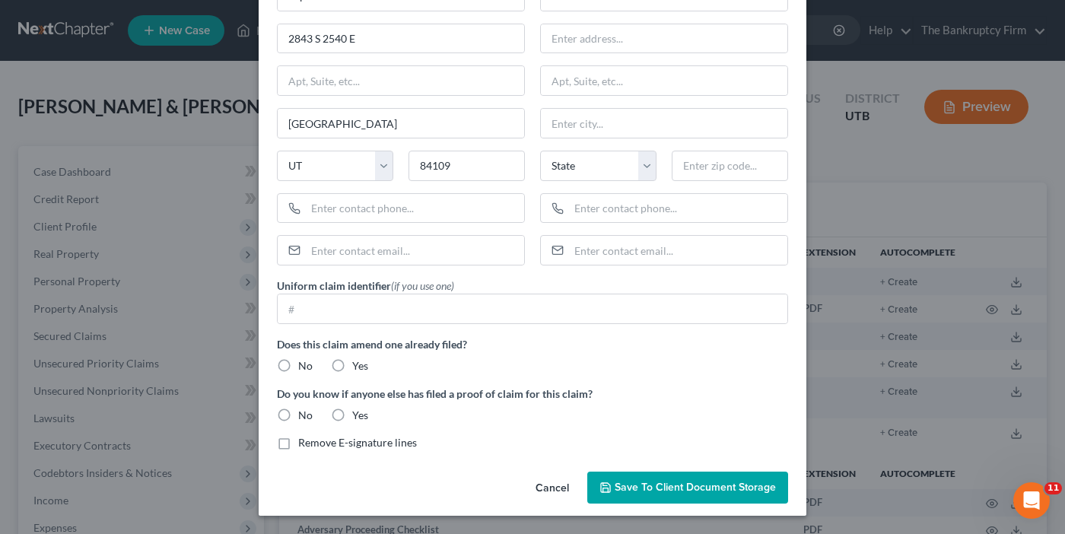
click at [298, 361] on label "No" at bounding box center [305, 365] width 14 height 15
click at [304, 361] on input "No" at bounding box center [309, 363] width 10 height 10
click at [298, 412] on label "No" at bounding box center [305, 415] width 14 height 15
click at [304, 412] on input "No" at bounding box center [309, 413] width 10 height 10
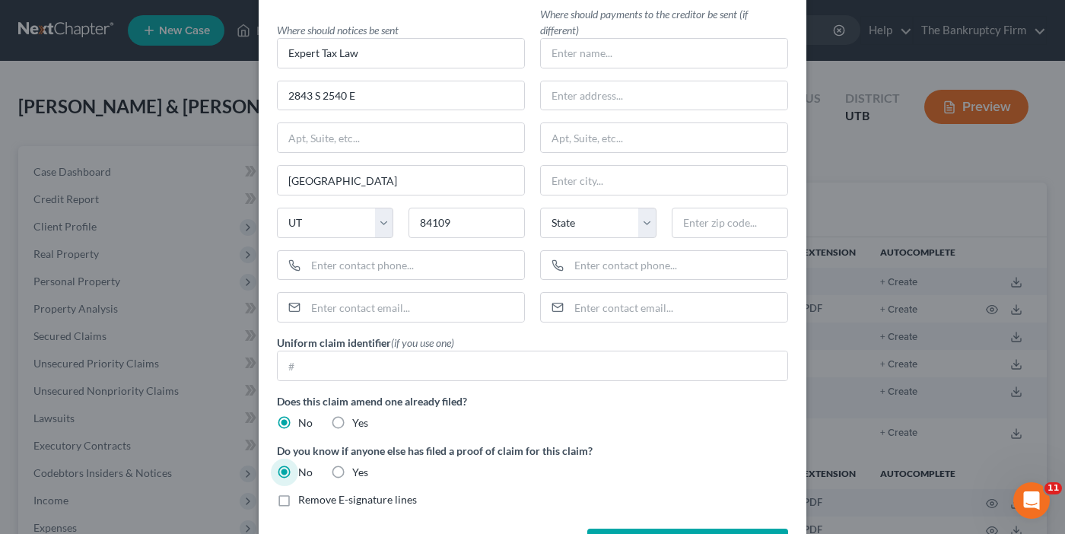
scroll to position [0, 0]
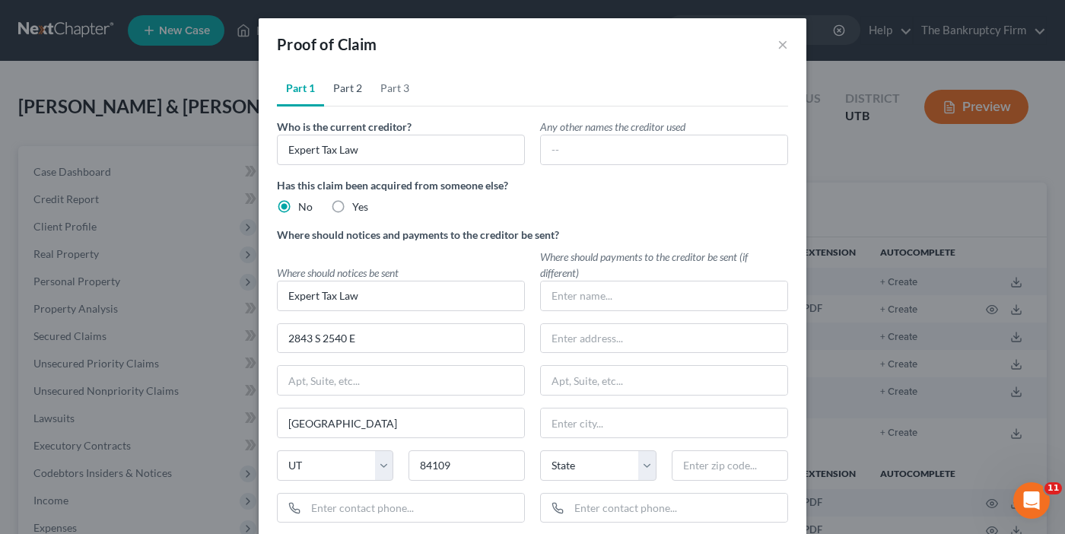
click at [351, 89] on link "Part 2" at bounding box center [347, 88] width 47 height 37
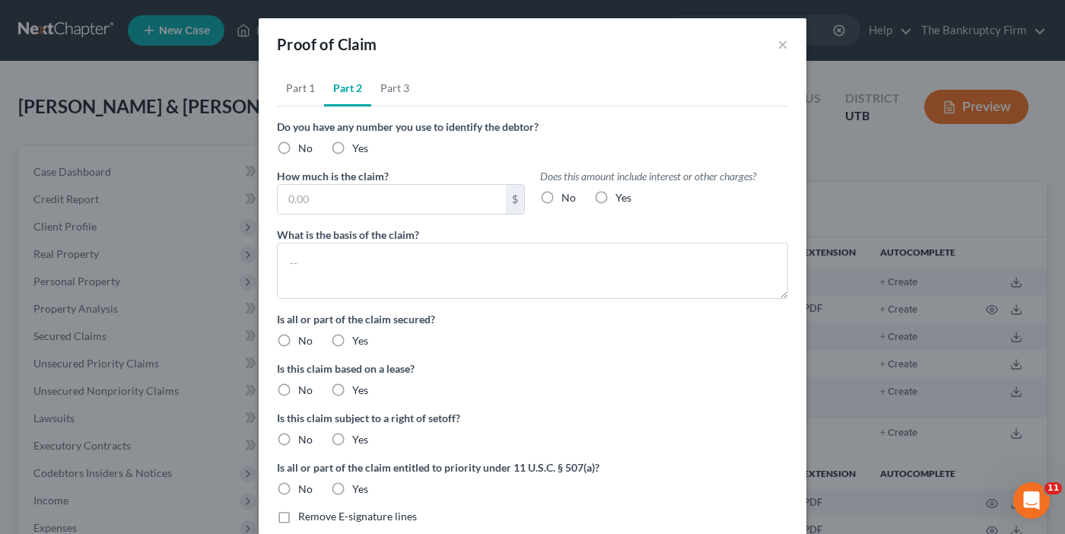
click at [298, 146] on label "No" at bounding box center [305, 148] width 14 height 15
click at [304, 146] on input "No" at bounding box center [309, 146] width 10 height 10
click at [562, 196] on label "No" at bounding box center [569, 197] width 14 height 15
click at [568, 196] on input "No" at bounding box center [573, 195] width 10 height 10
click at [329, 202] on input "text" at bounding box center [392, 199] width 228 height 29
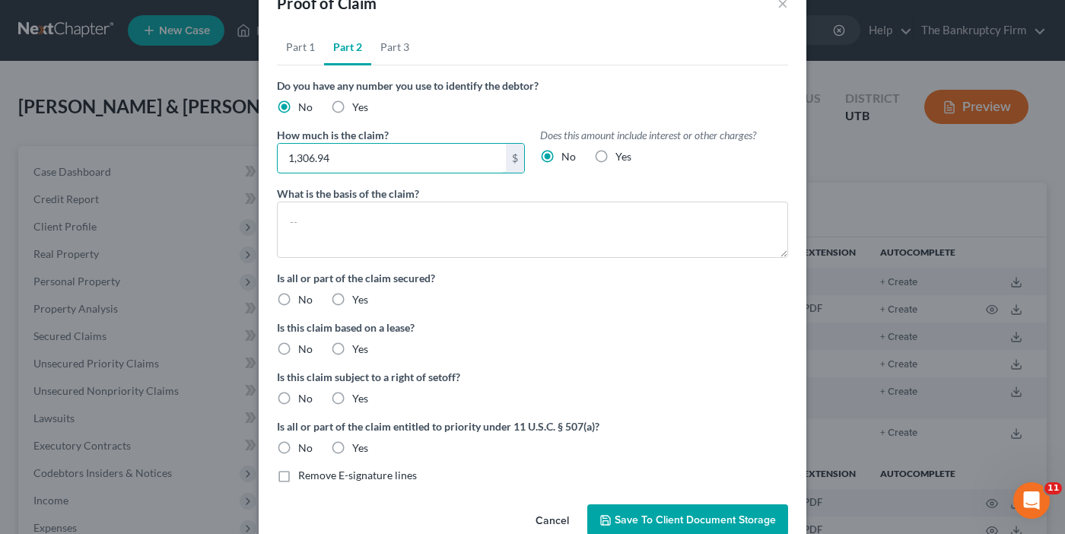
scroll to position [73, 0]
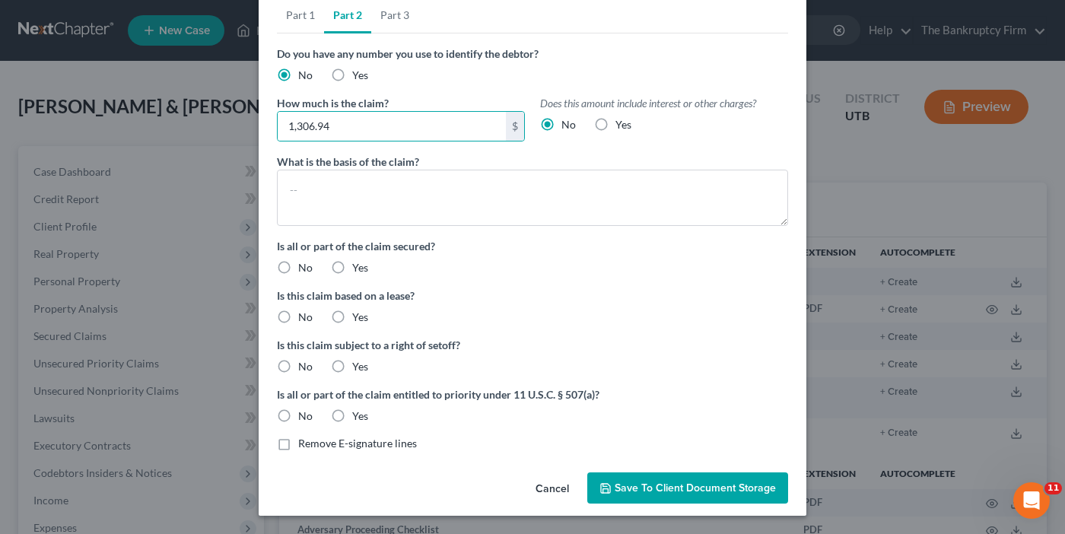
click at [298, 266] on label "No" at bounding box center [305, 267] width 14 height 15
click at [304, 266] on input "No" at bounding box center [309, 265] width 10 height 10
click at [298, 320] on label "No" at bounding box center [305, 317] width 14 height 15
click at [304, 320] on input "No" at bounding box center [309, 315] width 10 height 10
click at [298, 368] on label "No" at bounding box center [305, 366] width 14 height 15
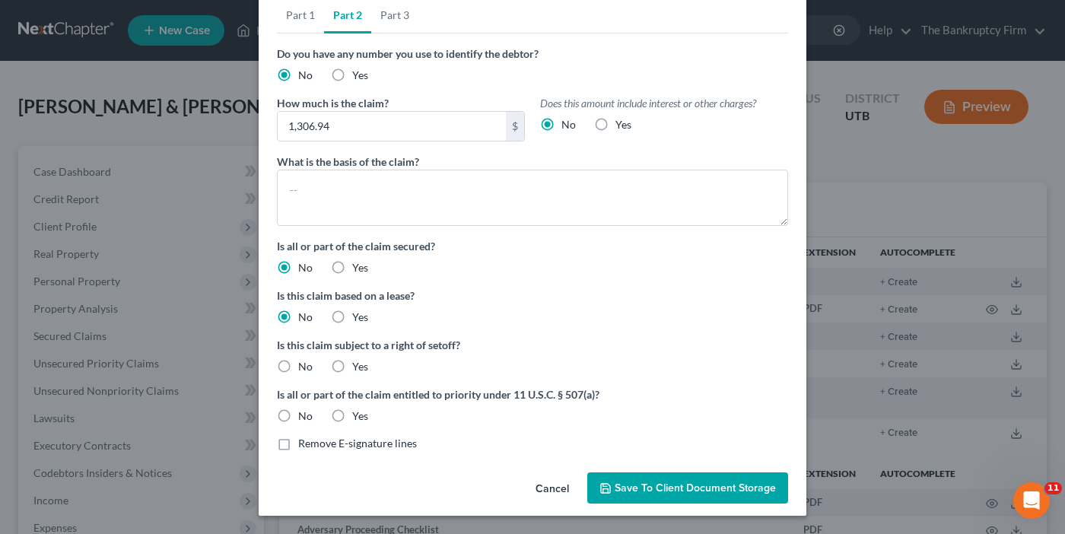
click at [304, 368] on input "No" at bounding box center [309, 364] width 10 height 10
click at [298, 415] on label "No" at bounding box center [305, 416] width 14 height 15
click at [304, 415] on input "No" at bounding box center [309, 414] width 10 height 10
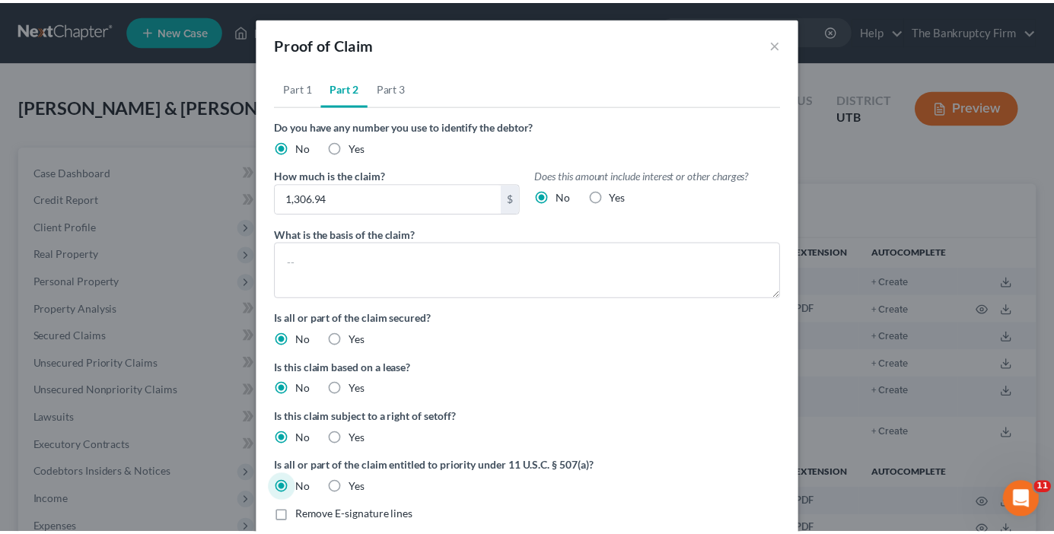
scroll to position [0, 0]
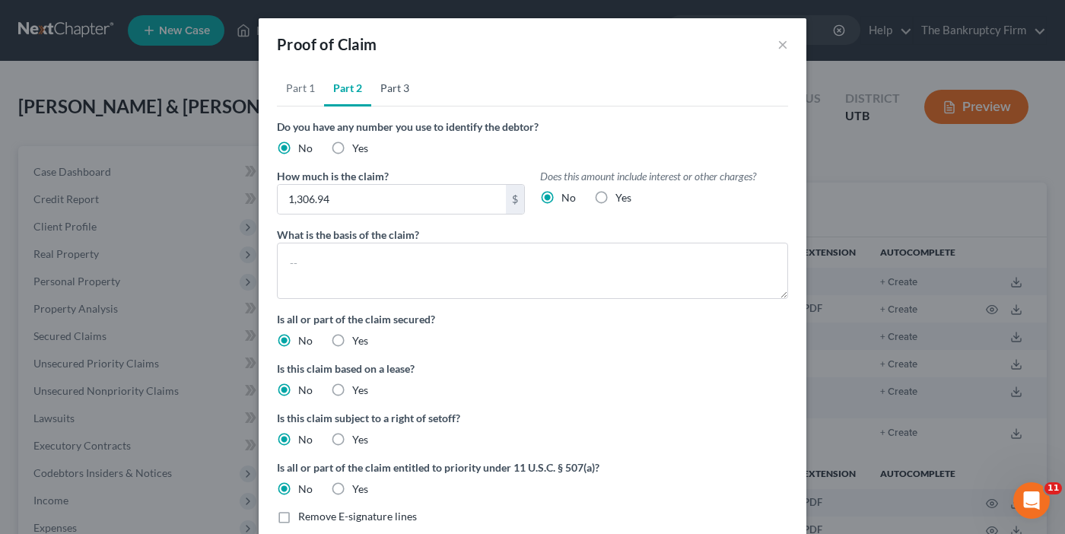
click at [389, 91] on link "Part 3" at bounding box center [394, 88] width 47 height 37
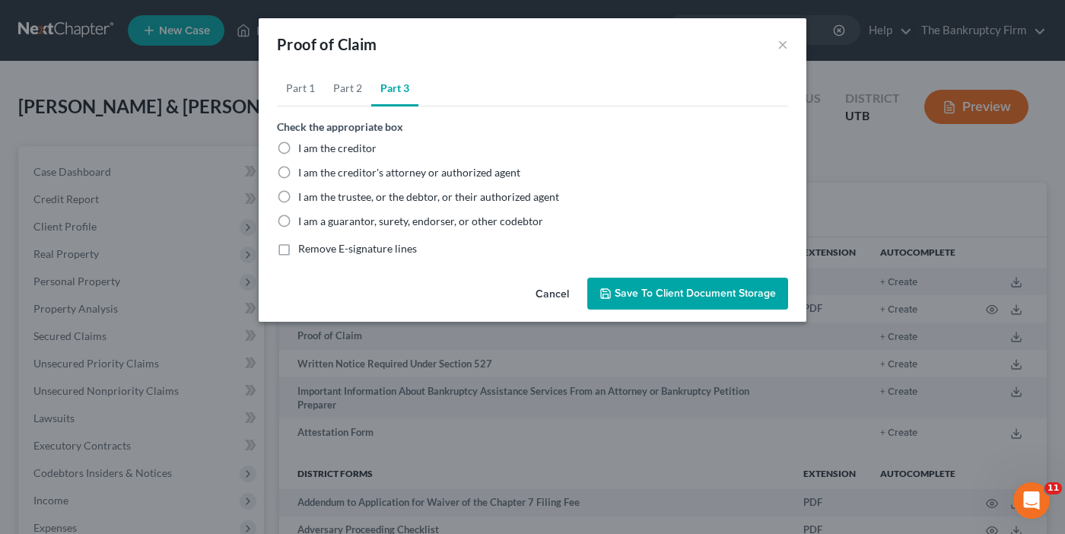
click at [298, 200] on label "I am the trustee, or the debtor, or their authorized agent" at bounding box center [428, 196] width 261 height 15
click at [304, 199] on input "I am the trustee, or the debtor, or their authorized agent" at bounding box center [309, 194] width 10 height 10
click at [676, 295] on span "Save to Client Document Storage" at bounding box center [695, 293] width 161 height 13
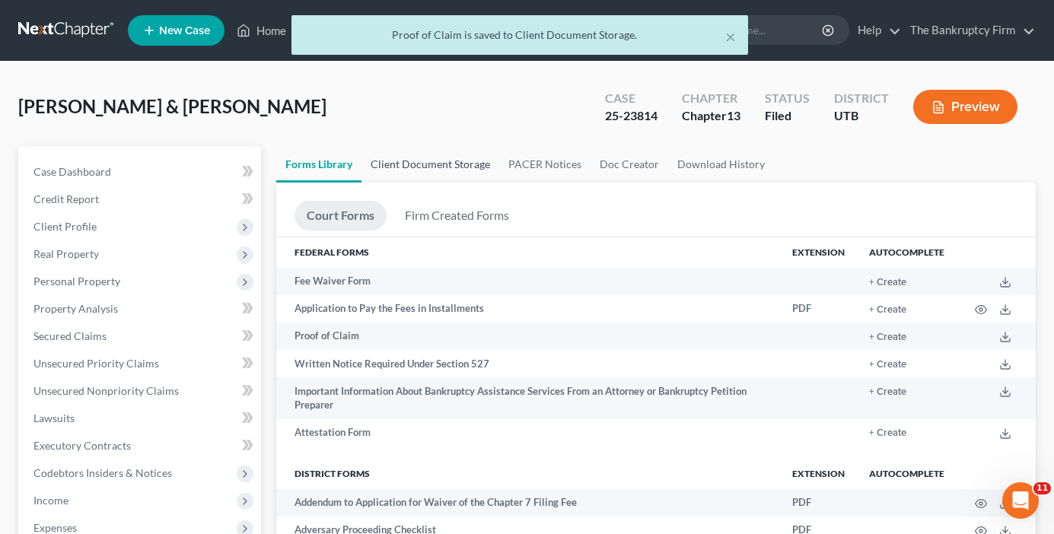
click at [421, 167] on link "Client Document Storage" at bounding box center [430, 164] width 138 height 37
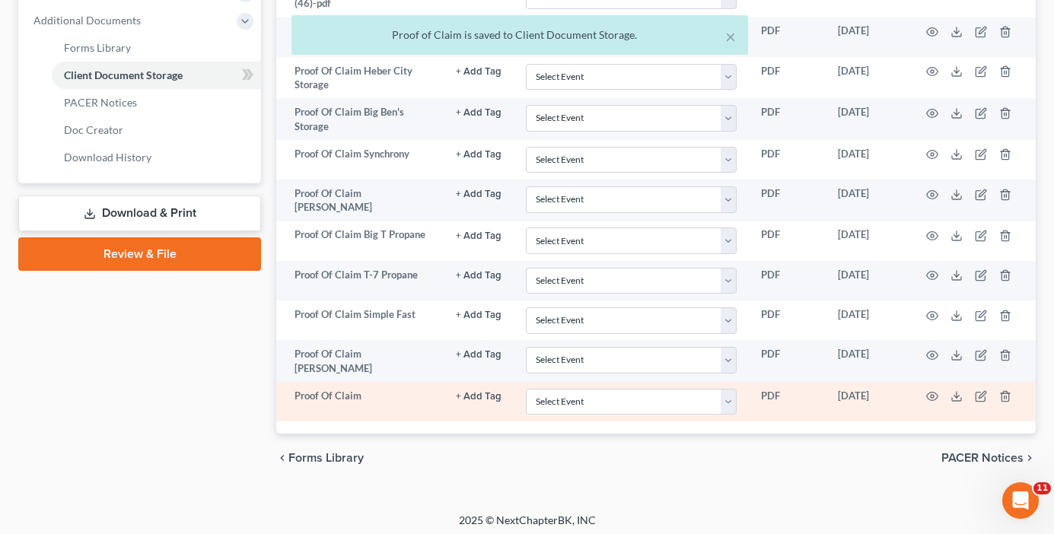
scroll to position [647, 0]
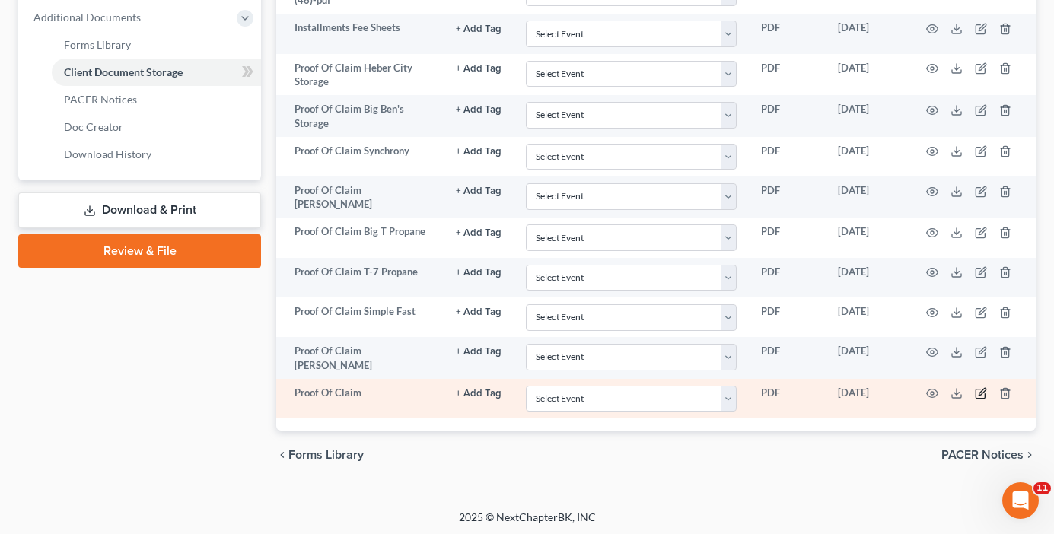
click at [979, 389] on icon "button" at bounding box center [981, 393] width 12 height 12
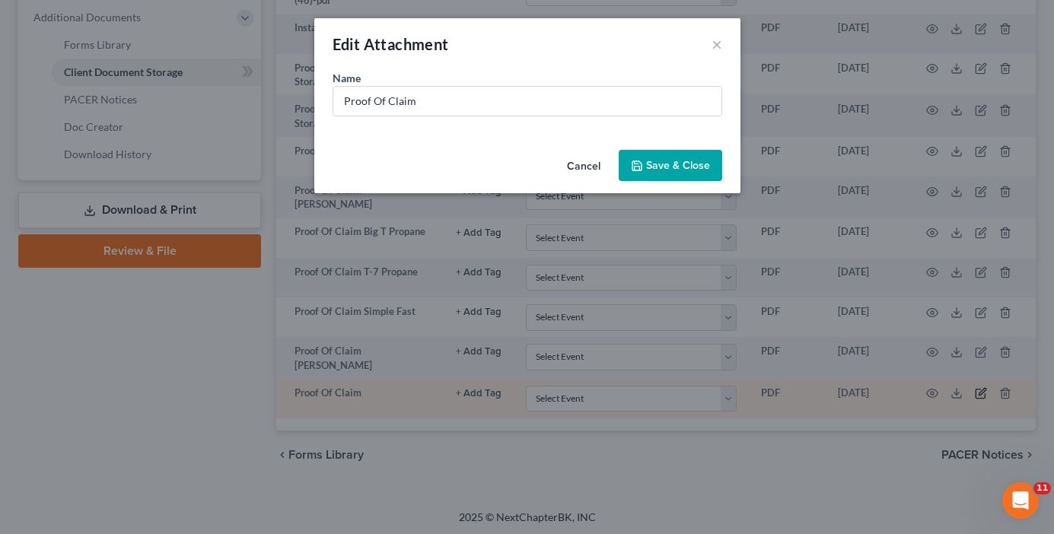
scroll to position [645, 0]
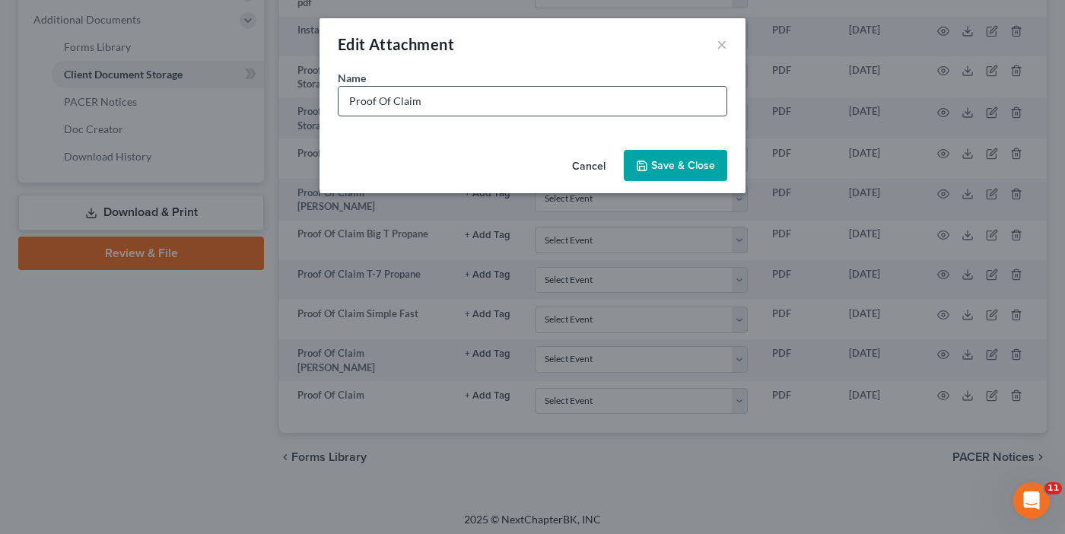
drag, startPoint x: 355, startPoint y: 153, endPoint x: 456, endPoint y: 100, distance: 113.7
click at [355, 153] on div "Cancel Save & Close" at bounding box center [533, 169] width 426 height 50
click at [456, 100] on input "Proof Of Claim" at bounding box center [533, 101] width 388 height 29
click at [677, 171] on span "Save & Close" at bounding box center [683, 165] width 64 height 13
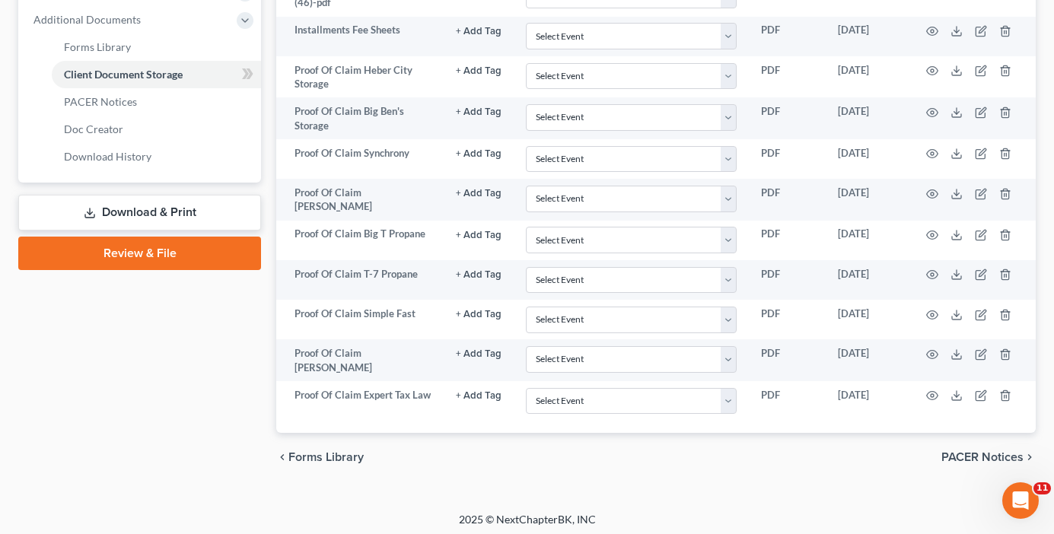
drag, startPoint x: 219, startPoint y: 336, endPoint x: 45, endPoint y: 118, distance: 279.4
click at [99, 51] on span "Forms Library" at bounding box center [97, 46] width 67 height 13
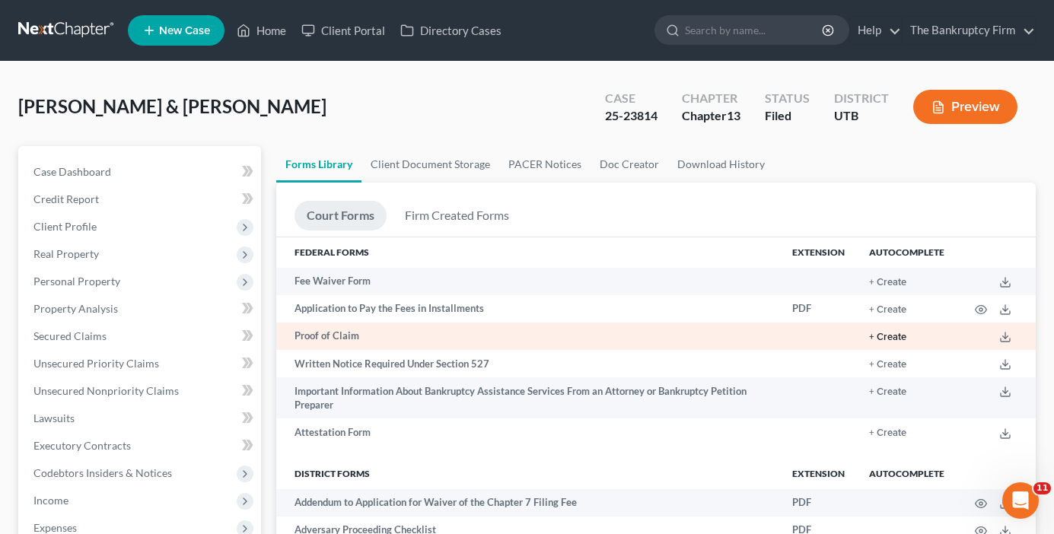
click at [893, 336] on button "+ Create" at bounding box center [887, 337] width 37 height 10
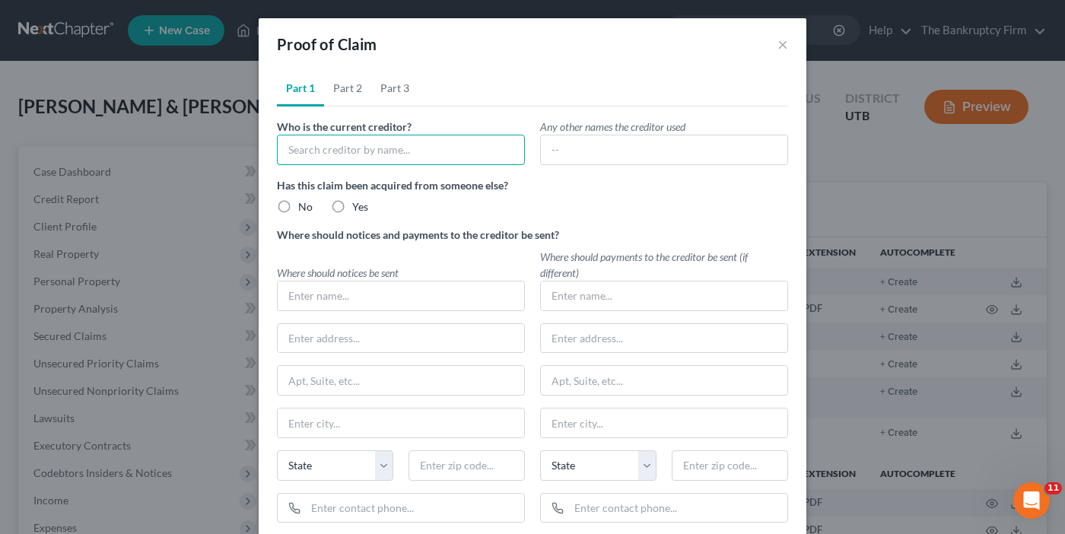
click at [310, 147] on input "text" at bounding box center [401, 150] width 248 height 30
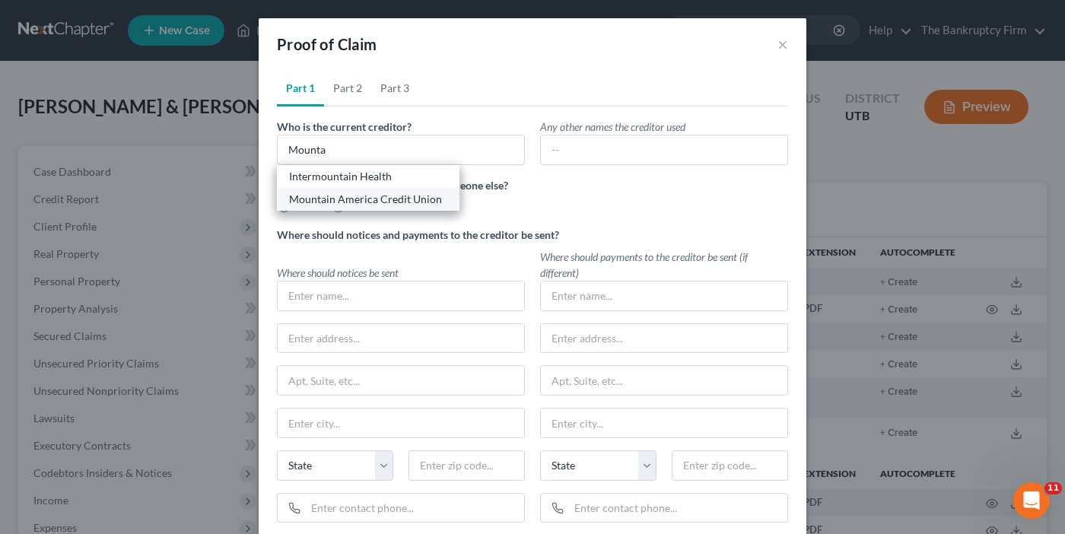
click at [345, 201] on div "Mountain America Credit Union" at bounding box center [368, 199] width 158 height 15
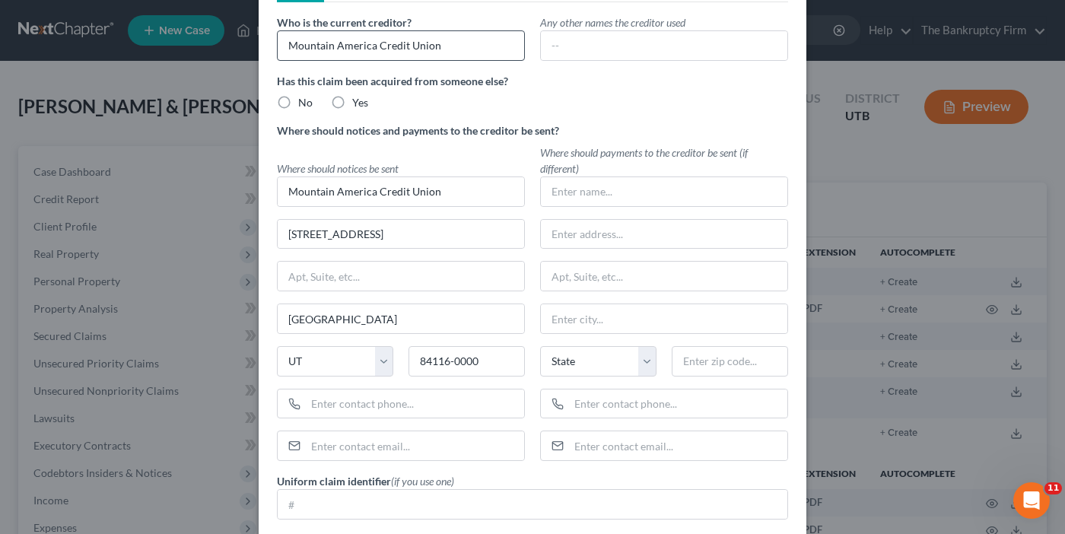
scroll to position [76, 0]
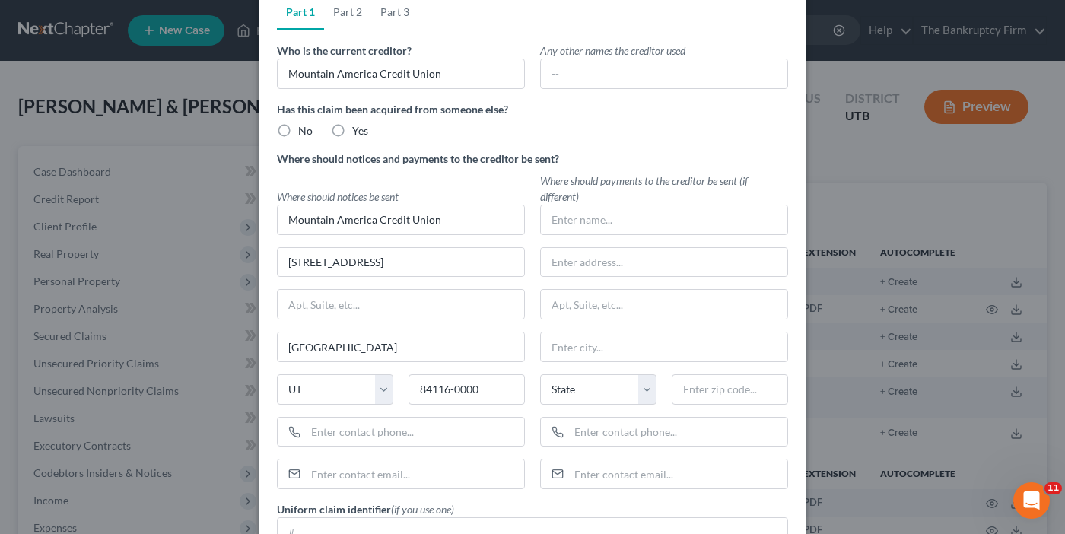
click at [298, 126] on label "No" at bounding box center [305, 130] width 14 height 15
click at [304, 126] on input "No" at bounding box center [309, 128] width 10 height 10
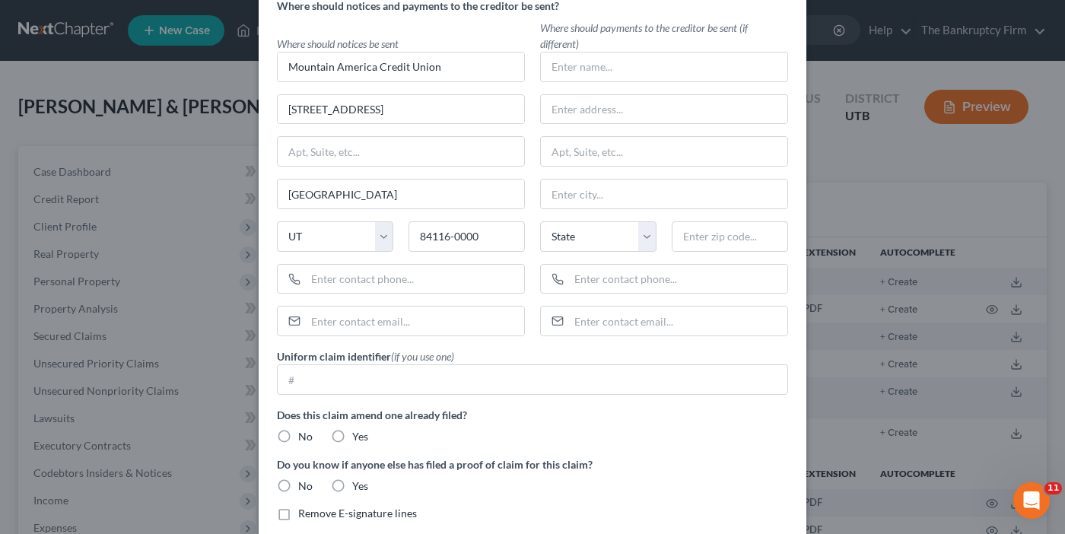
scroll to position [300, 0]
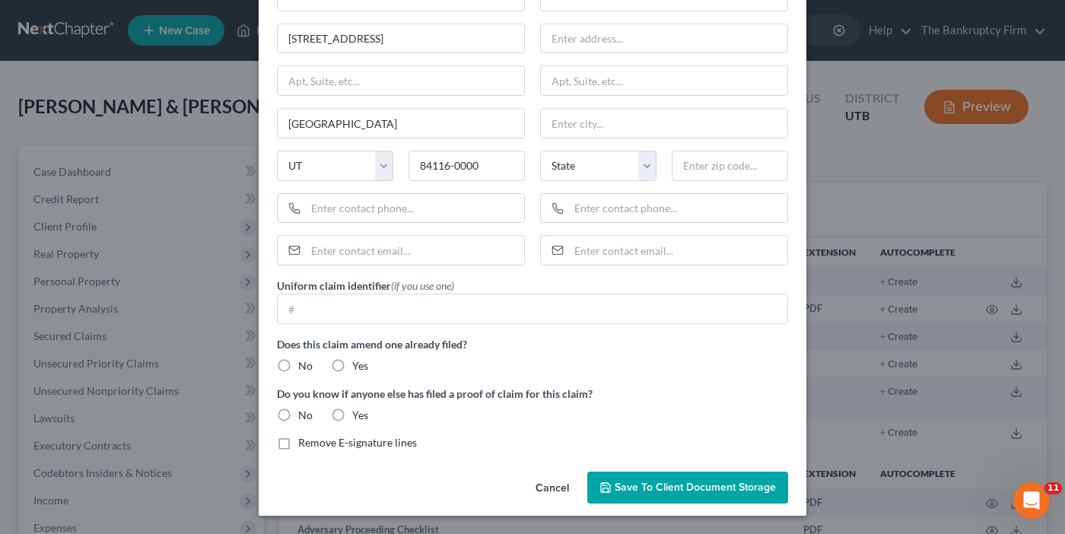
click at [298, 364] on label "No" at bounding box center [305, 365] width 14 height 15
click at [304, 364] on input "No" at bounding box center [309, 363] width 10 height 10
click at [298, 412] on label "No" at bounding box center [305, 415] width 14 height 15
click at [304, 412] on input "No" at bounding box center [309, 413] width 10 height 10
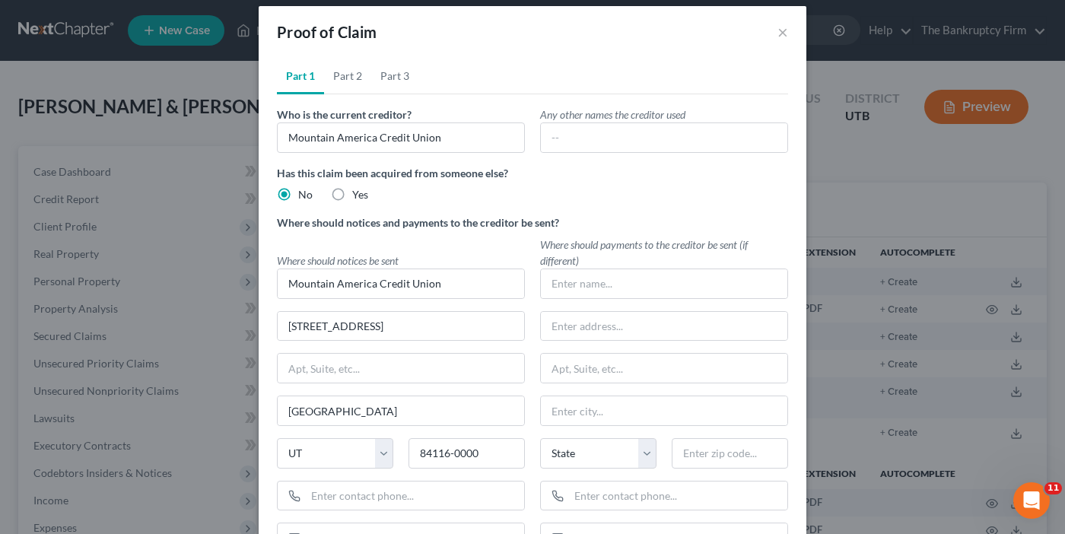
scroll to position [0, 0]
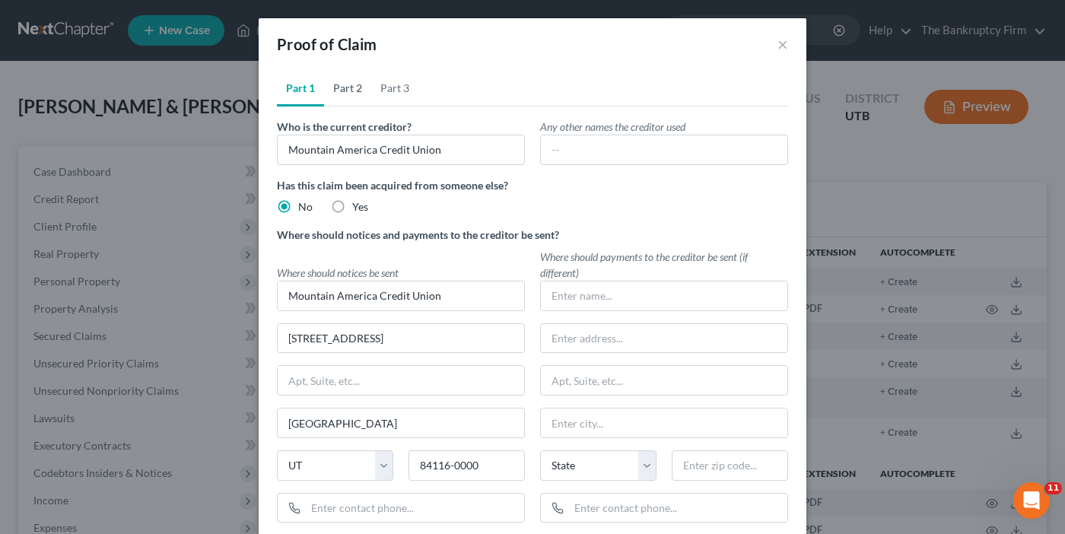
click at [336, 84] on link "Part 2" at bounding box center [347, 88] width 47 height 37
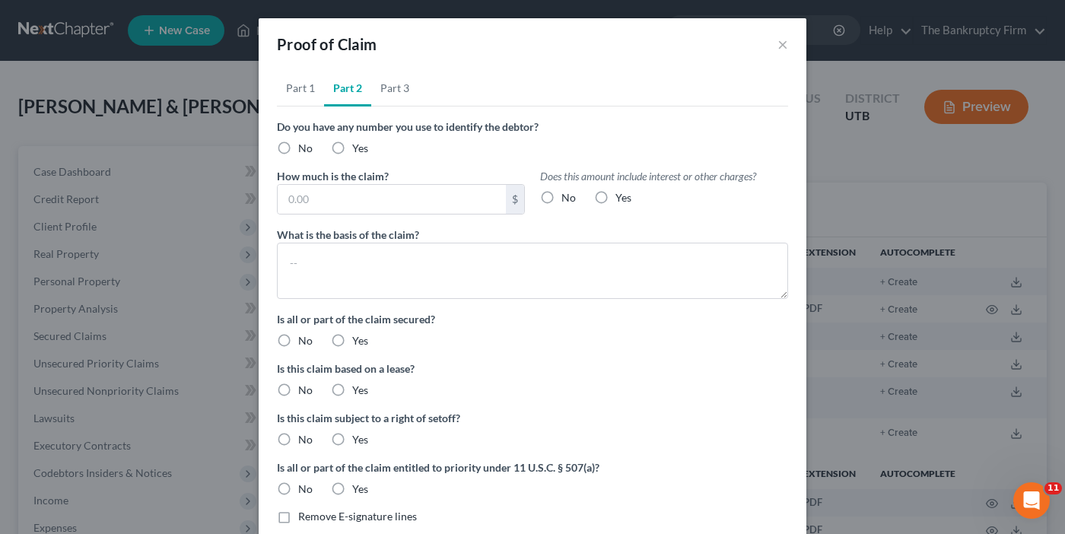
click at [298, 147] on label "No" at bounding box center [305, 148] width 14 height 15
click at [304, 147] on input "No" at bounding box center [309, 146] width 10 height 10
click at [562, 193] on label "No" at bounding box center [569, 197] width 14 height 15
click at [568, 193] on input "No" at bounding box center [573, 195] width 10 height 10
click at [317, 202] on input "text" at bounding box center [392, 199] width 228 height 29
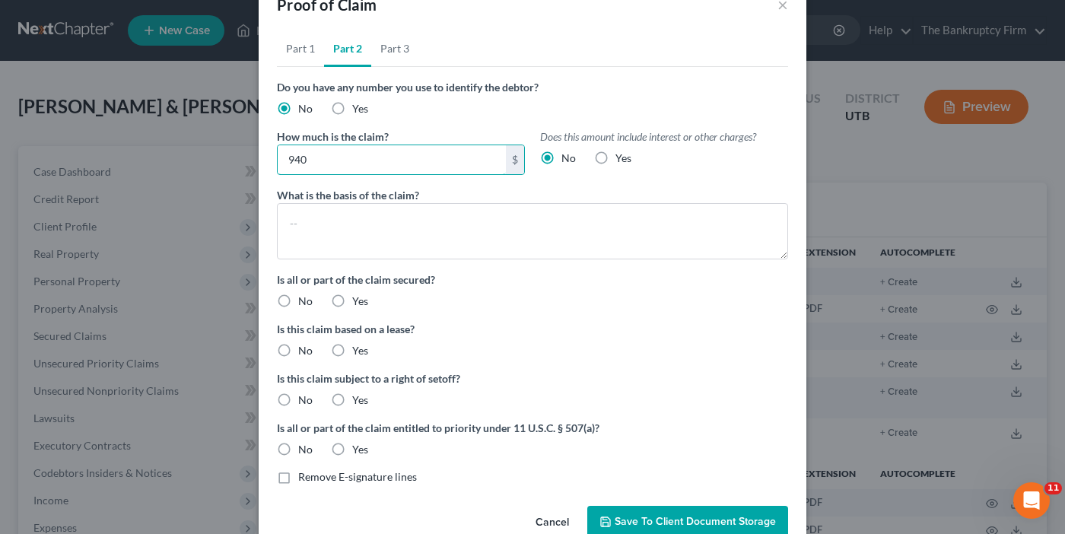
scroll to position [73, 0]
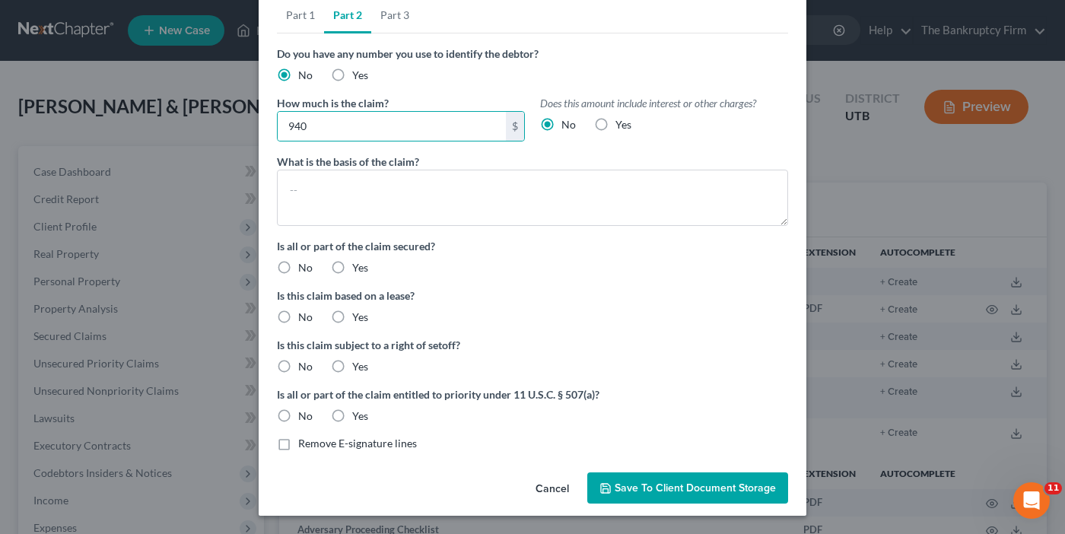
click at [298, 269] on label "No" at bounding box center [305, 267] width 14 height 15
click at [304, 269] on input "No" at bounding box center [309, 265] width 10 height 10
click at [298, 316] on label "No" at bounding box center [305, 317] width 14 height 15
click at [304, 316] on input "No" at bounding box center [309, 315] width 10 height 10
click at [298, 368] on label "No" at bounding box center [305, 366] width 14 height 15
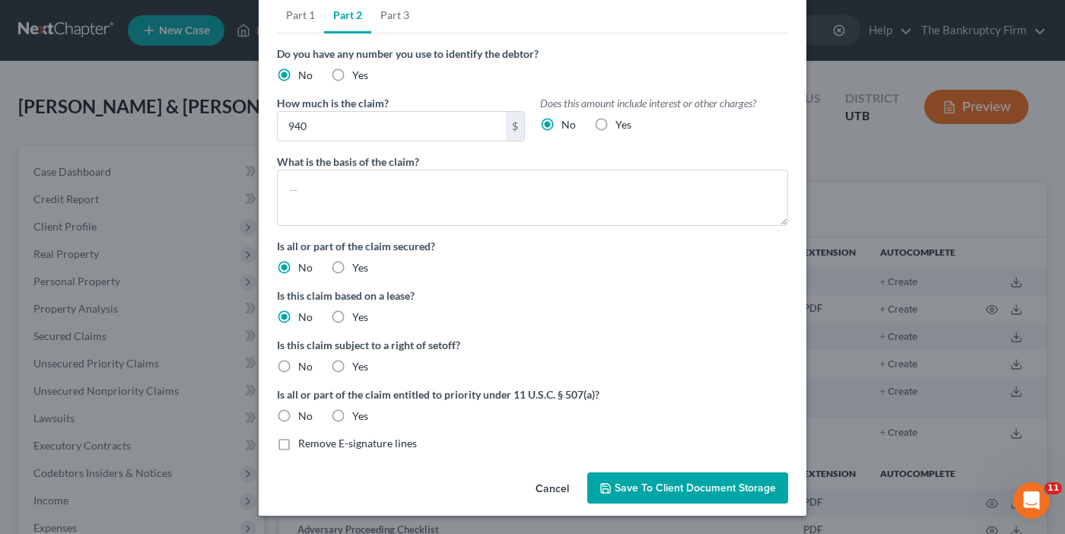
click at [304, 368] on input "No" at bounding box center [309, 364] width 10 height 10
click at [298, 417] on label "No" at bounding box center [305, 416] width 14 height 15
click at [304, 417] on input "No" at bounding box center [309, 414] width 10 height 10
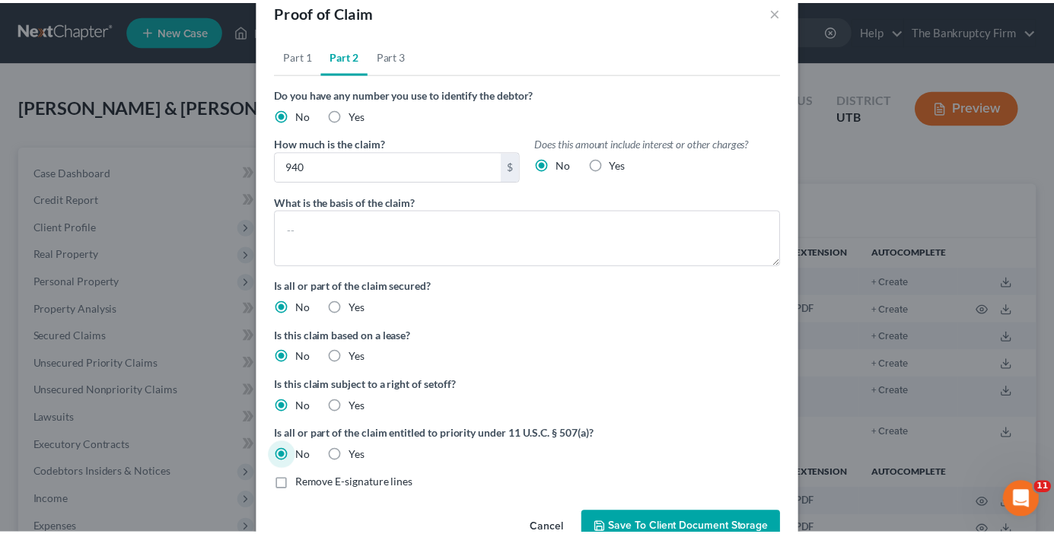
scroll to position [0, 0]
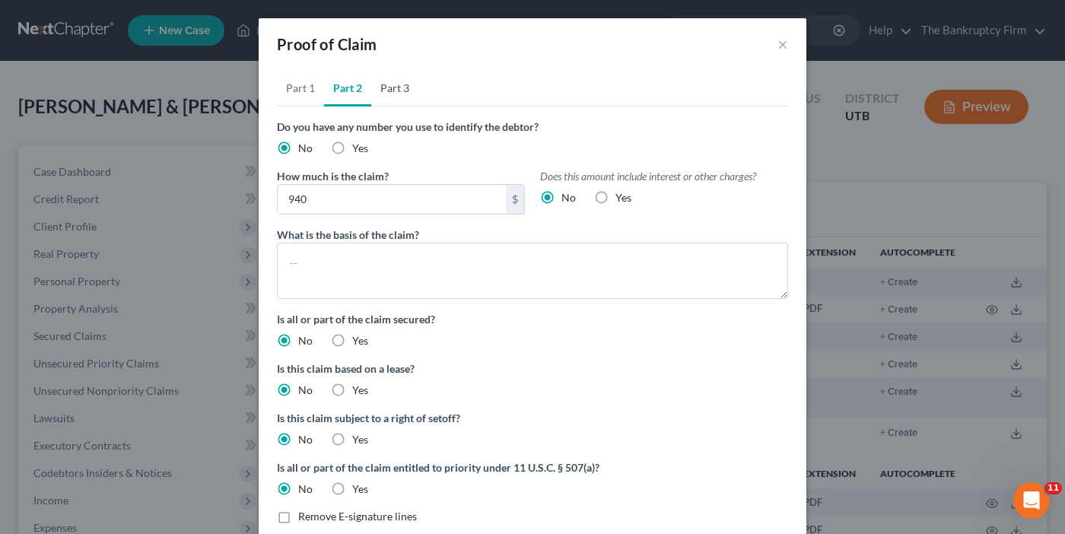
click at [390, 78] on link "Part 3" at bounding box center [394, 88] width 47 height 37
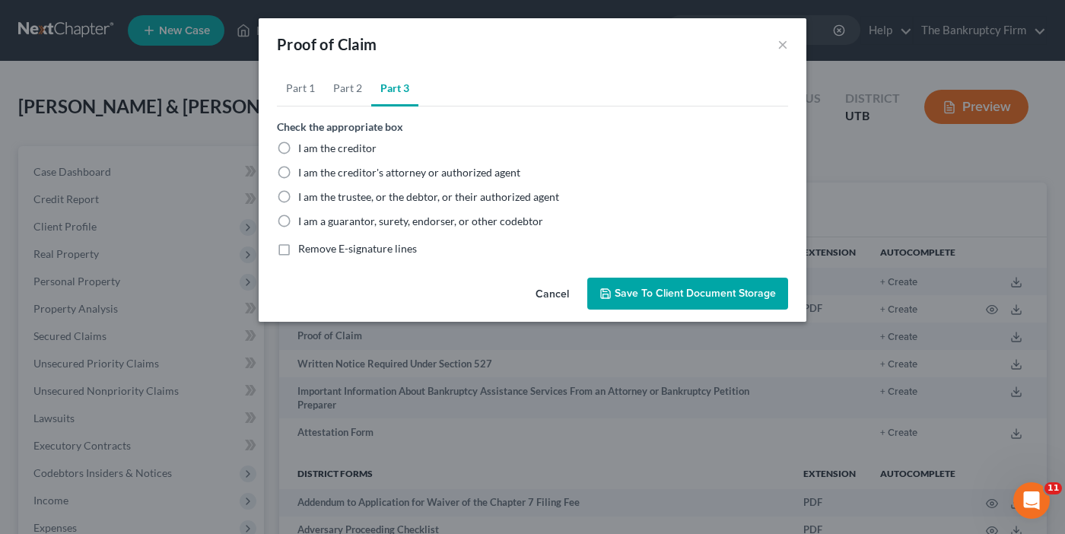
click at [298, 199] on label "I am the trustee, or the debtor, or their authorized agent" at bounding box center [428, 196] width 261 height 15
click at [304, 199] on input "I am the trustee, or the debtor, or their authorized agent" at bounding box center [309, 194] width 10 height 10
click at [714, 293] on span "Save to Client Document Storage" at bounding box center [695, 293] width 161 height 13
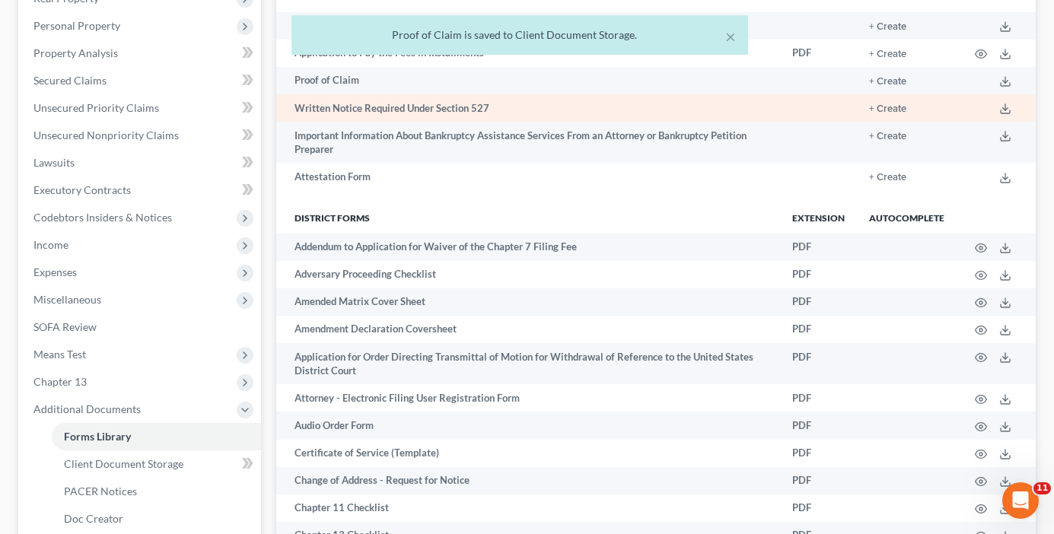
scroll to position [76, 0]
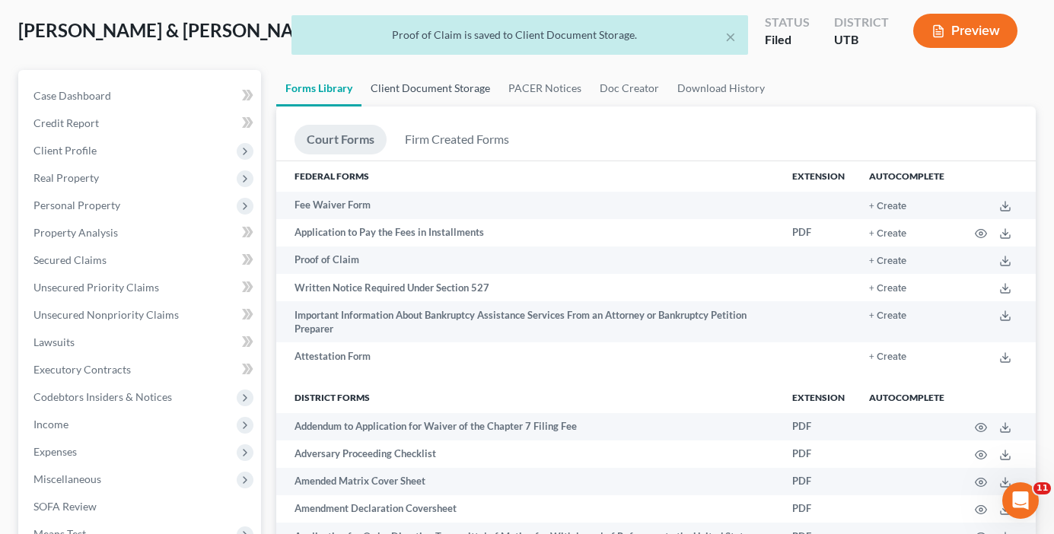
click at [426, 96] on link "Client Document Storage" at bounding box center [430, 88] width 138 height 37
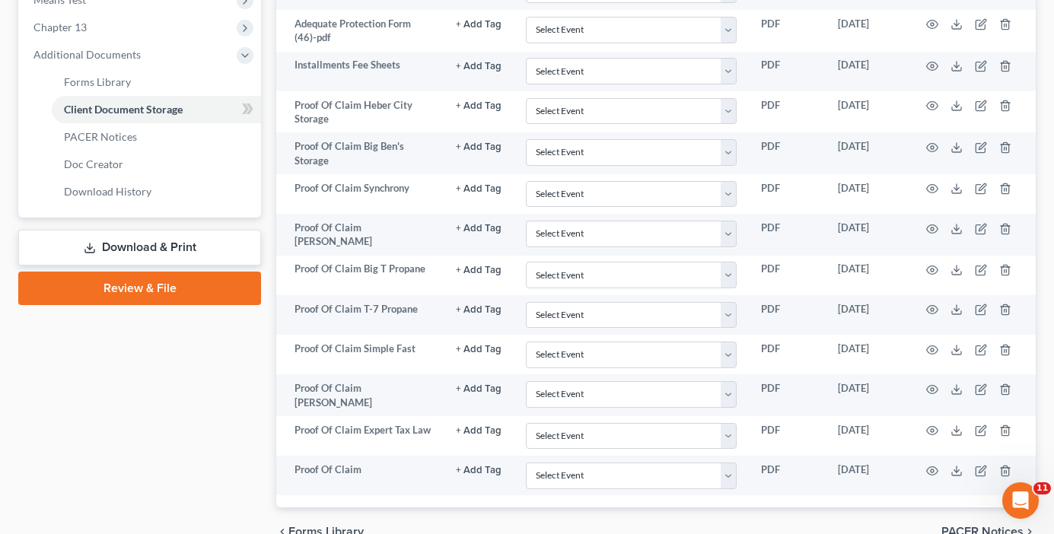
scroll to position [687, 0]
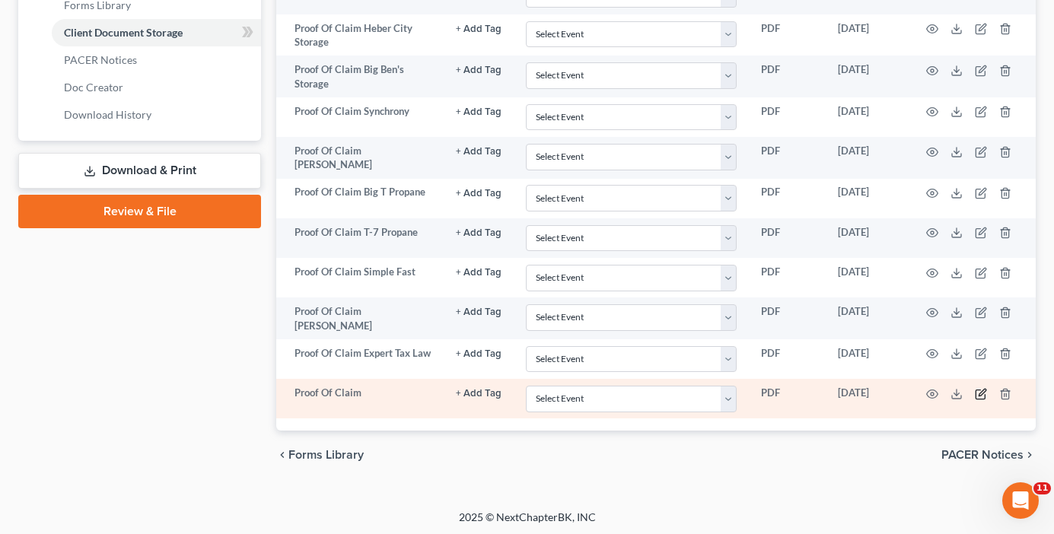
click at [981, 389] on icon "button" at bounding box center [981, 392] width 7 height 7
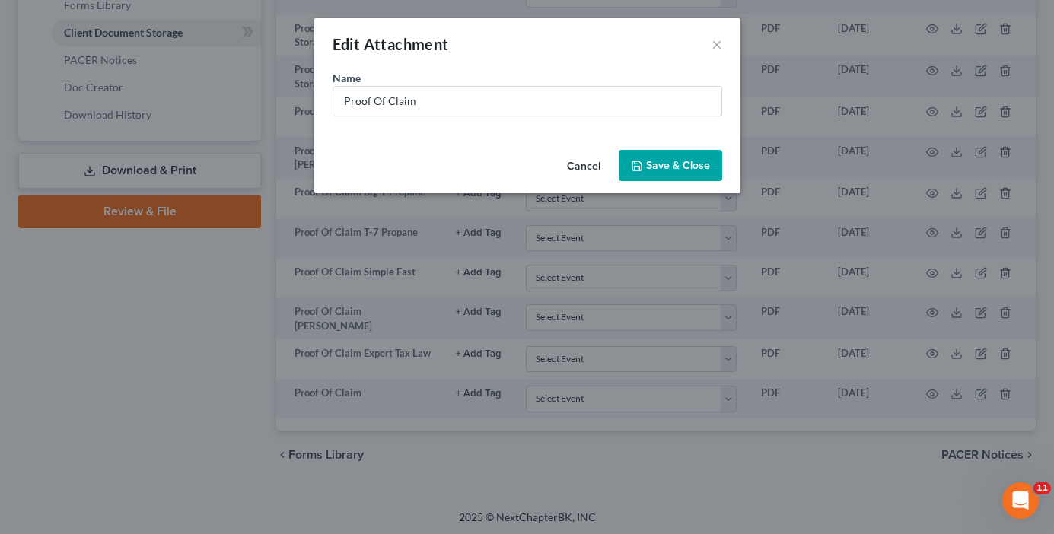
scroll to position [686, 0]
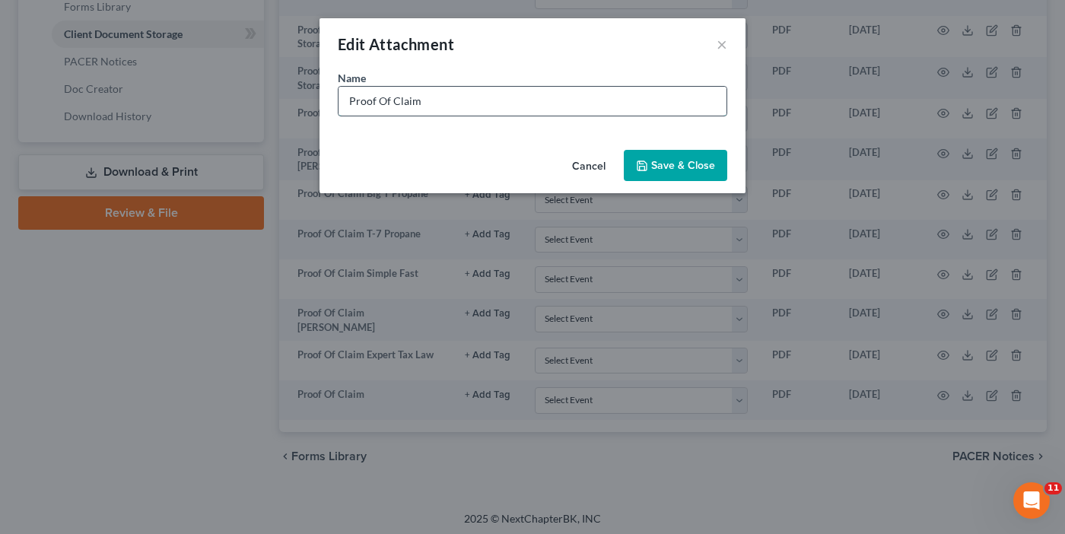
click at [449, 94] on input "Proof Of Claim" at bounding box center [533, 101] width 388 height 29
click at [661, 161] on span "Save & Close" at bounding box center [683, 165] width 64 height 13
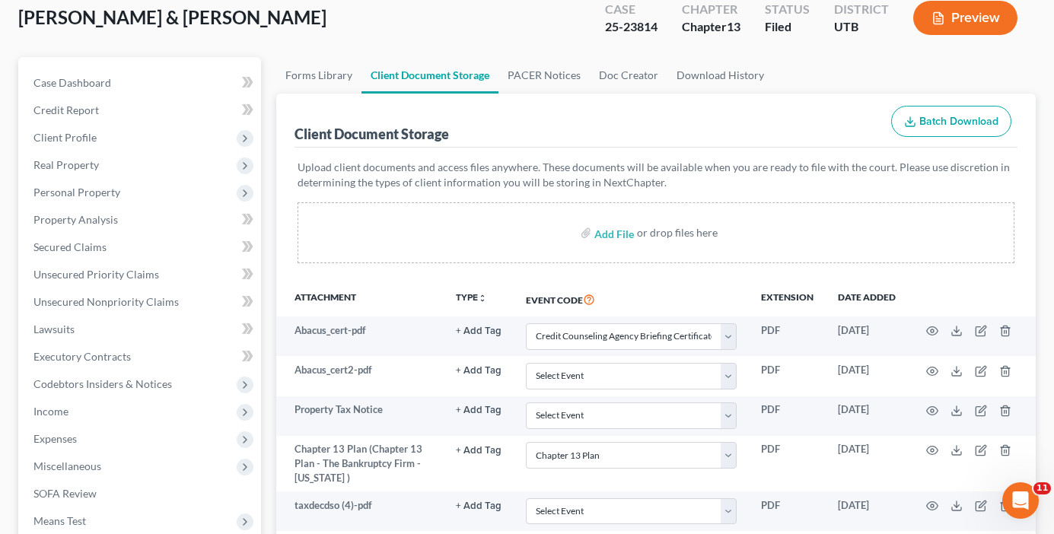
scroll to position [77, 0]
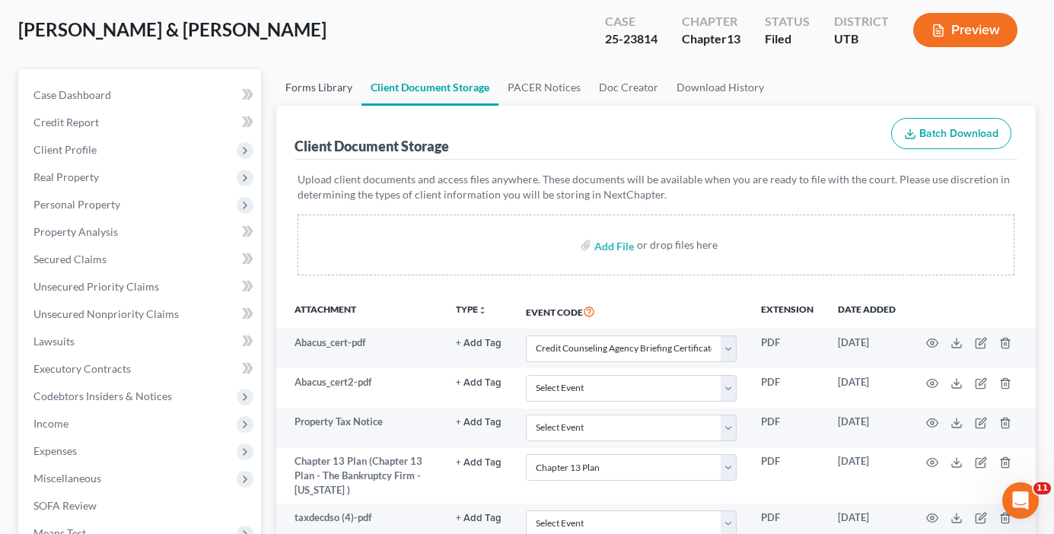
click at [310, 84] on link "Forms Library" at bounding box center [318, 87] width 85 height 37
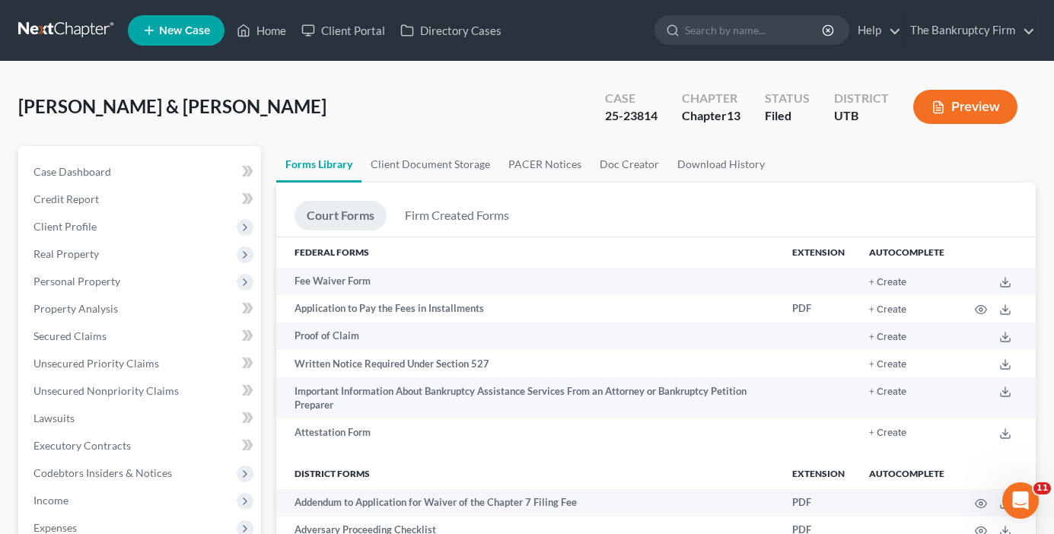
click at [291, 125] on div "[PERSON_NAME] & [PERSON_NAME] Upgraded Case 25-23814 Chapter Chapter 13 Status …" at bounding box center [526, 113] width 1017 height 66
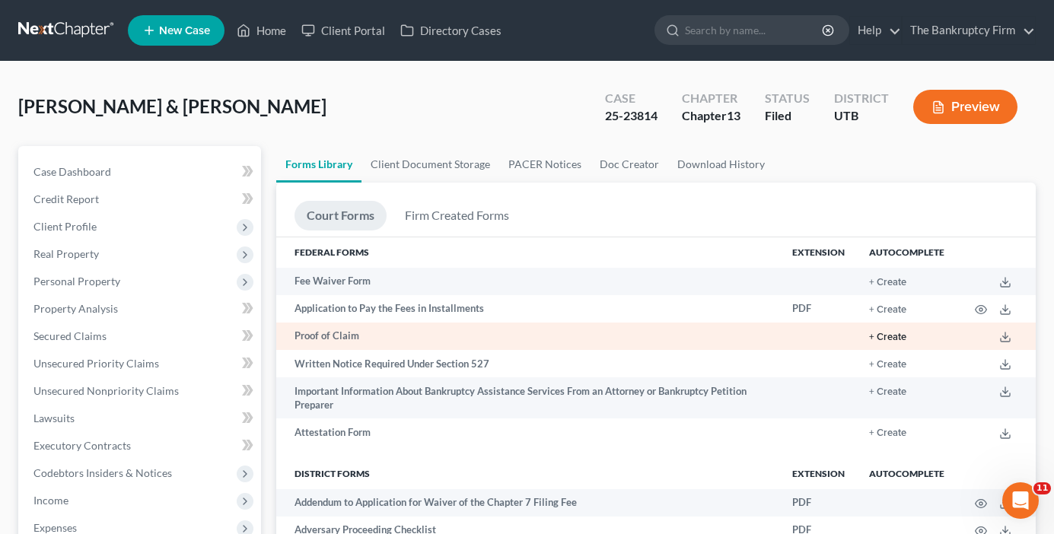
click at [899, 332] on button "+ Create" at bounding box center [887, 337] width 37 height 10
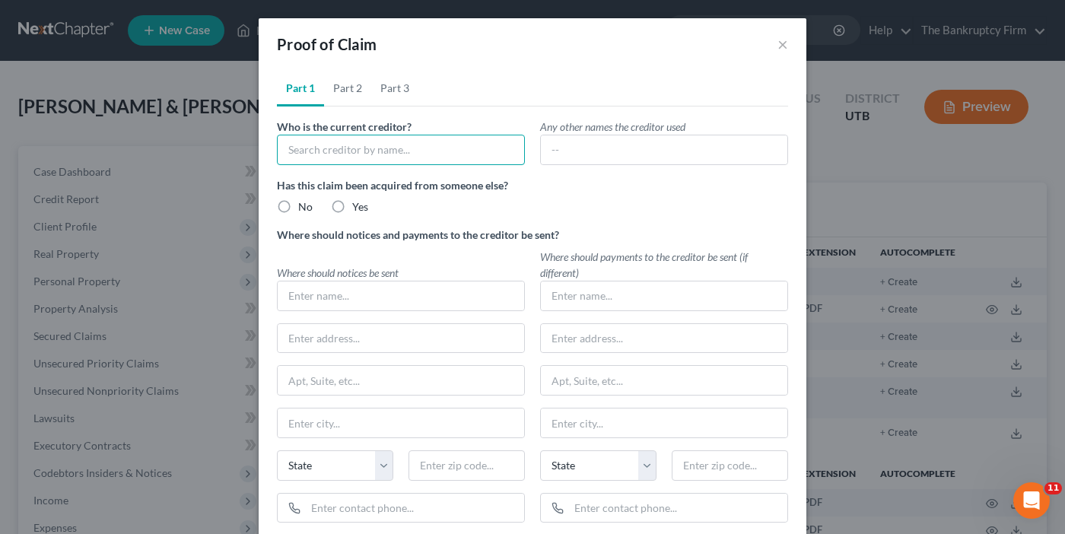
click at [396, 154] on input "text" at bounding box center [401, 150] width 248 height 30
drag, startPoint x: 367, startPoint y: 147, endPoint x: 318, endPoint y: 151, distance: 48.8
click at [318, 151] on input "Crown Jeweler's" at bounding box center [401, 150] width 248 height 30
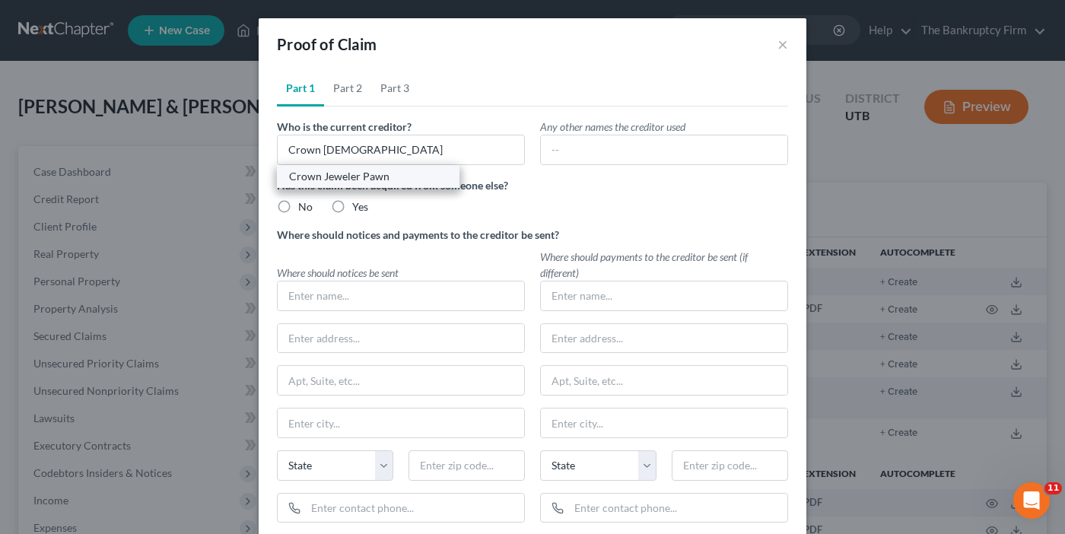
click at [328, 173] on div "Crown Jeweler Pawn" at bounding box center [368, 176] width 158 height 15
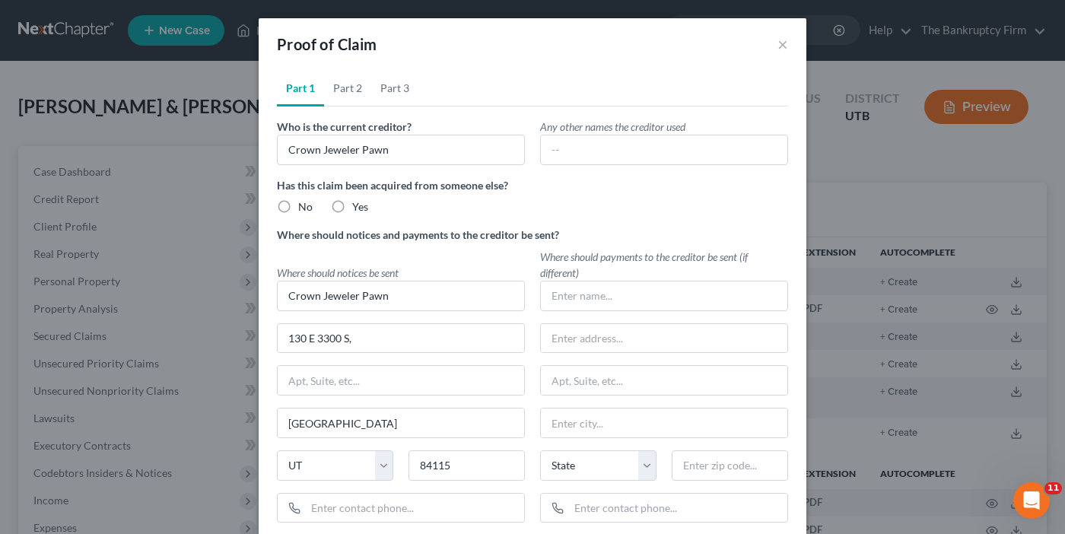
click at [298, 207] on label "No" at bounding box center [305, 206] width 14 height 15
click at [304, 207] on input "No" at bounding box center [309, 204] width 10 height 10
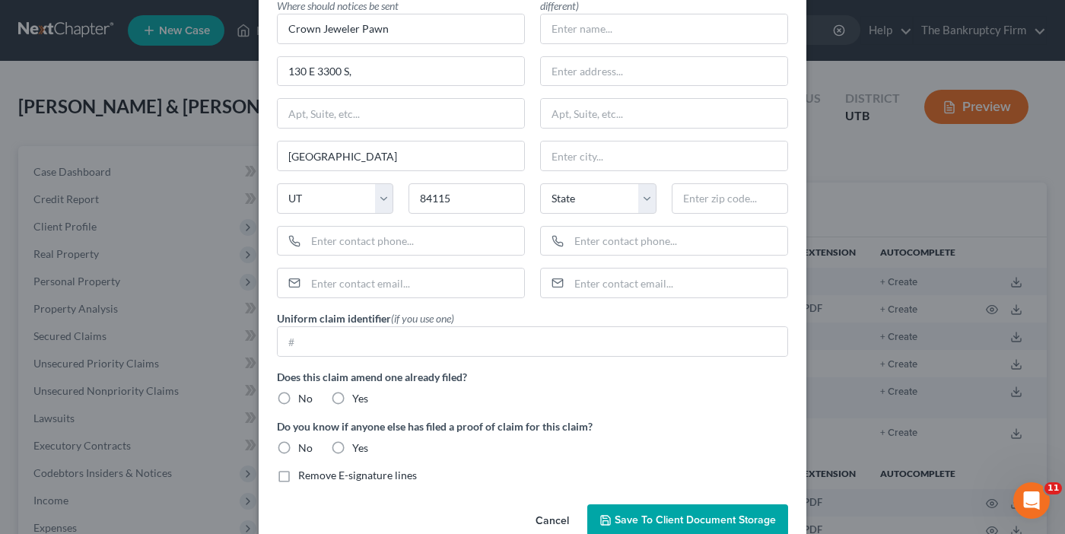
scroll to position [300, 0]
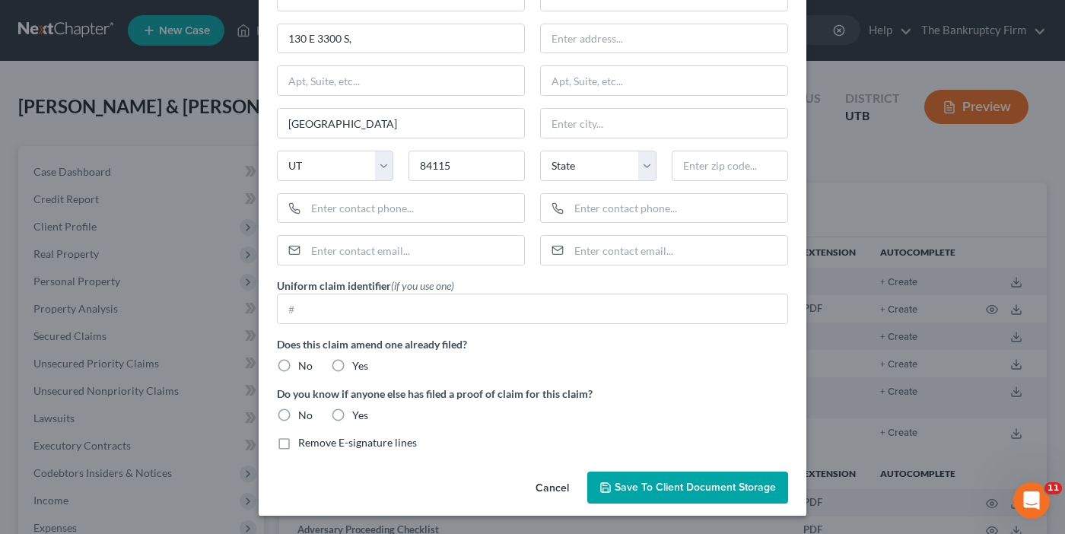
click at [298, 361] on label "No" at bounding box center [305, 365] width 14 height 15
click at [304, 361] on input "No" at bounding box center [309, 363] width 10 height 10
click at [298, 410] on label "No" at bounding box center [305, 415] width 14 height 15
click at [304, 410] on input "No" at bounding box center [309, 413] width 10 height 10
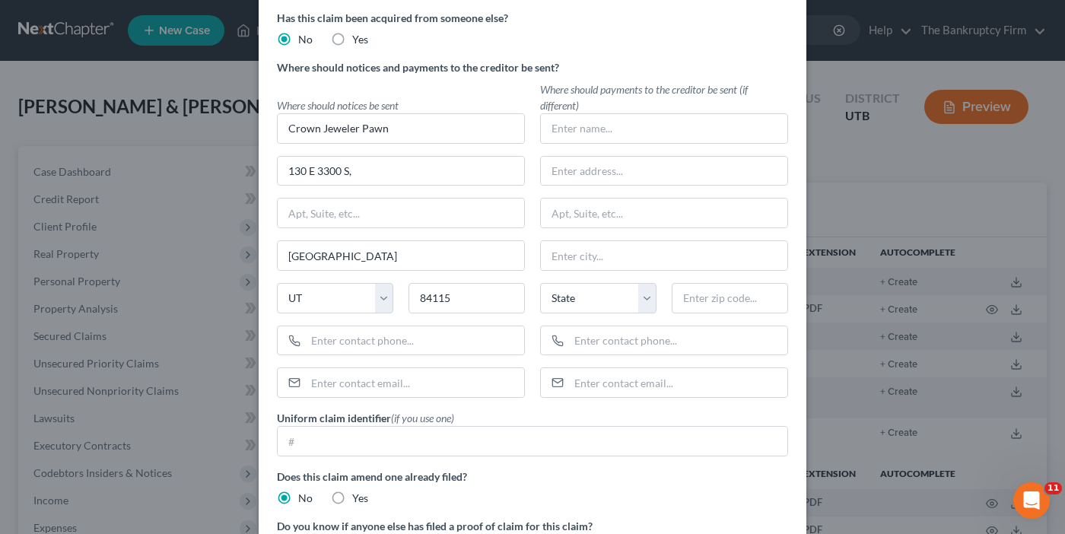
scroll to position [0, 0]
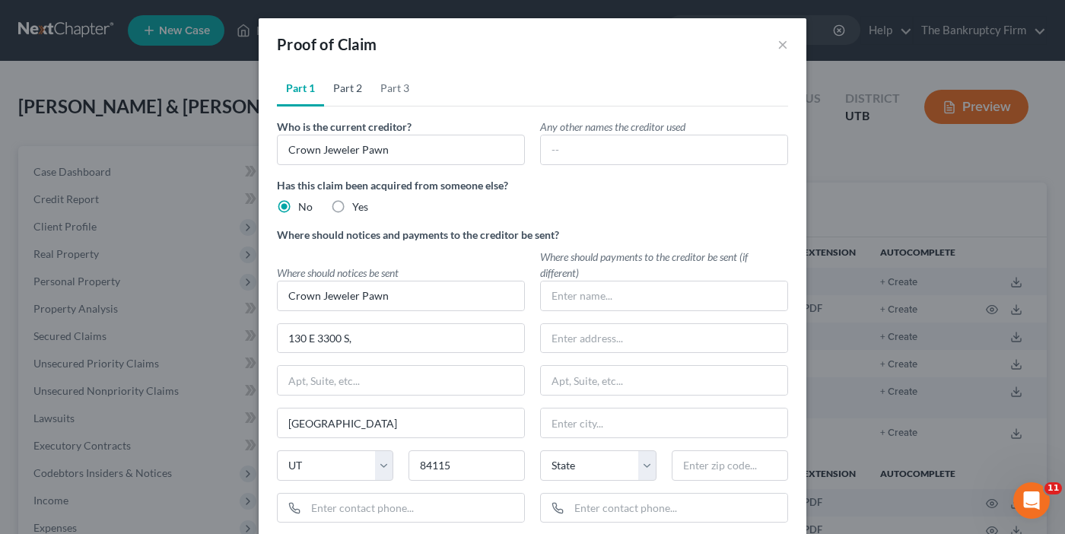
click at [342, 88] on link "Part 2" at bounding box center [347, 88] width 47 height 37
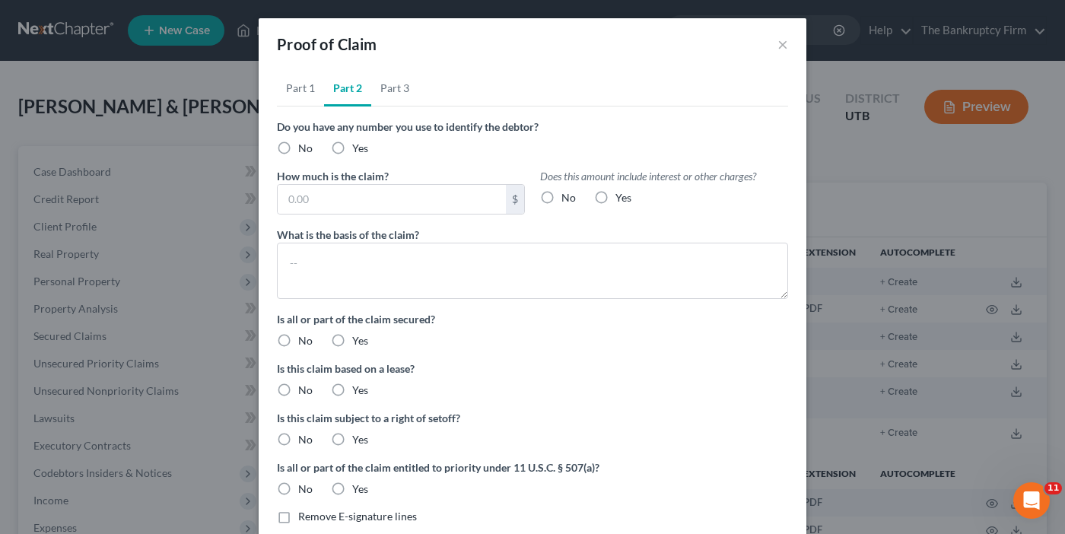
click at [298, 151] on label "No" at bounding box center [305, 148] width 14 height 15
click at [304, 151] on input "No" at bounding box center [309, 146] width 10 height 10
click at [562, 193] on label "No" at bounding box center [569, 197] width 14 height 15
click at [568, 193] on input "No" at bounding box center [573, 195] width 10 height 10
click at [306, 202] on input "text" at bounding box center [392, 199] width 228 height 29
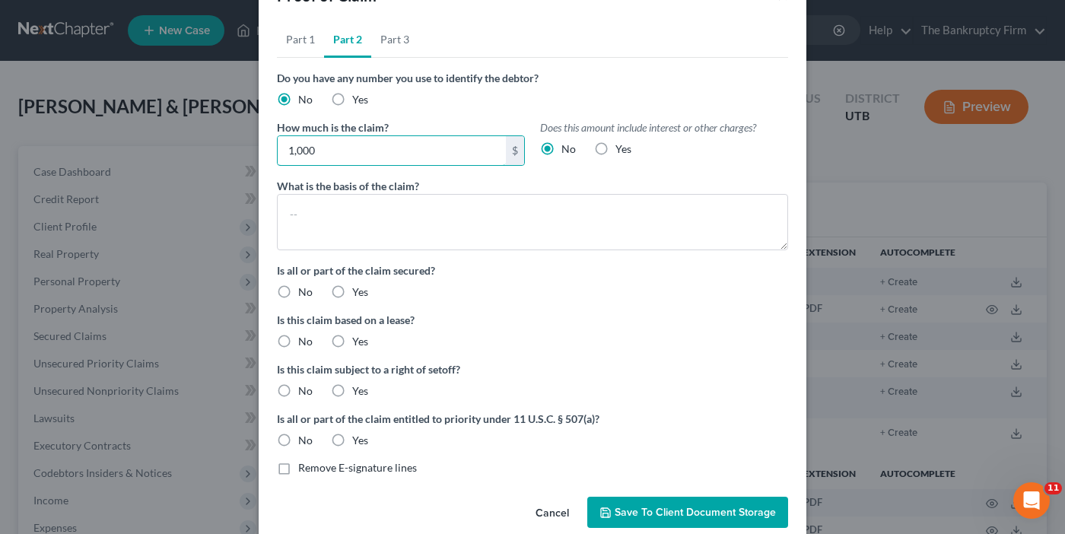
scroll to position [73, 0]
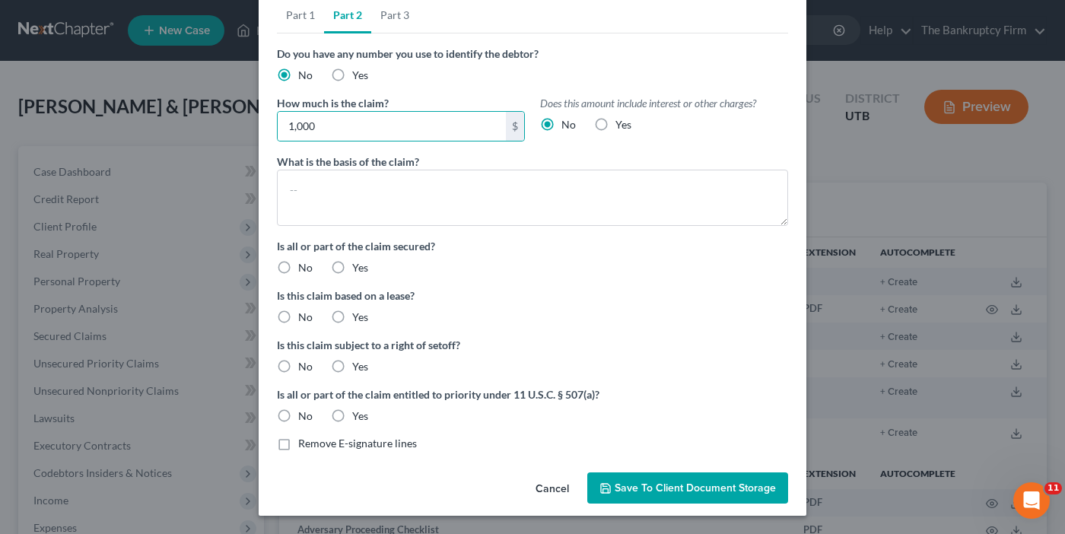
click at [298, 271] on label "No" at bounding box center [305, 267] width 14 height 15
click at [304, 270] on input "No" at bounding box center [309, 265] width 10 height 10
click at [298, 315] on label "No" at bounding box center [305, 317] width 14 height 15
click at [304, 315] on input "No" at bounding box center [309, 315] width 10 height 10
click at [298, 364] on label "No" at bounding box center [305, 366] width 14 height 15
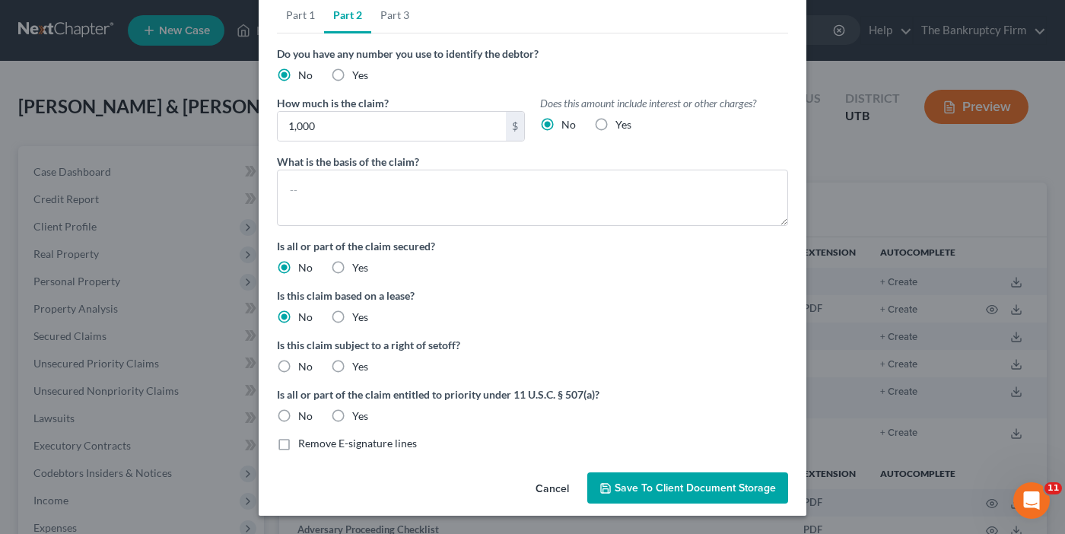
click at [304, 364] on input "No" at bounding box center [309, 364] width 10 height 10
drag, startPoint x: 276, startPoint y: 413, endPoint x: 465, endPoint y: 358, distance: 196.5
click at [298, 413] on label "No" at bounding box center [305, 416] width 14 height 15
click at [304, 413] on input "No" at bounding box center [309, 414] width 10 height 10
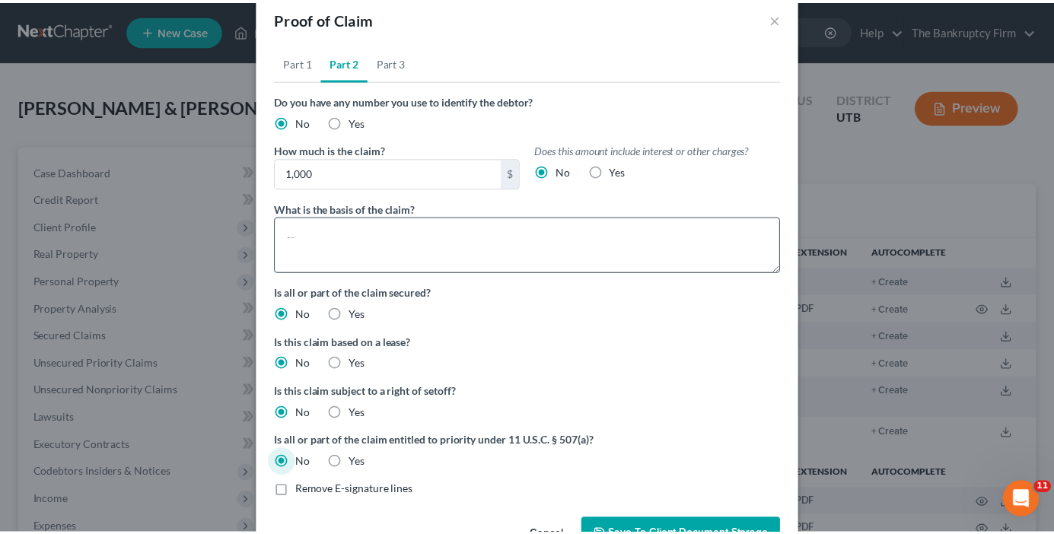
scroll to position [0, 0]
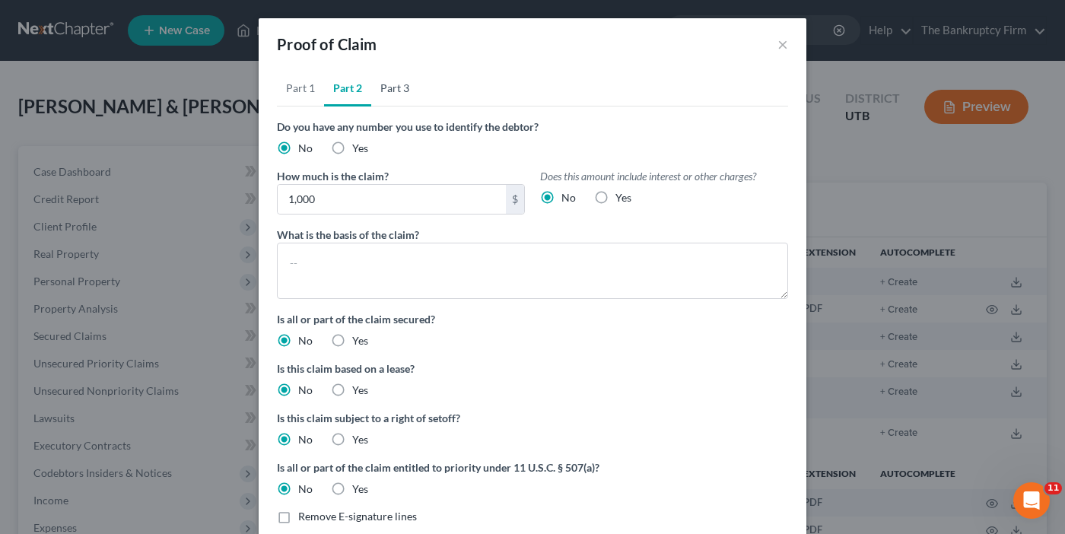
click at [394, 77] on link "Part 3" at bounding box center [394, 88] width 47 height 37
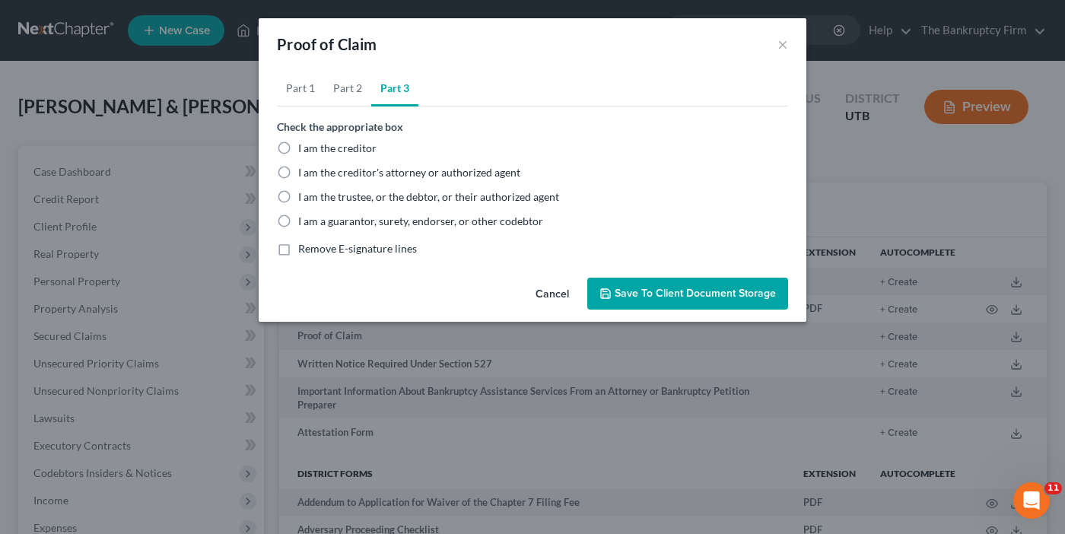
drag, startPoint x: 289, startPoint y: 201, endPoint x: 659, endPoint y: 291, distance: 380.5
click at [298, 199] on label "I am the trustee, or the debtor, or their authorized agent" at bounding box center [428, 196] width 261 height 15
click at [304, 199] on input "I am the trustee, or the debtor, or their authorized agent" at bounding box center [309, 194] width 10 height 10
click at [666, 290] on span "Save to Client Document Storage" at bounding box center [695, 293] width 161 height 13
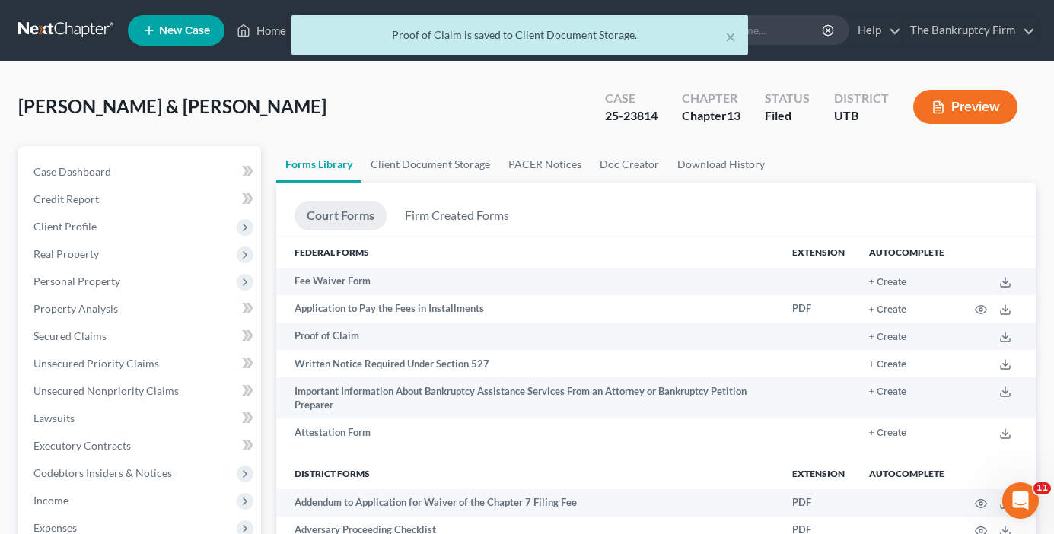
click at [336, 130] on div "[PERSON_NAME] & [PERSON_NAME] Upgraded Case 25-23814 Chapter Chapter 13 Status …" at bounding box center [526, 113] width 1017 height 66
click at [398, 169] on link "Client Document Storage" at bounding box center [430, 164] width 138 height 37
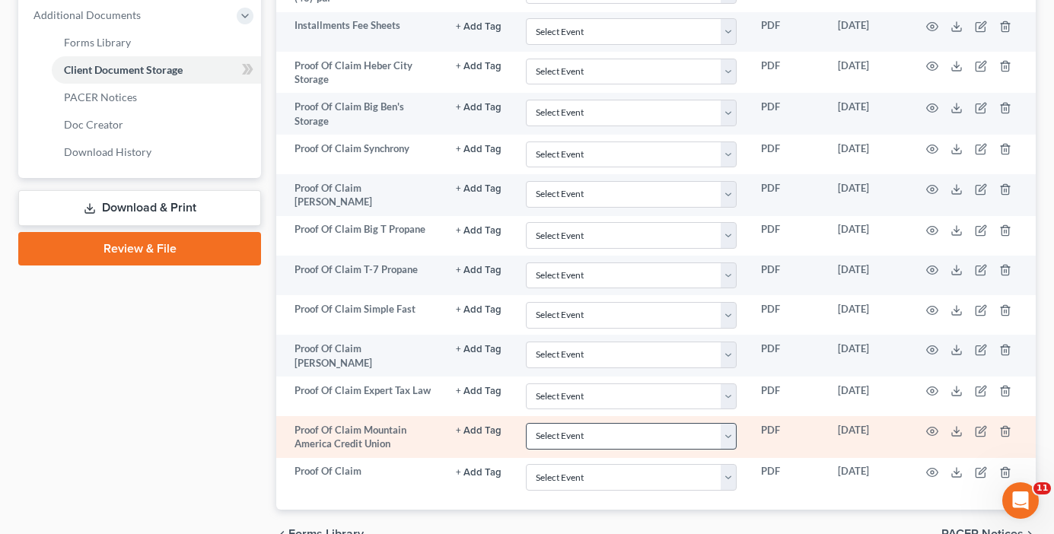
scroll to position [728, 0]
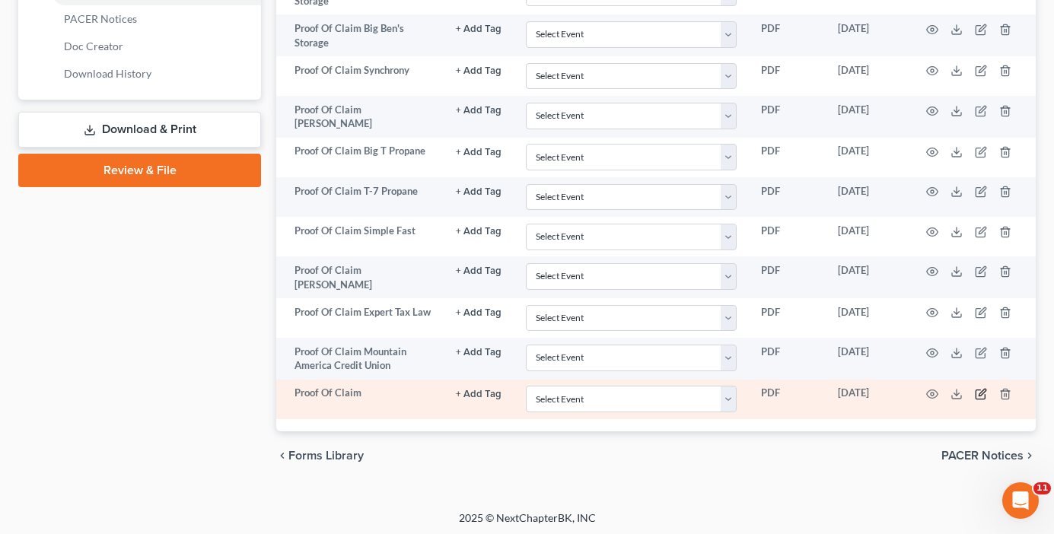
click at [978, 390] on icon "button" at bounding box center [981, 394] width 12 height 12
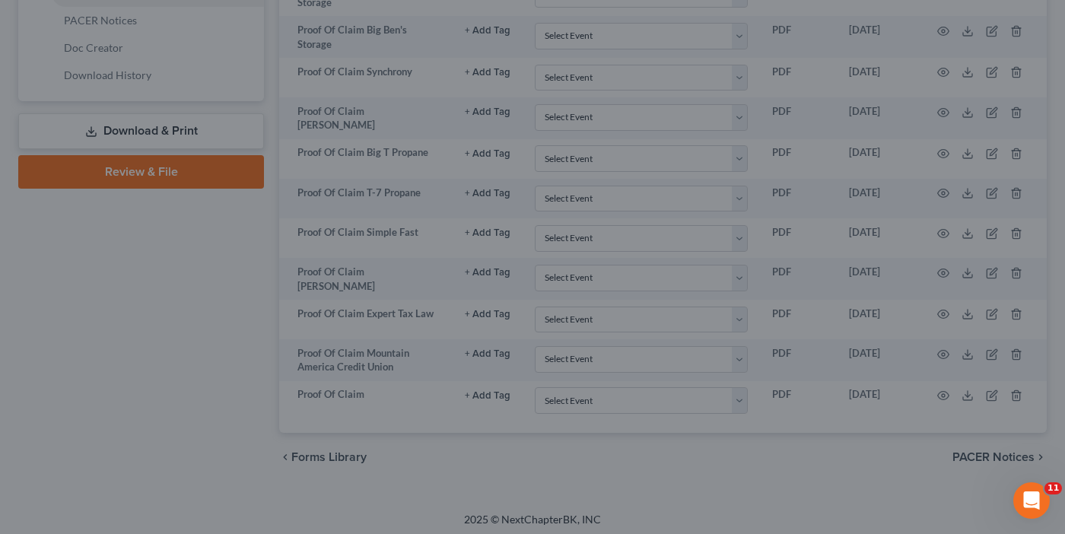
click at [317, 157] on div "New Attachment × Name * Proof Of Claim Cancel Save & Close" at bounding box center [532, 267] width 1065 height 534
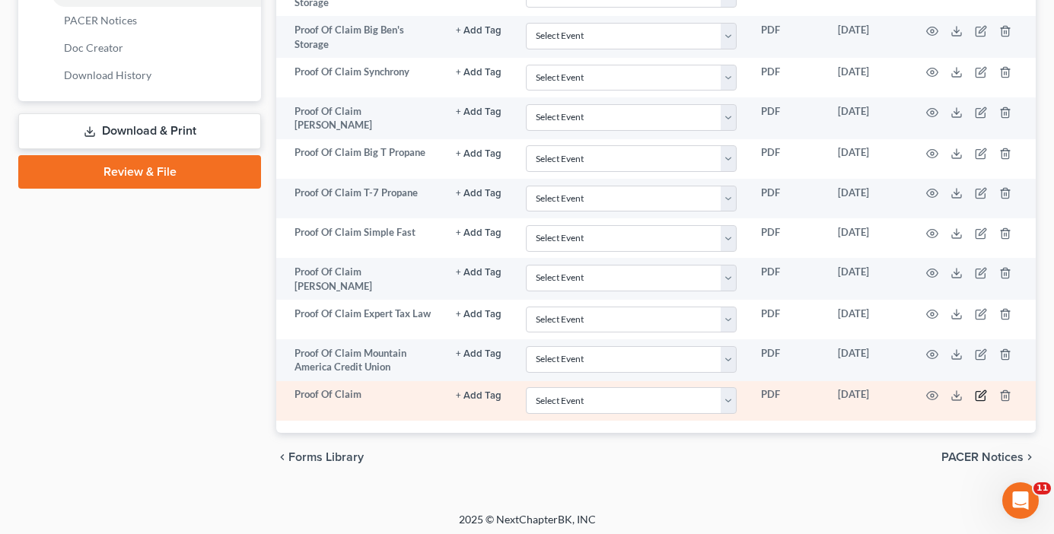
click at [983, 393] on icon "button" at bounding box center [981, 396] width 12 height 12
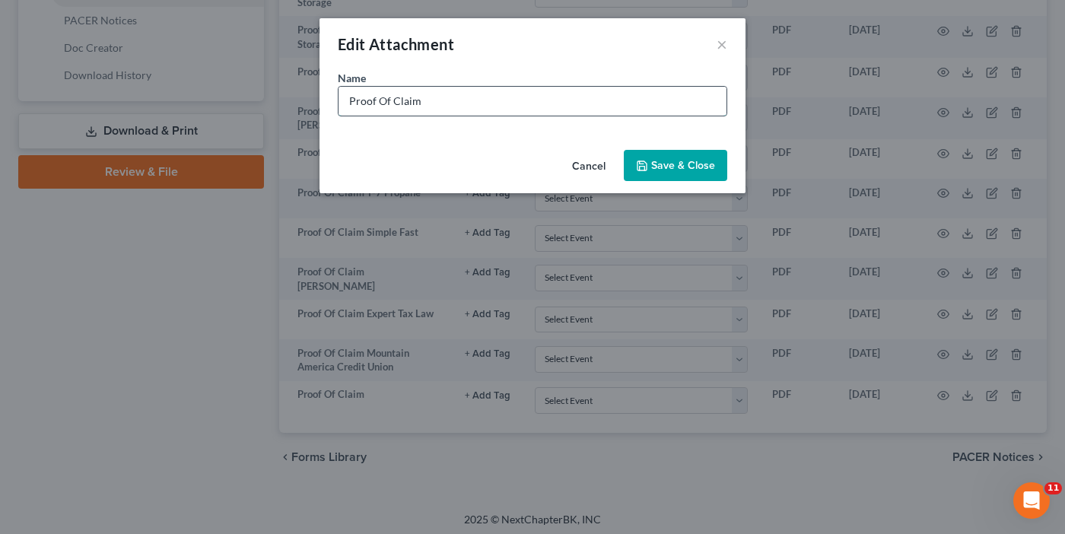
click at [578, 105] on input "Proof Of Claim" at bounding box center [533, 101] width 388 height 29
click at [659, 170] on span "Save & Close" at bounding box center [683, 165] width 64 height 13
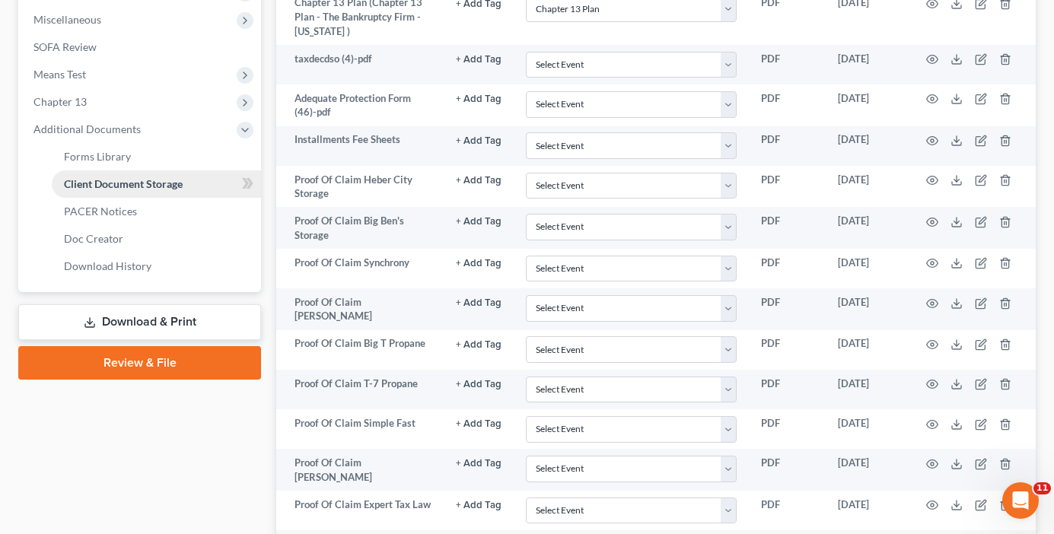
scroll to position [498, 0]
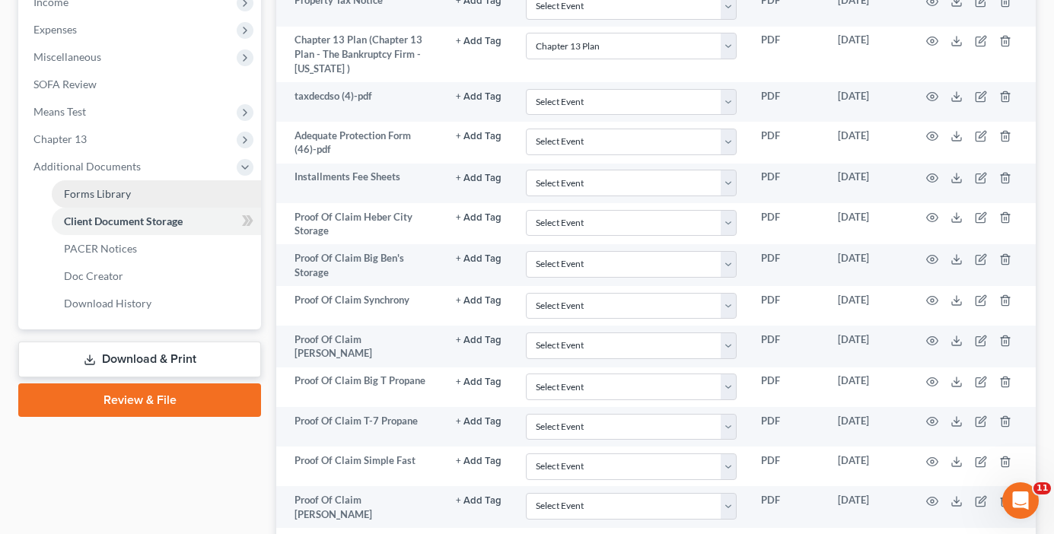
click at [112, 193] on span "Forms Library" at bounding box center [97, 193] width 67 height 13
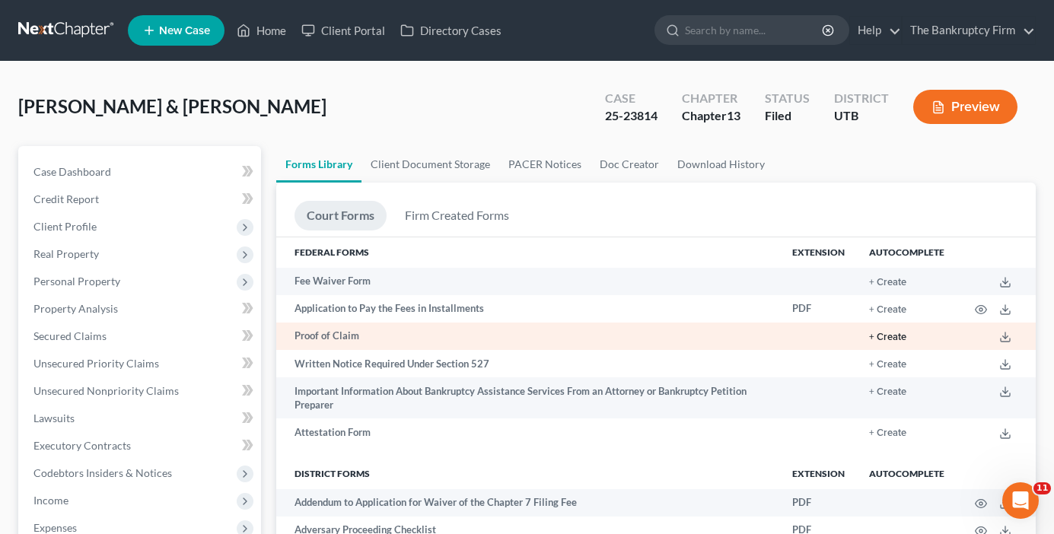
click at [881, 339] on button "+ Create" at bounding box center [887, 337] width 37 height 10
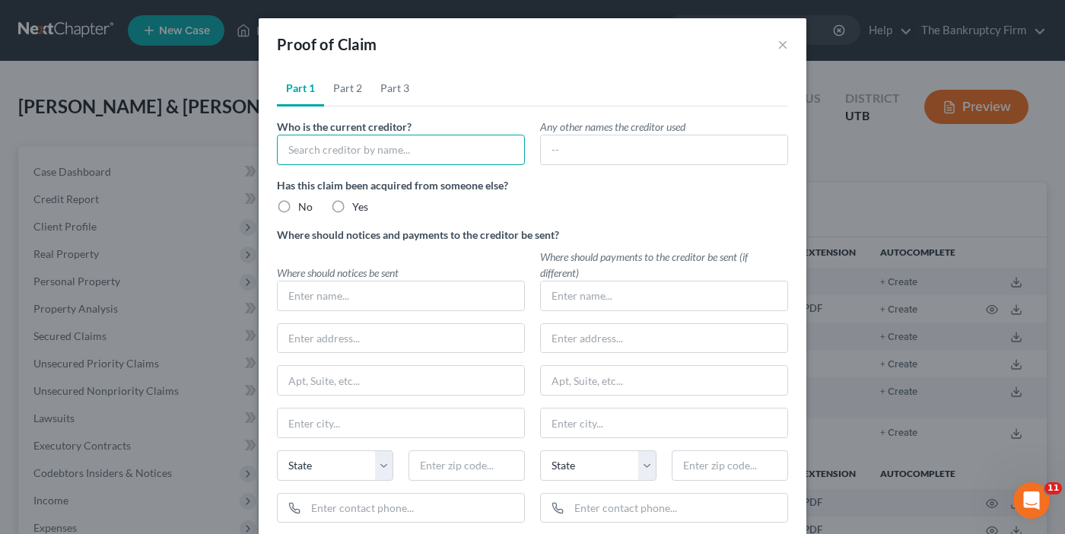
click at [354, 151] on input "text" at bounding box center [401, 150] width 248 height 30
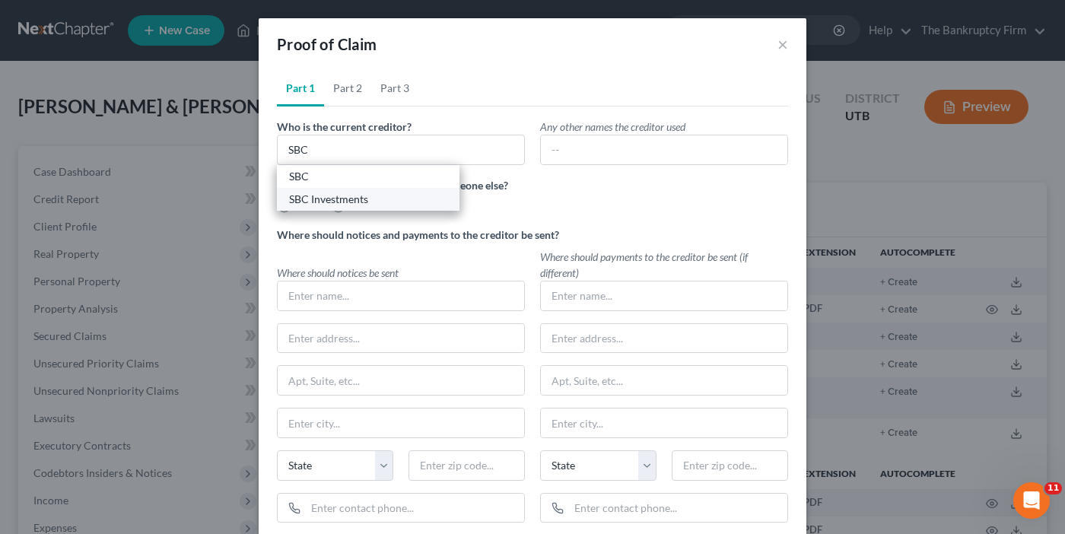
click at [341, 202] on div "SBC Investments" at bounding box center [368, 199] width 158 height 15
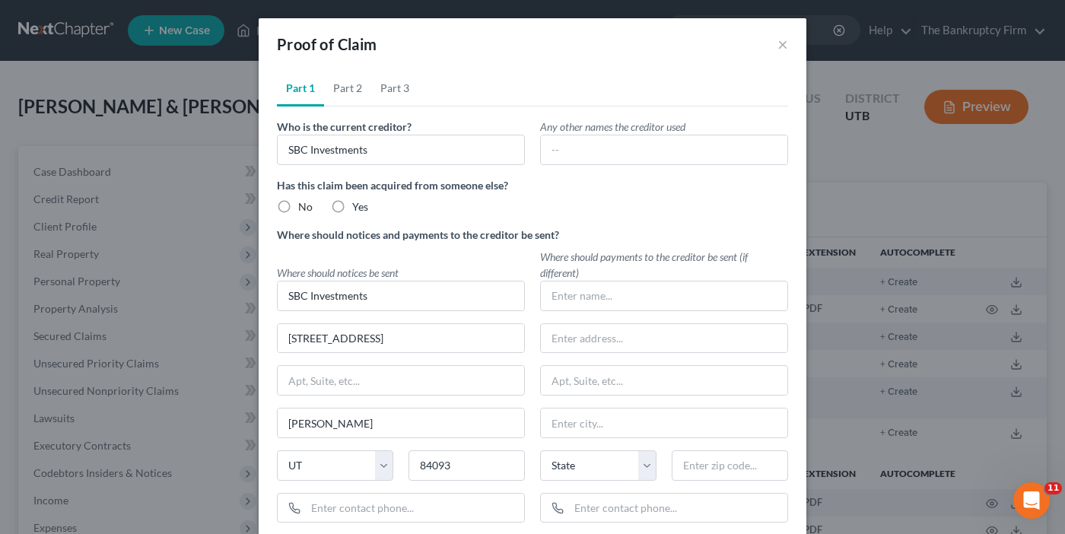
click at [298, 202] on label "No" at bounding box center [305, 206] width 14 height 15
click at [304, 202] on input "No" at bounding box center [309, 204] width 10 height 10
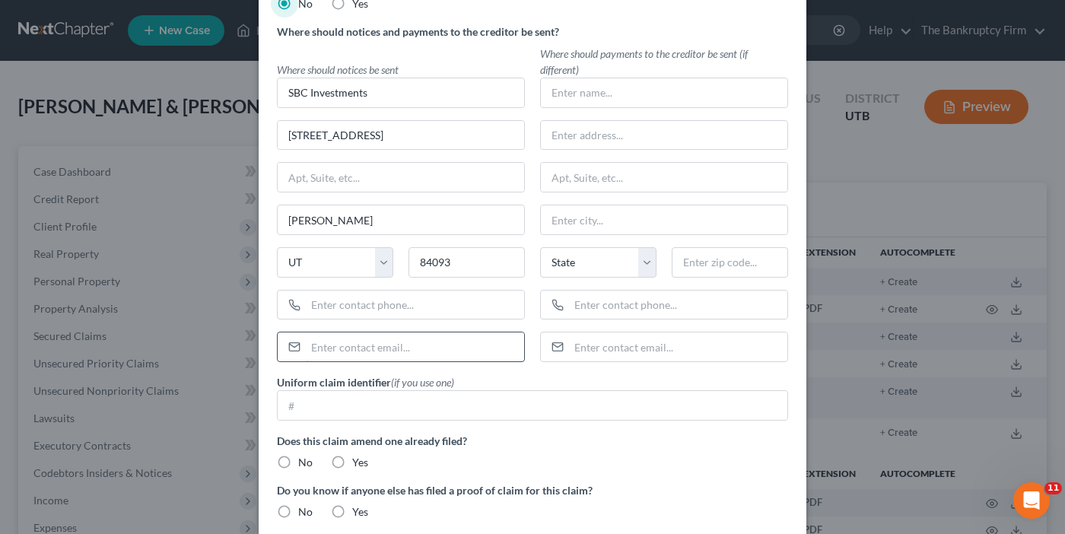
scroll to position [300, 0]
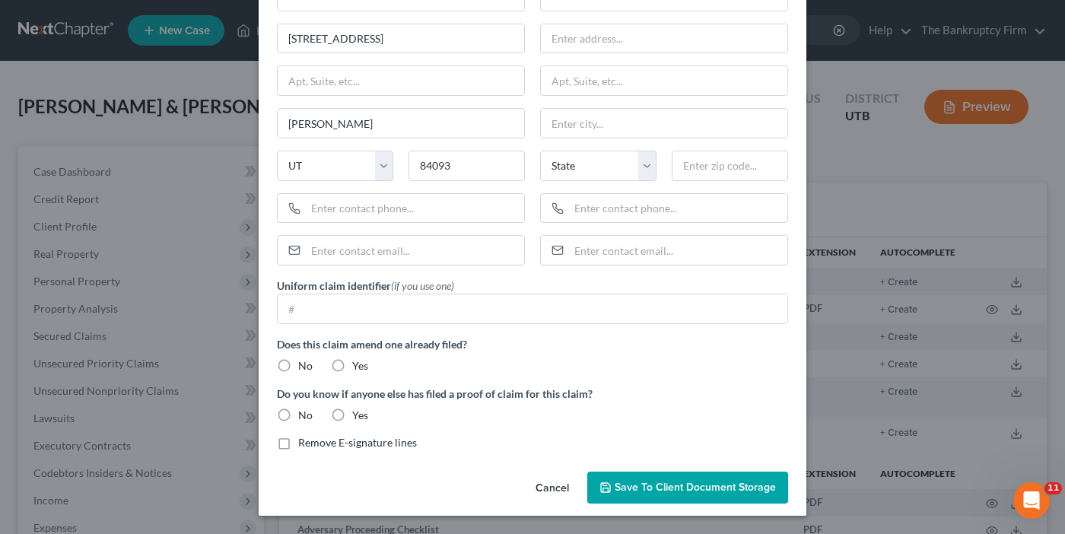
click at [298, 364] on label "No" at bounding box center [305, 365] width 14 height 15
click at [304, 364] on input "No" at bounding box center [309, 363] width 10 height 10
click at [298, 409] on label "No" at bounding box center [305, 415] width 14 height 15
click at [304, 409] on input "No" at bounding box center [309, 413] width 10 height 10
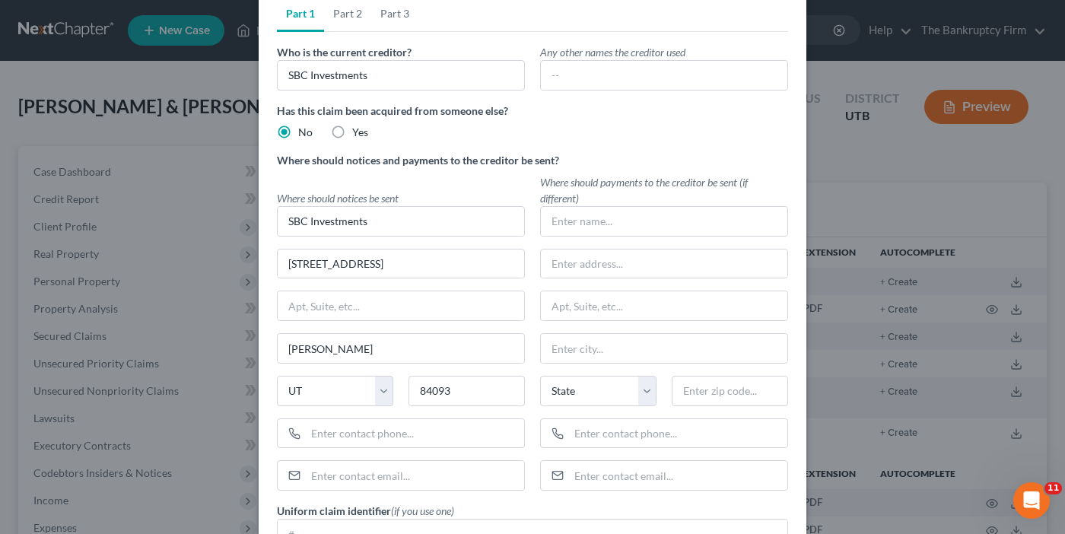
scroll to position [0, 0]
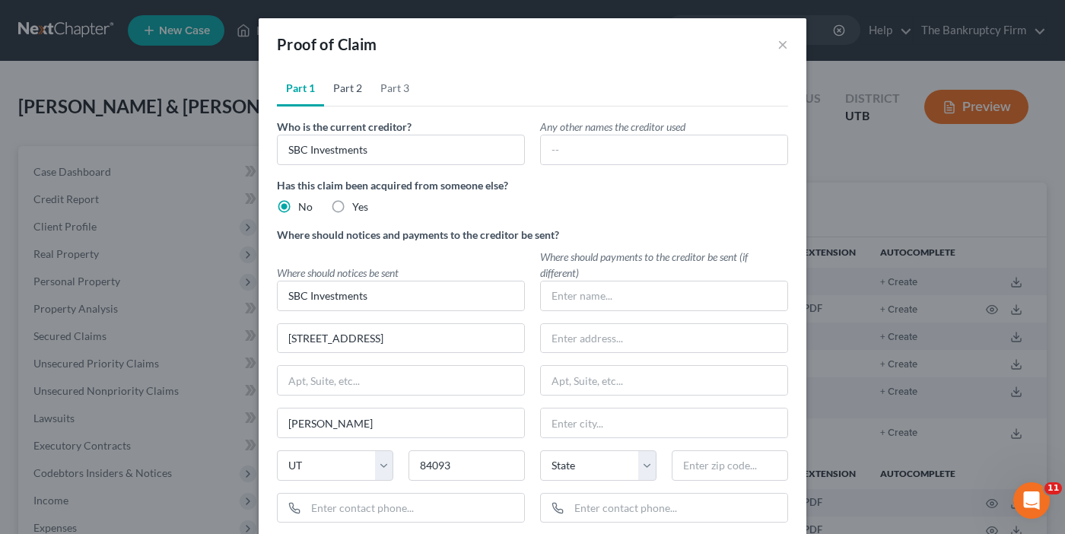
click at [345, 90] on link "Part 2" at bounding box center [347, 88] width 47 height 37
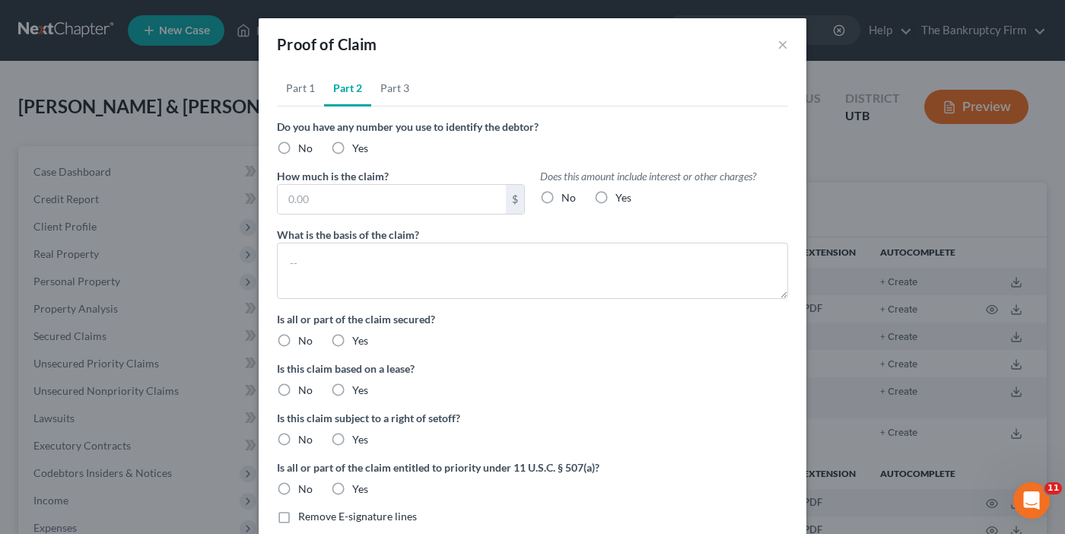
click at [298, 145] on label "No" at bounding box center [305, 148] width 14 height 15
click at [304, 145] on input "No" at bounding box center [309, 146] width 10 height 10
click at [562, 196] on label "No" at bounding box center [569, 197] width 14 height 15
click at [568, 196] on input "No" at bounding box center [573, 195] width 10 height 10
click at [327, 205] on input "text" at bounding box center [392, 199] width 228 height 29
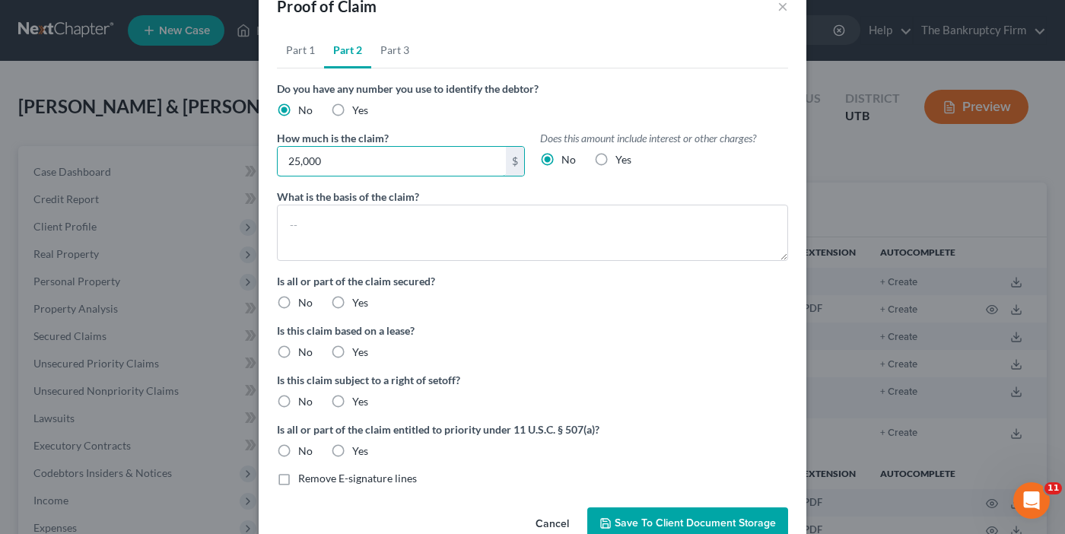
scroll to position [73, 0]
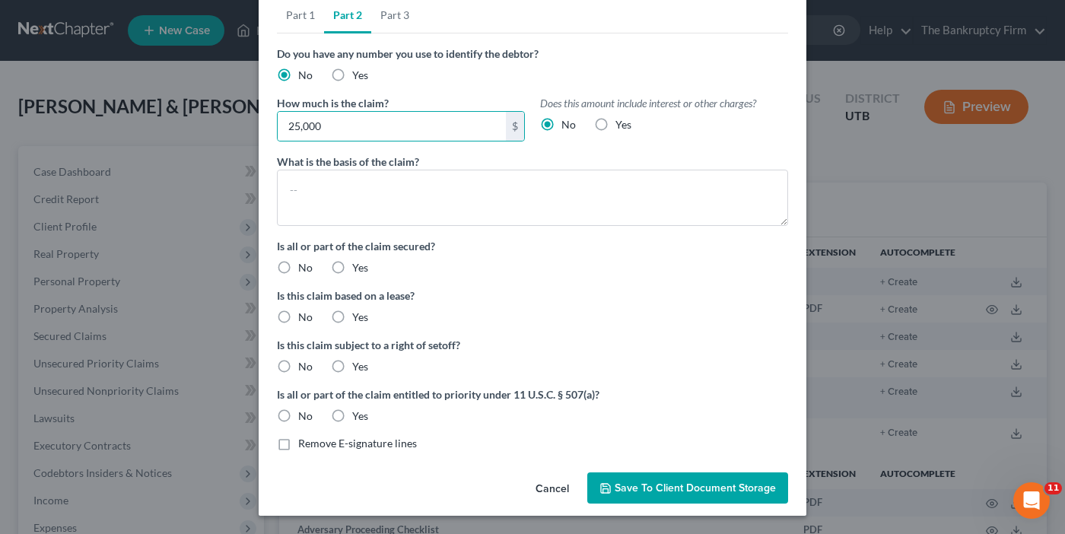
click at [298, 267] on label "No" at bounding box center [305, 267] width 14 height 15
click at [304, 267] on input "No" at bounding box center [309, 265] width 10 height 10
click at [298, 320] on label "No" at bounding box center [305, 317] width 14 height 15
click at [304, 320] on input "No" at bounding box center [309, 315] width 10 height 10
click at [298, 364] on label "No" at bounding box center [305, 366] width 14 height 15
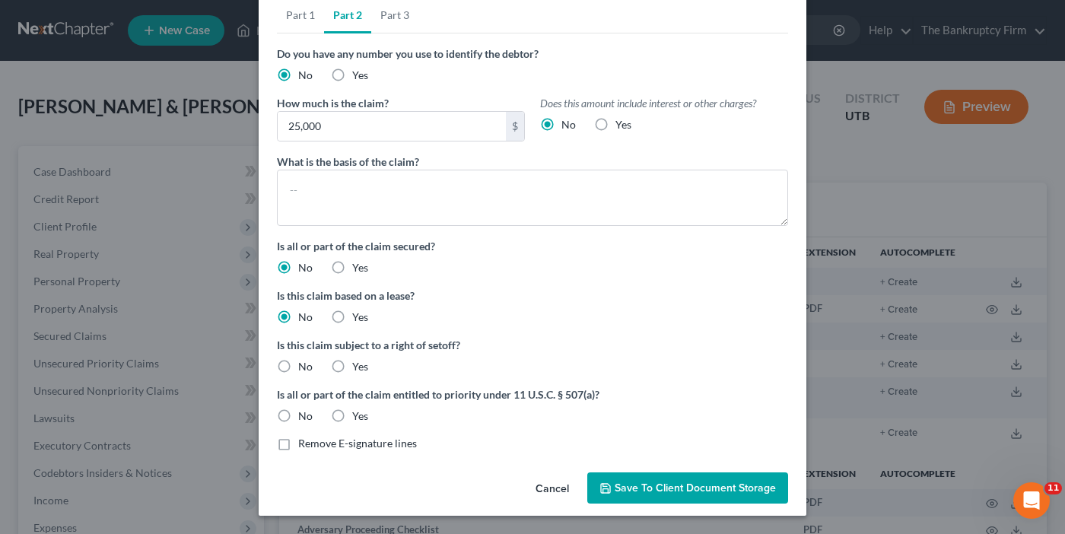
click at [304, 364] on input "No" at bounding box center [309, 364] width 10 height 10
click at [298, 412] on label "No" at bounding box center [305, 416] width 14 height 15
click at [304, 412] on input "No" at bounding box center [309, 414] width 10 height 10
click at [399, 24] on link "Part 3" at bounding box center [394, 15] width 47 height 37
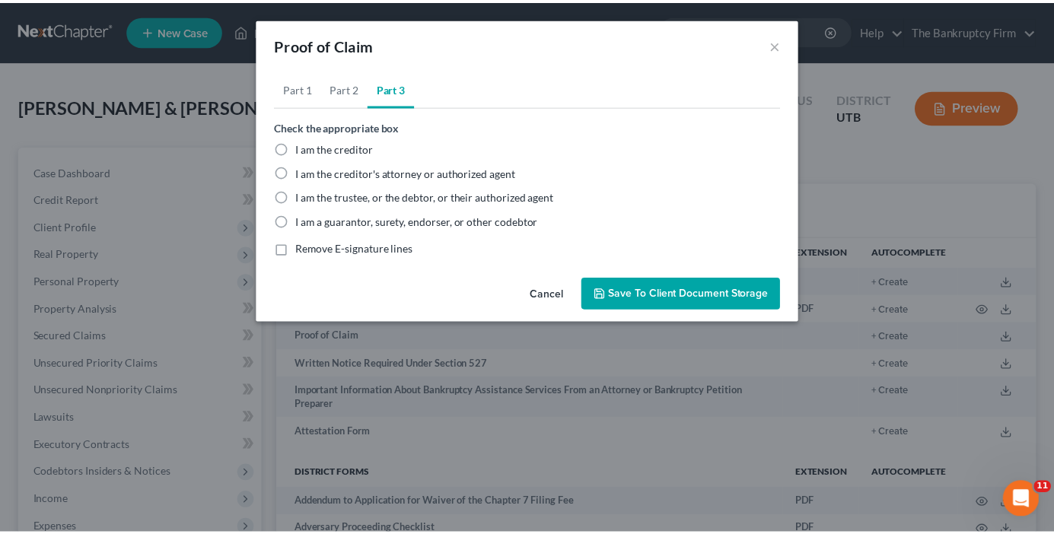
scroll to position [0, 0]
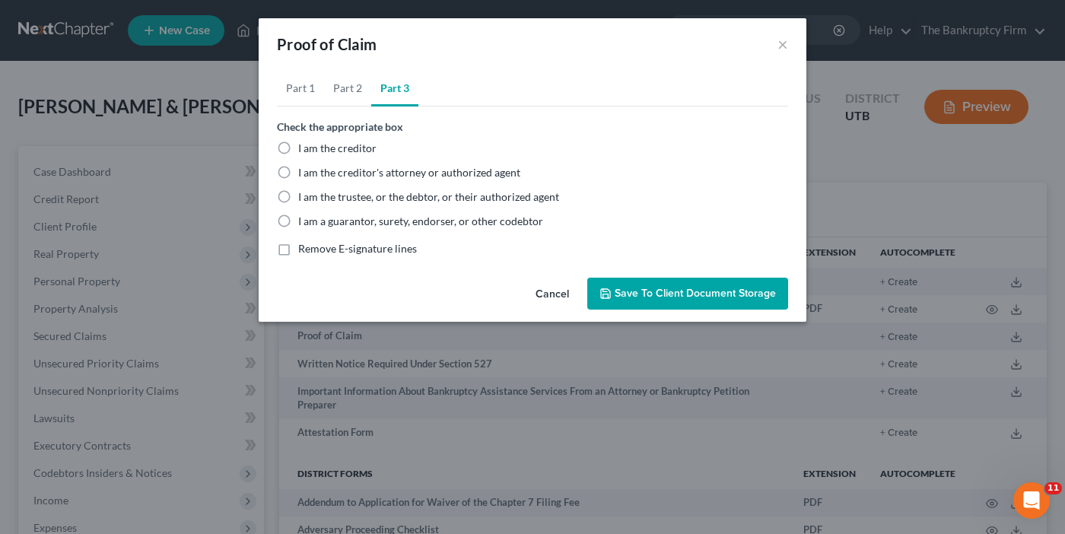
click at [298, 192] on label "I am the trustee, or the debtor, or their authorized agent" at bounding box center [428, 196] width 261 height 15
click at [304, 192] on input "I am the trustee, or the debtor, or their authorized agent" at bounding box center [309, 194] width 10 height 10
click at [692, 297] on span "Save to Client Document Storage" at bounding box center [695, 293] width 161 height 13
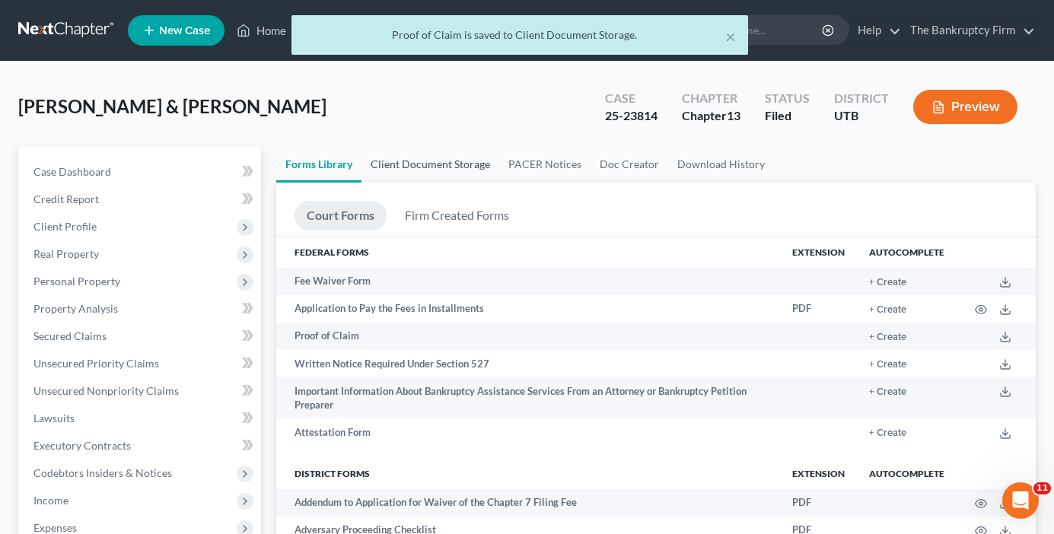
click at [432, 159] on link "Client Document Storage" at bounding box center [430, 164] width 138 height 37
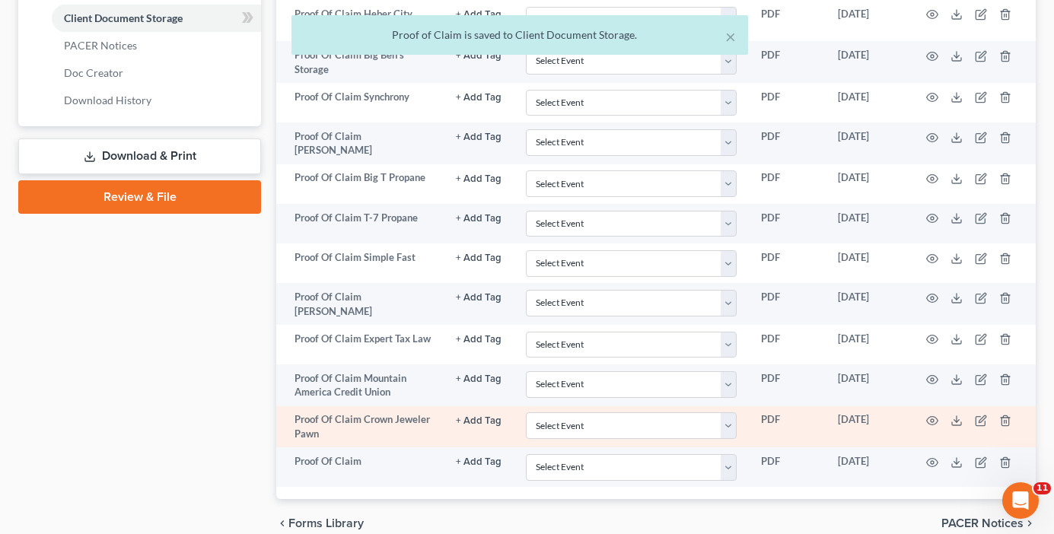
scroll to position [770, 0]
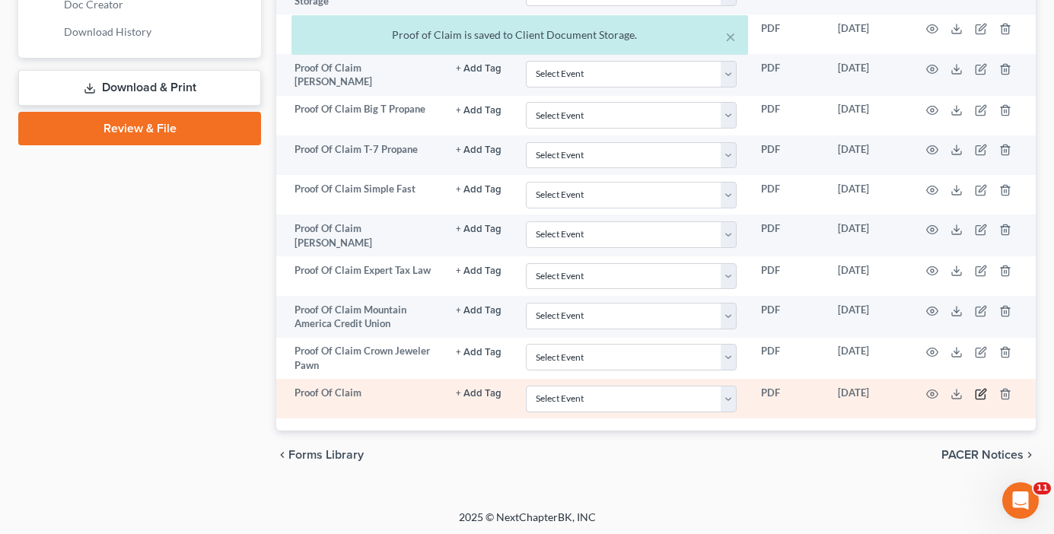
click at [976, 390] on icon "button" at bounding box center [979, 394] width 9 height 9
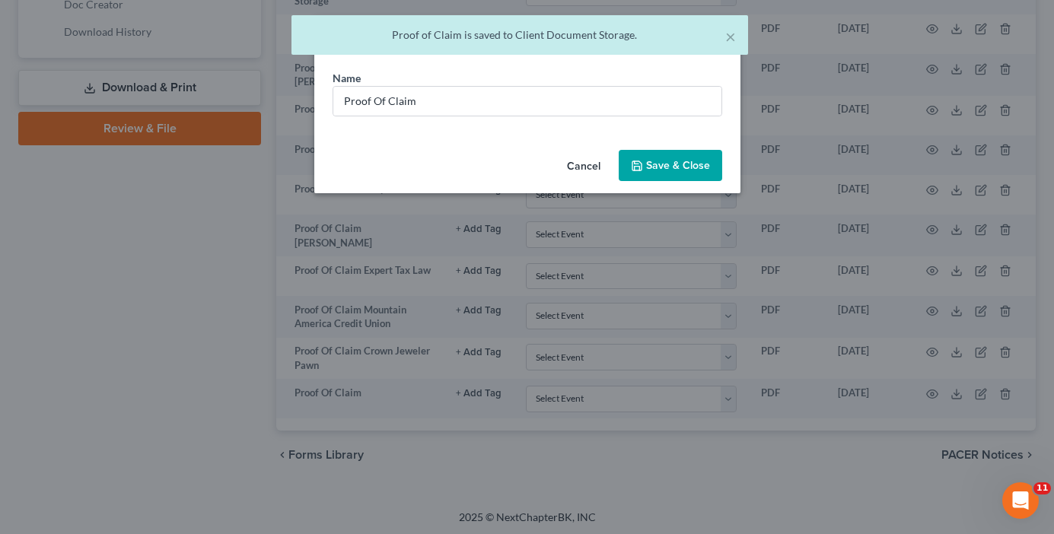
scroll to position [768, 0]
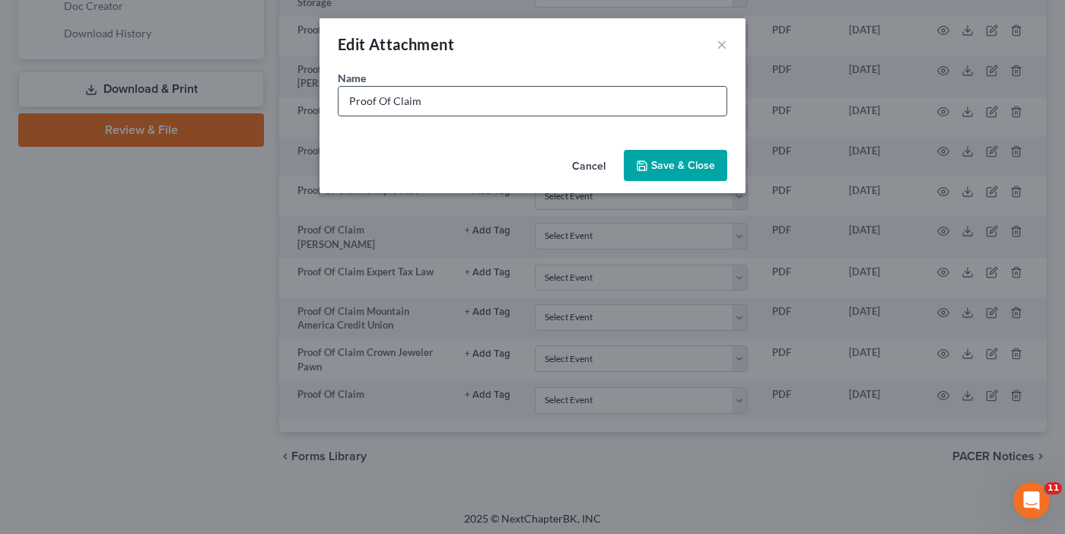
drag, startPoint x: 432, startPoint y: 90, endPoint x: 437, endPoint y: 97, distance: 8.2
click at [434, 95] on input "Proof Of Claim" at bounding box center [533, 101] width 388 height 29
click at [672, 168] on span "Save & Close" at bounding box center [683, 165] width 64 height 13
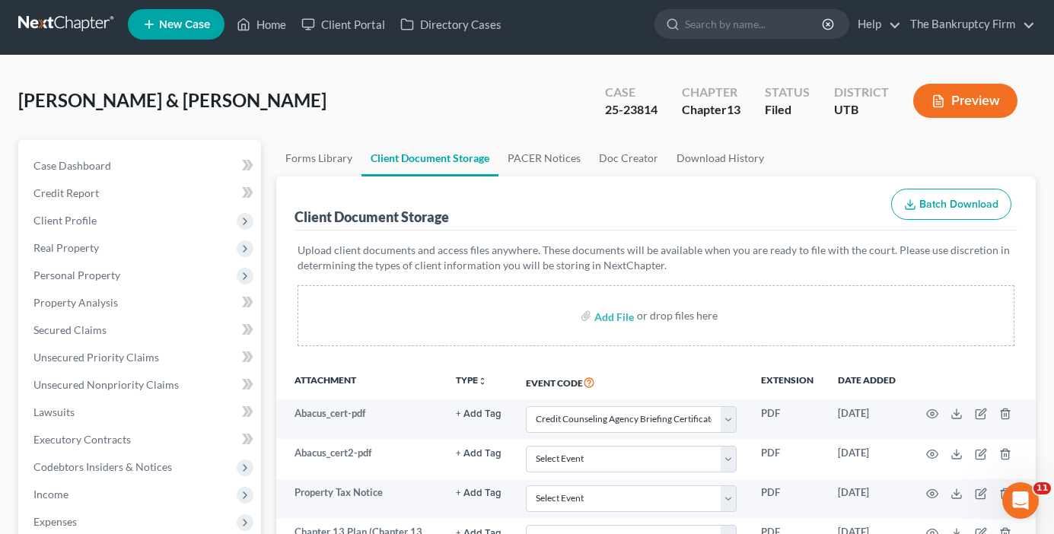
scroll to position [0, 0]
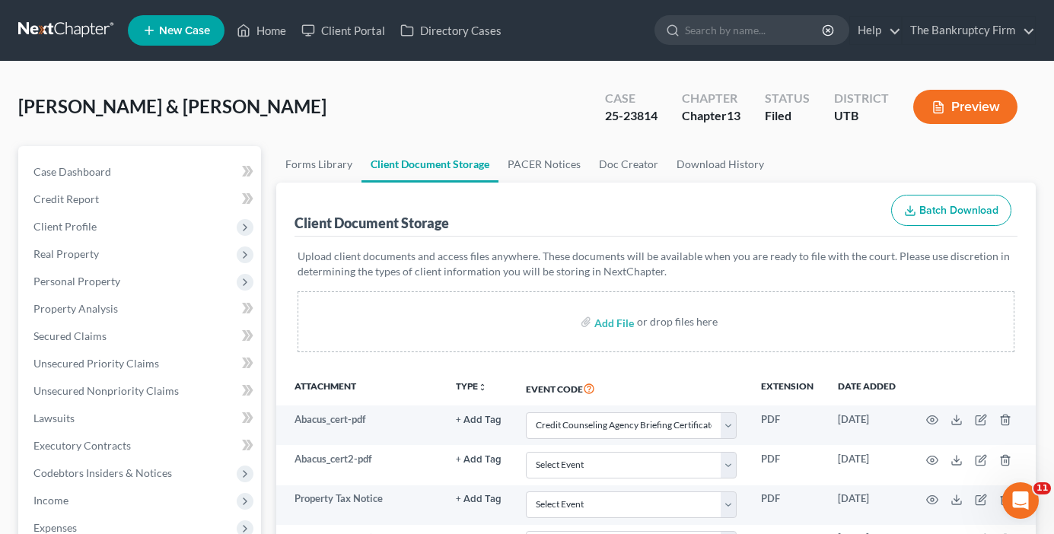
drag, startPoint x: 297, startPoint y: 121, endPoint x: 274, endPoint y: 125, distance: 23.9
click at [297, 121] on div "[PERSON_NAME] & [PERSON_NAME] Upgraded Case 25-23814 Chapter Chapter 13 Status …" at bounding box center [526, 113] width 1017 height 66
drag, startPoint x: 298, startPoint y: 90, endPoint x: 284, endPoint y: 5, distance: 86.4
click at [298, 90] on div "[PERSON_NAME] & [PERSON_NAME] Upgraded Case 25-23814 Chapter Chapter 13 Status …" at bounding box center [526, 113] width 1017 height 66
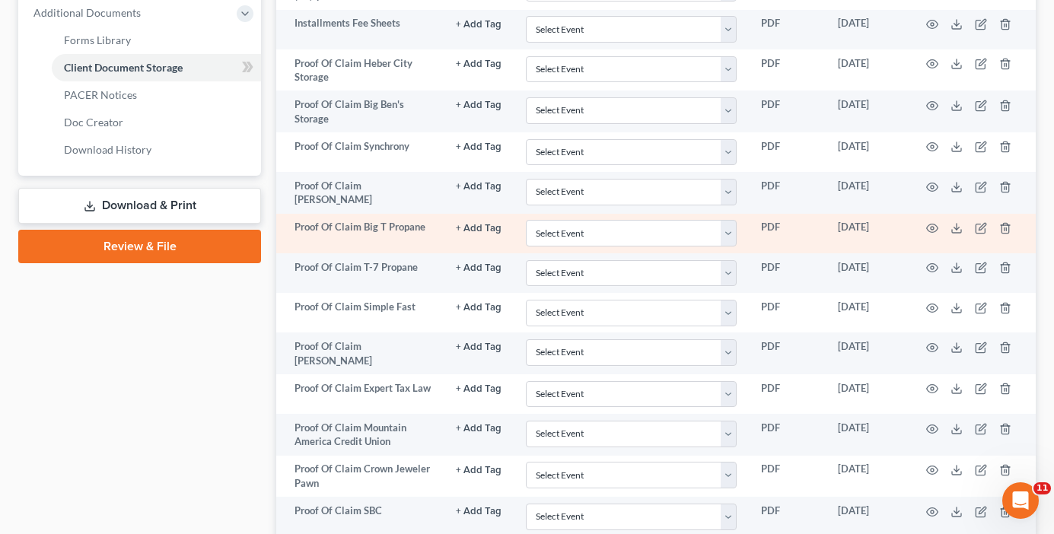
scroll to position [618, 0]
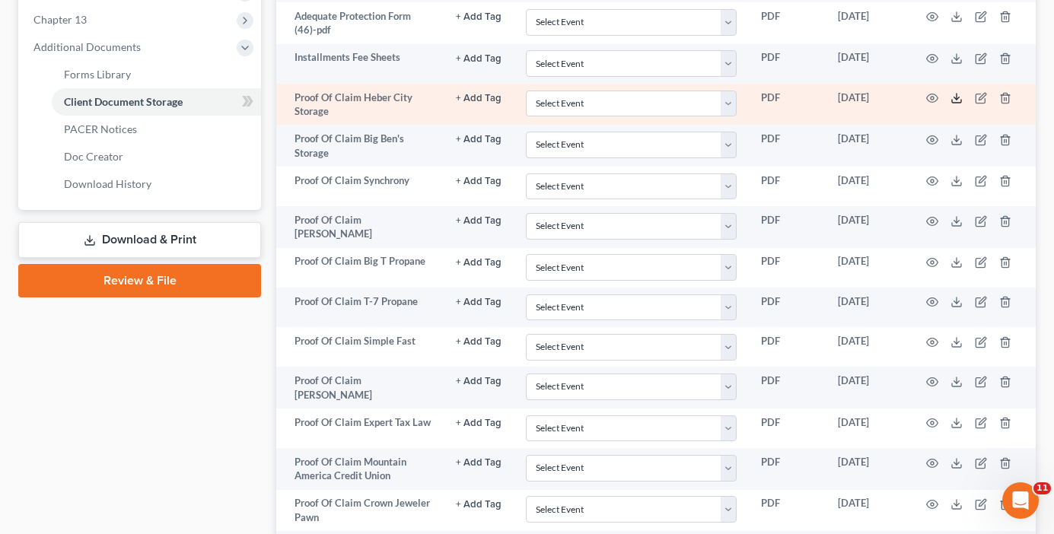
click at [955, 100] on icon at bounding box center [956, 98] width 12 height 12
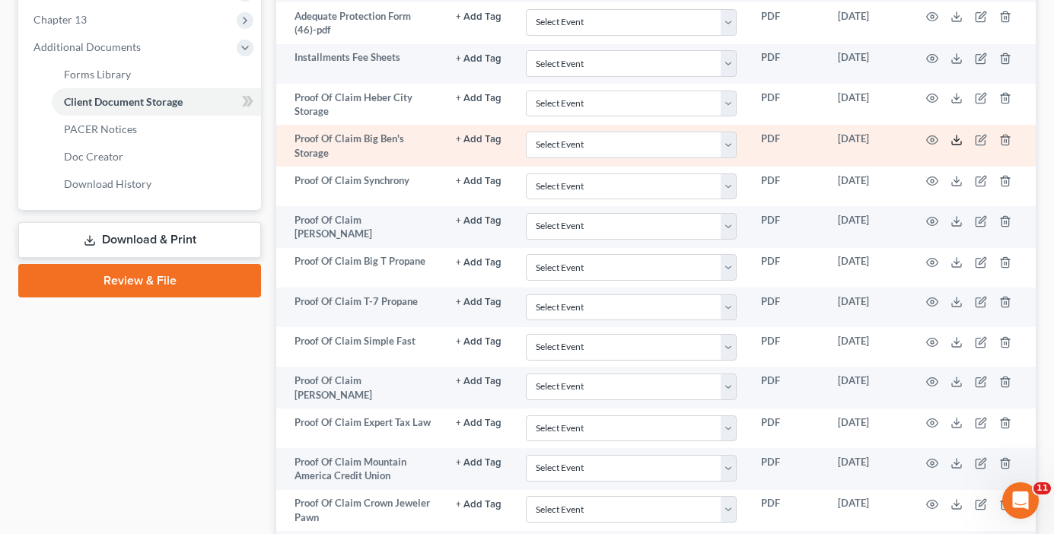
click at [955, 142] on icon at bounding box center [956, 140] width 12 height 12
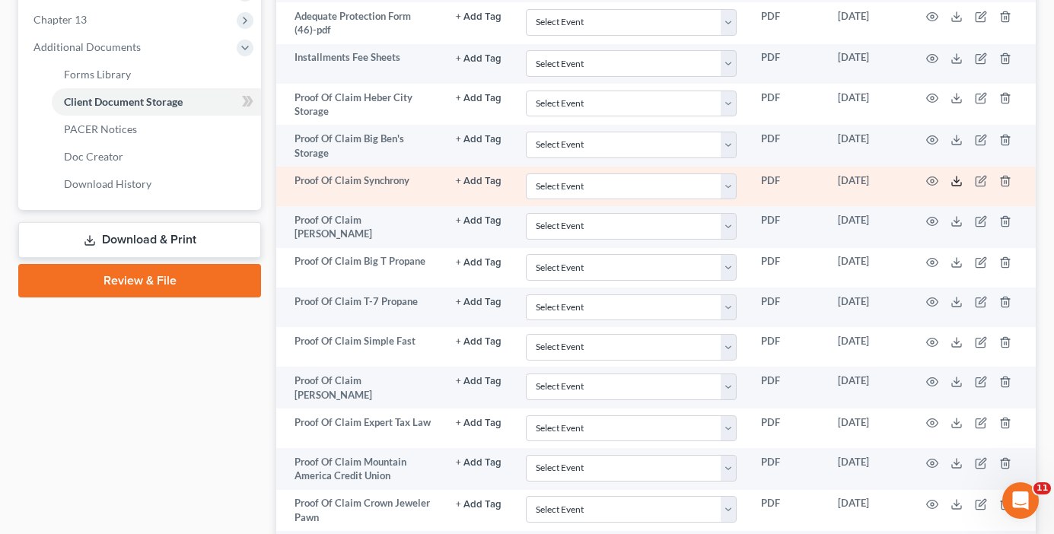
click at [954, 184] on icon at bounding box center [956, 181] width 12 height 12
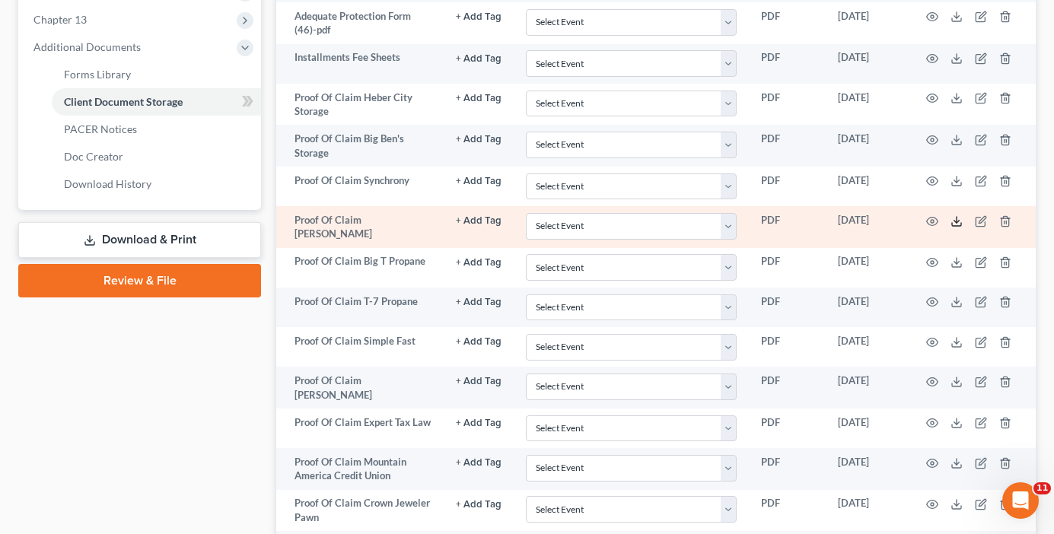
click at [959, 221] on icon at bounding box center [956, 221] width 12 height 12
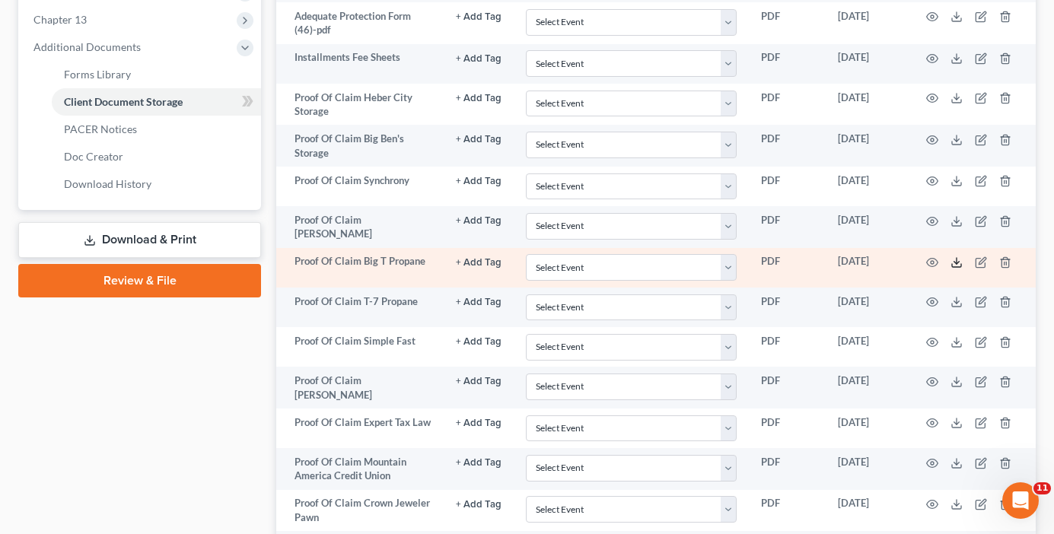
click at [958, 262] on icon at bounding box center [956, 262] width 12 height 12
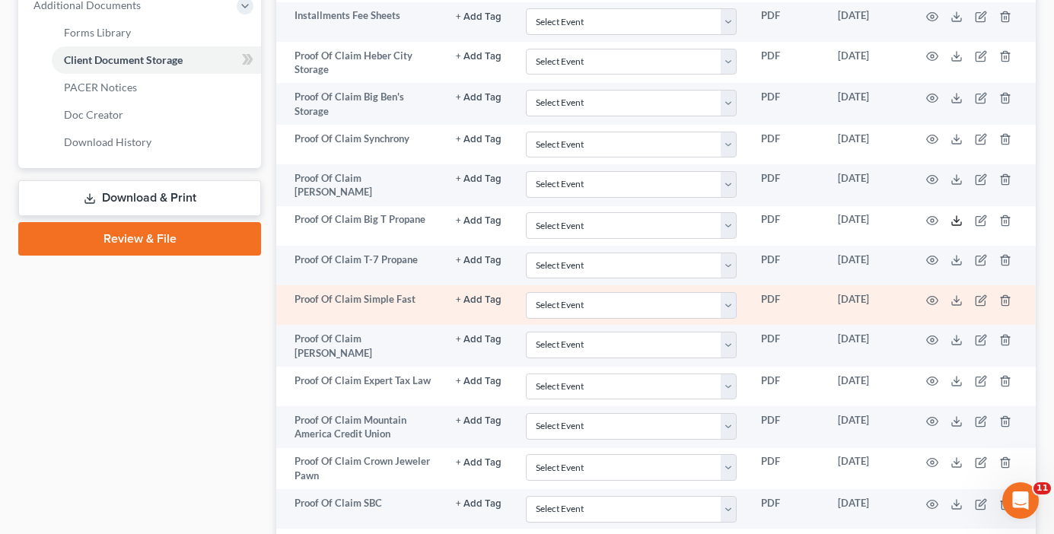
scroll to position [694, 0]
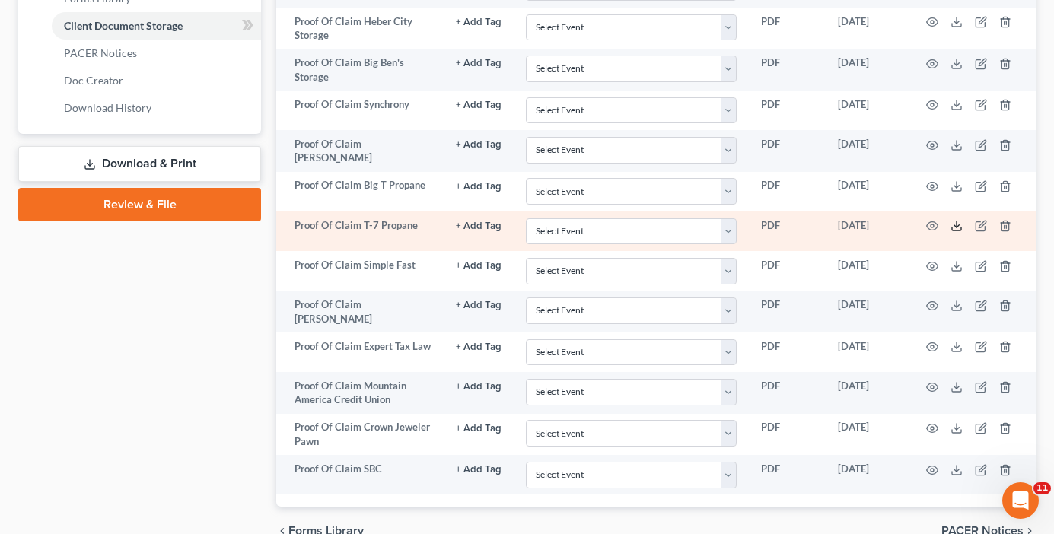
click at [959, 224] on icon at bounding box center [956, 226] width 12 height 12
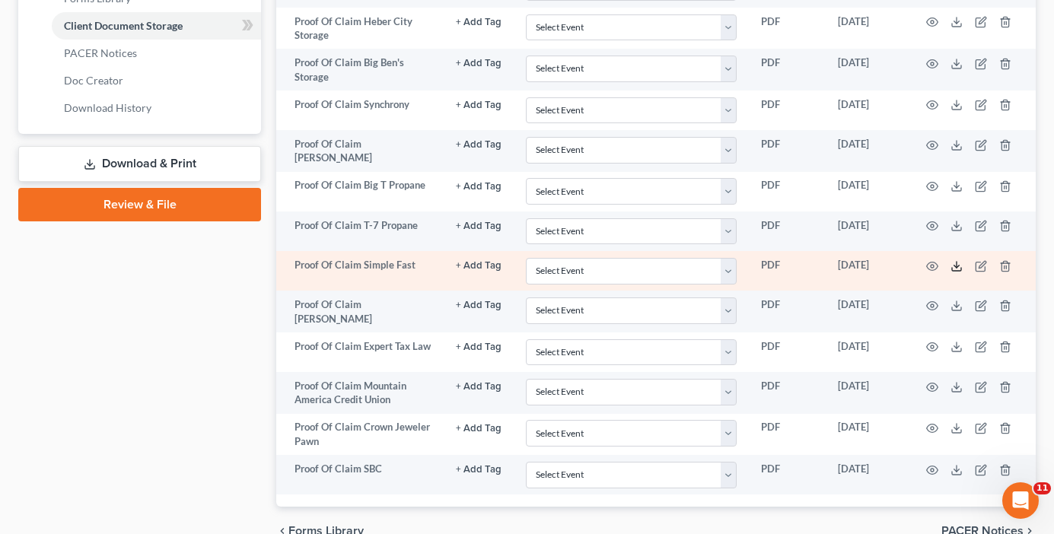
click at [953, 263] on icon at bounding box center [956, 266] width 12 height 12
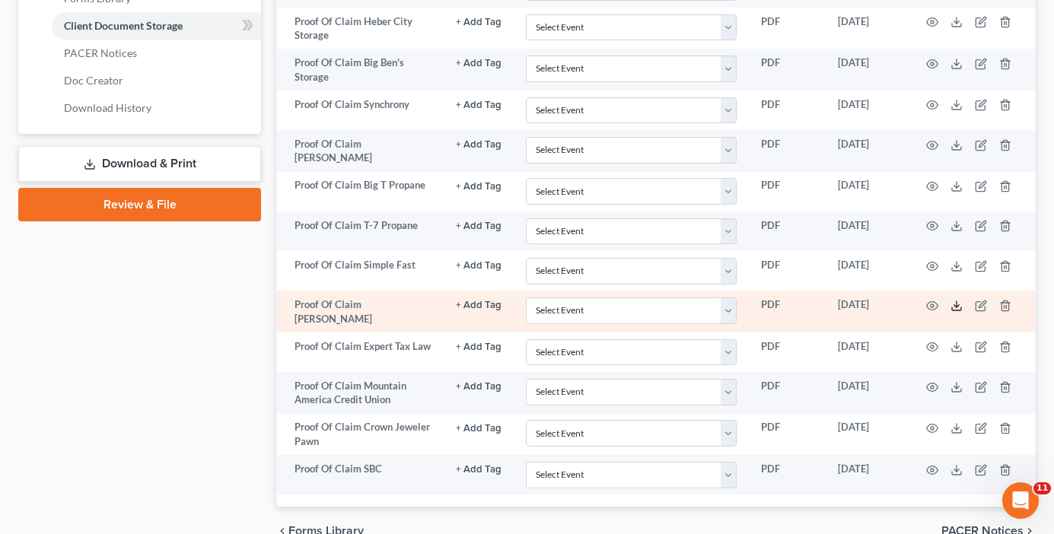
click at [958, 303] on icon at bounding box center [956, 306] width 12 height 12
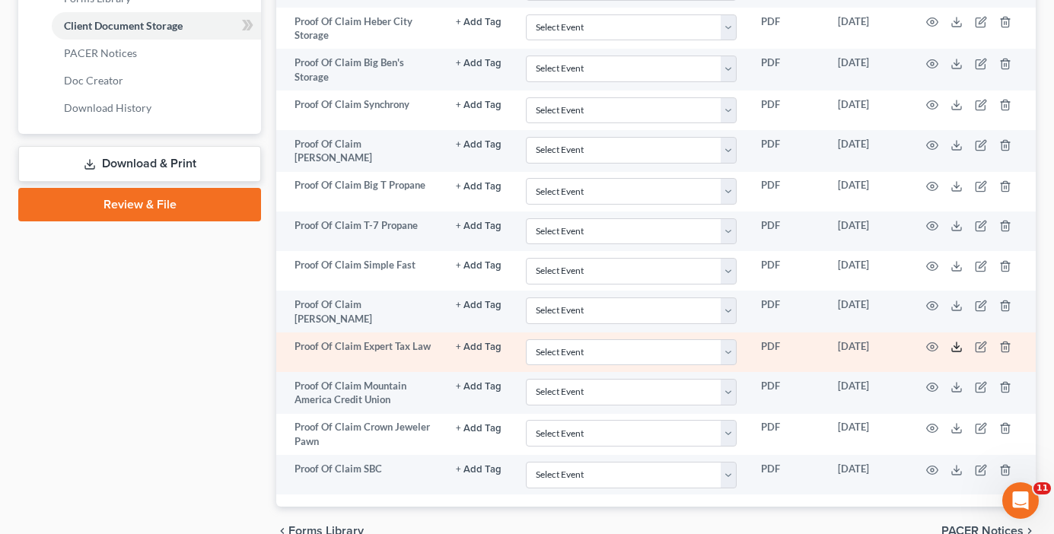
click at [957, 346] on polyline at bounding box center [956, 347] width 5 height 2
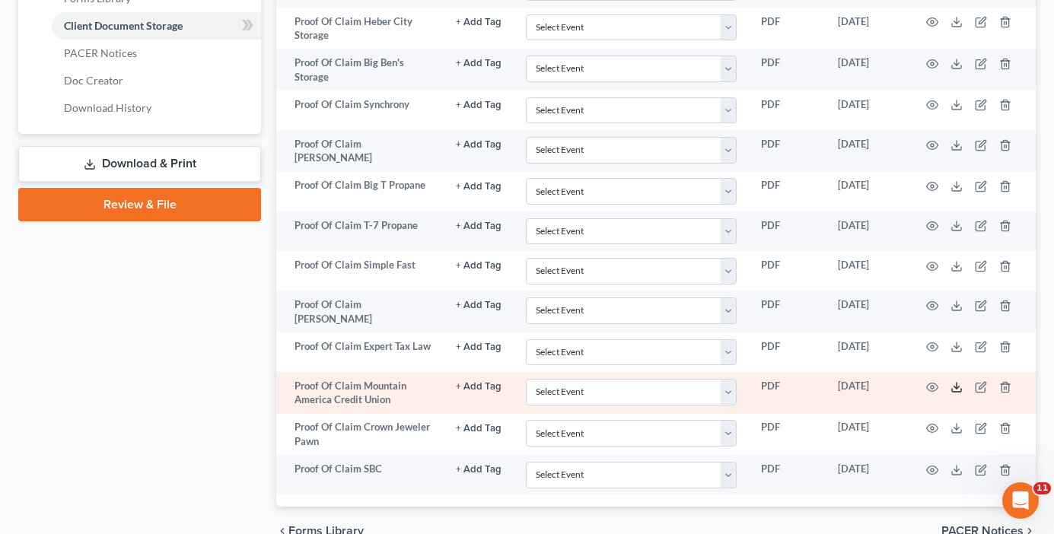
click at [956, 383] on line at bounding box center [956, 386] width 0 height 6
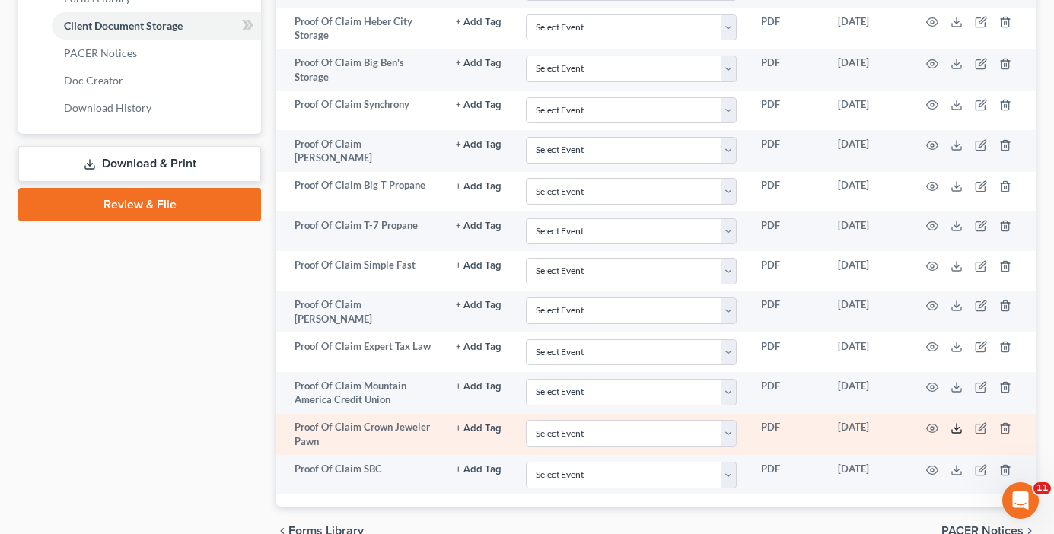
click at [955, 422] on icon at bounding box center [956, 428] width 12 height 12
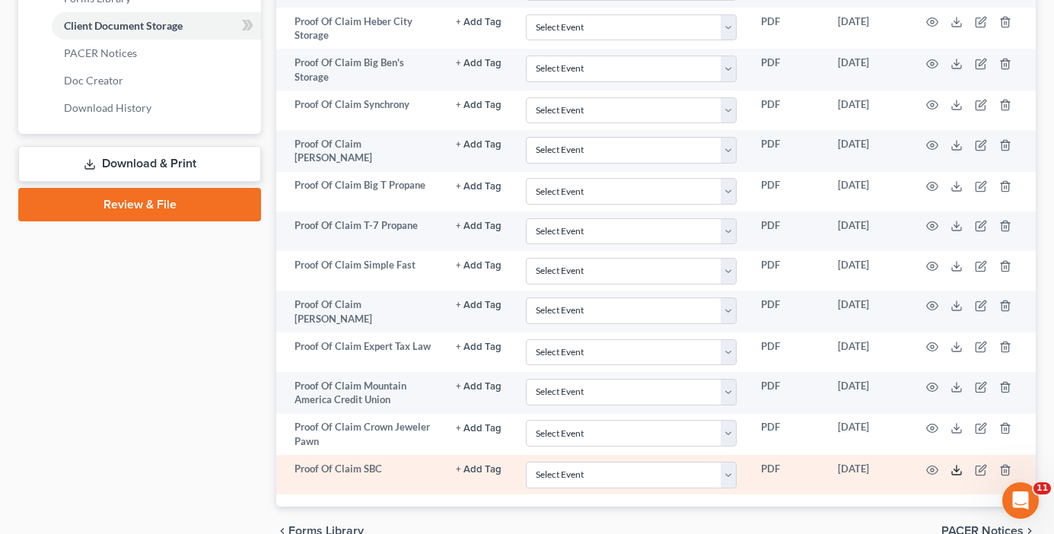
click at [956, 466] on icon at bounding box center [956, 470] width 12 height 12
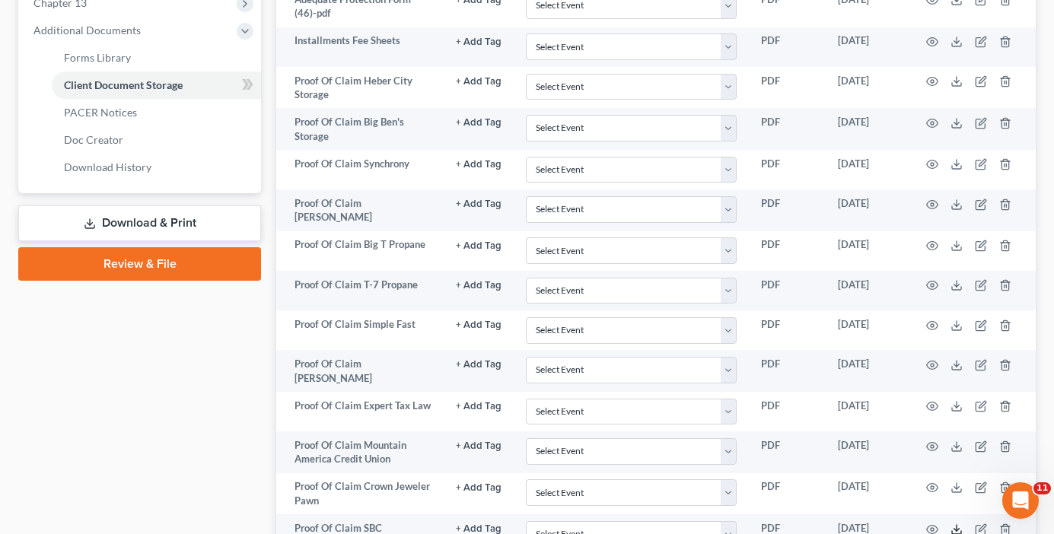
scroll to position [770, 0]
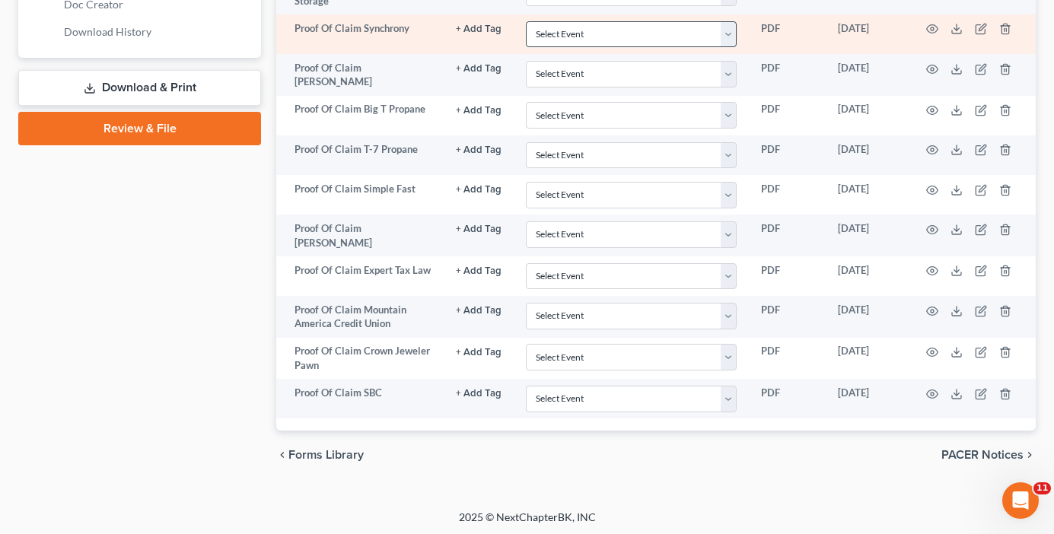
drag, startPoint x: 243, startPoint y: 189, endPoint x: 565, endPoint y: 33, distance: 357.3
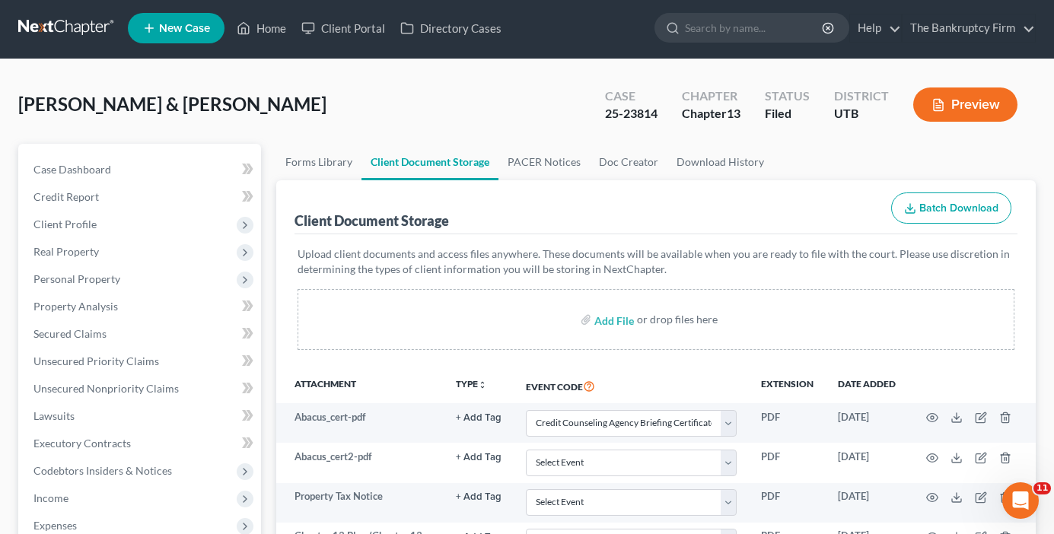
scroll to position [0, 0]
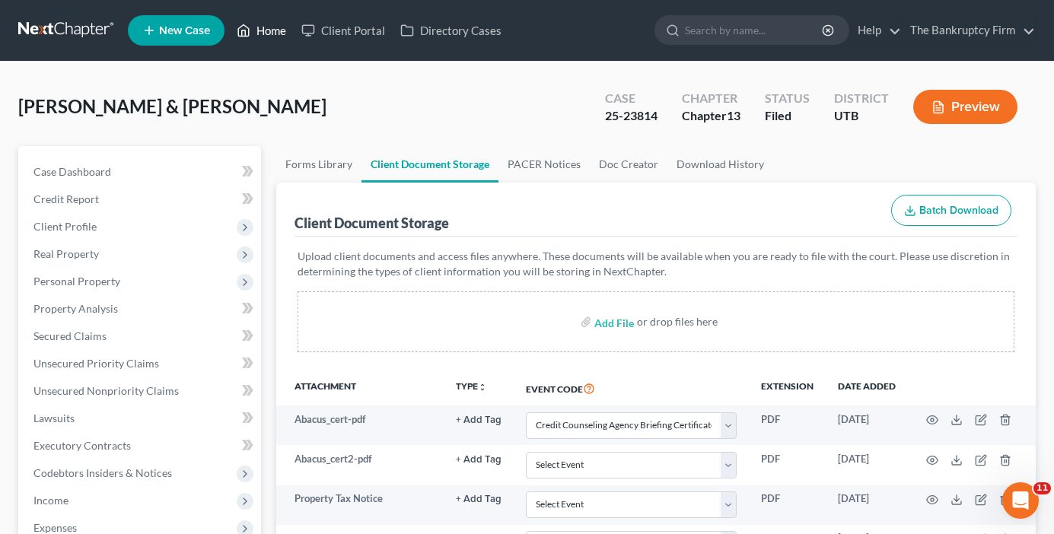
click at [268, 30] on link "Home" at bounding box center [261, 30] width 65 height 27
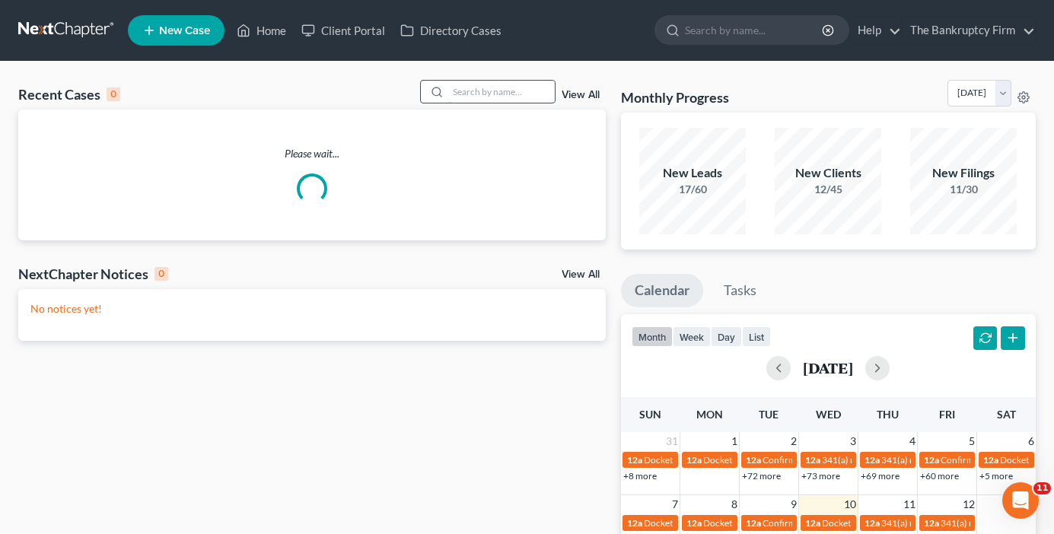
click at [496, 89] on input "search" at bounding box center [501, 92] width 107 height 22
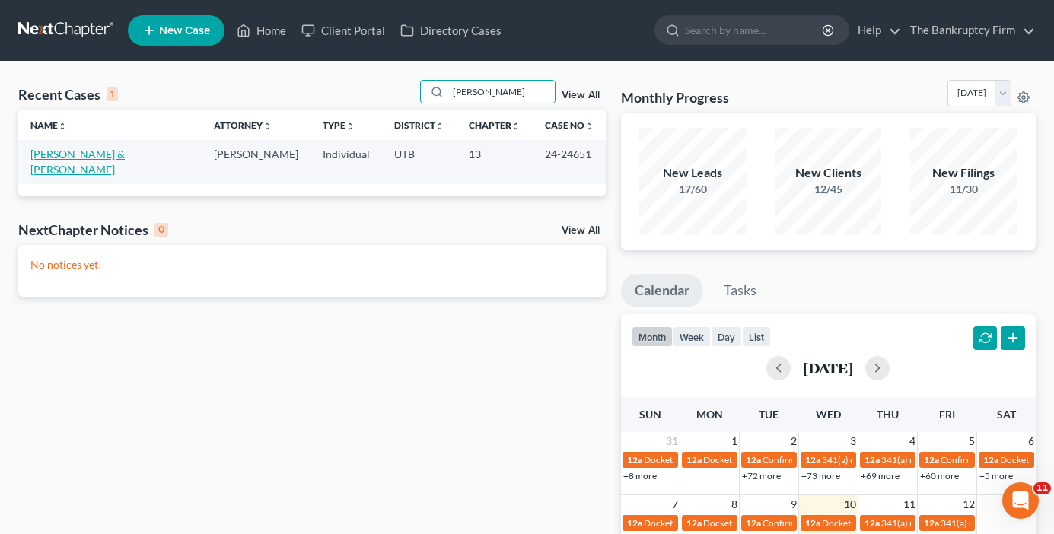
click at [101, 158] on link "[PERSON_NAME] & [PERSON_NAME]" at bounding box center [77, 162] width 94 height 28
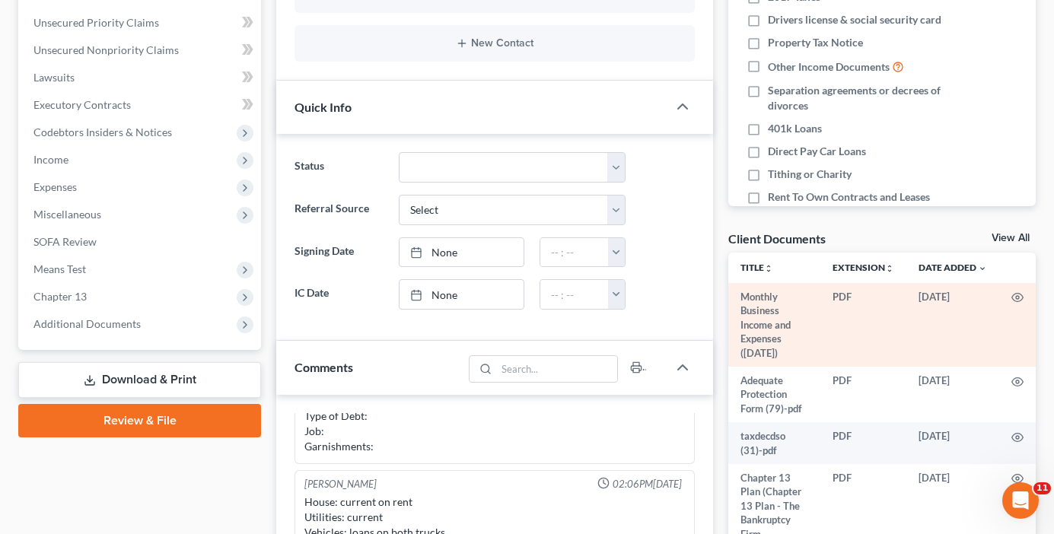
scroll to position [380, 0]
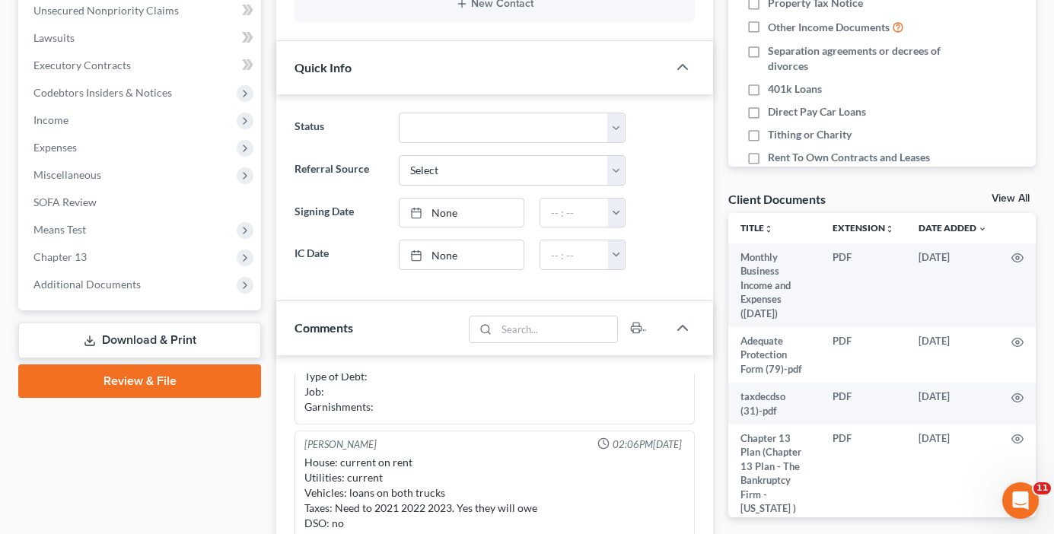
click at [1010, 200] on link "View All" at bounding box center [1010, 198] width 38 height 11
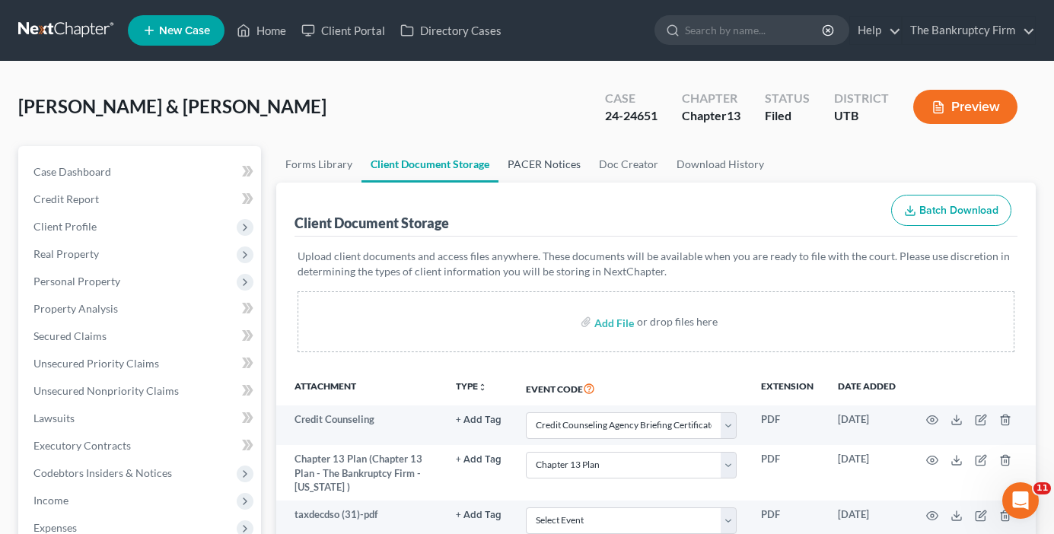
click at [549, 170] on link "PACER Notices" at bounding box center [543, 164] width 91 height 37
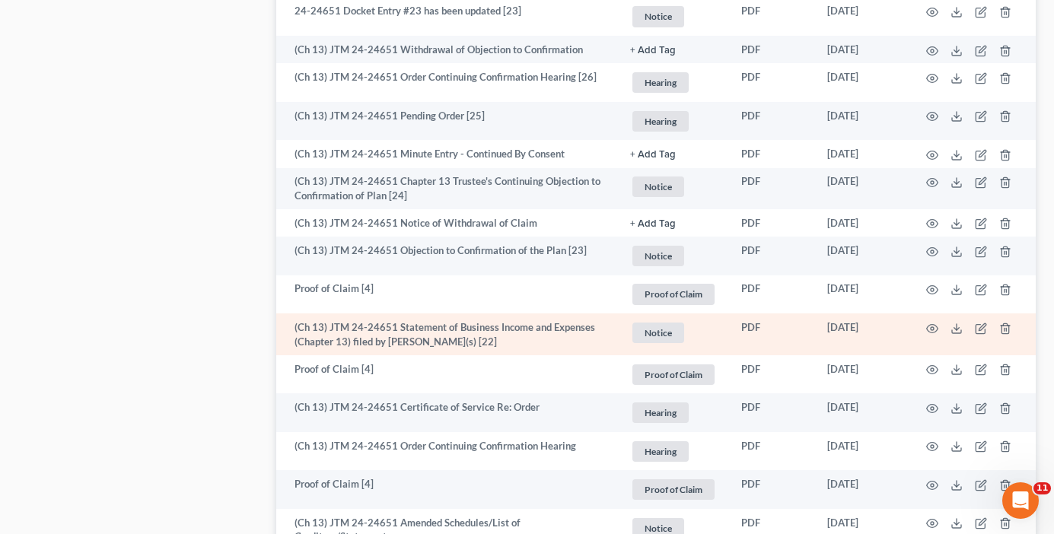
scroll to position [1750, 0]
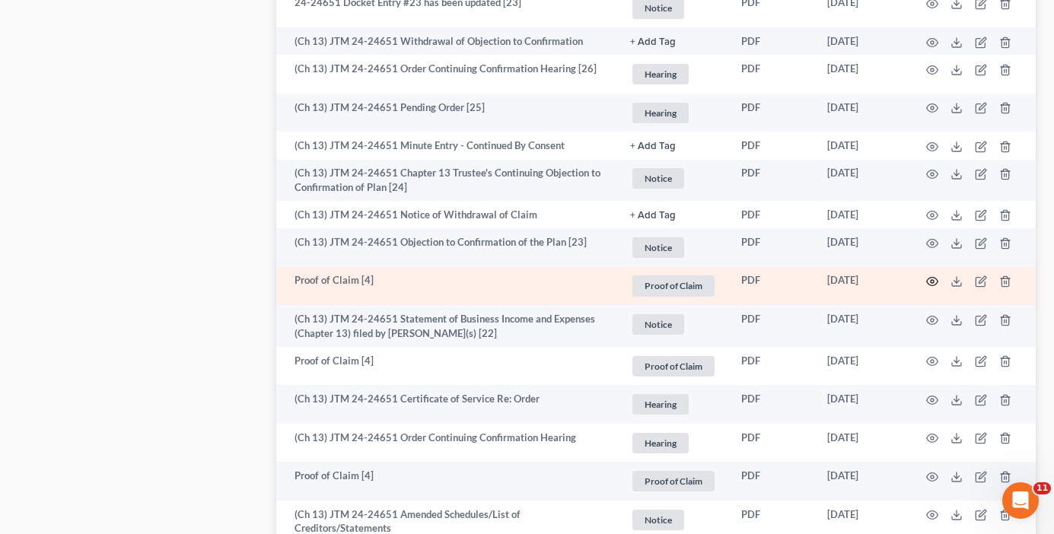
click at [933, 279] on icon "button" at bounding box center [932, 281] width 12 height 12
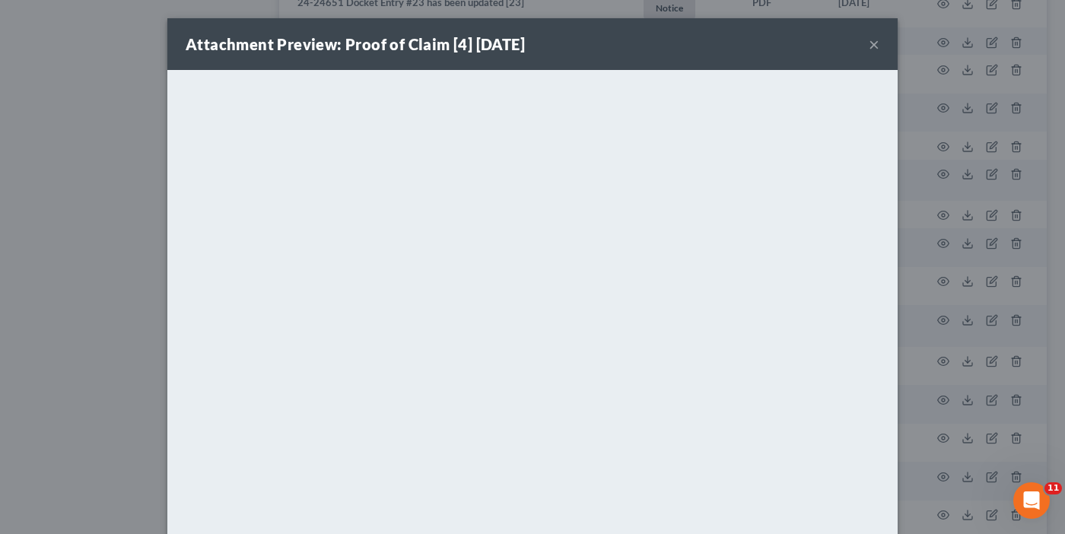
drag, startPoint x: 864, startPoint y: 45, endPoint x: 94, endPoint y: 385, distance: 841.8
click at [869, 45] on button "×" at bounding box center [874, 44] width 11 height 18
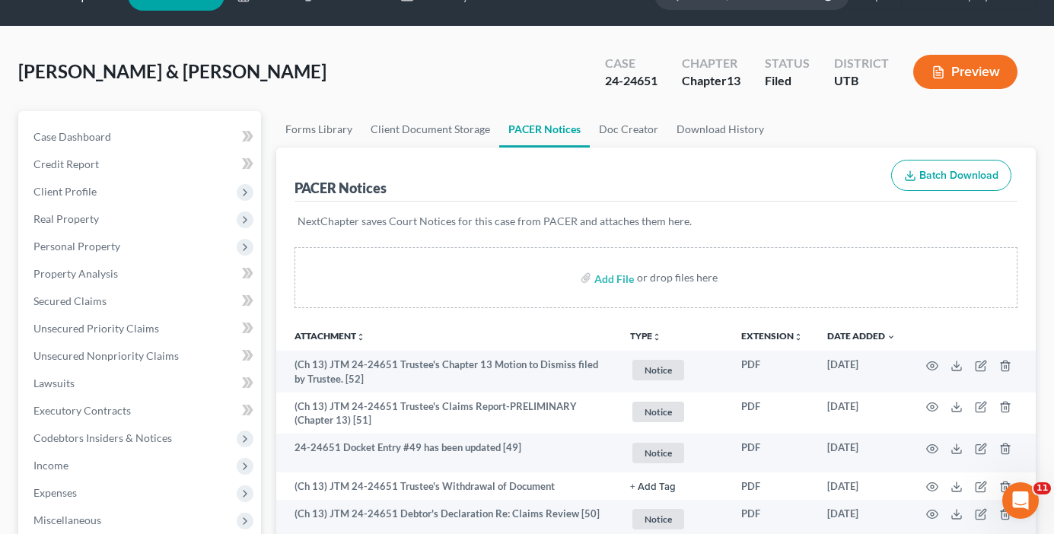
scroll to position [0, 0]
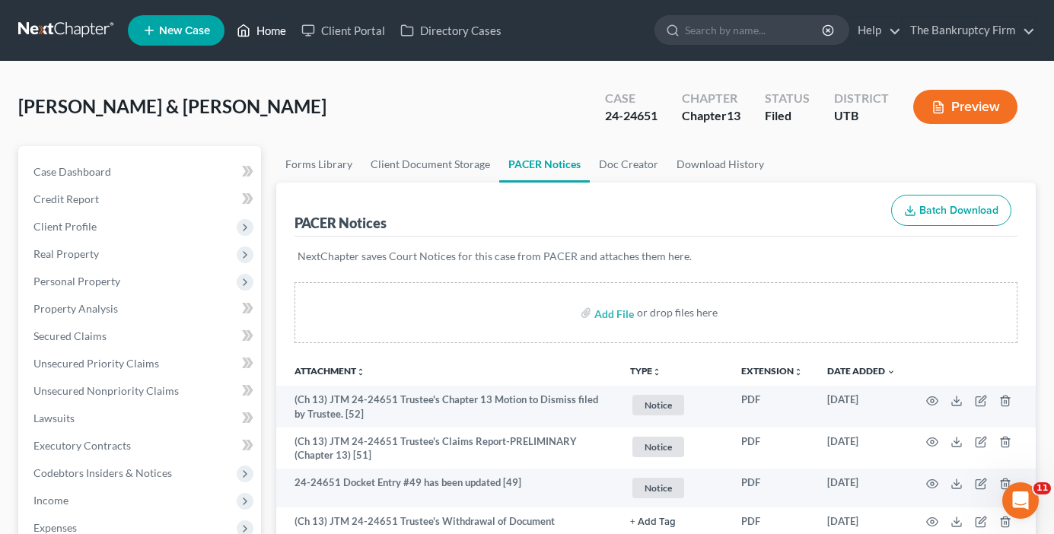
click at [269, 28] on link "Home" at bounding box center [261, 30] width 65 height 27
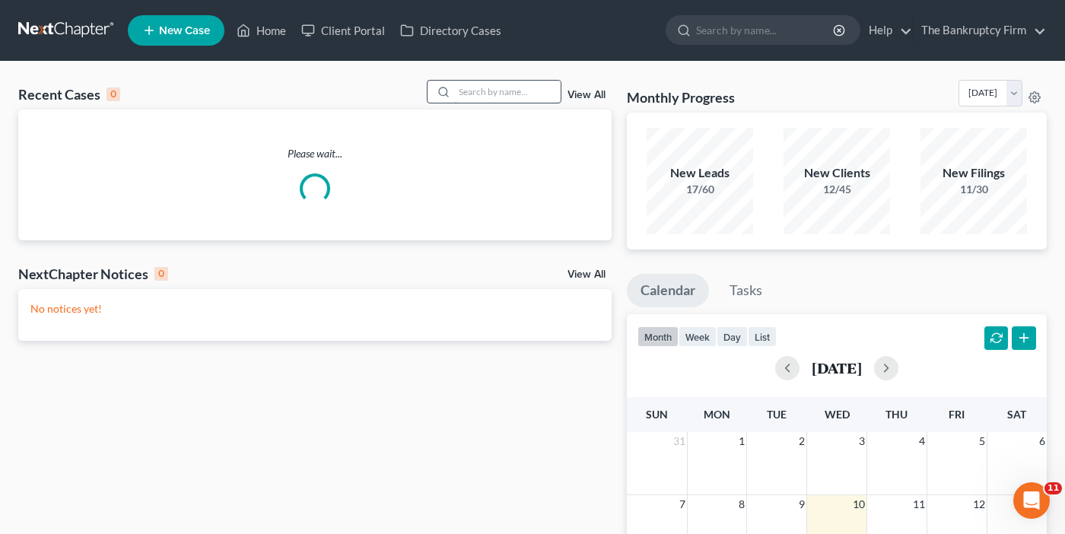
click at [498, 80] on div at bounding box center [494, 92] width 135 height 24
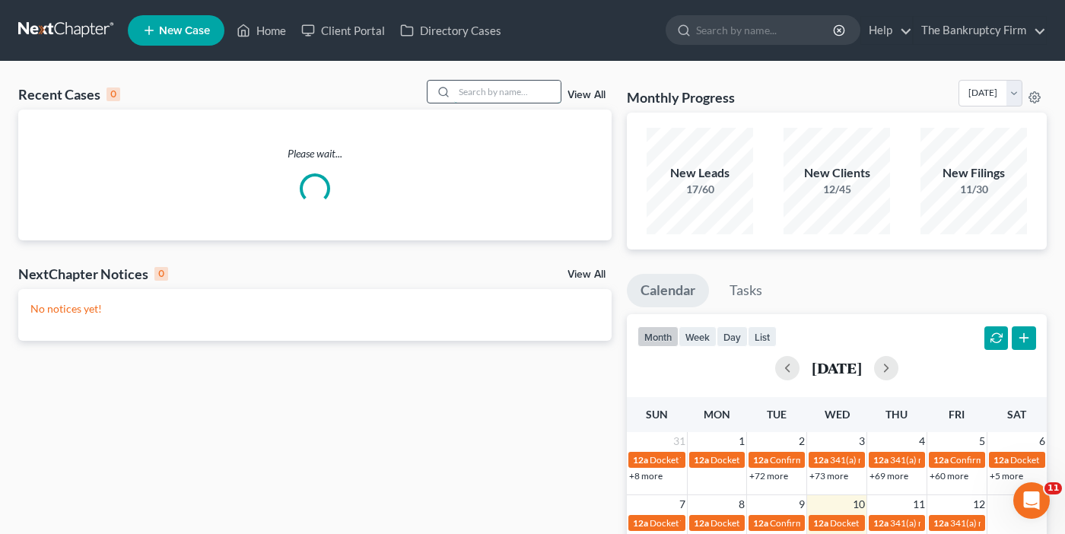
click at [482, 91] on input "search" at bounding box center [507, 92] width 107 height 22
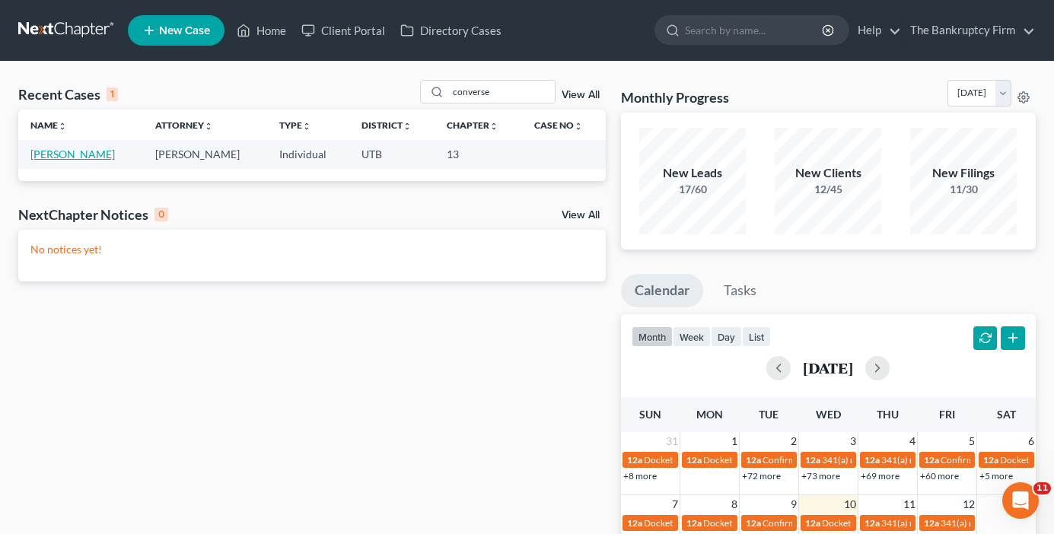
click at [78, 161] on link "[PERSON_NAME]" at bounding box center [72, 154] width 84 height 13
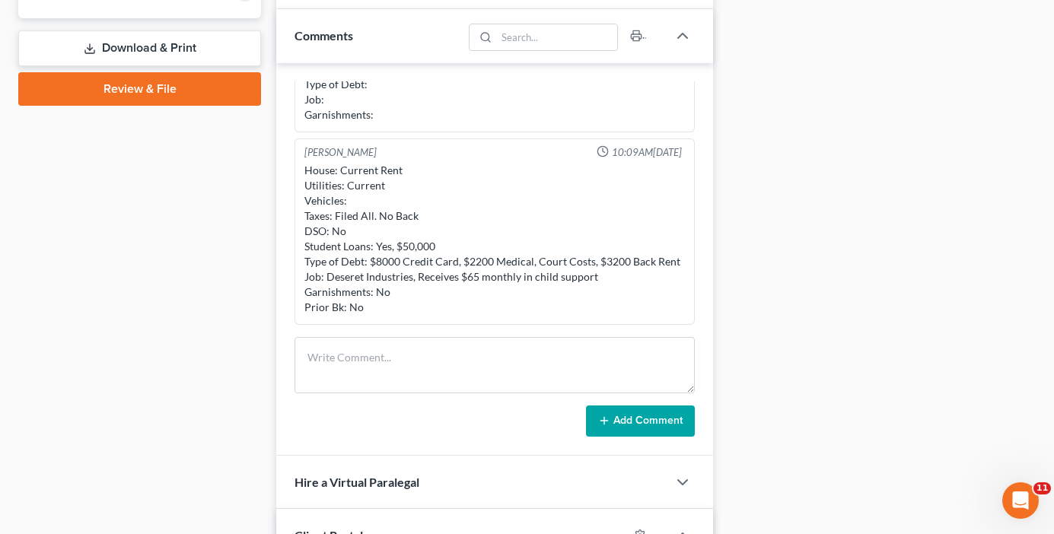
scroll to position [685, 0]
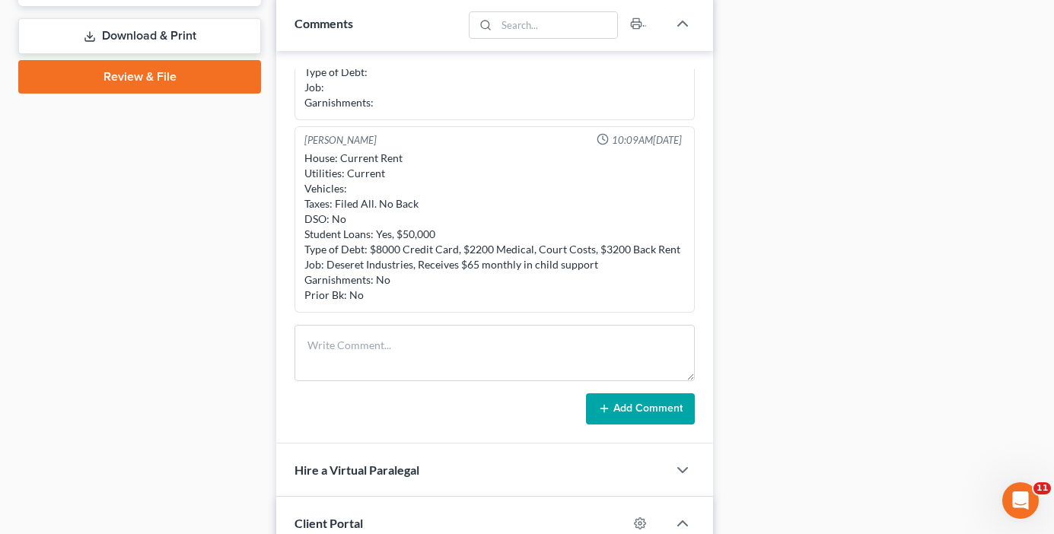
click at [257, 222] on div "Case Dashboard Payments Invoices Payments Payments Credit Report Client Profile" at bounding box center [140, 159] width 258 height 1397
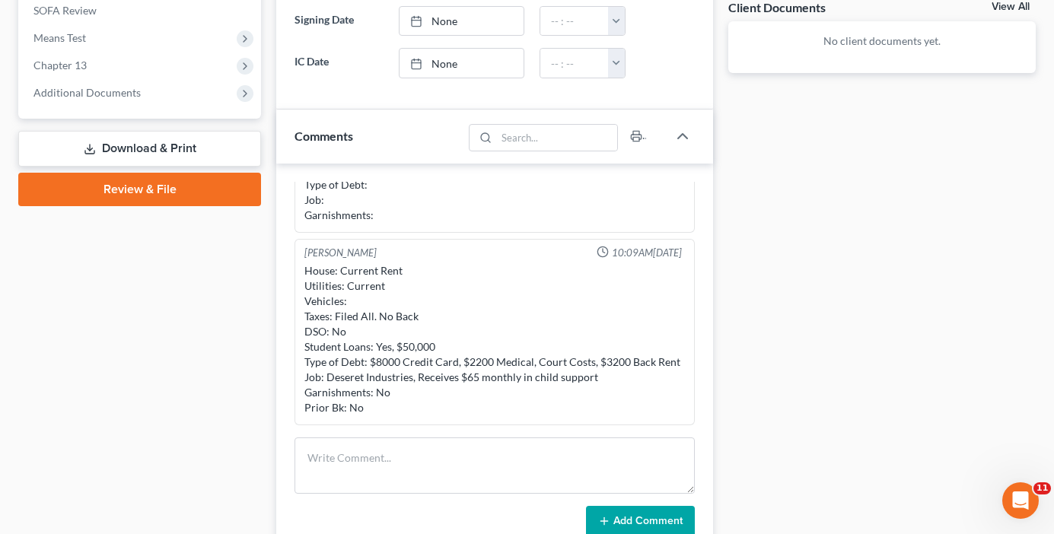
scroll to position [609, 0]
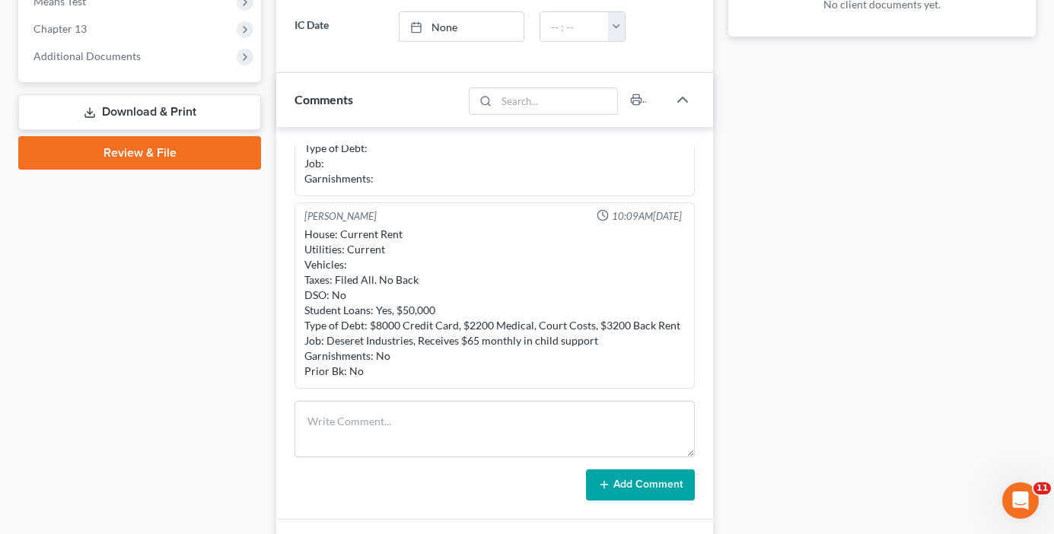
click at [266, 386] on div "Case Dashboard Payments Invoices Payments Payments Credit Report Client Profile" at bounding box center [140, 235] width 258 height 1397
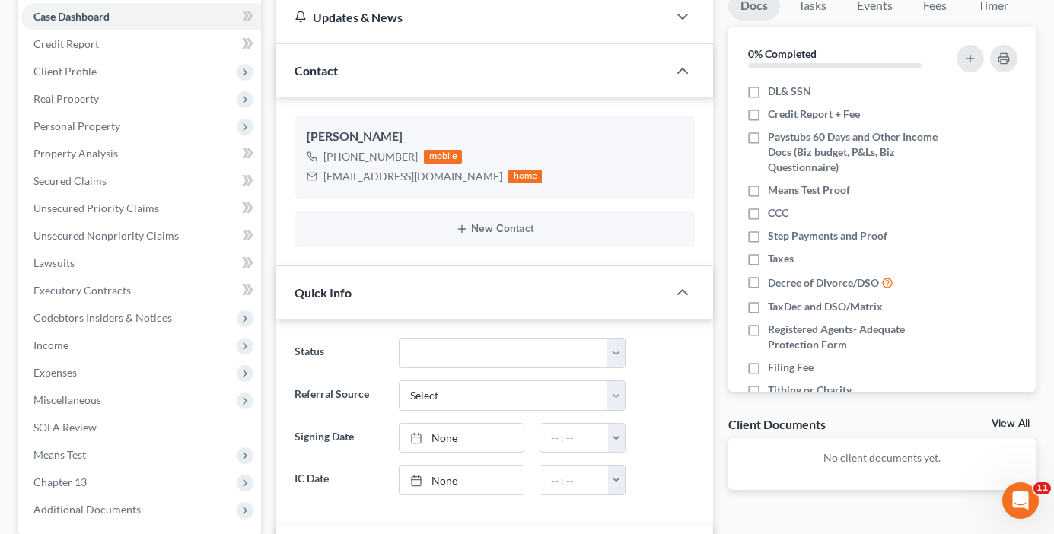
scroll to position [0, 0]
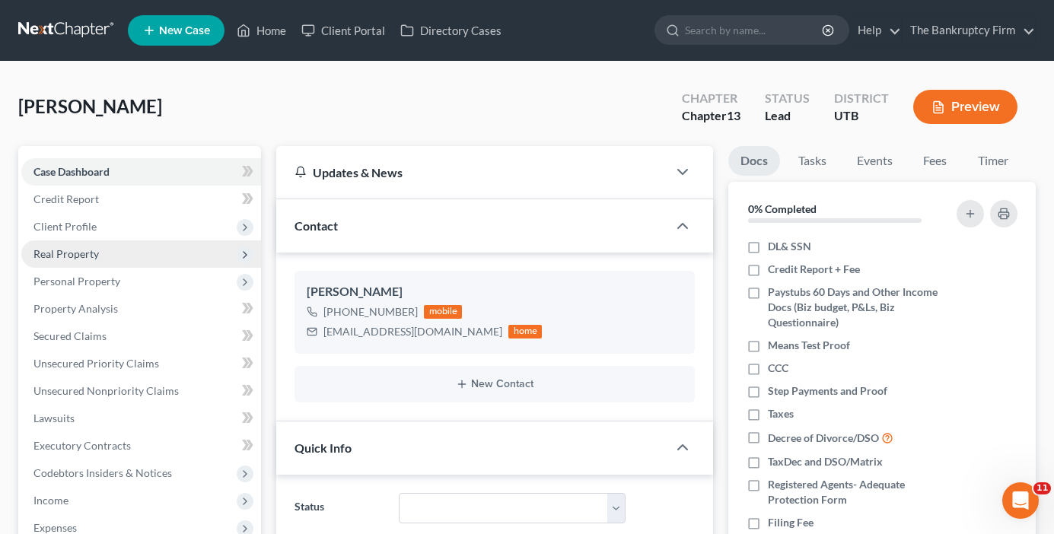
drag, startPoint x: 80, startPoint y: 221, endPoint x: 72, endPoint y: 253, distance: 32.8
click at [80, 221] on span "Client Profile" at bounding box center [64, 226] width 63 height 13
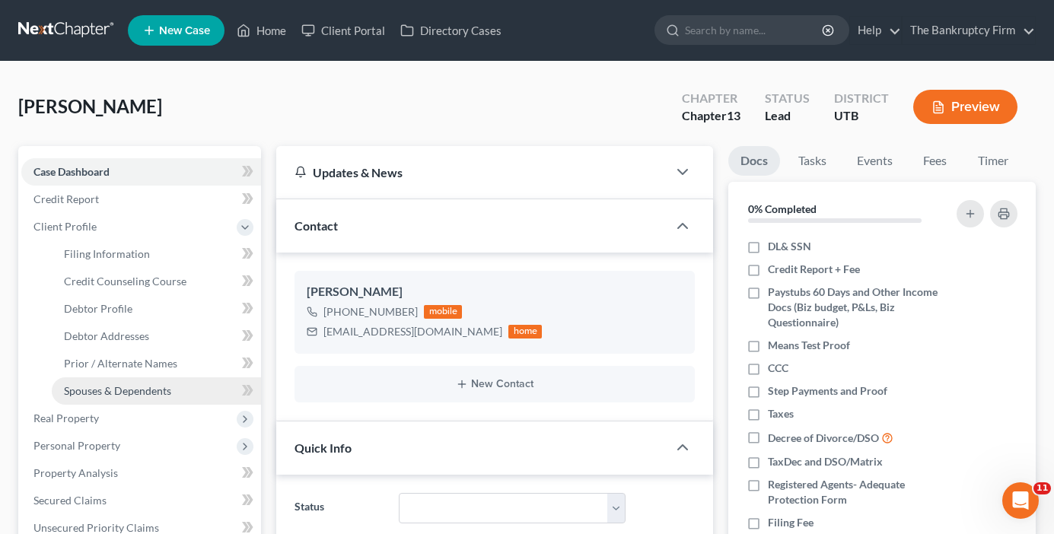
click at [116, 384] on span "Spouses & Dependents" at bounding box center [117, 390] width 107 height 13
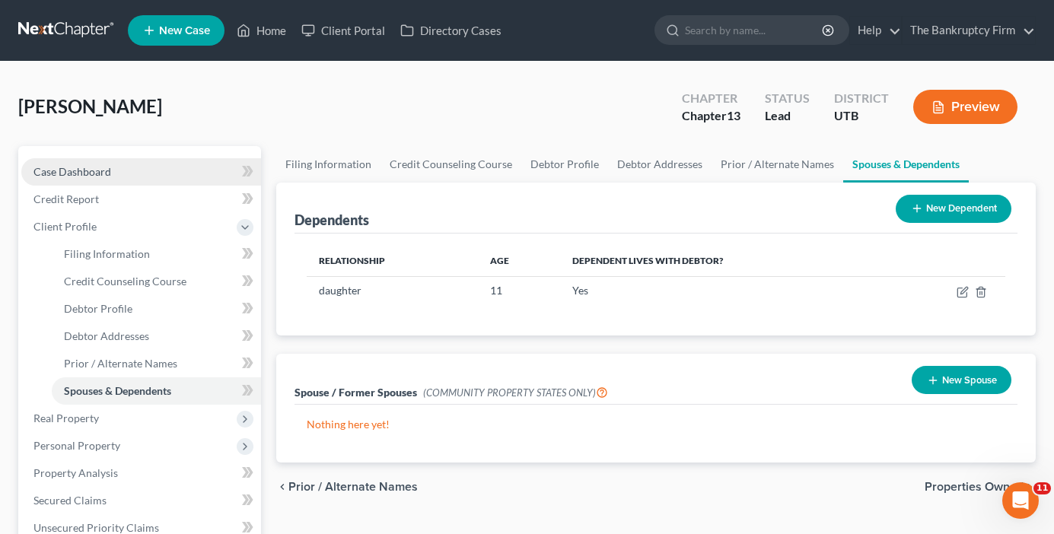
click at [152, 170] on link "Case Dashboard" at bounding box center [141, 171] width 240 height 27
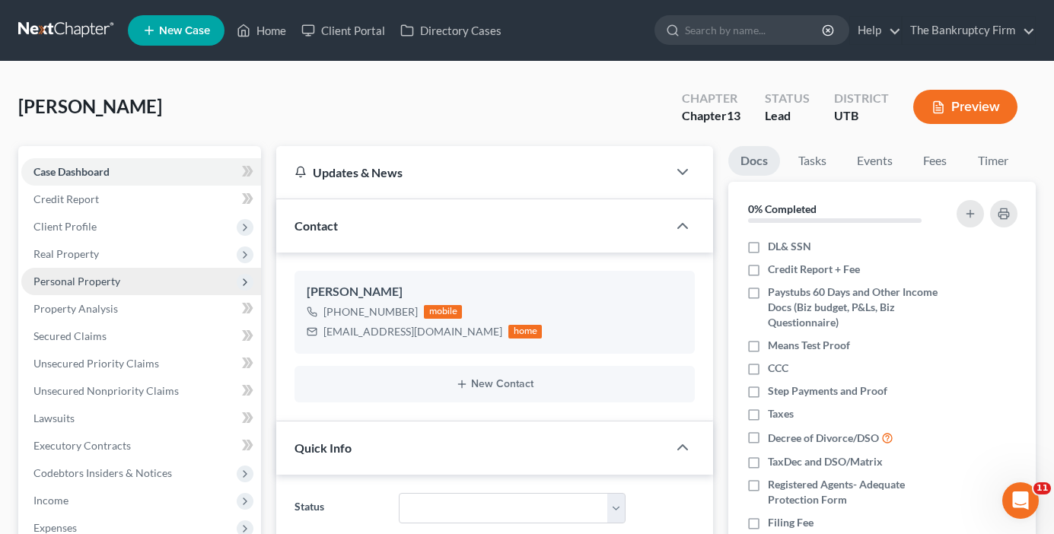
click at [66, 276] on span "Personal Property" at bounding box center [76, 281] width 87 height 13
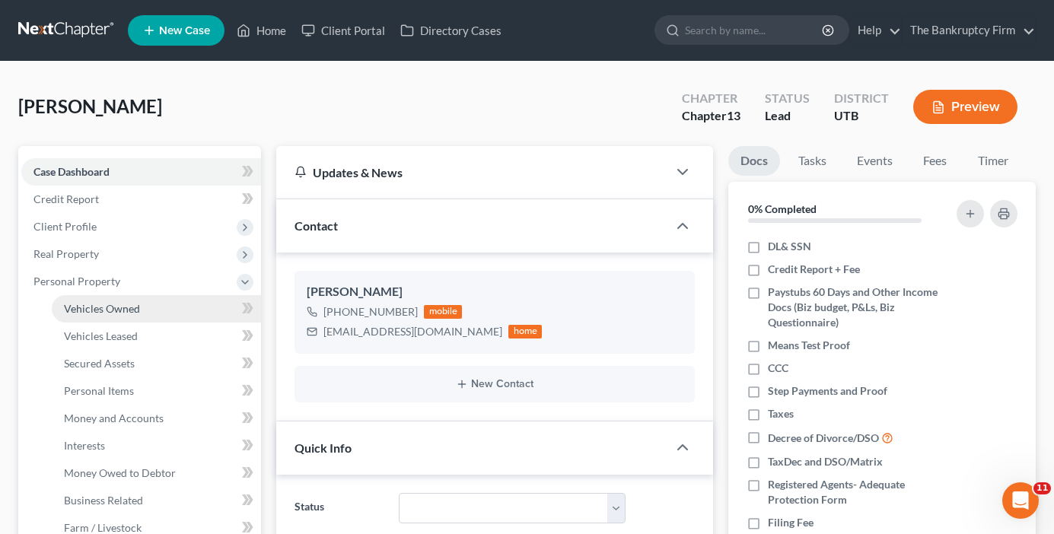
click at [134, 311] on span "Vehicles Owned" at bounding box center [102, 308] width 76 height 13
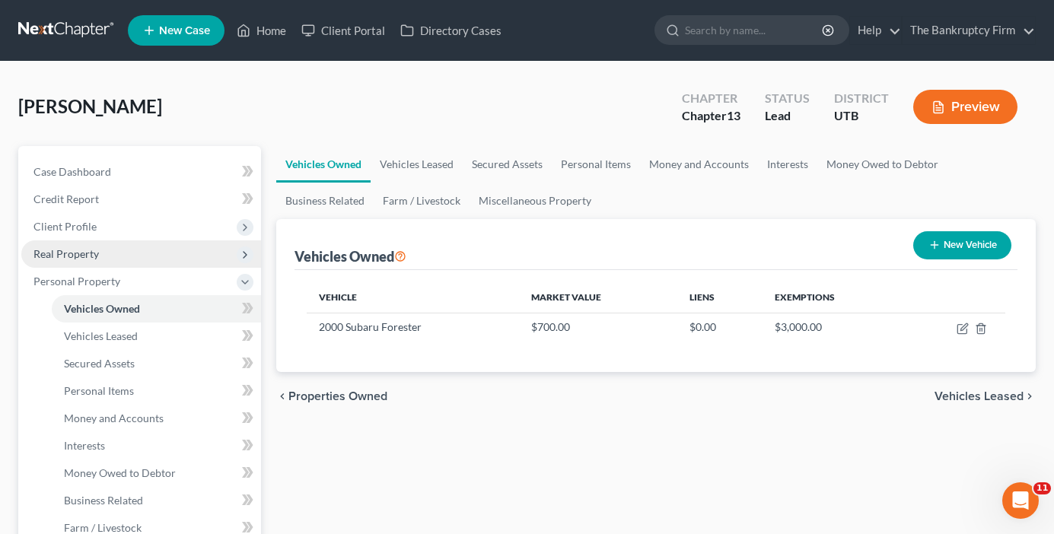
click at [91, 244] on span "Real Property" at bounding box center [141, 253] width 240 height 27
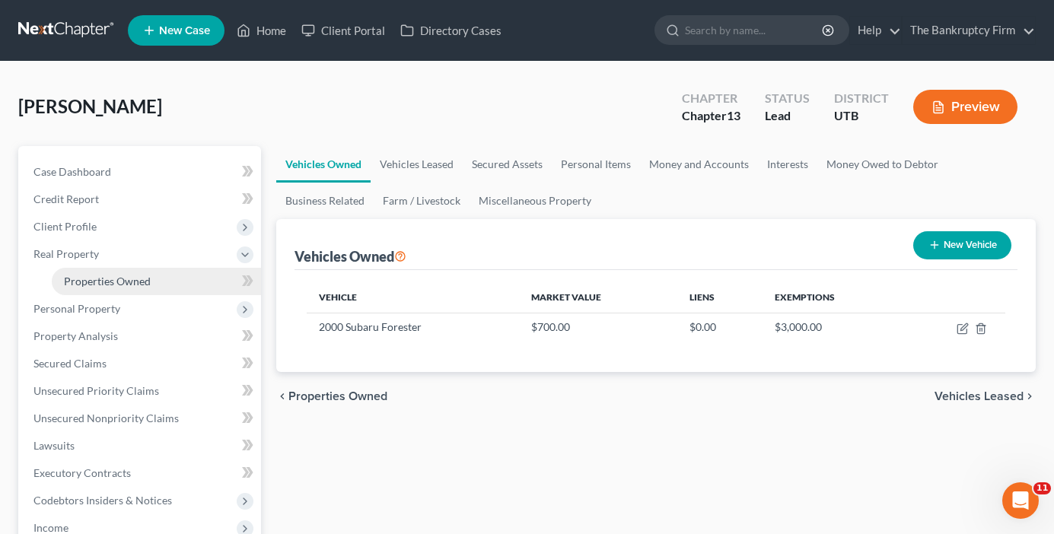
click at [107, 277] on span "Properties Owned" at bounding box center [107, 281] width 87 height 13
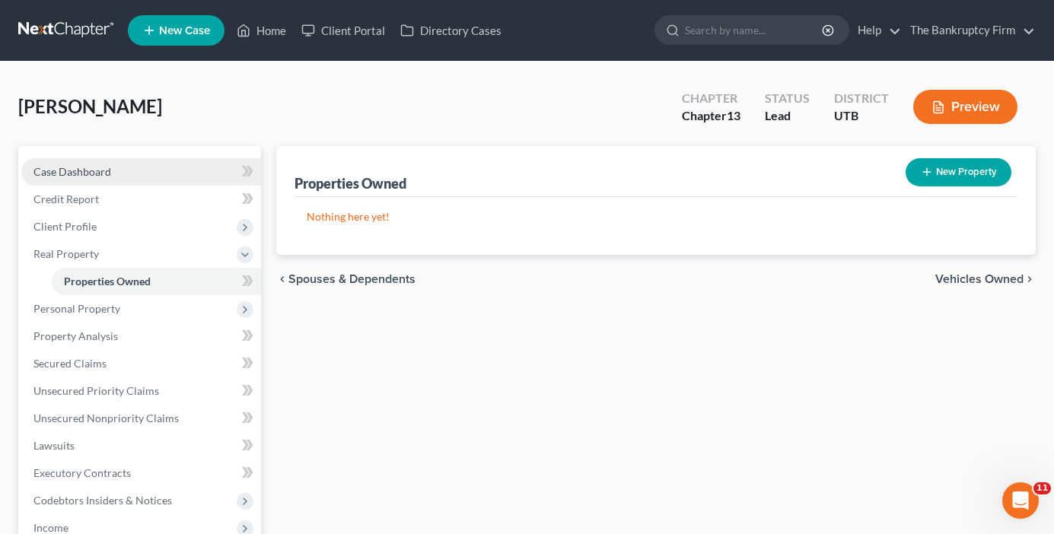
click at [109, 168] on span "Case Dashboard" at bounding box center [72, 171] width 78 height 13
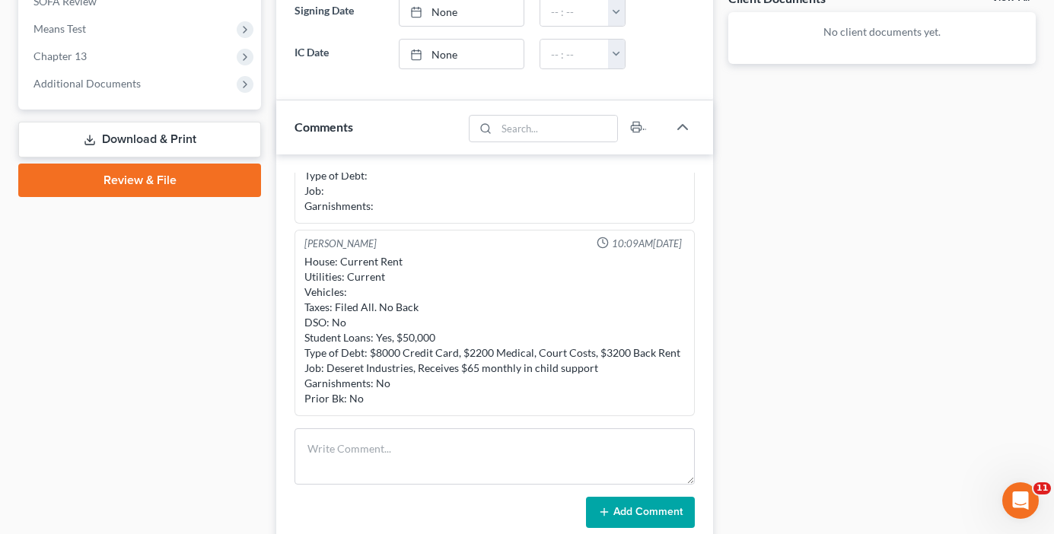
scroll to position [609, 0]
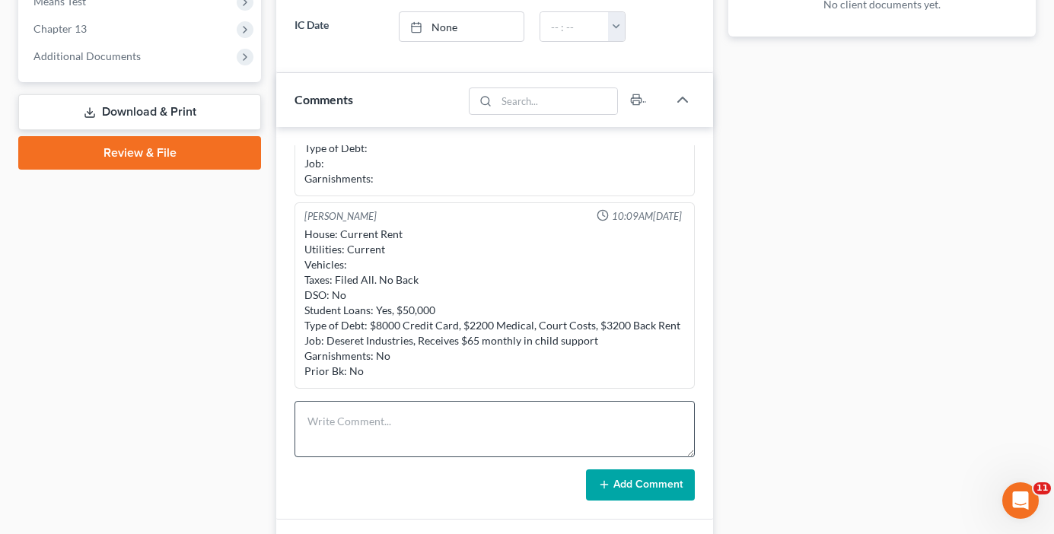
drag, startPoint x: 258, startPoint y: 332, endPoint x: 351, endPoint y: 412, distance: 123.0
click at [259, 332] on div "Case Dashboard Payments Invoices Payments Payments Credit Report Client Profile" at bounding box center [140, 235] width 258 height 1397
click at [340, 422] on textarea at bounding box center [494, 429] width 400 height 56
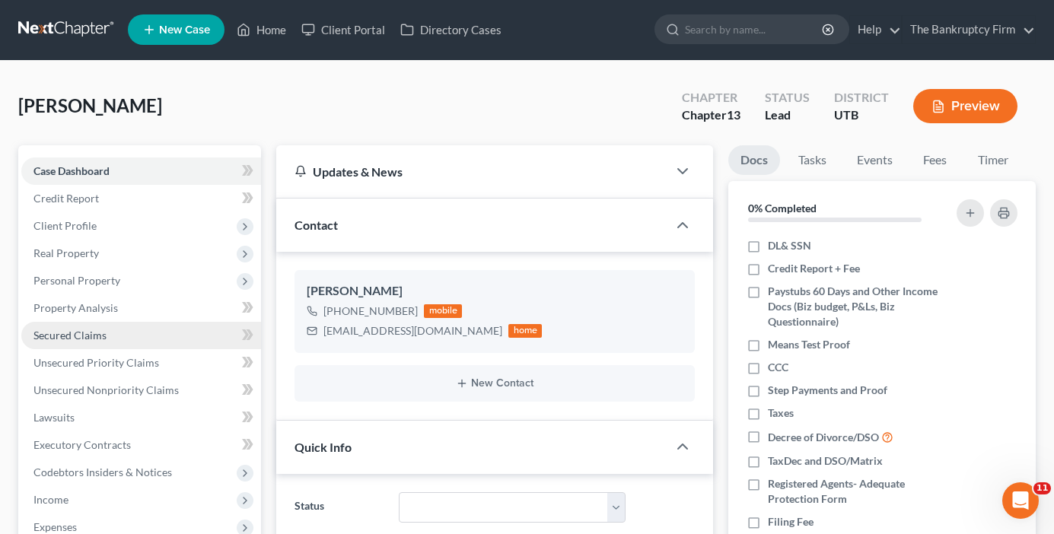
scroll to position [0, 0]
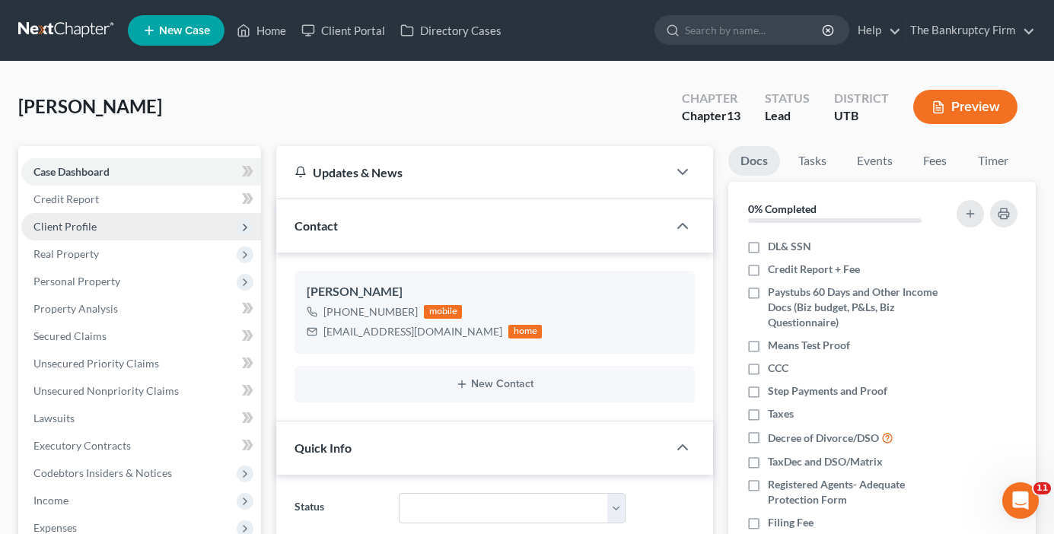
click at [77, 227] on span "Client Profile" at bounding box center [64, 226] width 63 height 13
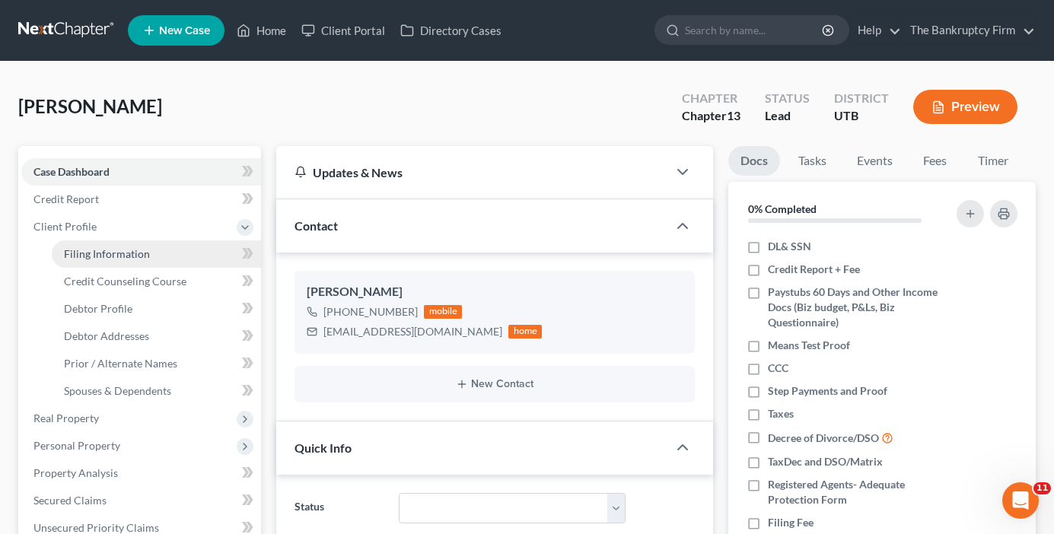
click at [123, 250] on span "Filing Information" at bounding box center [107, 253] width 86 height 13
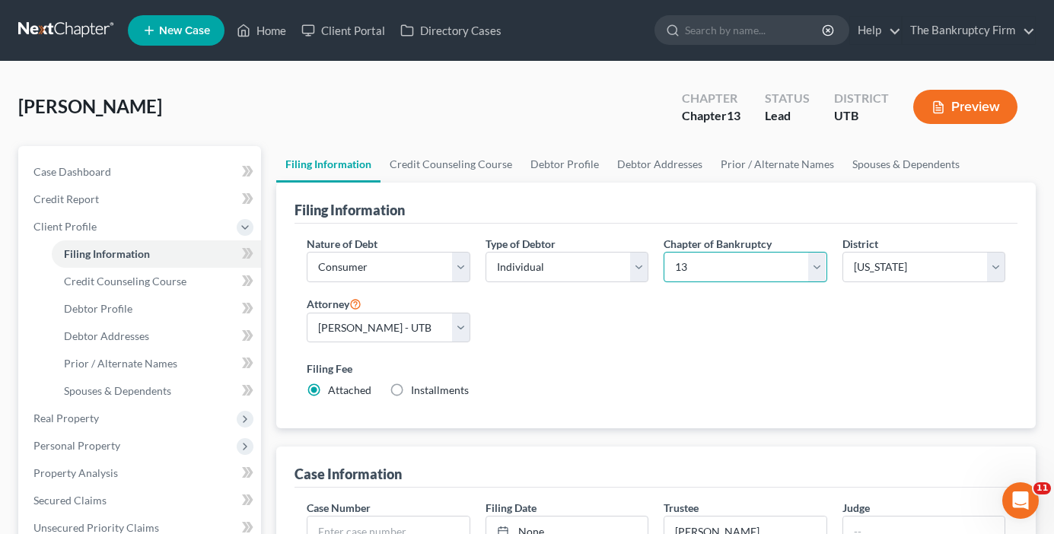
drag, startPoint x: 698, startPoint y: 276, endPoint x: 690, endPoint y: 282, distance: 9.3
click at [698, 275] on select "Select 7 11 12 13" at bounding box center [744, 267] width 163 height 30
click at [663, 252] on select "Select 7 11 12 13" at bounding box center [744, 267] width 163 height 30
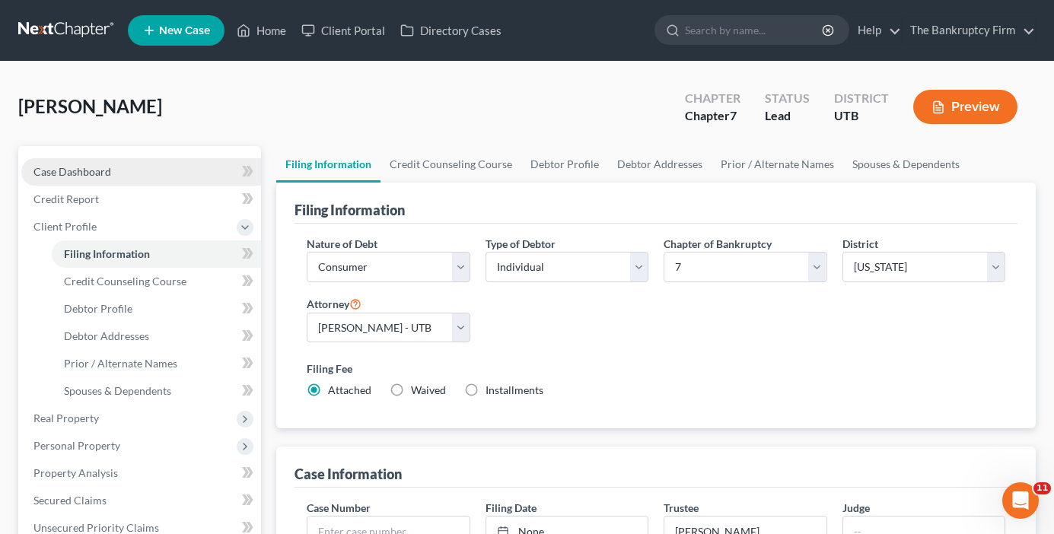
click at [113, 173] on link "Case Dashboard" at bounding box center [141, 171] width 240 height 27
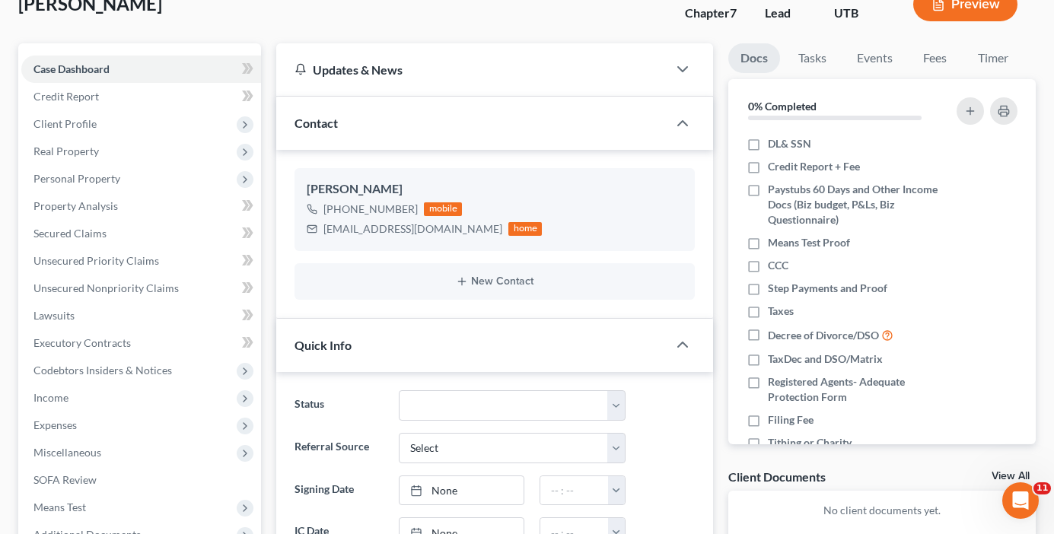
scroll to position [76, 0]
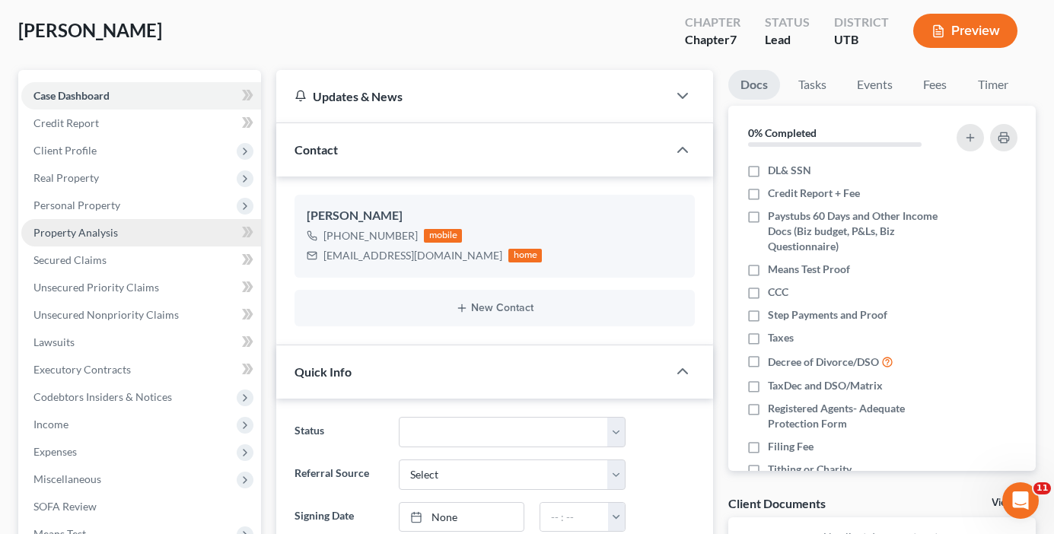
drag, startPoint x: 69, startPoint y: 210, endPoint x: 109, endPoint y: 234, distance: 46.5
click at [69, 209] on span "Personal Property" at bounding box center [76, 205] width 87 height 13
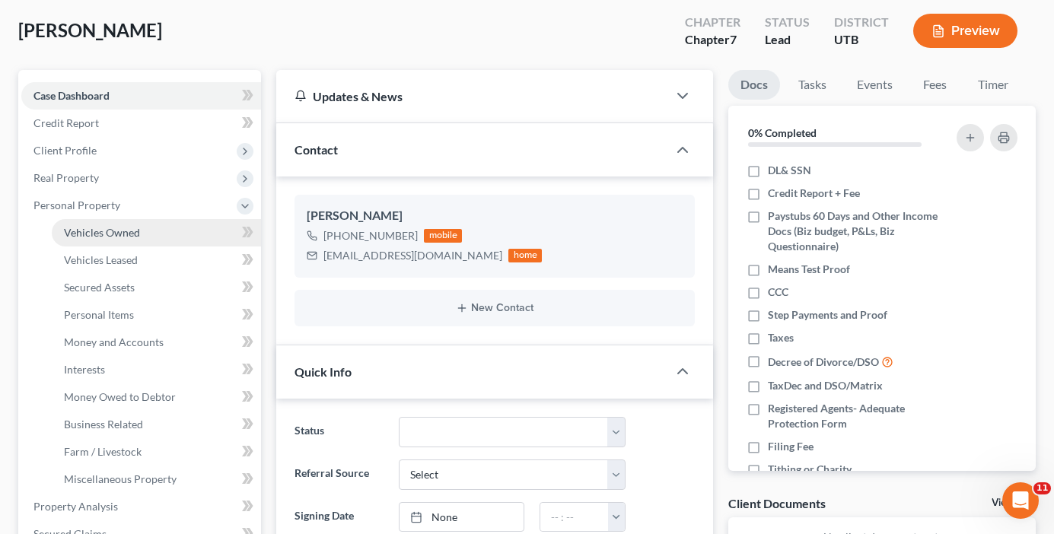
click at [101, 240] on link "Vehicles Owned" at bounding box center [156, 232] width 209 height 27
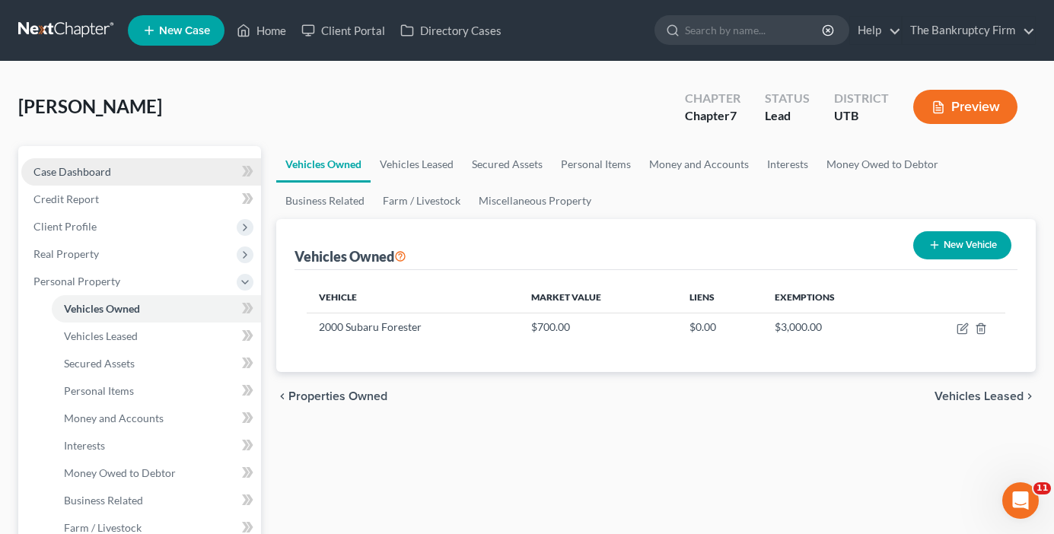
click at [87, 176] on span "Case Dashboard" at bounding box center [72, 171] width 78 height 13
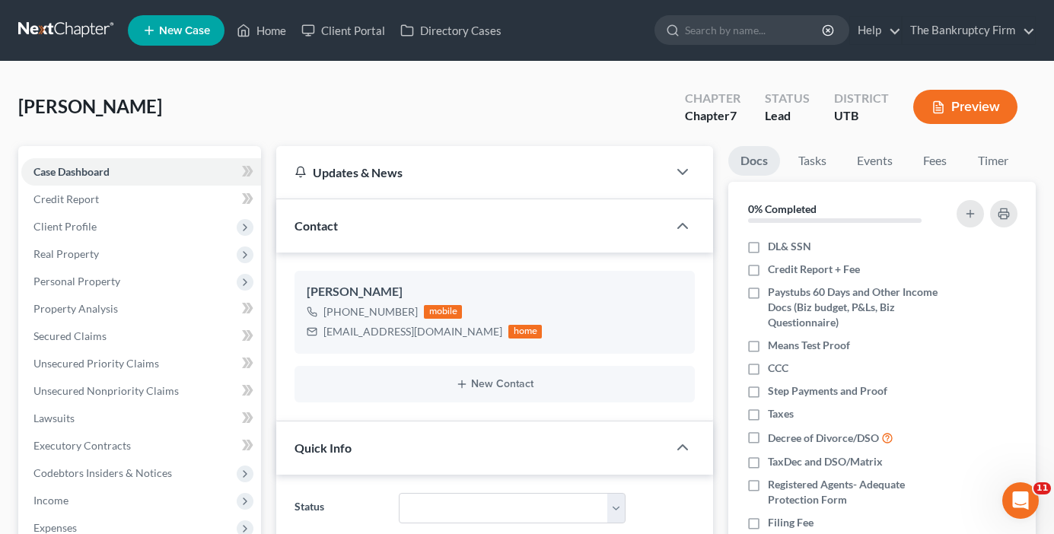
scroll to position [135, 0]
drag, startPoint x: 280, startPoint y: 91, endPoint x: 272, endPoint y: 38, distance: 53.2
click at [279, 88] on div "[PERSON_NAME] Upgraded Chapter Chapter 7 Status Lead District UTB Preview" at bounding box center [526, 113] width 1017 height 66
click at [272, 38] on link "Home" at bounding box center [261, 30] width 65 height 27
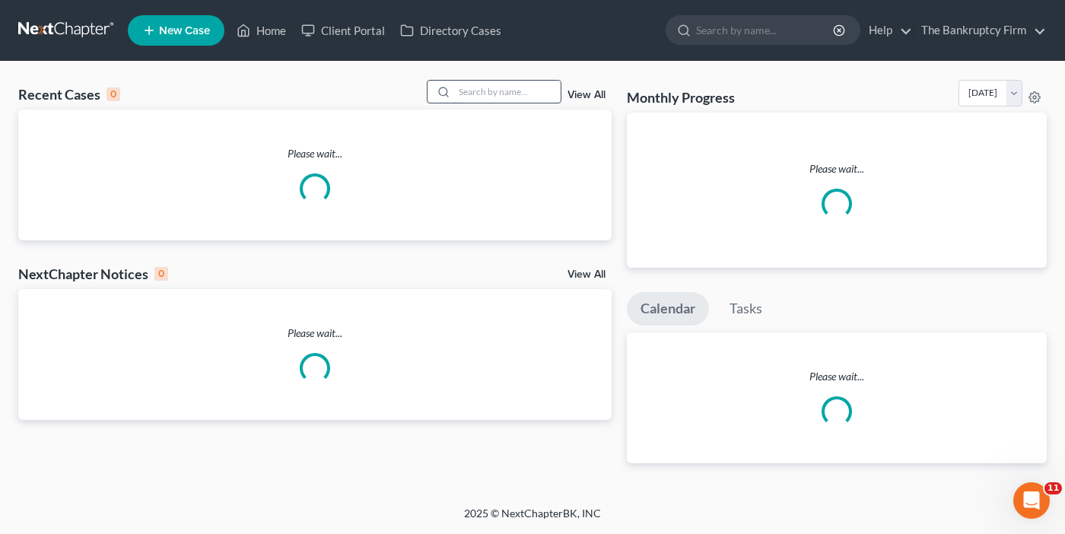
click at [504, 89] on input "search" at bounding box center [507, 92] width 107 height 22
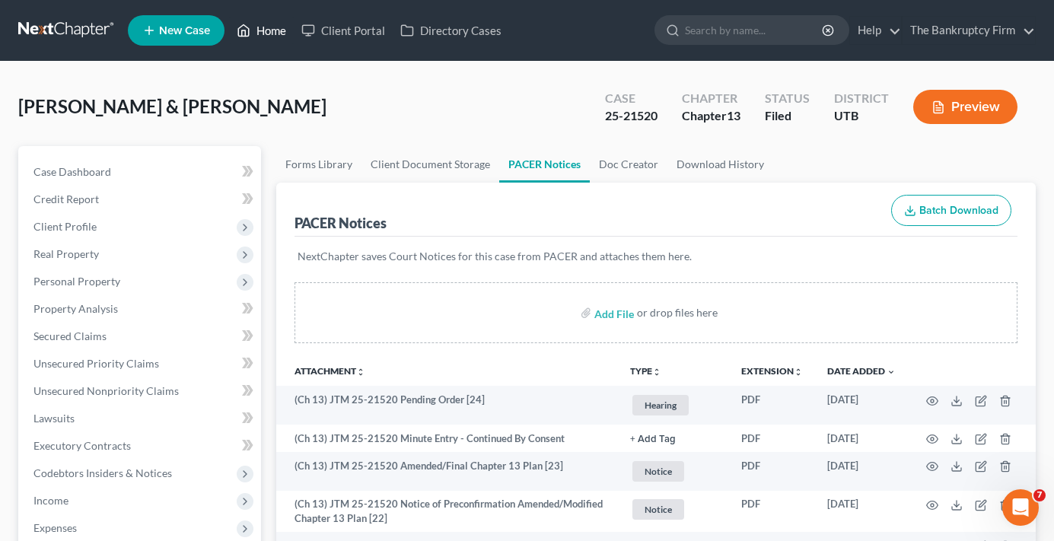
click at [262, 33] on link "Home" at bounding box center [261, 30] width 65 height 27
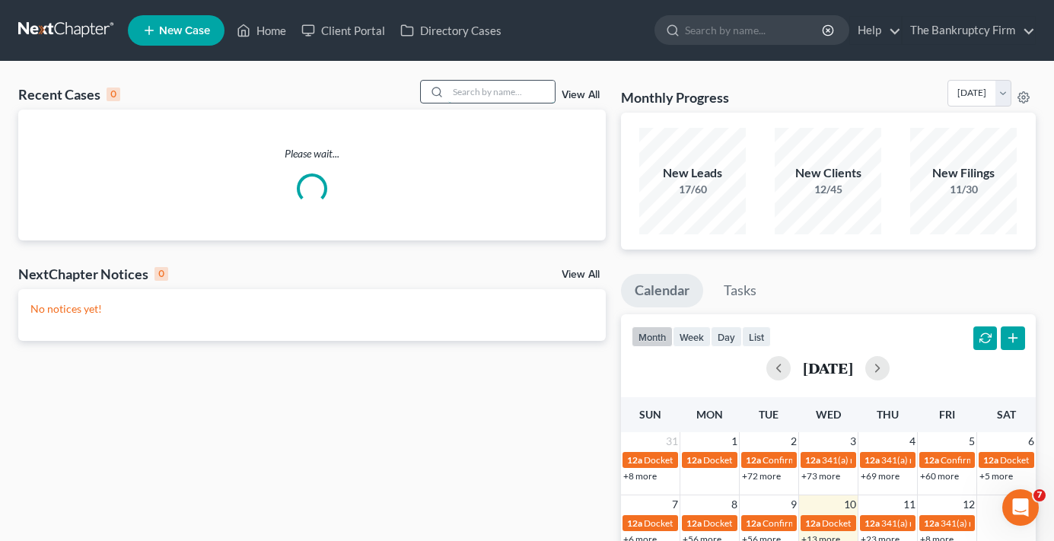
click at [466, 90] on input "search" at bounding box center [501, 92] width 107 height 22
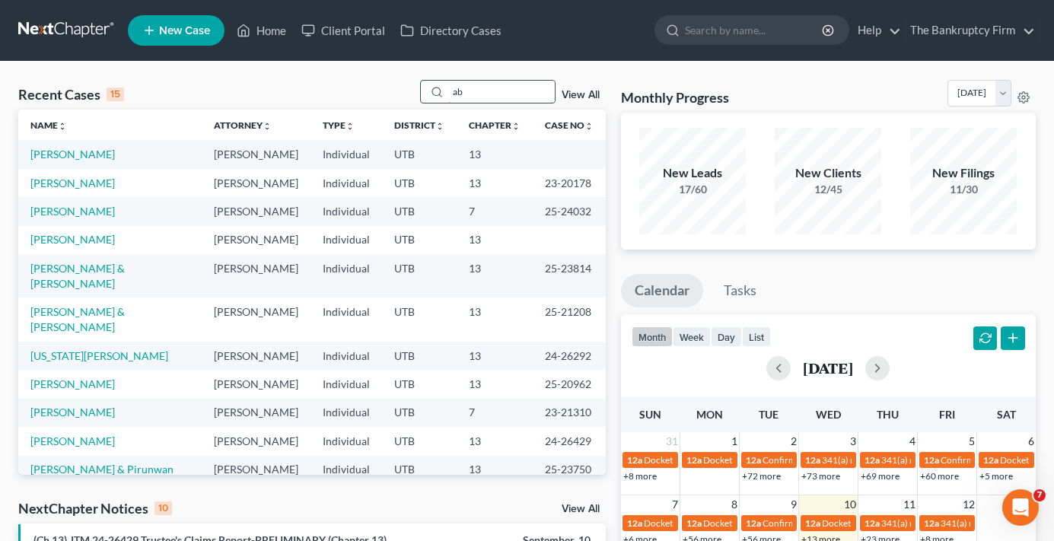
type input "a"
type input "trinchero"
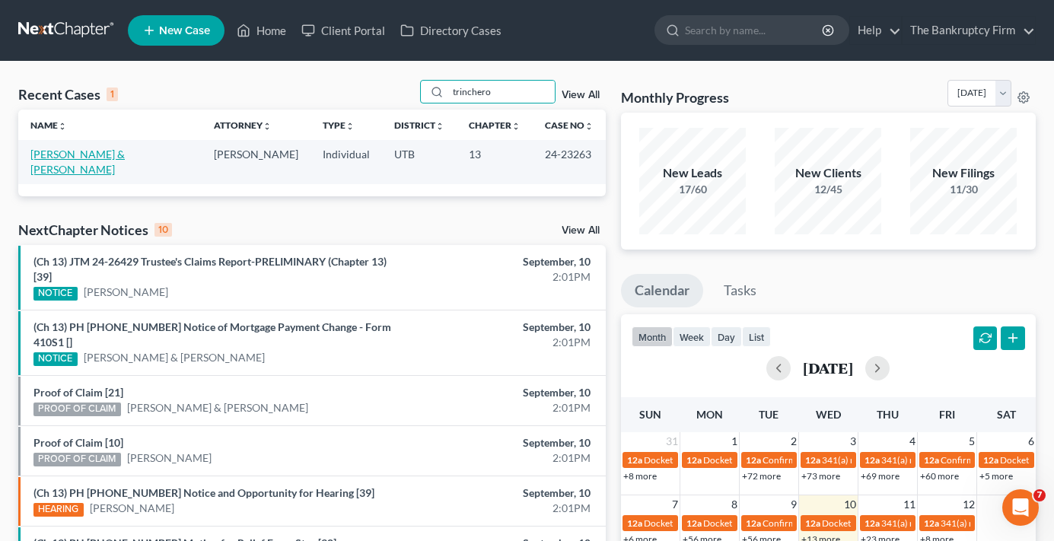
click at [56, 156] on link "[PERSON_NAME] & [PERSON_NAME]" at bounding box center [77, 162] width 94 height 28
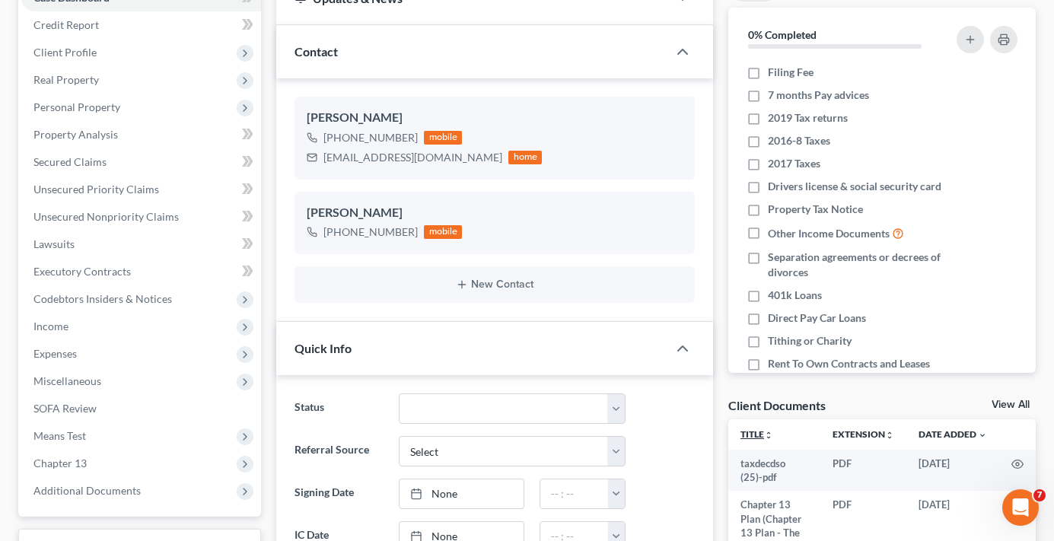
scroll to position [228, 0]
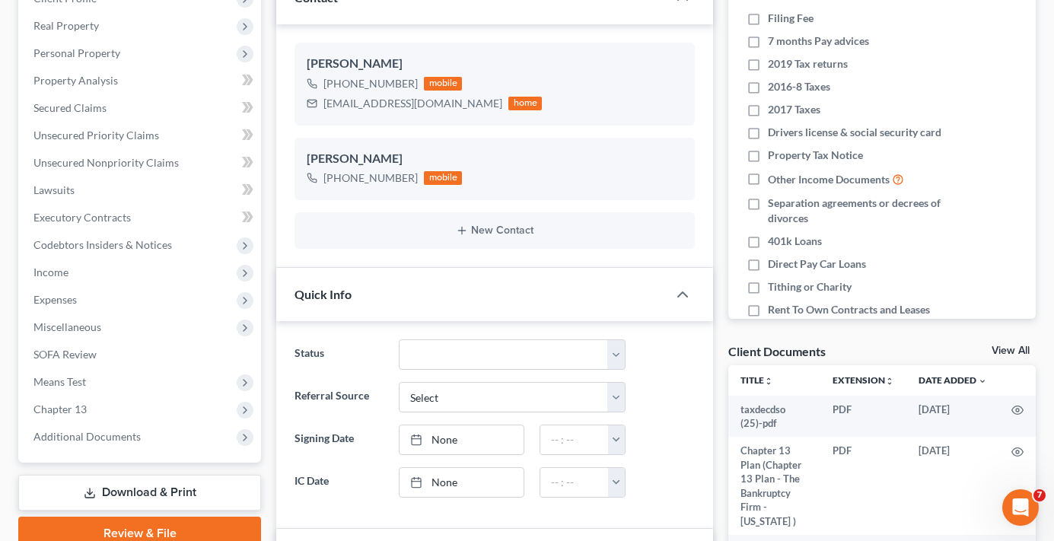
click at [1017, 348] on link "View All" at bounding box center [1010, 350] width 38 height 11
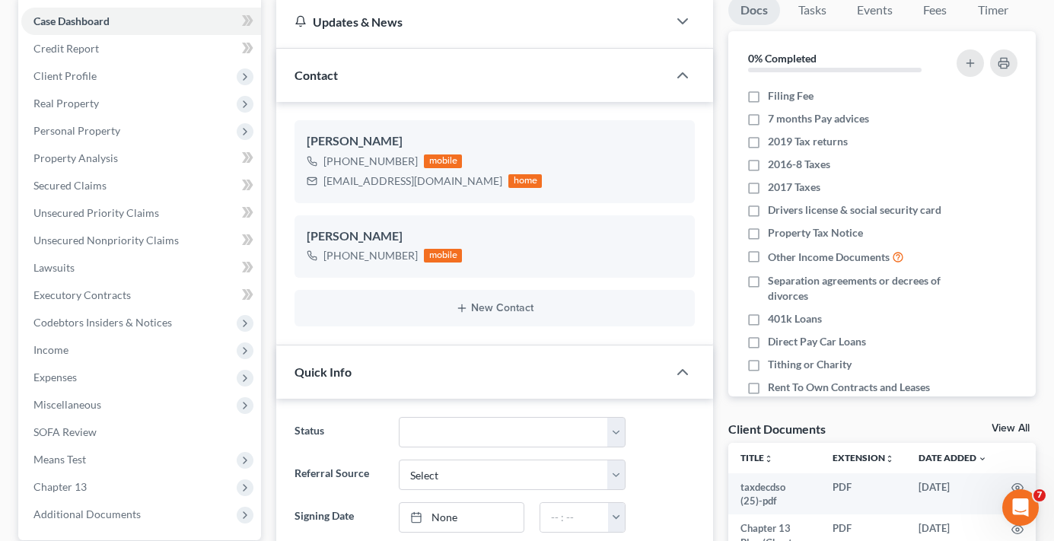
select select "30"
select select "26"
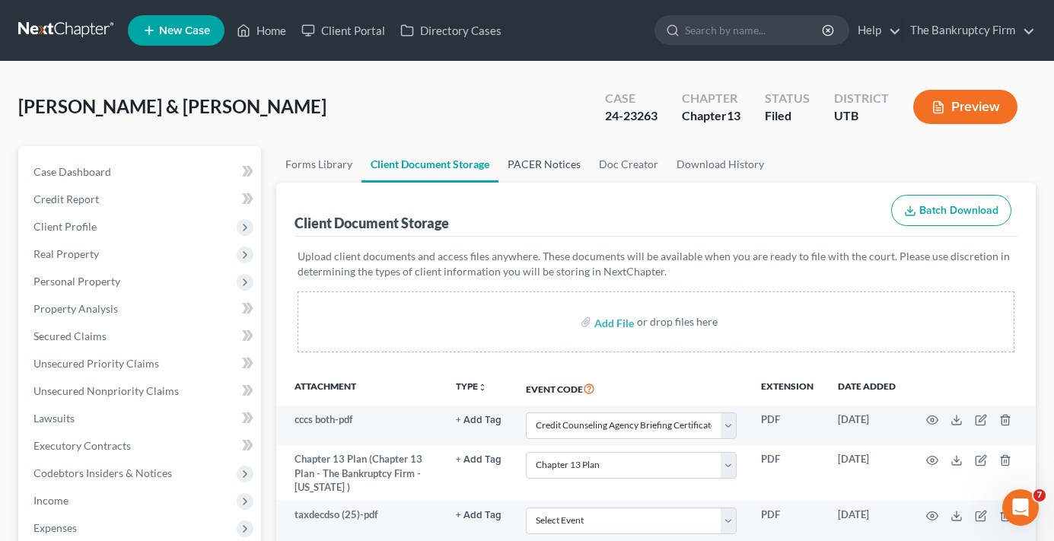
click at [524, 170] on link "PACER Notices" at bounding box center [543, 164] width 91 height 37
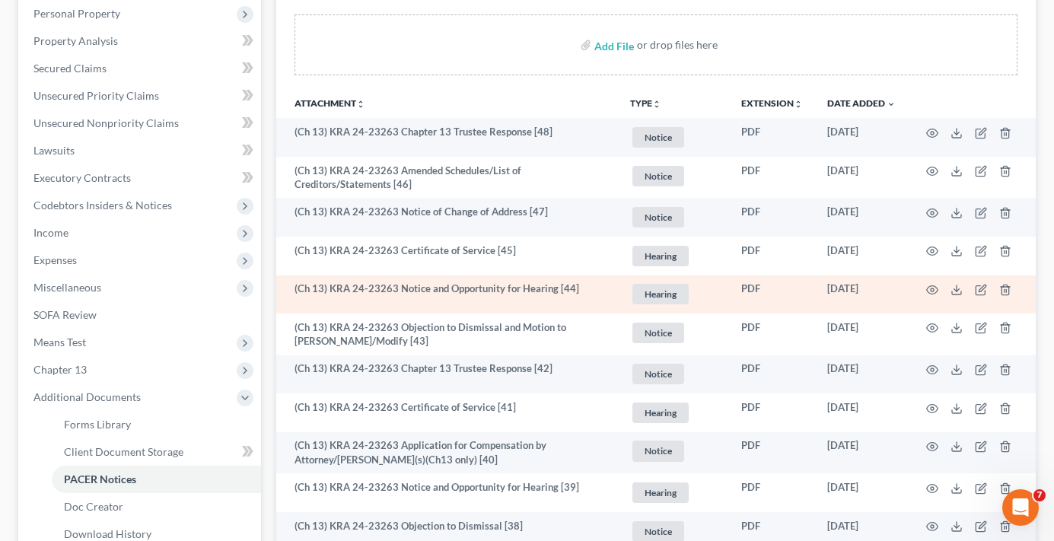
scroll to position [304, 0]
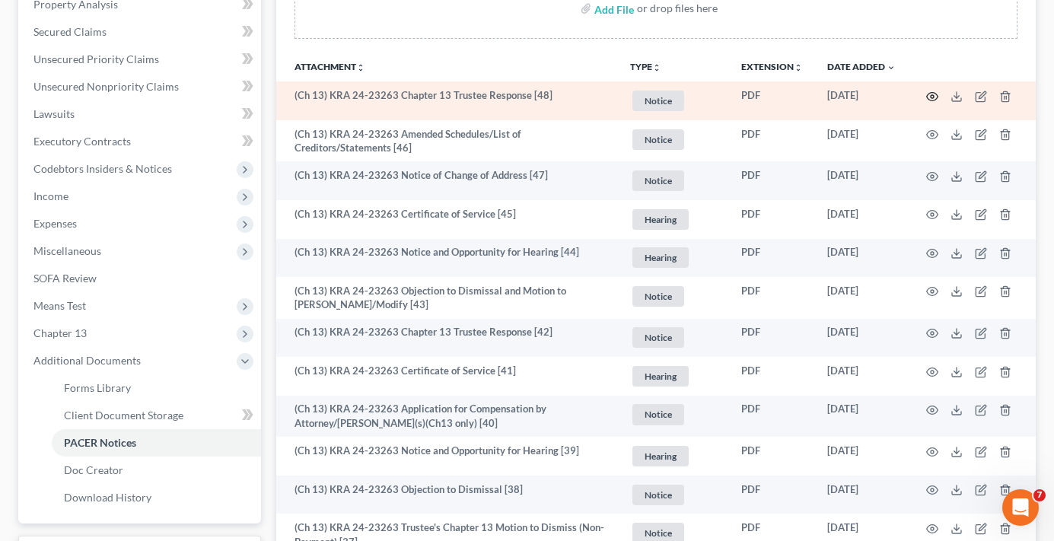
click at [932, 100] on icon "button" at bounding box center [932, 96] width 11 height 8
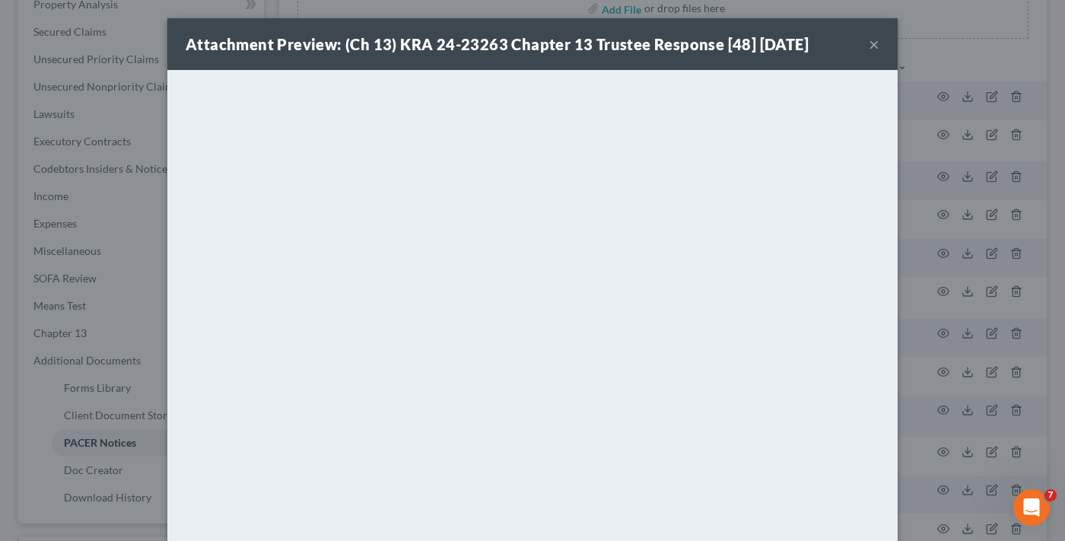
click at [869, 43] on button "×" at bounding box center [874, 44] width 11 height 18
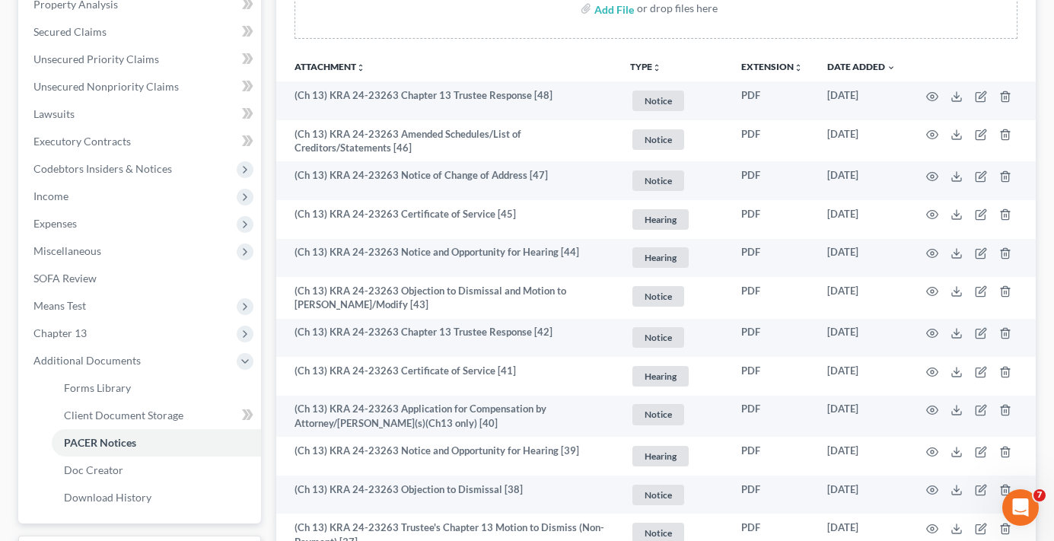
click at [775, 40] on div "Add File or drop files here" at bounding box center [655, 14] width 759 height 73
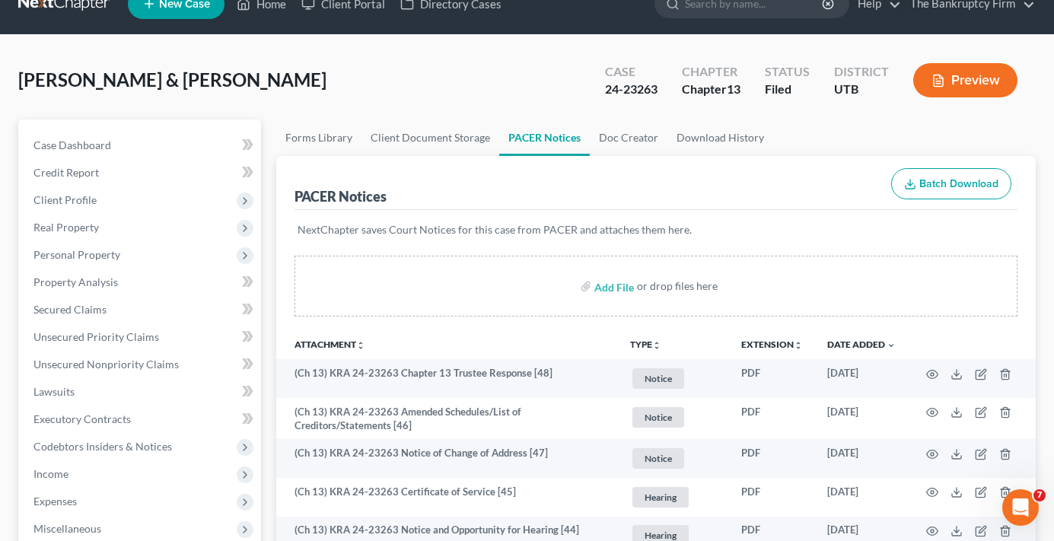
scroll to position [0, 0]
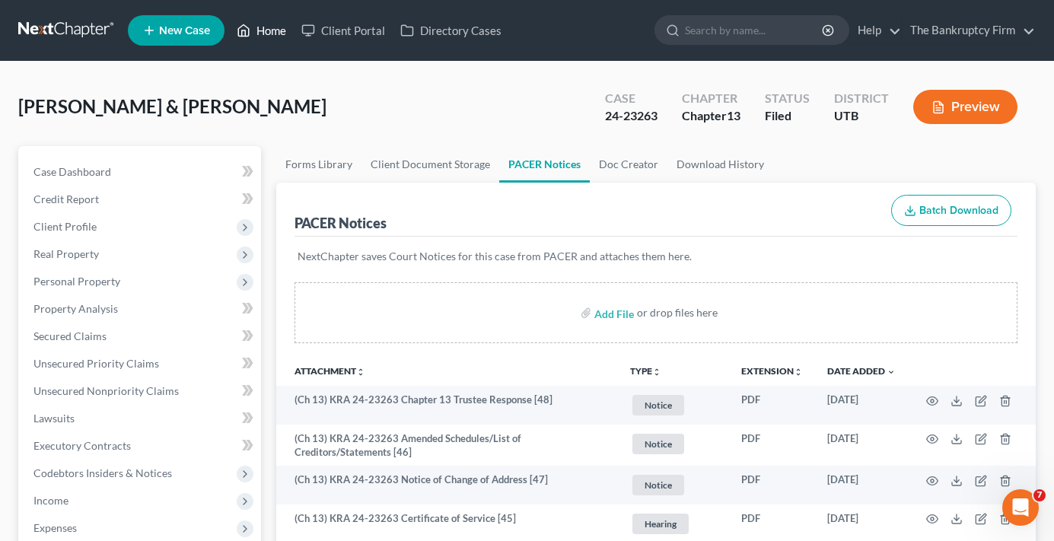
click at [267, 33] on link "Home" at bounding box center [261, 30] width 65 height 27
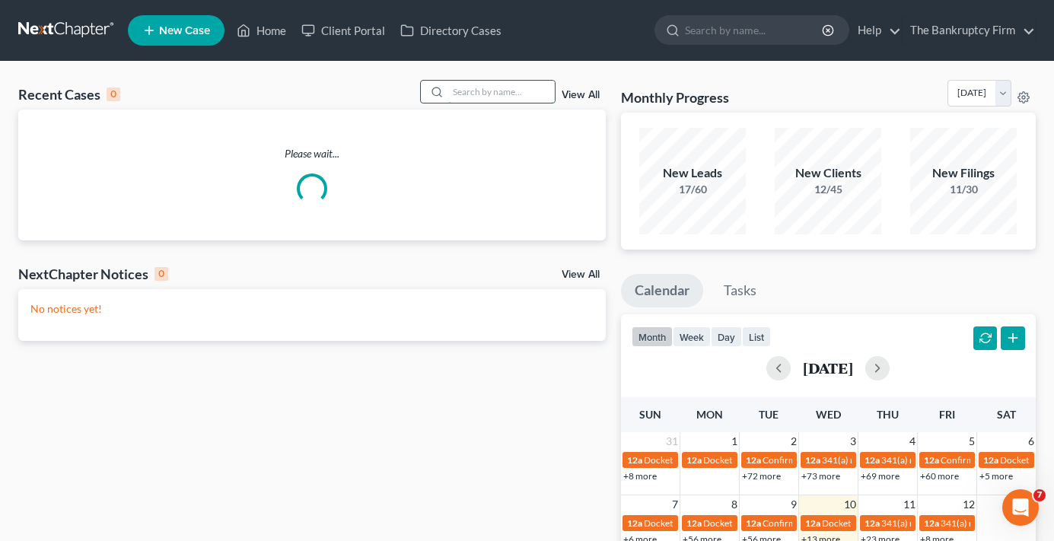
click at [487, 95] on input "search" at bounding box center [501, 92] width 107 height 22
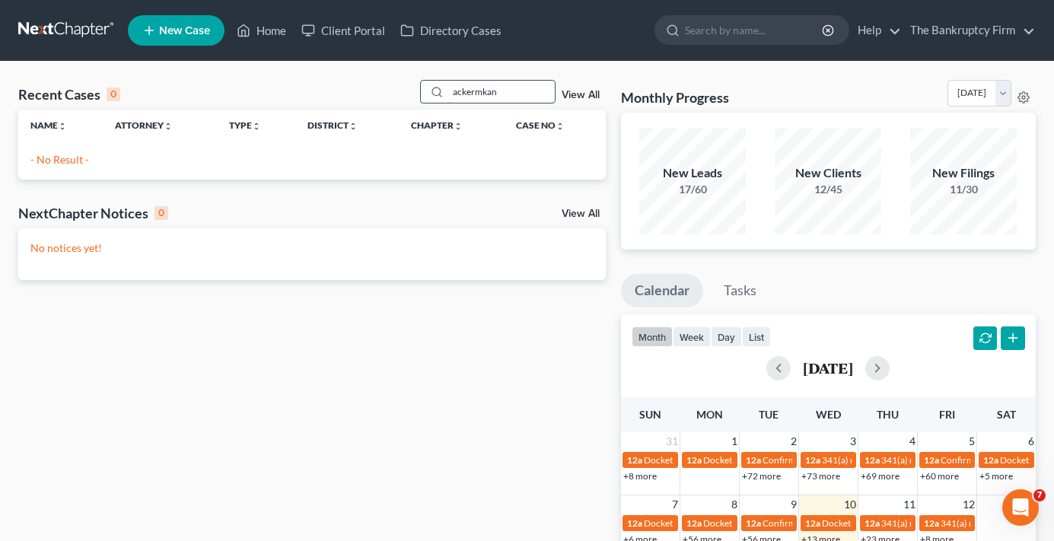
click at [487, 95] on input "ackermkan" at bounding box center [501, 92] width 107 height 22
type input "ackerman"
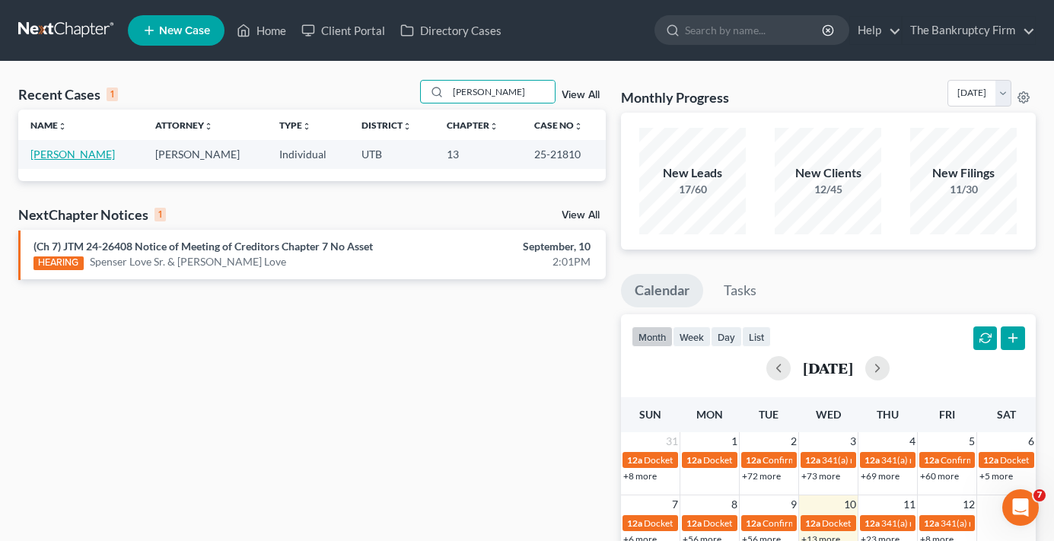
click at [70, 157] on link "[PERSON_NAME]" at bounding box center [72, 154] width 84 height 13
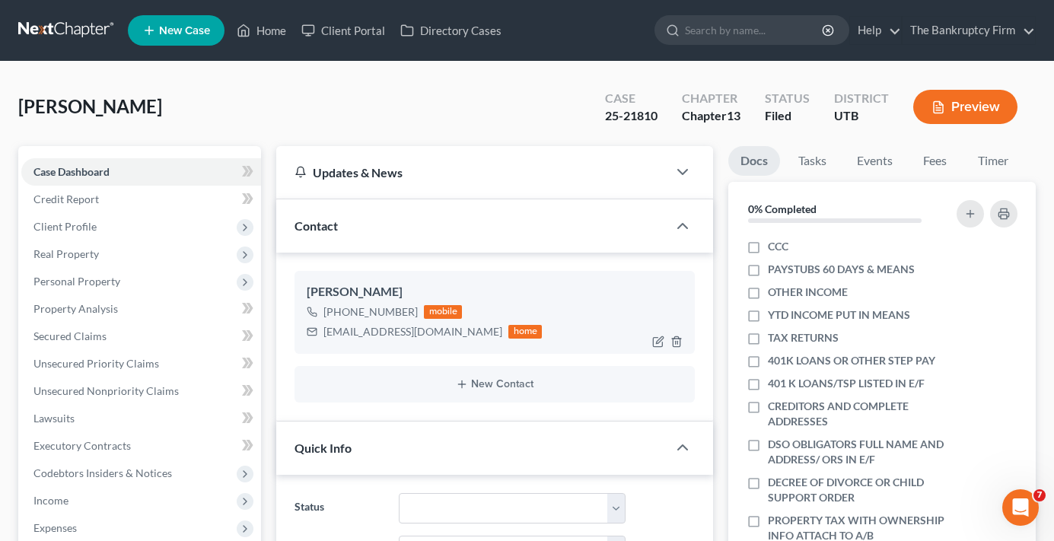
scroll to position [157, 0]
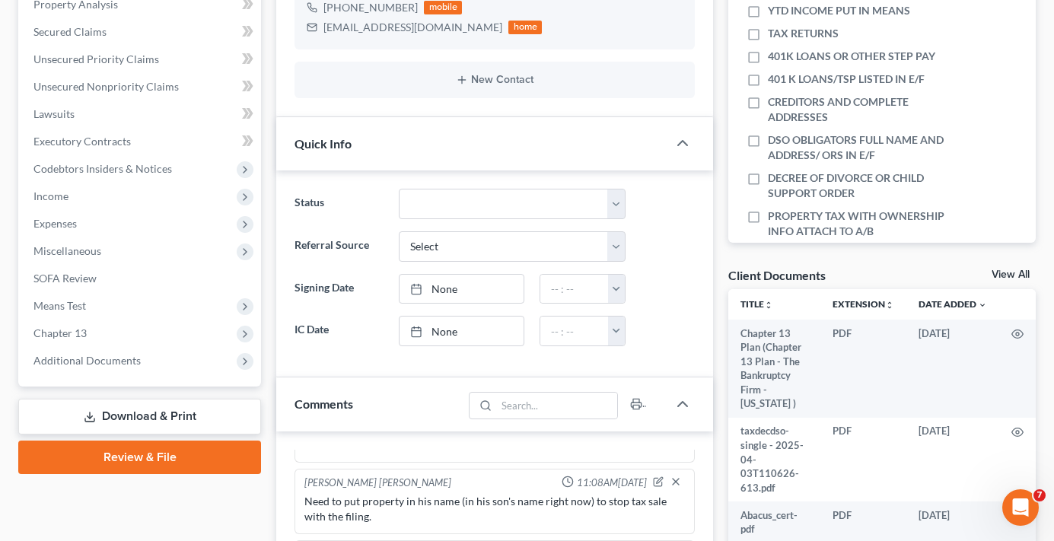
click at [1004, 272] on link "View All" at bounding box center [1010, 274] width 38 height 11
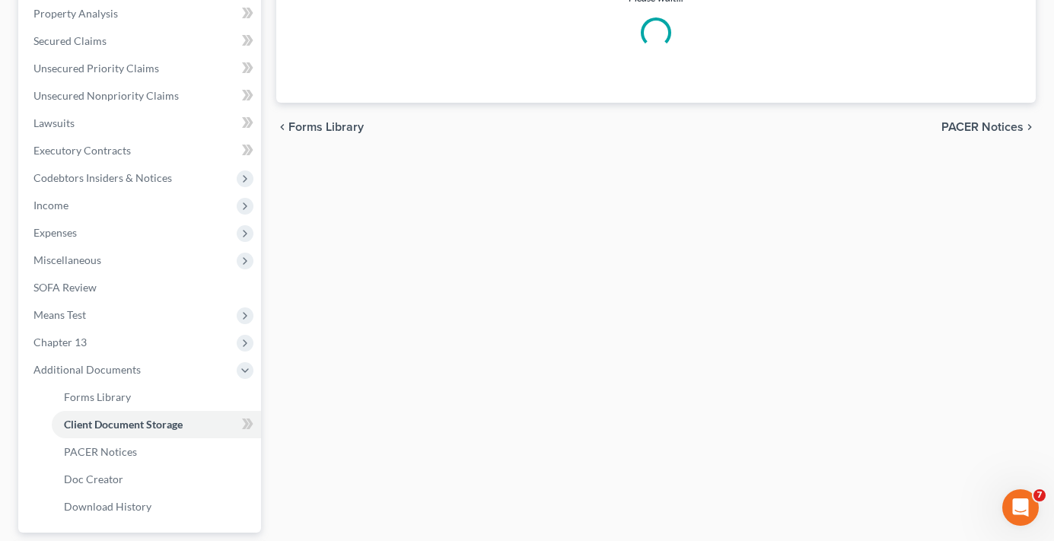
scroll to position [218, 0]
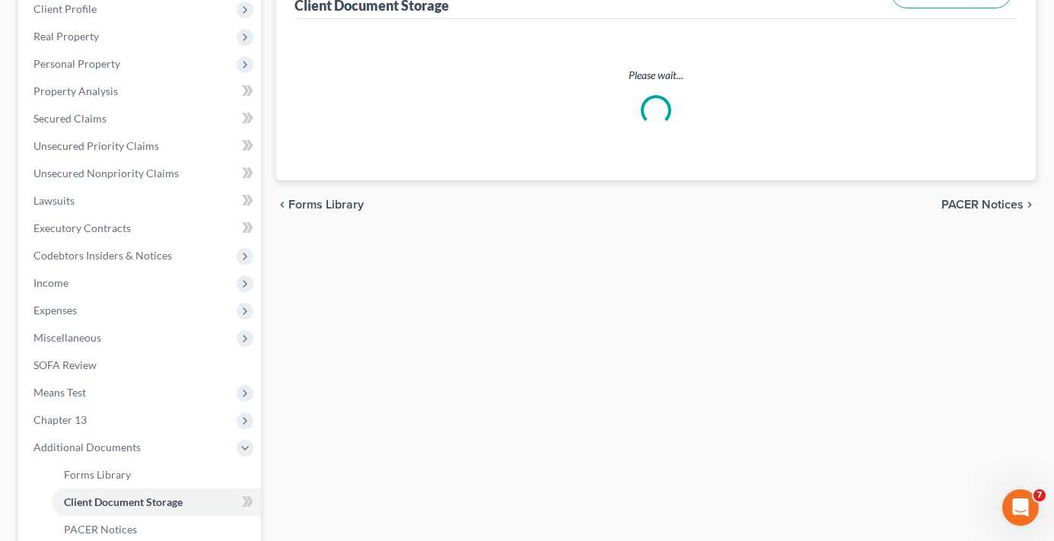
select select "30"
select select "26"
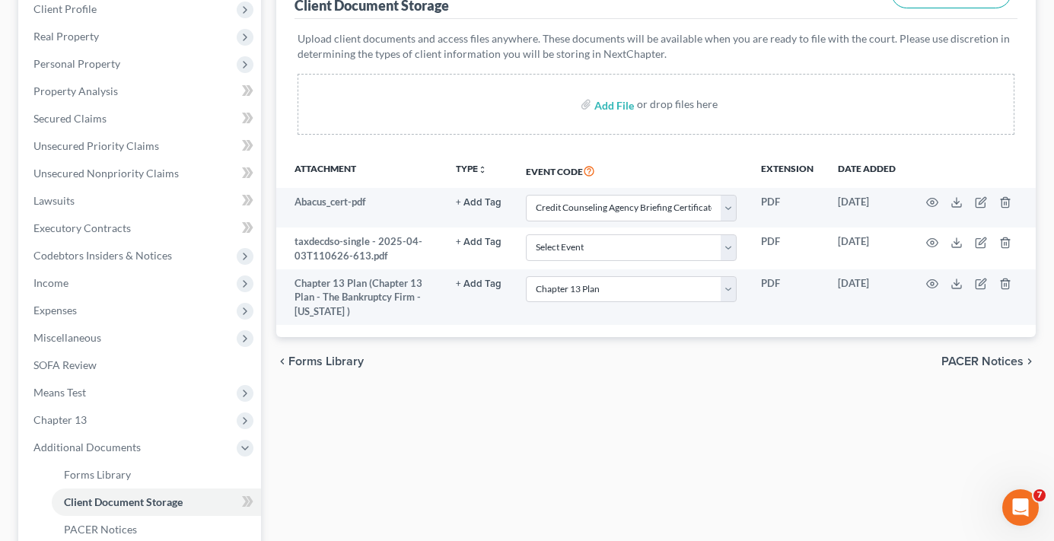
scroll to position [0, 0]
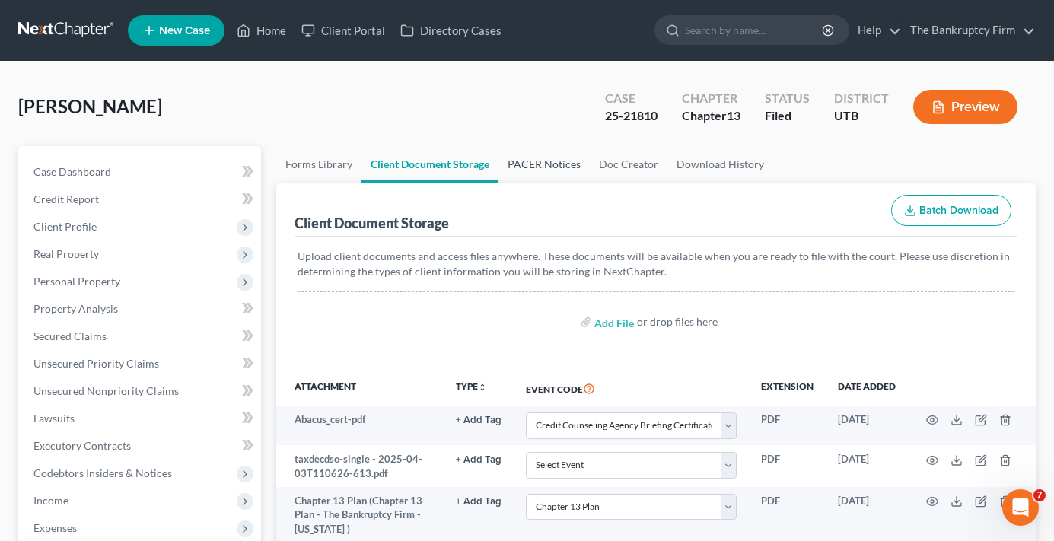
click at [554, 149] on link "PACER Notices" at bounding box center [543, 164] width 91 height 37
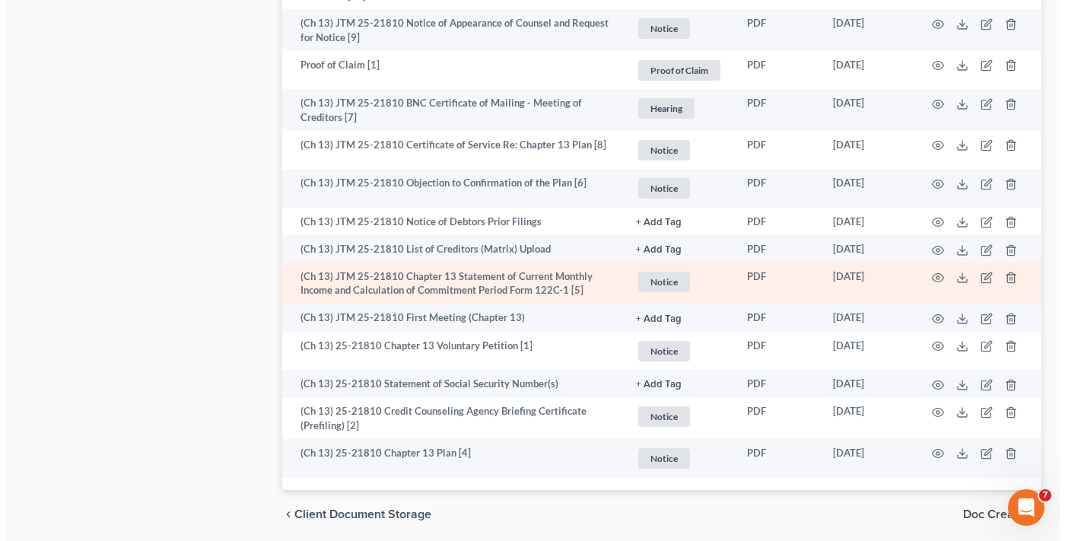
scroll to position [2192, 0]
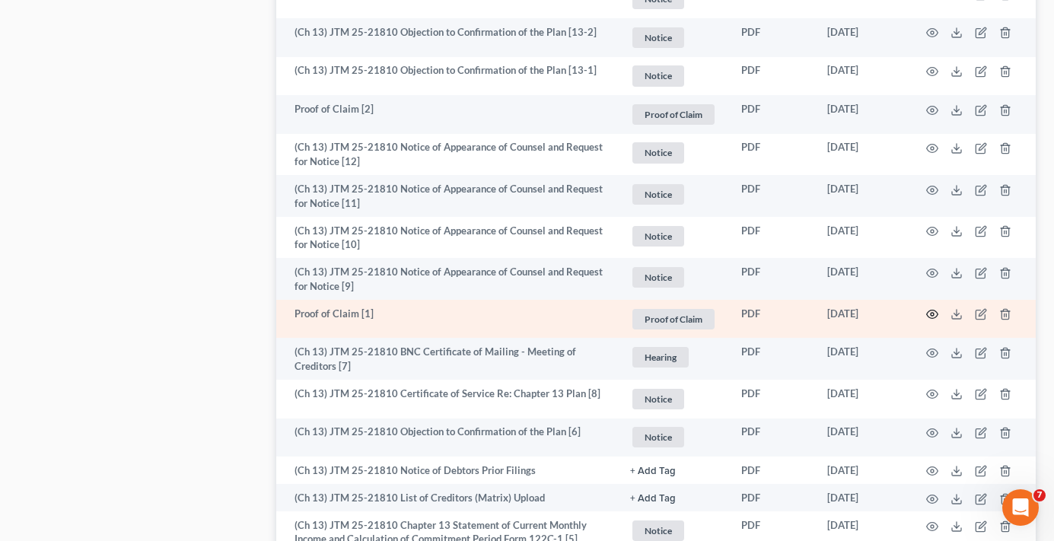
click at [927, 311] on icon "button" at bounding box center [932, 314] width 12 height 12
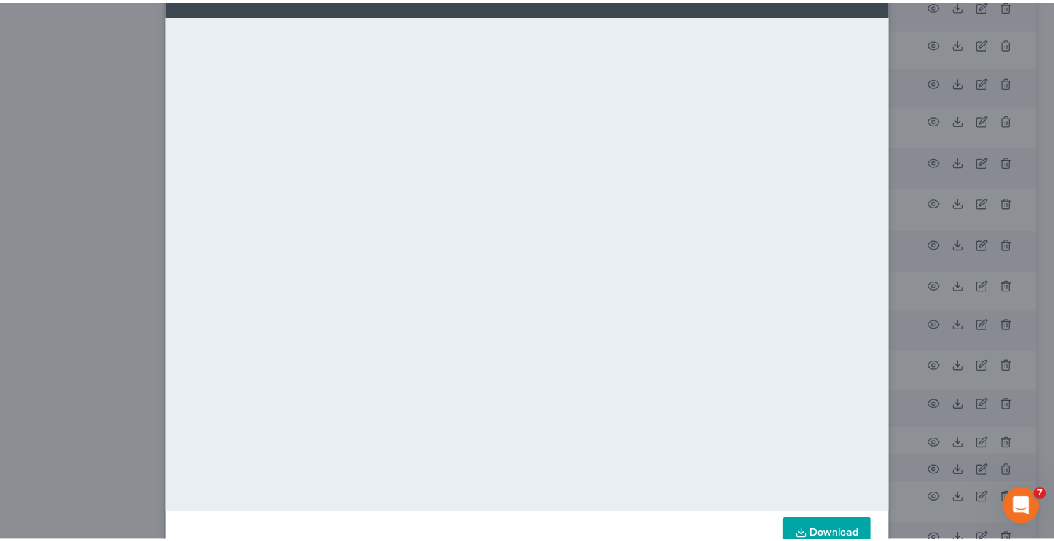
scroll to position [0, 0]
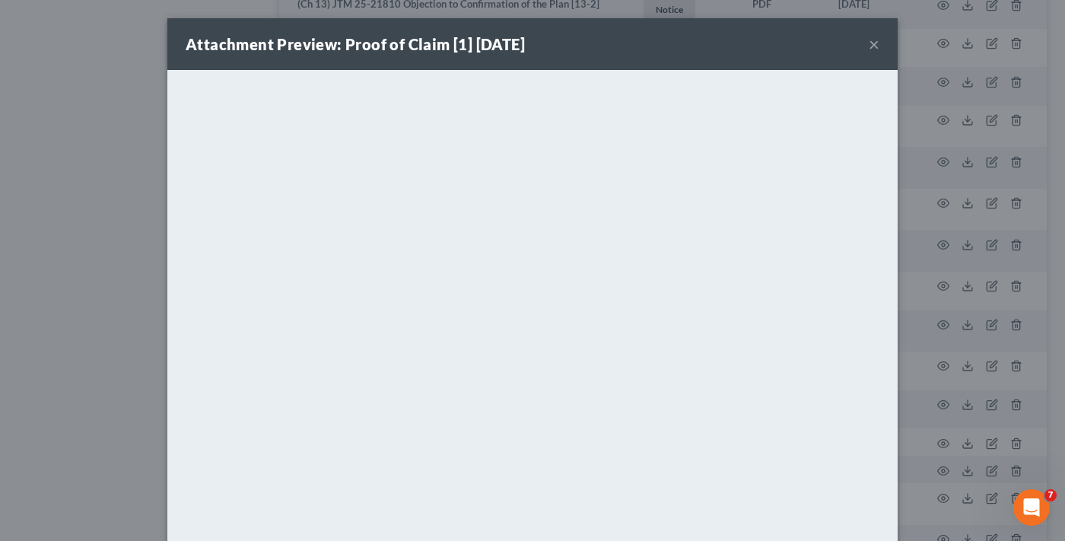
click at [870, 41] on button "×" at bounding box center [874, 44] width 11 height 18
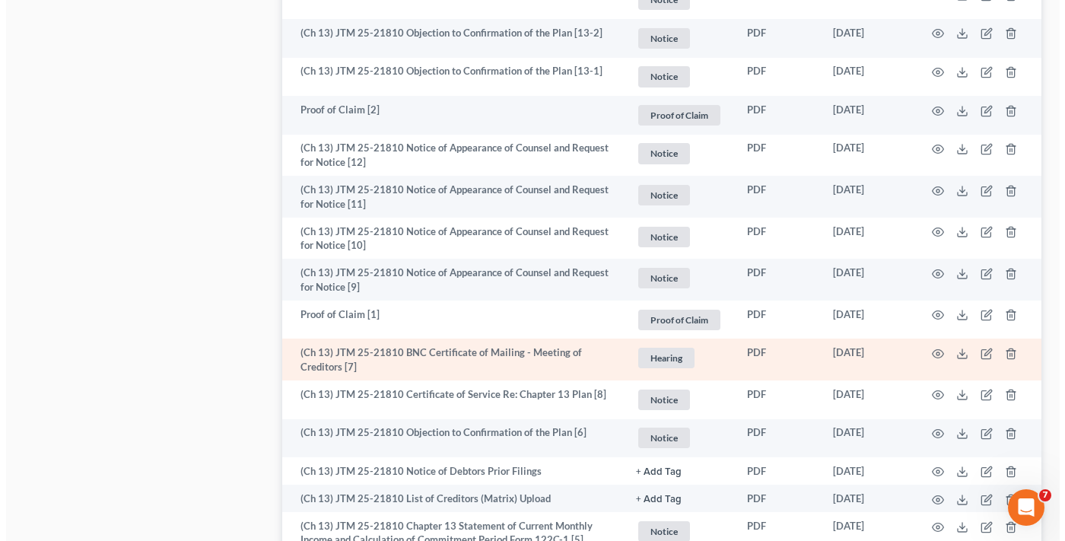
scroll to position [2040, 0]
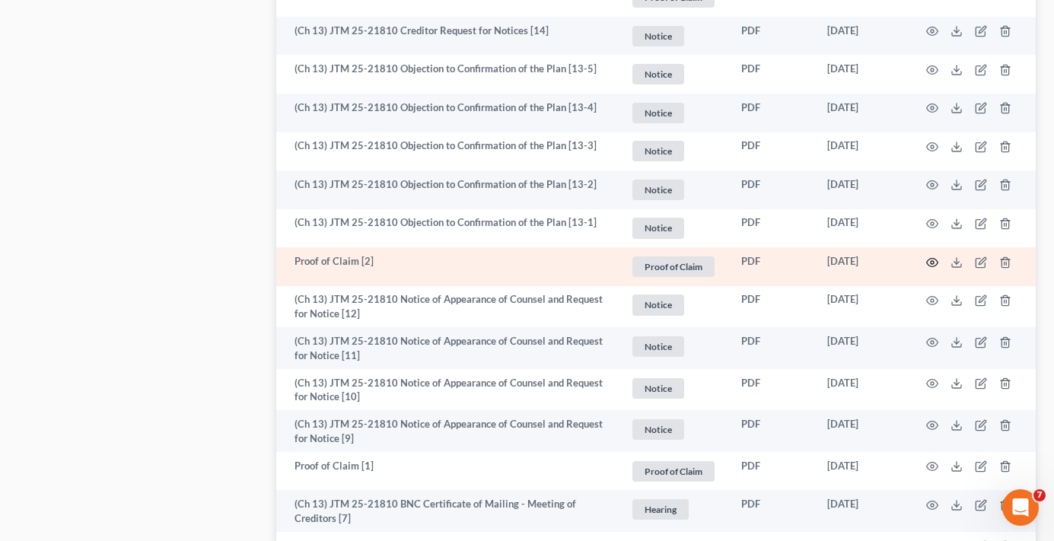
click at [931, 261] on circle "button" at bounding box center [932, 262] width 3 height 3
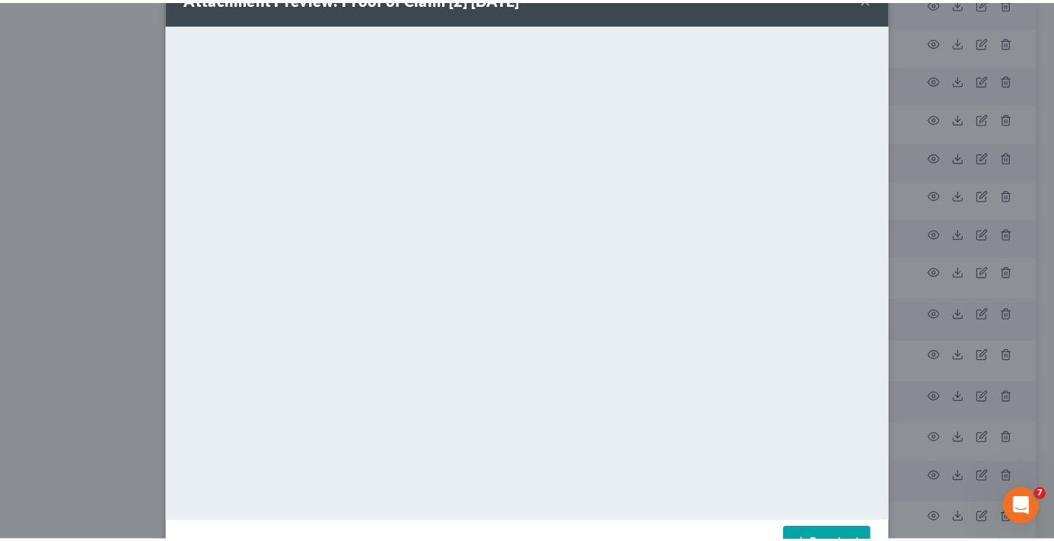
scroll to position [0, 0]
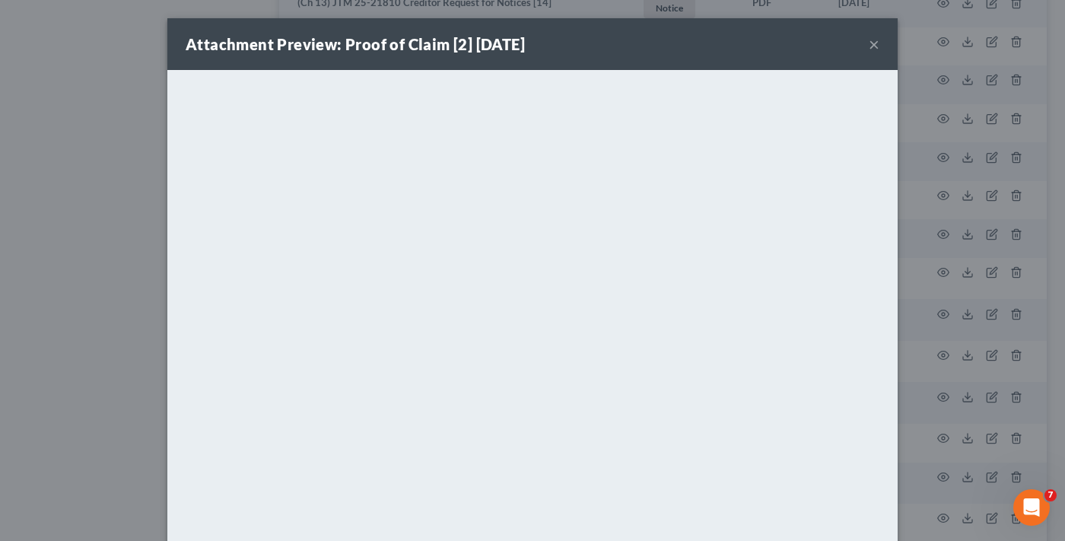
click at [869, 42] on button "×" at bounding box center [874, 44] width 11 height 18
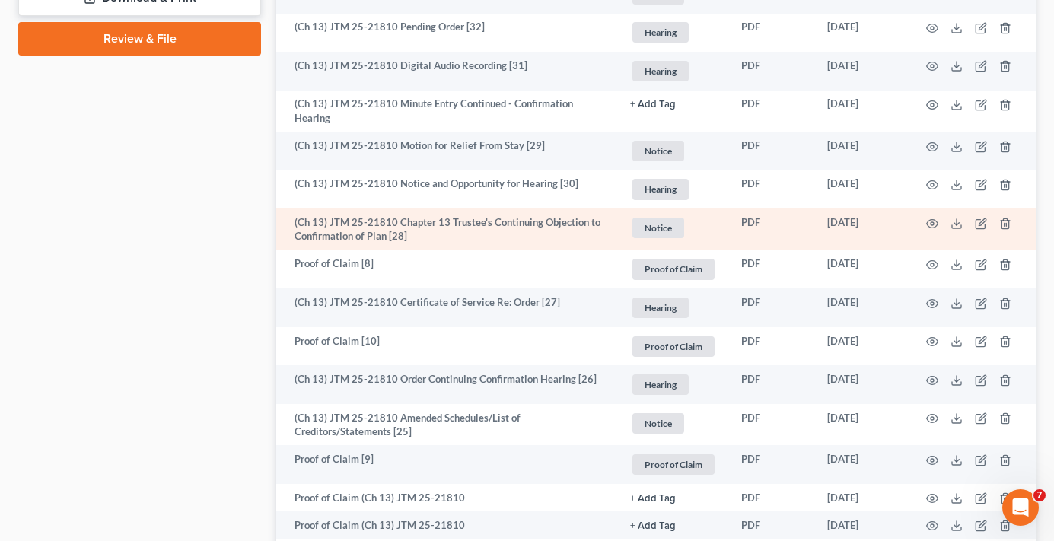
scroll to position [822, 0]
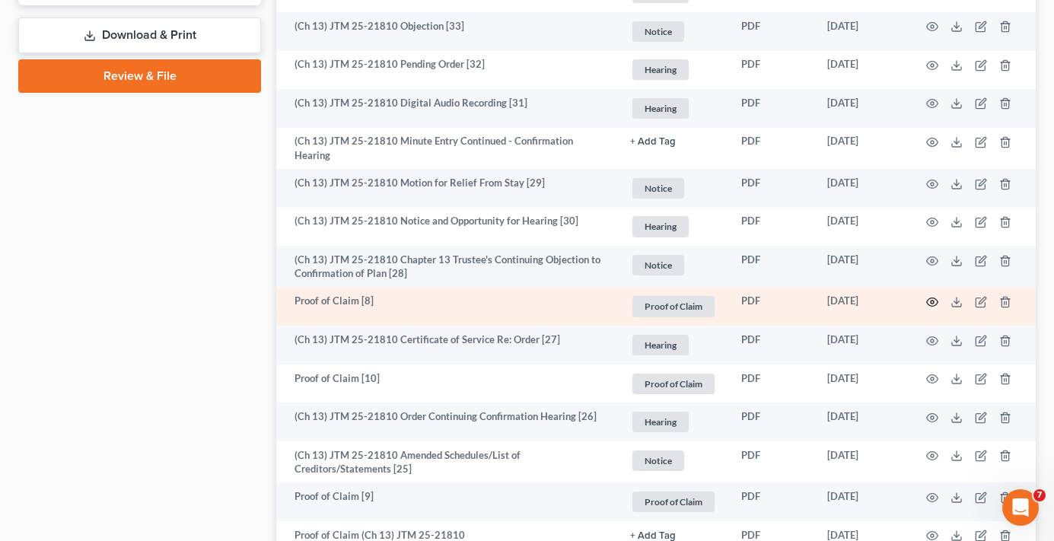
click at [935, 297] on icon "button" at bounding box center [932, 302] width 12 height 12
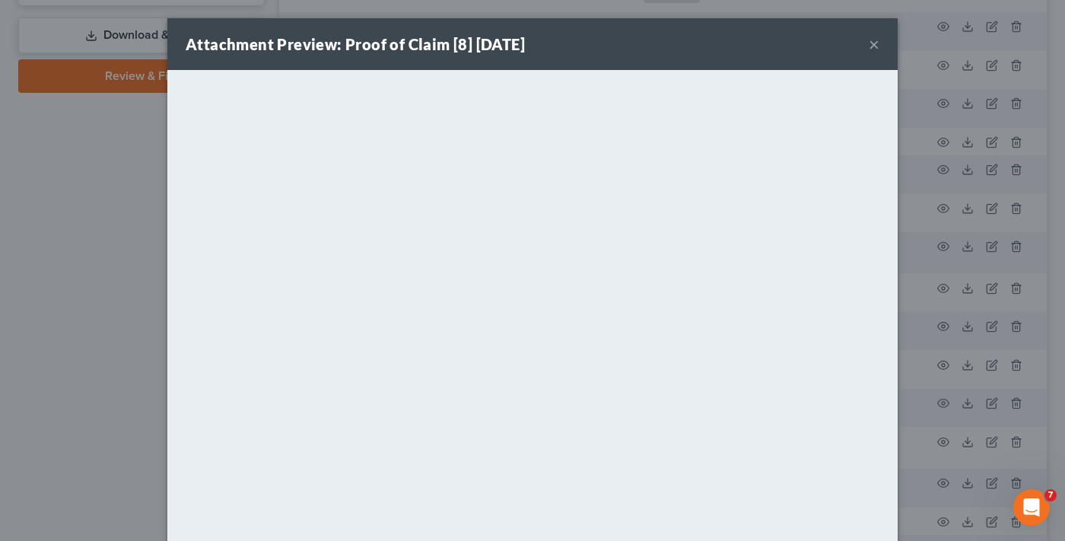
click at [869, 45] on button "×" at bounding box center [874, 44] width 11 height 18
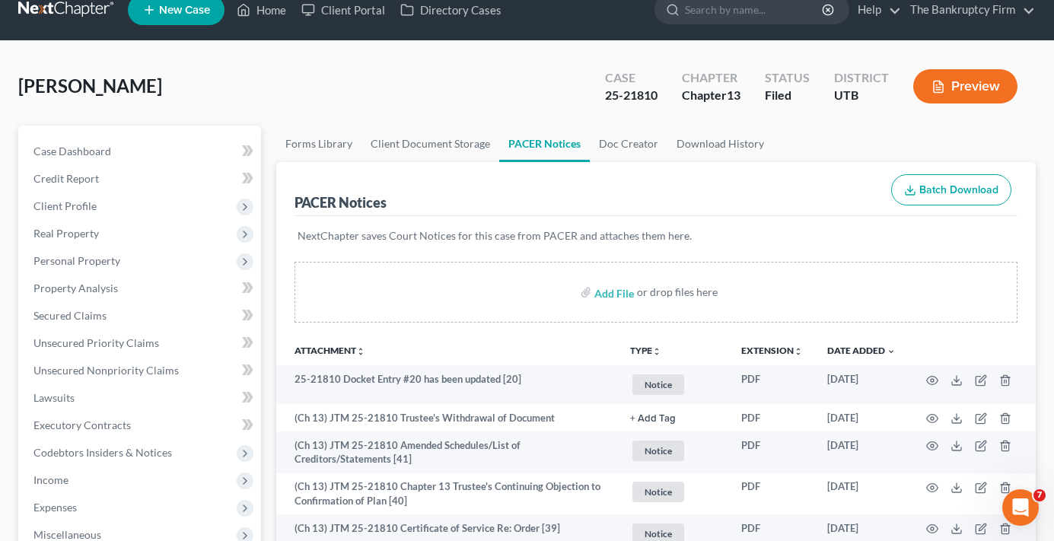
scroll to position [0, 0]
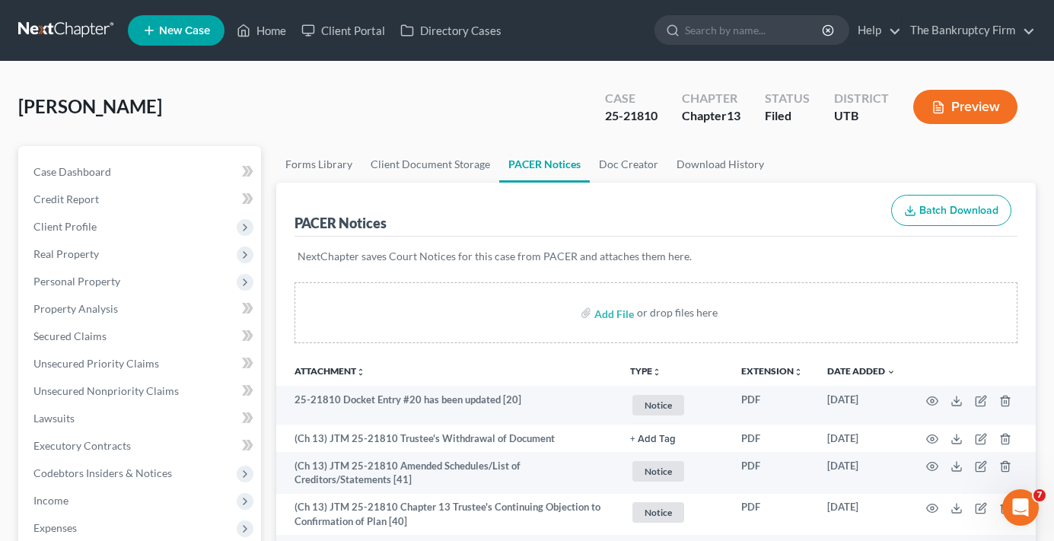
click at [772, 213] on div "PACER Notices Batch Download" at bounding box center [655, 210] width 723 height 55
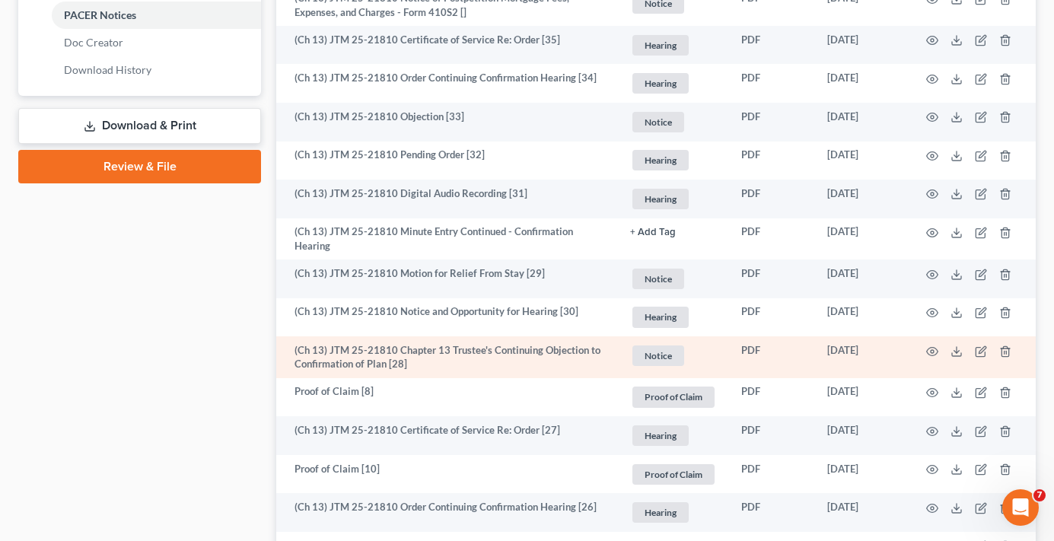
scroll to position [761, 0]
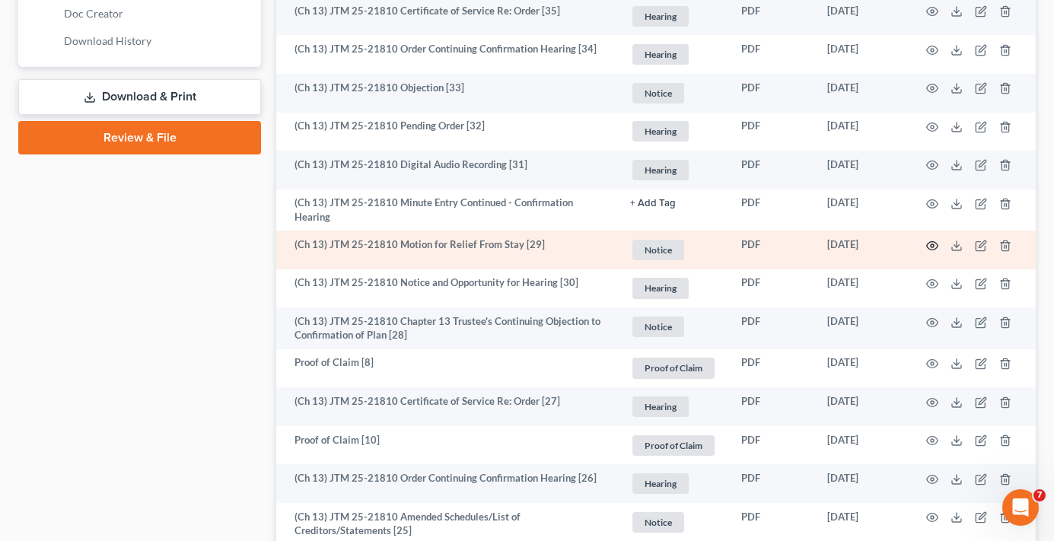
click at [932, 243] on icon "button" at bounding box center [932, 246] width 12 height 12
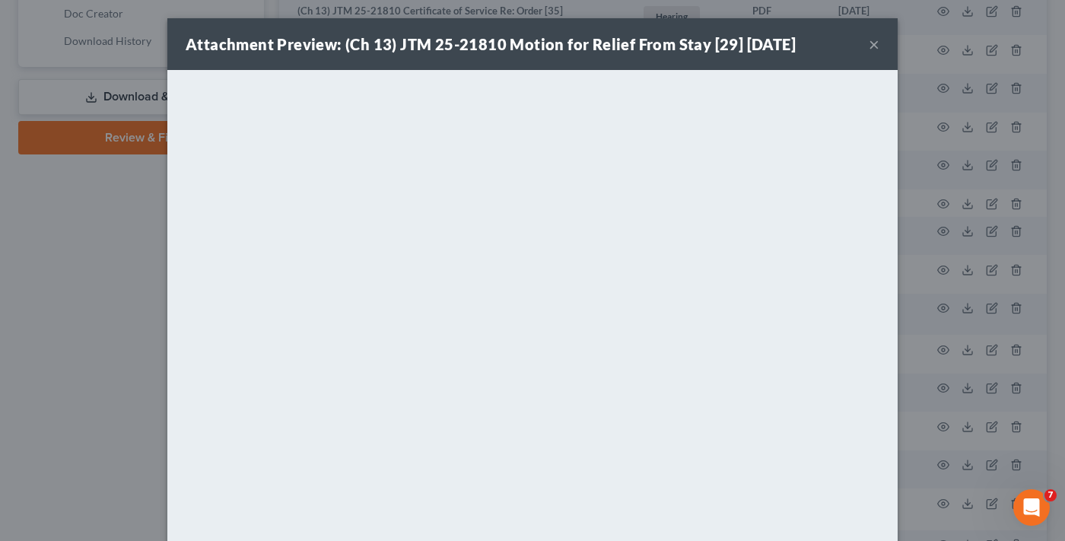
click at [870, 42] on button "×" at bounding box center [874, 44] width 11 height 18
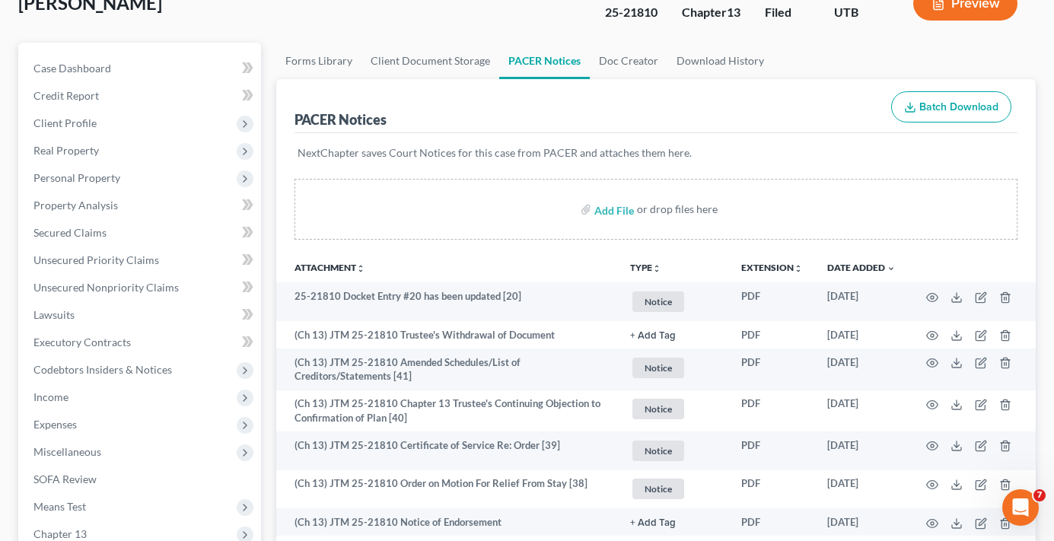
scroll to position [0, 0]
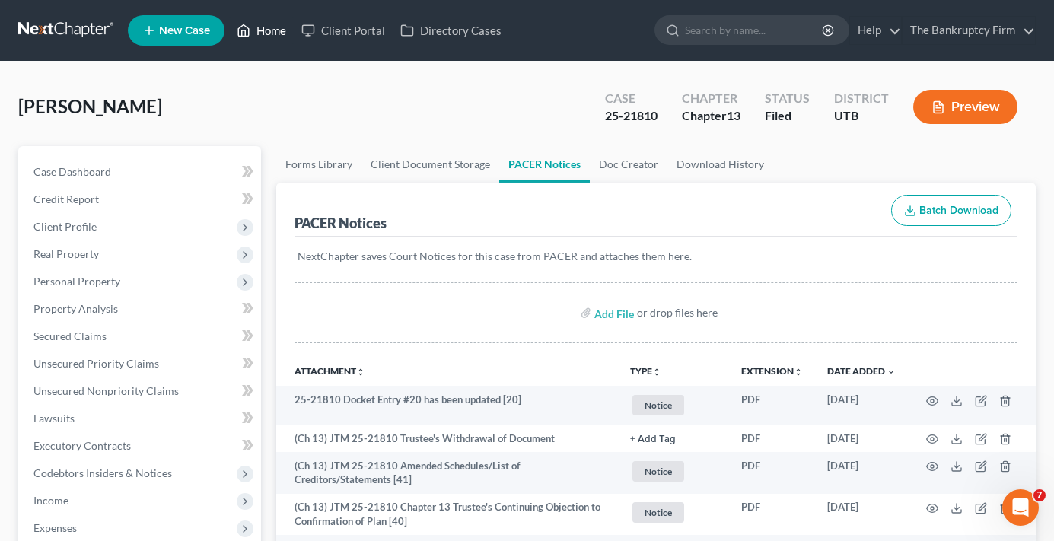
click at [284, 37] on link "Home" at bounding box center [261, 30] width 65 height 27
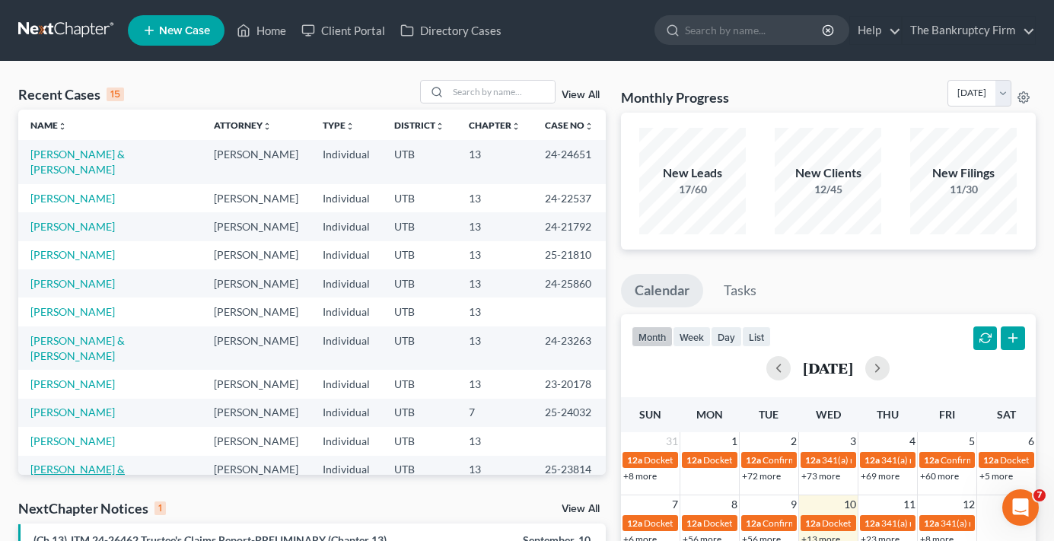
click at [75, 463] on link "[PERSON_NAME] & [PERSON_NAME]" at bounding box center [77, 477] width 94 height 28
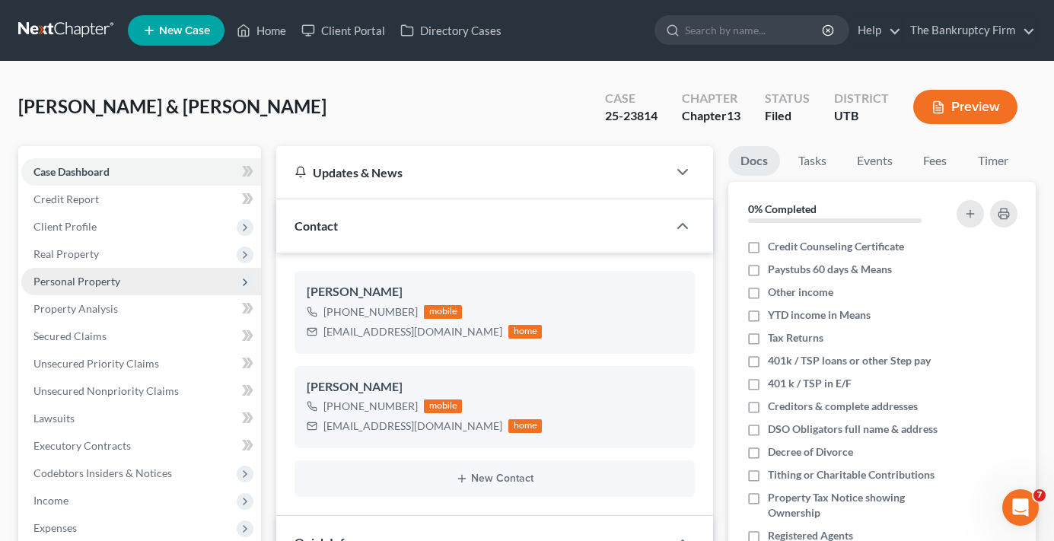
scroll to position [196, 0]
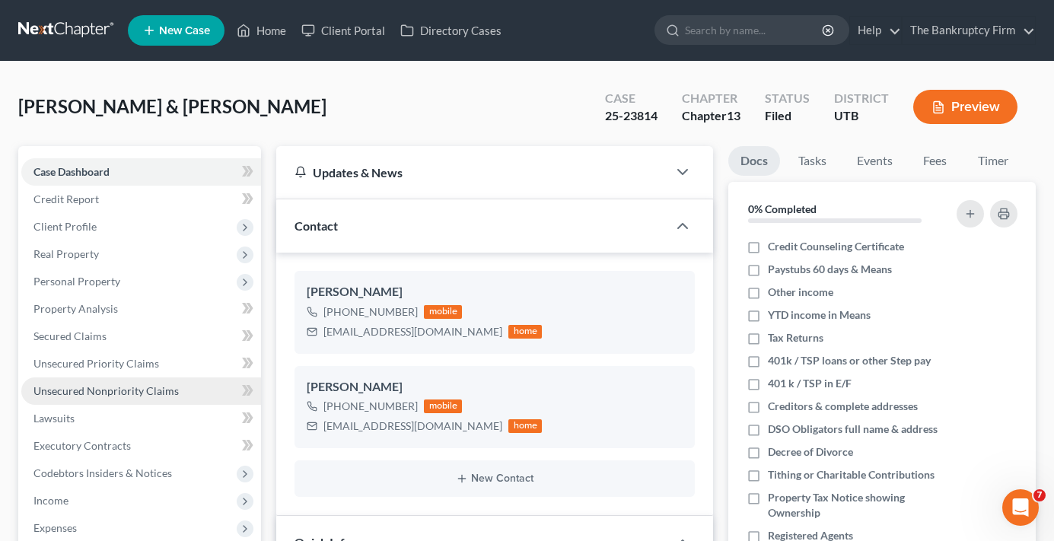
click at [130, 390] on span "Unsecured Nonpriority Claims" at bounding box center [105, 390] width 145 height 13
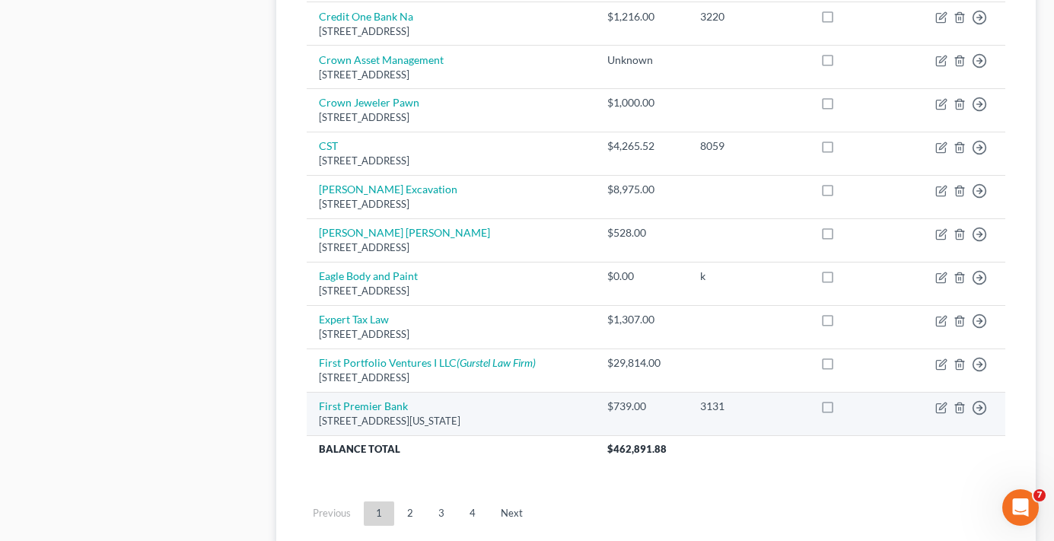
scroll to position [1220, 0]
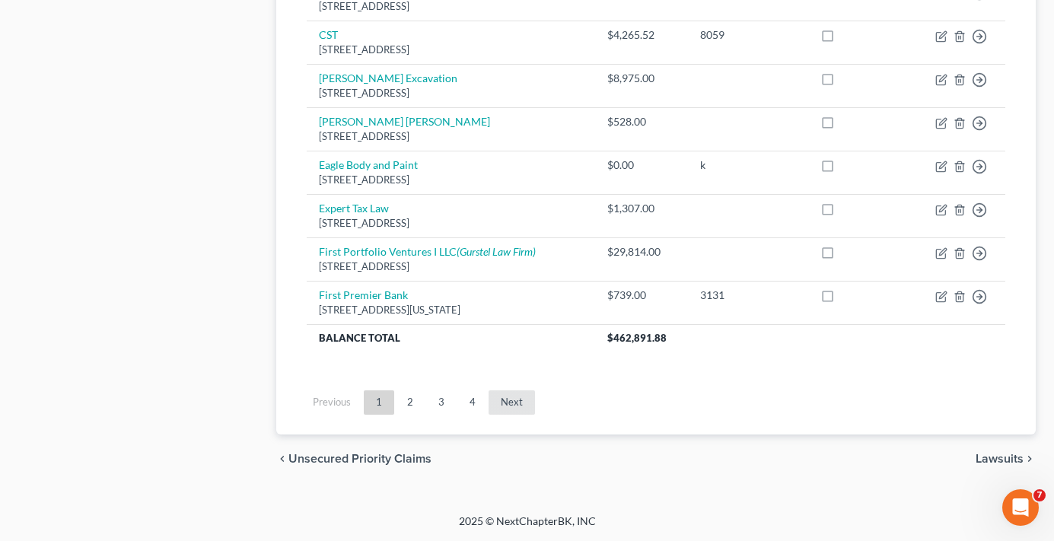
click at [508, 402] on link "Next" at bounding box center [511, 402] width 46 height 24
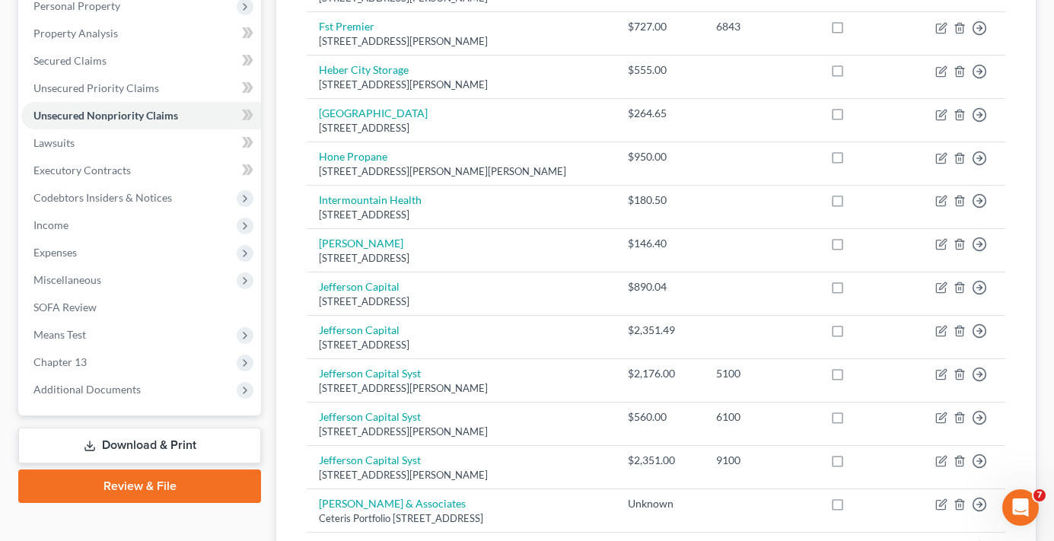
scroll to position [380, 0]
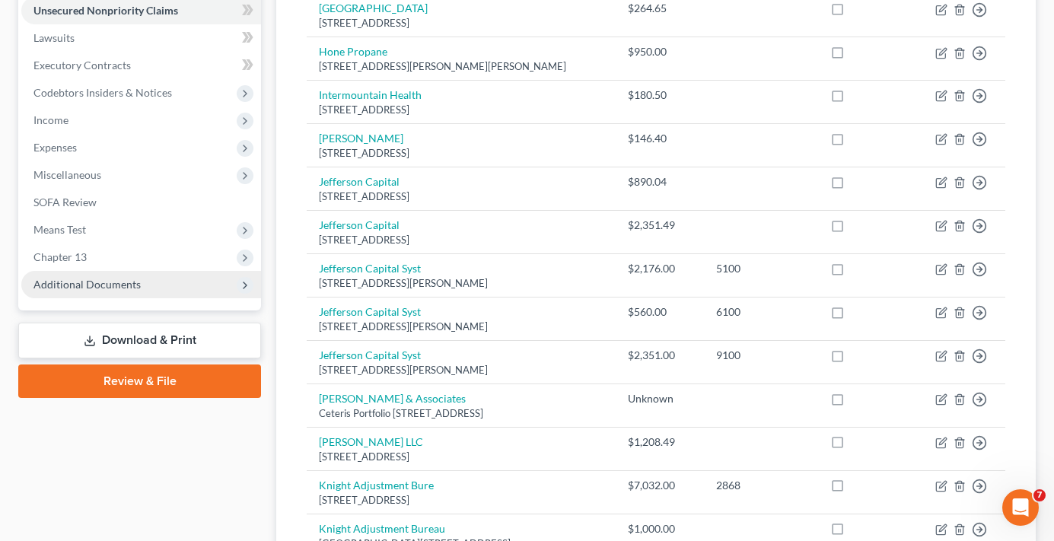
click at [80, 286] on span "Additional Documents" at bounding box center [86, 284] width 107 height 13
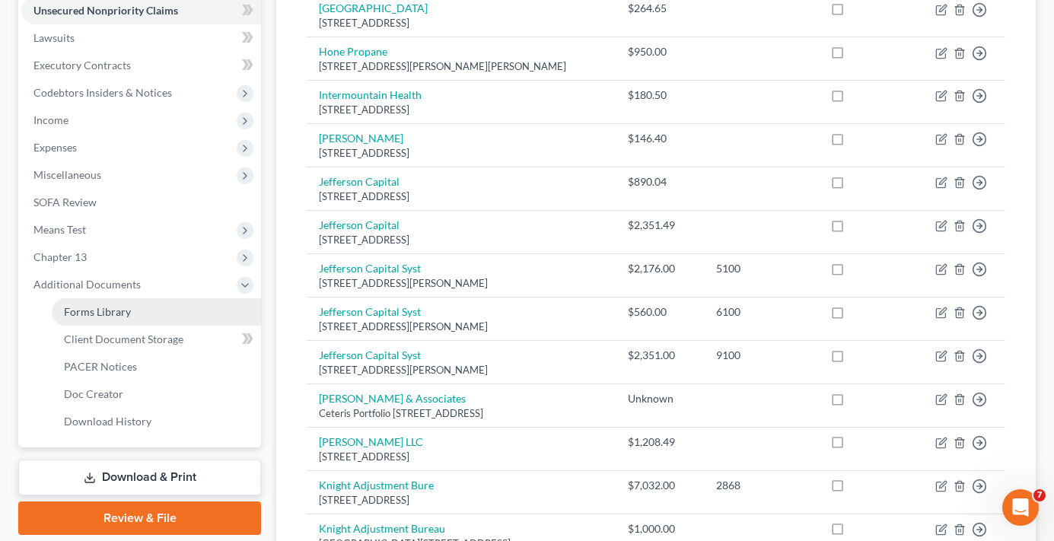
click at [107, 312] on span "Forms Library" at bounding box center [97, 311] width 67 height 13
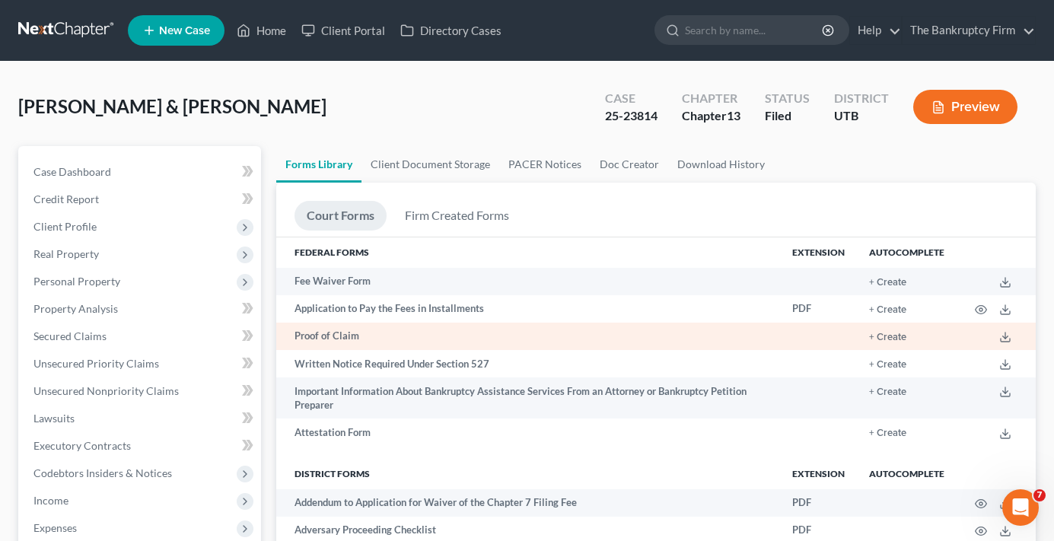
click at [333, 336] on td "Proof of Claim" at bounding box center [528, 336] width 504 height 27
click at [882, 332] on button "+ Create" at bounding box center [887, 337] width 37 height 10
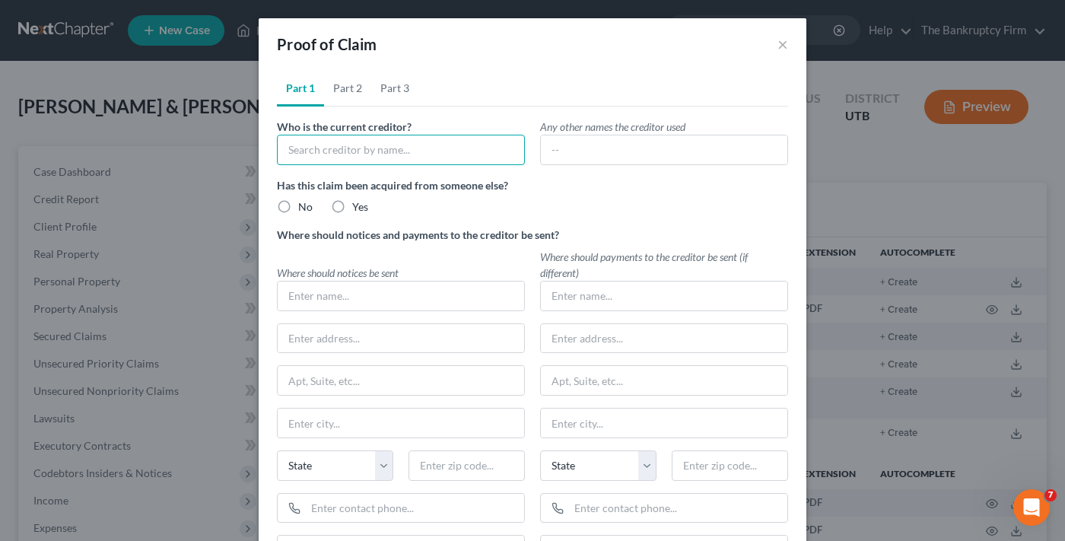
click at [344, 153] on input "text" at bounding box center [401, 150] width 248 height 30
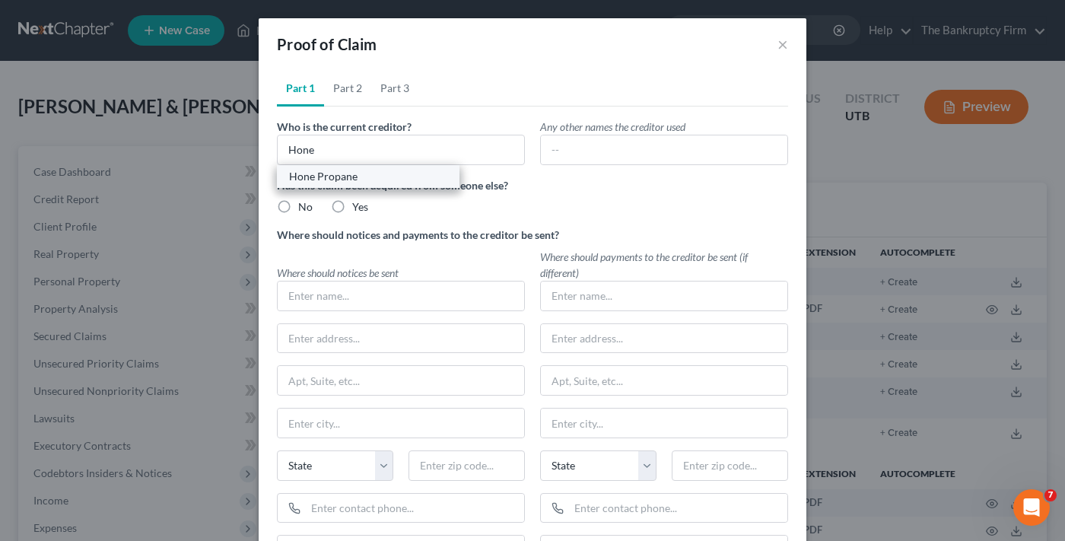
click at [323, 181] on div "Hone Propane" at bounding box center [368, 176] width 158 height 15
type input "Hone Propane"
radio input "true"
type input "Hone Propane"
type input "[STREET_ADDRESS][PERSON_NAME]"
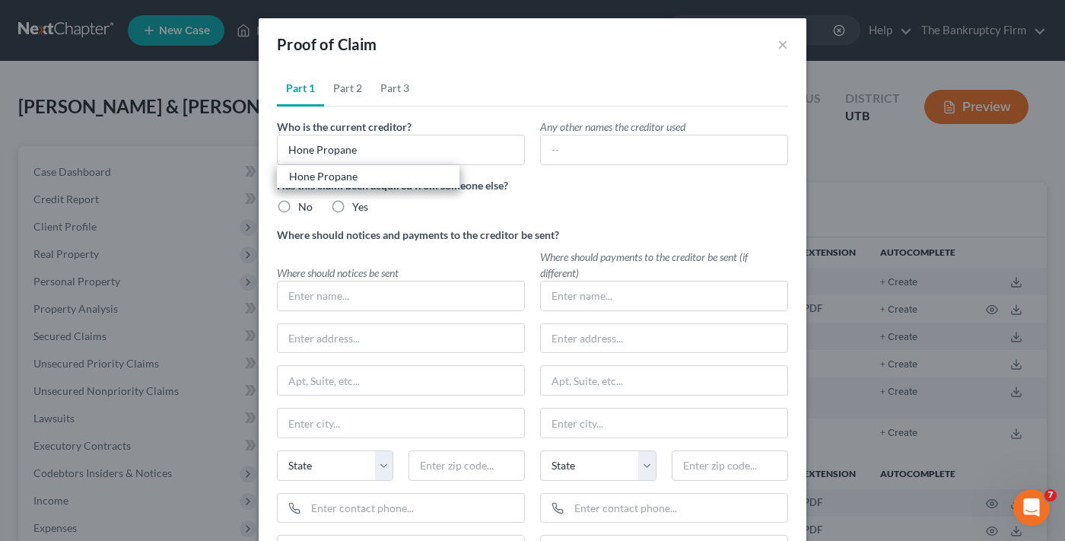
type input "[PERSON_NAME]"
select select "46"
type input "84404"
radio input "true"
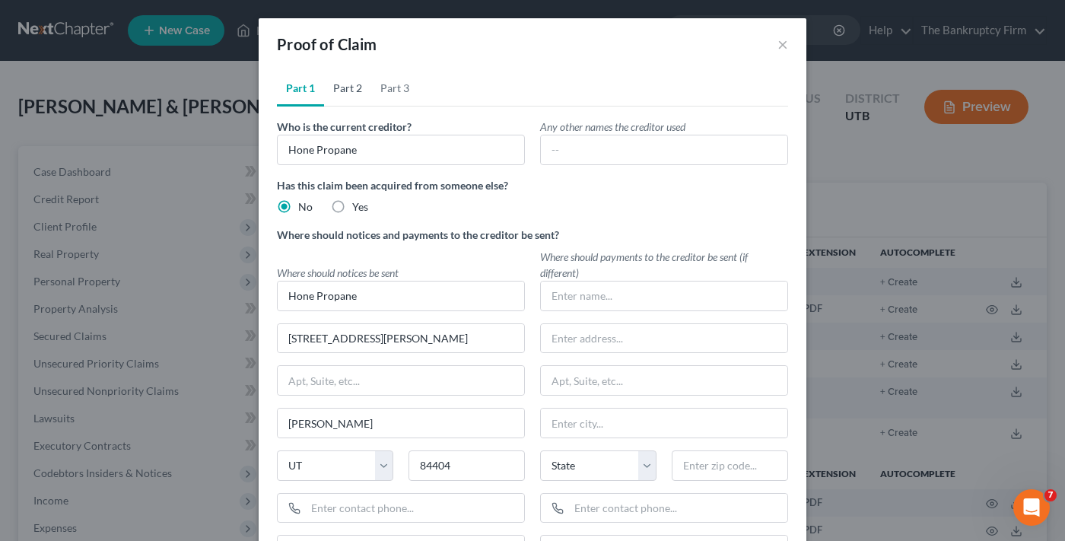
click at [351, 87] on link "Part 2" at bounding box center [347, 88] width 47 height 37
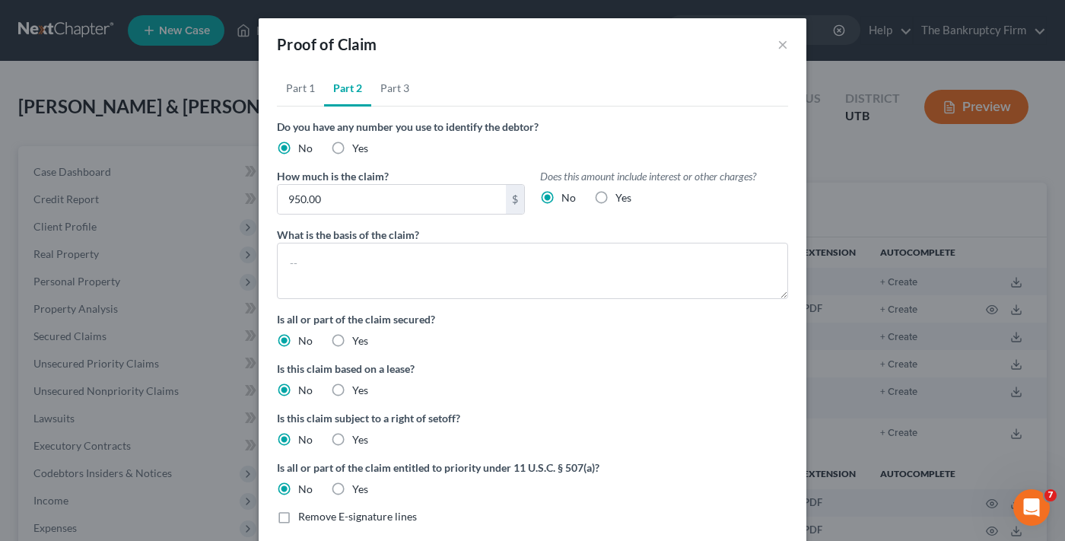
click at [724, 49] on div "Proof of Claim ×" at bounding box center [533, 44] width 548 height 52
click at [297, 87] on link "Part 1" at bounding box center [300, 88] width 47 height 37
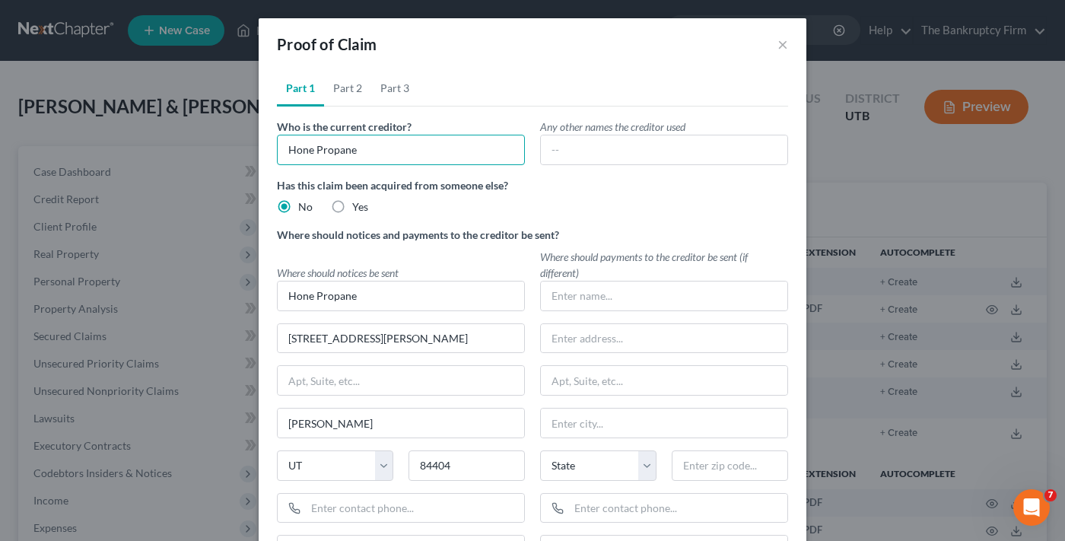
drag, startPoint x: 358, startPoint y: 146, endPoint x: 199, endPoint y: 164, distance: 160.1
click at [199, 164] on div "Proof of Claim × Part 1 Part 2 Part 3 Who is the current creditor? Hone Propane…" at bounding box center [532, 270] width 1065 height 541
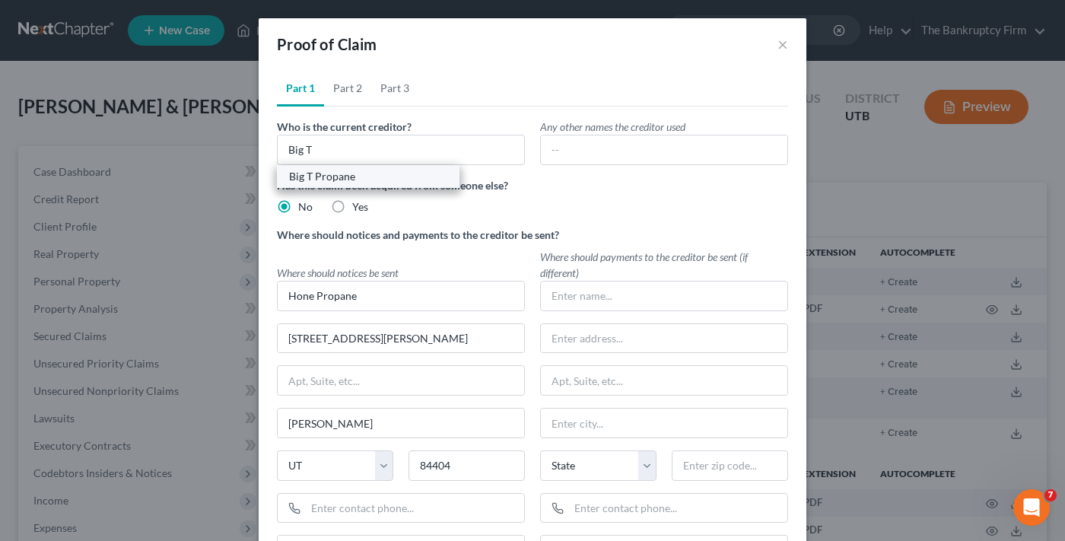
click at [335, 180] on div "Big T Propane" at bounding box center [368, 176] width 158 height 15
type input "Big T Propane"
radio input "false"
type input "Big T Propane"
type input "[STREET_ADDRESS]"
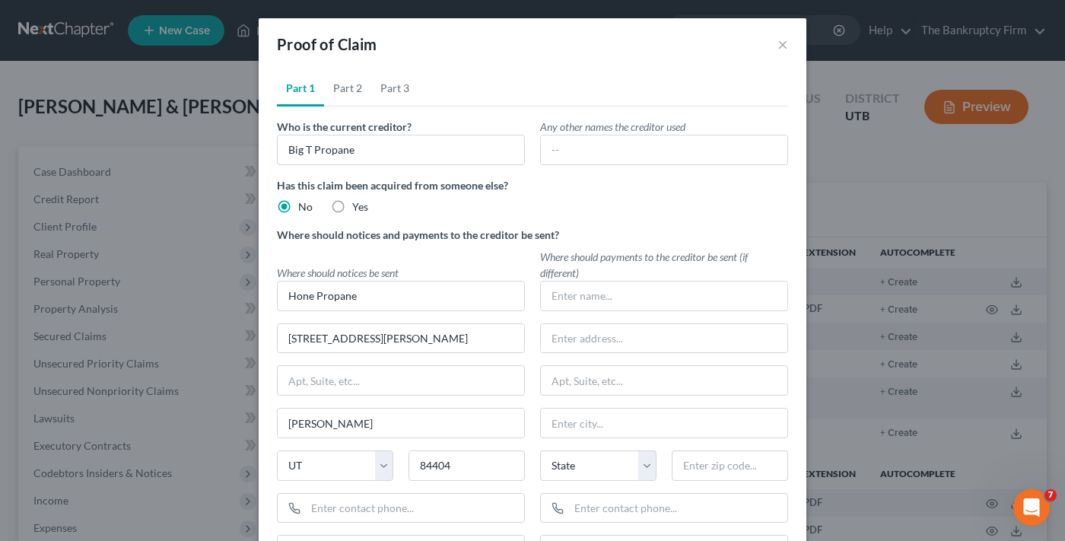
type input "Duchesne"
type input "84021"
radio input "false"
click at [298, 205] on label "No" at bounding box center [305, 206] width 14 height 15
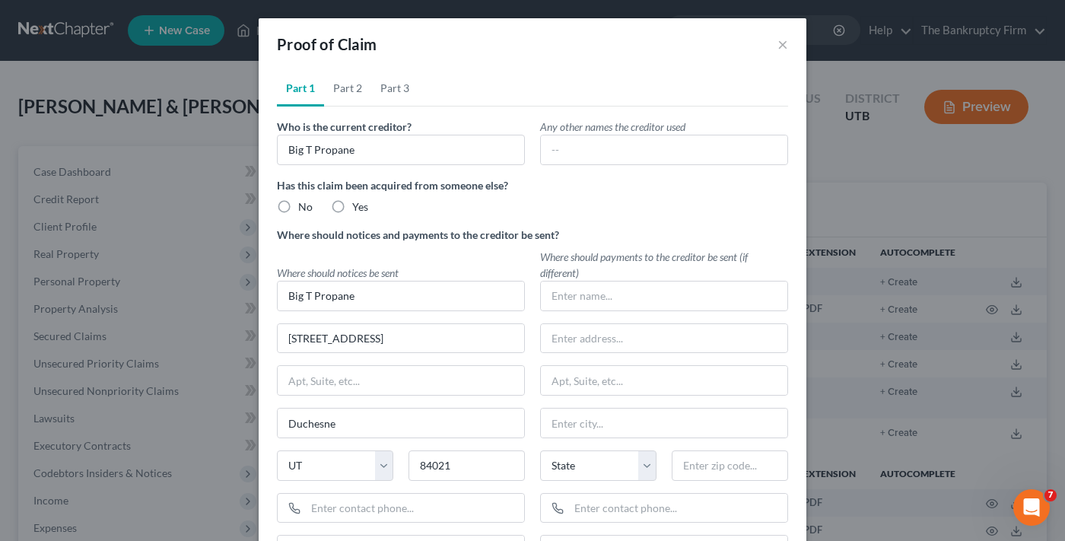
click at [304, 205] on input "No" at bounding box center [309, 204] width 10 height 10
radio input "true"
click at [342, 87] on link "Part 2" at bounding box center [347, 88] width 47 height 37
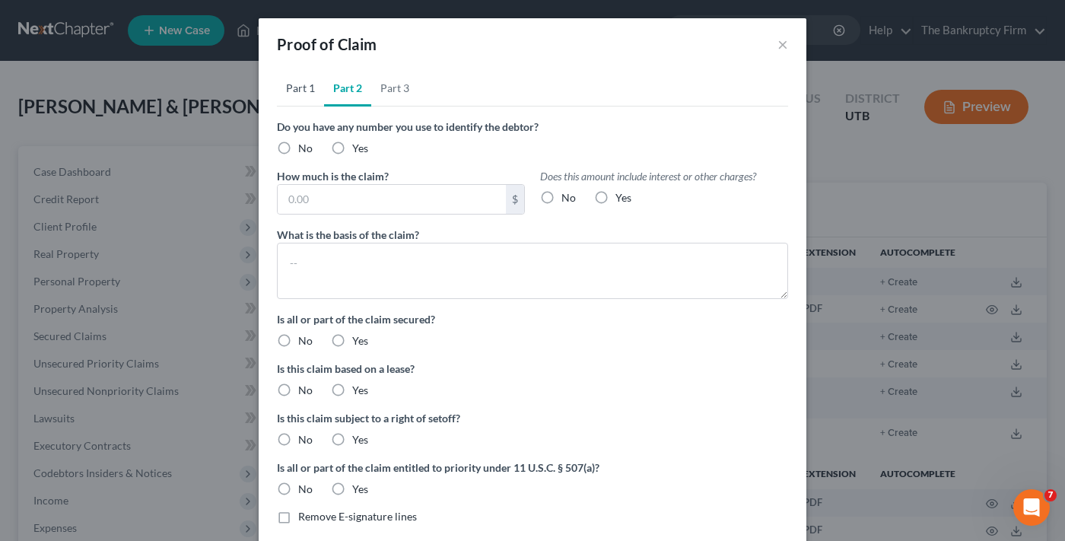
click at [292, 93] on link "Part 1" at bounding box center [300, 88] width 47 height 37
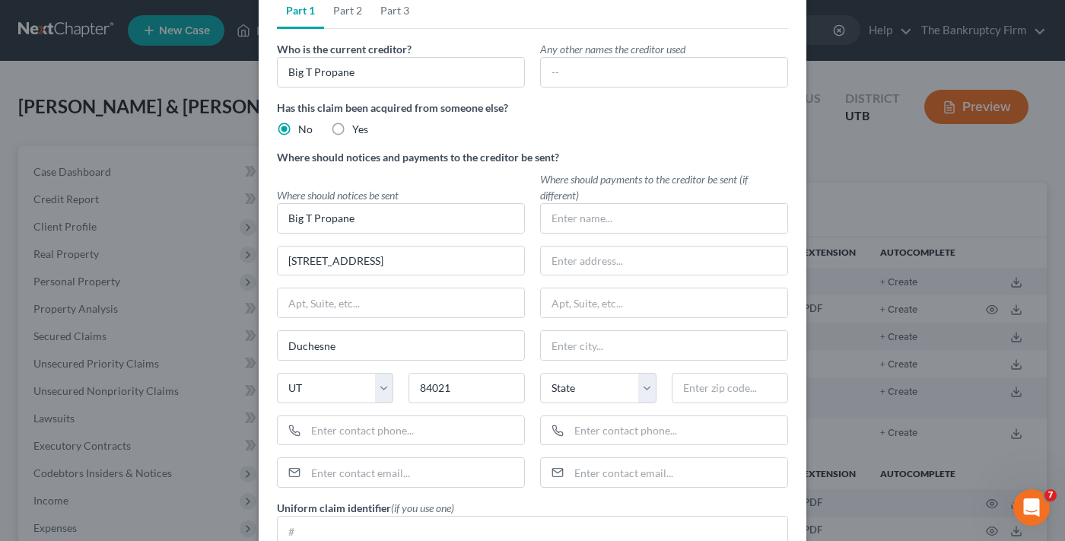
scroll to position [293, 0]
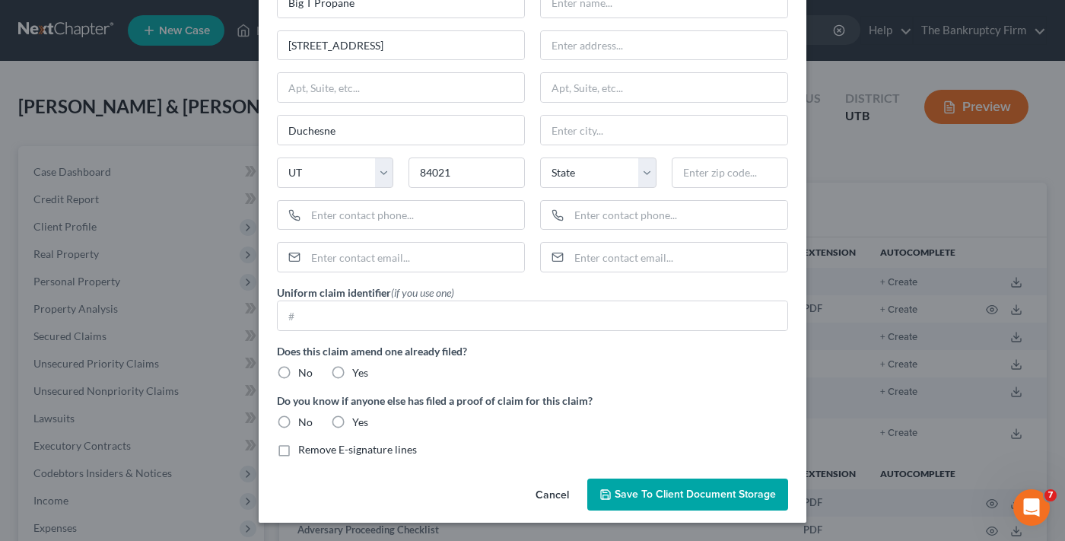
click at [298, 371] on label "No" at bounding box center [305, 372] width 14 height 15
click at [304, 371] on input "No" at bounding box center [309, 370] width 10 height 10
radio input "true"
click at [298, 418] on label "No" at bounding box center [305, 422] width 14 height 15
click at [304, 418] on input "No" at bounding box center [309, 420] width 10 height 10
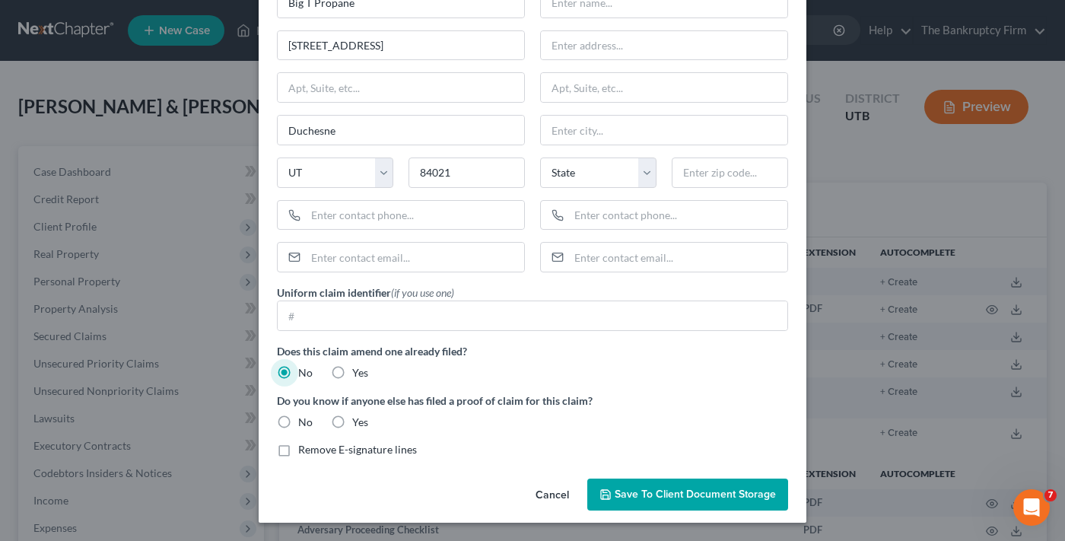
radio input "true"
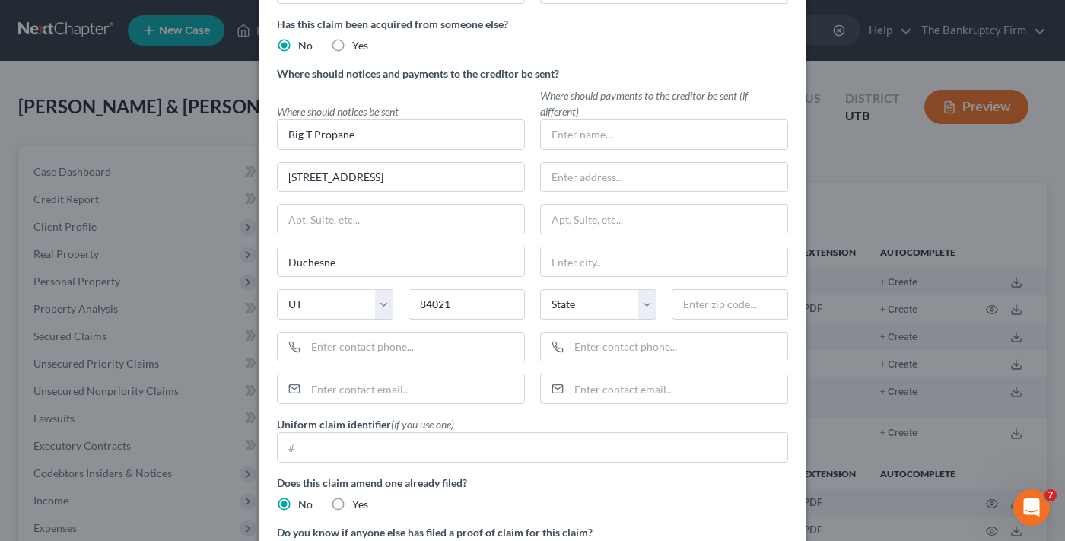
scroll to position [0, 0]
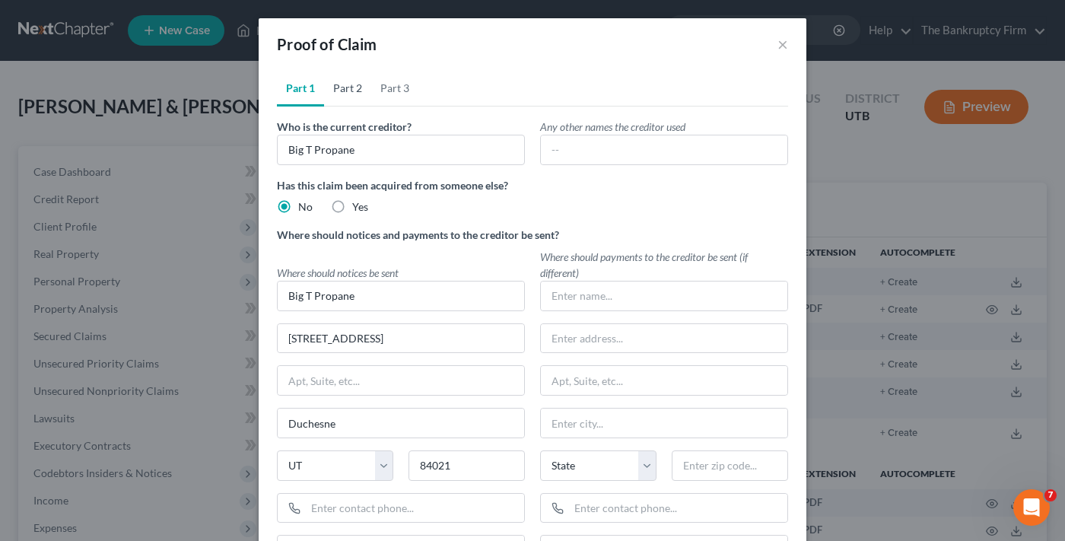
click at [339, 92] on link "Part 2" at bounding box center [347, 88] width 47 height 37
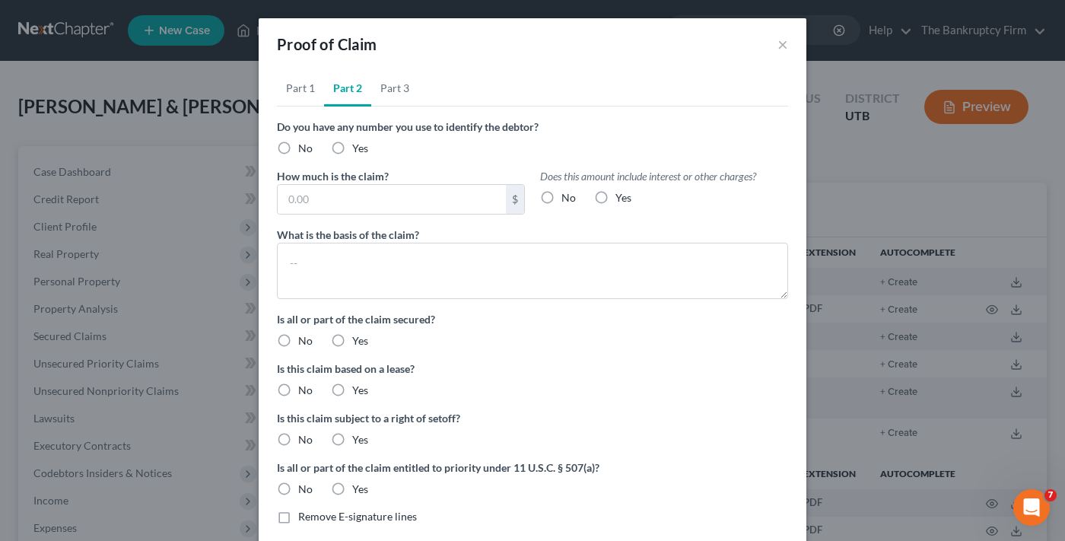
drag, startPoint x: 278, startPoint y: 145, endPoint x: 428, endPoint y: 178, distance: 153.6
click at [298, 145] on label "No" at bounding box center [305, 148] width 14 height 15
click at [304, 145] on input "No" at bounding box center [309, 146] width 10 height 10
radio input "true"
click at [562, 197] on label "No" at bounding box center [569, 197] width 14 height 15
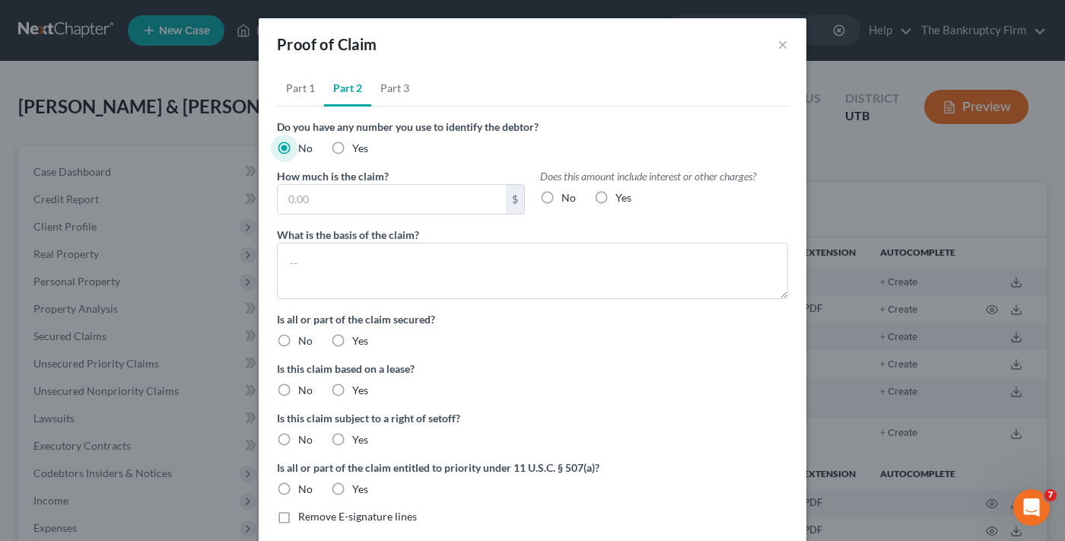
click at [568, 197] on input "No" at bounding box center [573, 195] width 10 height 10
radio input "true"
click at [344, 190] on input "text" at bounding box center [392, 199] width 228 height 29
type input "940"
click at [298, 337] on label "No" at bounding box center [305, 340] width 14 height 15
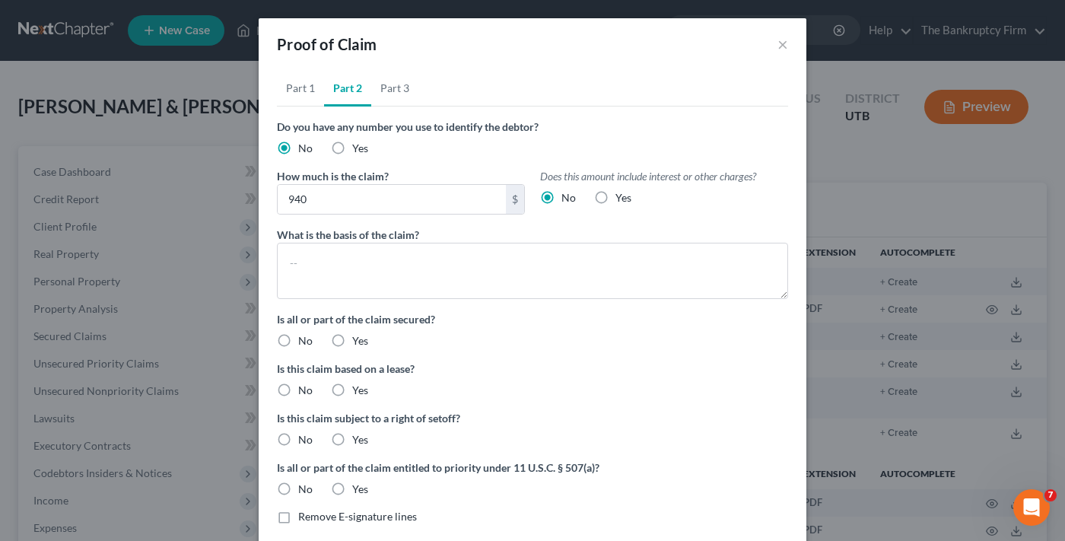
click at [304, 337] on input "No" at bounding box center [309, 338] width 10 height 10
radio input "true"
click at [298, 391] on label "No" at bounding box center [305, 390] width 14 height 15
click at [304, 391] on input "No" at bounding box center [309, 388] width 10 height 10
radio input "true"
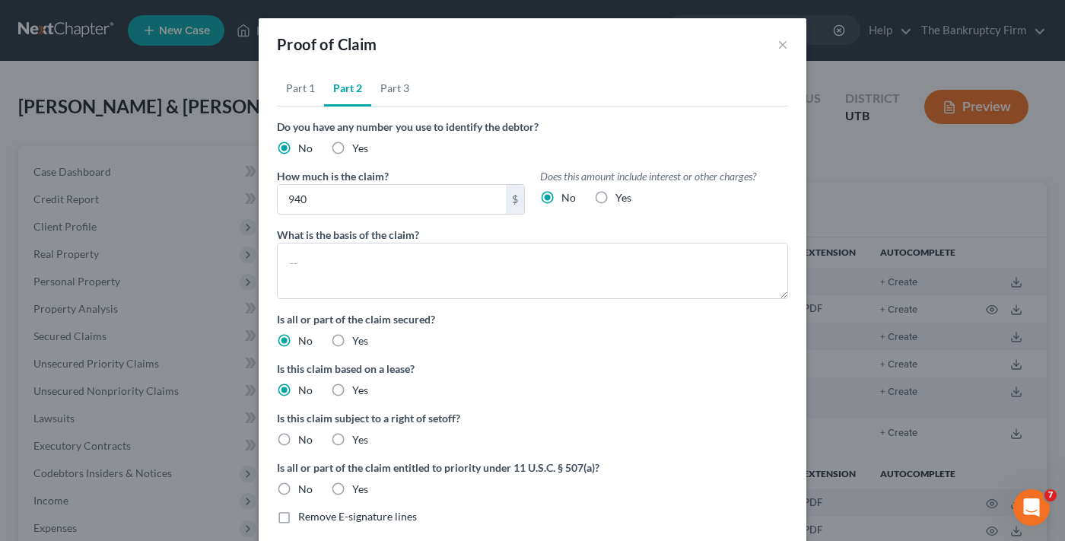
click at [298, 443] on label "No" at bounding box center [305, 439] width 14 height 15
click at [304, 442] on input "No" at bounding box center [309, 437] width 10 height 10
radio input "true"
click at [298, 492] on label "No" at bounding box center [305, 489] width 14 height 15
click at [304, 492] on input "No" at bounding box center [309, 487] width 10 height 10
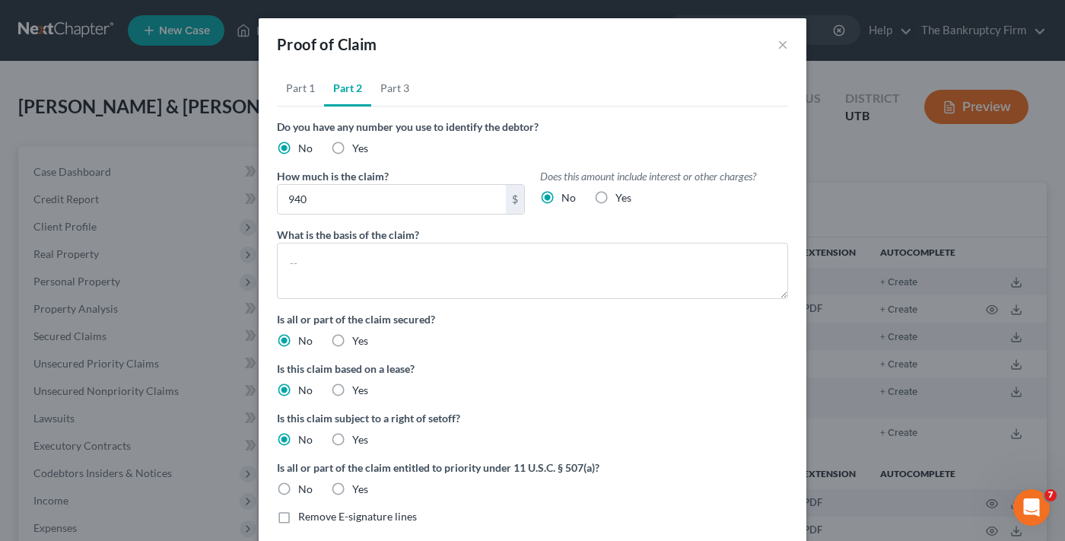
radio input "true"
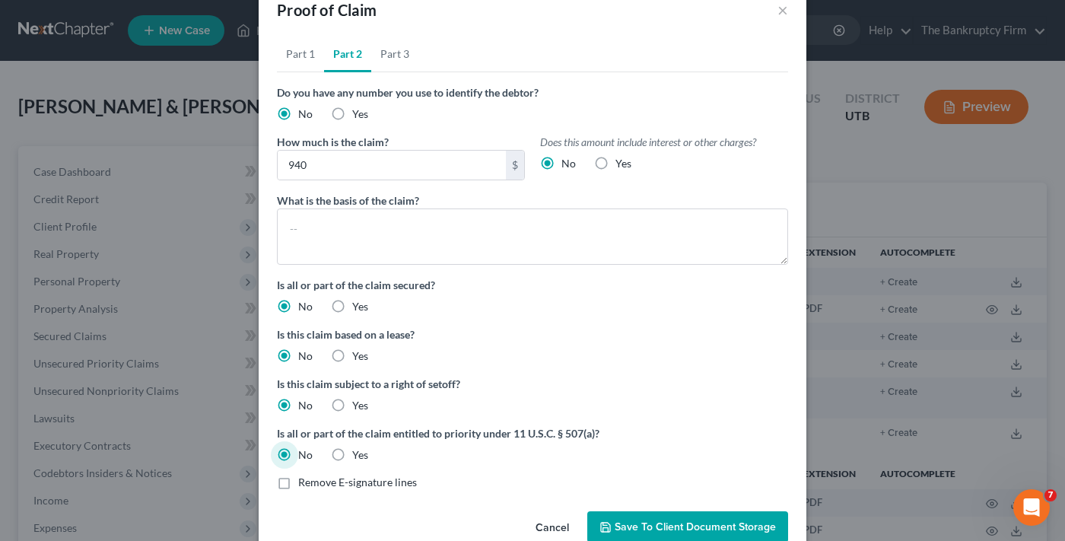
scroll to position [66, 0]
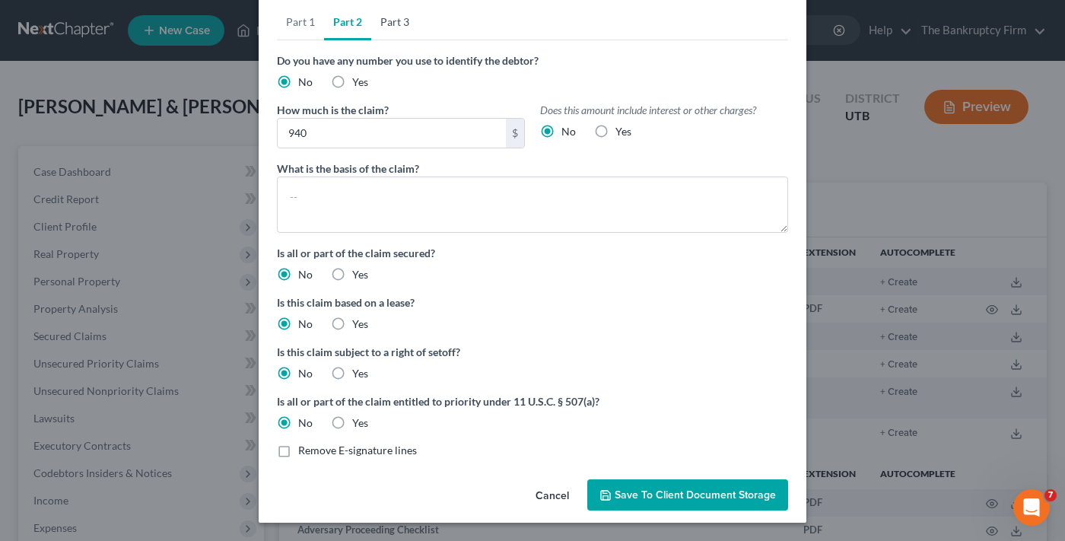
click at [379, 17] on link "Part 3" at bounding box center [394, 22] width 47 height 37
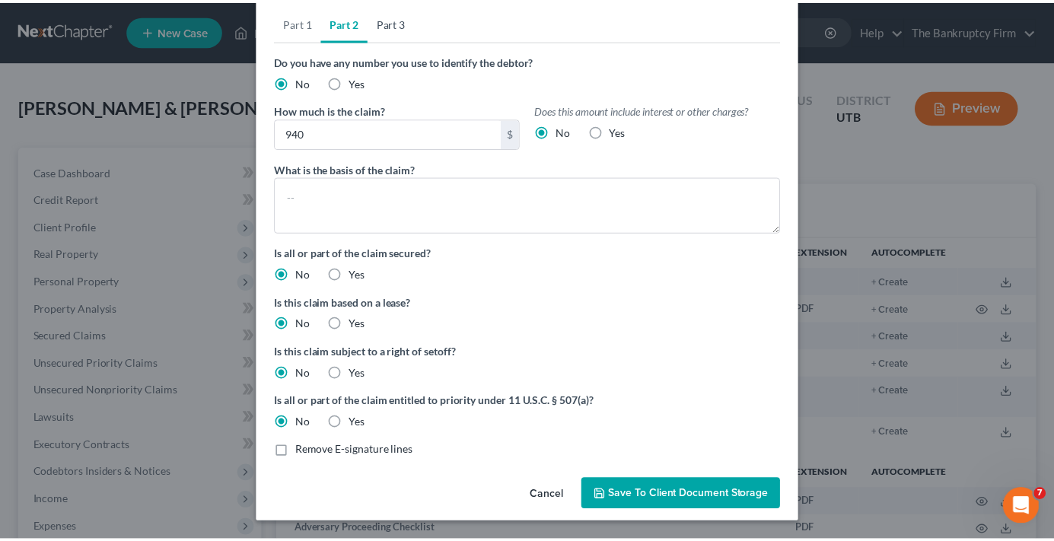
scroll to position [0, 0]
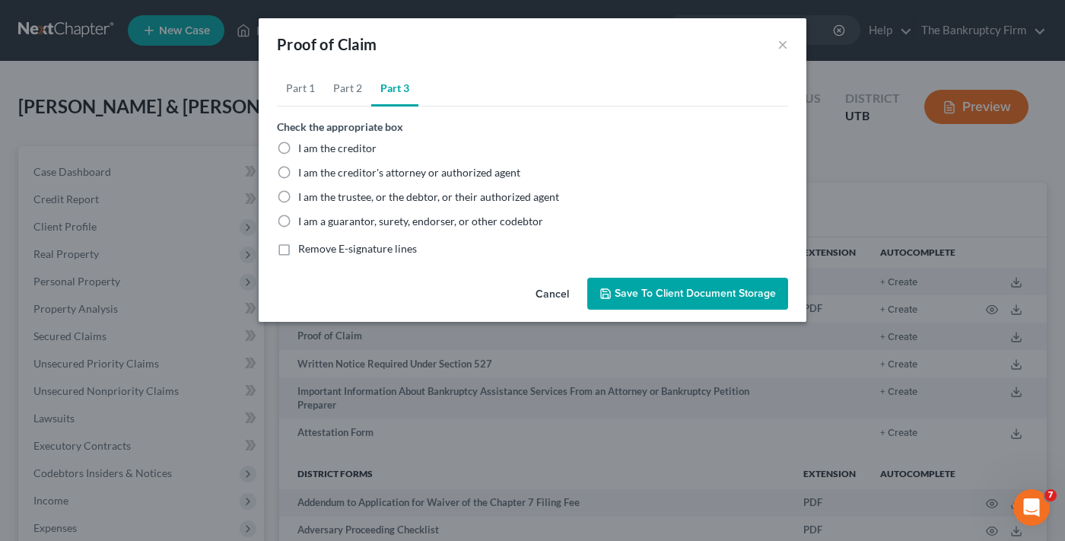
click at [298, 197] on label "I am the trustee, or the debtor, or their authorized agent" at bounding box center [428, 196] width 261 height 15
click at [304, 197] on input "I am the trustee, or the debtor, or their authorized agent" at bounding box center [309, 194] width 10 height 10
radio input "true"
click at [653, 289] on span "Save to Client Document Storage" at bounding box center [695, 293] width 161 height 13
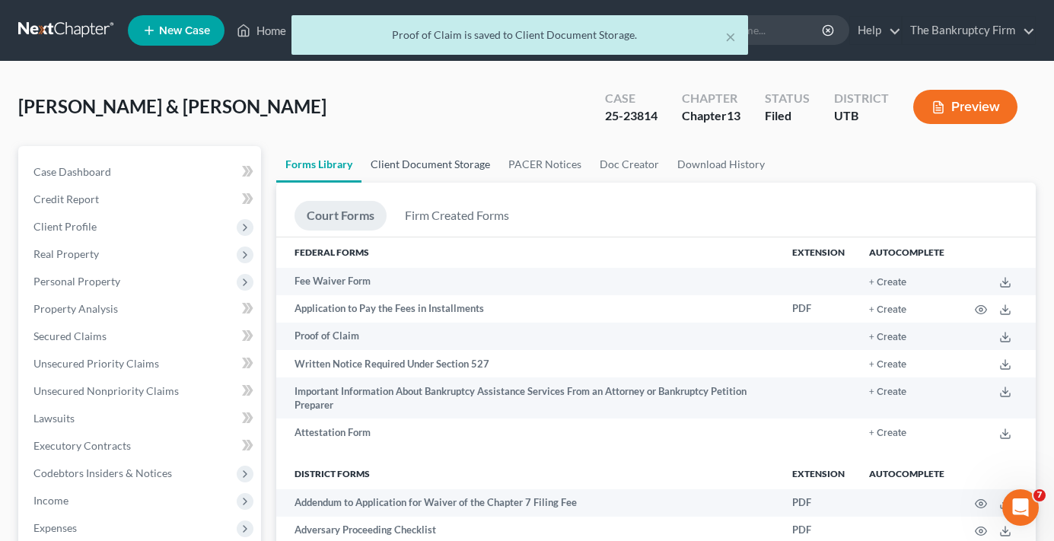
click at [441, 161] on link "Client Document Storage" at bounding box center [430, 164] width 138 height 37
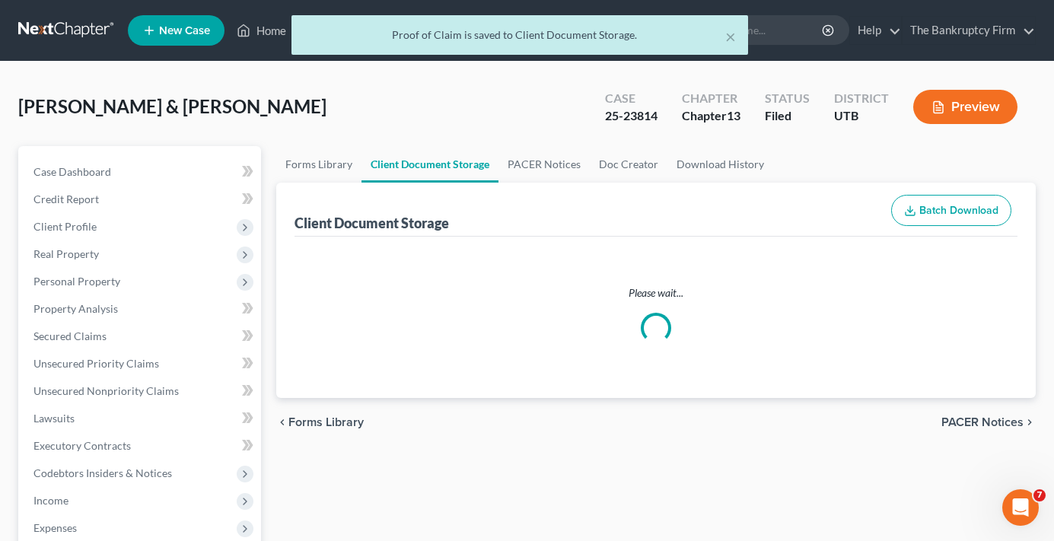
select select "30"
select select "26"
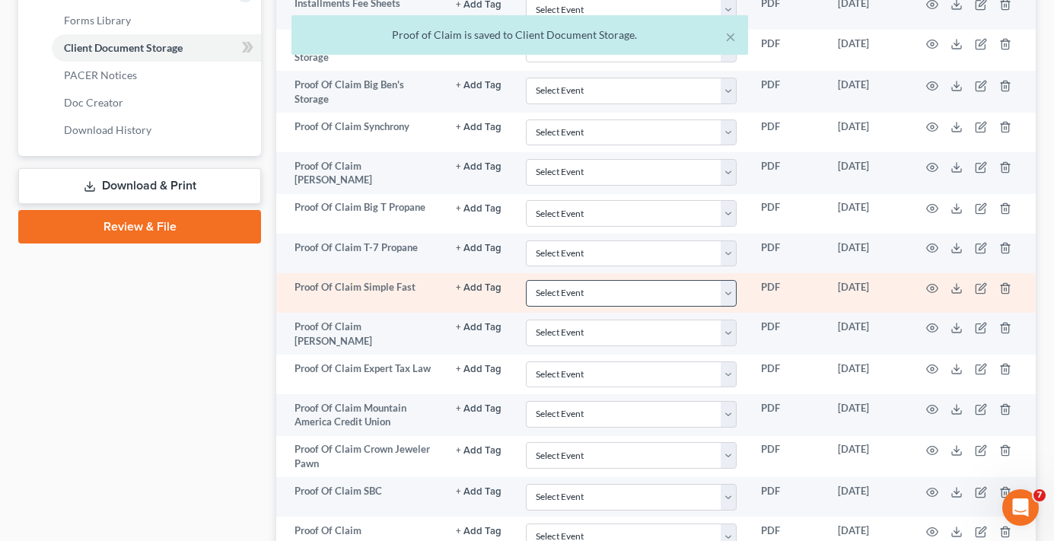
scroll to position [651, 0]
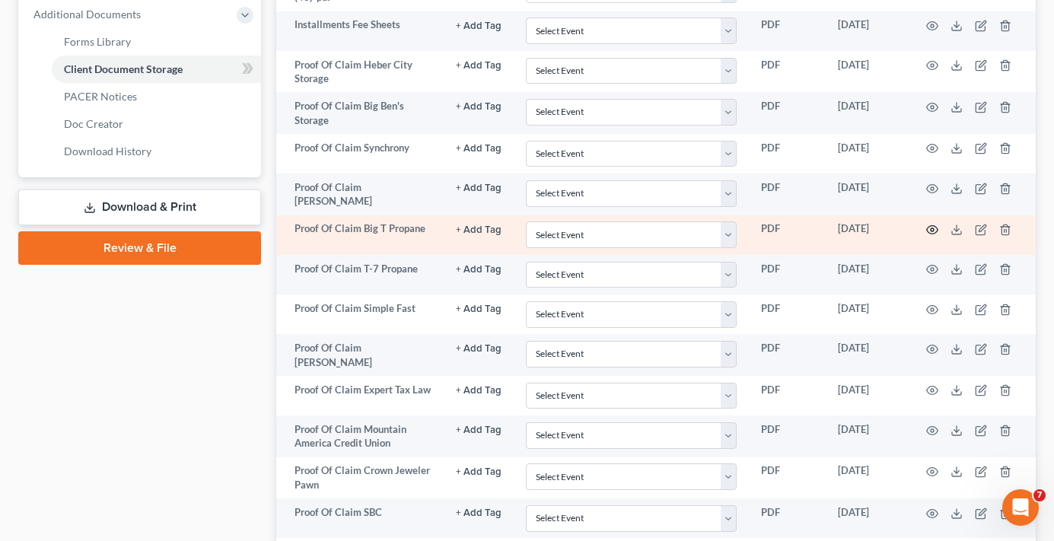
click at [934, 227] on icon "button" at bounding box center [932, 230] width 12 height 12
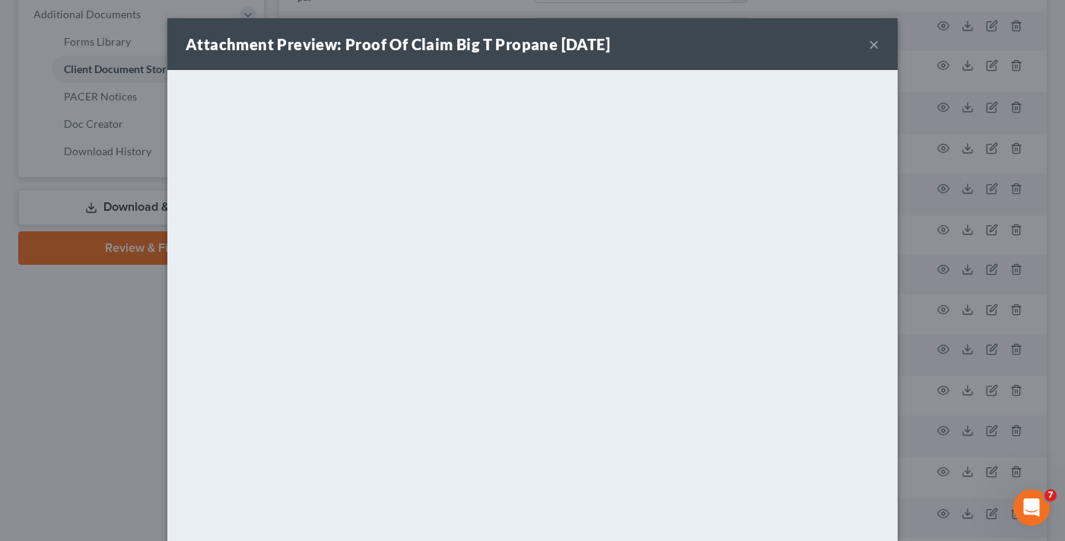
click at [871, 46] on button "×" at bounding box center [874, 44] width 11 height 18
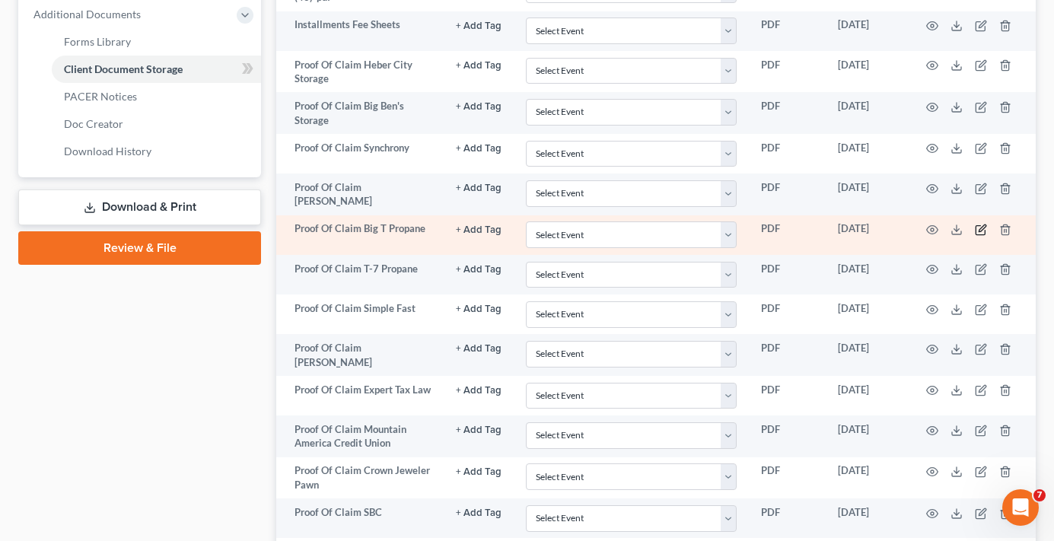
click at [979, 231] on icon "button" at bounding box center [981, 230] width 12 height 12
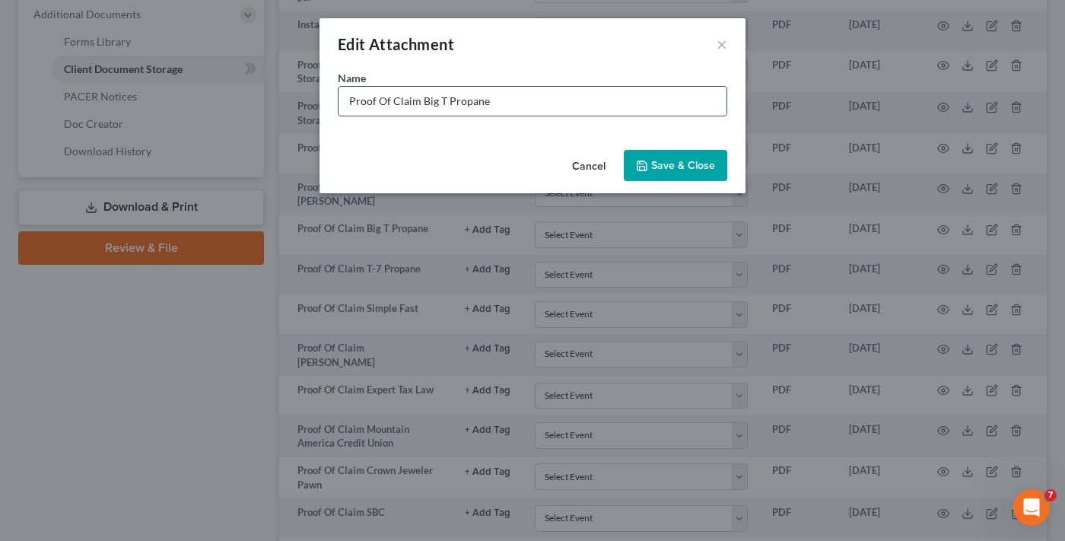
drag, startPoint x: 421, startPoint y: 100, endPoint x: 446, endPoint y: 100, distance: 25.1
click at [446, 100] on input "Proof Of Claim Big T Propane" at bounding box center [533, 101] width 388 height 29
type input "Proof Of Claim Hone Propane"
click at [654, 159] on span "Save & Close" at bounding box center [683, 165] width 64 height 13
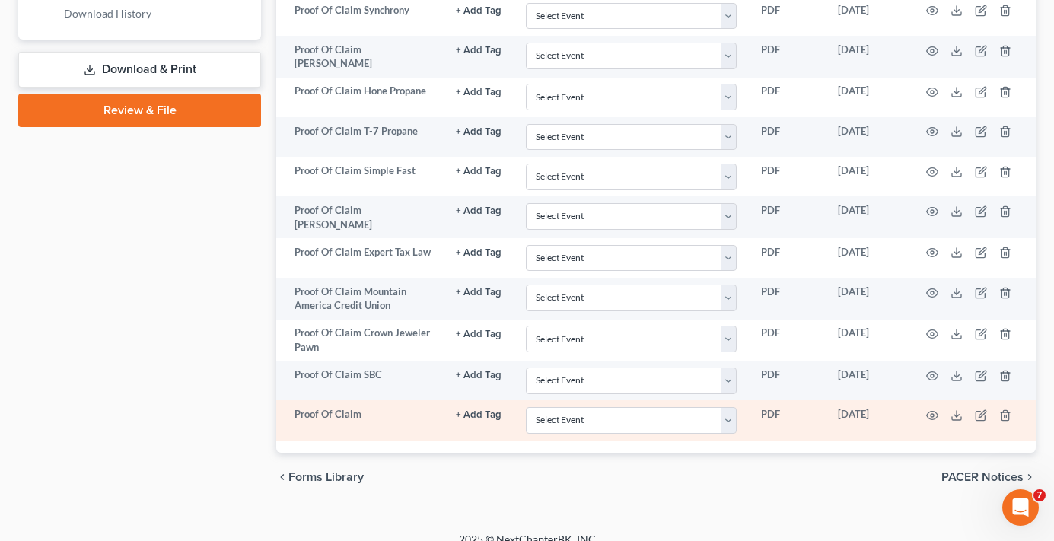
scroll to position [803, 0]
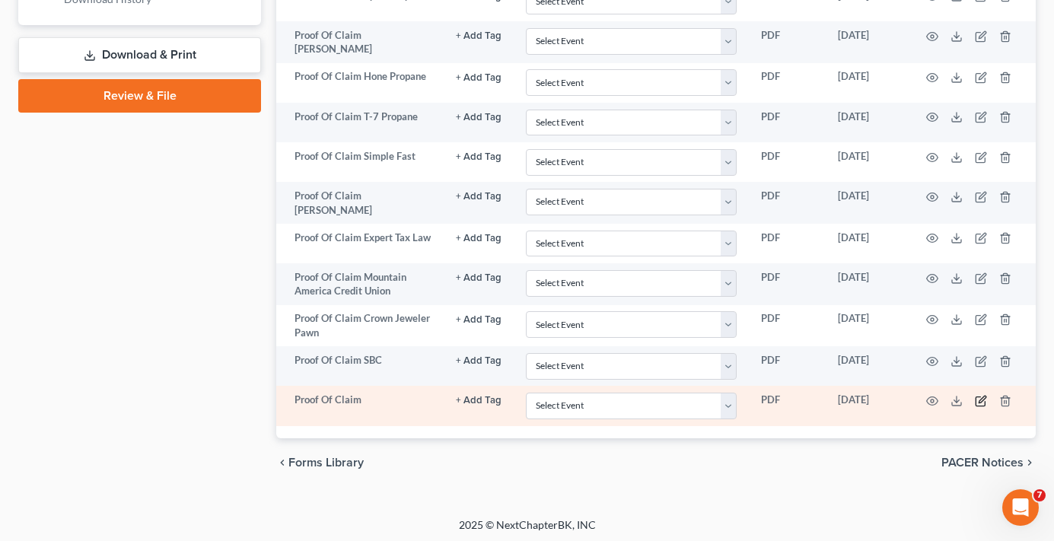
click at [976, 396] on icon "button" at bounding box center [979, 400] width 9 height 9
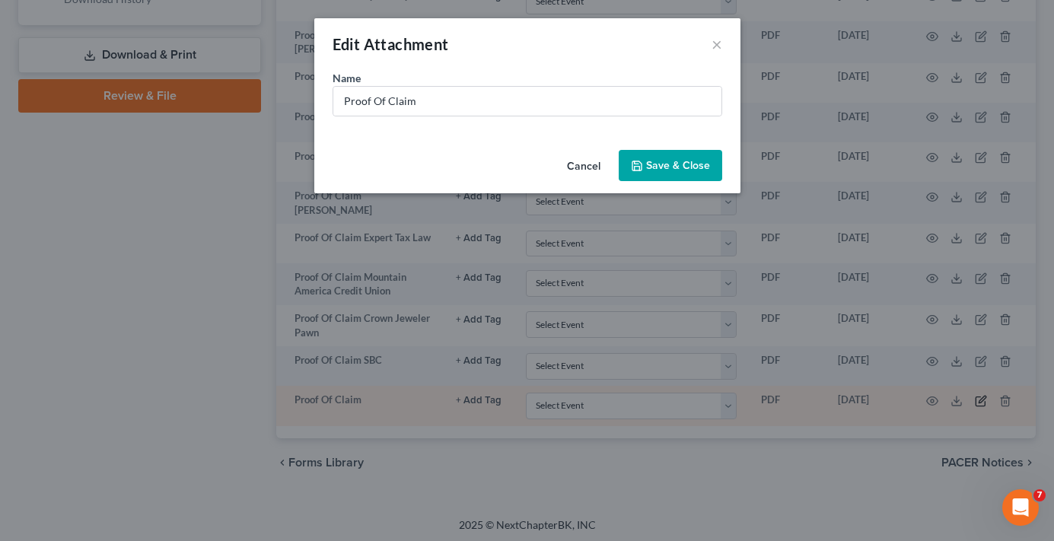
scroll to position [801, 0]
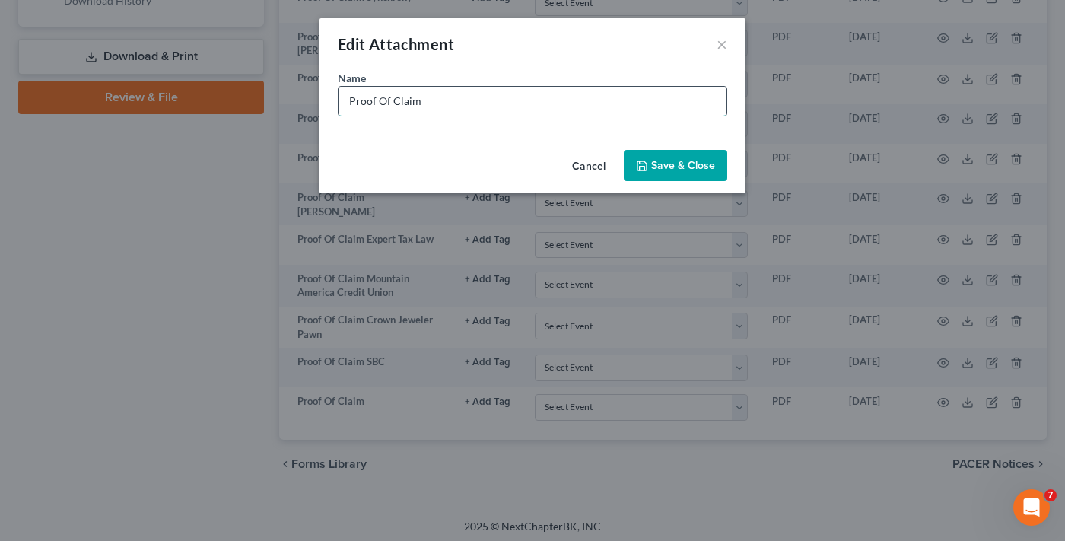
click at [478, 97] on input "Proof Of Claim" at bounding box center [533, 101] width 388 height 29
type input "Proof Of Claim Big T Propane"
click at [670, 161] on span "Save & Close" at bounding box center [683, 165] width 64 height 13
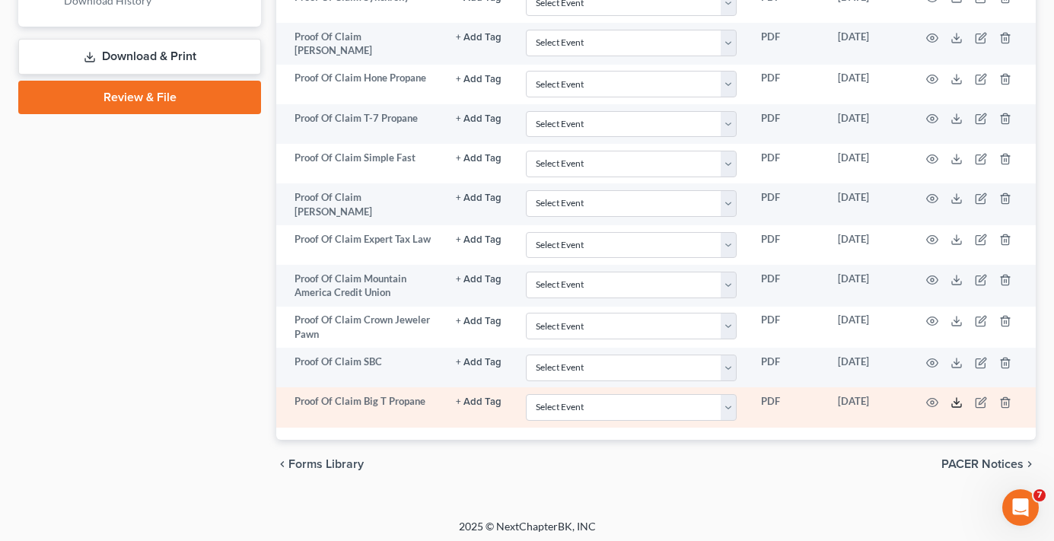
click at [955, 396] on icon at bounding box center [956, 402] width 12 height 12
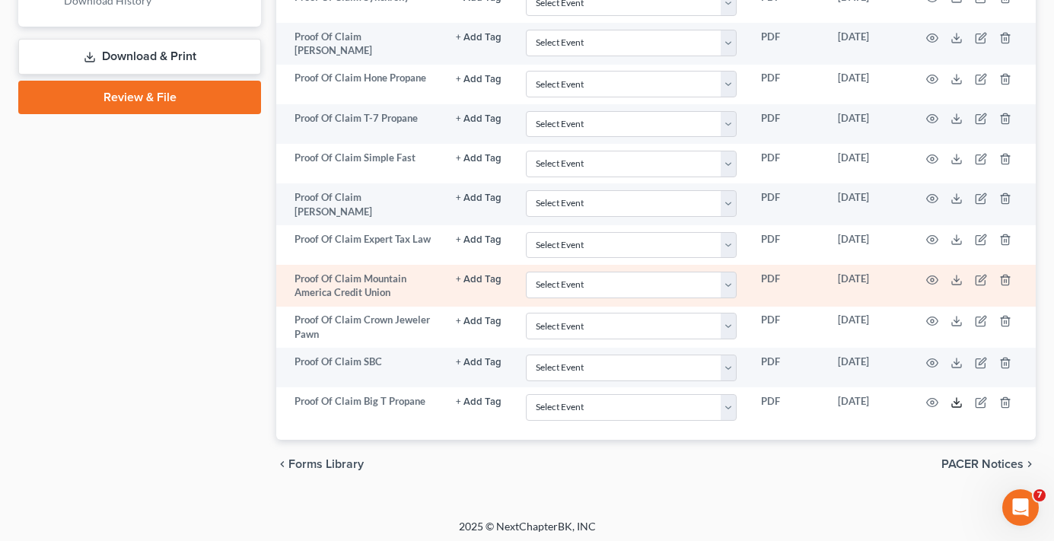
scroll to position [725, 0]
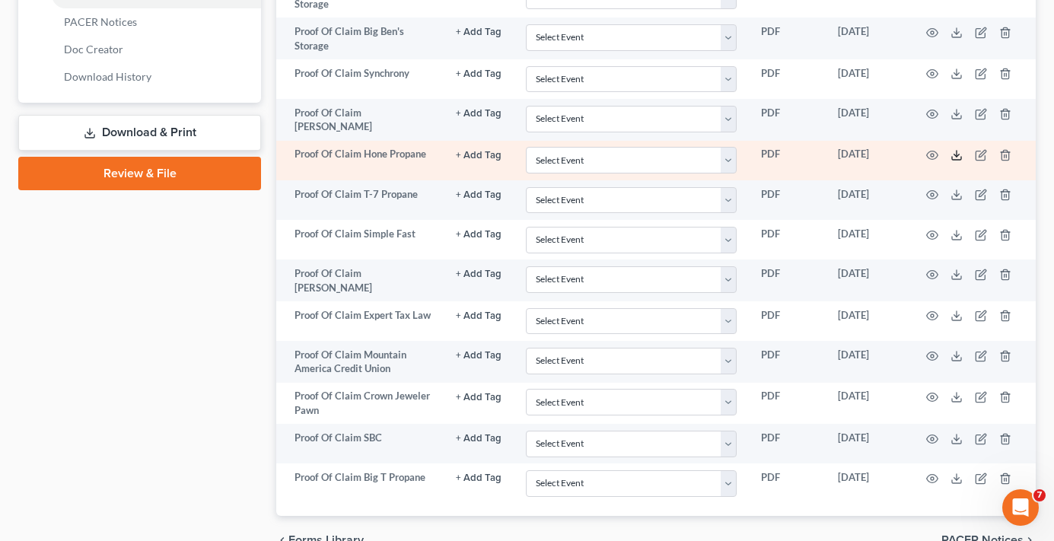
click at [959, 154] on icon at bounding box center [956, 155] width 12 height 12
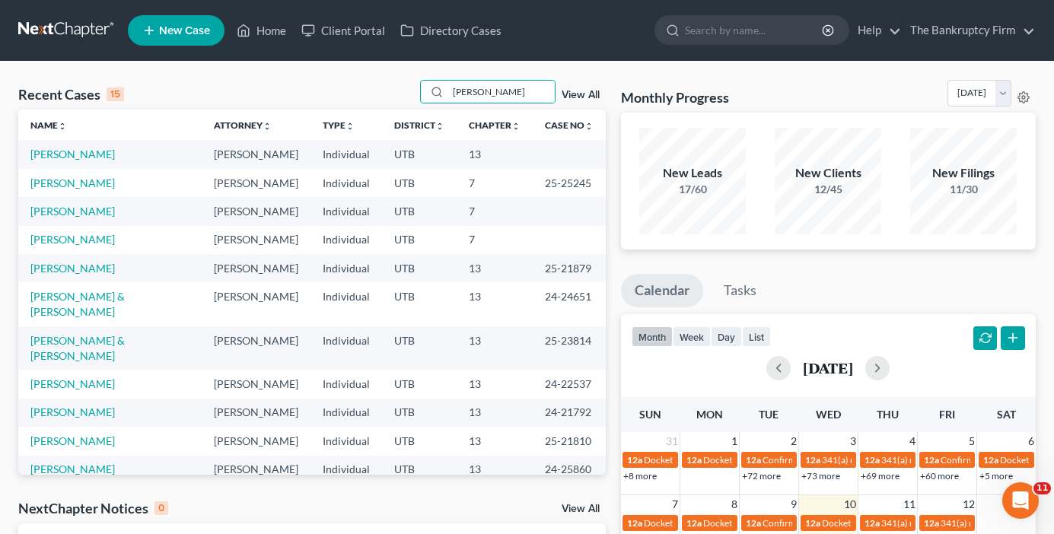
type input "[PERSON_NAME]"
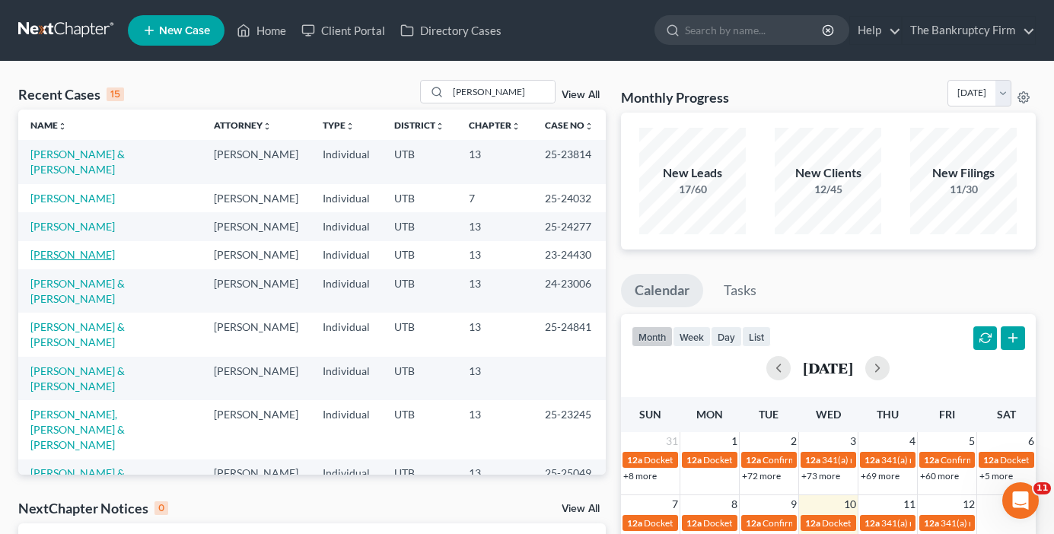
click at [59, 248] on link "[PERSON_NAME]" at bounding box center [72, 254] width 84 height 13
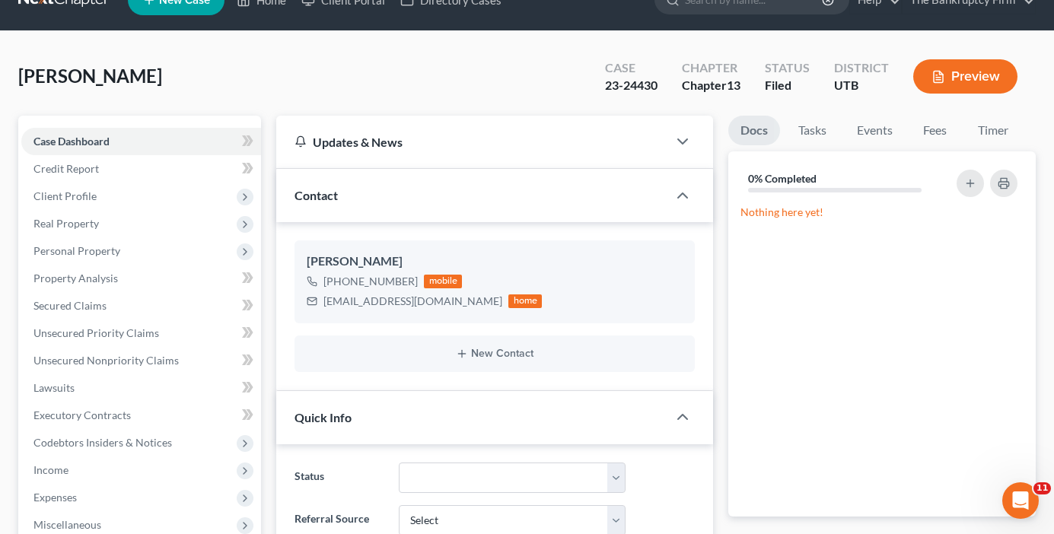
scroll to position [228, 0]
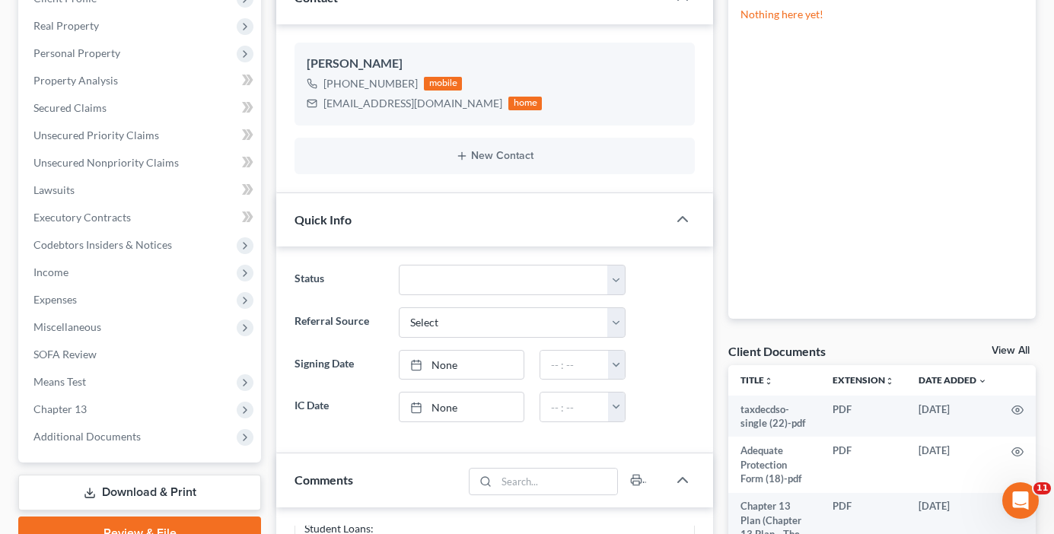
click at [1000, 345] on link "View All" at bounding box center [1010, 350] width 38 height 11
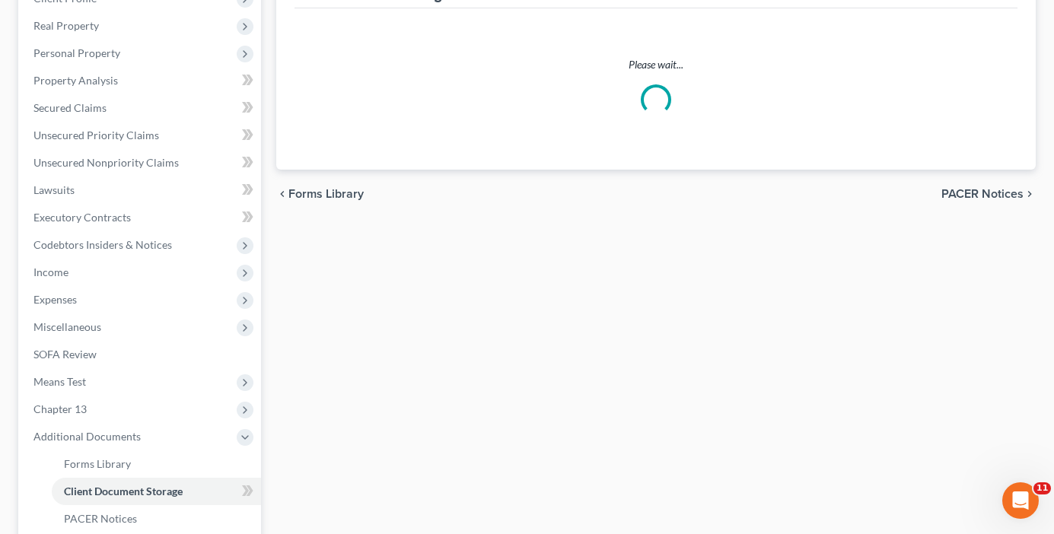
scroll to position [189, 0]
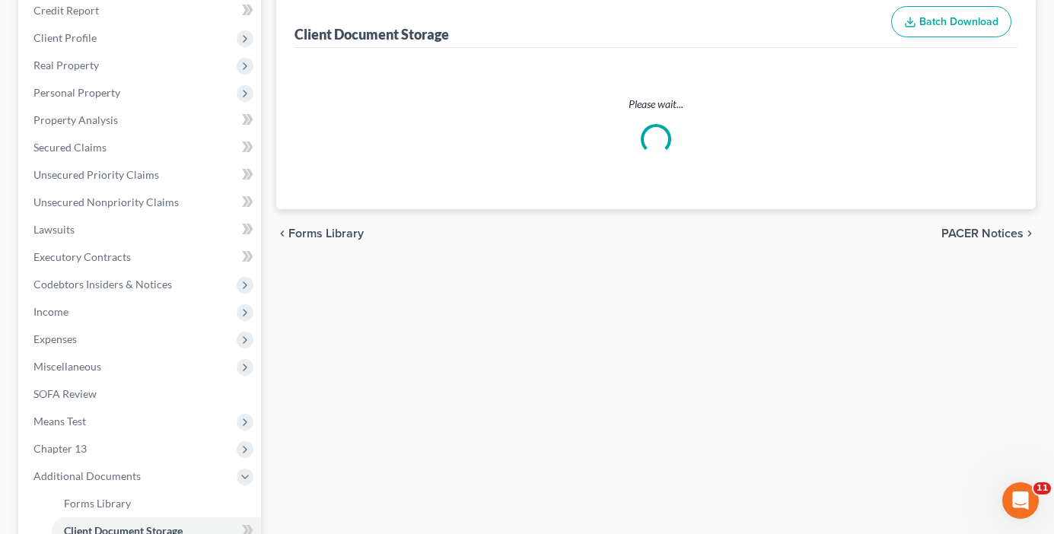
select select "30"
select select "26"
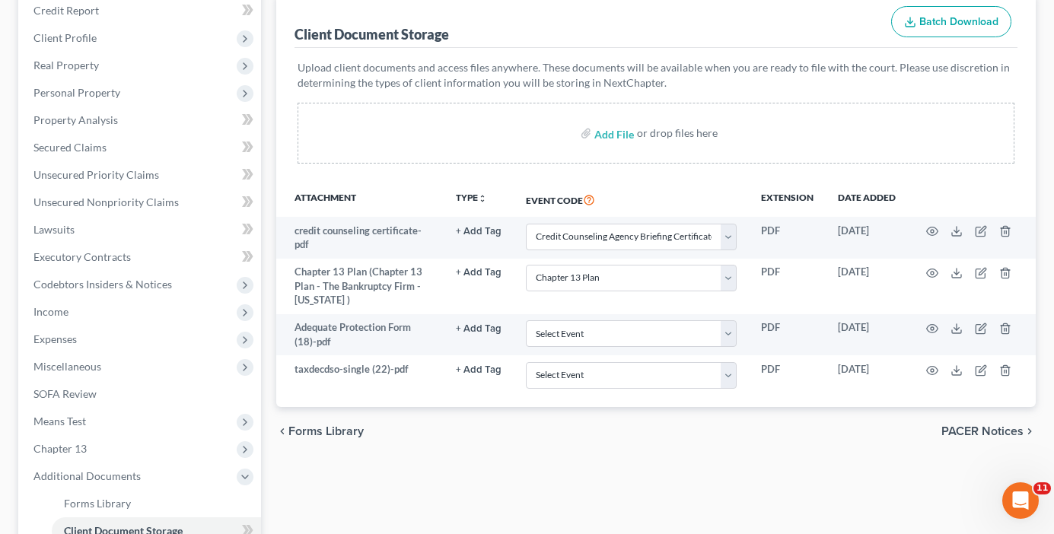
scroll to position [0, 0]
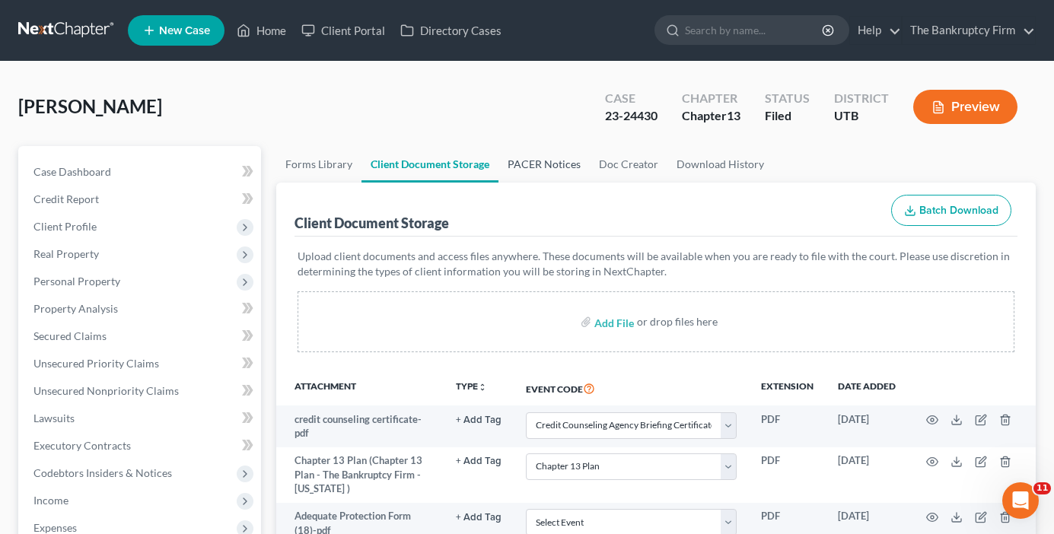
click at [540, 161] on link "PACER Notices" at bounding box center [543, 164] width 91 height 37
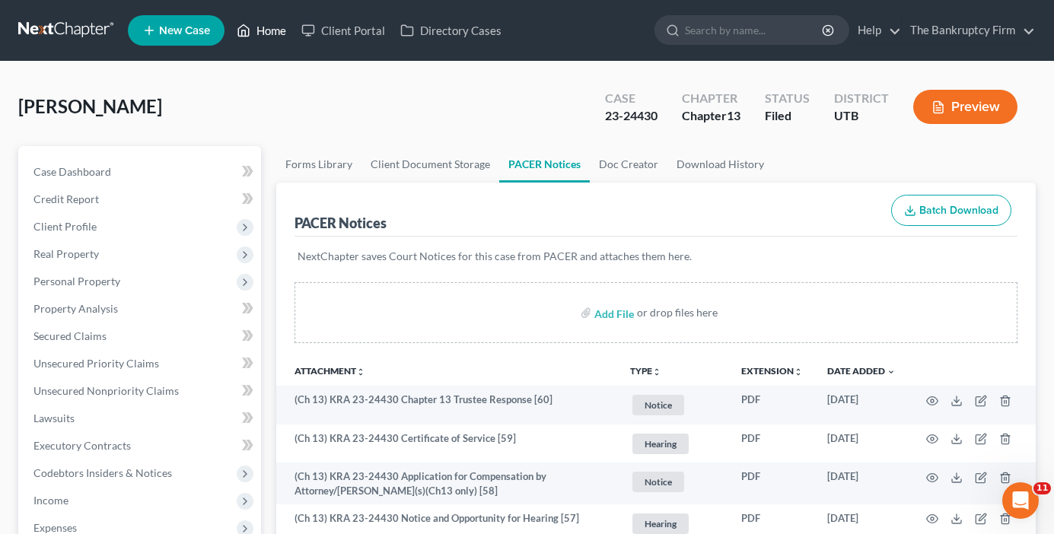
click at [273, 33] on link "Home" at bounding box center [261, 30] width 65 height 27
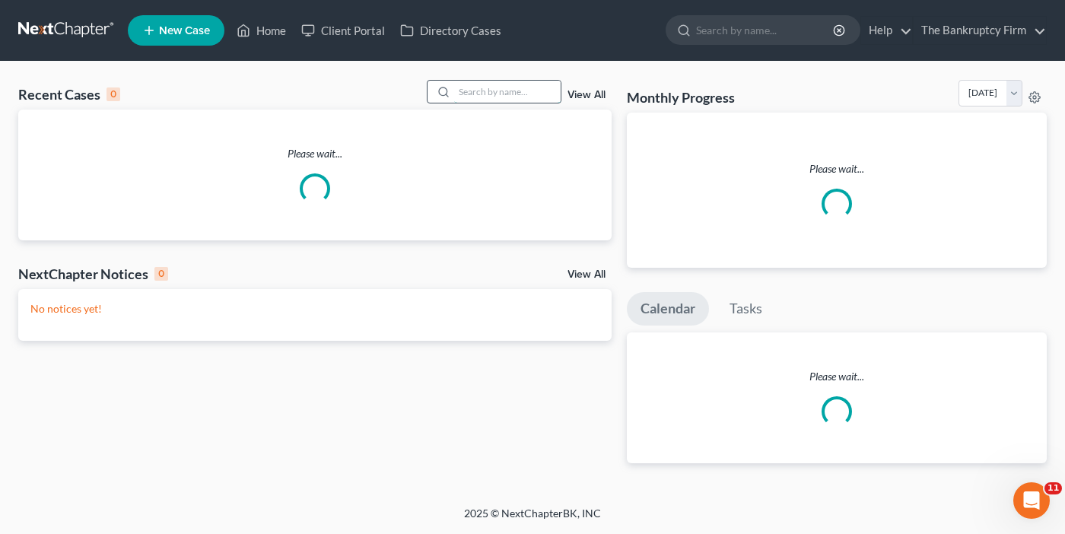
click at [490, 97] on input "search" at bounding box center [507, 92] width 107 height 22
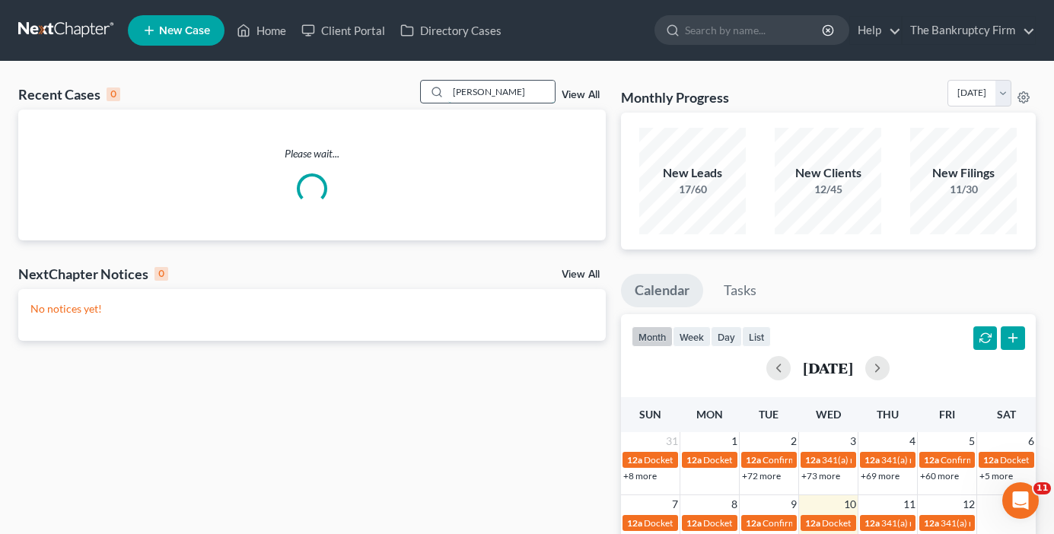
type input "mccormick"
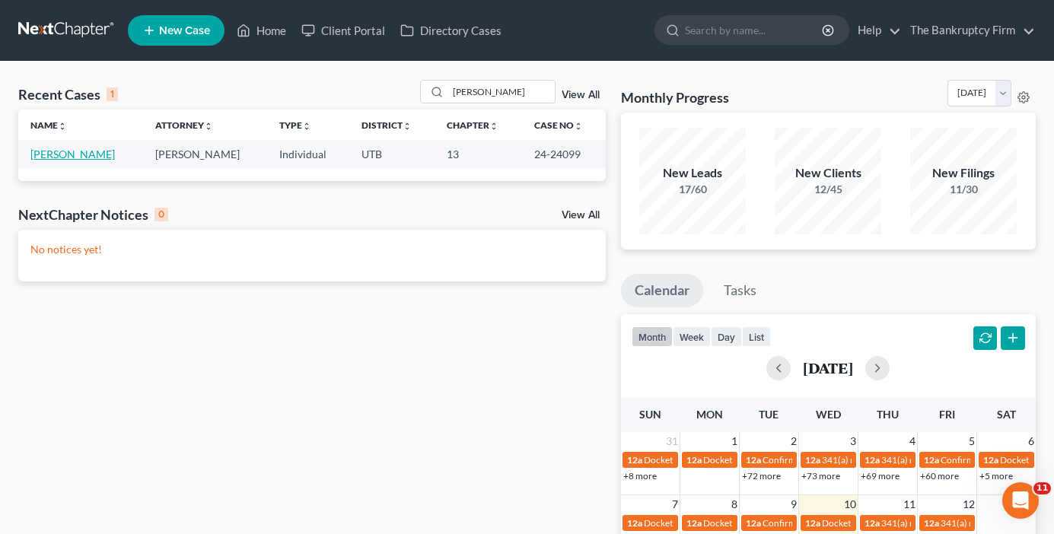
click at [104, 155] on link "McCormick, Patricia" at bounding box center [72, 154] width 84 height 13
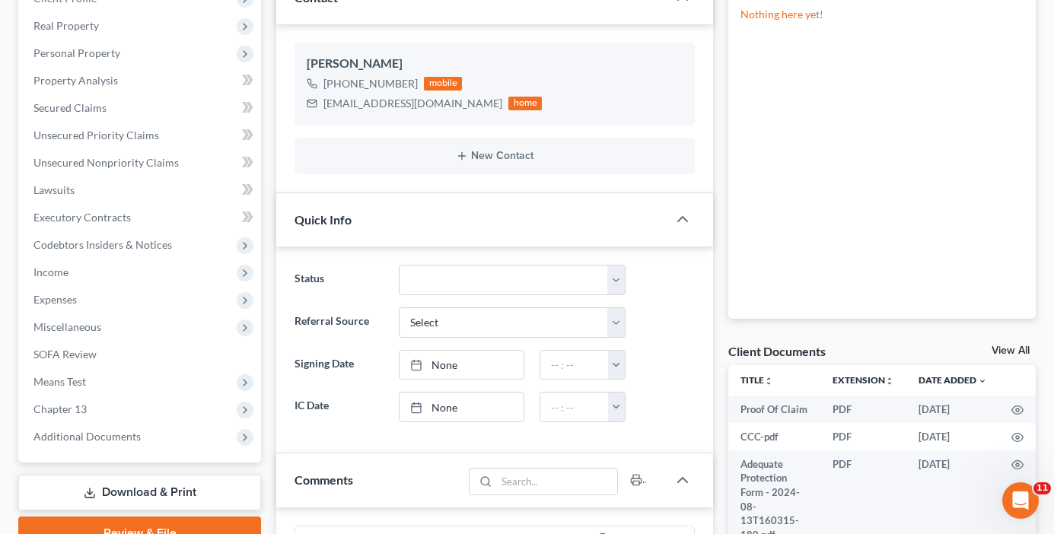
scroll to position [104, 0]
click at [1001, 349] on link "View All" at bounding box center [1010, 350] width 38 height 11
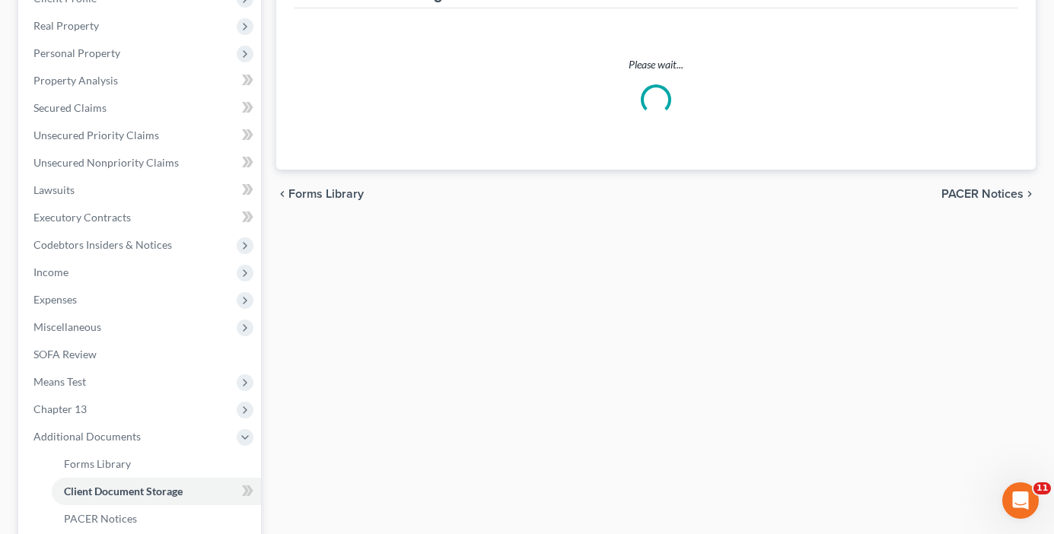
scroll to position [151, 0]
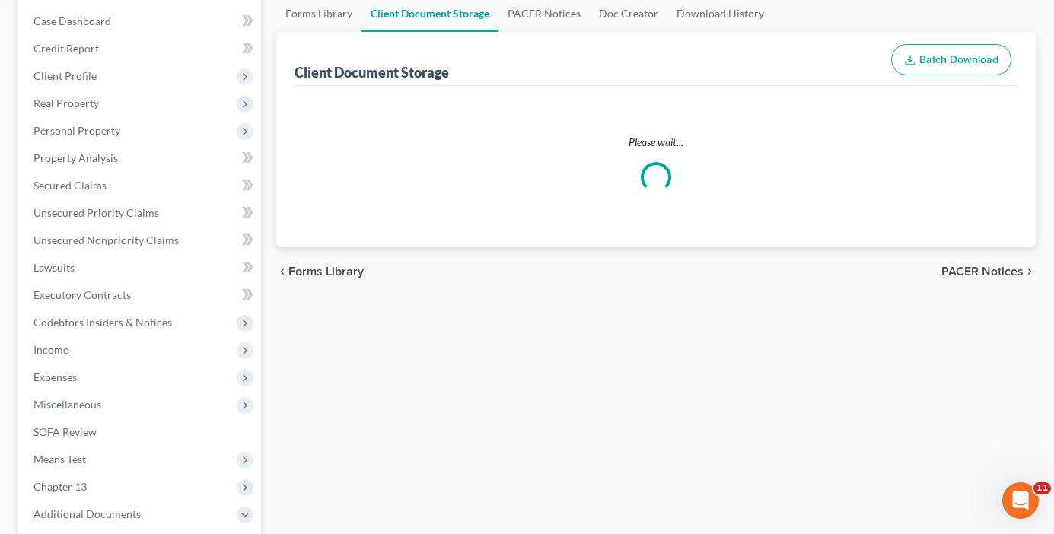
select select "26"
select select "30"
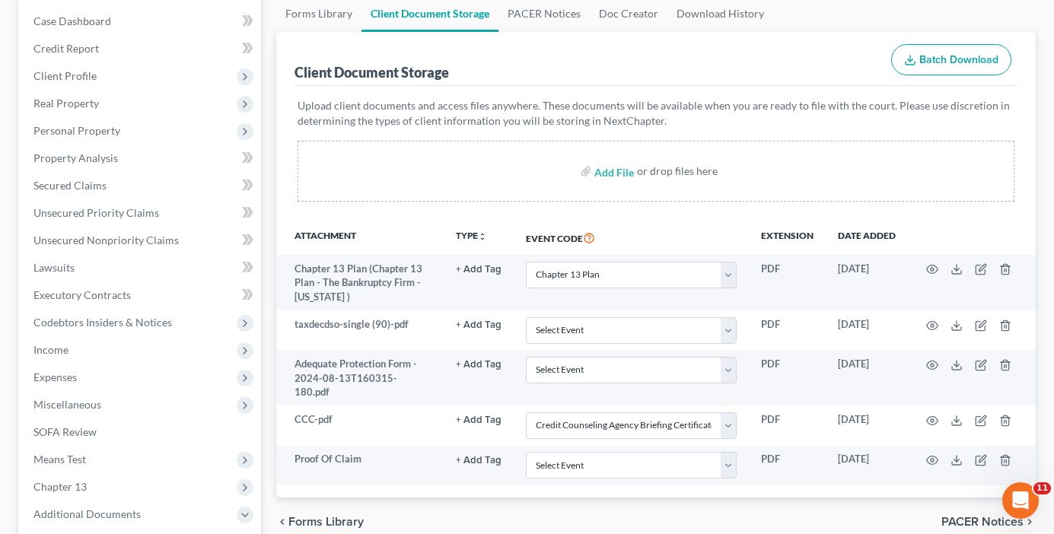
scroll to position [0, 0]
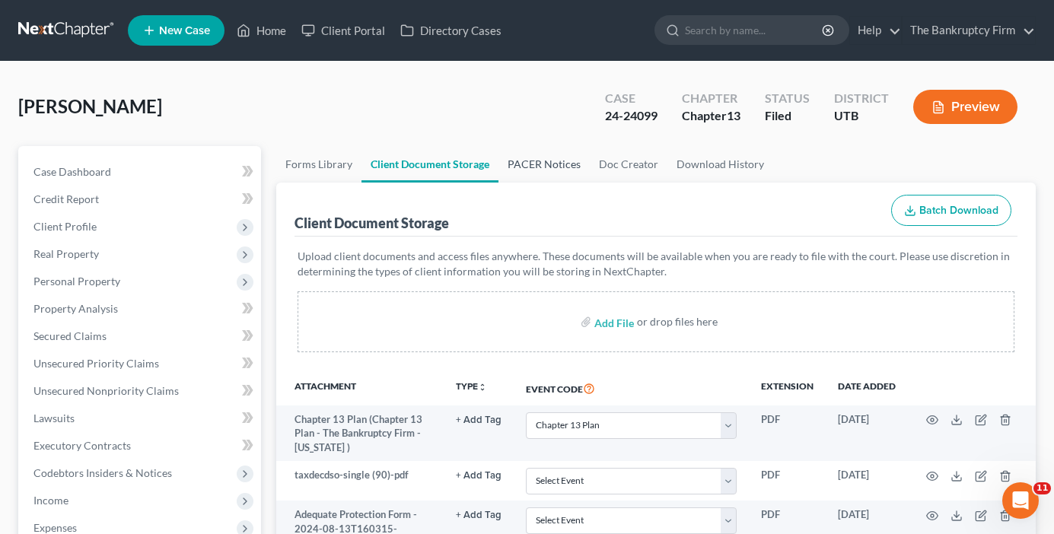
click at [552, 167] on link "PACER Notices" at bounding box center [543, 164] width 91 height 37
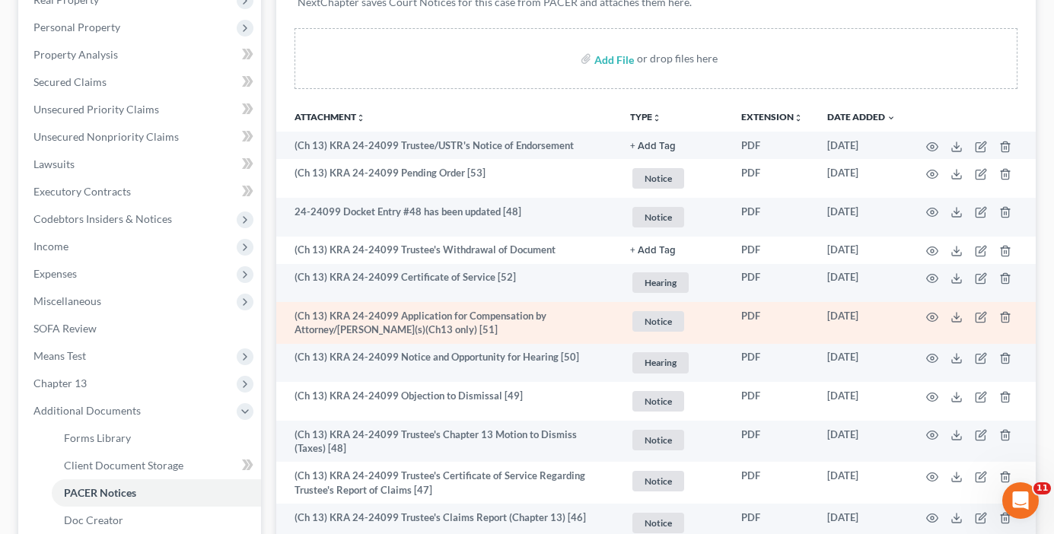
scroll to position [228, 0]
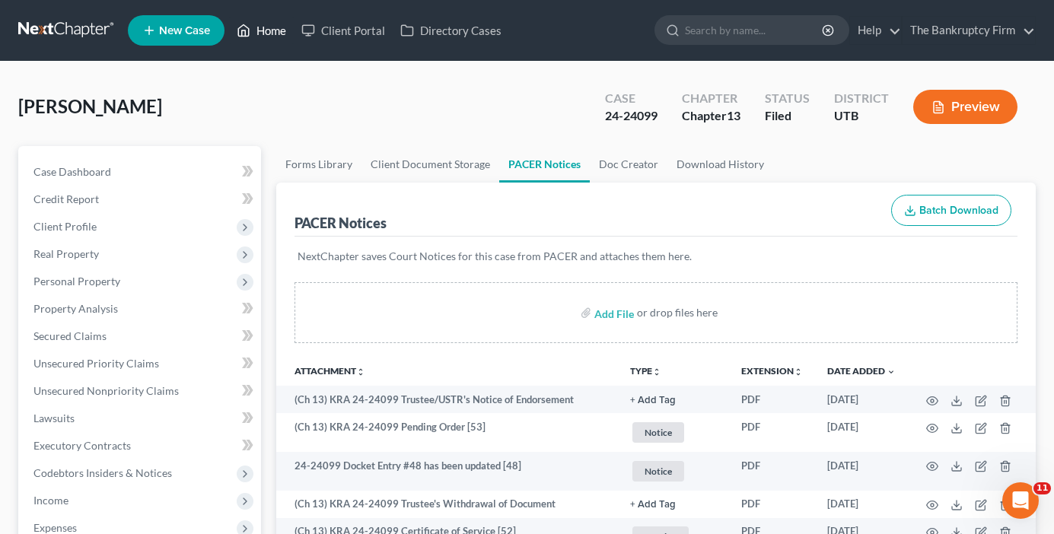
click at [266, 30] on link "Home" at bounding box center [261, 30] width 65 height 27
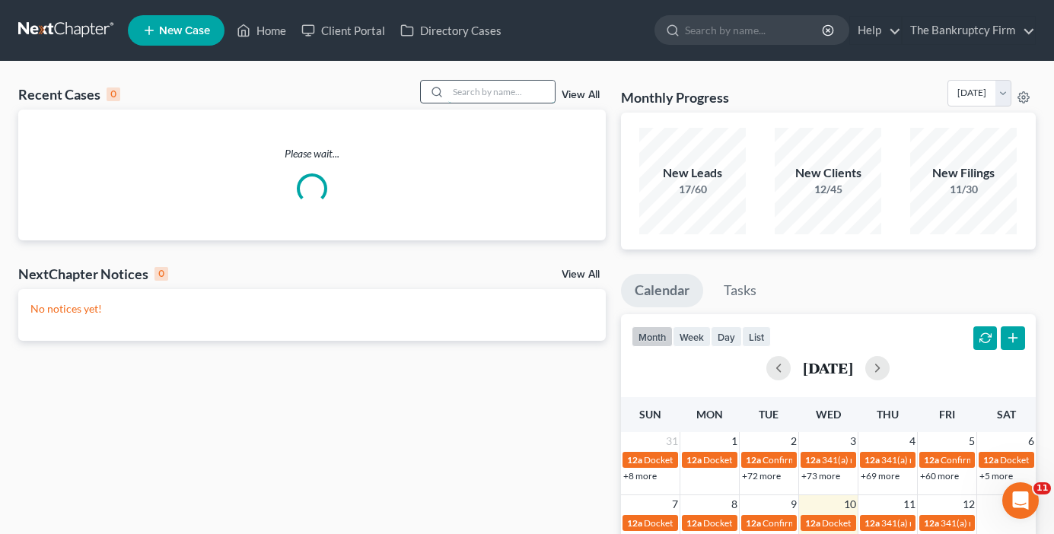
click at [492, 88] on input "search" at bounding box center [501, 92] width 107 height 22
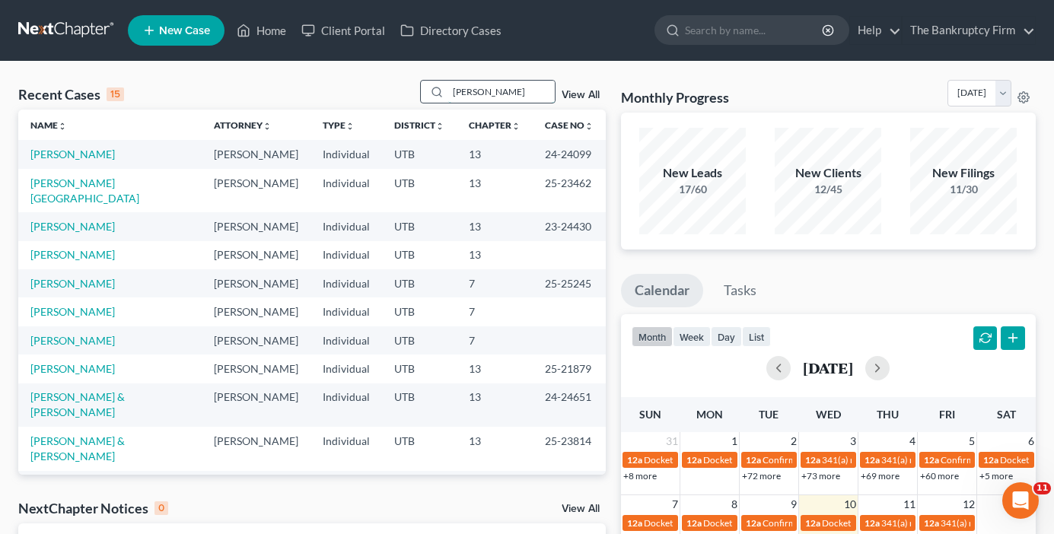
type input "payne"
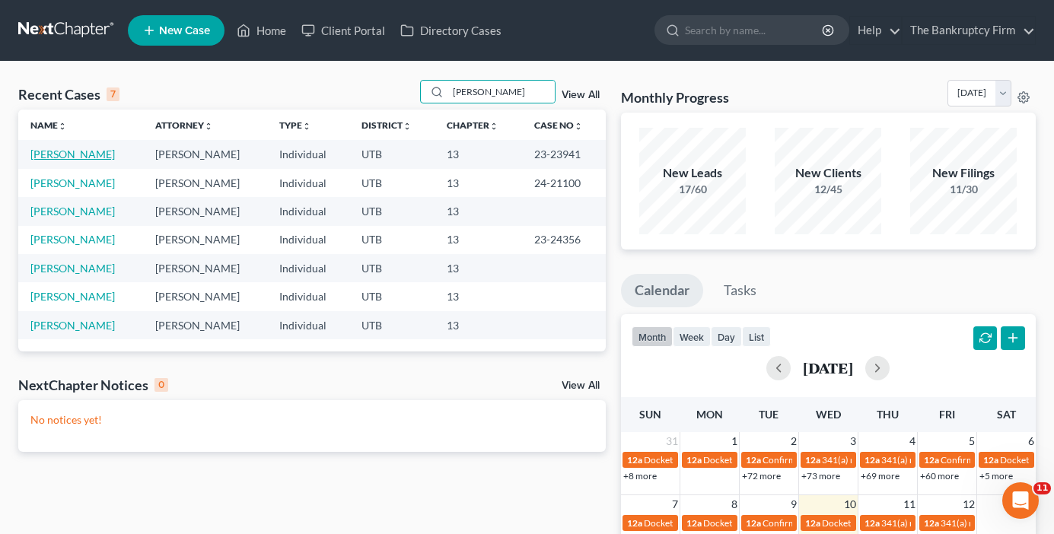
click at [42, 152] on link "Payne, Kelly" at bounding box center [72, 154] width 84 height 13
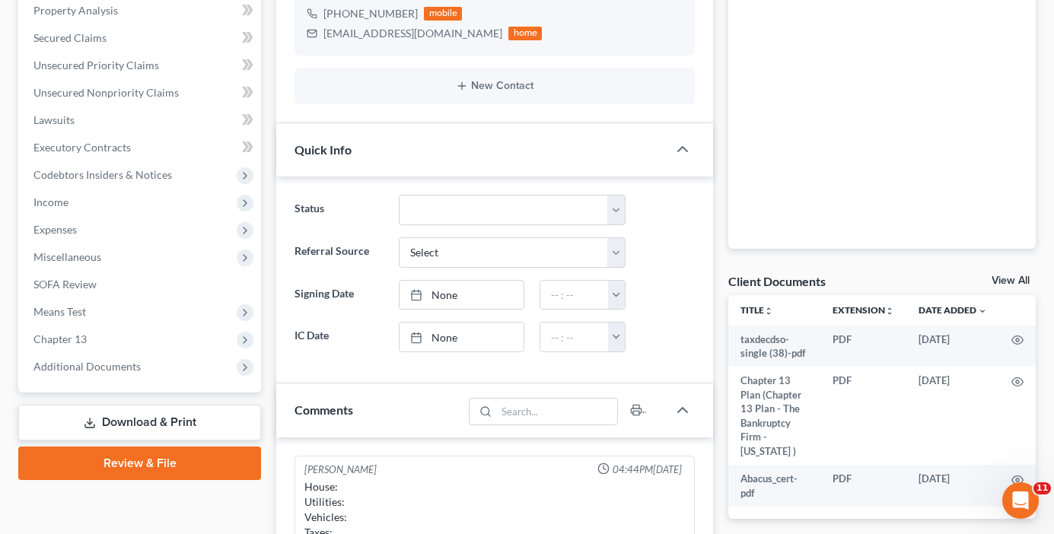
scroll to position [304, 0]
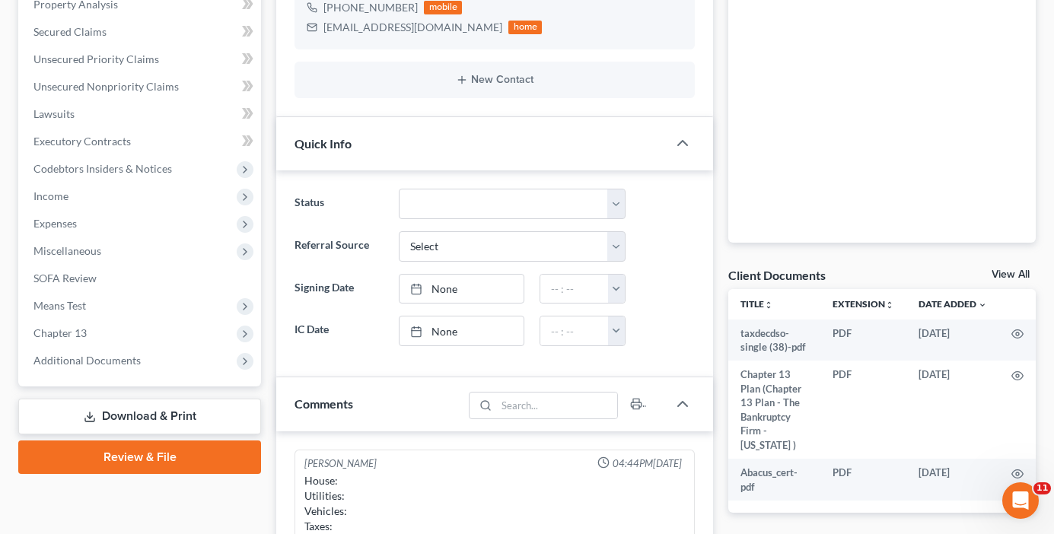
click at [1007, 270] on link "View All" at bounding box center [1010, 274] width 38 height 11
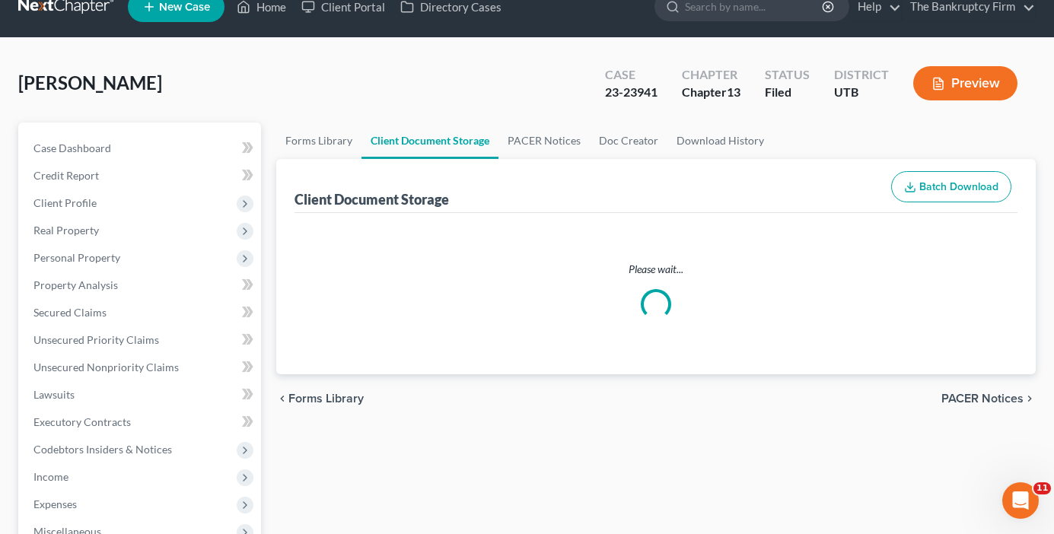
select select "30"
select select "26"
select select "37"
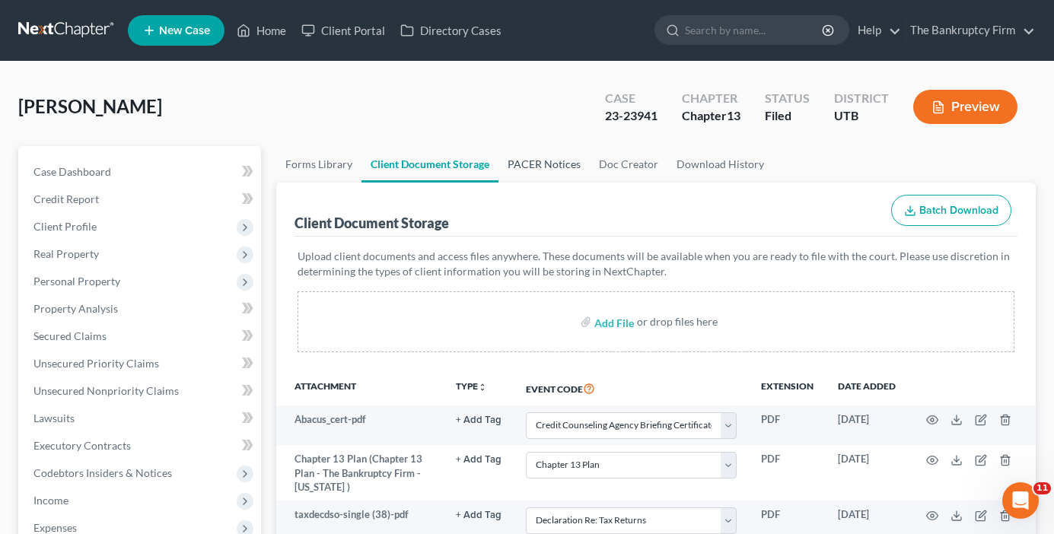
click at [538, 174] on link "PACER Notices" at bounding box center [543, 164] width 91 height 37
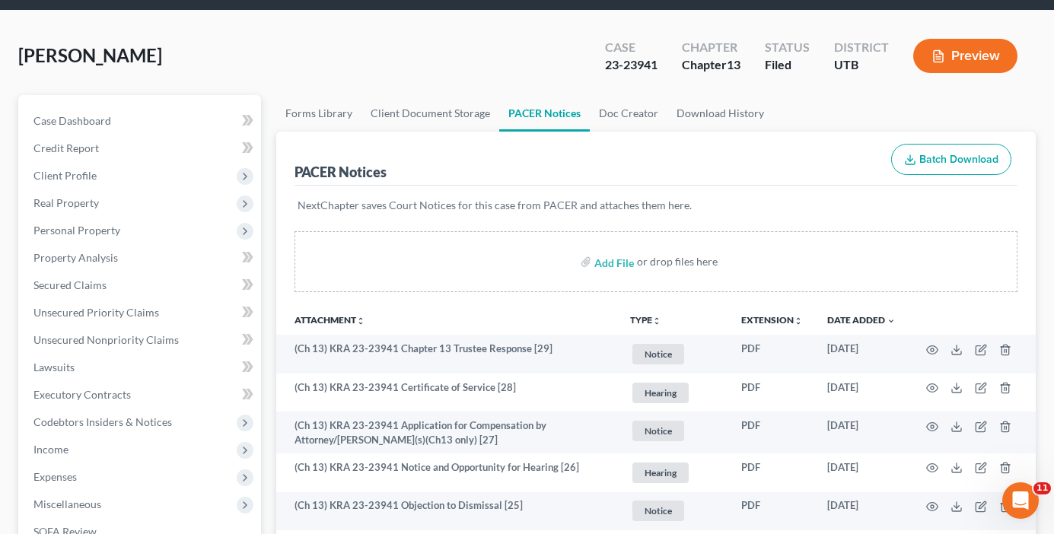
scroll to position [76, 0]
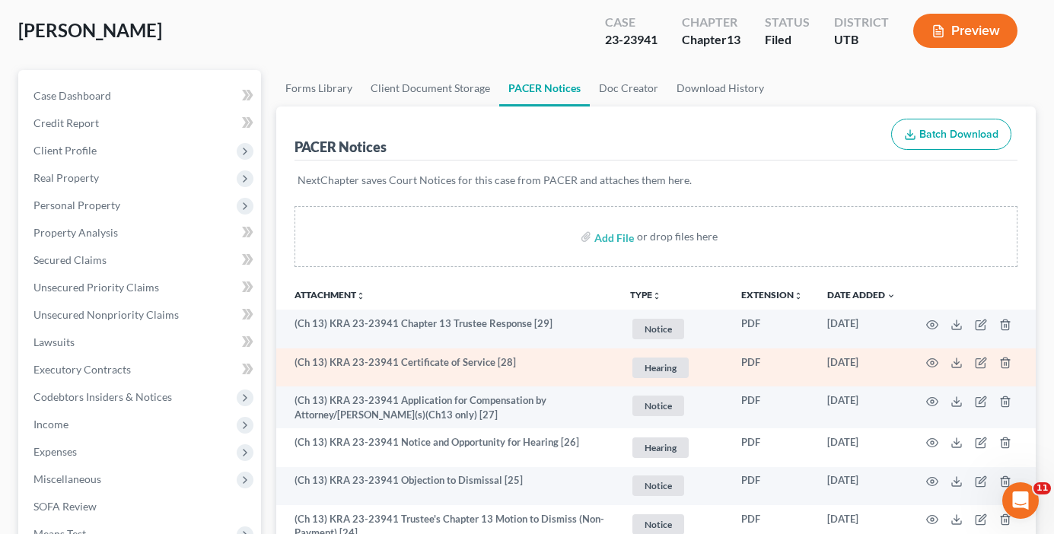
click at [273, 36] on div "Payne, Kelly Upgraded Case 23-23941 Chapter Chapter 13 Status Filed District UT…" at bounding box center [526, 37] width 1017 height 66
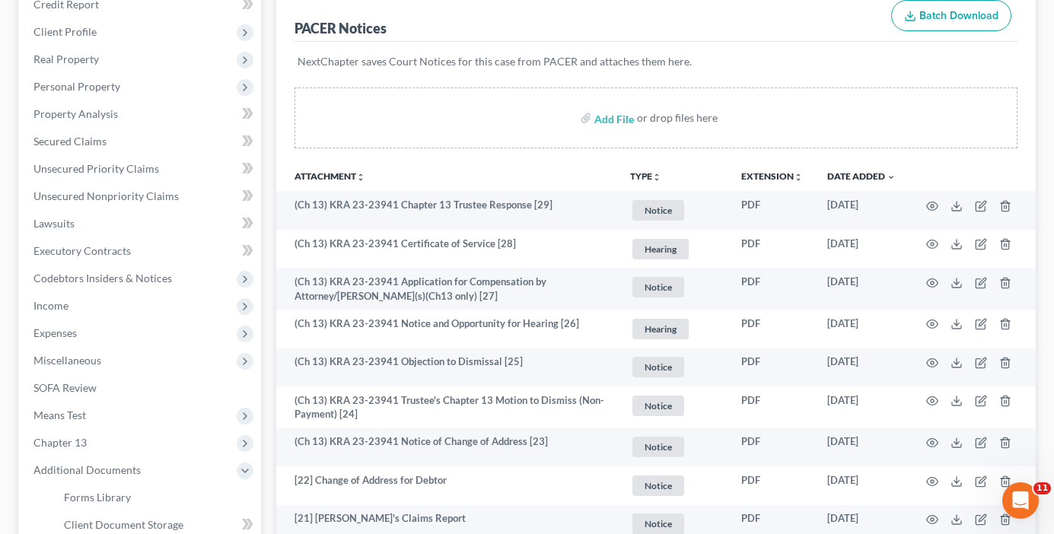
scroll to position [0, 0]
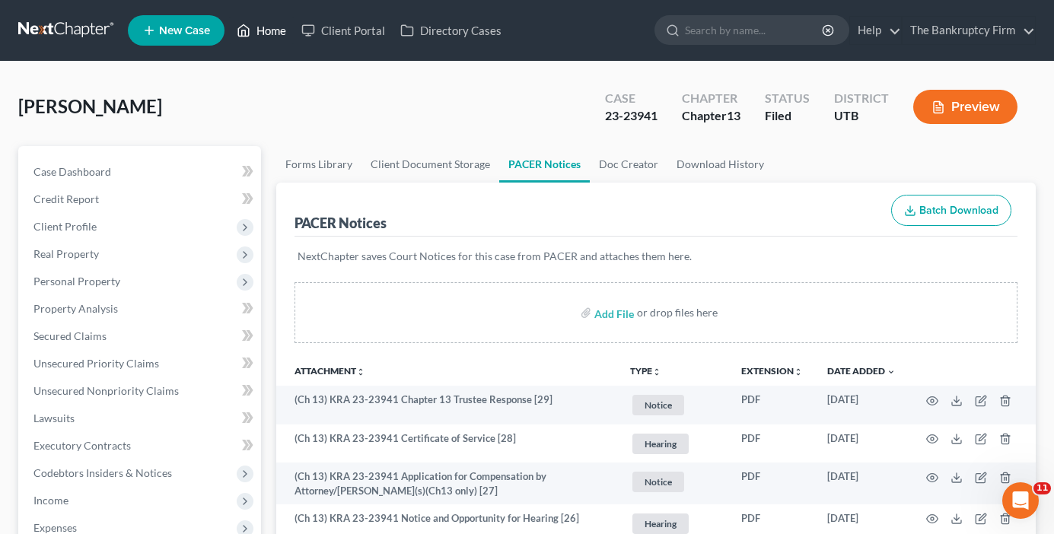
drag, startPoint x: 266, startPoint y: 32, endPoint x: 272, endPoint y: 71, distance: 39.3
click at [266, 32] on link "Home" at bounding box center [261, 30] width 65 height 27
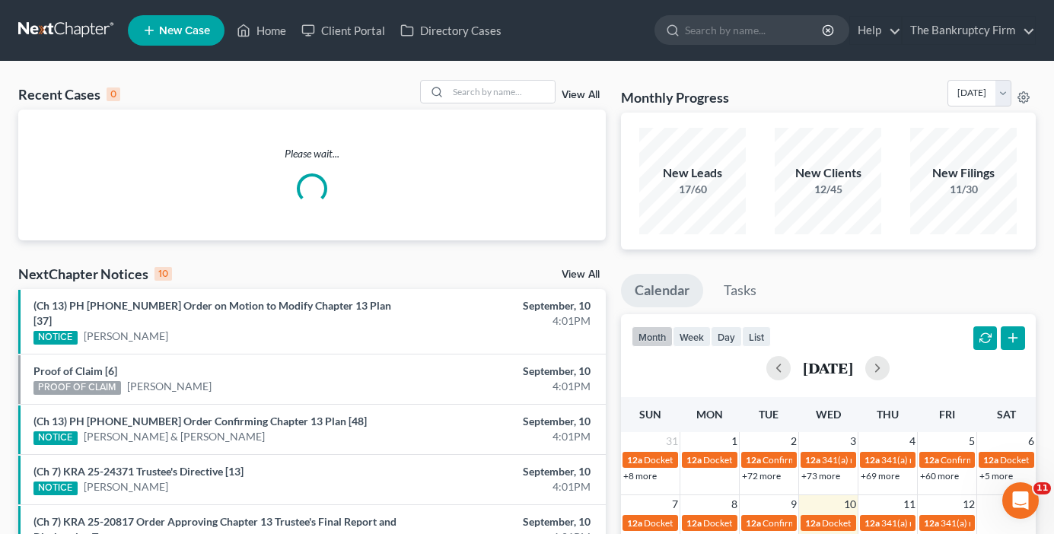
click at [428, 68] on div "Recent Cases 0 View All Please wait... NextChapter Notices 10 View All (Ch 13) …" at bounding box center [527, 470] width 1054 height 817
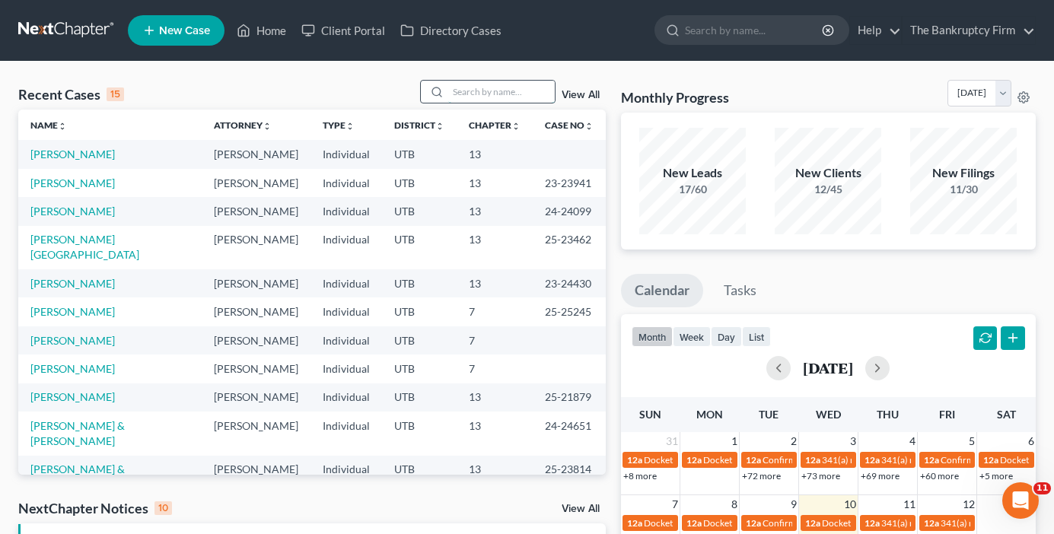
click at [464, 94] on input "search" at bounding box center [501, 92] width 107 height 22
type input "mccolloch"
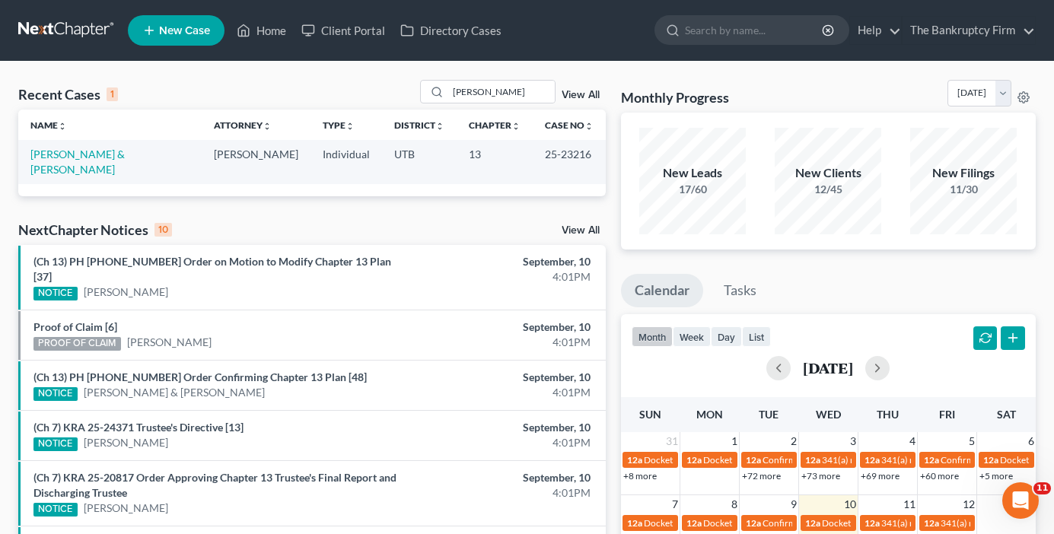
click at [107, 145] on td "McColloch, Brett & Heidi" at bounding box center [109, 161] width 183 height 43
click at [104, 154] on link "McColloch, Brett & Heidi" at bounding box center [77, 162] width 94 height 28
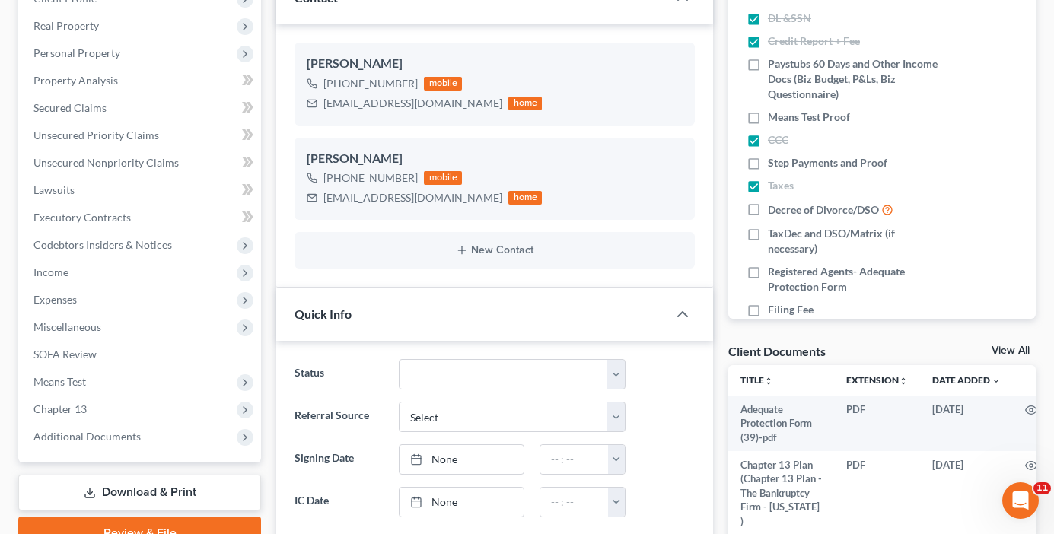
scroll to position [119, 0]
click at [1010, 353] on link "View All" at bounding box center [1010, 350] width 38 height 11
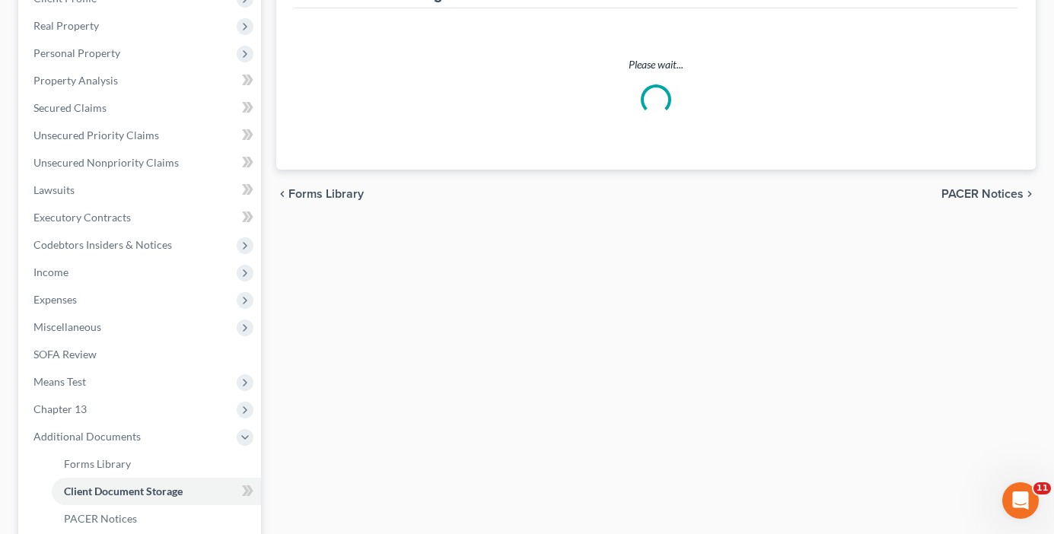
select select "30"
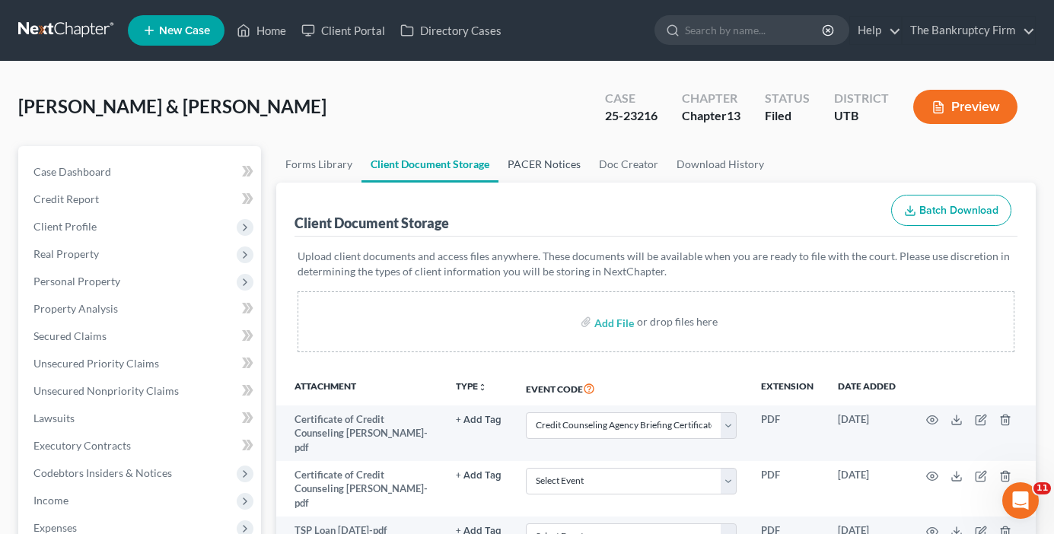
click at [537, 160] on link "PACER Notices" at bounding box center [543, 164] width 91 height 37
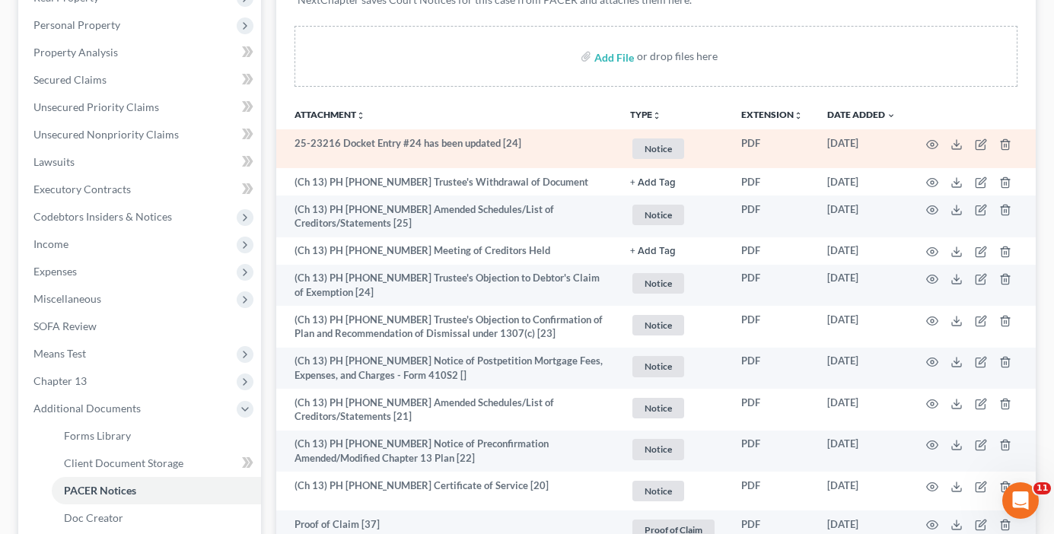
scroll to position [228, 0]
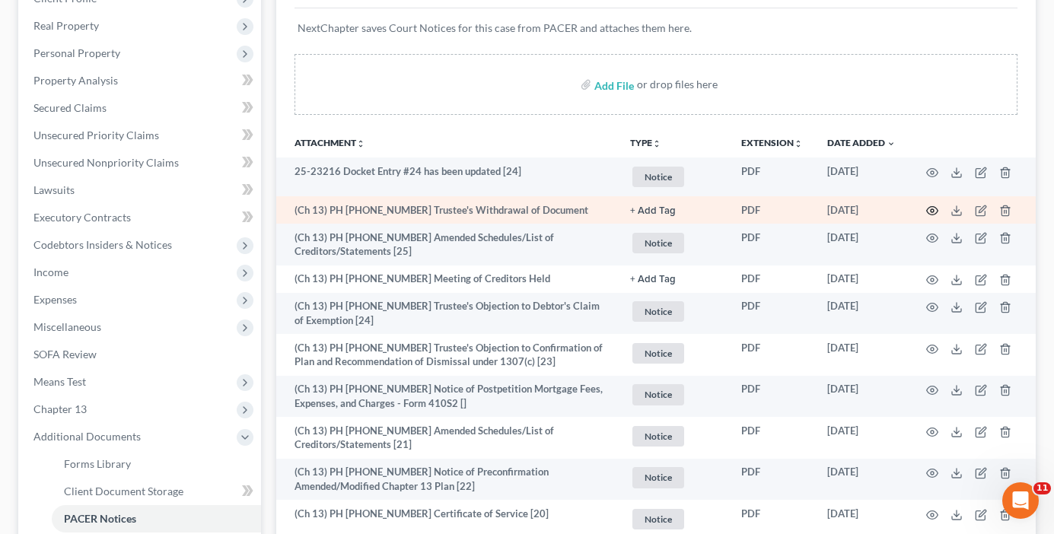
click at [931, 208] on icon "button" at bounding box center [932, 211] width 12 height 12
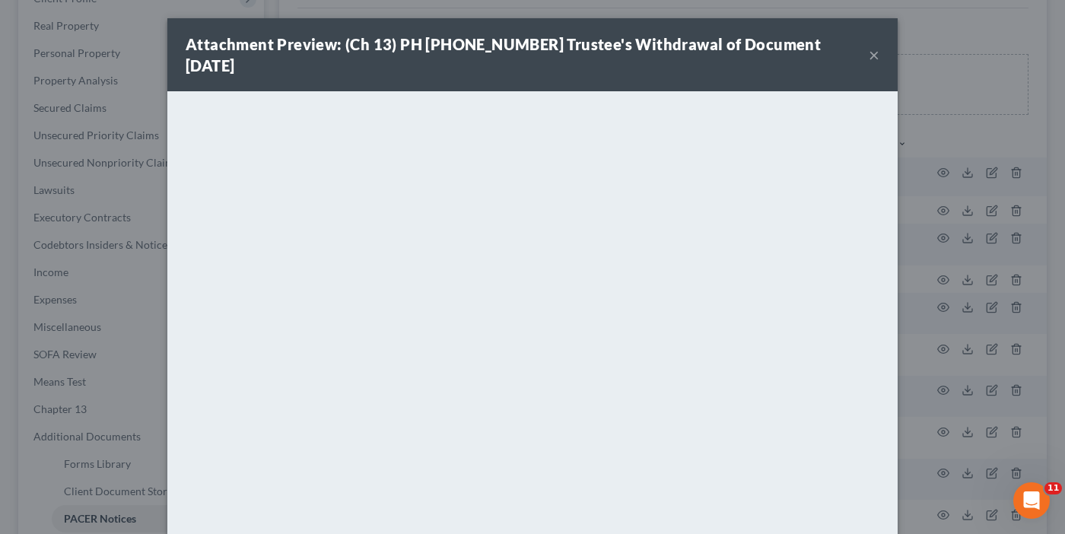
click at [869, 46] on button "×" at bounding box center [874, 55] width 11 height 18
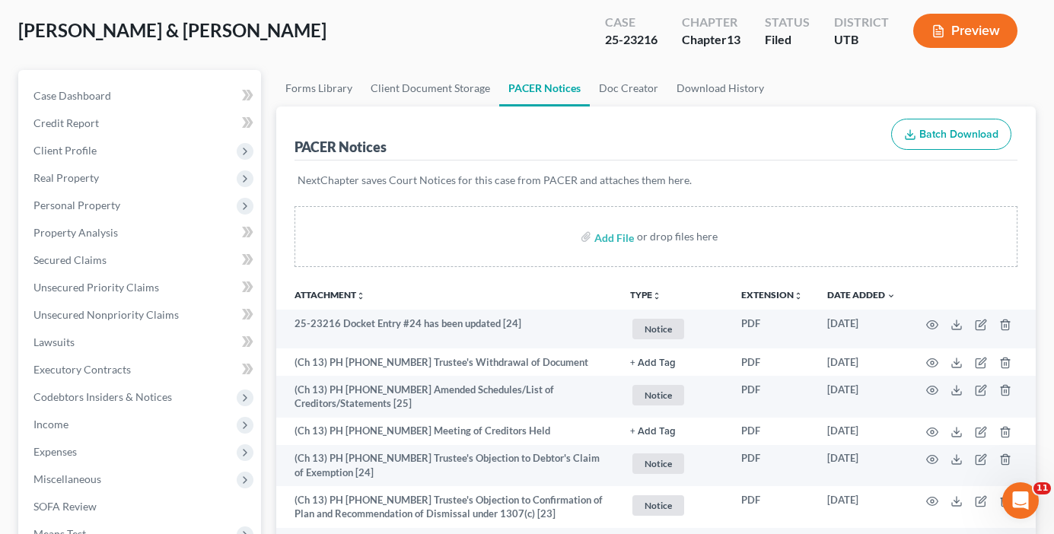
scroll to position [0, 0]
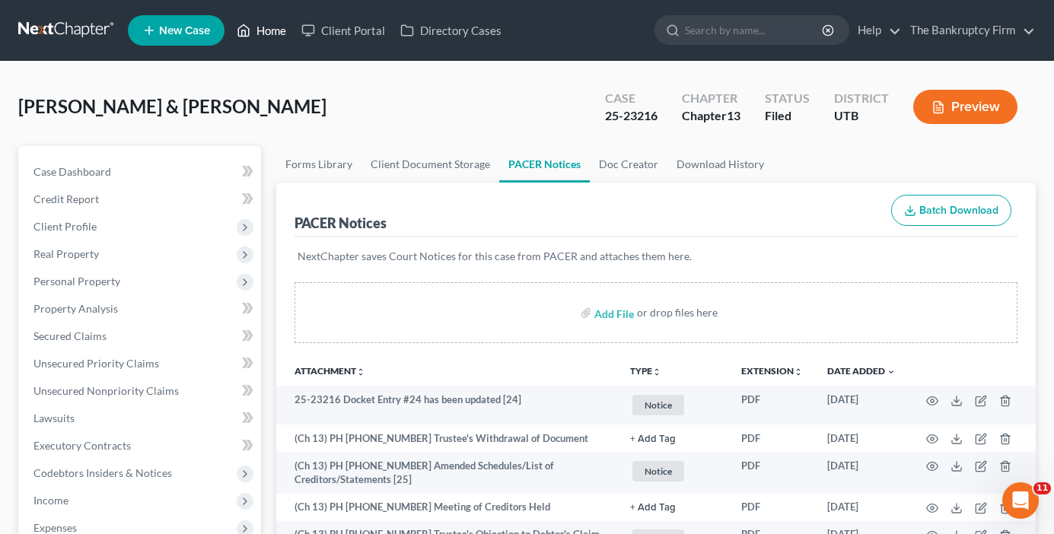
click at [267, 28] on link "Home" at bounding box center [261, 30] width 65 height 27
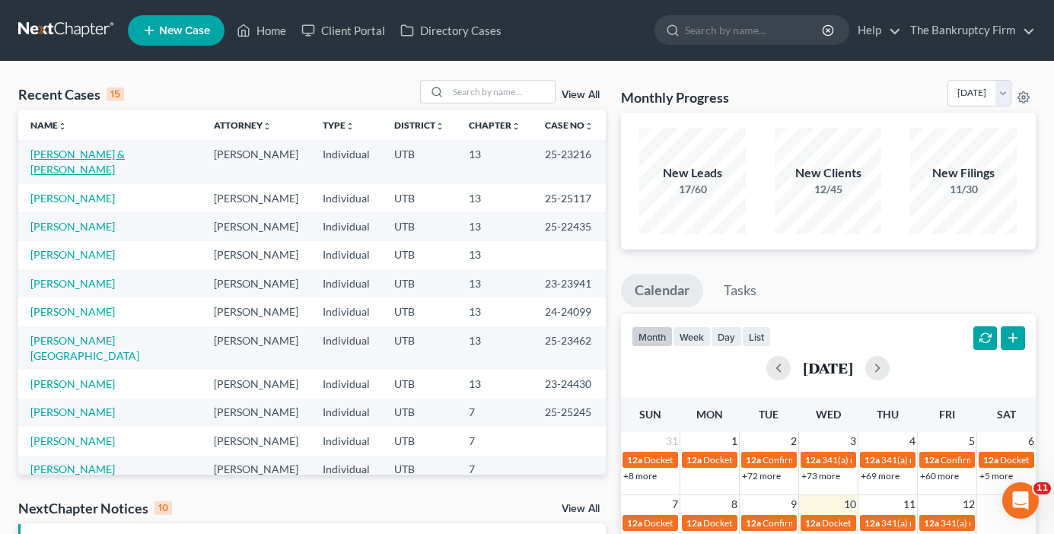
click at [119, 152] on link "McColloch, Brett & Heidi" at bounding box center [77, 162] width 94 height 28
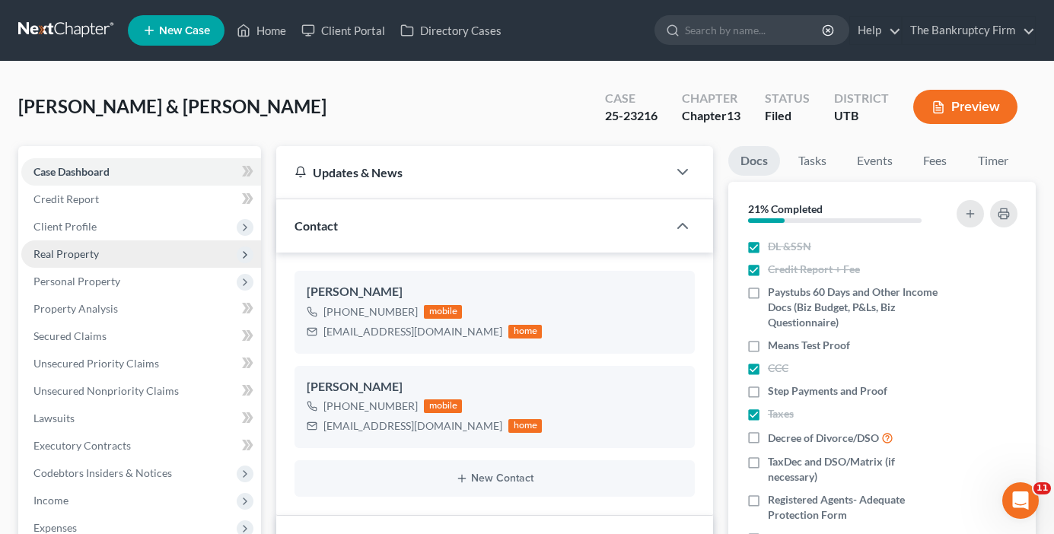
scroll to position [119, 0]
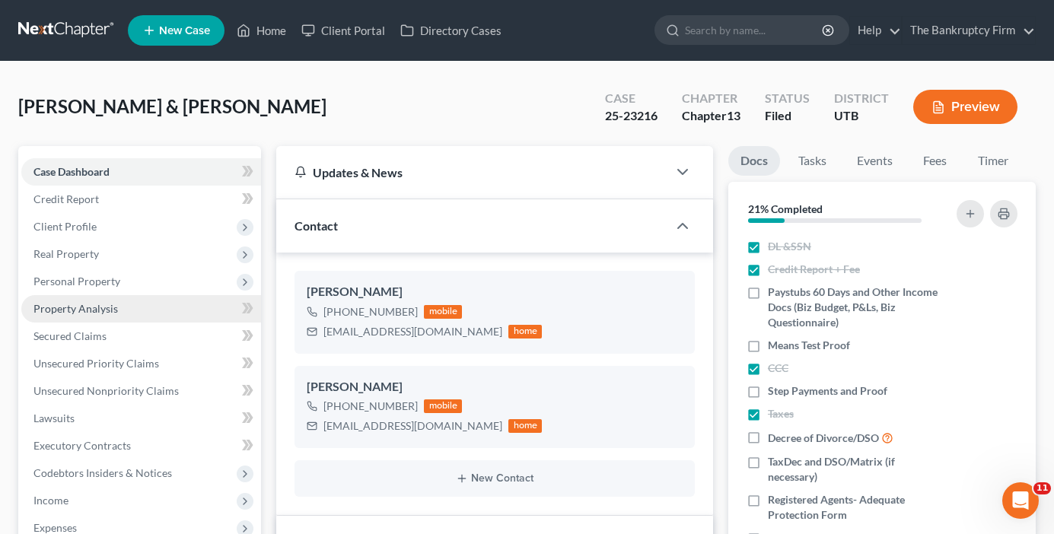
click at [87, 307] on span "Property Analysis" at bounding box center [75, 308] width 84 height 13
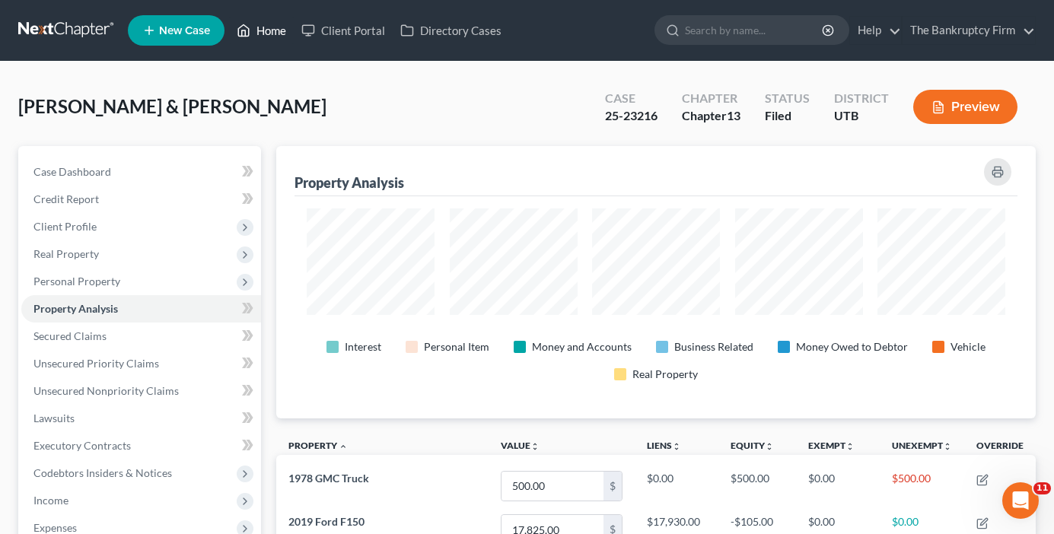
click at [269, 32] on link "Home" at bounding box center [261, 30] width 65 height 27
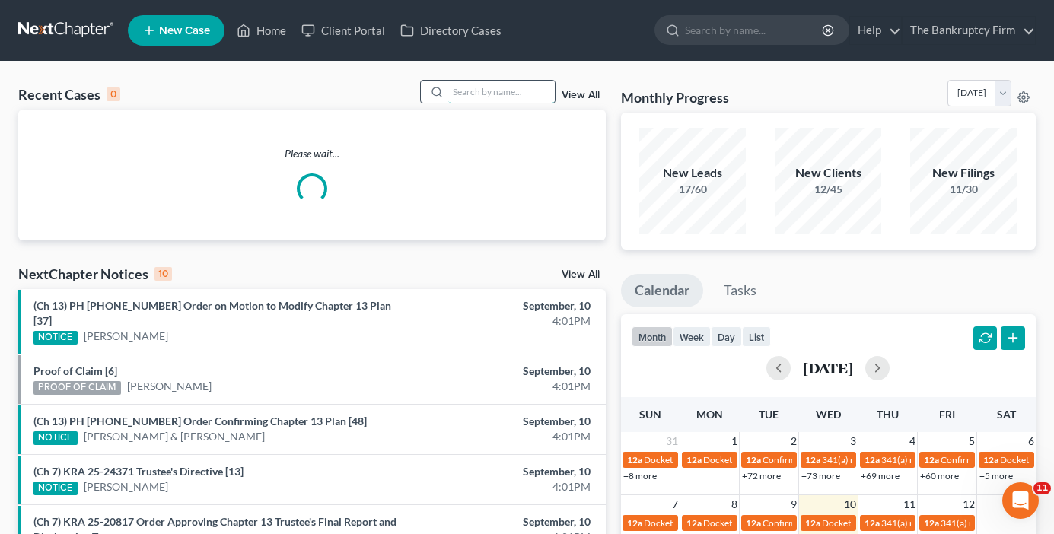
click at [476, 90] on input "search" at bounding box center [501, 92] width 107 height 22
type input "garcia"
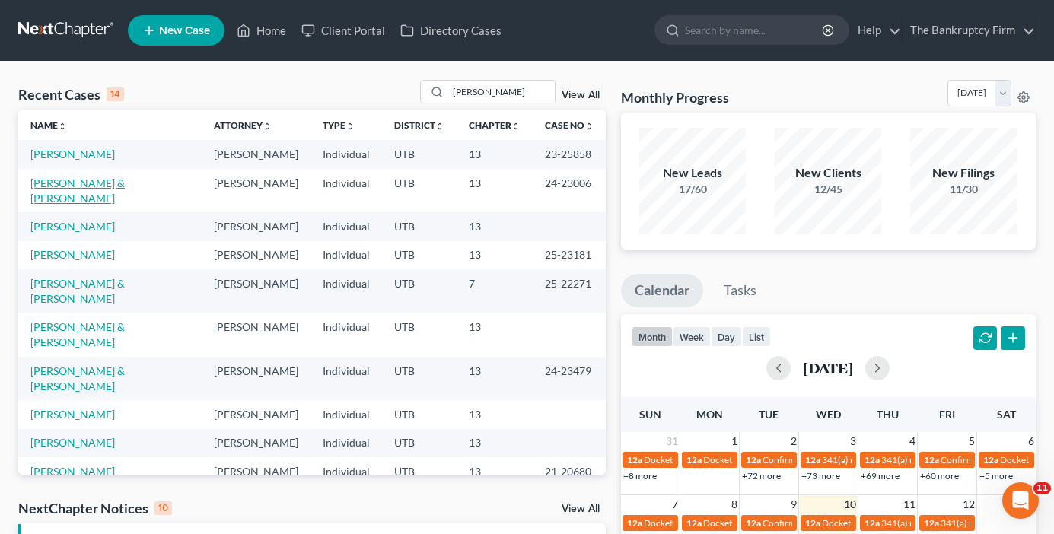
click at [93, 183] on link "Garcia, Angelo & Shalee" at bounding box center [77, 191] width 94 height 28
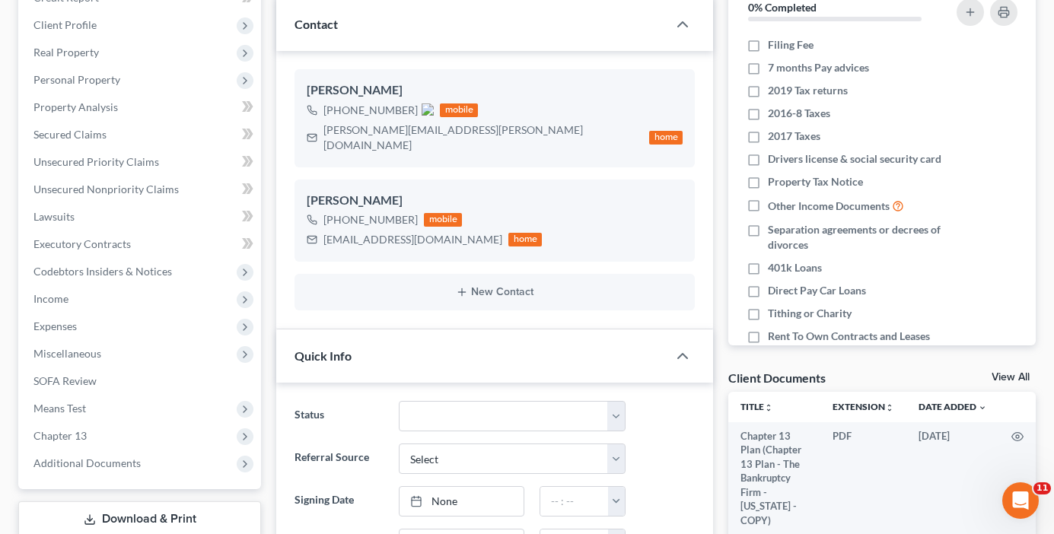
scroll to position [228, 0]
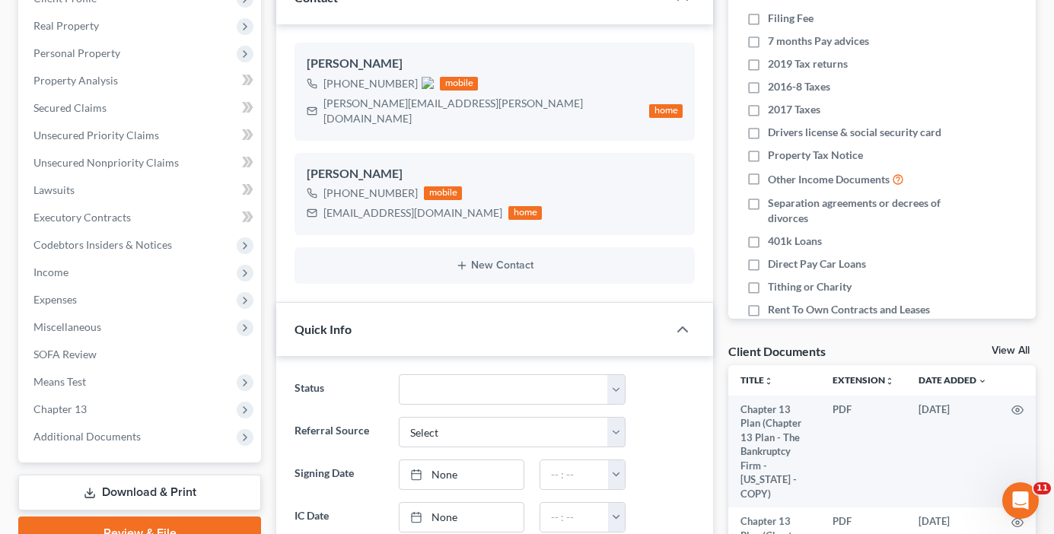
click at [1008, 348] on link "View All" at bounding box center [1010, 350] width 38 height 11
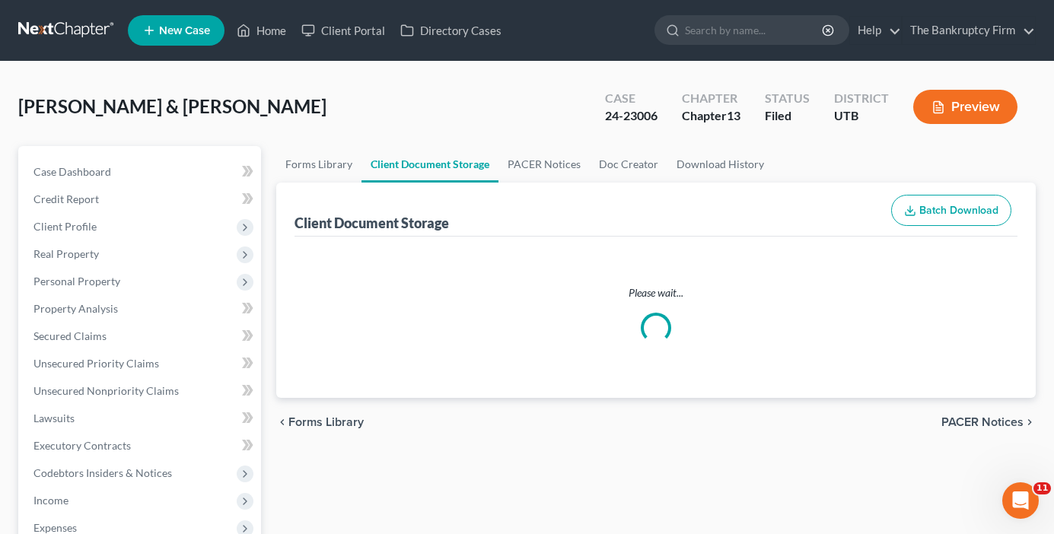
select select "30"
select select "26"
select select "53"
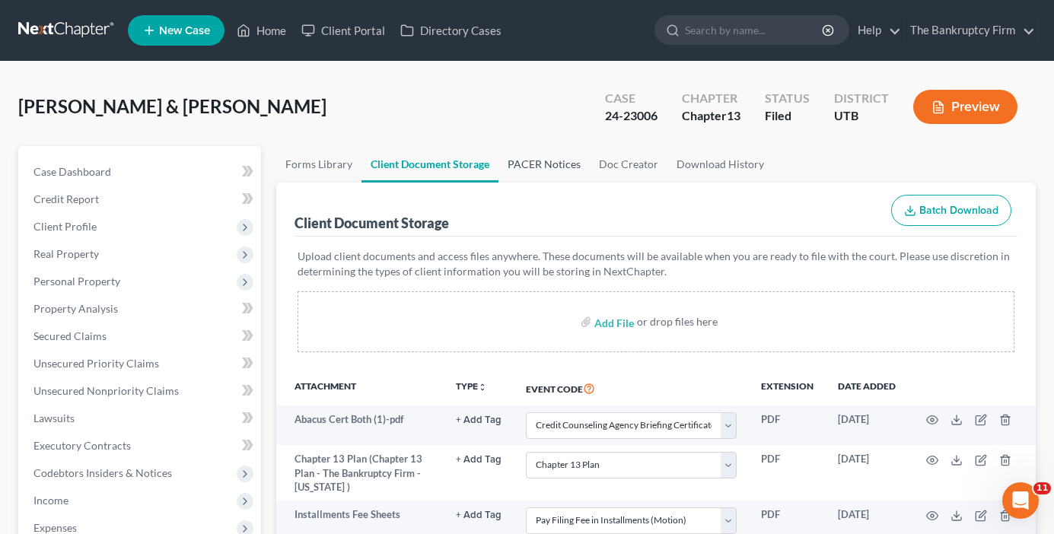
click at [537, 176] on link "PACER Notices" at bounding box center [543, 164] width 91 height 37
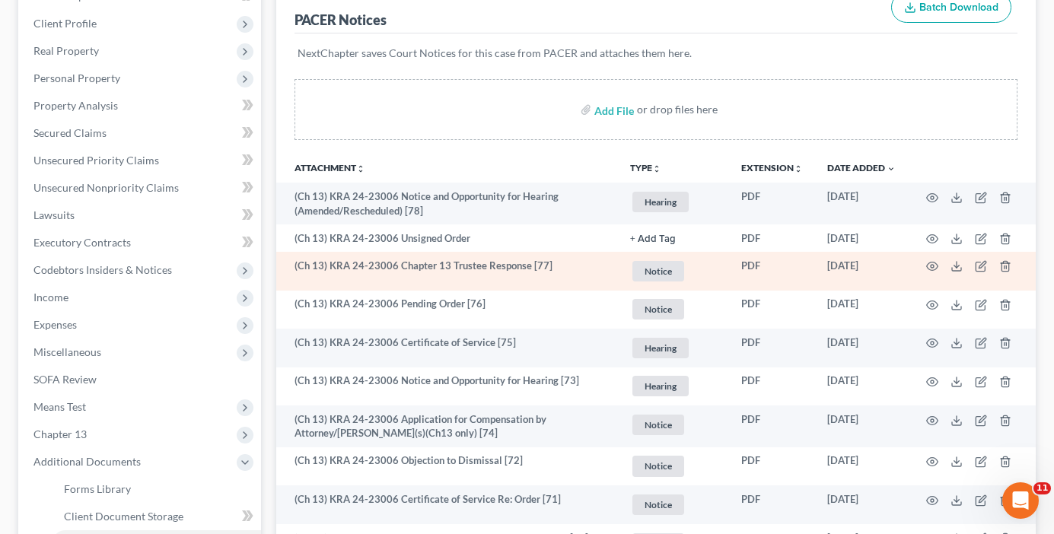
scroll to position [228, 0]
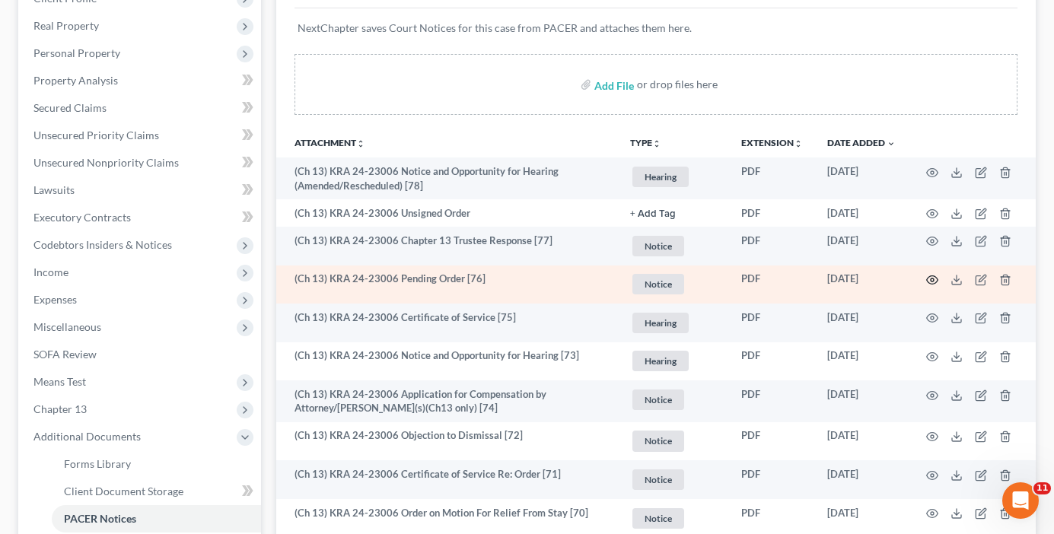
click at [934, 276] on icon "button" at bounding box center [932, 280] width 11 height 8
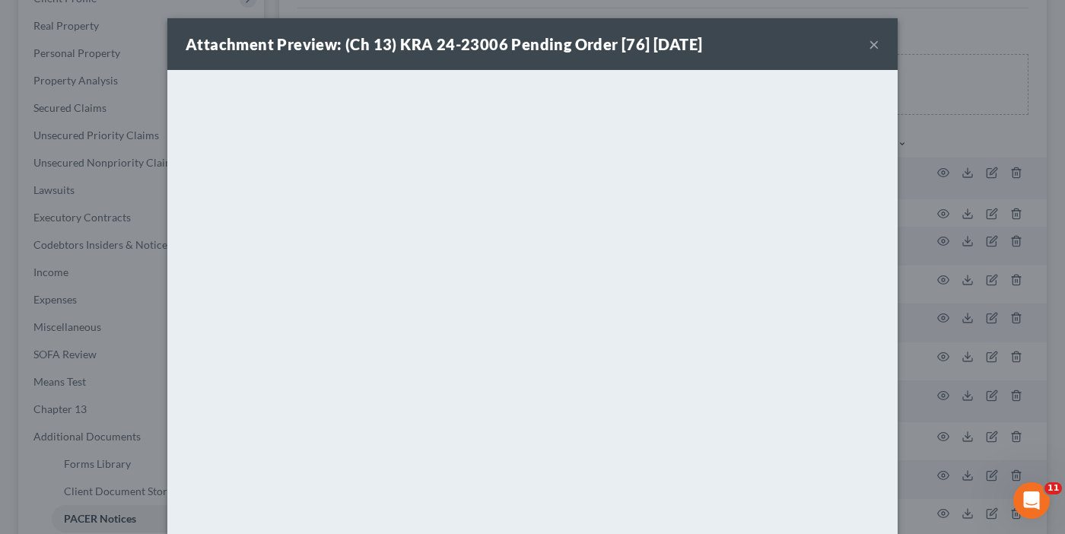
click at [869, 43] on button "×" at bounding box center [874, 44] width 11 height 18
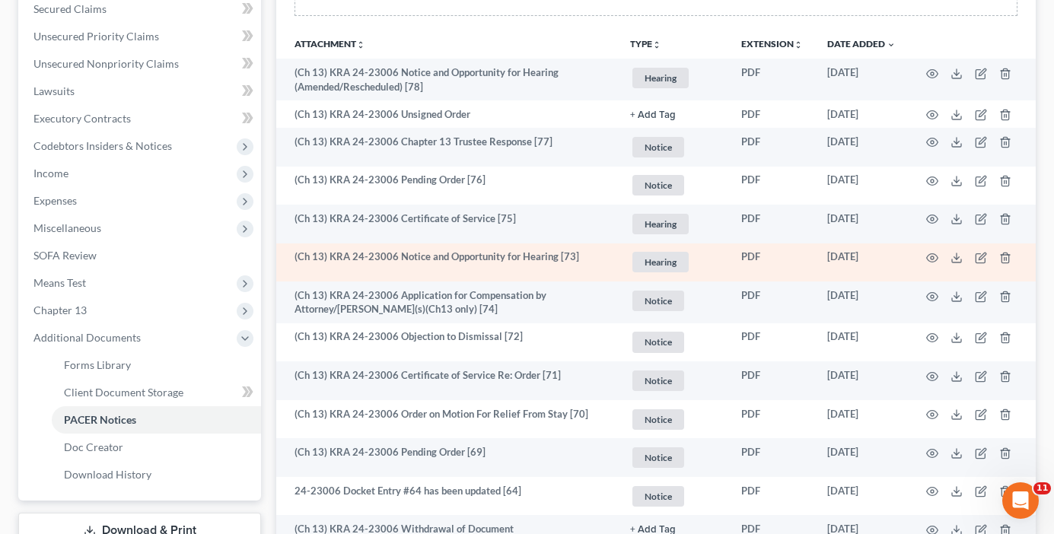
scroll to position [304, 0]
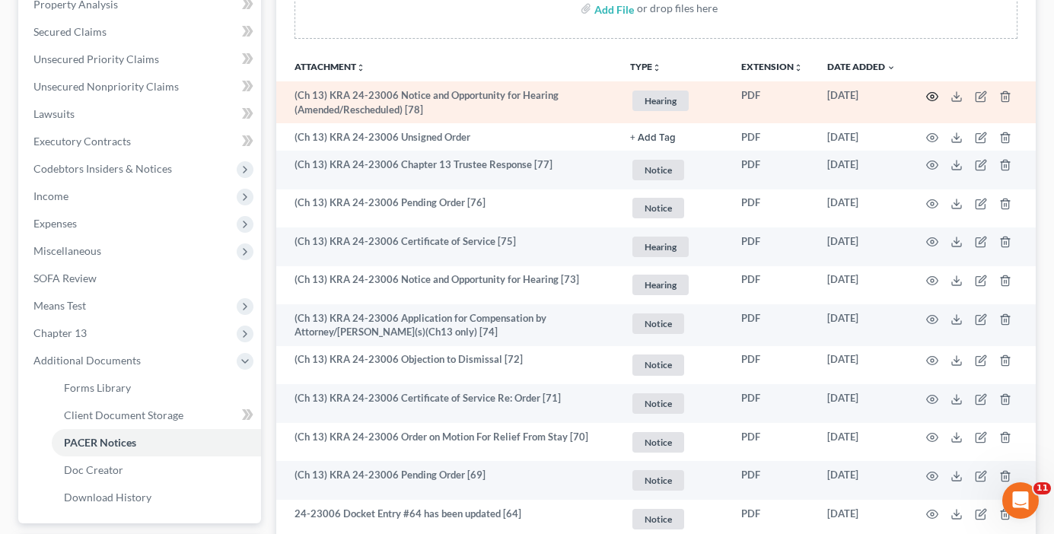
click at [937, 94] on icon "button" at bounding box center [932, 96] width 11 height 8
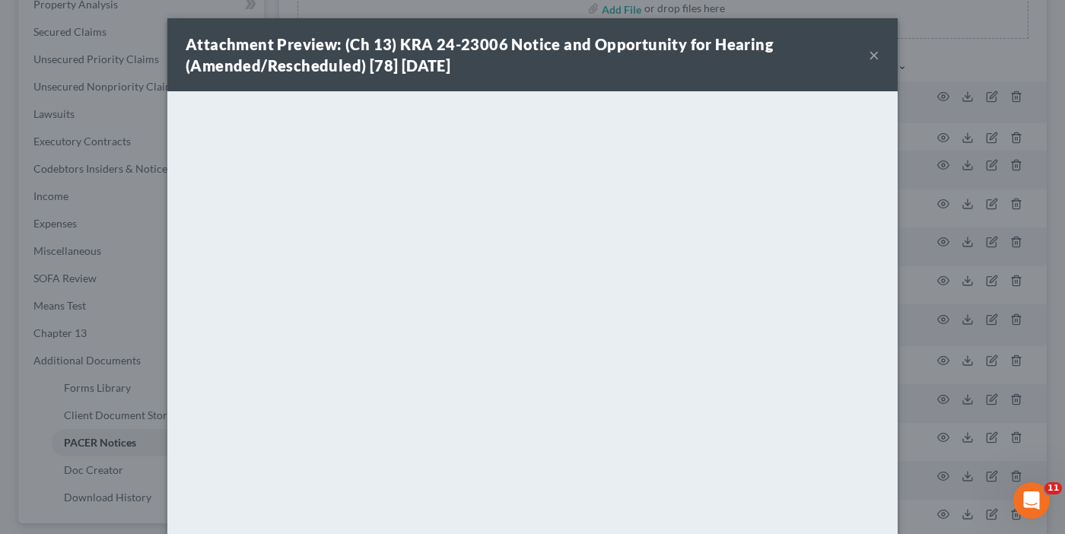
click at [872, 51] on div "Attachment Preview: (Ch 13) KRA 24-23006 Notice and Opportunity for Hearing (Am…" at bounding box center [532, 54] width 730 height 73
click at [869, 51] on button "×" at bounding box center [874, 55] width 11 height 18
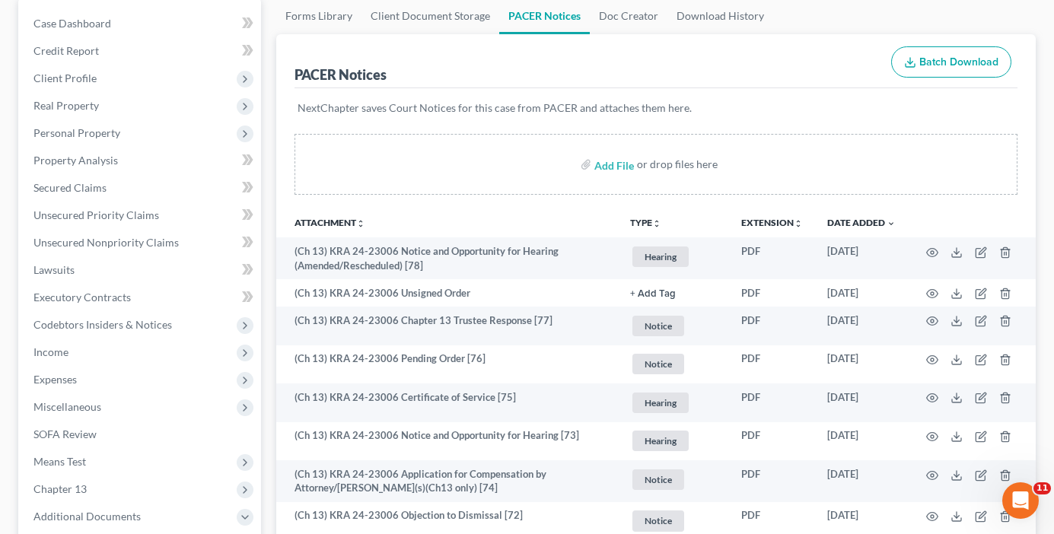
scroll to position [0, 0]
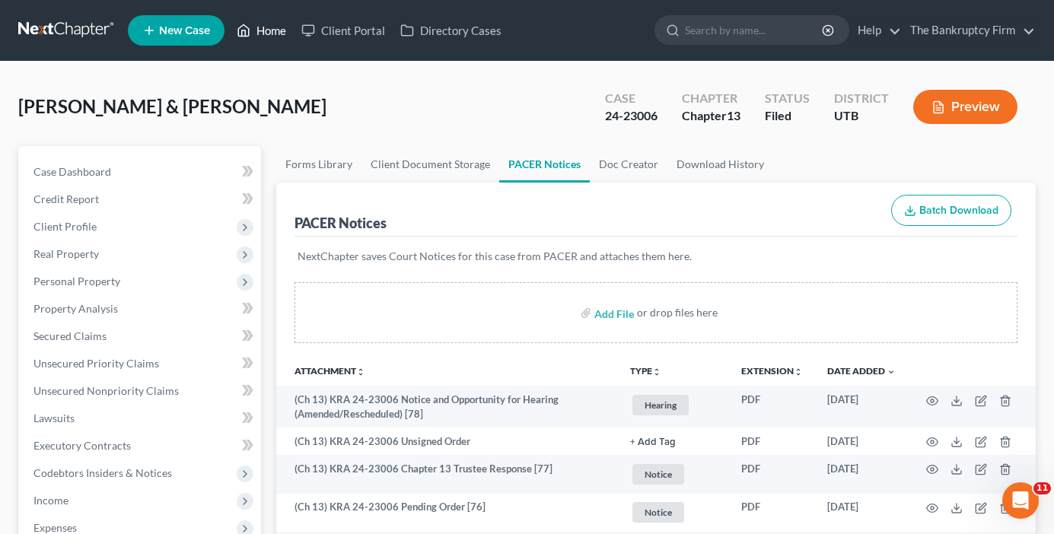
click at [271, 34] on link "Home" at bounding box center [261, 30] width 65 height 27
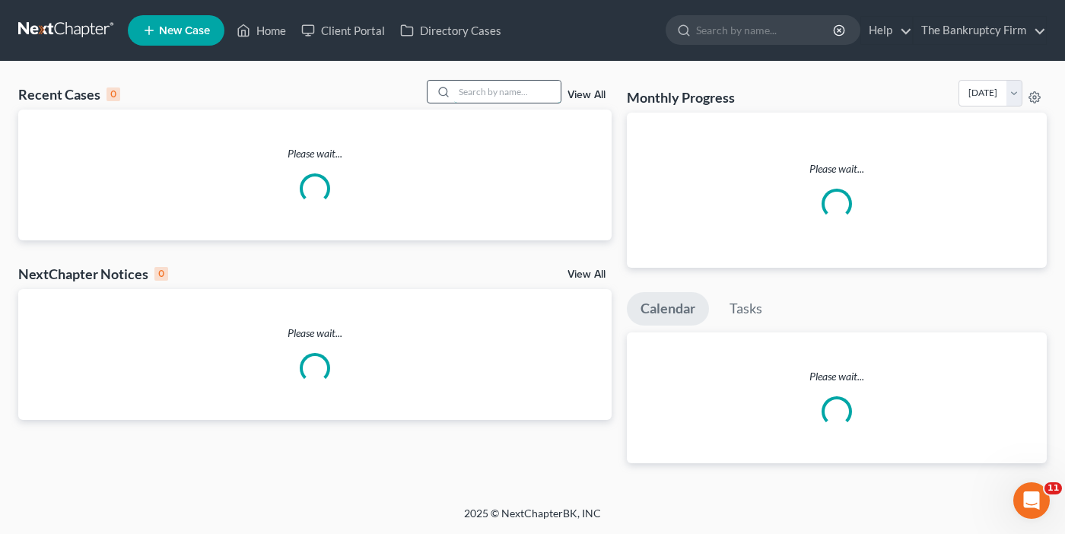
click at [476, 84] on input "search" at bounding box center [507, 92] width 107 height 22
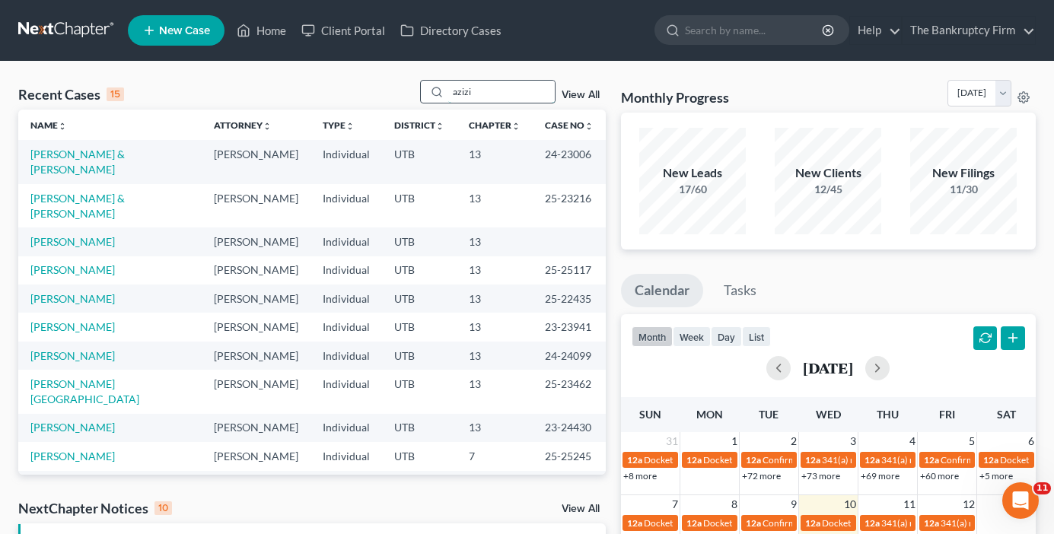
type input "azizi"
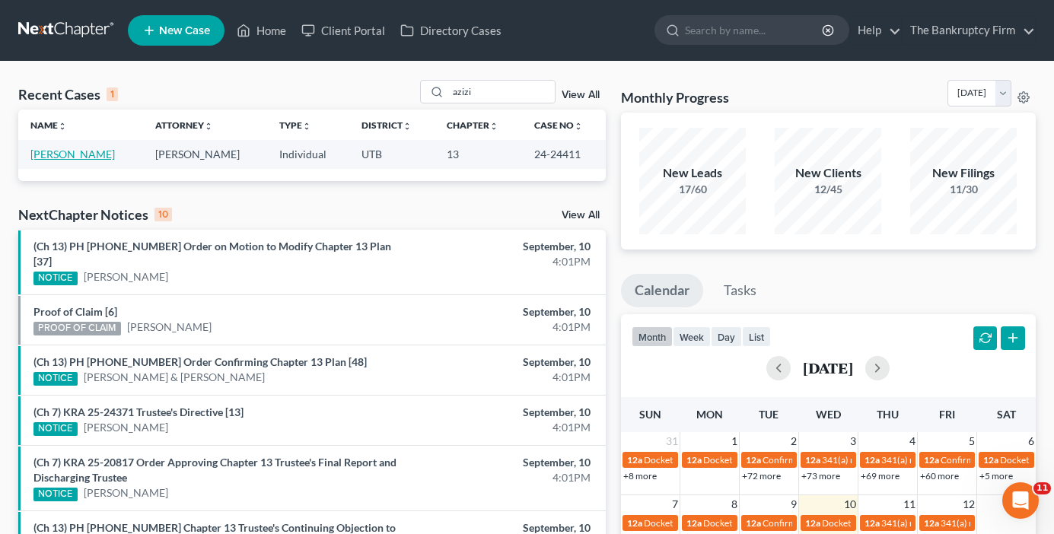
click at [52, 161] on link "Azizi, Aayon" at bounding box center [72, 154] width 84 height 13
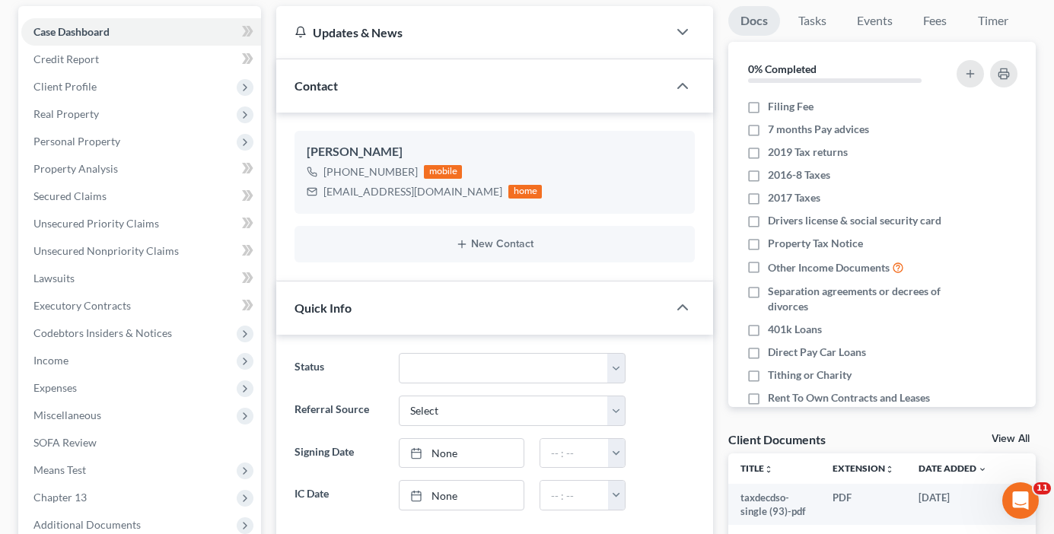
scroll to position [228, 0]
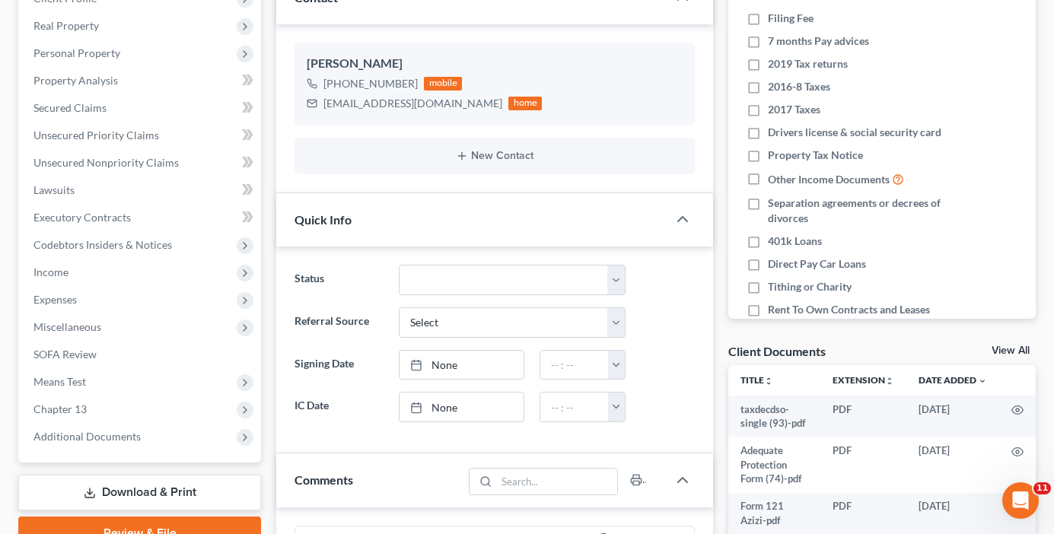
click at [998, 346] on link "View All" at bounding box center [1010, 350] width 38 height 11
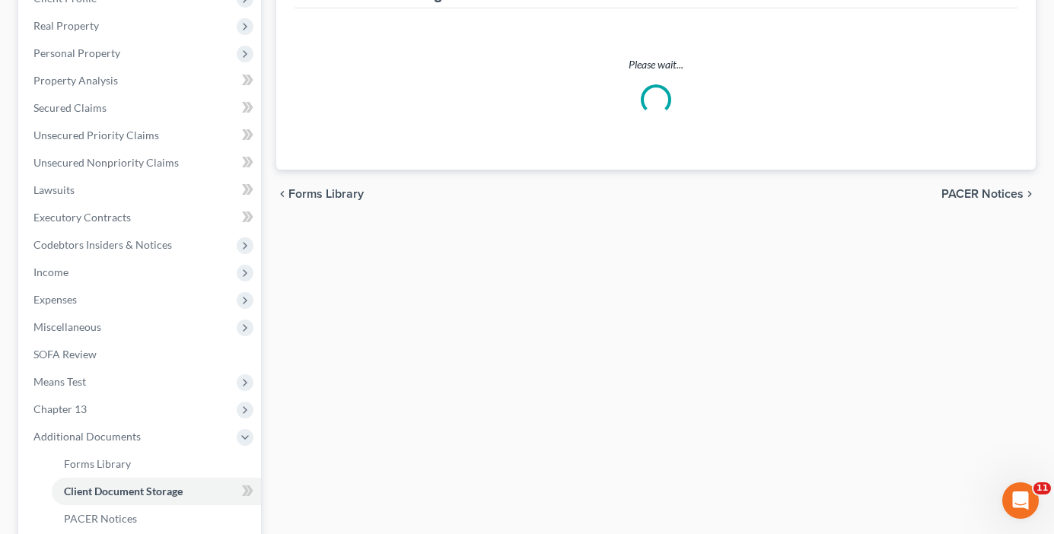
scroll to position [151, 0]
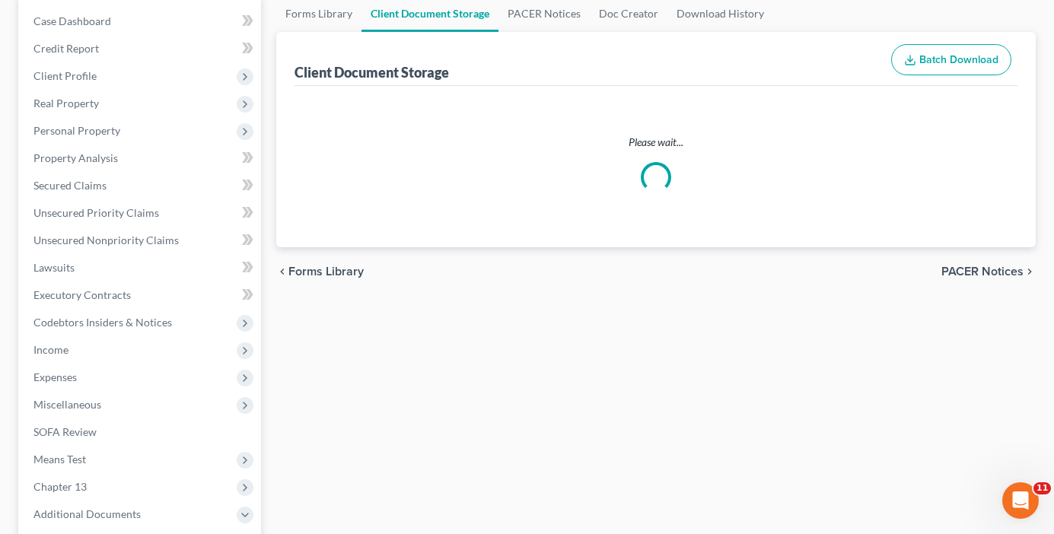
select select "30"
select select "26"
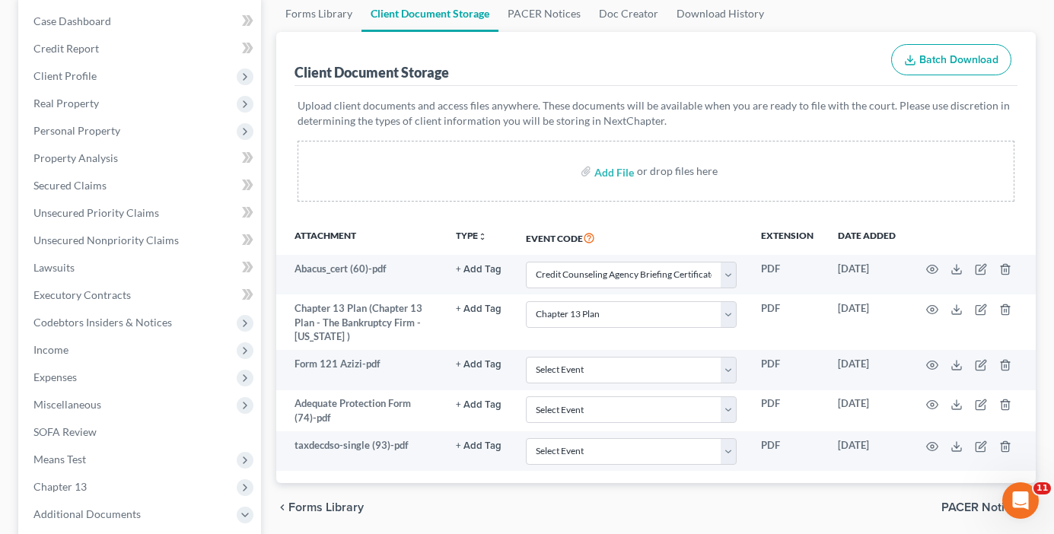
scroll to position [0, 0]
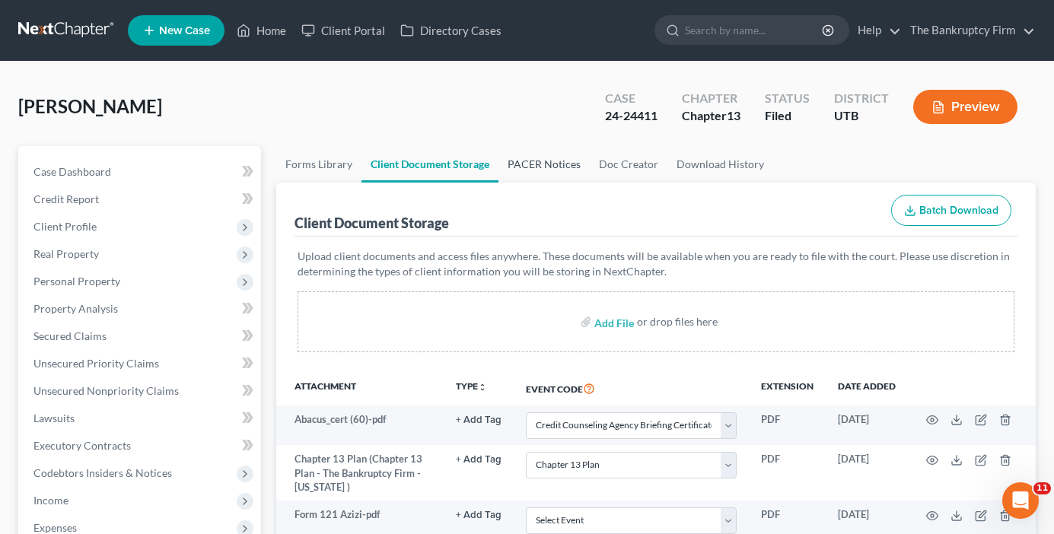
click at [534, 169] on link "PACER Notices" at bounding box center [543, 164] width 91 height 37
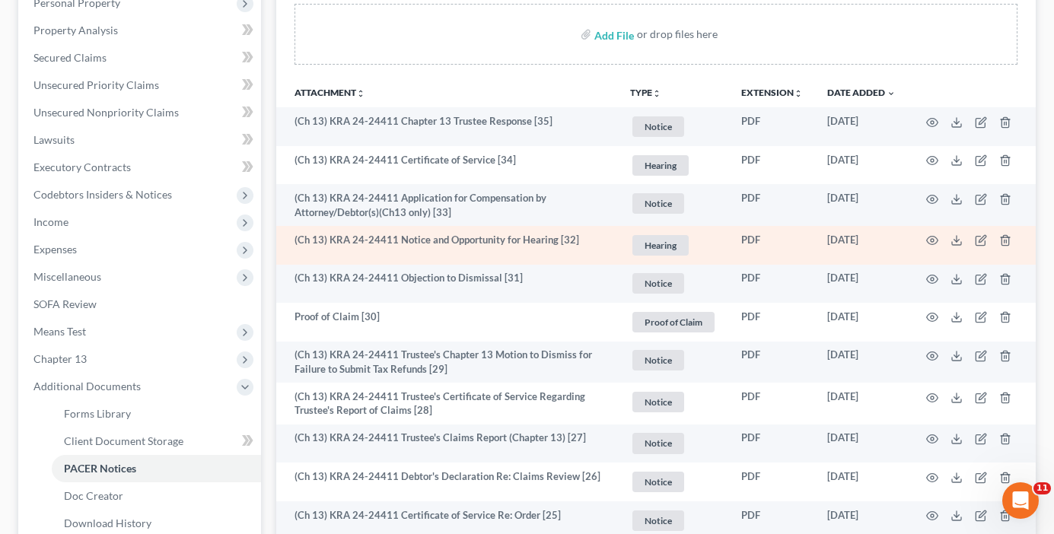
scroll to position [304, 0]
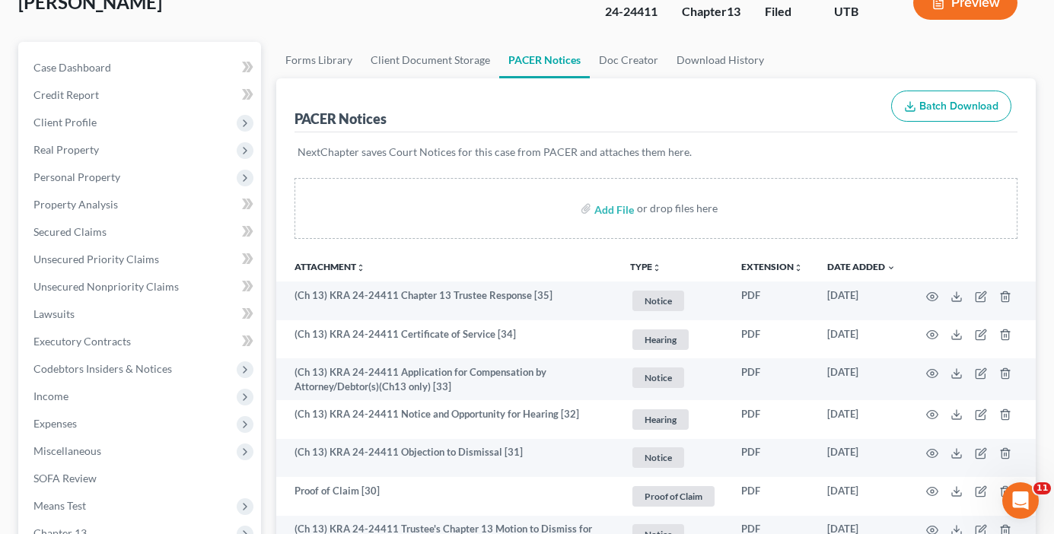
scroll to position [0, 0]
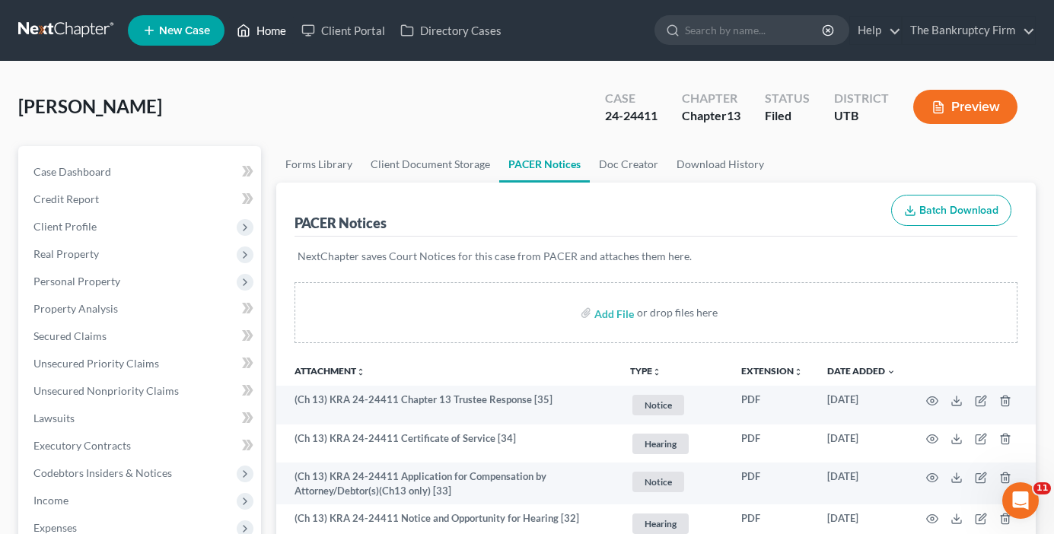
click at [277, 30] on link "Home" at bounding box center [261, 30] width 65 height 27
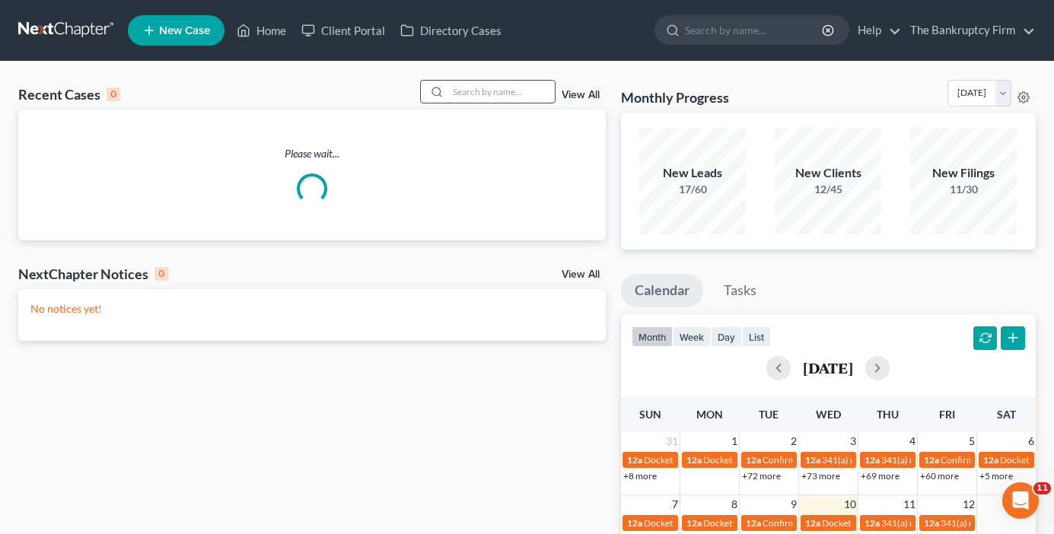
click at [478, 94] on input "search" at bounding box center [501, 92] width 107 height 22
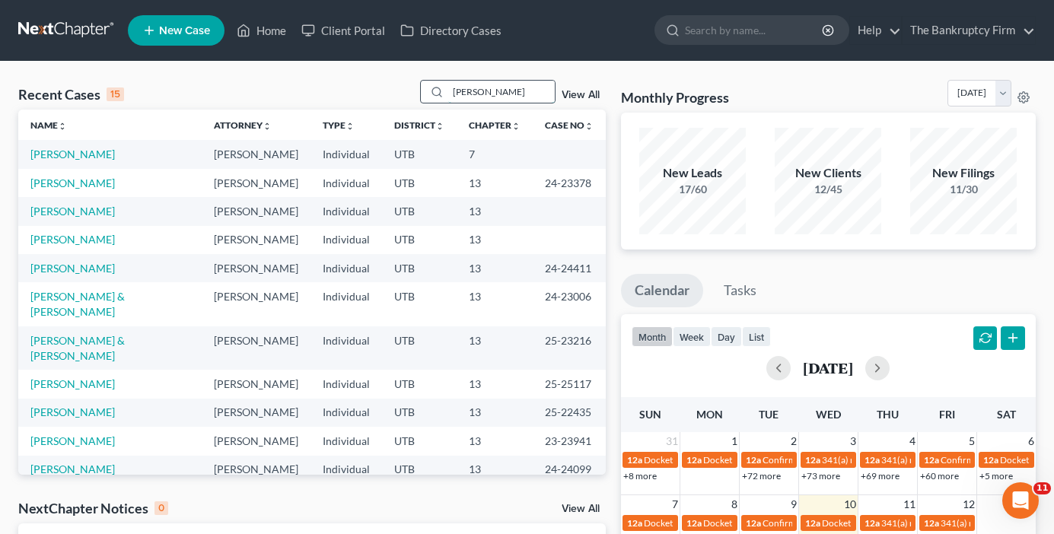
type input "sylvia"
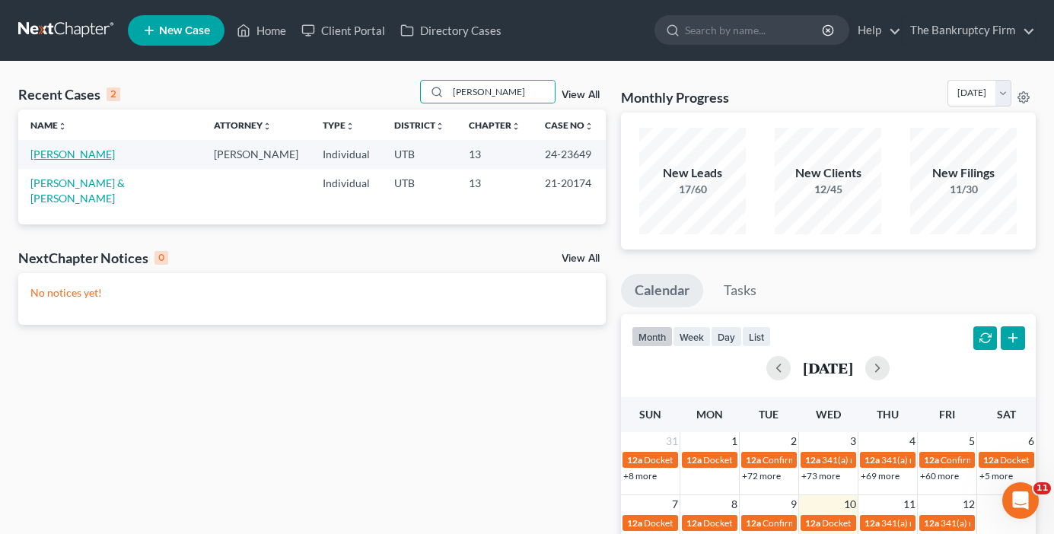
click at [70, 153] on link "Tholen, Sylvia" at bounding box center [72, 154] width 84 height 13
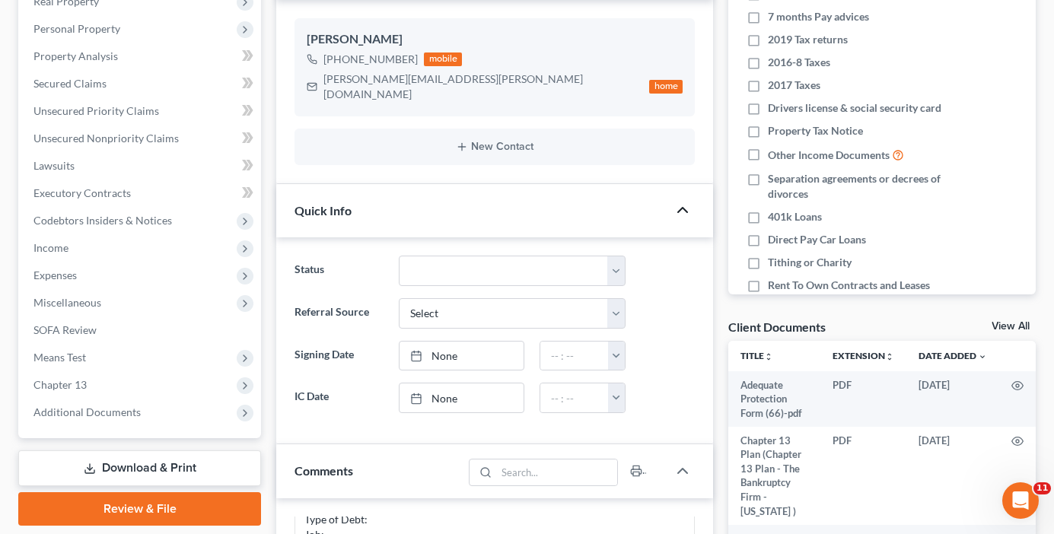
scroll to position [304, 0]
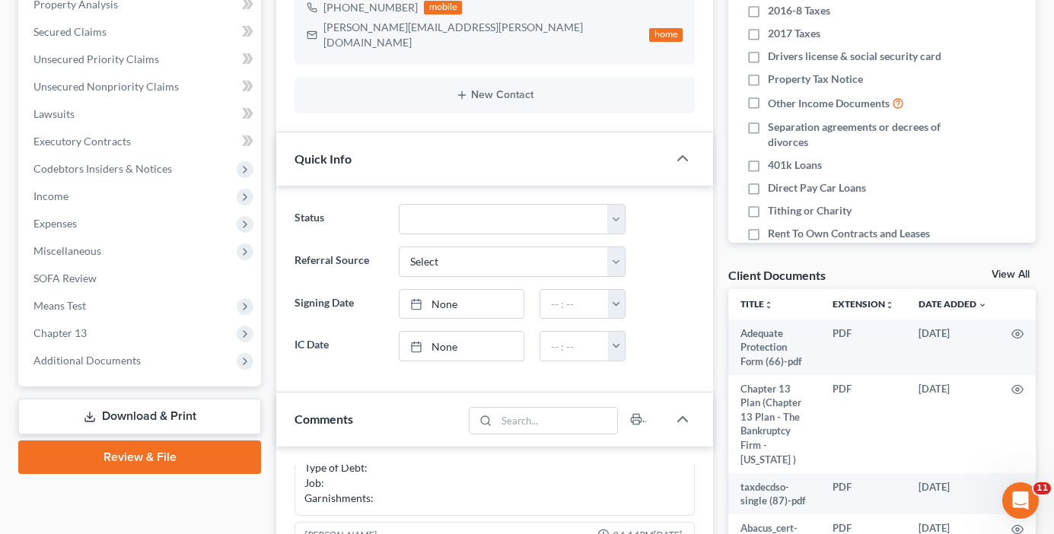
click at [1005, 273] on link "View All" at bounding box center [1010, 274] width 38 height 11
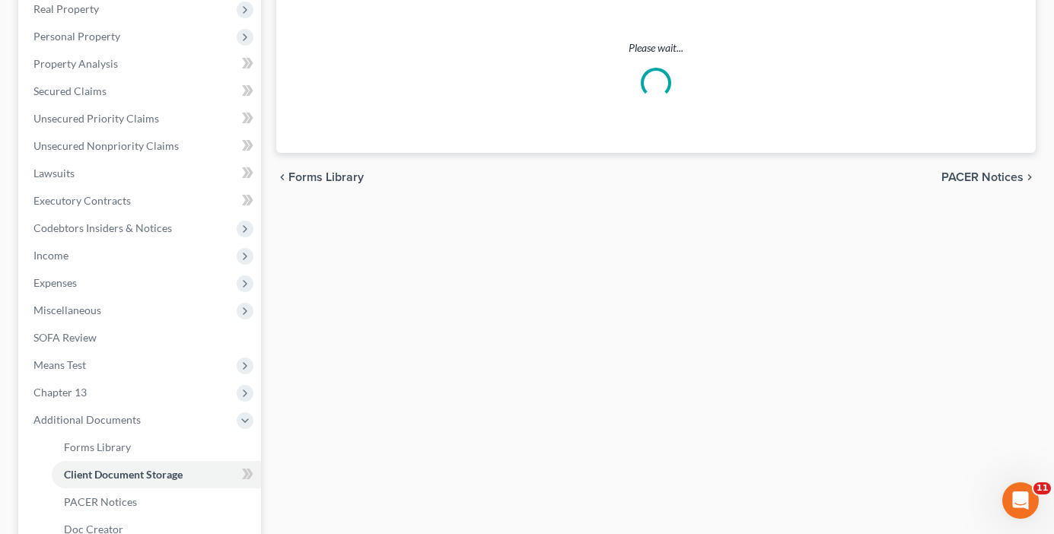
scroll to position [13, 0]
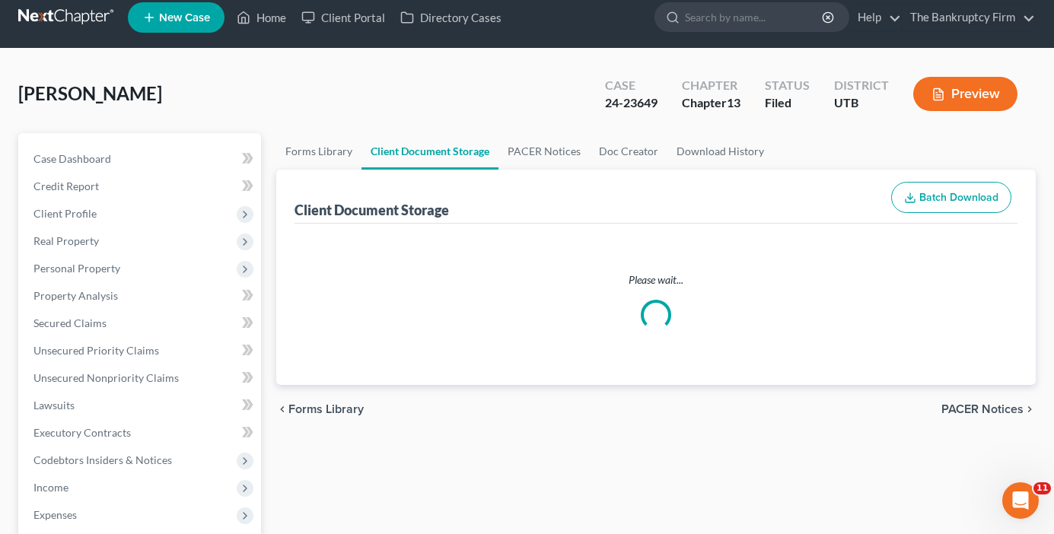
select select "30"
select select "26"
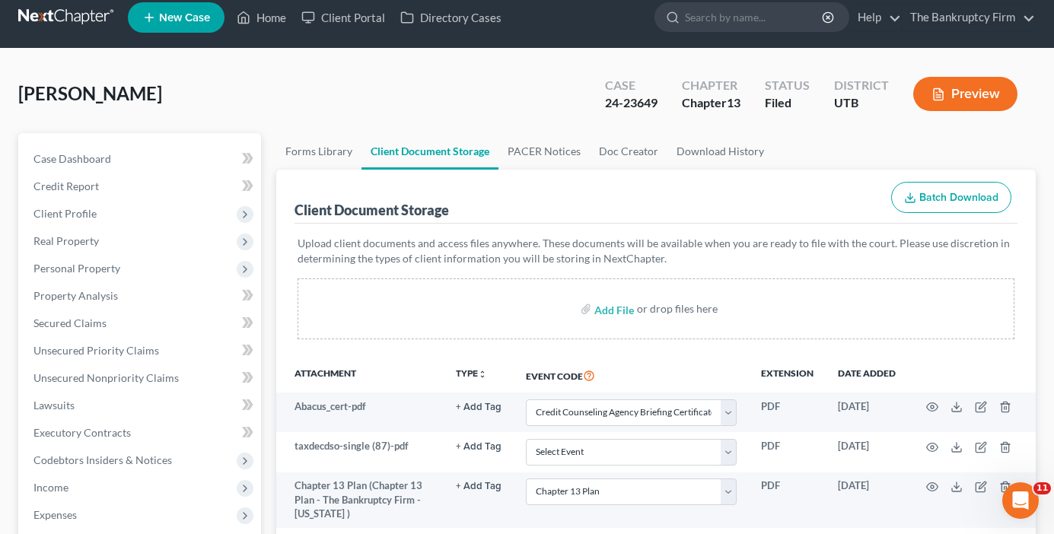
scroll to position [0, 0]
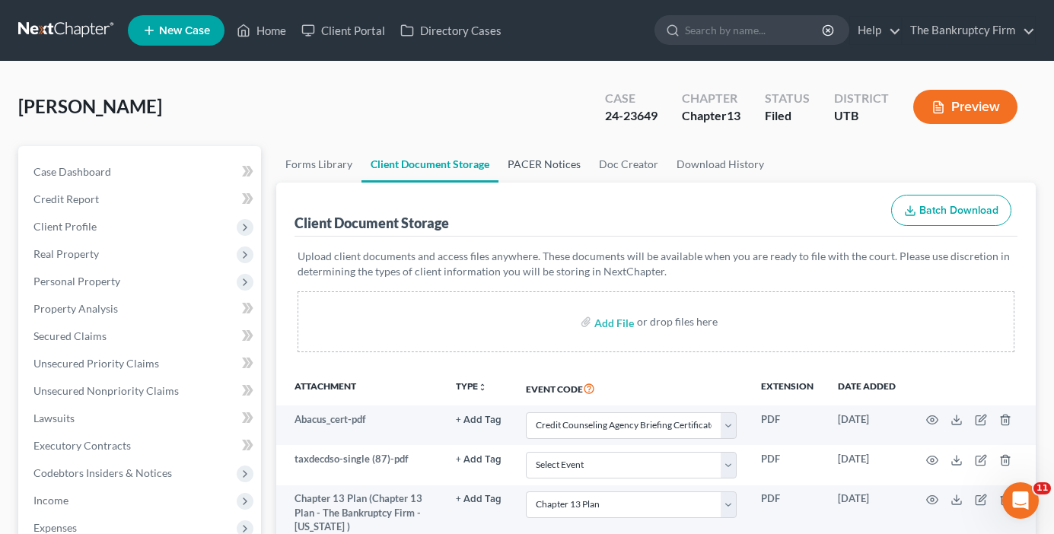
click at [530, 164] on link "PACER Notices" at bounding box center [543, 164] width 91 height 37
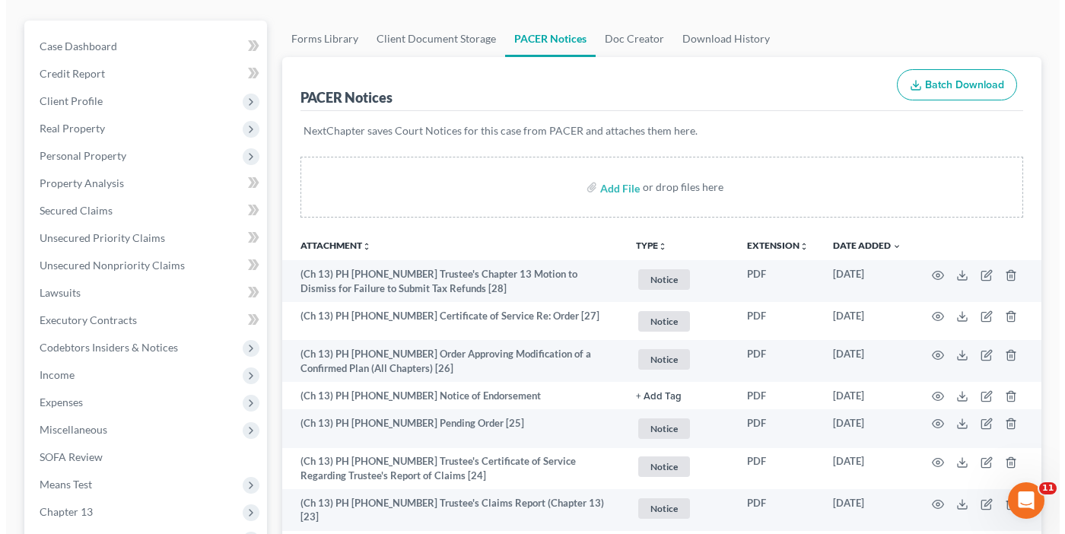
scroll to position [152, 0]
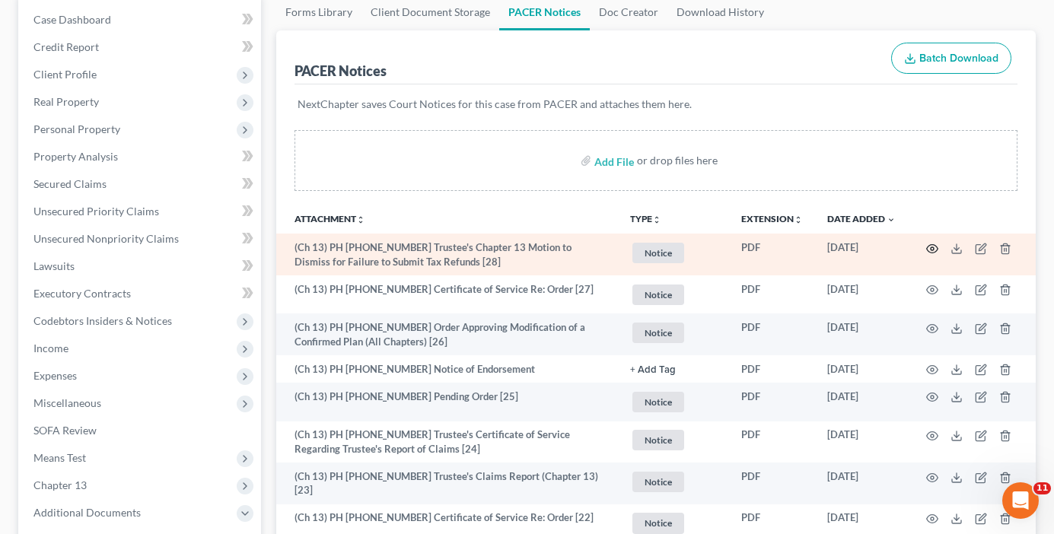
click at [931, 250] on icon "button" at bounding box center [932, 249] width 12 height 12
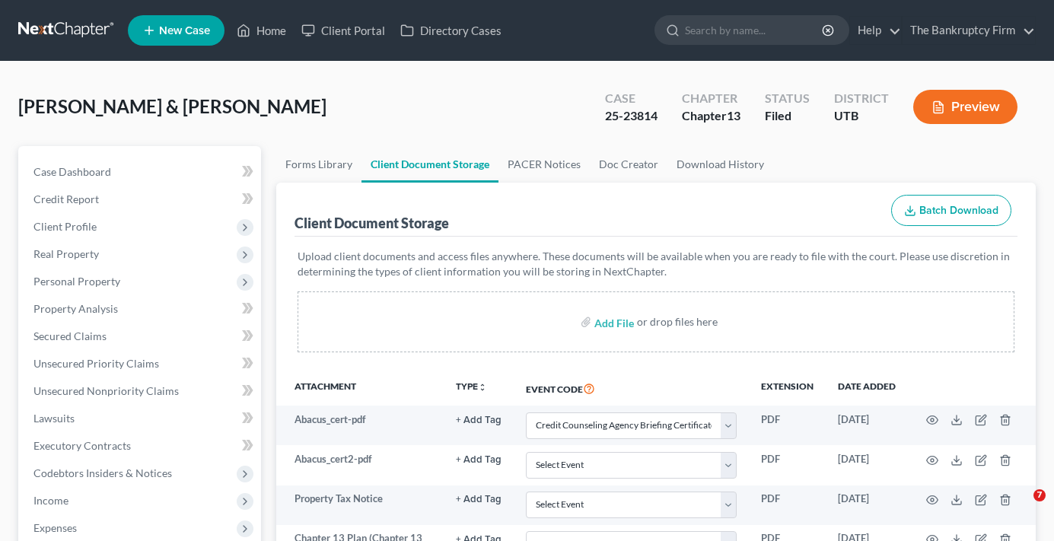
select select "30"
select select "26"
click at [273, 28] on link "Home" at bounding box center [261, 30] width 65 height 27
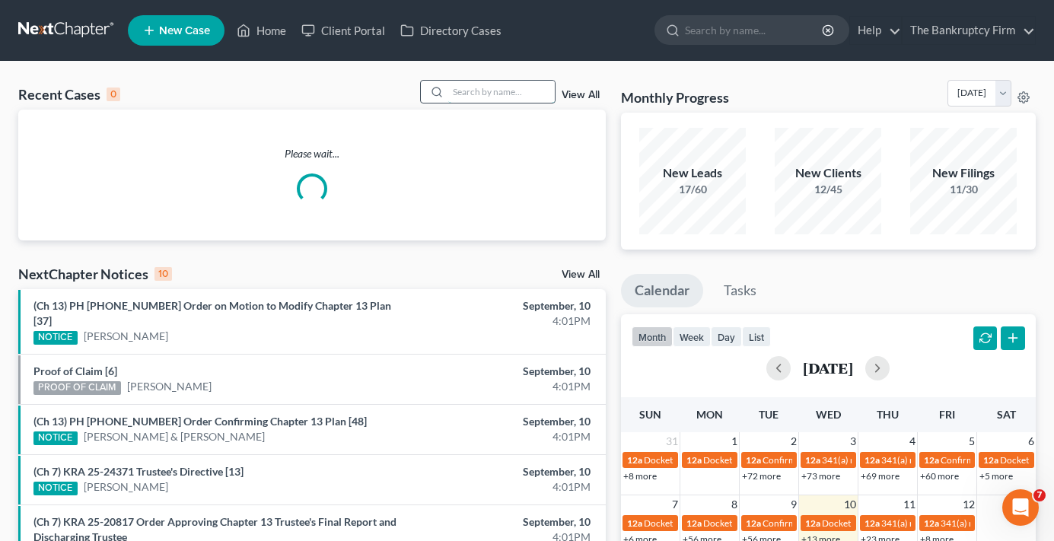
click at [490, 92] on input "search" at bounding box center [501, 92] width 107 height 22
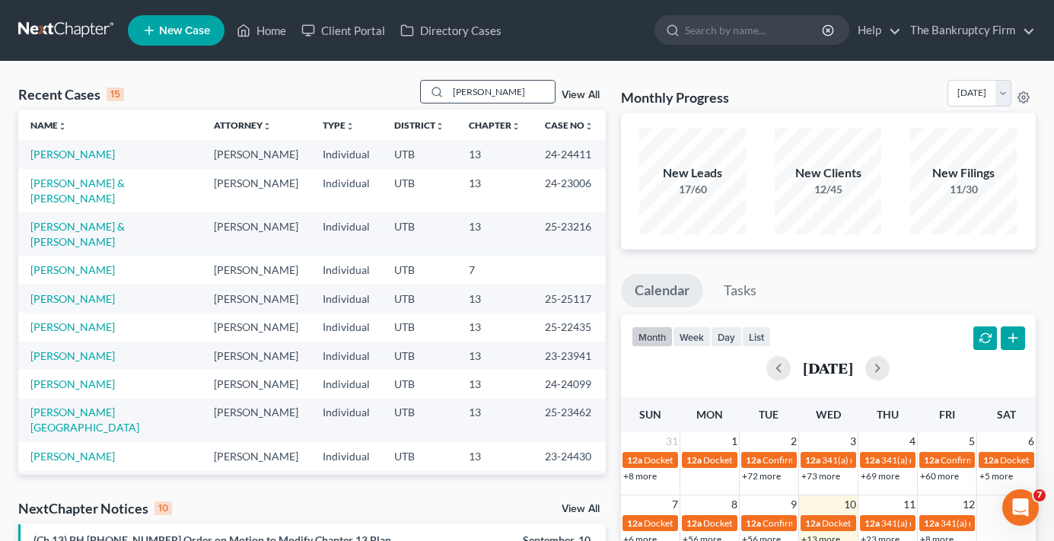
type input "reich"
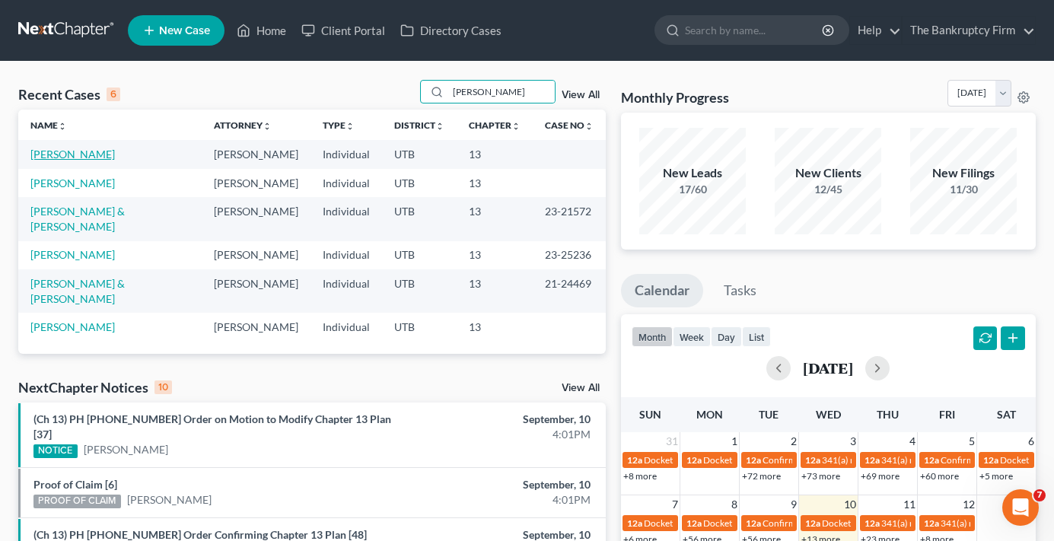
click at [73, 151] on link "Reich, Steven" at bounding box center [72, 154] width 84 height 13
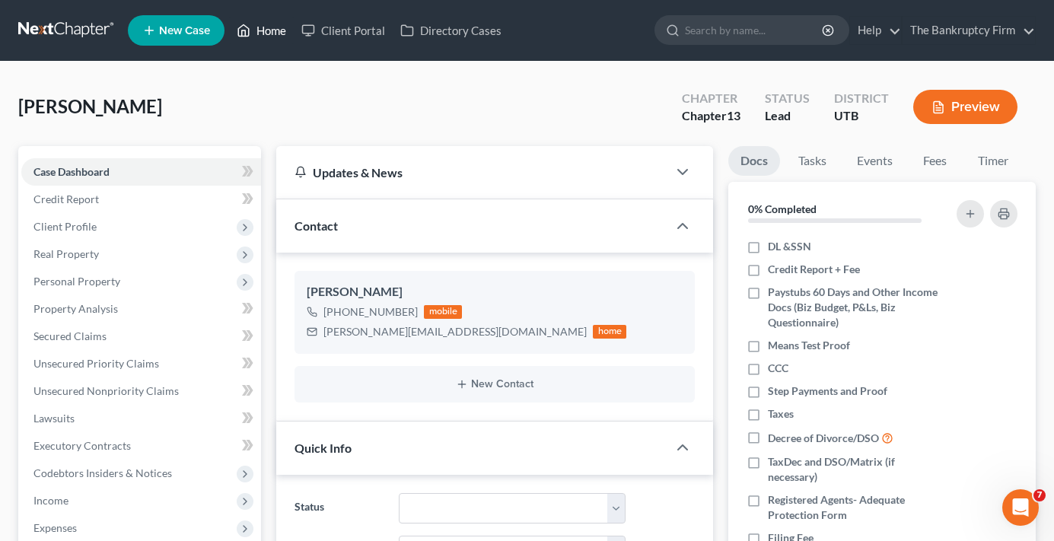
click at [261, 30] on link "Home" at bounding box center [261, 30] width 65 height 27
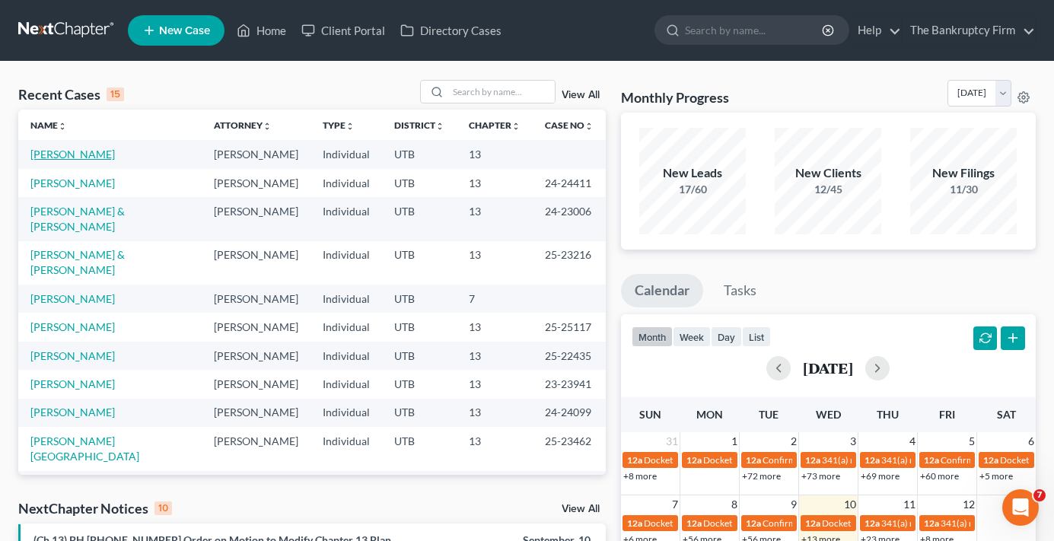
click at [52, 154] on link "Reich, Steven" at bounding box center [72, 154] width 84 height 13
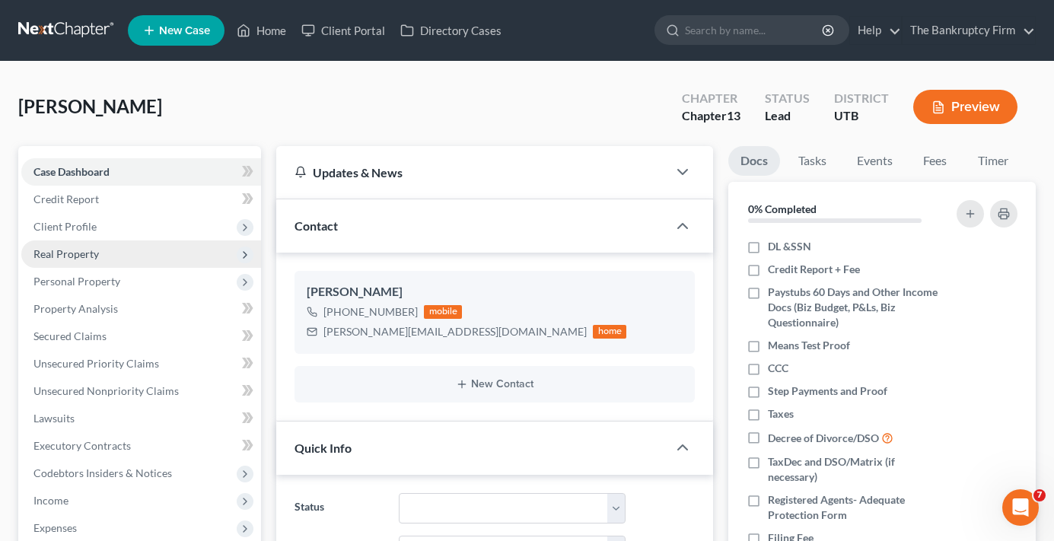
click at [74, 251] on span "Real Property" at bounding box center [65, 253] width 65 height 13
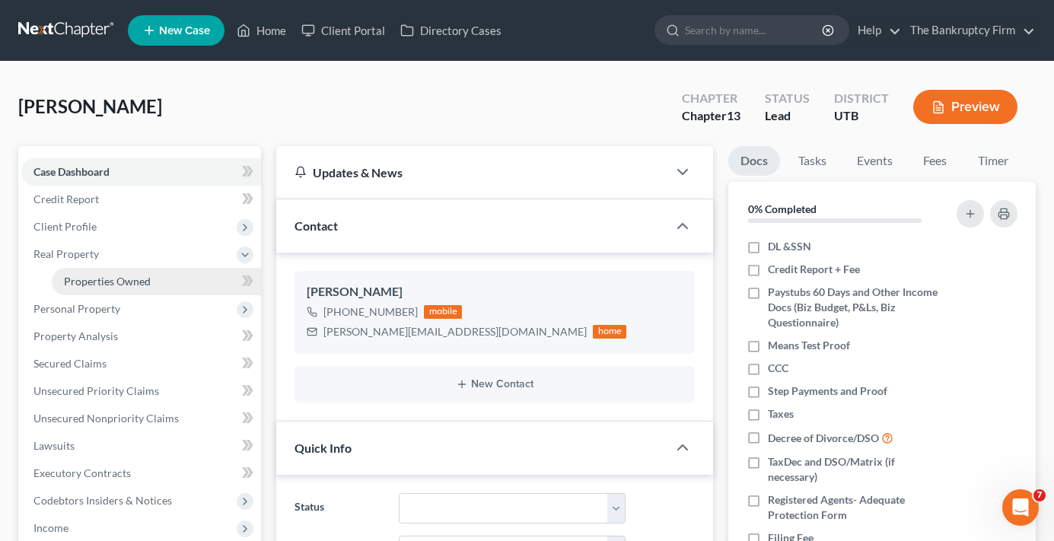
click at [108, 284] on span "Properties Owned" at bounding box center [107, 281] width 87 height 13
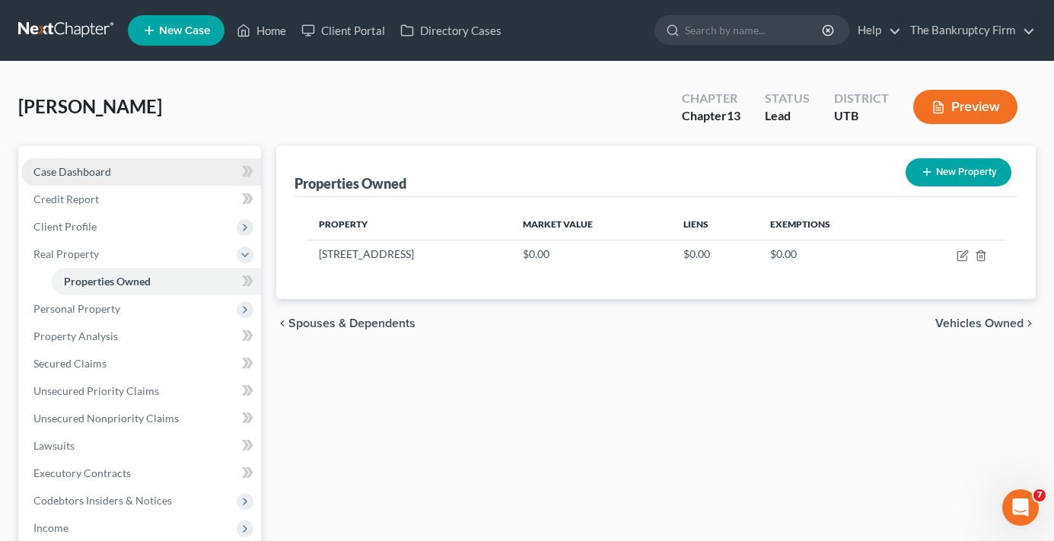
click at [104, 174] on span "Case Dashboard" at bounding box center [72, 171] width 78 height 13
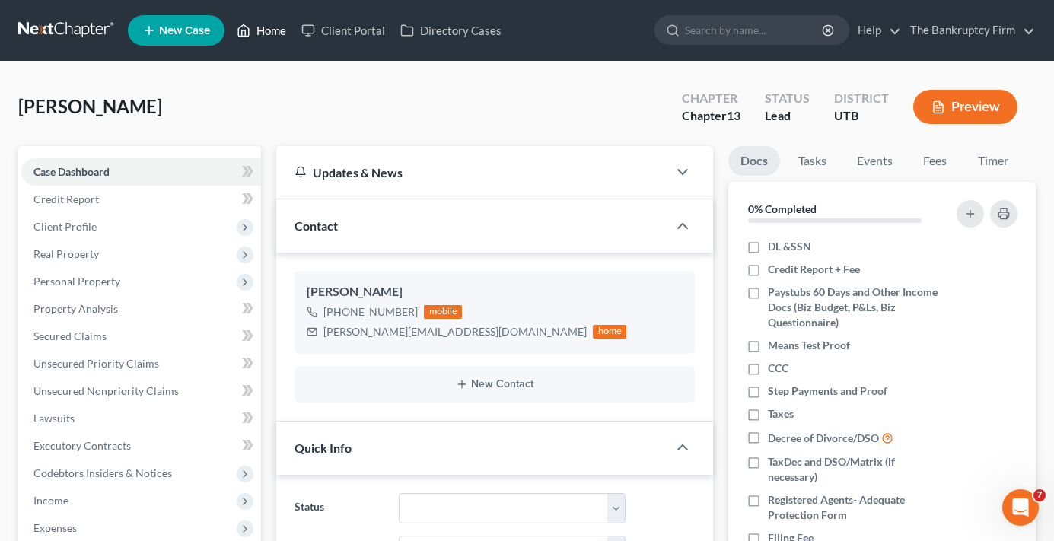
click at [266, 32] on link "Home" at bounding box center [261, 30] width 65 height 27
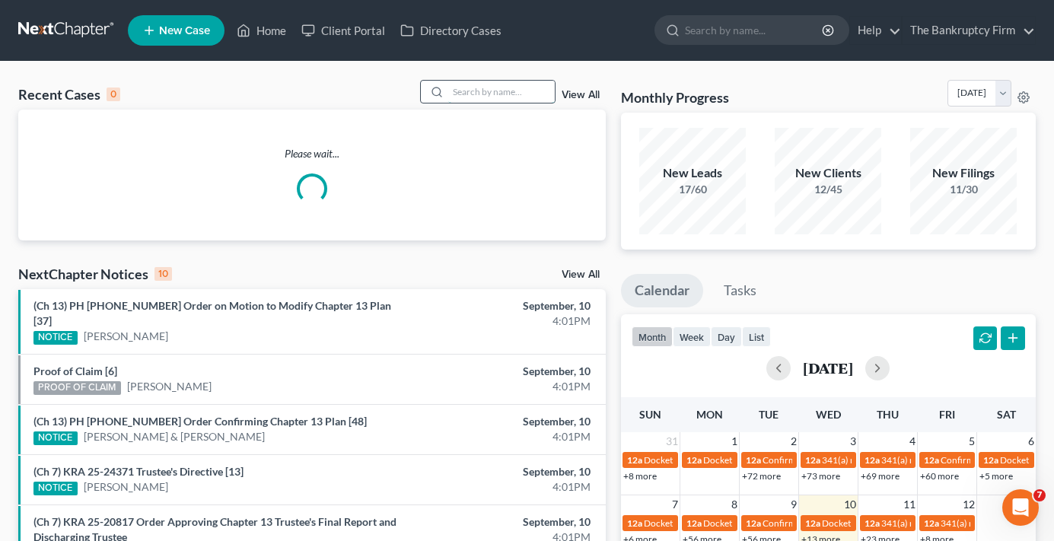
click at [464, 91] on input "search" at bounding box center [501, 92] width 107 height 22
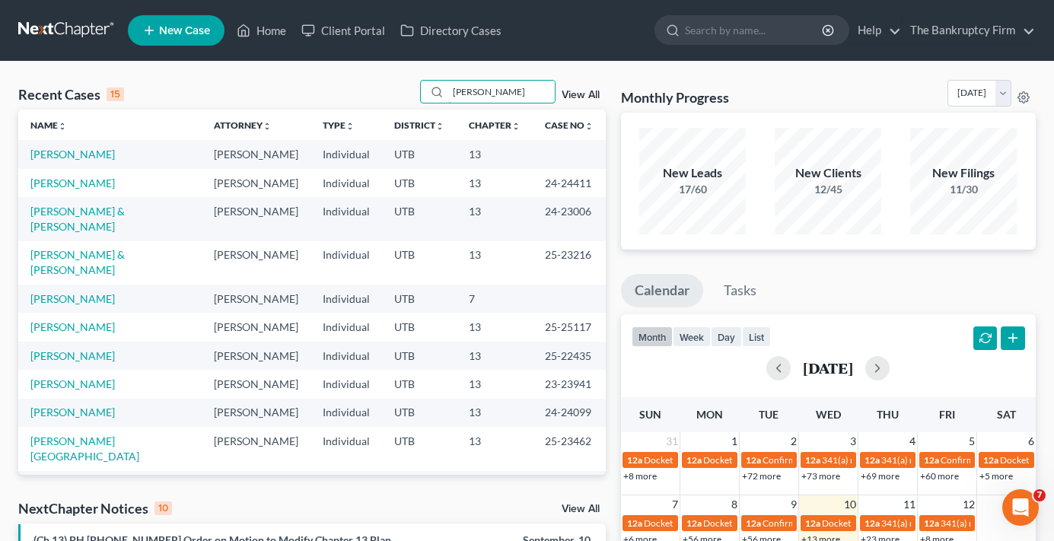
type input "reich"
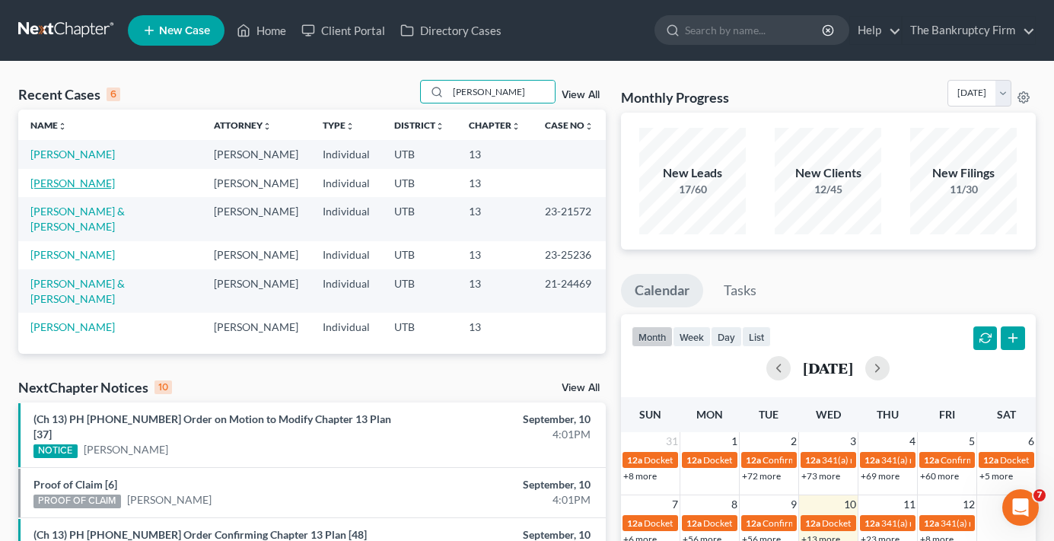
click at [67, 186] on link "Reich, Steve" at bounding box center [72, 183] width 84 height 13
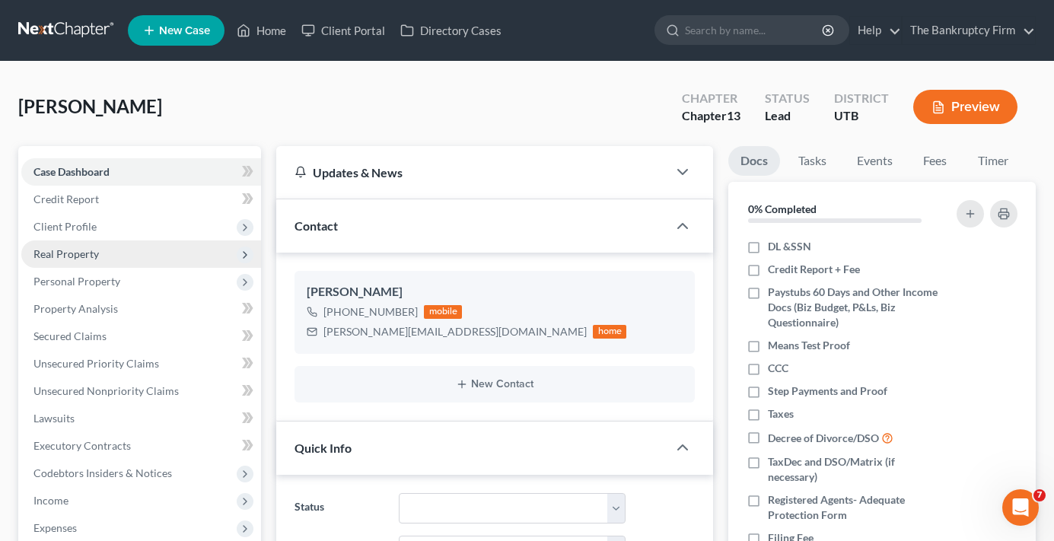
click at [76, 247] on span "Real Property" at bounding box center [65, 253] width 65 height 13
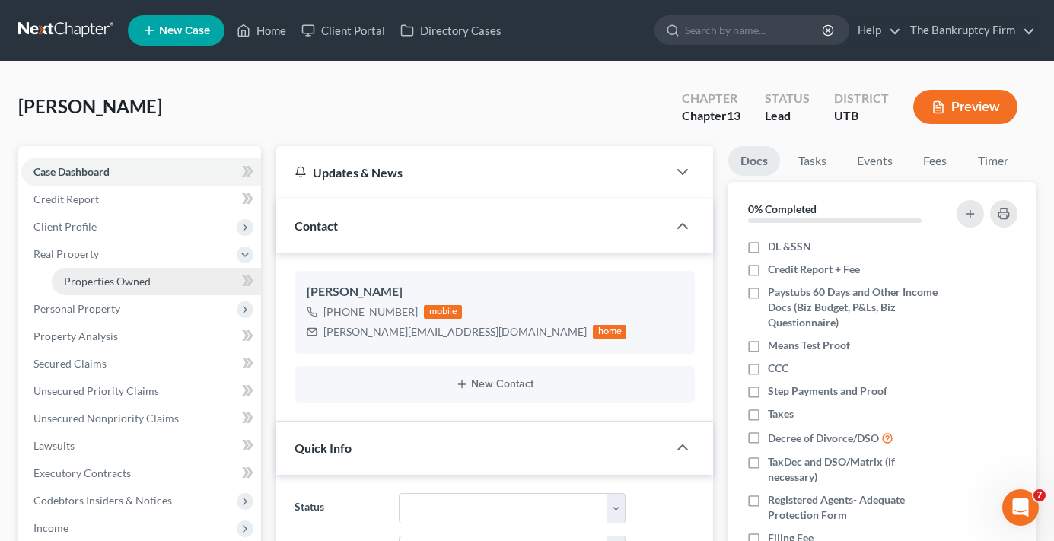
click at [109, 282] on span "Properties Owned" at bounding box center [107, 281] width 87 height 13
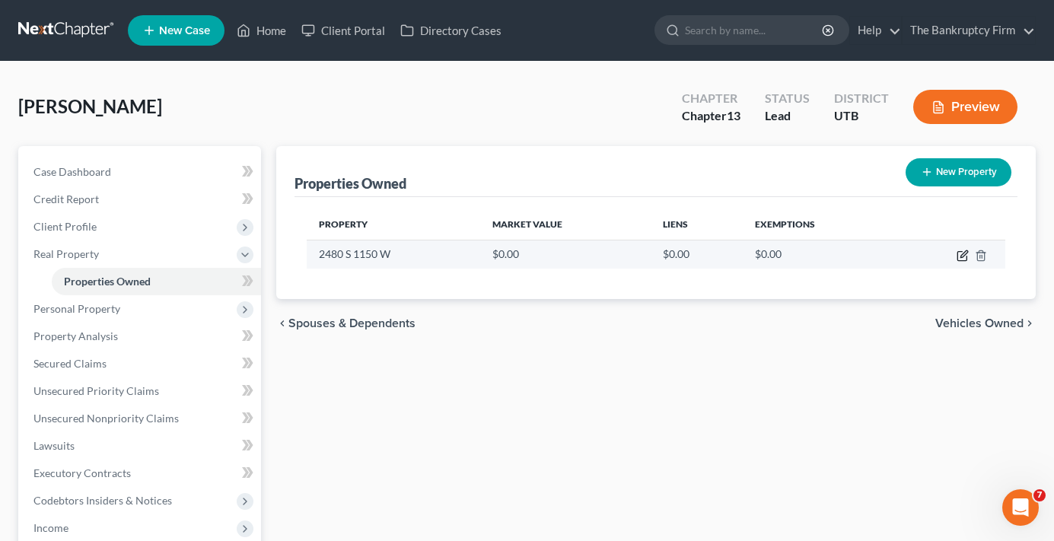
click at [962, 256] on icon "button" at bounding box center [963, 253] width 7 height 7
select select "46"
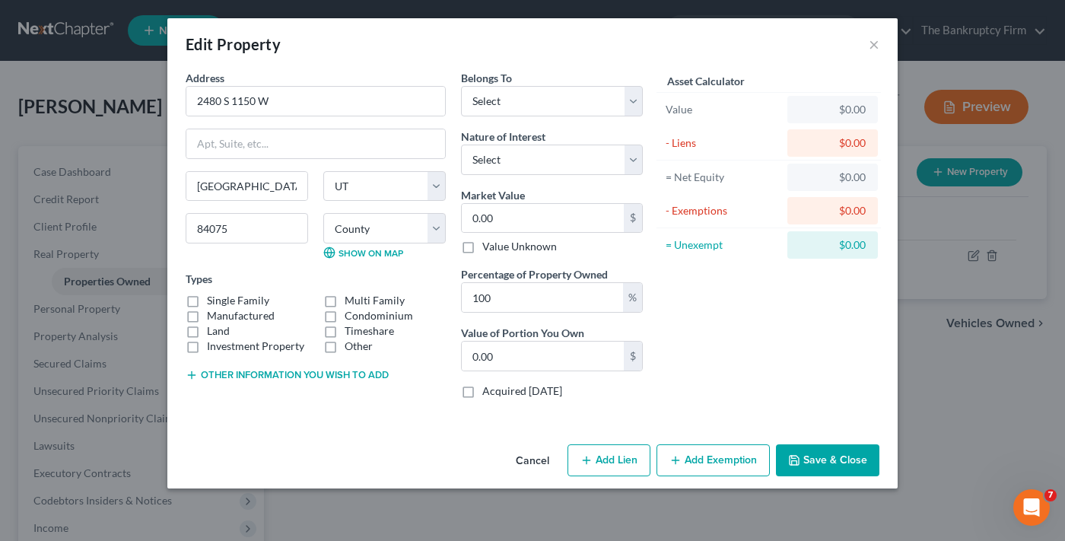
click at [536, 463] on button "Cancel" at bounding box center [533, 461] width 58 height 30
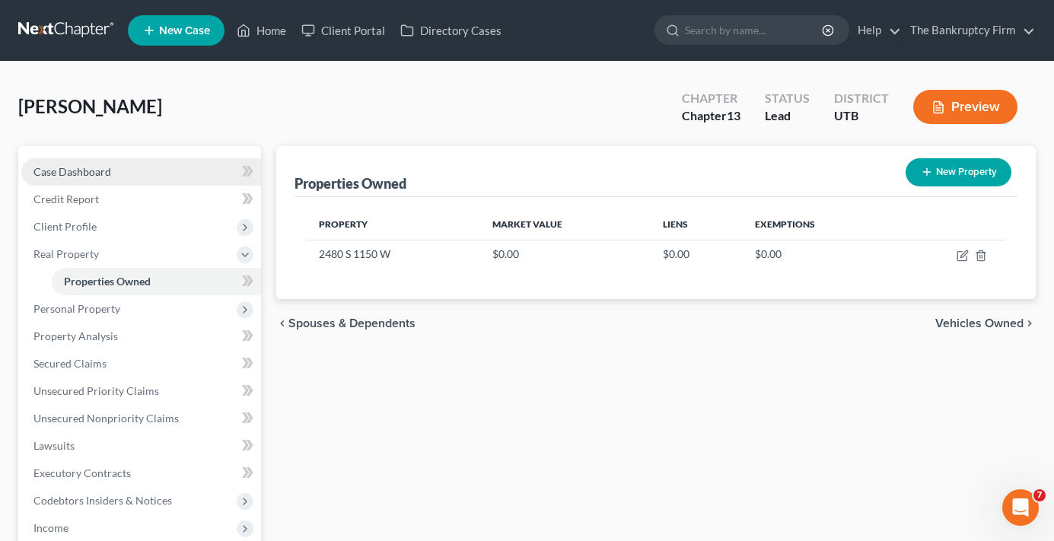
click at [97, 173] on span "Case Dashboard" at bounding box center [72, 171] width 78 height 13
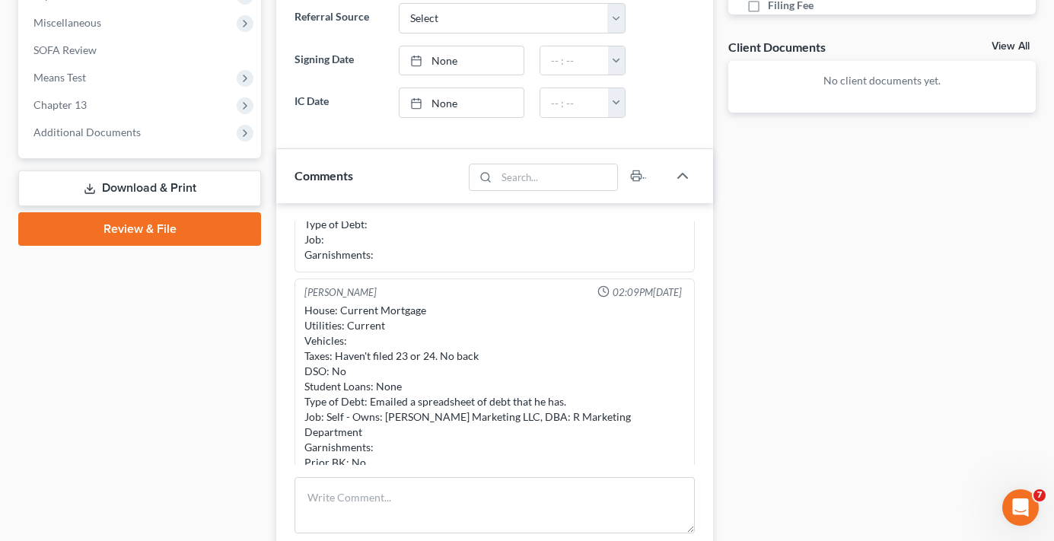
scroll to position [609, 0]
